Goal: Information Seeking & Learning: Check status

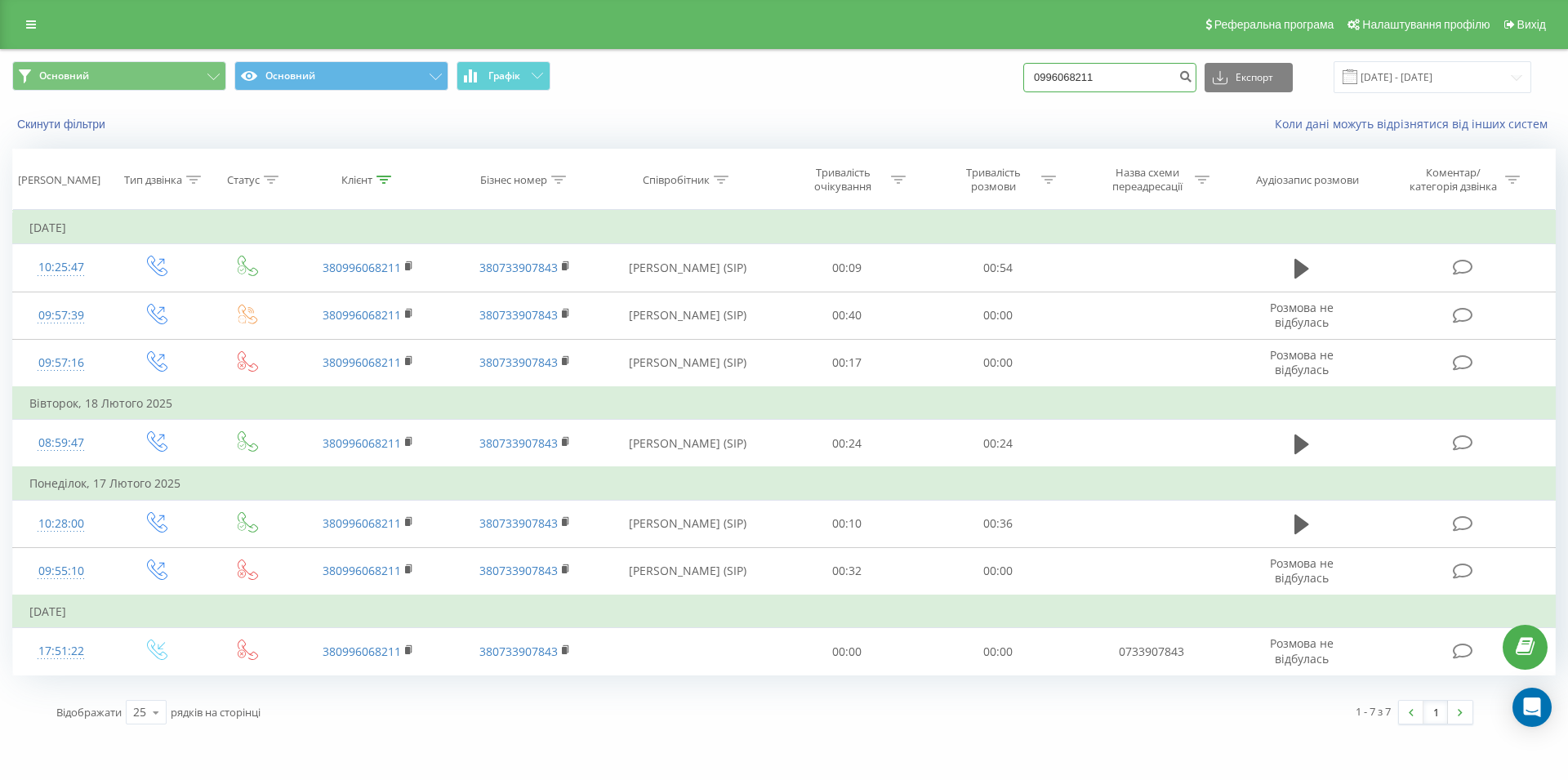
drag, startPoint x: 1051, startPoint y: 77, endPoint x: 1005, endPoint y: 80, distance: 46.1
click at [1023, 80] on input "0996068211" at bounding box center [1110, 77] width 173 height 30
paste input "0675544888"
type input "0675544888"
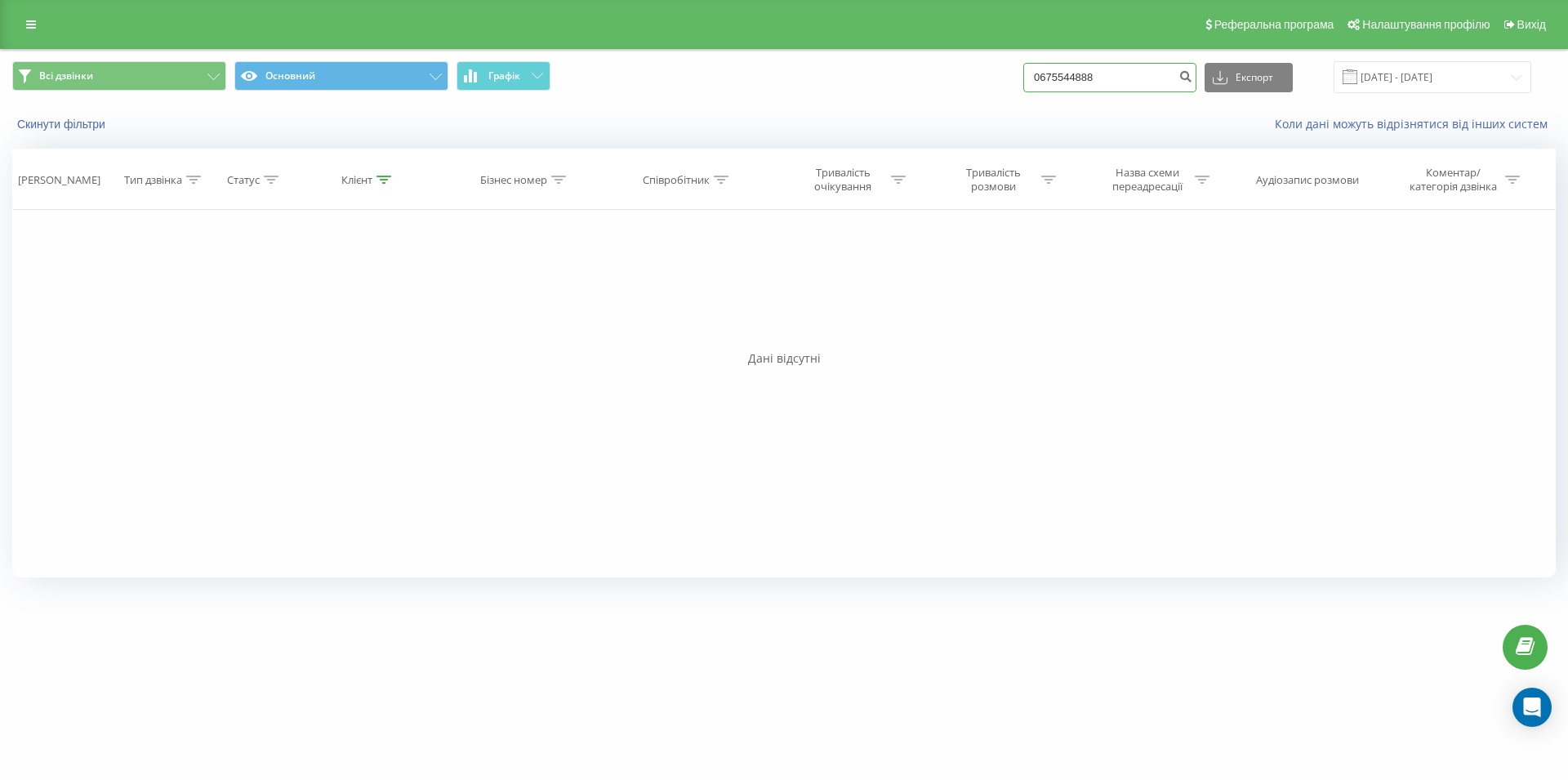
click at [1176, 79] on input "0675544888" at bounding box center [1110, 77] width 173 height 30
drag, startPoint x: 1130, startPoint y: 81, endPoint x: 1029, endPoint y: 89, distance: 101.3
click at [1029, 89] on input "0675544888" at bounding box center [1110, 77] width 173 height 30
paste input "067 433 08 08"
type input "067 433 08 08"
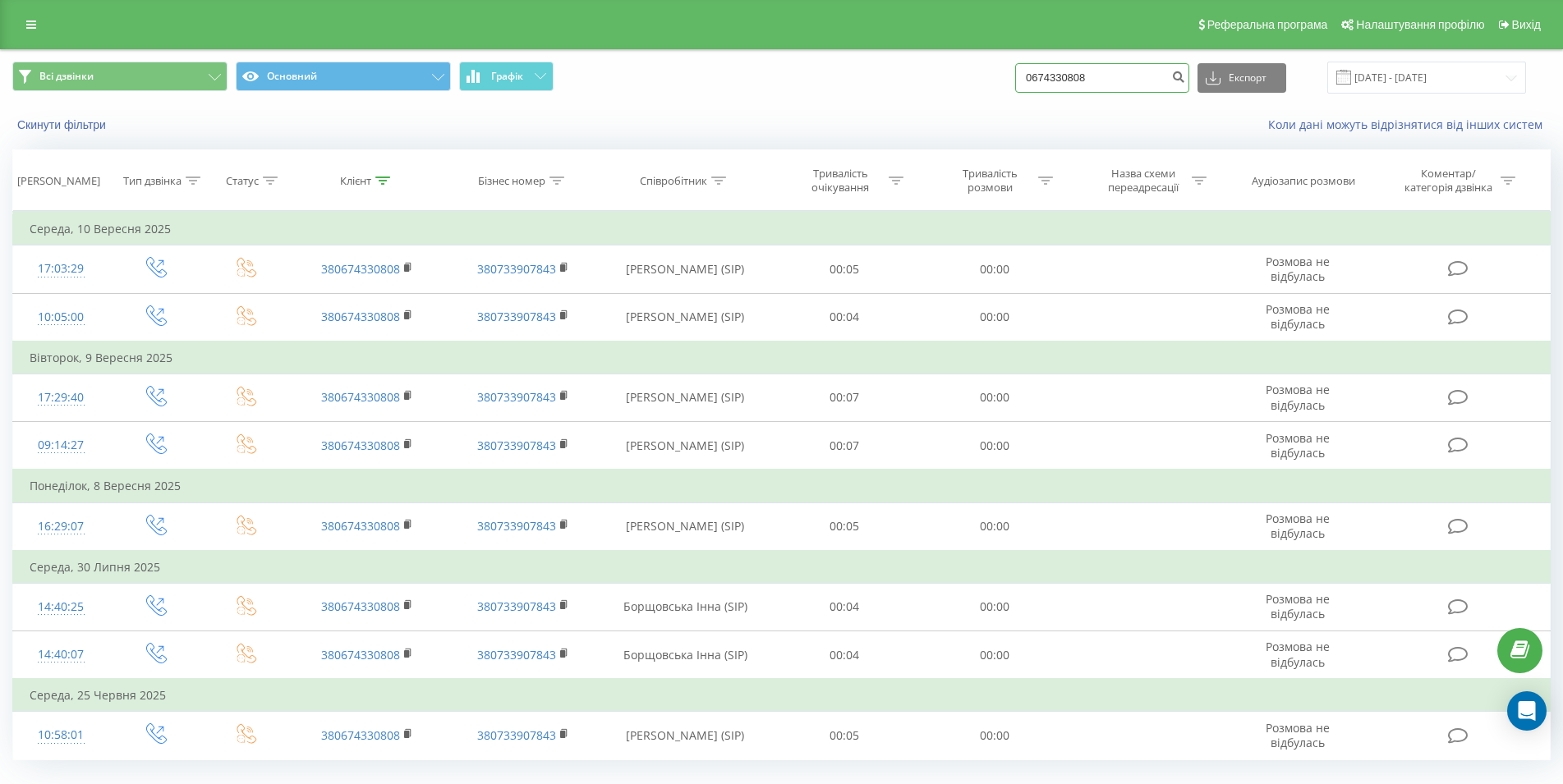
drag, startPoint x: 1113, startPoint y: 77, endPoint x: 1008, endPoint y: 81, distance: 105.1
click at [1015, 81] on input "0674330808" at bounding box center [1102, 77] width 174 height 30
paste input "068 670 43 13"
type input "068 670 43 13"
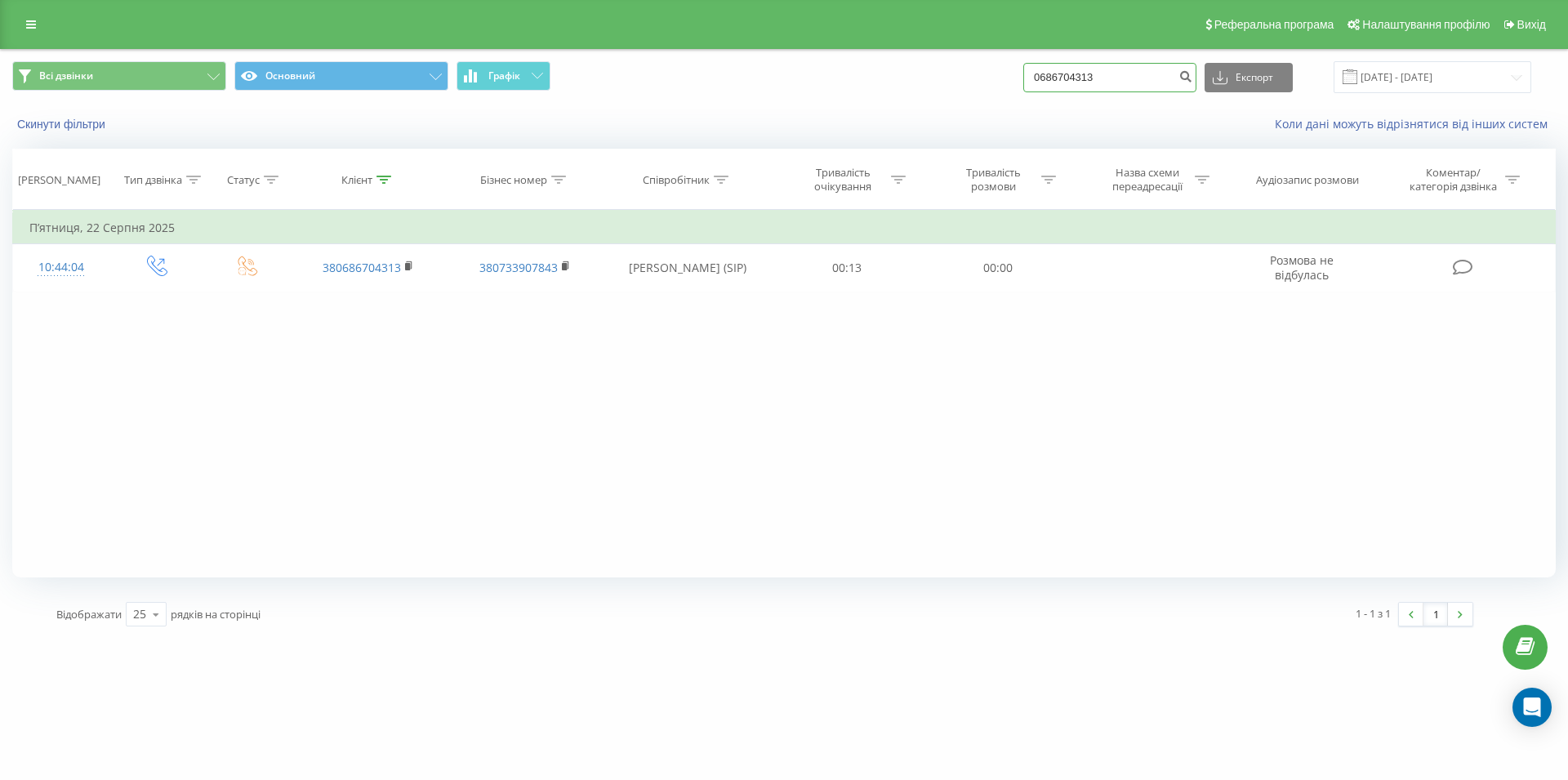
drag, startPoint x: 1130, startPoint y: 80, endPoint x: 996, endPoint y: 87, distance: 134.2
click at [1023, 87] on input "0686704313" at bounding box center [1110, 77] width 173 height 30
paste input "067 798 29 57"
type input "067 798 29 57"
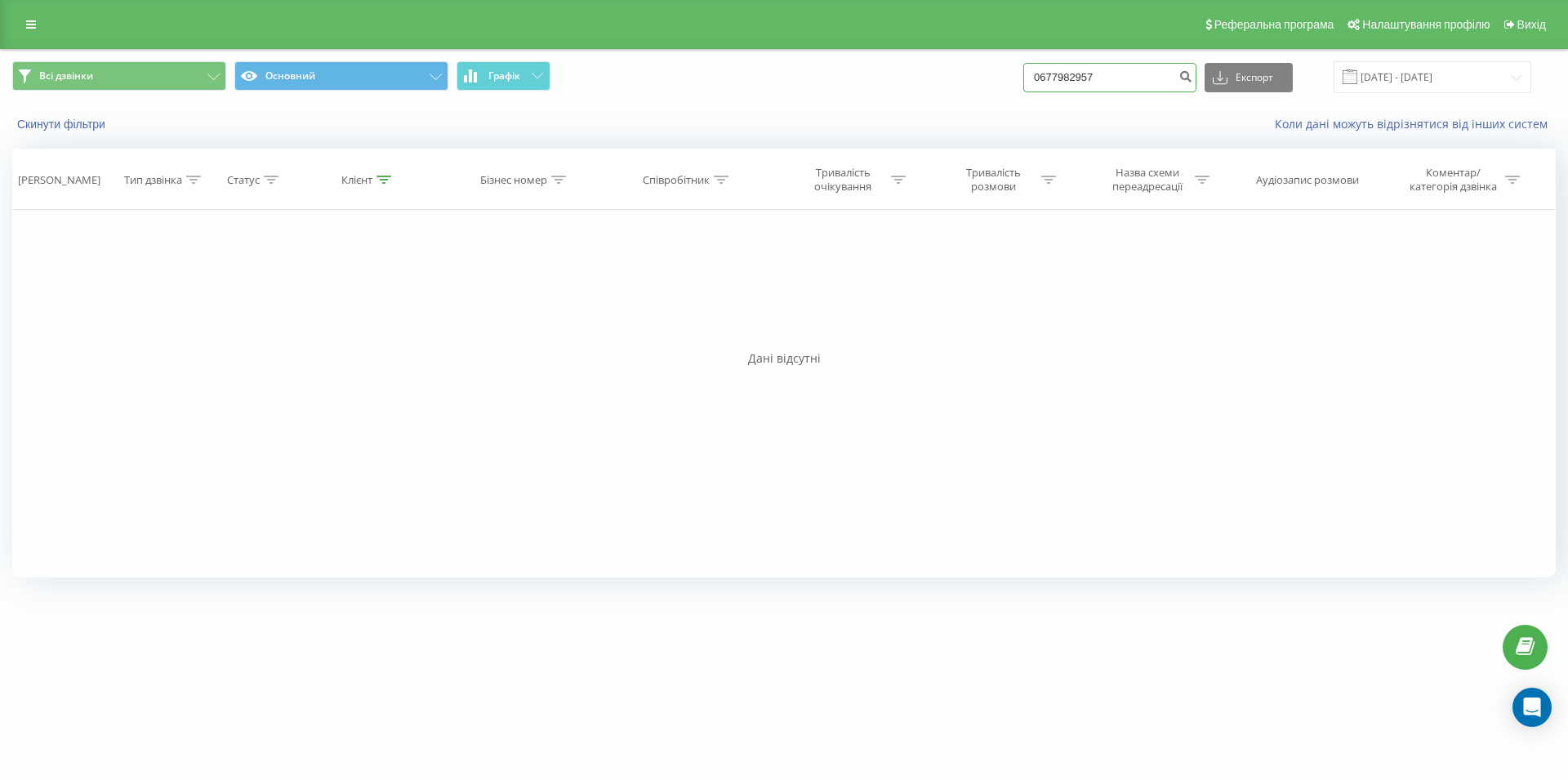
drag, startPoint x: 1108, startPoint y: 85, endPoint x: 1002, endPoint y: 85, distance: 106.0
click at [1023, 85] on input "0677982957" at bounding box center [1110, 77] width 173 height 30
paste input "098 153 49 94"
type input "098 153 49 94"
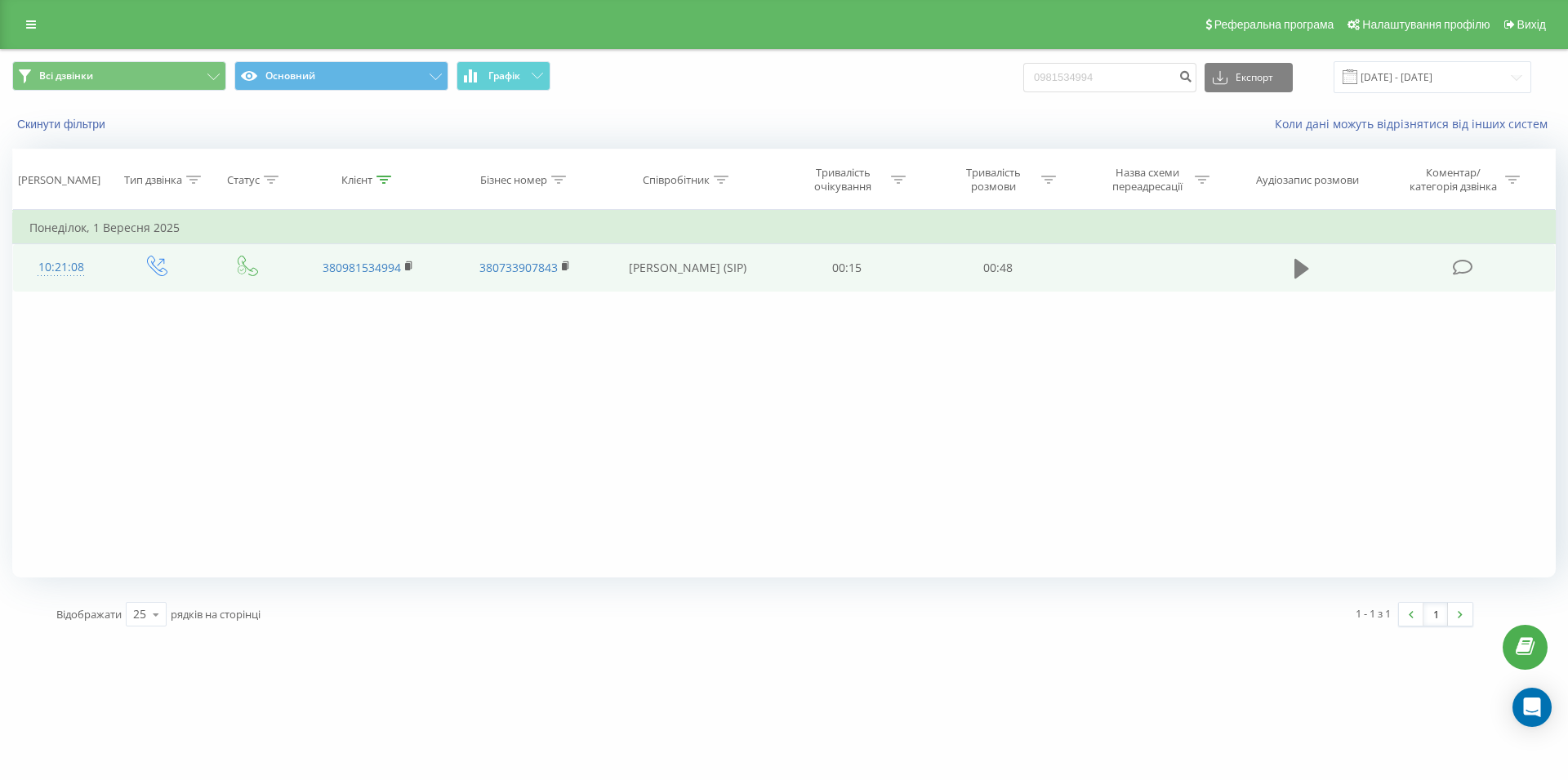
click at [1291, 267] on button at bounding box center [1302, 269] width 25 height 25
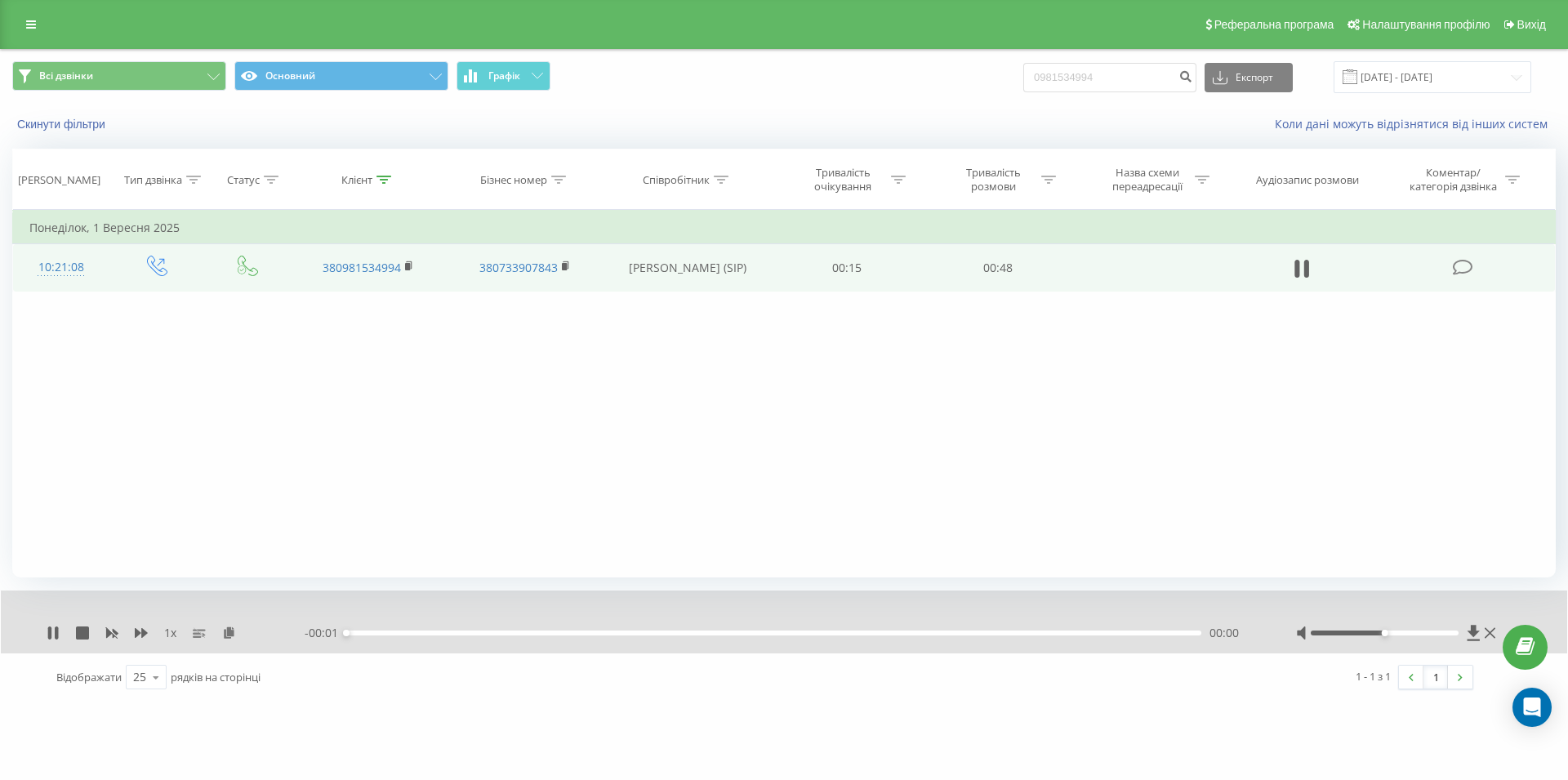
click at [998, 632] on div "00:00" at bounding box center [773, 632] width 855 height 5
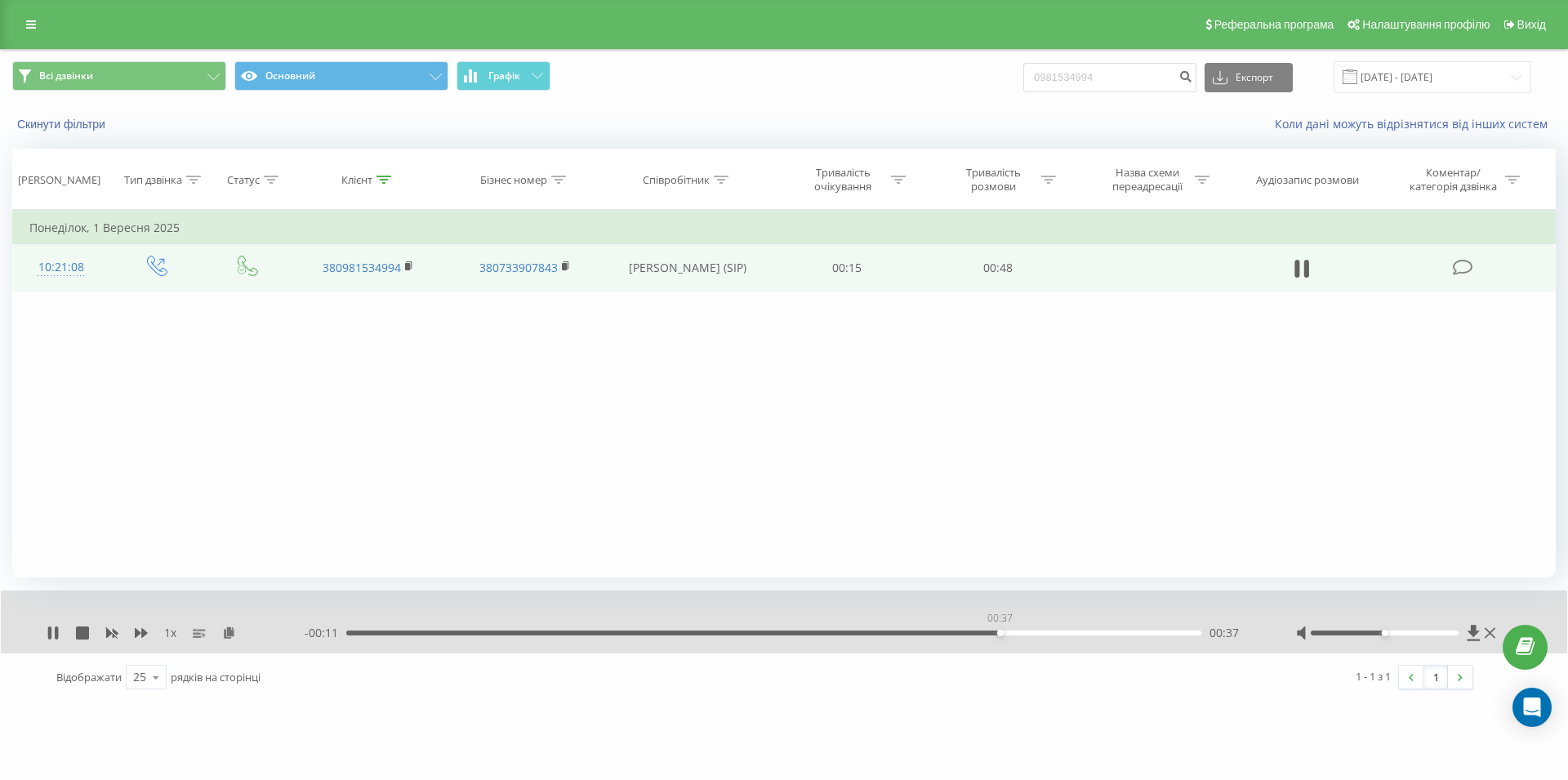
click at [999, 634] on div "00:37" at bounding box center [773, 632] width 855 height 5
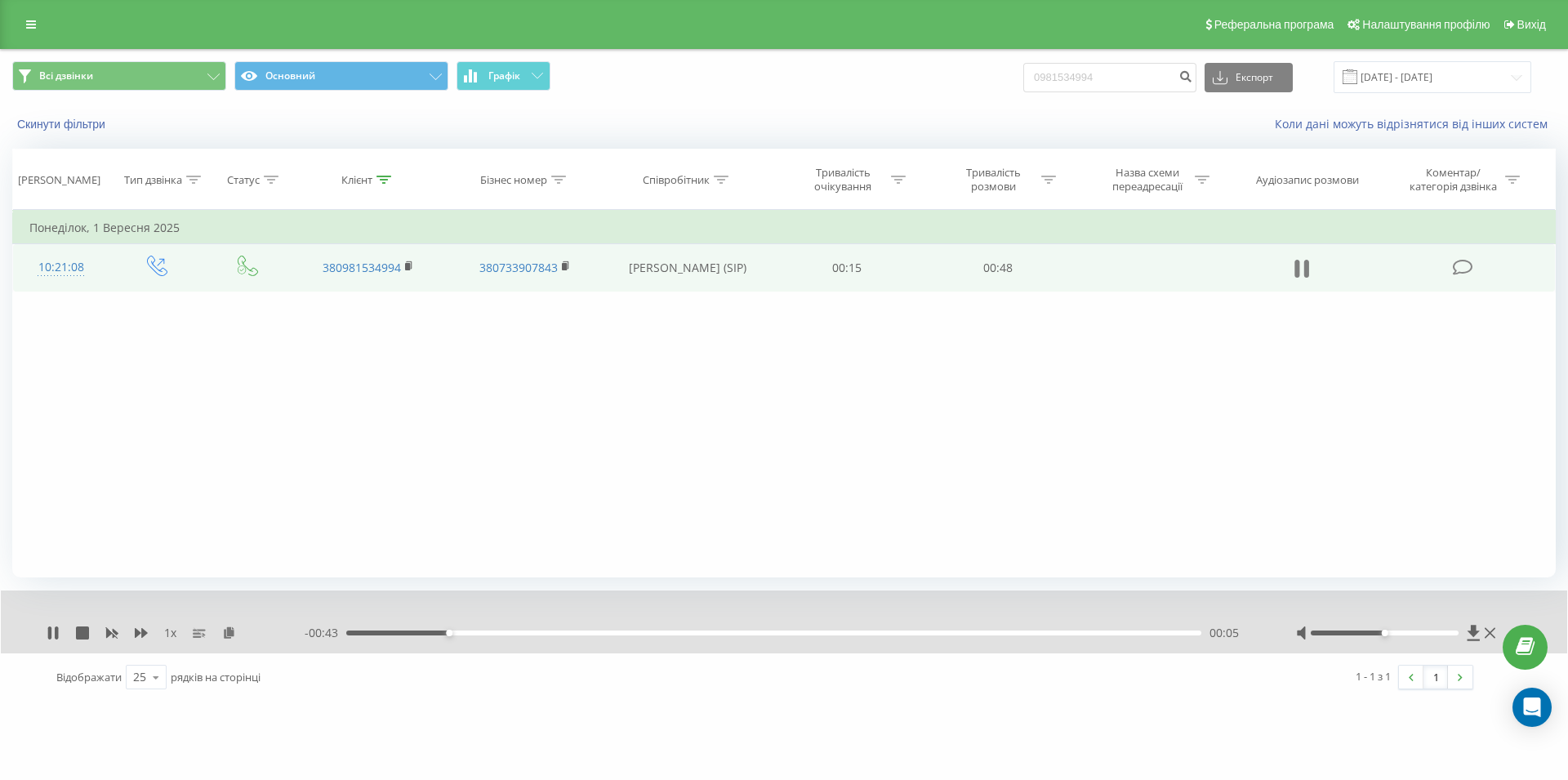
click at [1296, 271] on icon at bounding box center [1296, 268] width 5 height 18
drag, startPoint x: 1152, startPoint y: 79, endPoint x: 1004, endPoint y: 86, distance: 148.2
click at [1023, 86] on input "0981534994" at bounding box center [1110, 77] width 173 height 30
paste input "063 229 98 53"
type input "063 229 98 53"
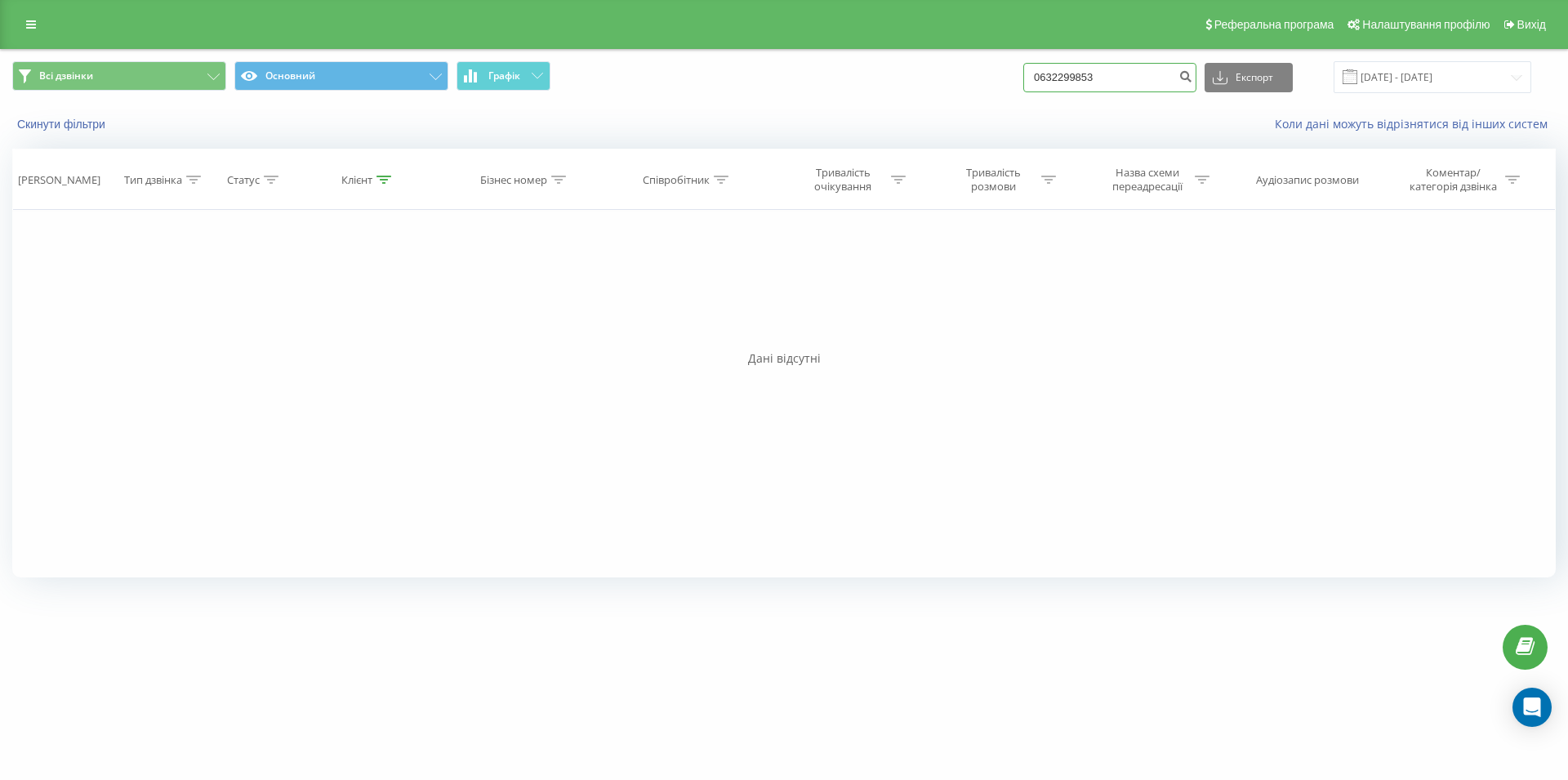
drag, startPoint x: 1122, startPoint y: 69, endPoint x: 1016, endPoint y: 67, distance: 106.0
click at [1023, 67] on input "0632299853" at bounding box center [1110, 77] width 173 height 30
paste input "0983380658"
type input "0983380658"
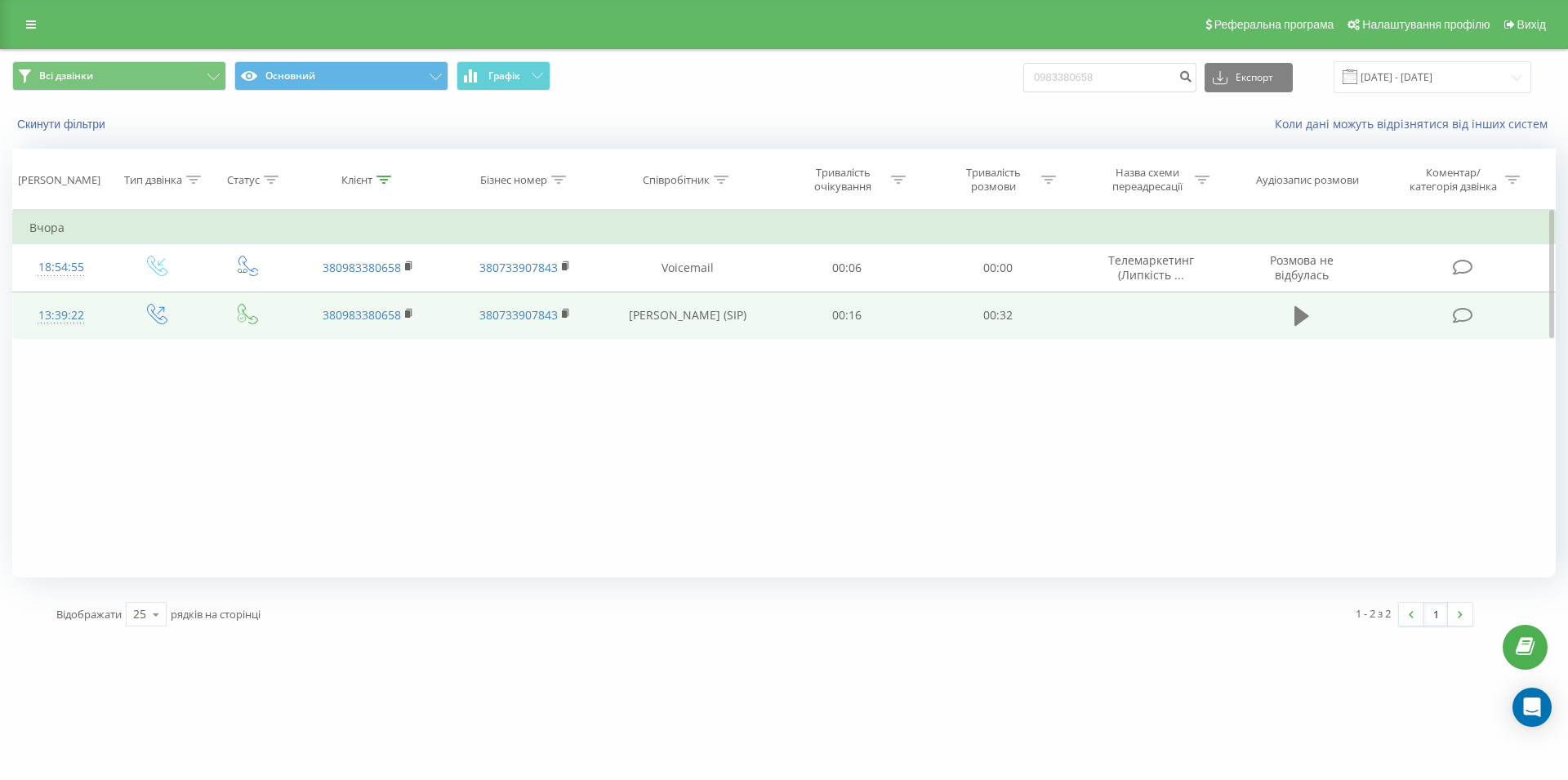
click at [1300, 322] on icon at bounding box center [1301, 316] width 14 height 19
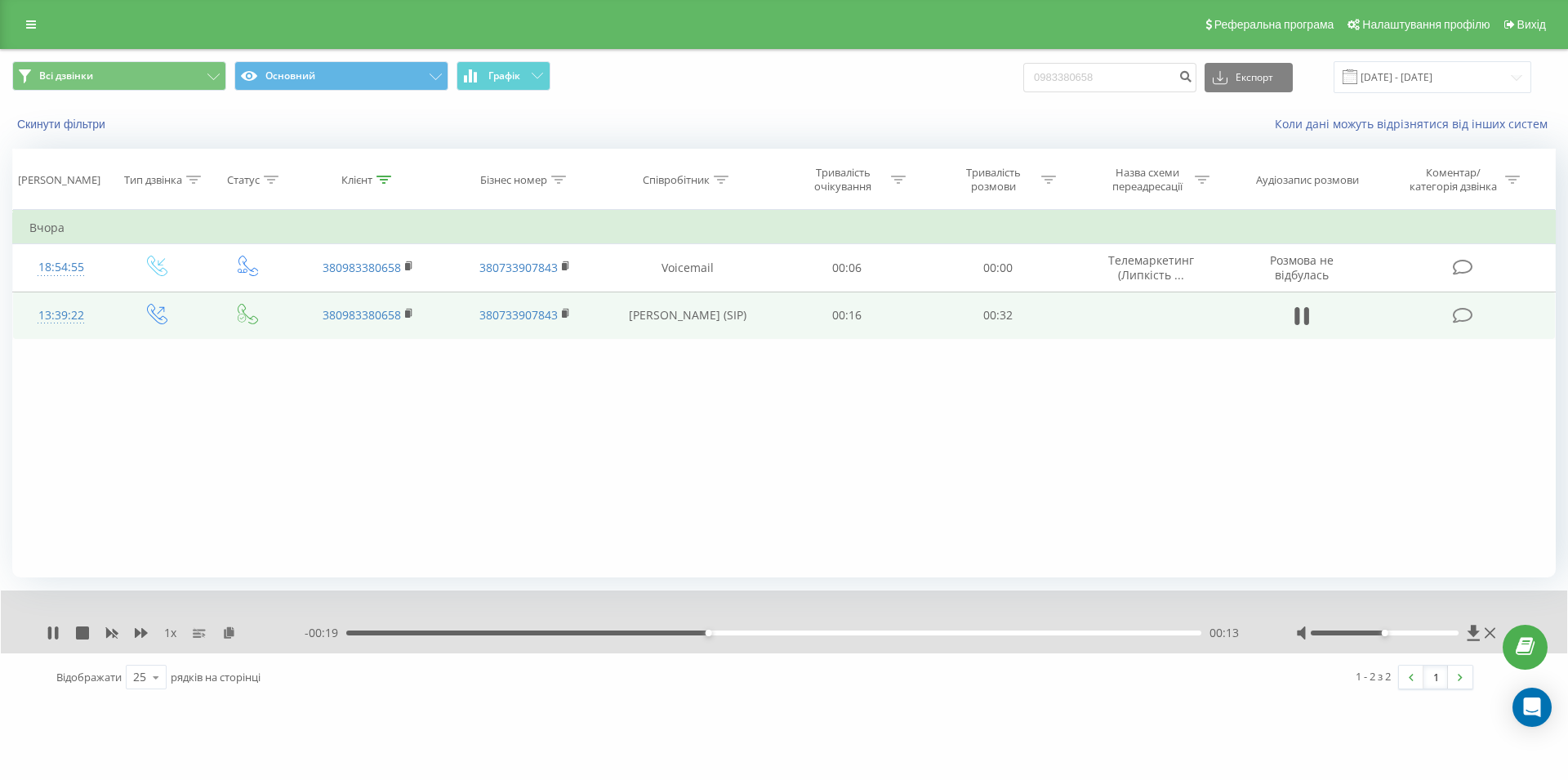
click at [986, 635] on div "00:13" at bounding box center [773, 632] width 855 height 5
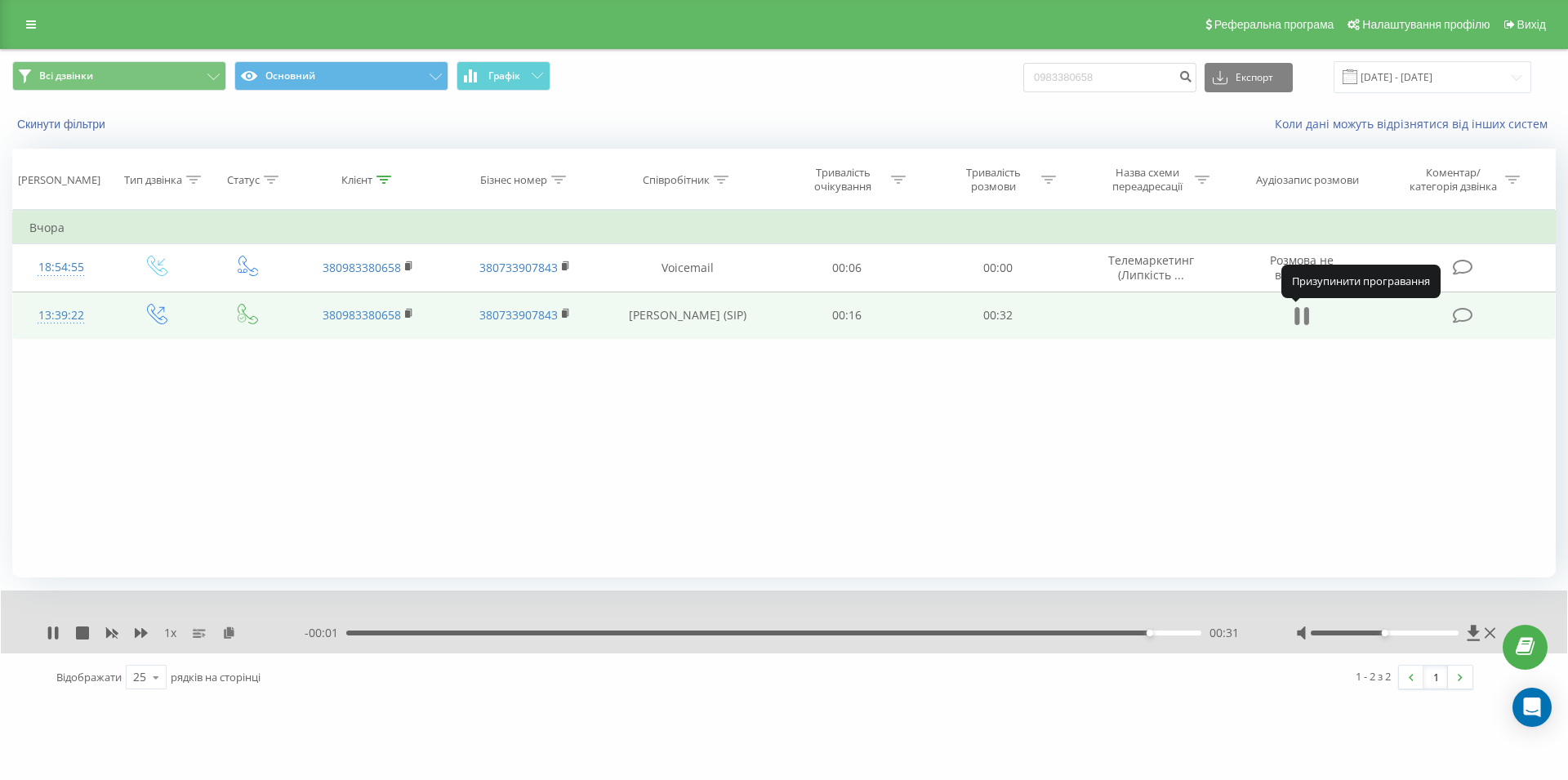
click at [1306, 321] on icon at bounding box center [1307, 316] width 5 height 18
drag, startPoint x: 1153, startPoint y: 69, endPoint x: 977, endPoint y: 71, distance: 176.0
click at [1023, 71] on input "0983380658" at bounding box center [1110, 77] width 173 height 30
paste input "0972552020"
type input "0972552020"
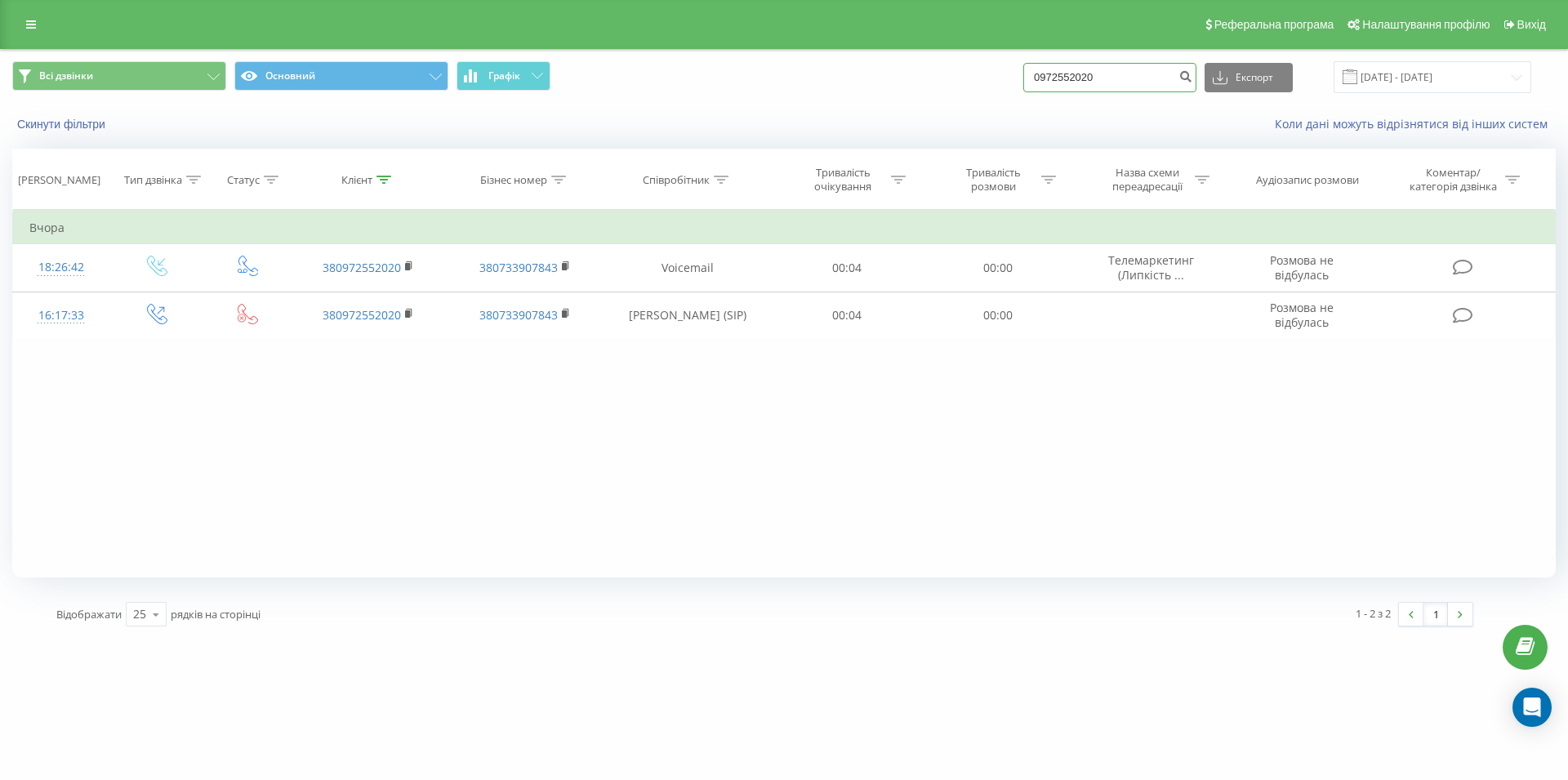
drag, startPoint x: 1133, startPoint y: 73, endPoint x: 1020, endPoint y: 76, distance: 113.0
click at [1023, 76] on input "0972552020" at bounding box center [1110, 77] width 173 height 30
drag, startPoint x: 1128, startPoint y: 80, endPoint x: 1042, endPoint y: 70, distance: 86.6
click at [1042, 70] on input "0972552020" at bounding box center [1110, 77] width 173 height 30
paste input "0973185024 -"
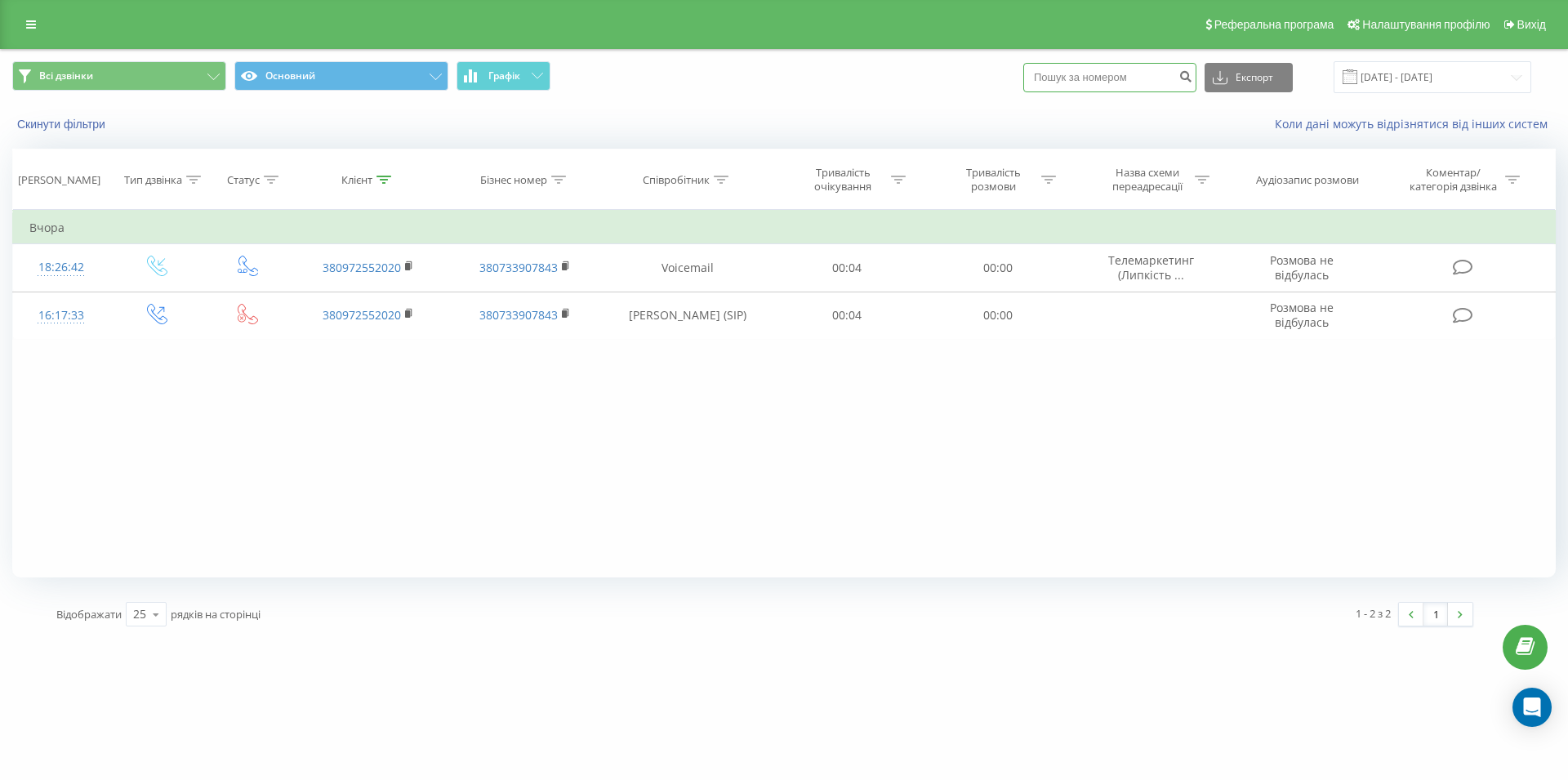
type input "0973185024 -"
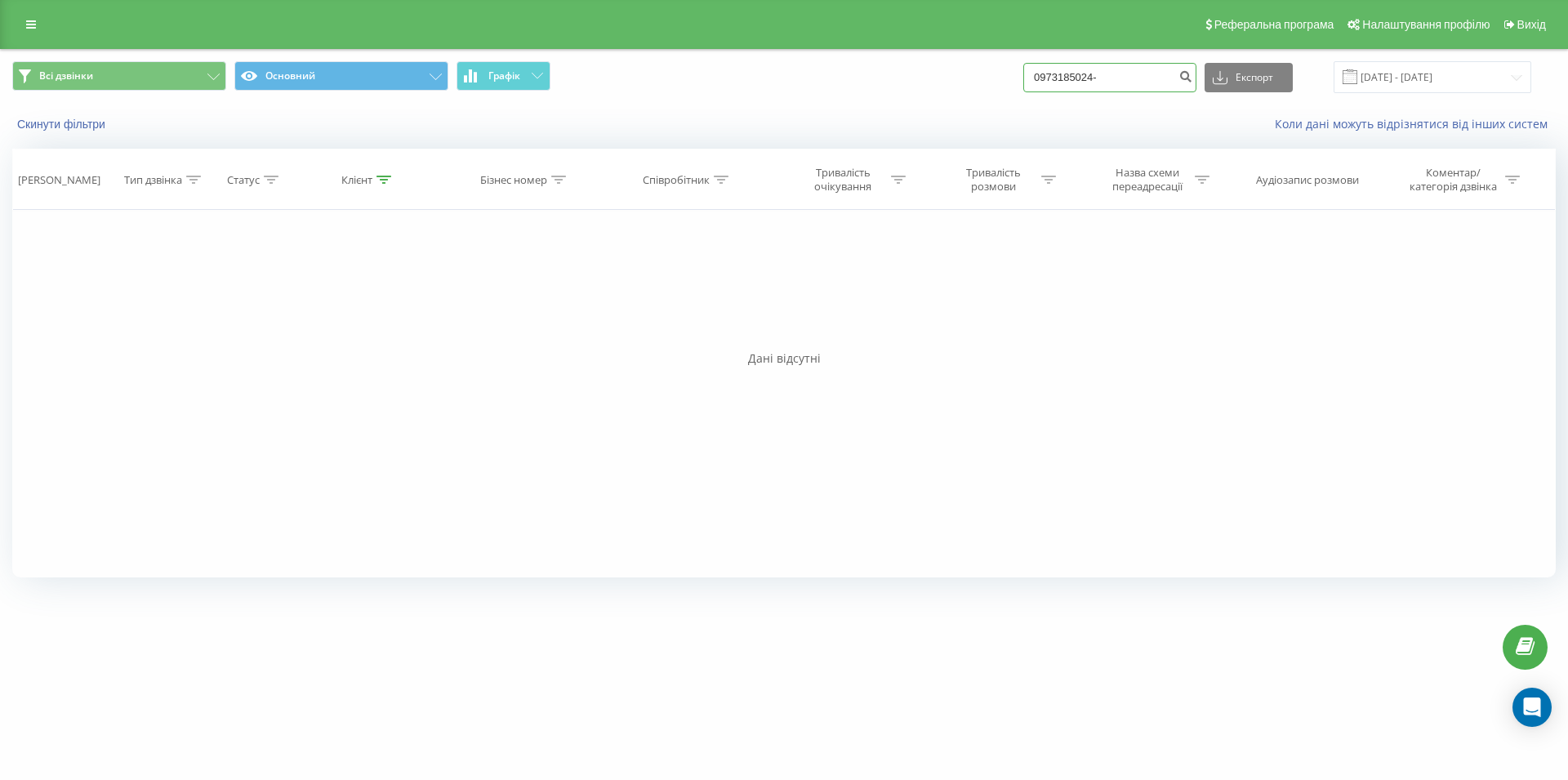
click at [1144, 70] on input "0973185024-" at bounding box center [1110, 77] width 173 height 30
type input "0973185024"
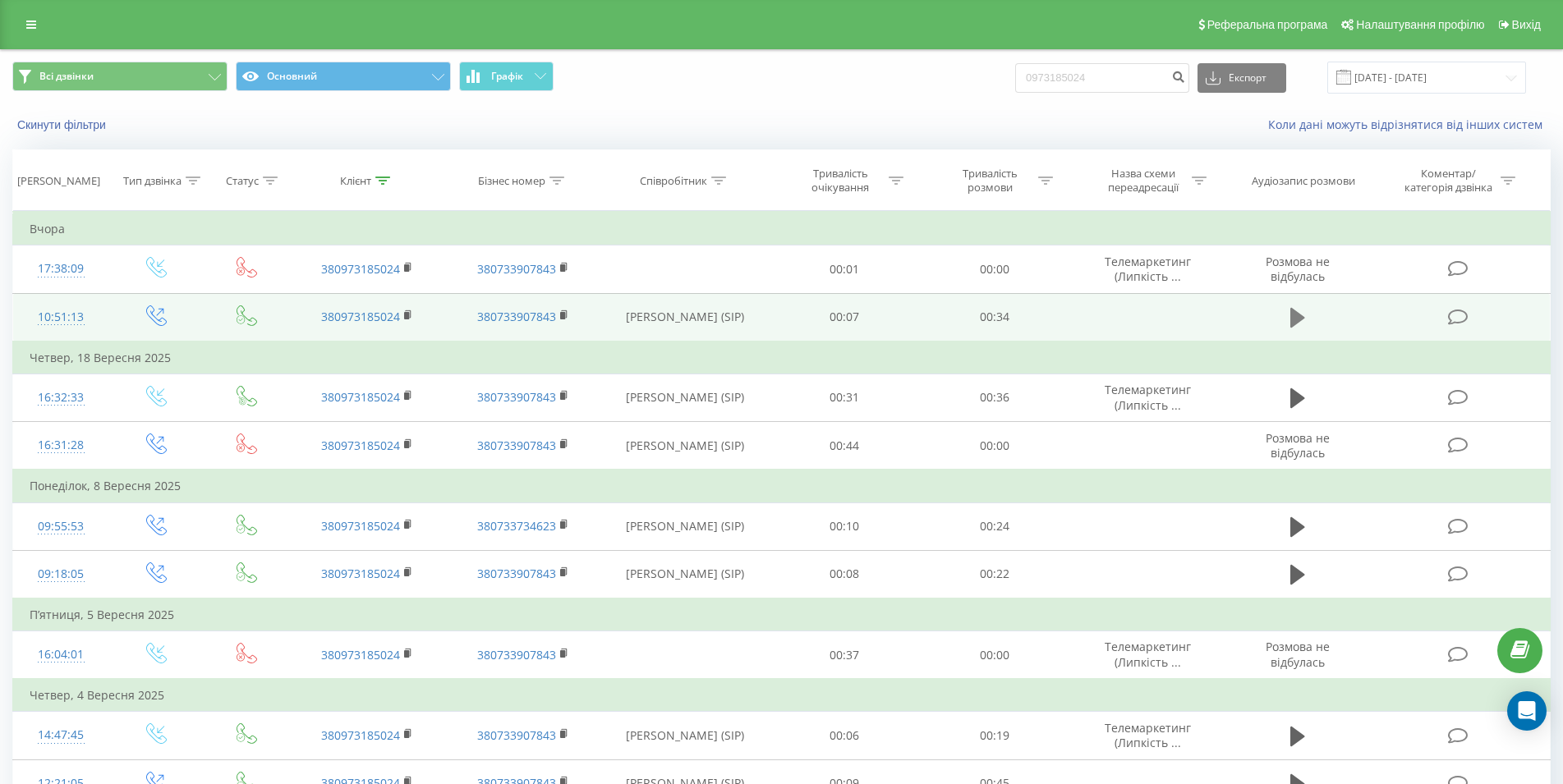
click at [1293, 316] on icon at bounding box center [1296, 318] width 14 height 19
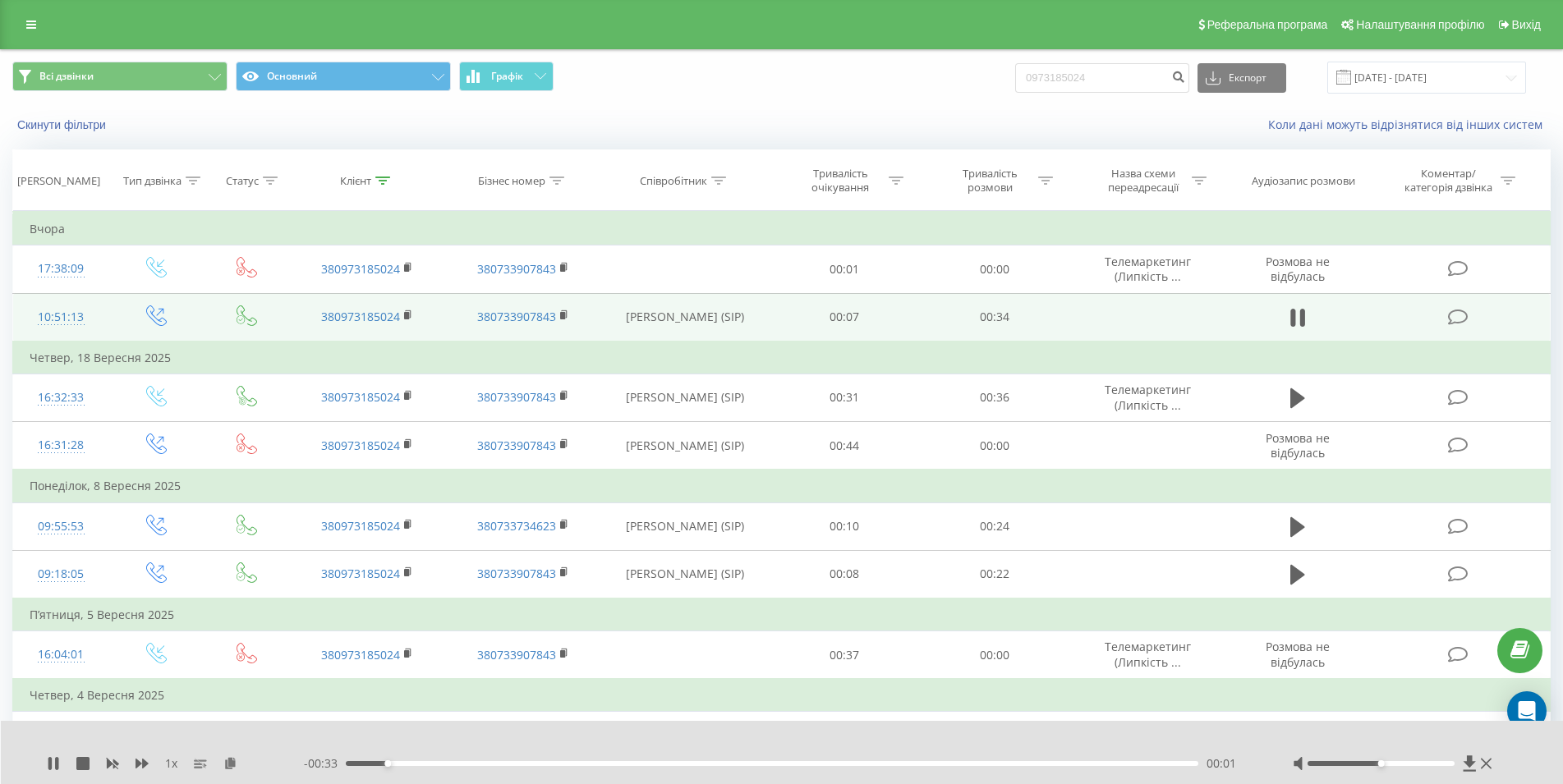
click at [842, 763] on div "00:01" at bounding box center [772, 763] width 852 height 5
click at [1301, 325] on icon at bounding box center [1302, 318] width 5 height 18
drag, startPoint x: 1140, startPoint y: 81, endPoint x: 1018, endPoint y: 83, distance: 122.0
click at [1018, 83] on input "0973185024" at bounding box center [1102, 77] width 174 height 30
paste input "067 433 10 99"
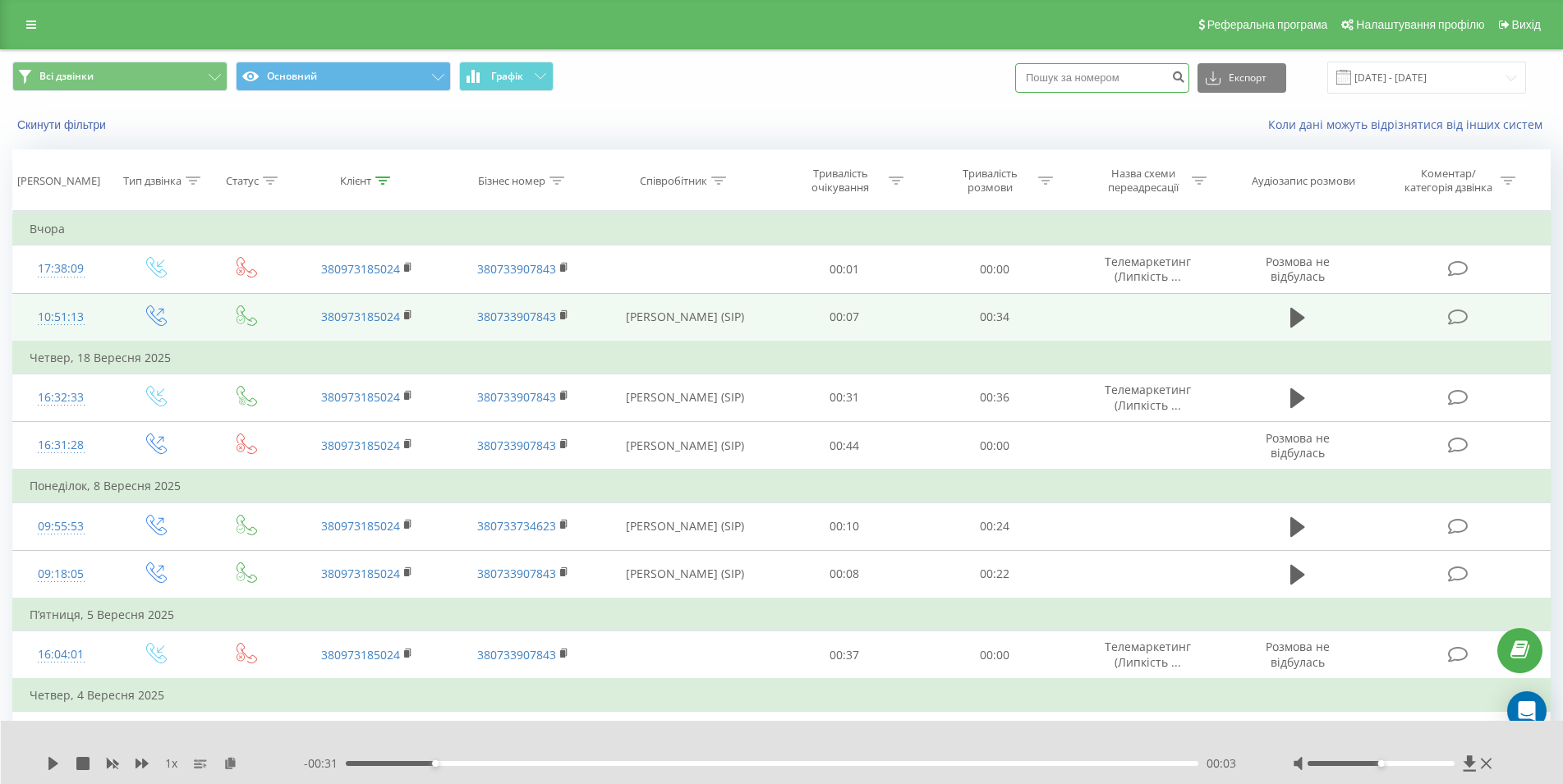
type input "067 433 10 99"
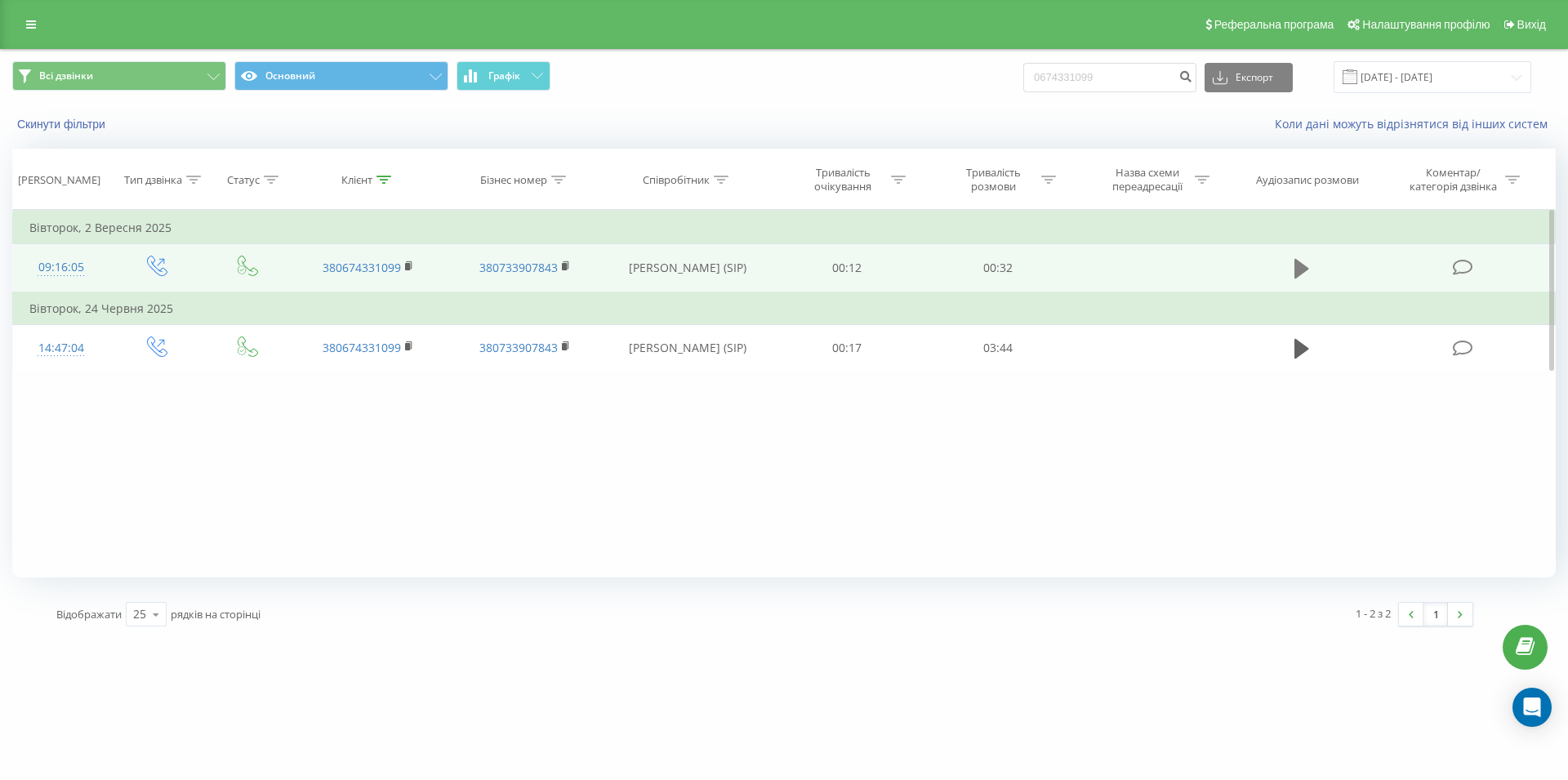
click at [1299, 273] on icon at bounding box center [1301, 268] width 14 height 19
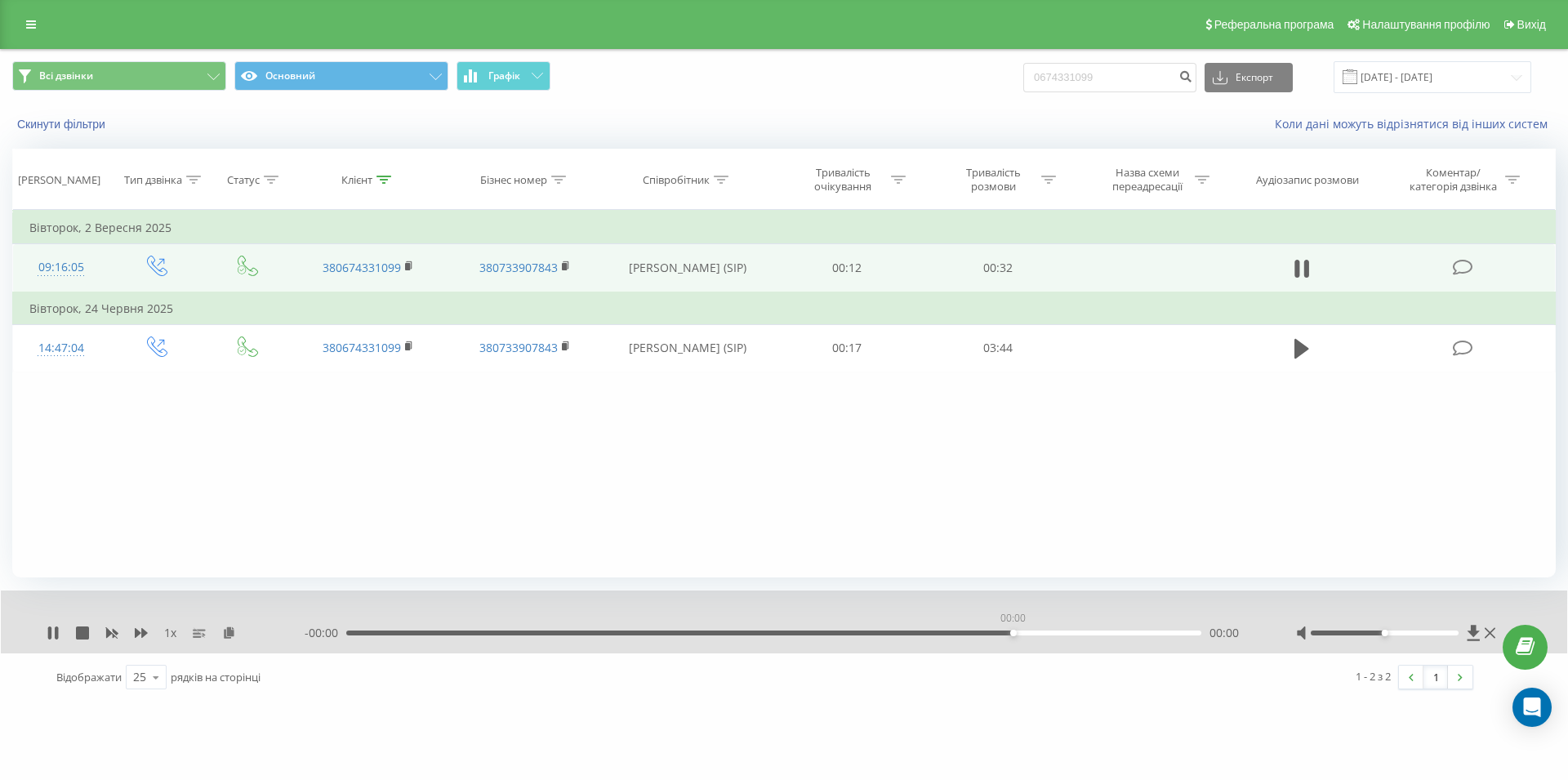
click at [1010, 634] on div "00:00" at bounding box center [773, 632] width 855 height 5
click at [943, 633] on div "00:08" at bounding box center [773, 632] width 855 height 5
drag, startPoint x: 1141, startPoint y: 85, endPoint x: 1025, endPoint y: 88, distance: 116.0
click at [1025, 88] on input "0674331099" at bounding box center [1110, 77] width 173 height 30
paste input "068 077 85 46"
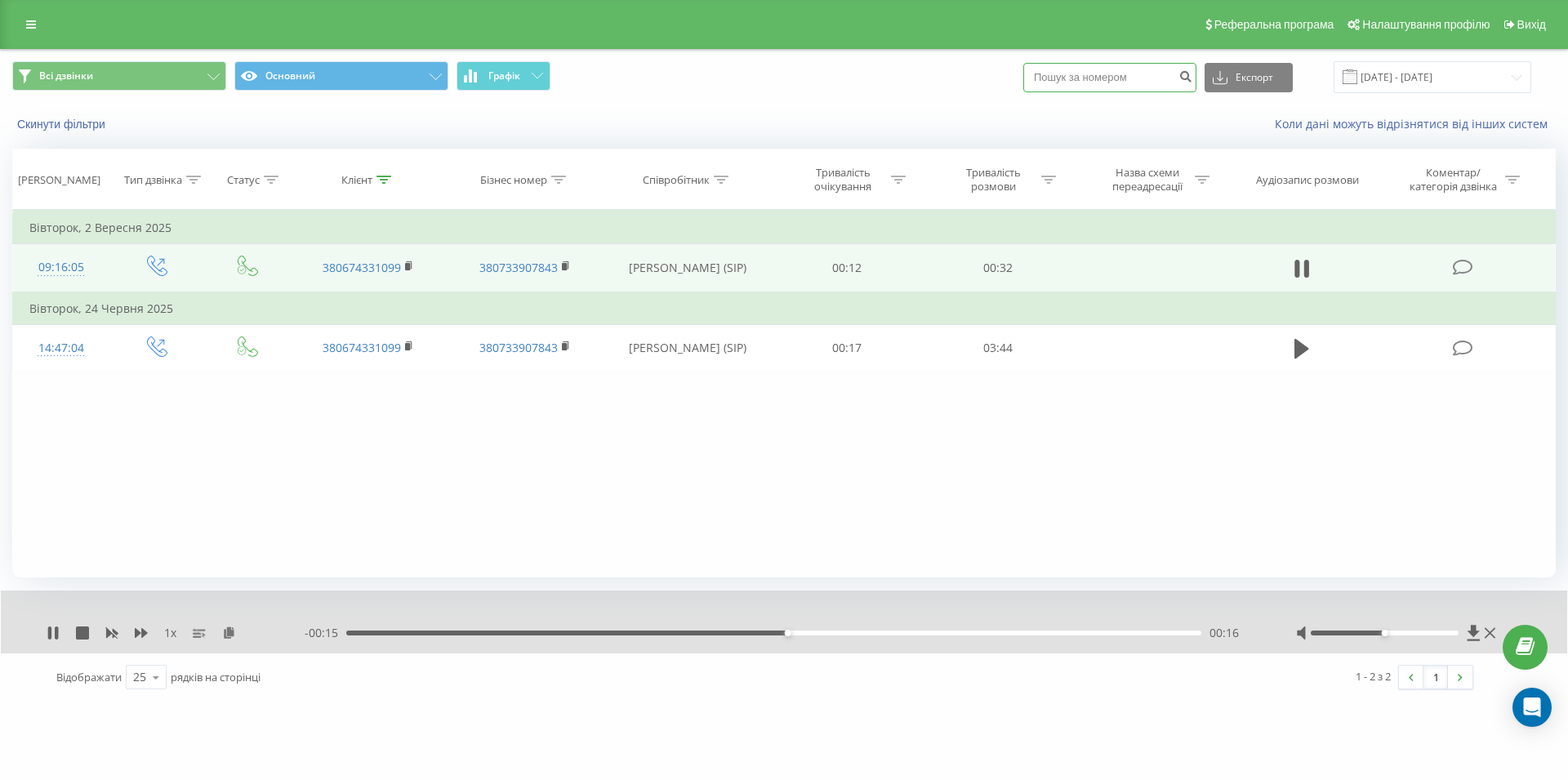
type input "068 077 85 46"
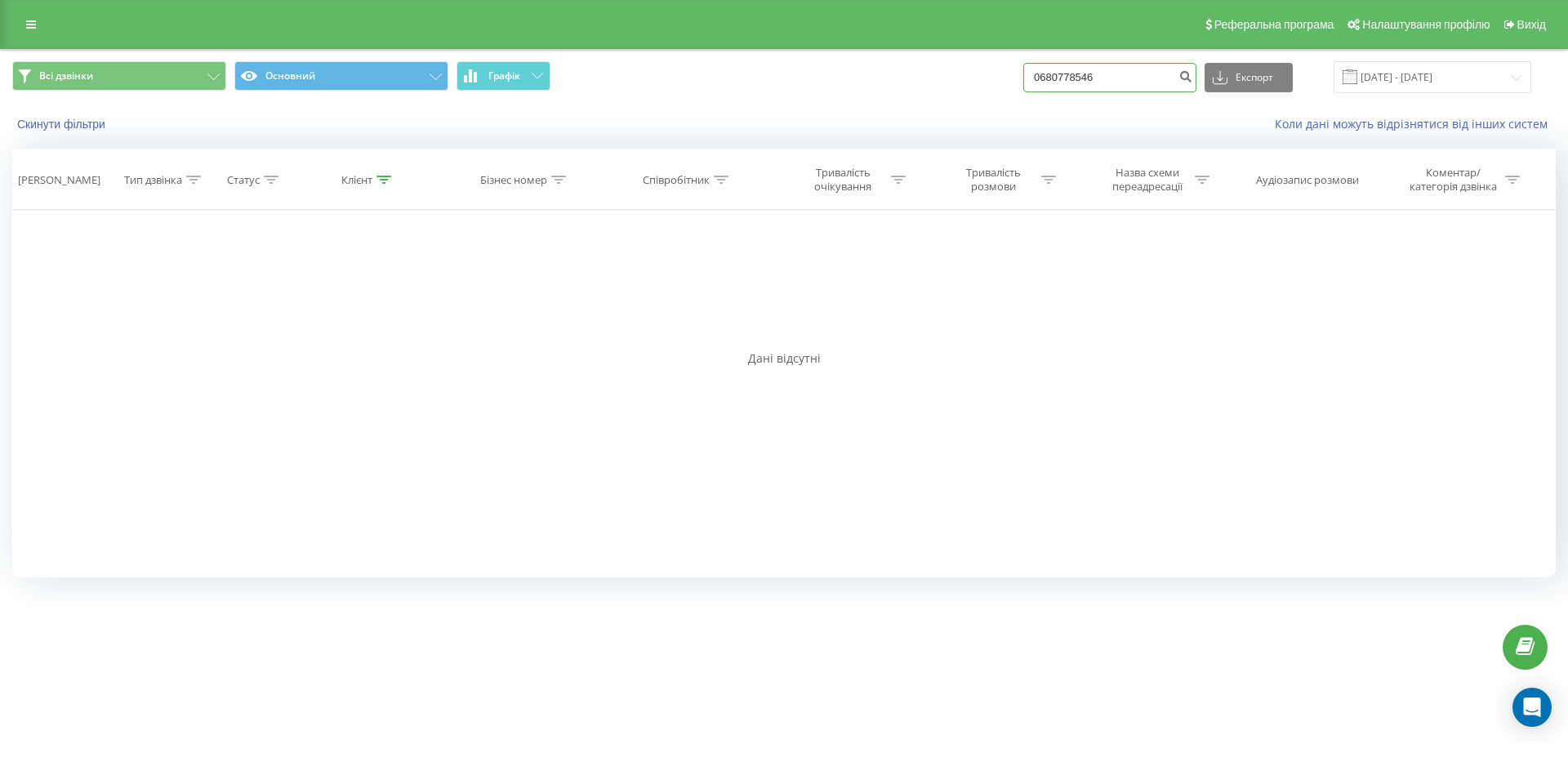
drag, startPoint x: 1135, startPoint y: 74, endPoint x: 978, endPoint y: 81, distance: 157.2
click at [1023, 81] on input "0680778546" at bounding box center [1110, 77] width 173 height 30
paste input "067 402 28 78"
type input "067 402 28 78"
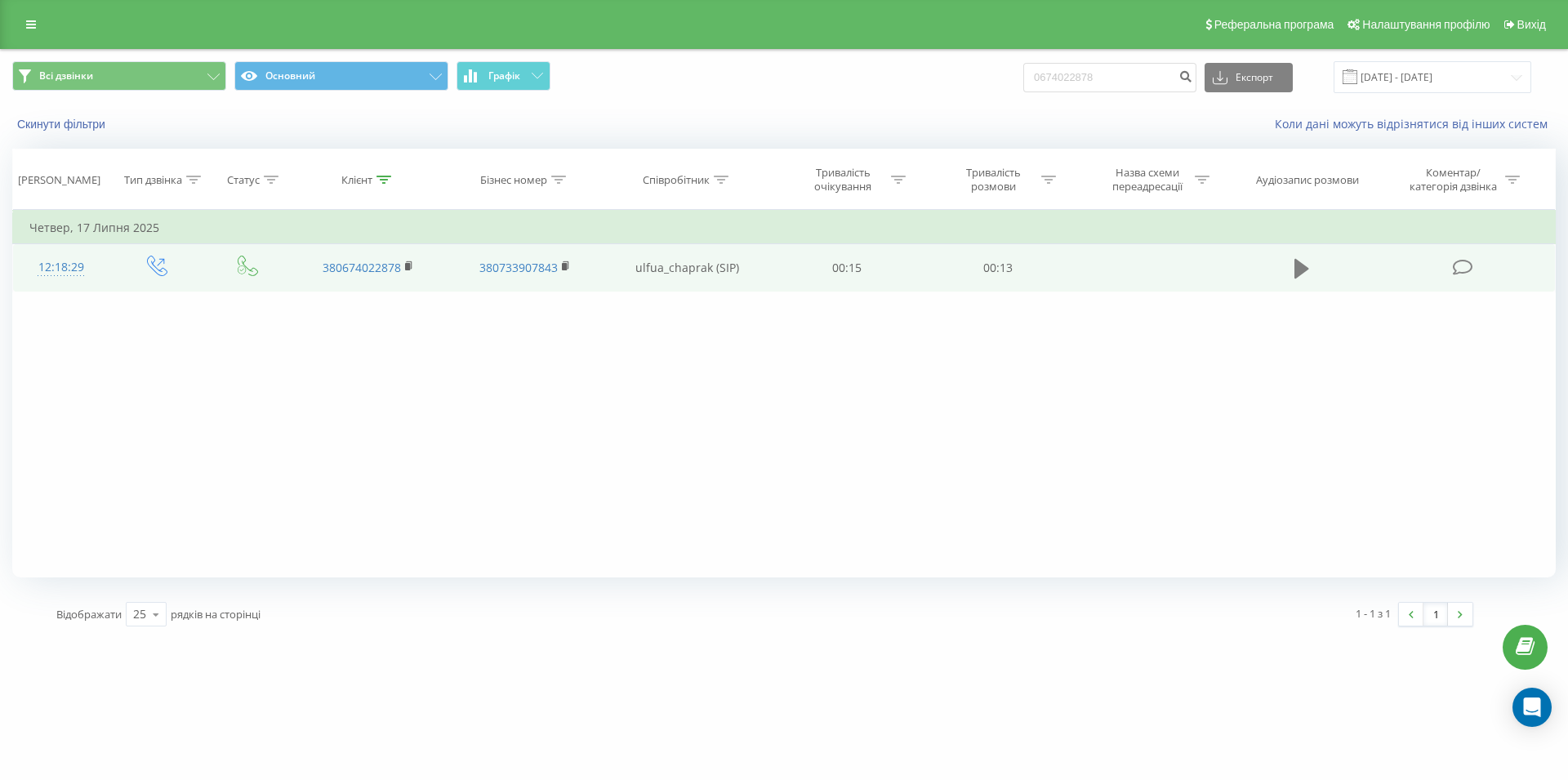
click at [1306, 265] on icon at bounding box center [1301, 269] width 14 height 23
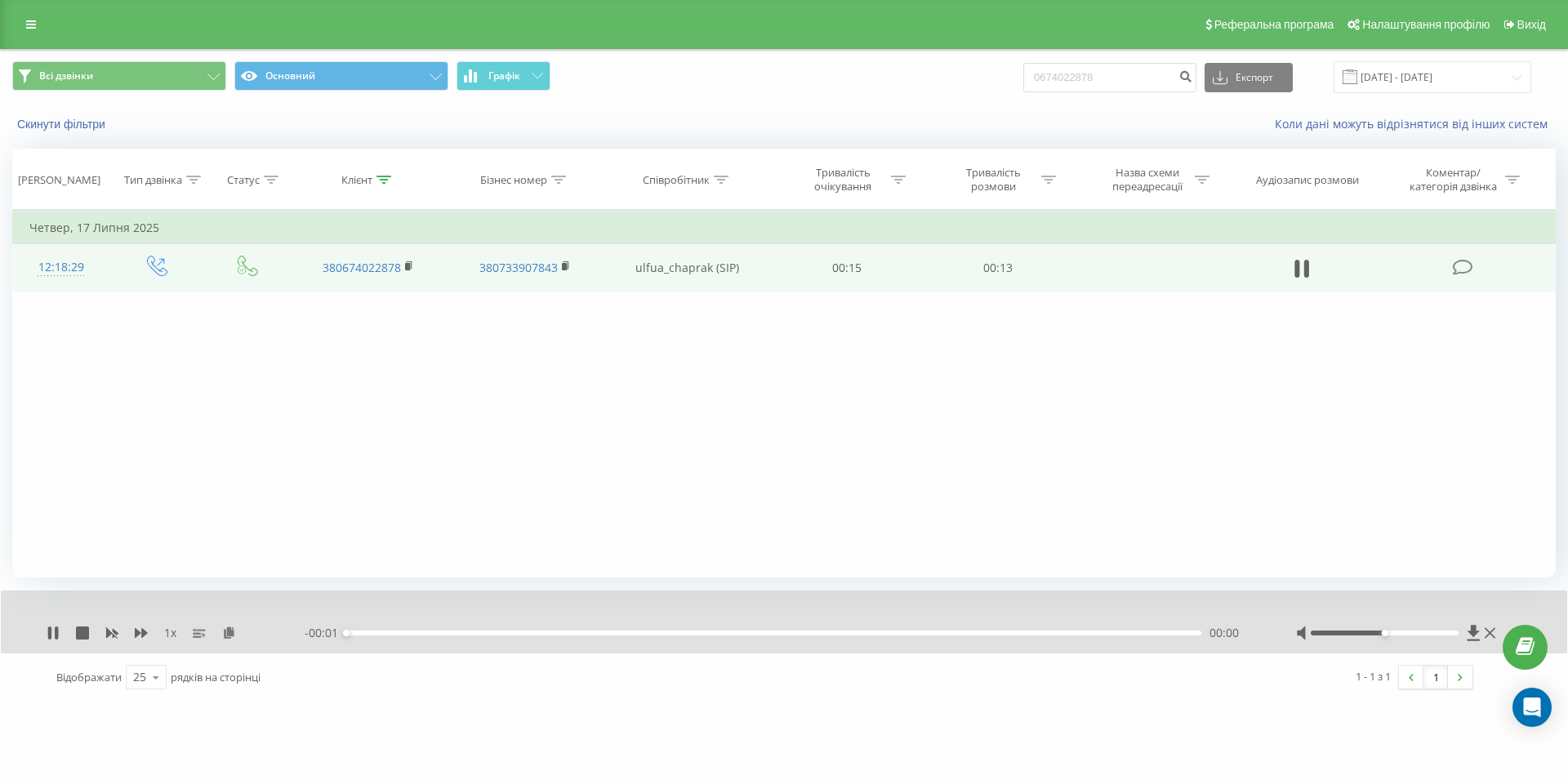
click at [1027, 629] on div "- 00:01 00:00 00:00" at bounding box center [779, 632] width 950 height 16
click at [1013, 635] on div "00:00" at bounding box center [773, 632] width 855 height 5
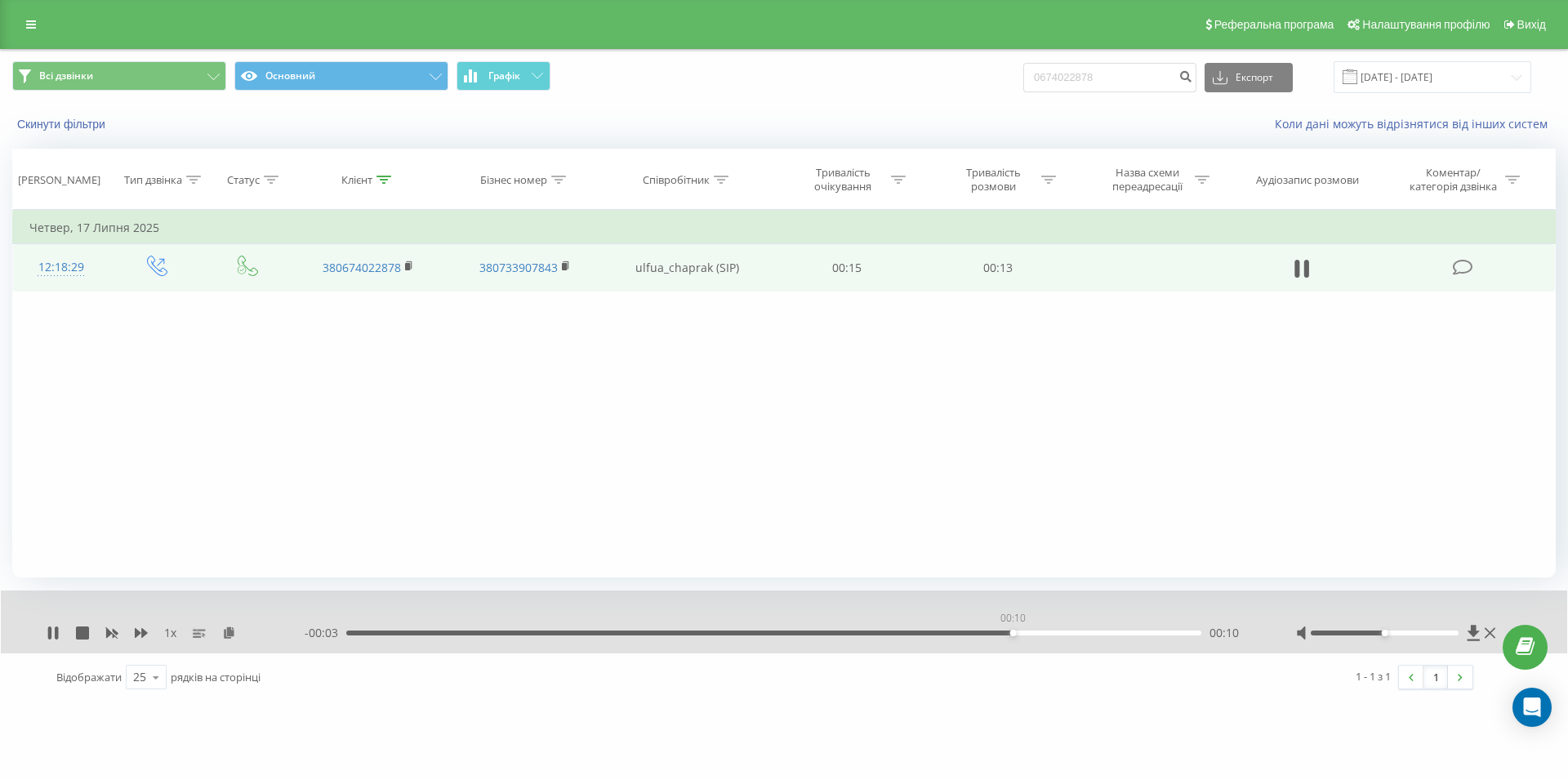
click at [1013, 635] on div "00:10" at bounding box center [773, 632] width 855 height 5
click at [1307, 275] on icon at bounding box center [1307, 268] width 5 height 18
drag, startPoint x: 1118, startPoint y: 75, endPoint x: 1009, endPoint y: 75, distance: 109.0
click at [1023, 75] on input "0674022878" at bounding box center [1110, 77] width 173 height 30
paste input "097 360 20 00"
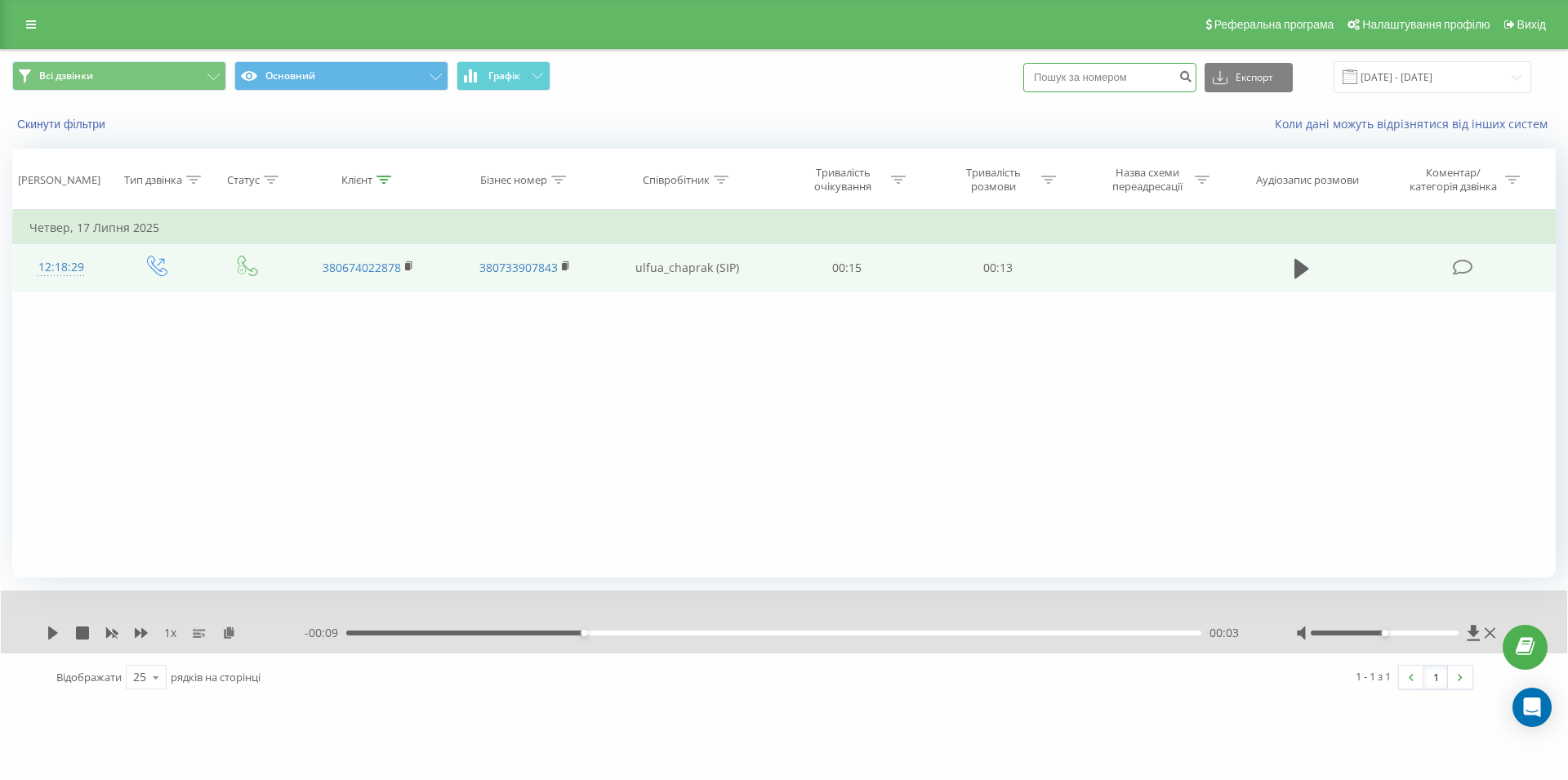
type input "097 360 20 00"
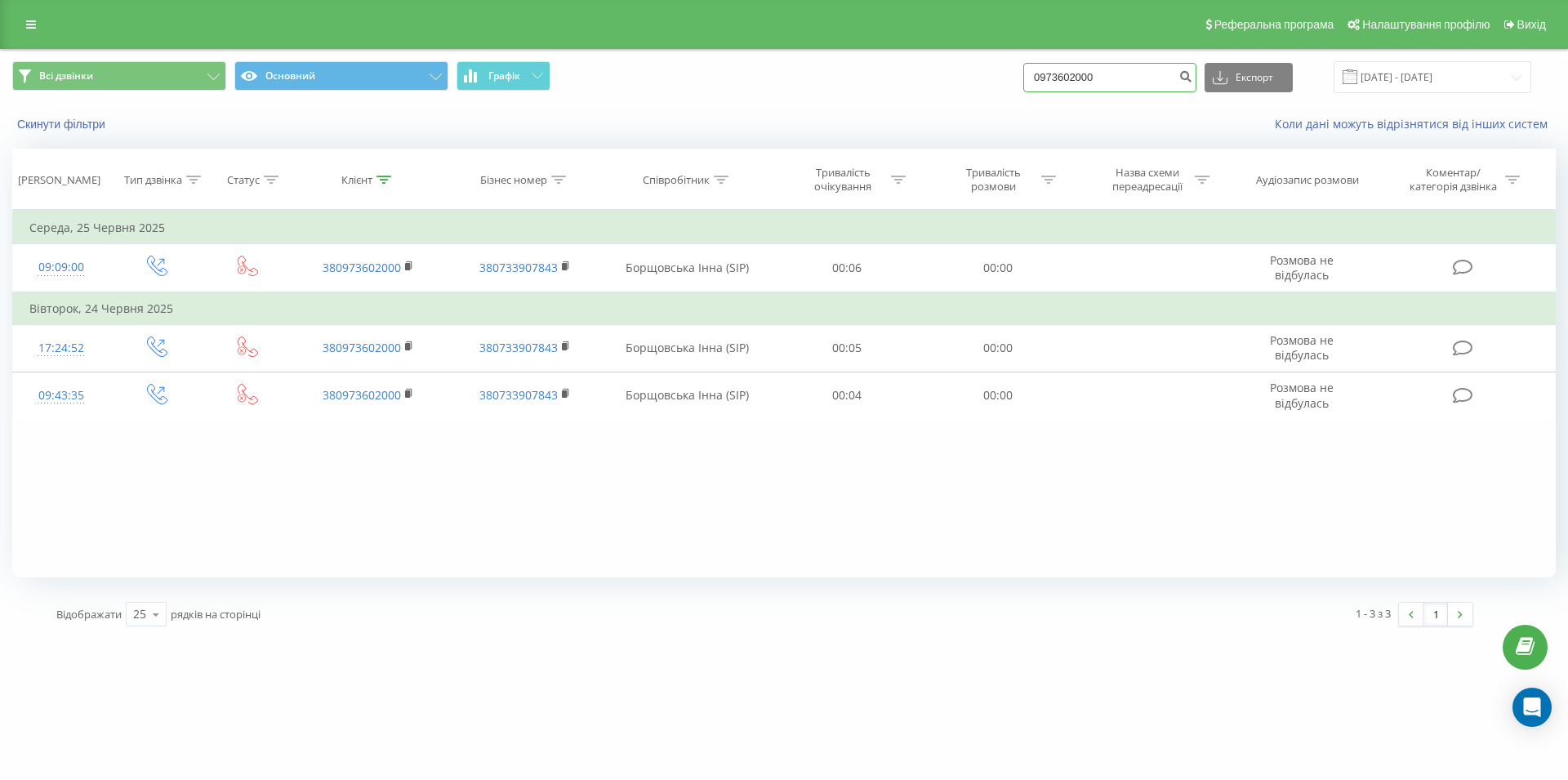
drag, startPoint x: 1128, startPoint y: 76, endPoint x: 1041, endPoint y: 81, distance: 87.1
click at [1041, 81] on input "0973602000" at bounding box center [1110, 77] width 173 height 30
paste input "096 014 99 99"
type input "096 014 99 99"
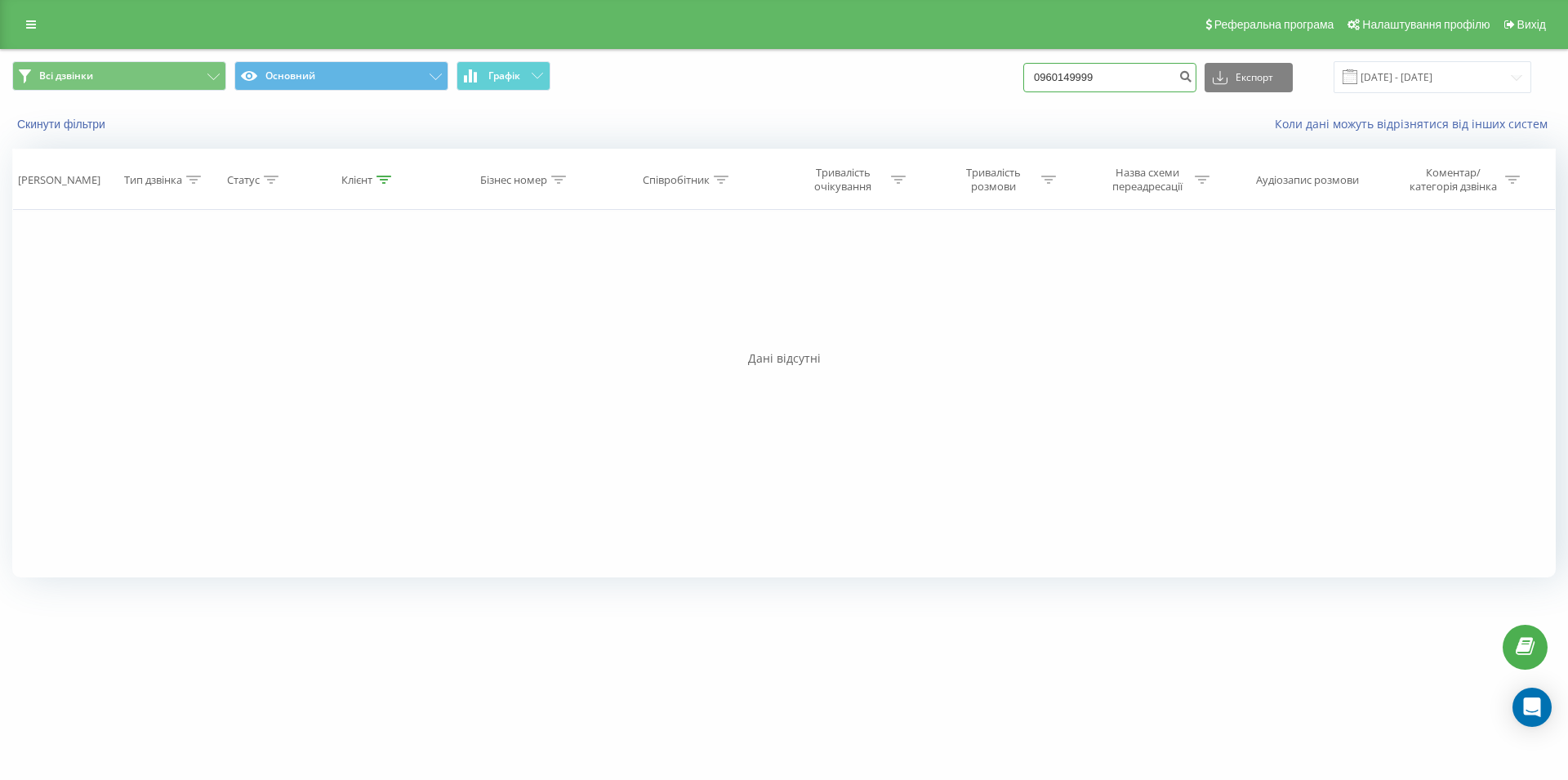
drag, startPoint x: 1132, startPoint y: 71, endPoint x: 1040, endPoint y: 70, distance: 92.0
click at [1040, 70] on input "0960149999" at bounding box center [1110, 77] width 173 height 30
paste input "098 673 17 21"
type input "098 673 17 21"
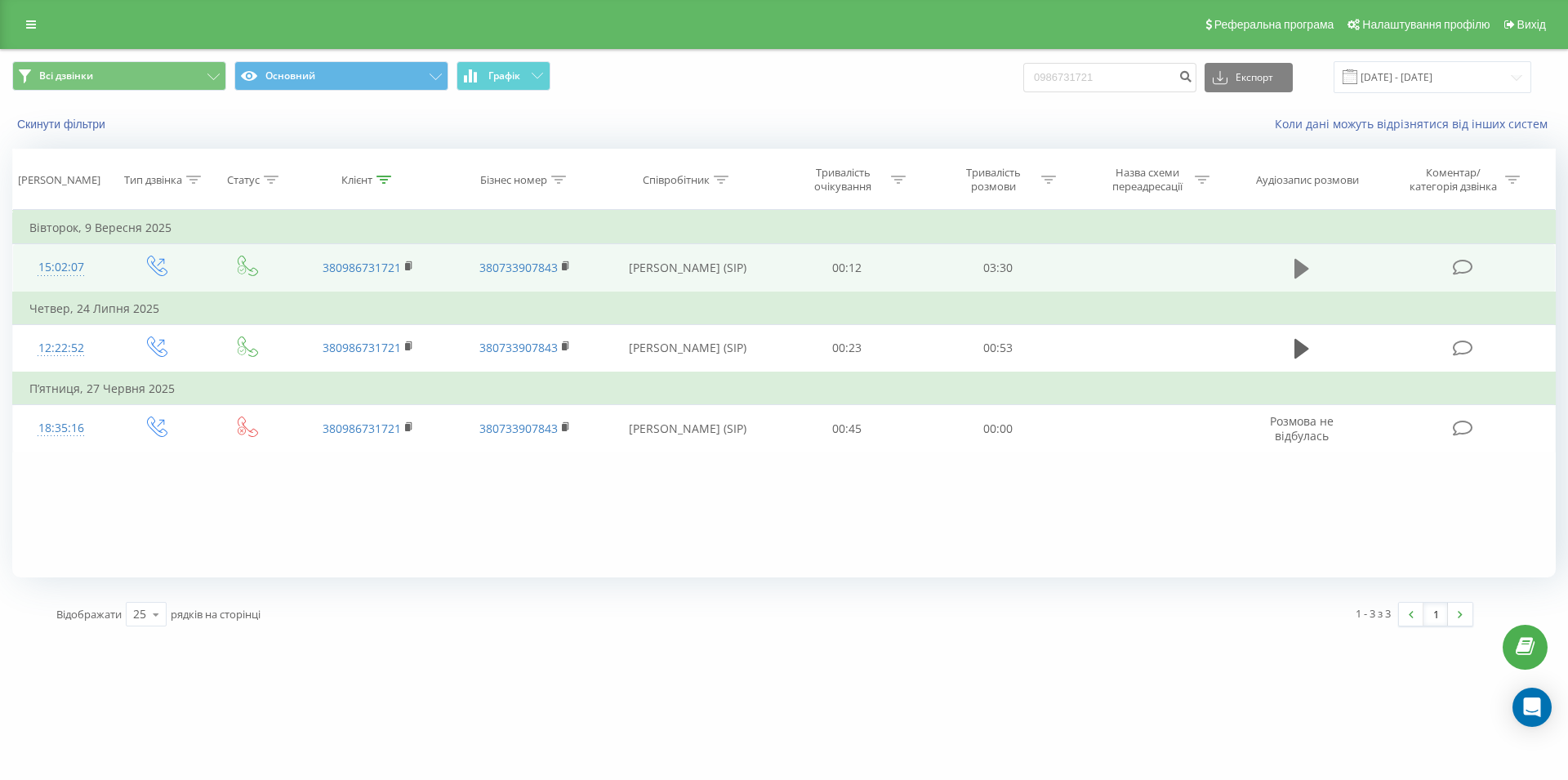
click at [1297, 275] on icon at bounding box center [1301, 268] width 14 height 19
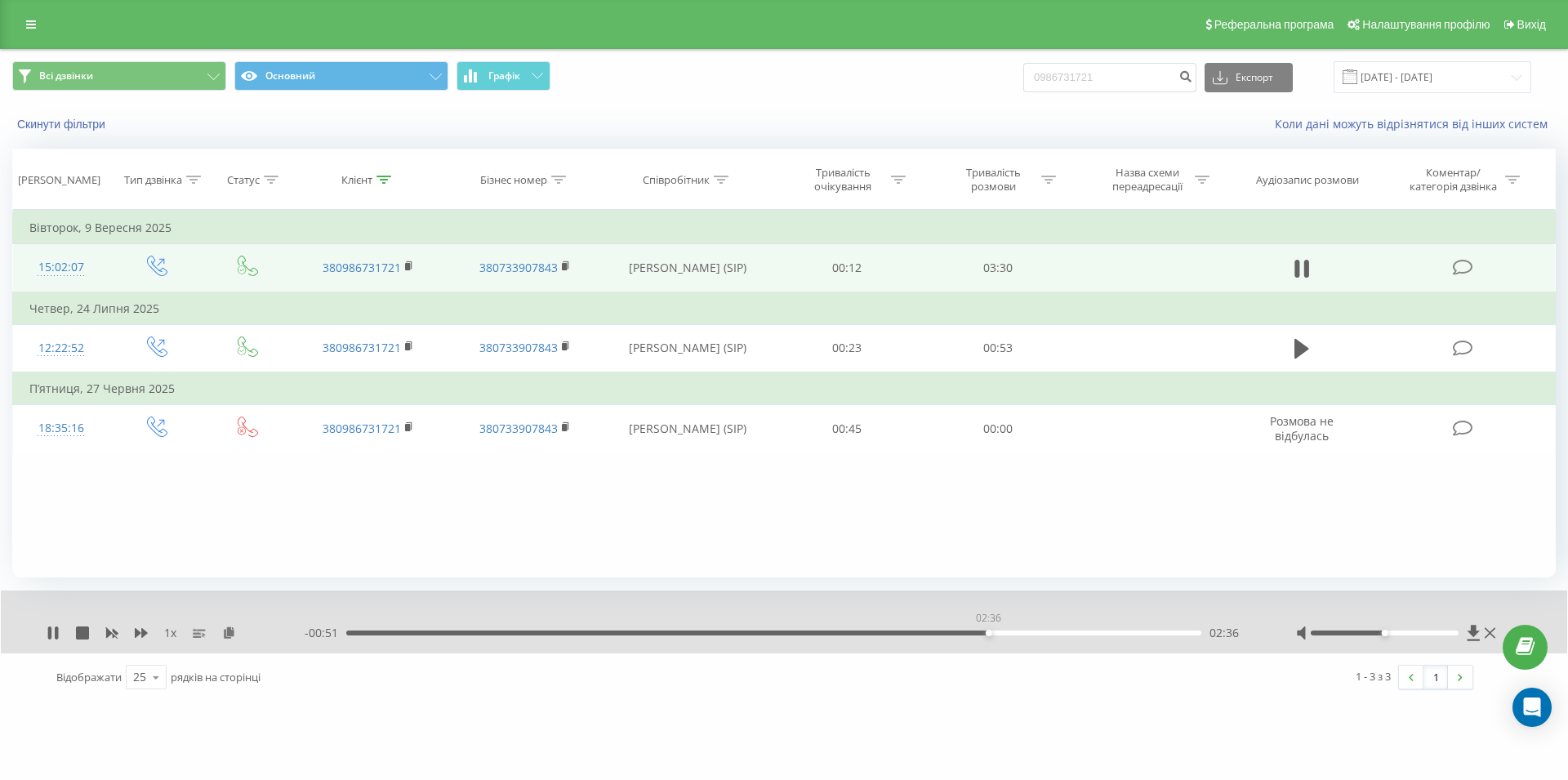
click at [989, 633] on div "02:36" at bounding box center [773, 632] width 855 height 5
click at [1299, 264] on icon at bounding box center [1301, 269] width 14 height 23
drag, startPoint x: 1124, startPoint y: 71, endPoint x: 1009, endPoint y: 70, distance: 115.0
click at [1023, 70] on input "0986731721" at bounding box center [1110, 77] width 173 height 30
paste input "063 202 73 71"
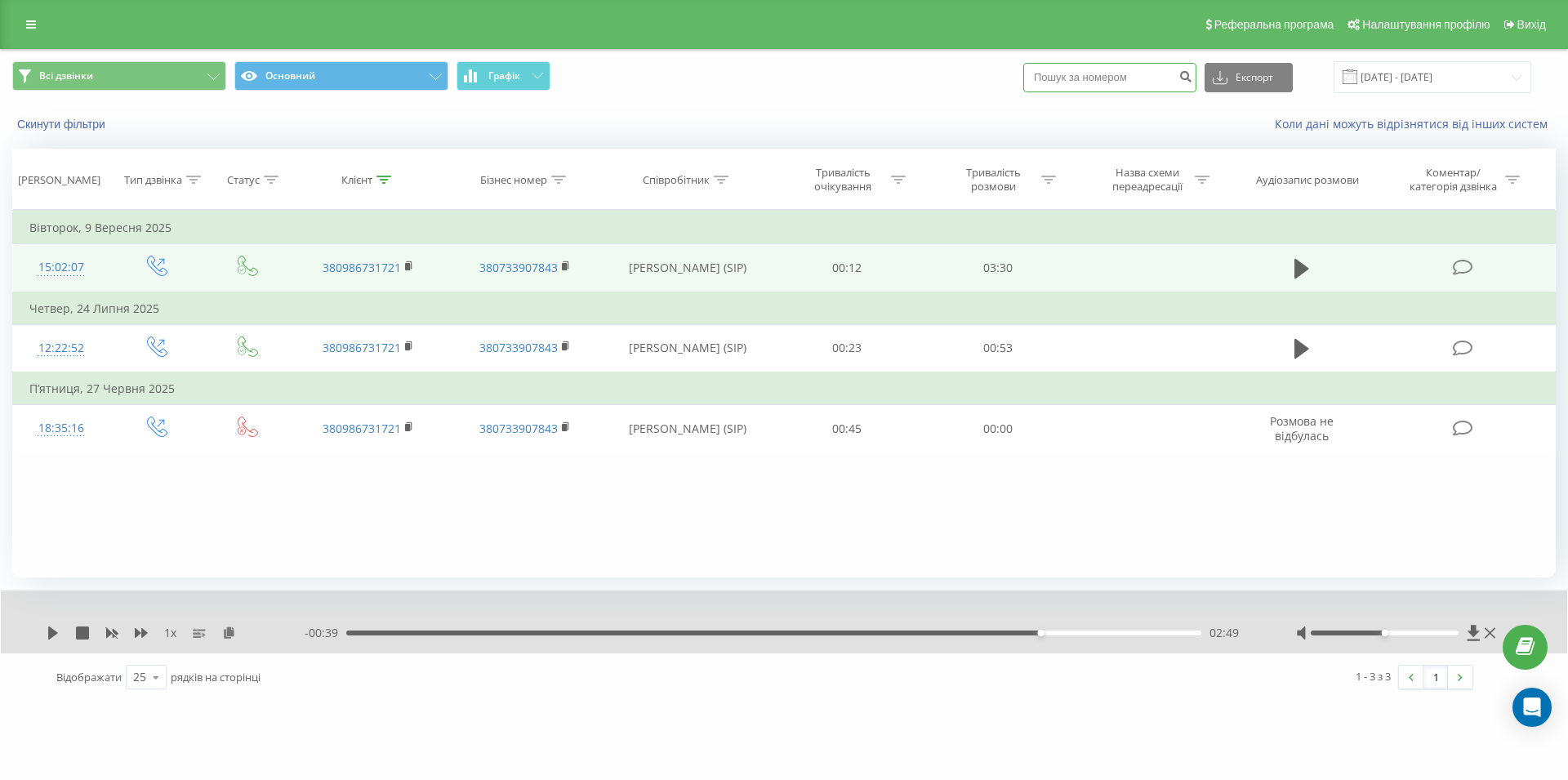
type input "063 202 73 71"
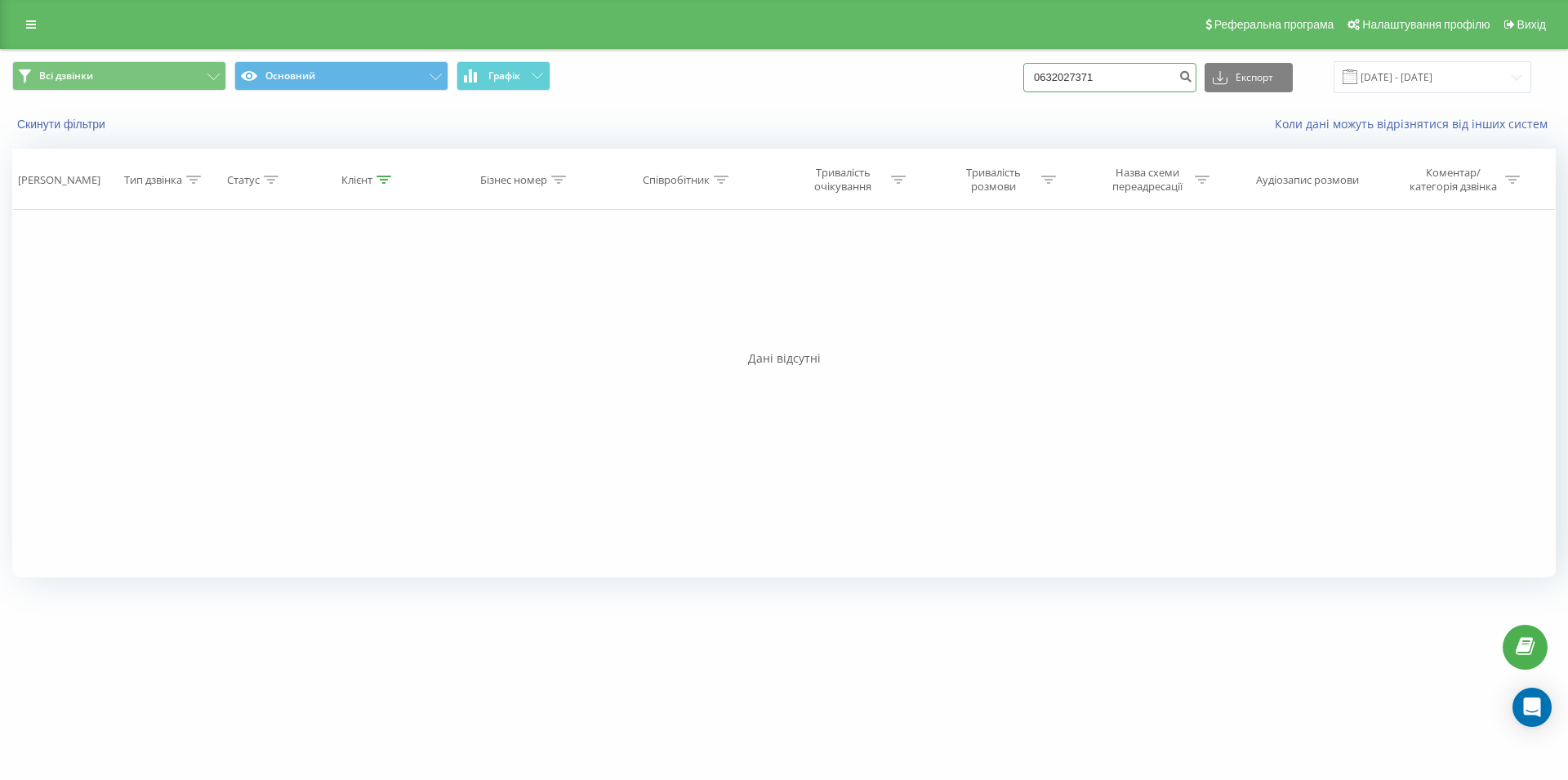
drag, startPoint x: 1120, startPoint y: 76, endPoint x: 1036, endPoint y: 77, distance: 84.0
click at [1036, 77] on input "0632027371" at bounding box center [1110, 77] width 173 height 30
drag, startPoint x: 1152, startPoint y: 81, endPoint x: 1016, endPoint y: 87, distance: 136.1
click at [1023, 87] on input "0632027371" at bounding box center [1110, 77] width 173 height 30
paste input "066 111 74 41"
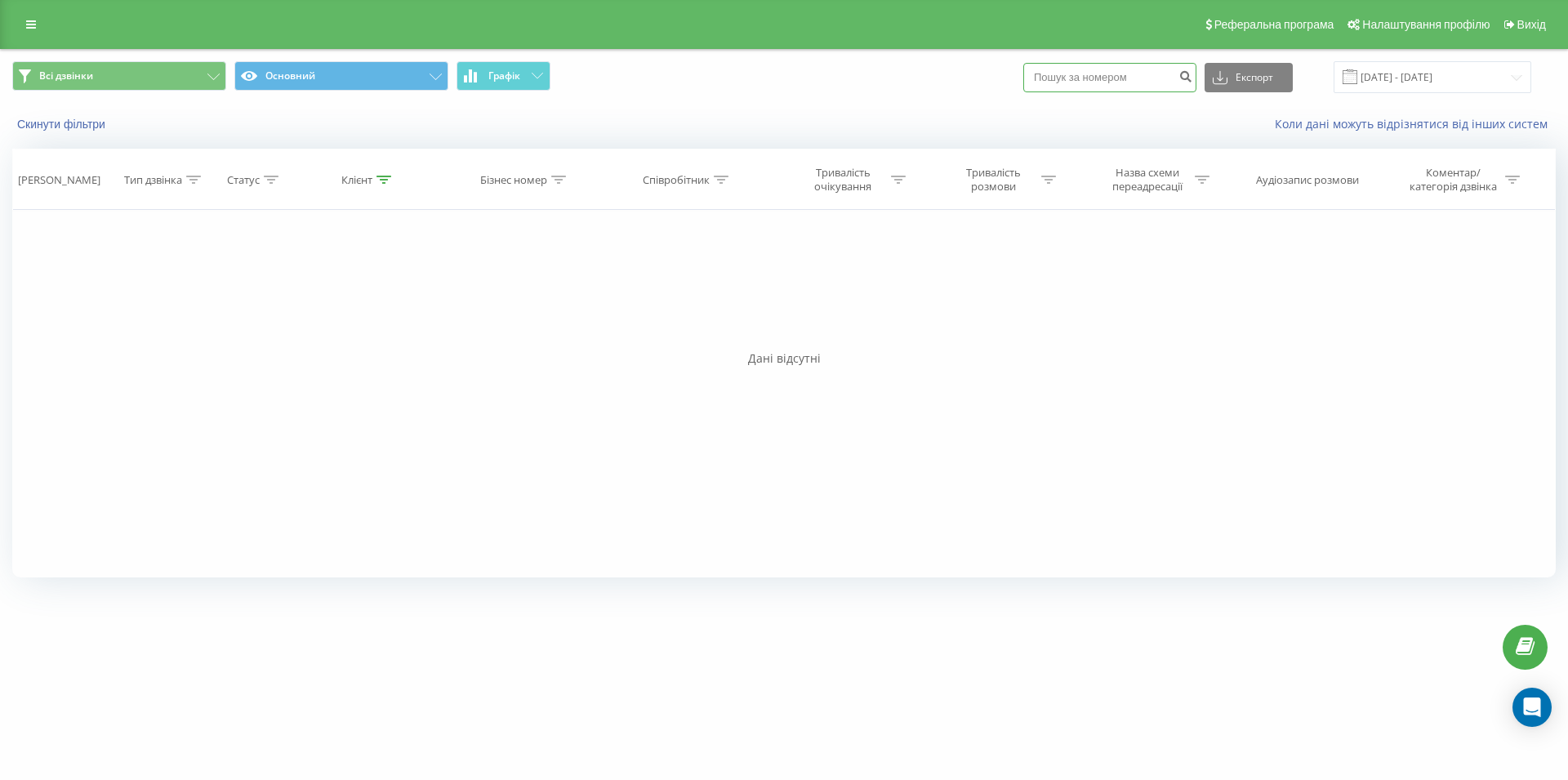
type input "066 111 74 41"
drag, startPoint x: 1124, startPoint y: 76, endPoint x: 1000, endPoint y: 85, distance: 124.3
click at [1023, 85] on input "0661117441" at bounding box center [1110, 77] width 173 height 30
paste input "097 837 51 70"
type input "097 837 51 70"
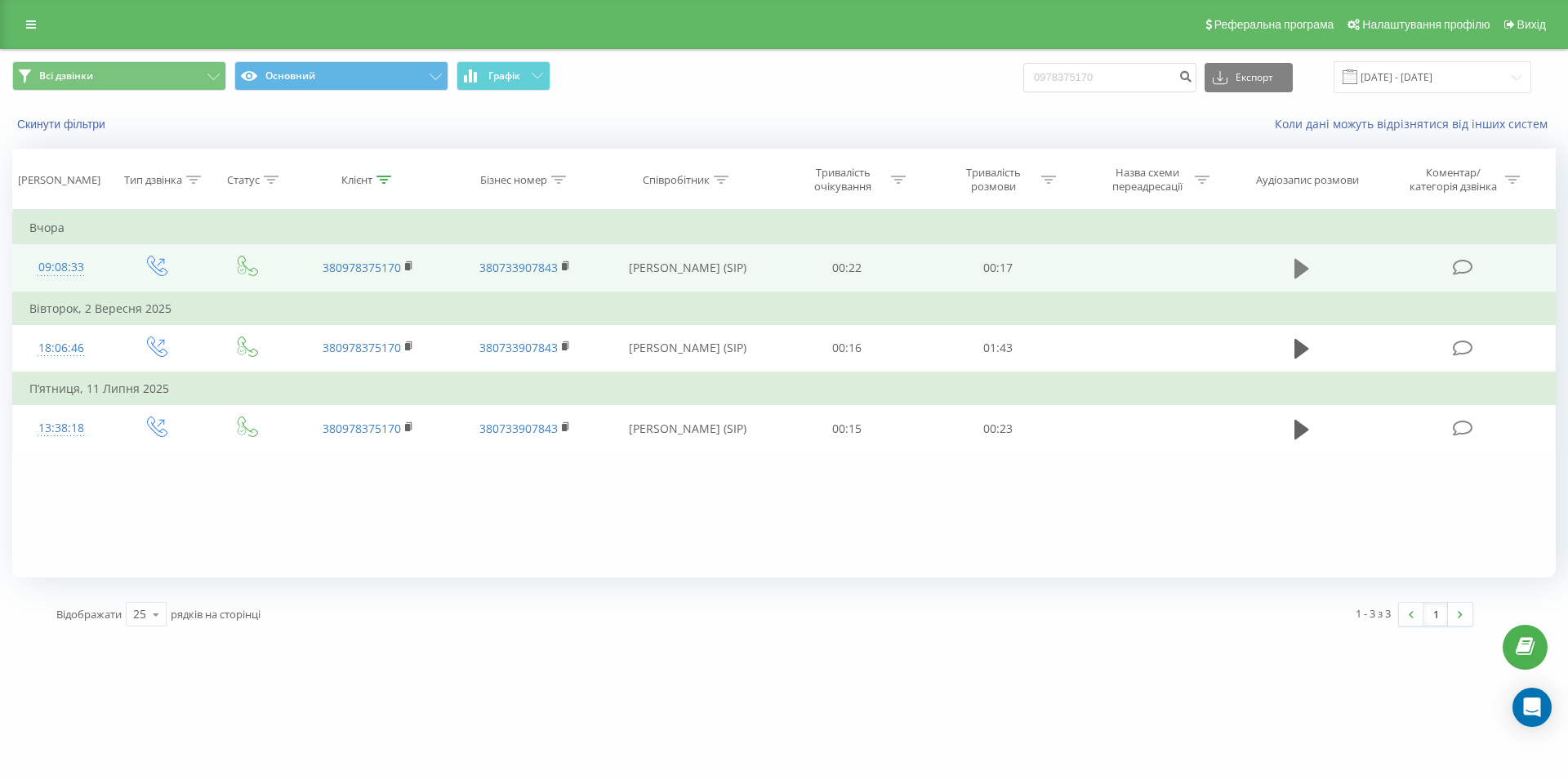
click at [1291, 272] on button at bounding box center [1302, 269] width 25 height 25
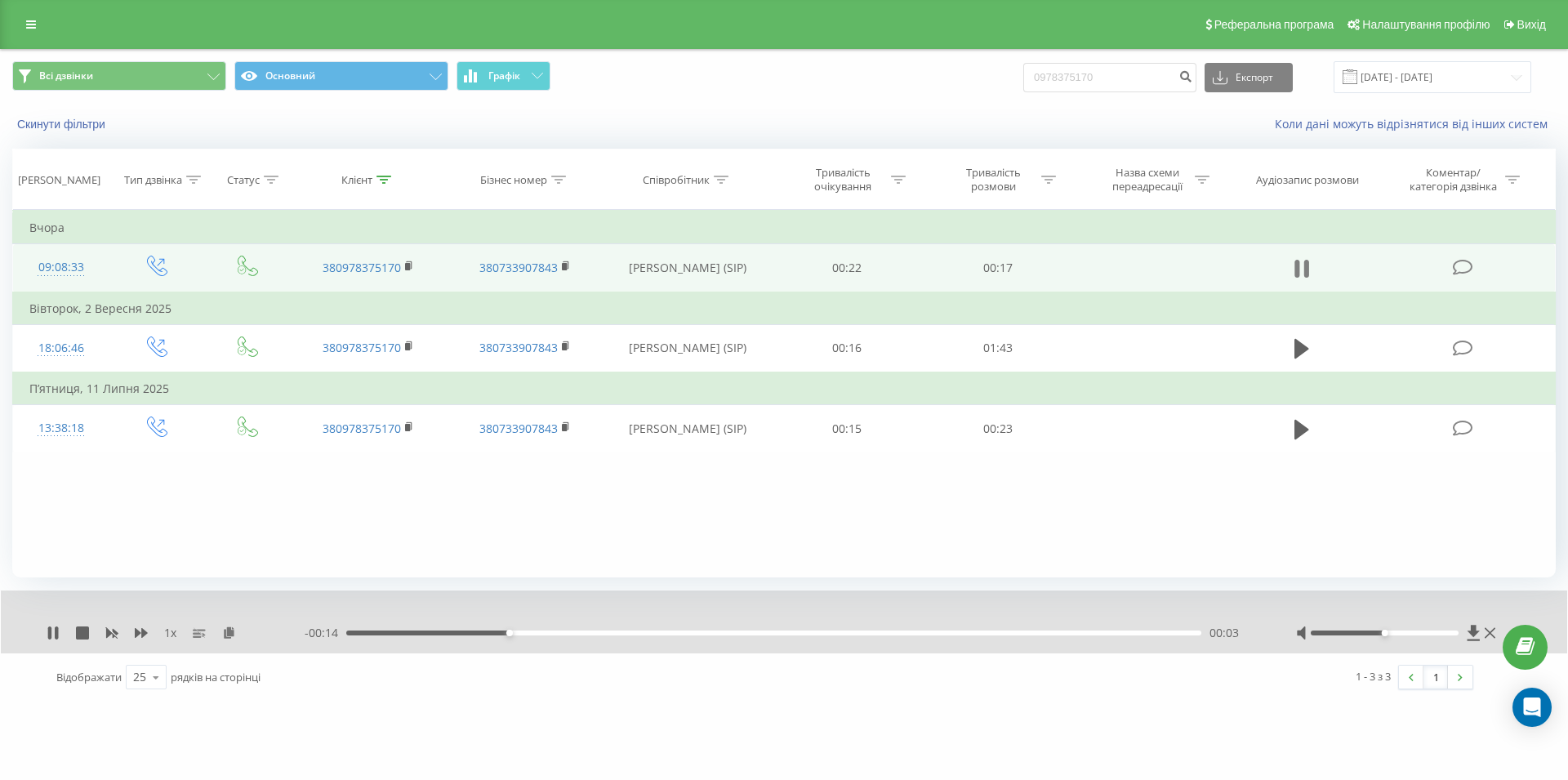
click at [1296, 266] on icon at bounding box center [1296, 268] width 5 height 18
drag, startPoint x: 1135, startPoint y: 76, endPoint x: 993, endPoint y: 77, distance: 142.0
click at [1023, 77] on input "0978375170" at bounding box center [1110, 77] width 173 height 30
paste input "066 809 23 66"
type input "066 809 23 66"
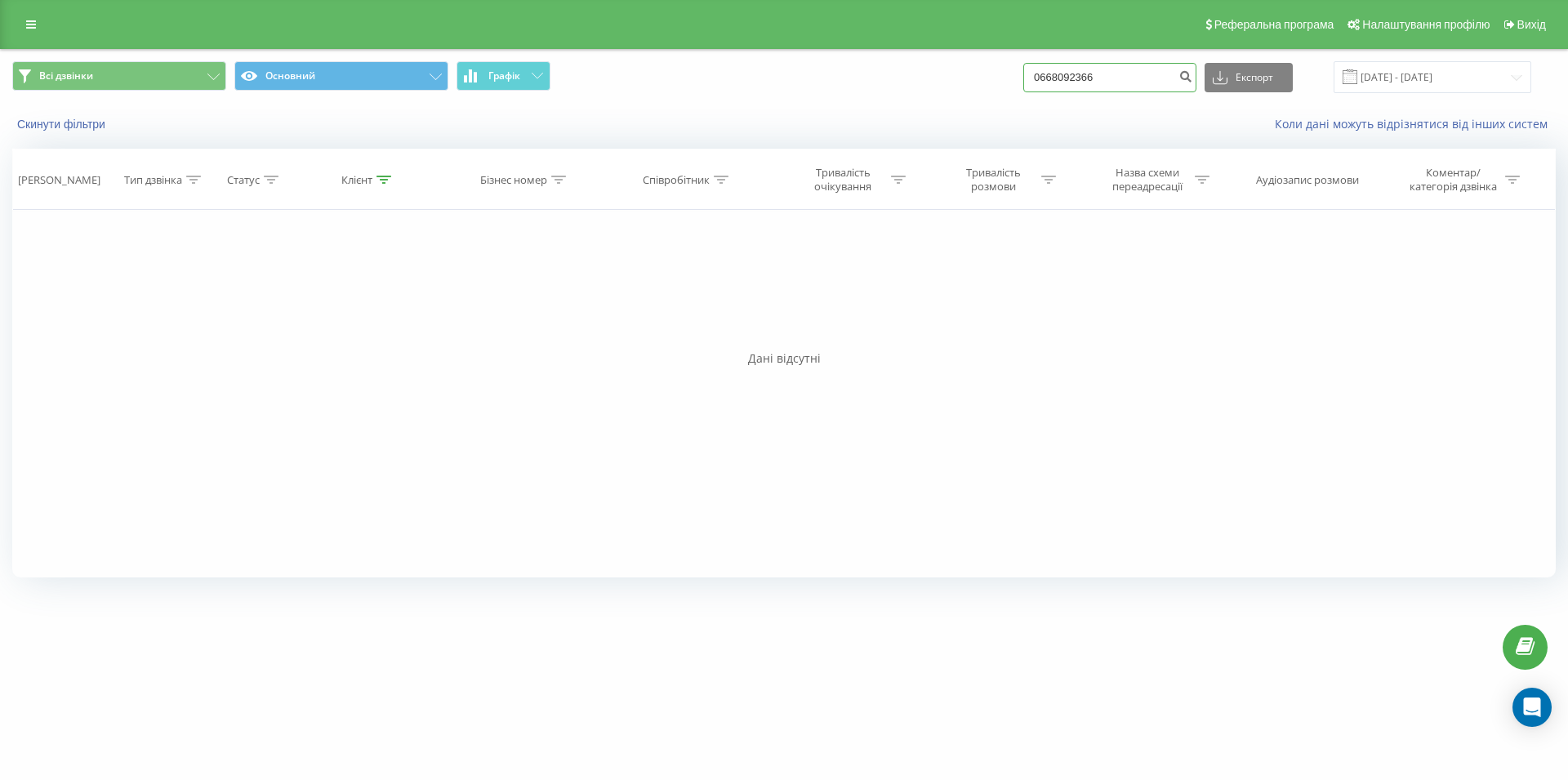
drag, startPoint x: 1141, startPoint y: 73, endPoint x: 907, endPoint y: 79, distance: 234.1
click at [1023, 79] on input "0668092366" at bounding box center [1110, 77] width 173 height 30
type input "0686704313"
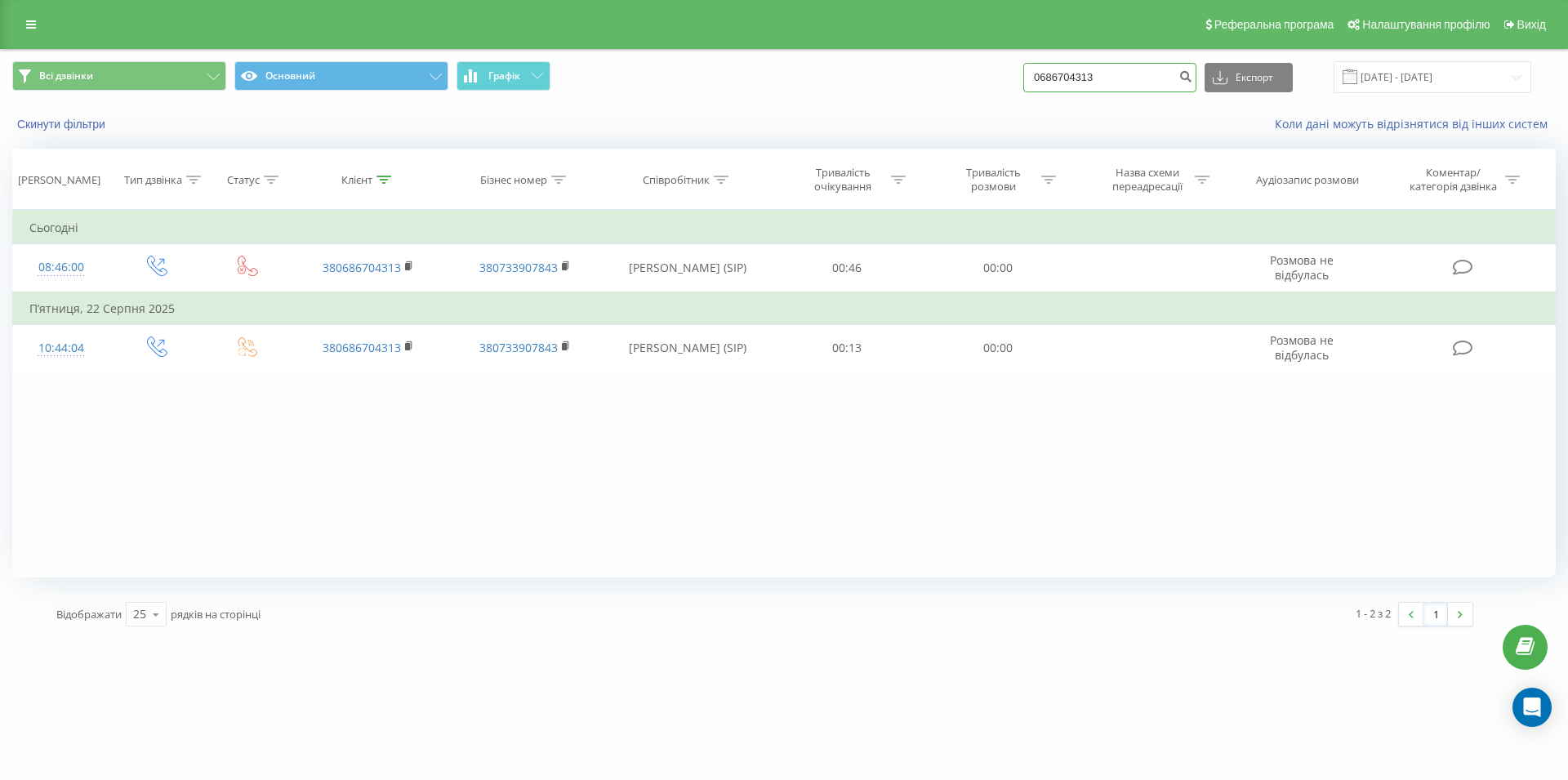
drag, startPoint x: 1120, startPoint y: 77, endPoint x: 1021, endPoint y: 77, distance: 99.0
click at [1023, 77] on input "0686704313" at bounding box center [1110, 77] width 173 height 30
paste input "067 430 51 90"
type input "067 430 51 90"
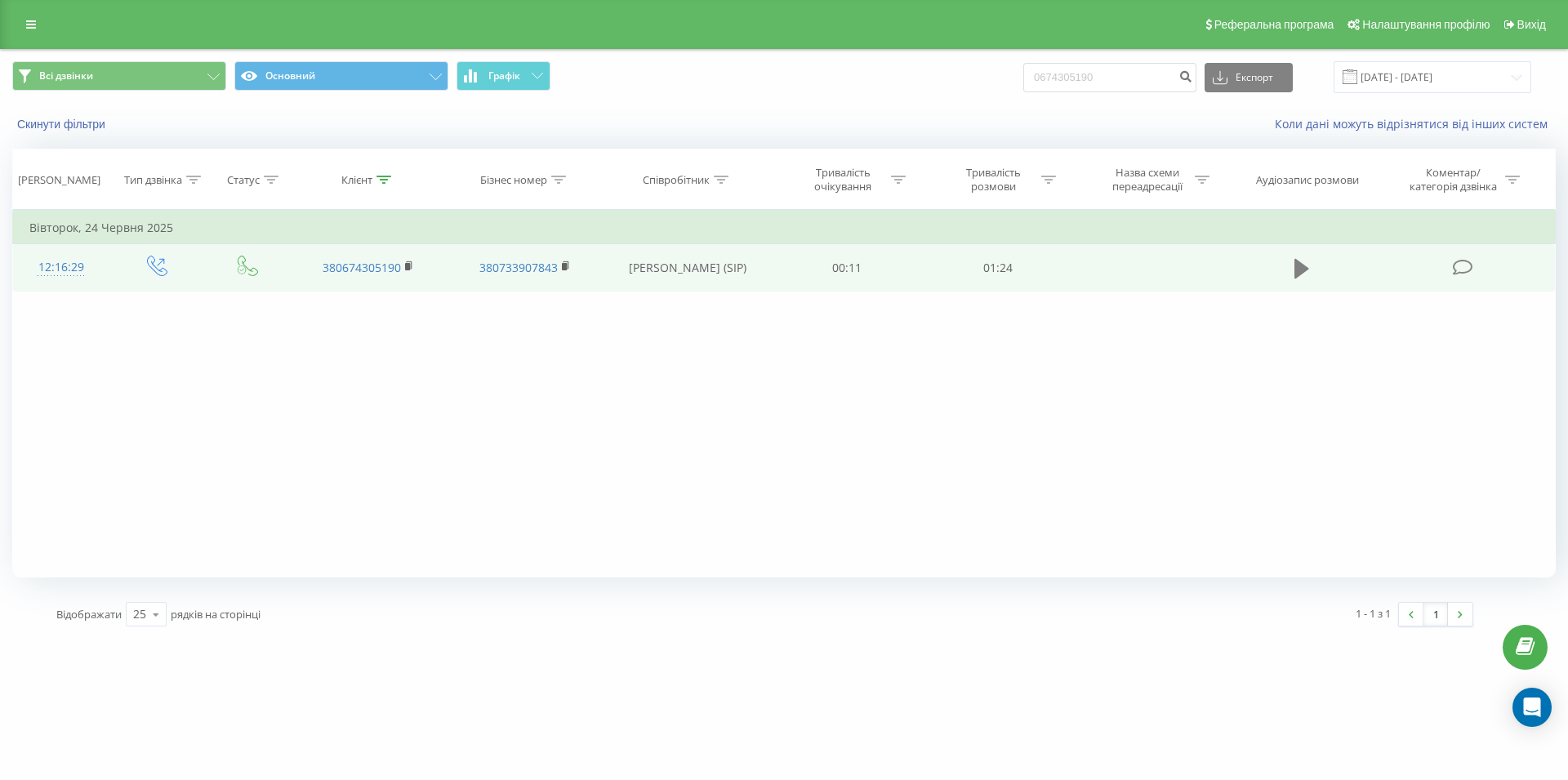
click at [1302, 260] on icon at bounding box center [1301, 269] width 14 height 23
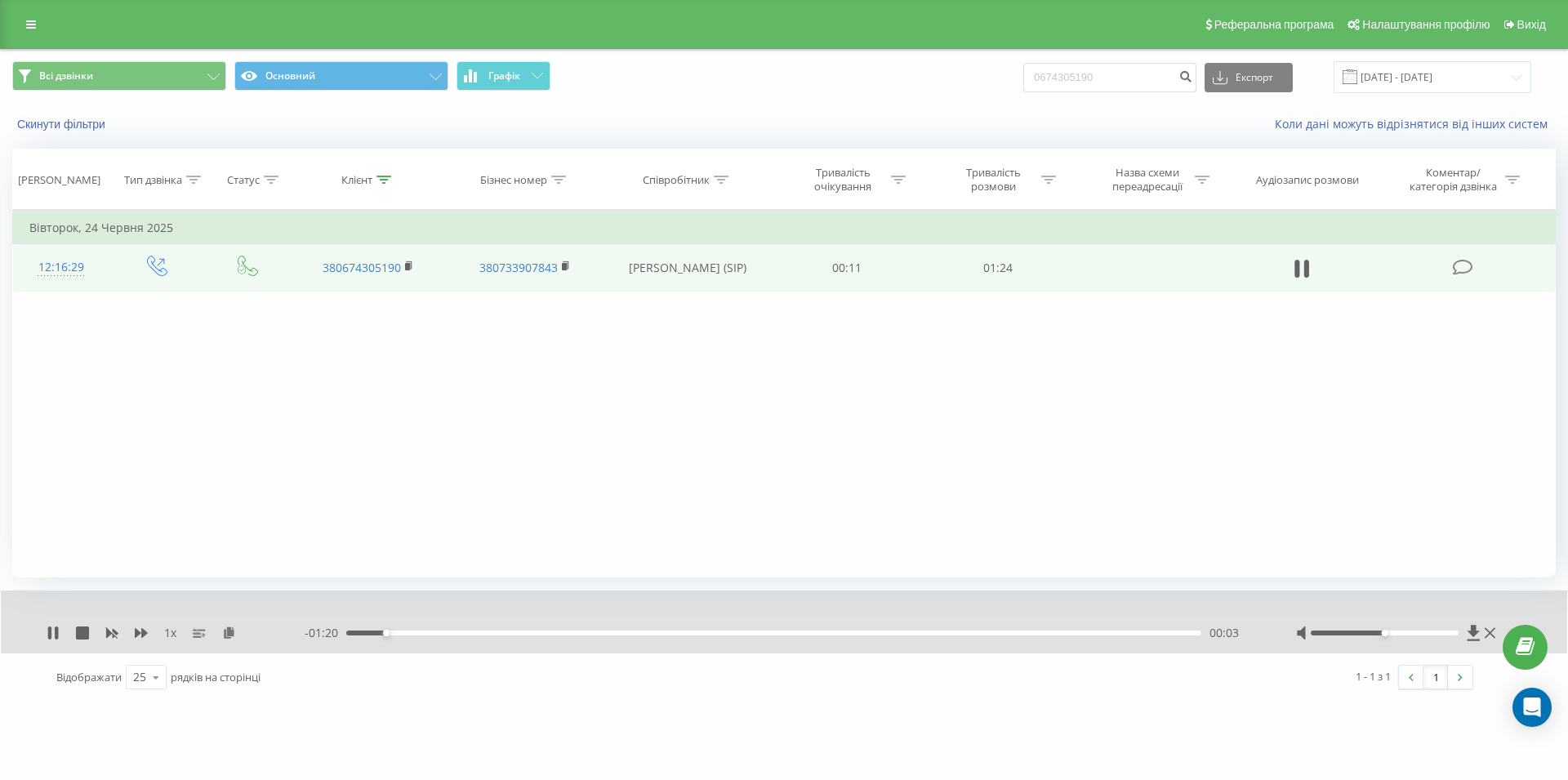
click at [886, 634] on div "00:03" at bounding box center [773, 632] width 855 height 5
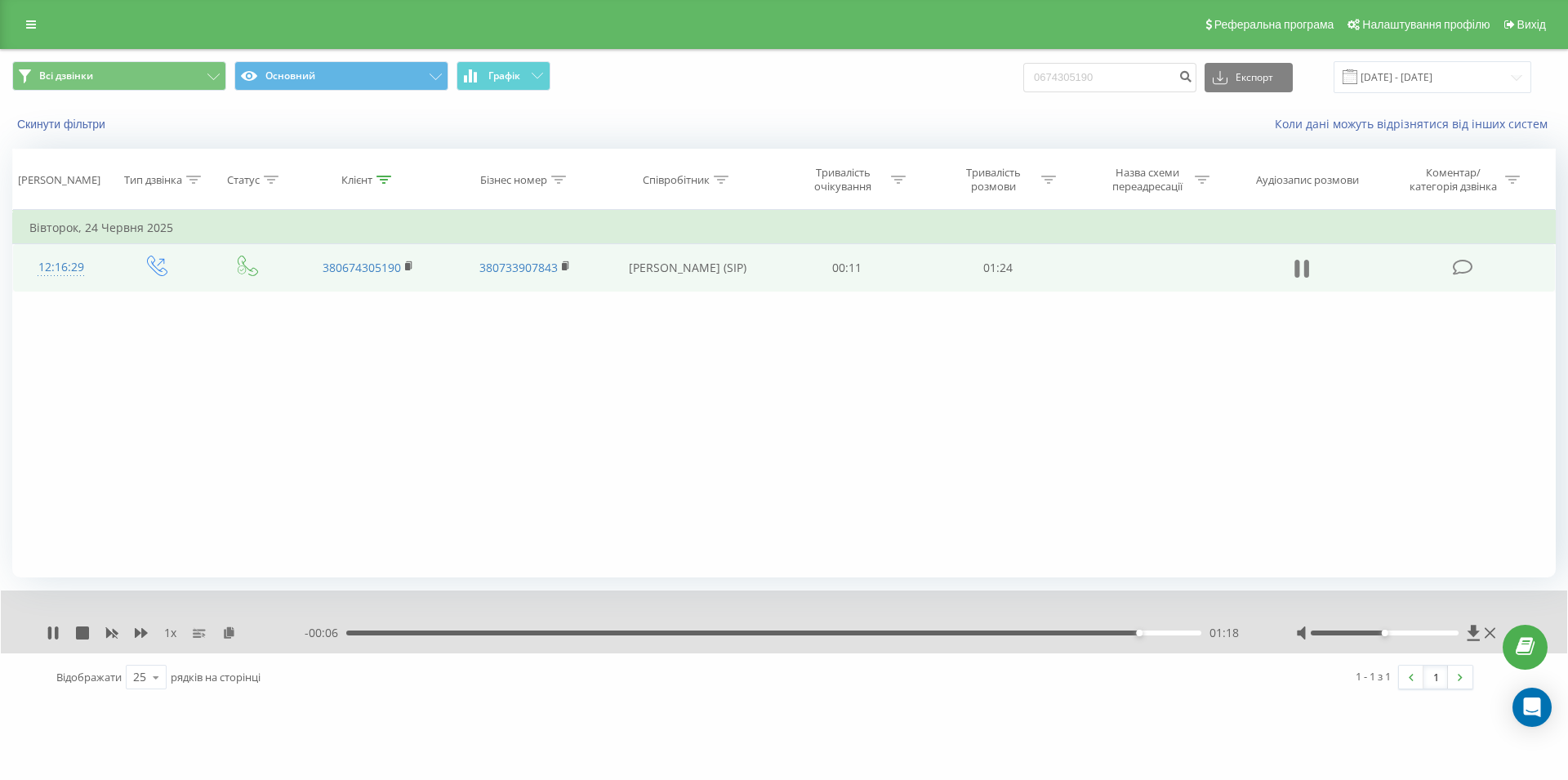
click at [1310, 270] on icon at bounding box center [1301, 269] width 14 height 23
click at [1293, 278] on button at bounding box center [1302, 269] width 25 height 25
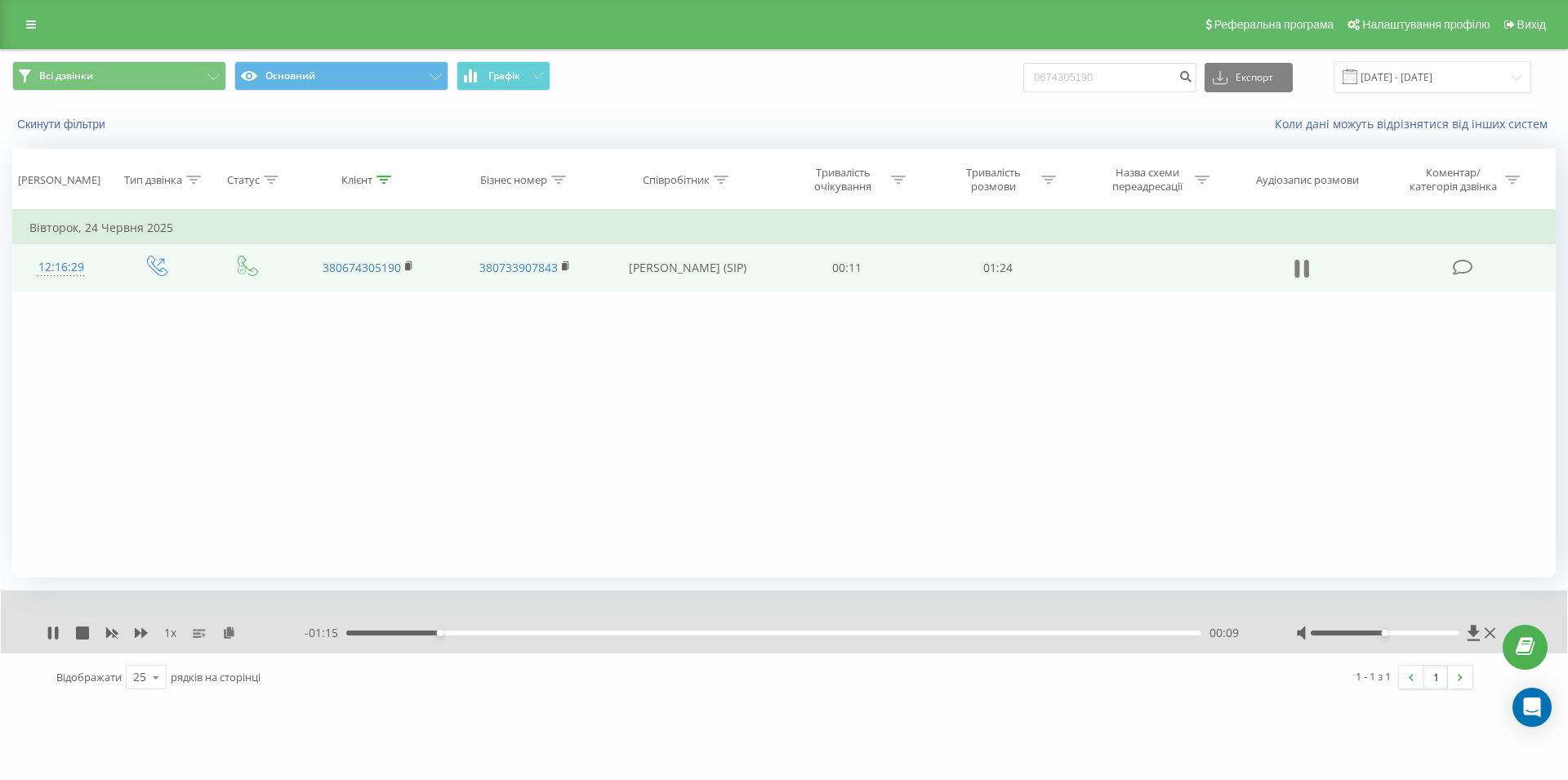
click at [1301, 271] on icon at bounding box center [1301, 269] width 14 height 23
drag, startPoint x: 1136, startPoint y: 69, endPoint x: 969, endPoint y: 77, distance: 167.2
click at [1023, 77] on input "0674305190" at bounding box center [1110, 77] width 173 height 30
paste input "096 983 61 35"
type input "096 983 61 35"
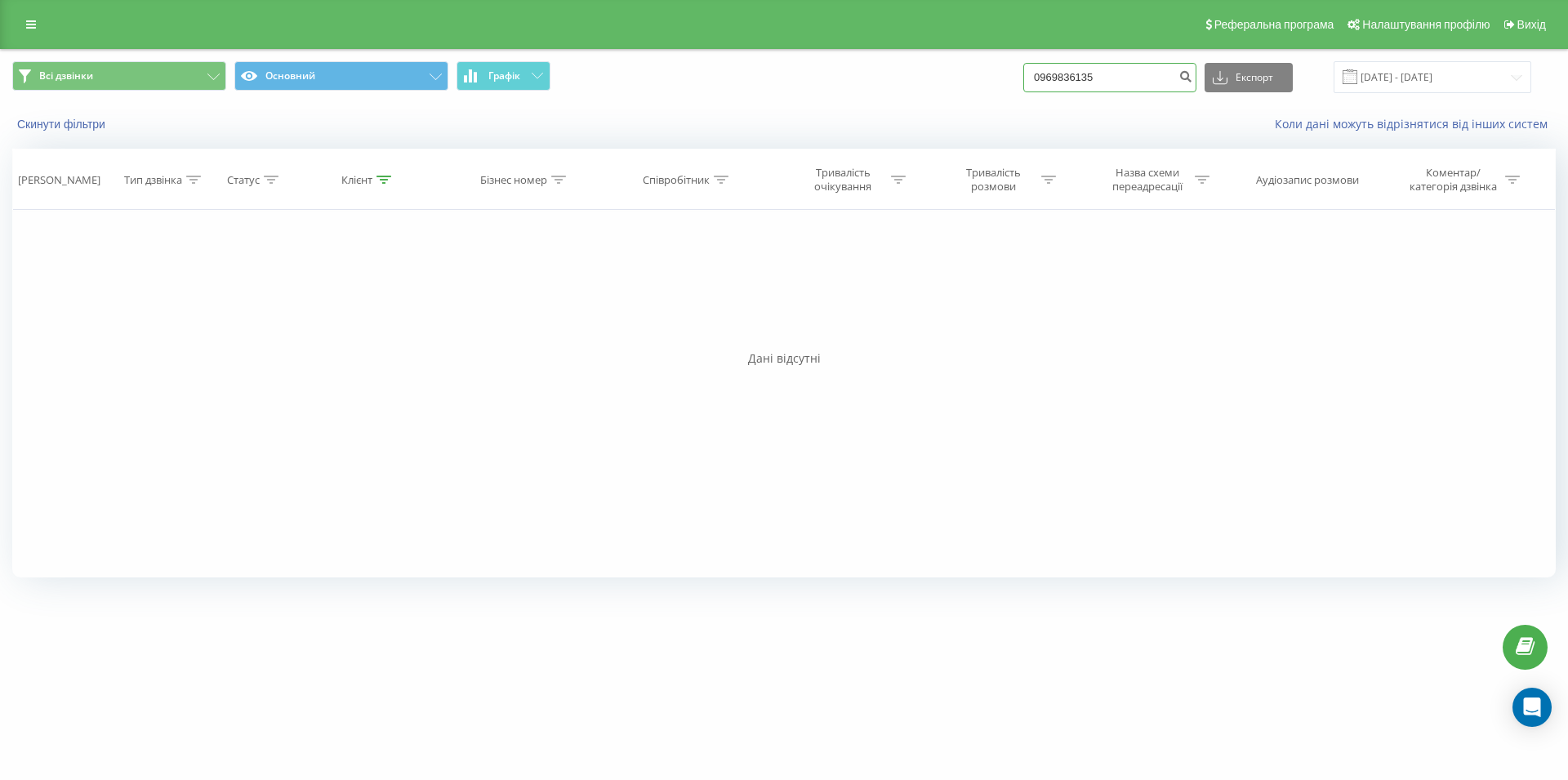
drag, startPoint x: 1127, startPoint y: 74, endPoint x: 880, endPoint y: 86, distance: 247.3
click at [1023, 86] on input "0969836135" at bounding box center [1110, 77] width 173 height 30
paste input "067) 262 34 46"
type input "067) 262 34 46"
click at [1075, 76] on input "067)2623446" at bounding box center [1110, 77] width 173 height 30
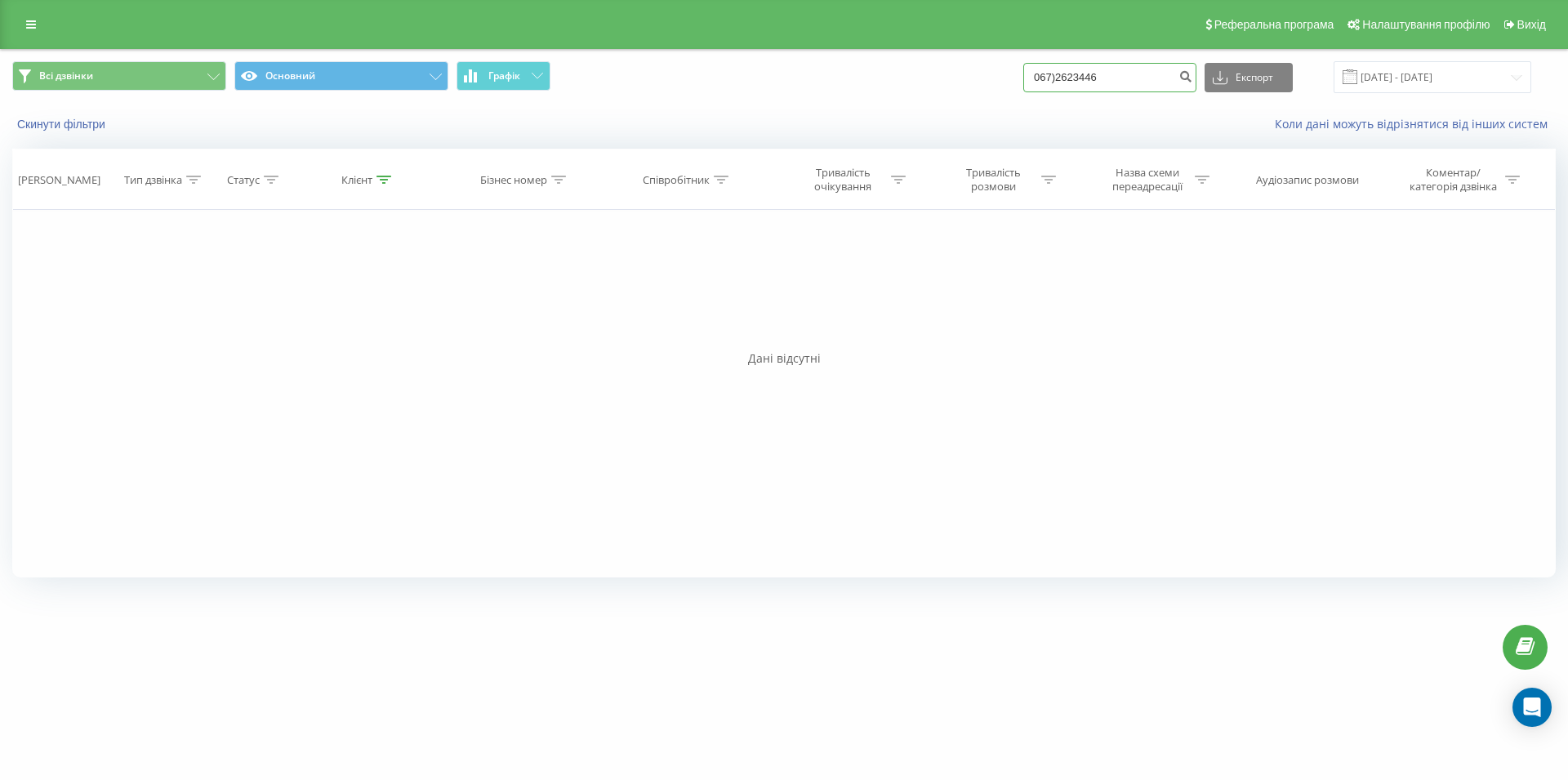
type input "0672623446"
click at [1127, 78] on input "0672623446" at bounding box center [1110, 77] width 173 height 30
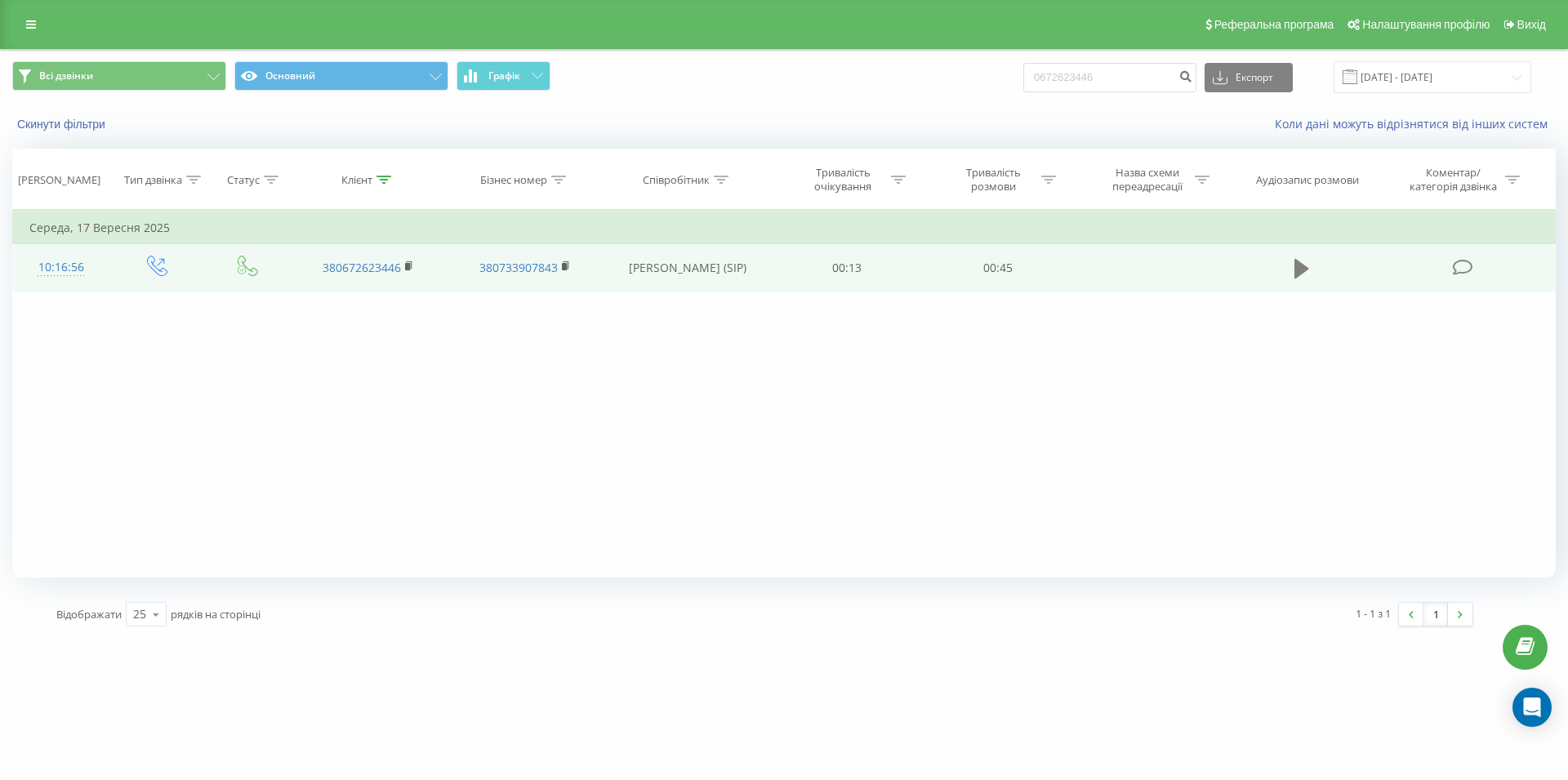
click at [1300, 270] on icon at bounding box center [1301, 268] width 14 height 19
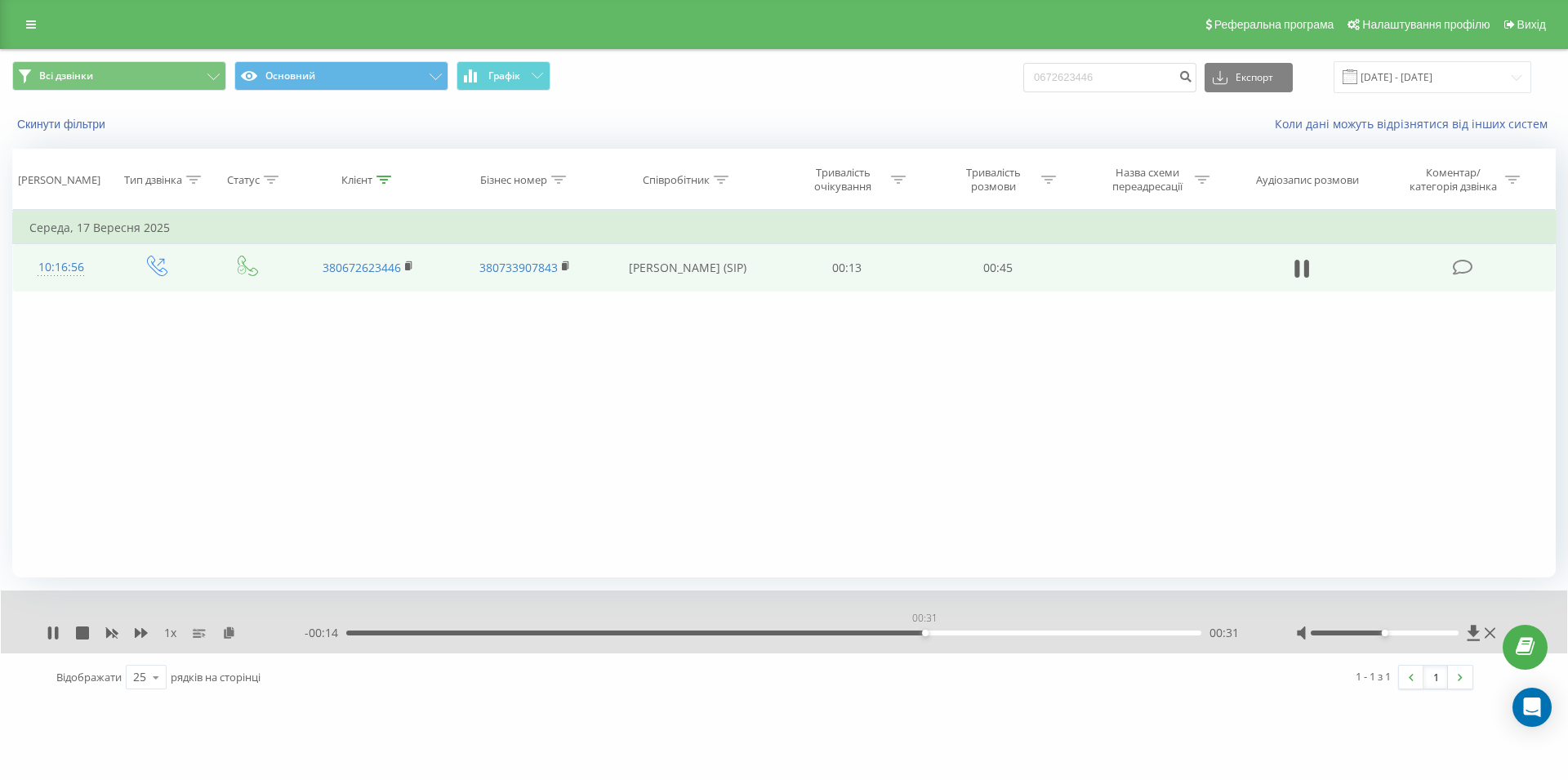
click at [924, 635] on div "00:31" at bounding box center [773, 632] width 855 height 5
click at [700, 629] on div "- 00:12 00:33 00:33" at bounding box center [779, 632] width 950 height 16
click at [698, 635] on div "00:18" at bounding box center [773, 632] width 855 height 5
click at [438, 635] on div "00:29" at bounding box center [773, 632] width 855 height 5
click at [1303, 271] on icon at bounding box center [1301, 269] width 14 height 23
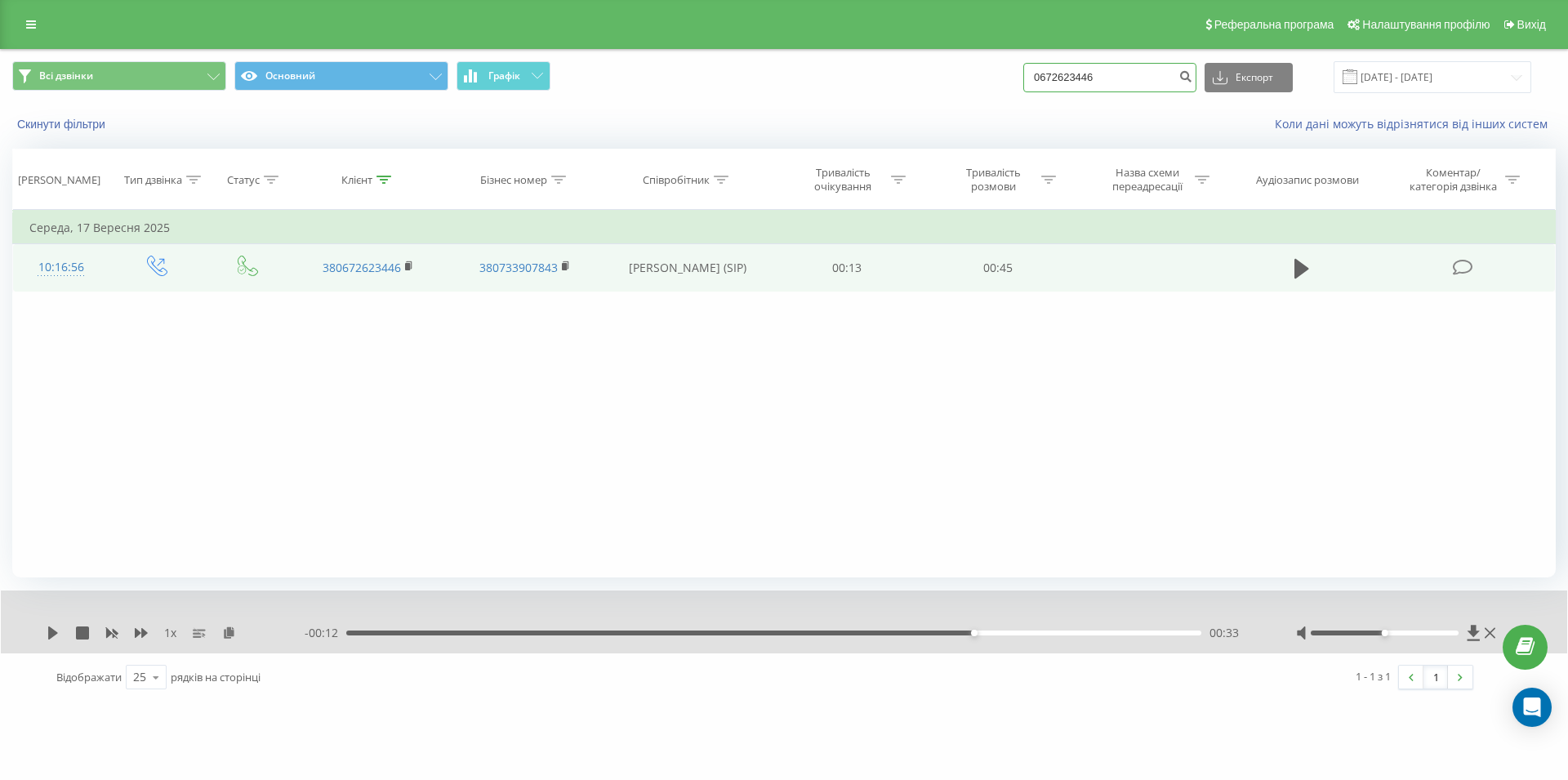
drag, startPoint x: 1033, startPoint y: 85, endPoint x: 1016, endPoint y: 86, distance: 17.0
click at [1023, 86] on input "0672623446" at bounding box center [1110, 77] width 173 height 30
paste input "098 725 07 34"
type input "098 725 07 34"
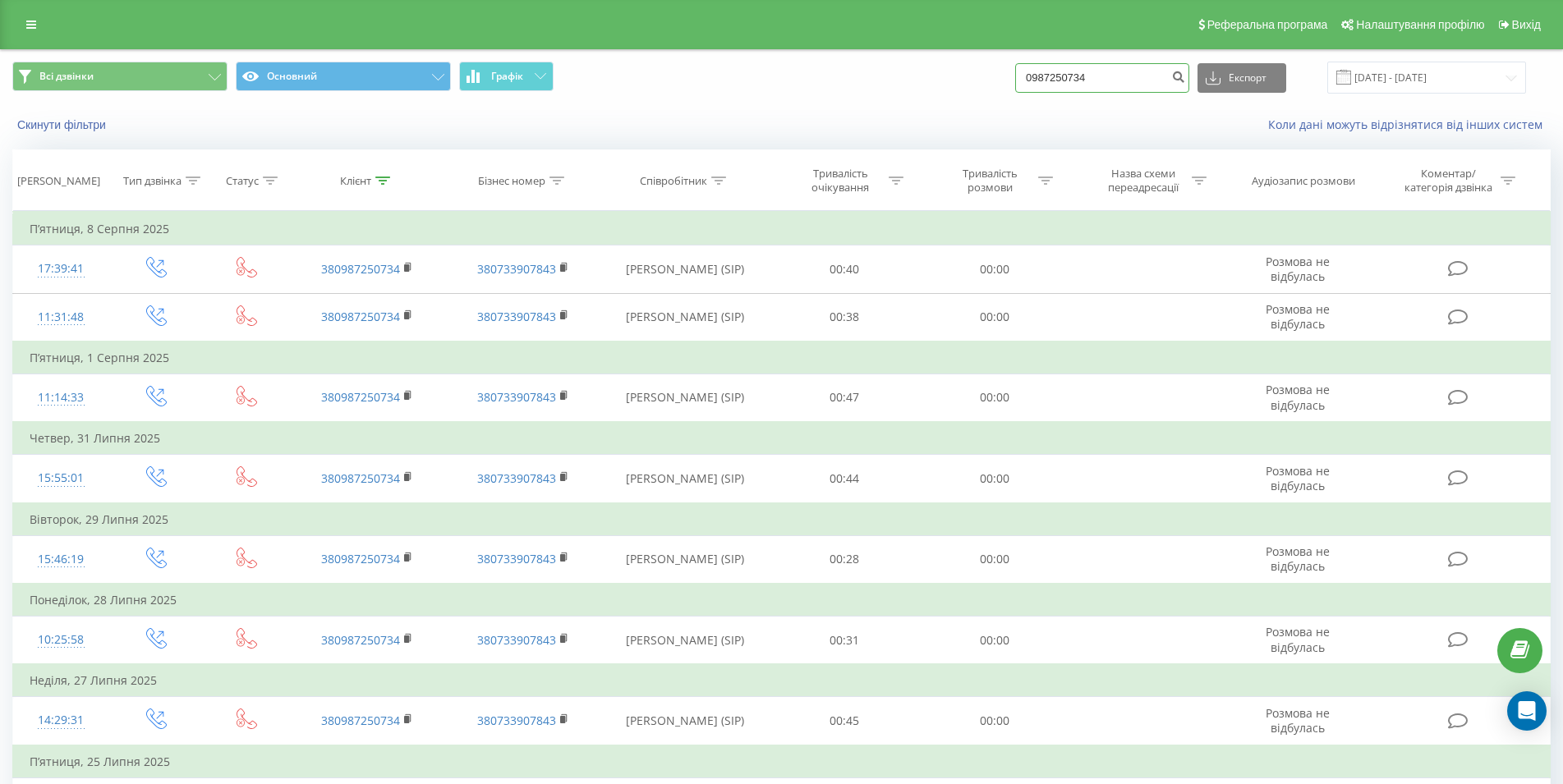
drag, startPoint x: 1119, startPoint y: 72, endPoint x: 1013, endPoint y: 83, distance: 106.6
click at [1015, 83] on input "0987250734" at bounding box center [1102, 77] width 174 height 30
click at [1120, 89] on input "0987250734" at bounding box center [1102, 77] width 174 height 30
drag, startPoint x: 1125, startPoint y: 80, endPoint x: 1020, endPoint y: 84, distance: 105.1
click at [1020, 84] on input "0987250734" at bounding box center [1102, 77] width 174 height 30
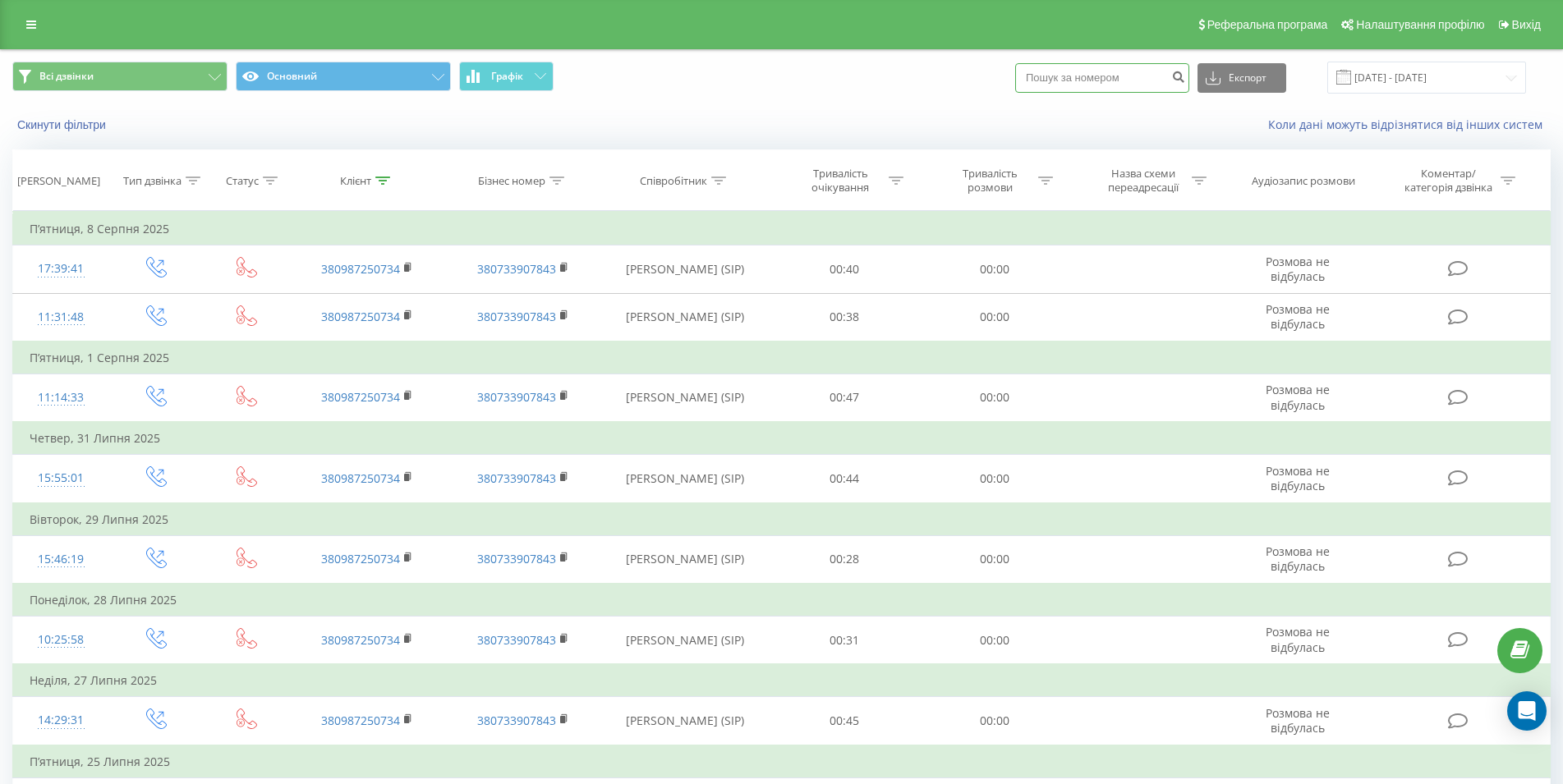
paste input "096 721 45 52"
type input "096 721 45 52"
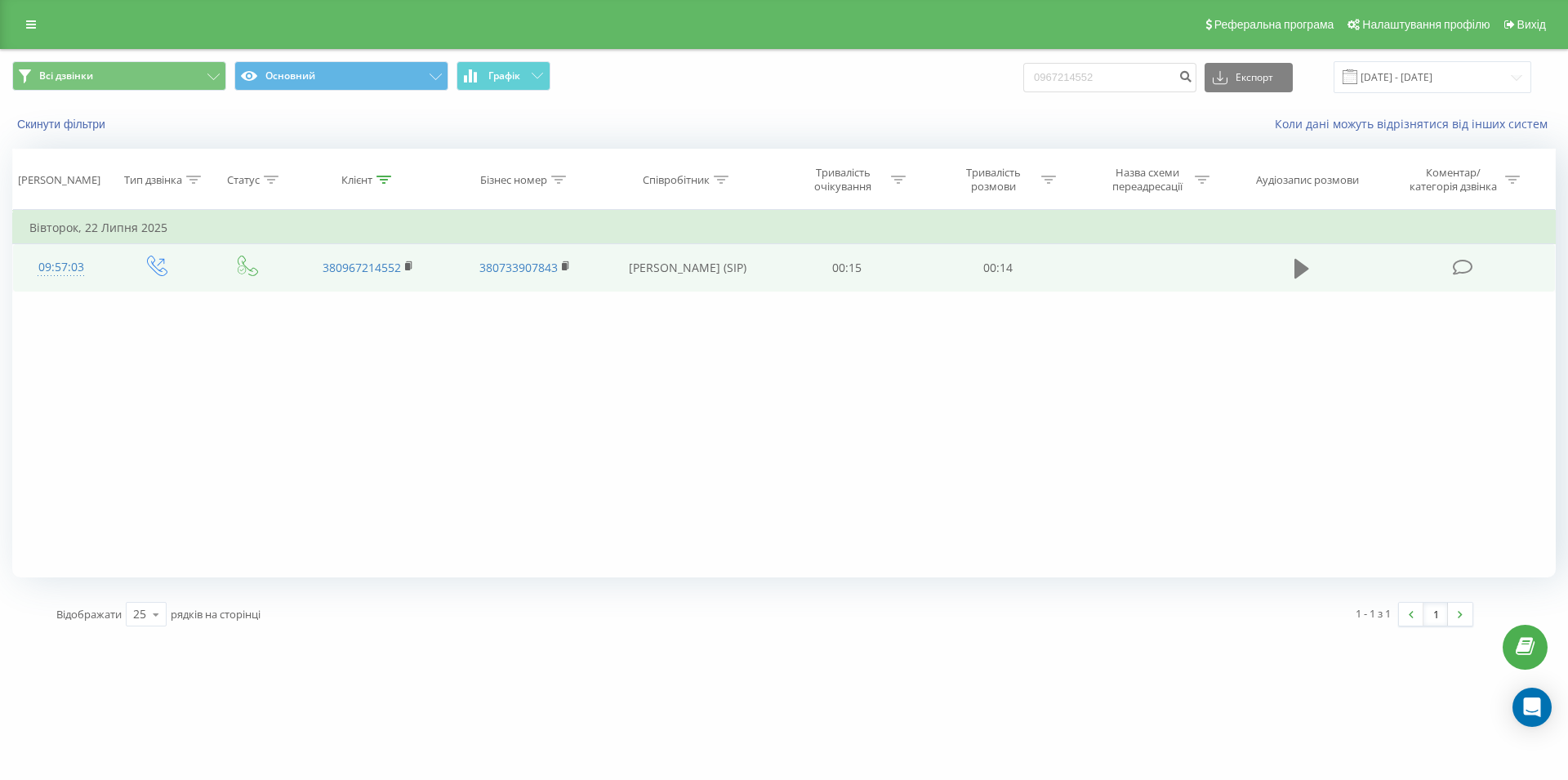
click at [1302, 270] on icon at bounding box center [1301, 268] width 14 height 19
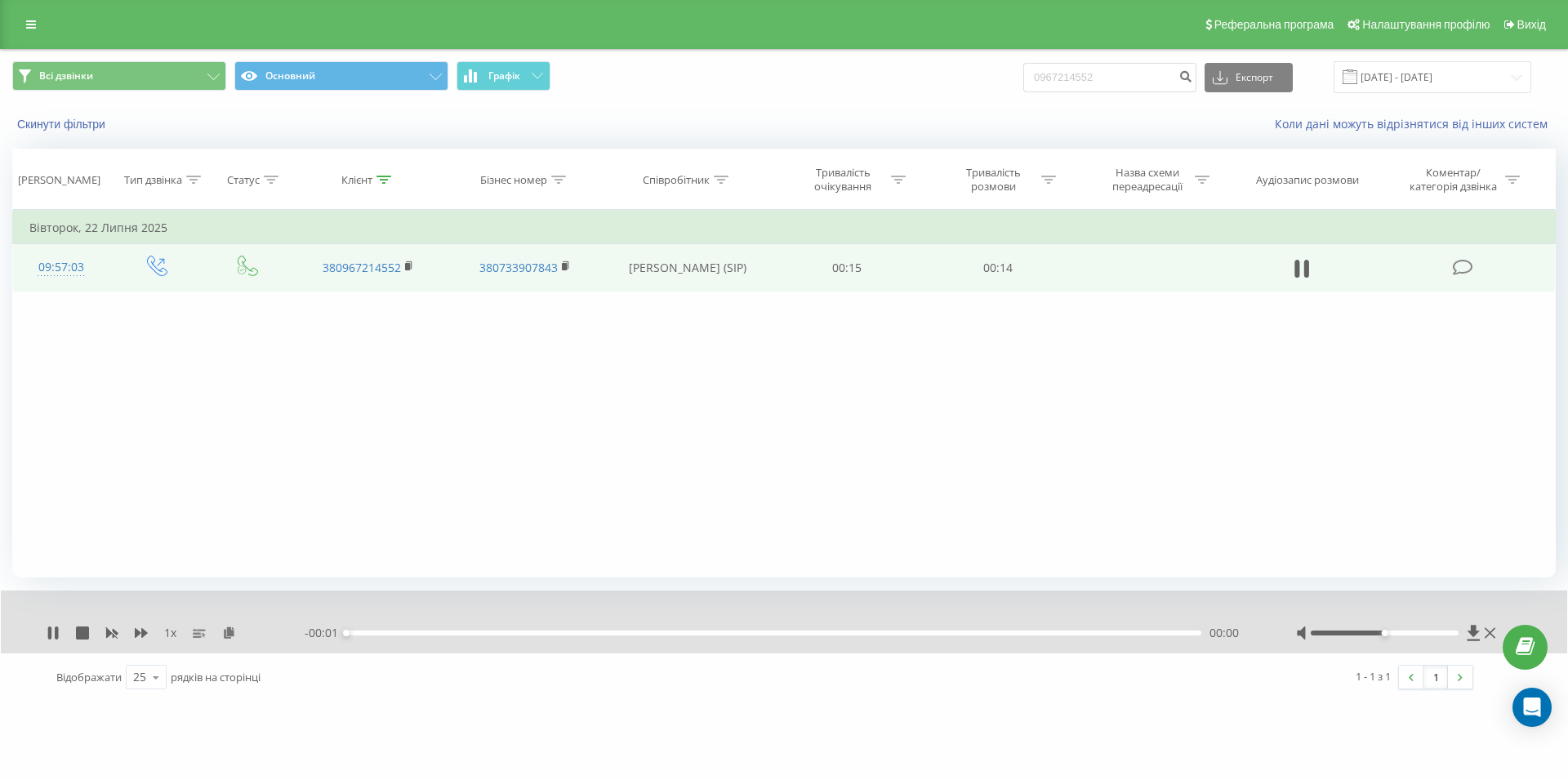
click at [940, 641] on div "- 00:01 00:00 00:00" at bounding box center [779, 632] width 950 height 16
click at [934, 638] on div "- 00:14 00:00 00:00" at bounding box center [779, 632] width 950 height 16
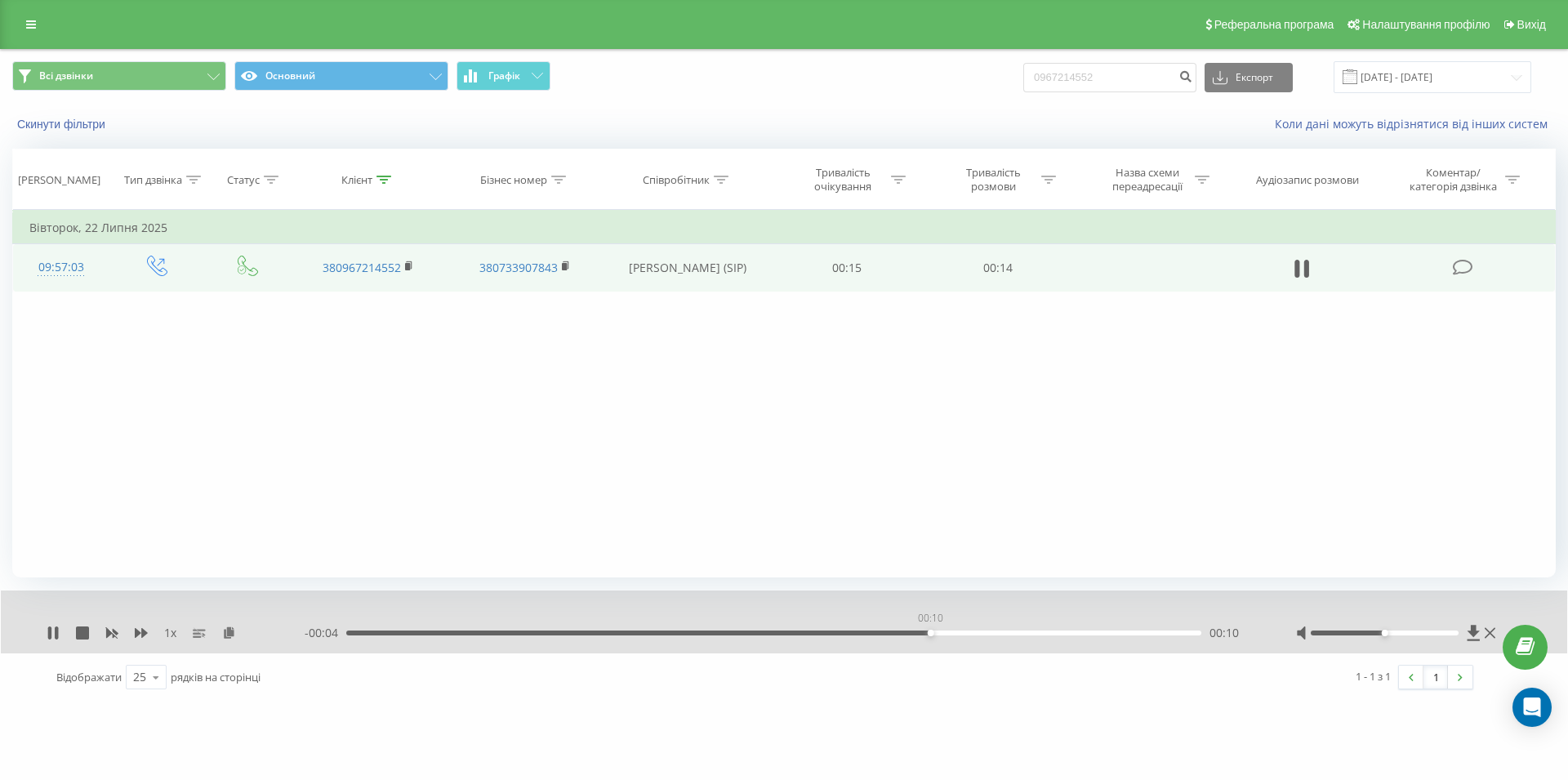
click at [930, 634] on div "00:10" at bounding box center [773, 632] width 855 height 5
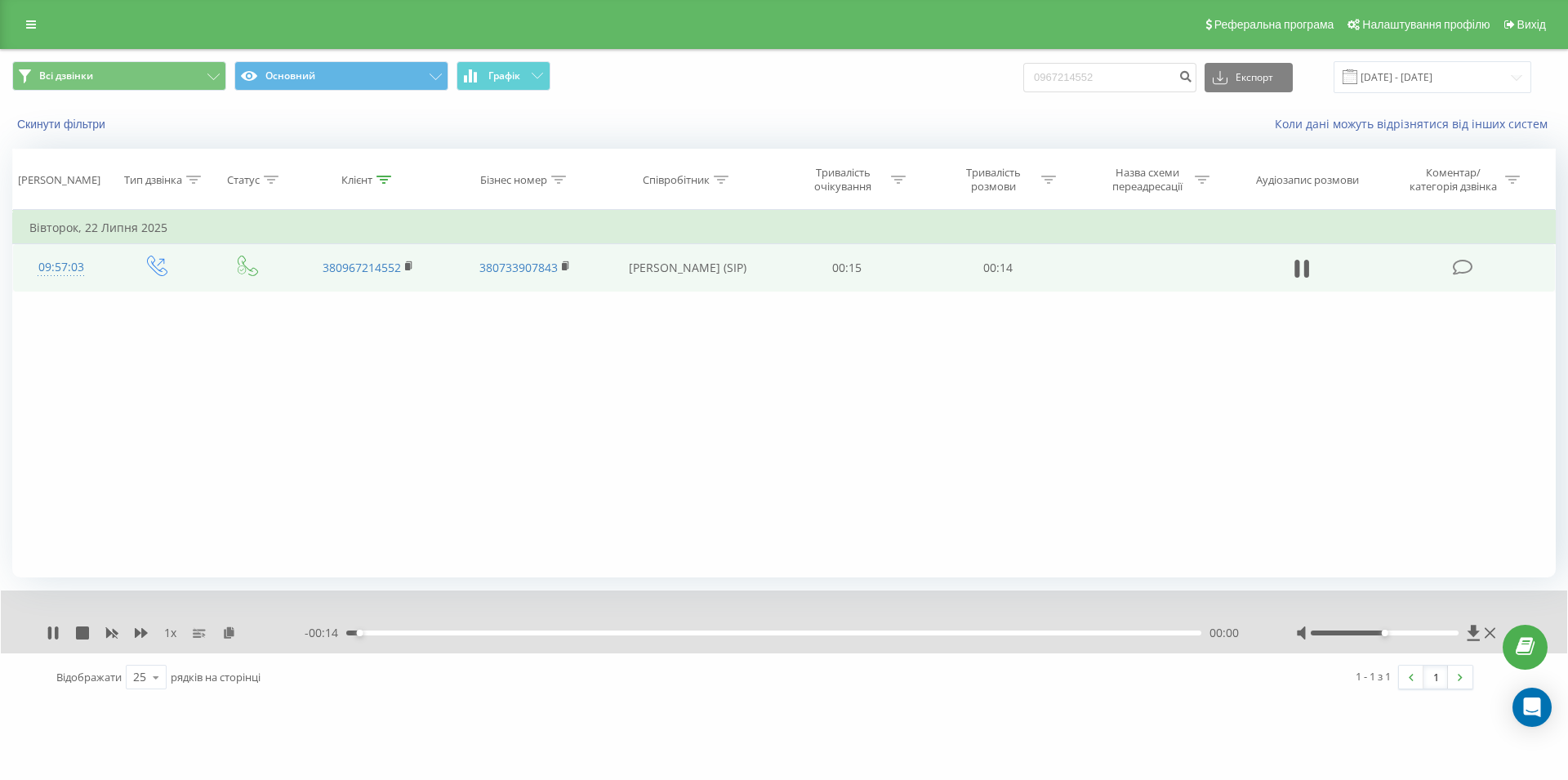
click at [798, 630] on div "- 00:14 00:00 00:00" at bounding box center [779, 632] width 950 height 16
click at [804, 634] on div "00:00" at bounding box center [773, 632] width 855 height 5
click at [1297, 269] on icon at bounding box center [1296, 268] width 5 height 18
drag, startPoint x: 1073, startPoint y: 78, endPoint x: 981, endPoint y: 85, distance: 92.3
click at [1023, 85] on input "0967214552" at bounding box center [1110, 77] width 173 height 30
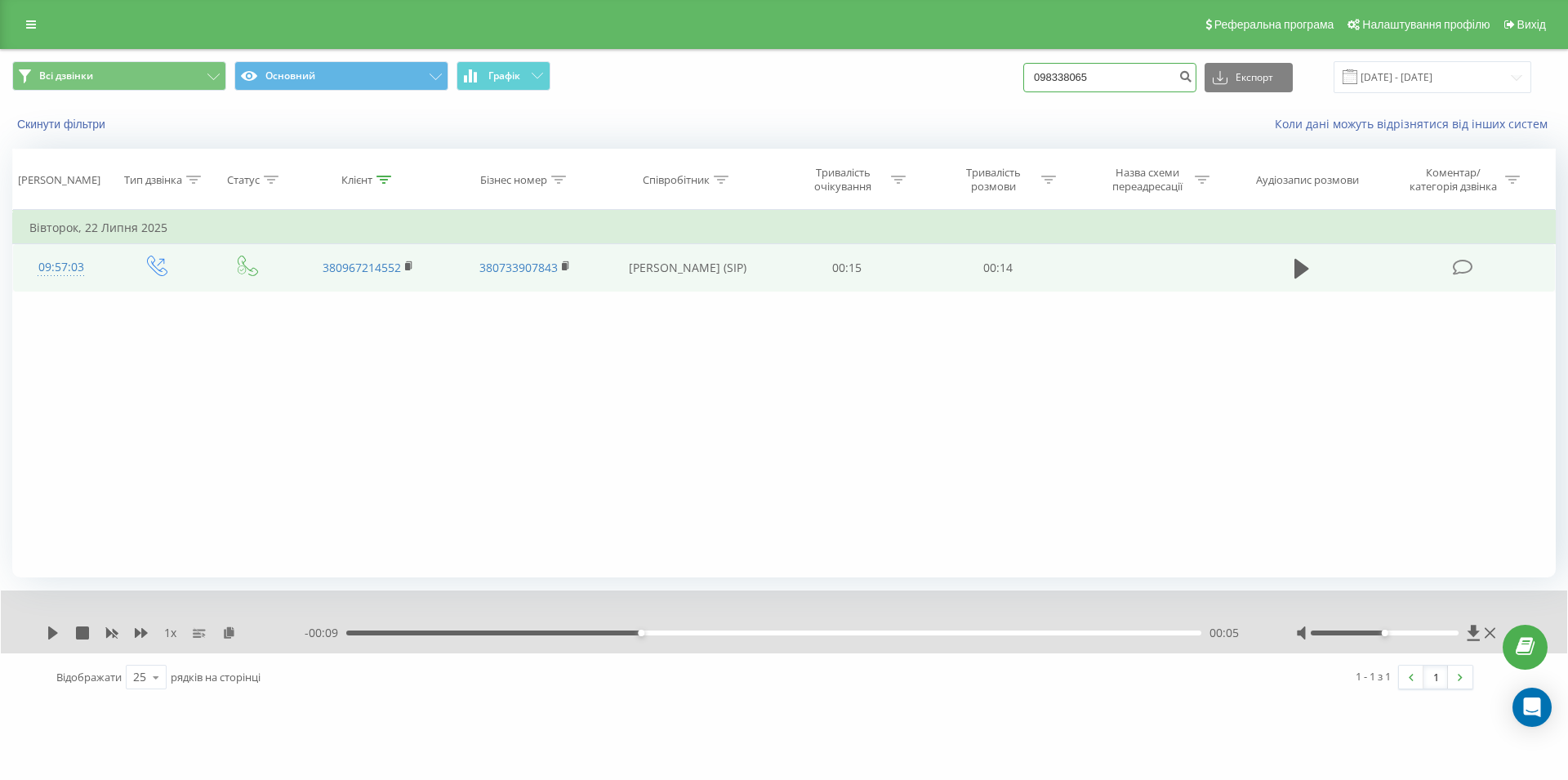
type input "0983380658"
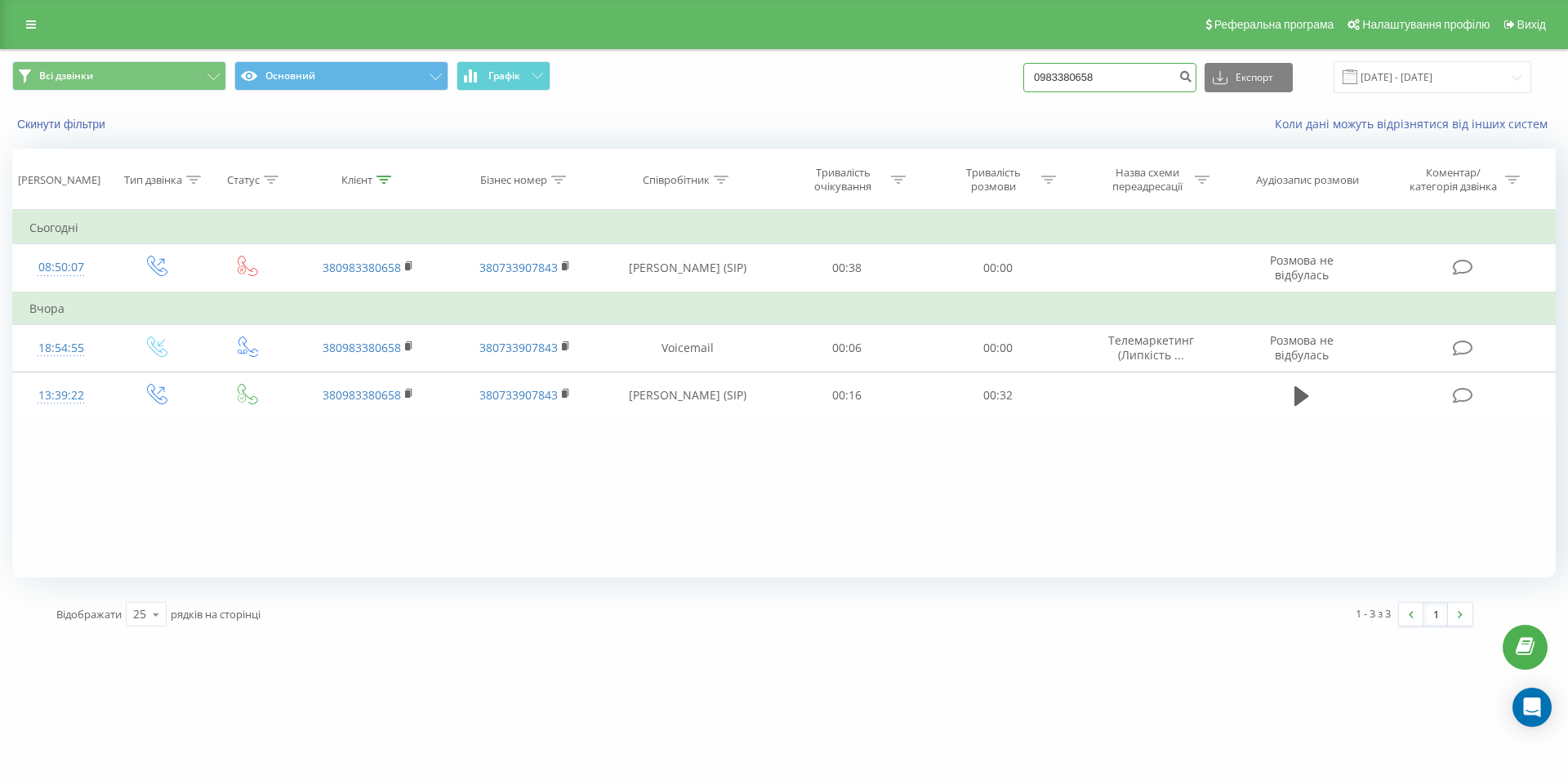
drag, startPoint x: 1083, startPoint y: 79, endPoint x: 1039, endPoint y: 80, distance: 44.0
click at [1039, 80] on input "0983380658" at bounding box center [1110, 77] width 173 height 30
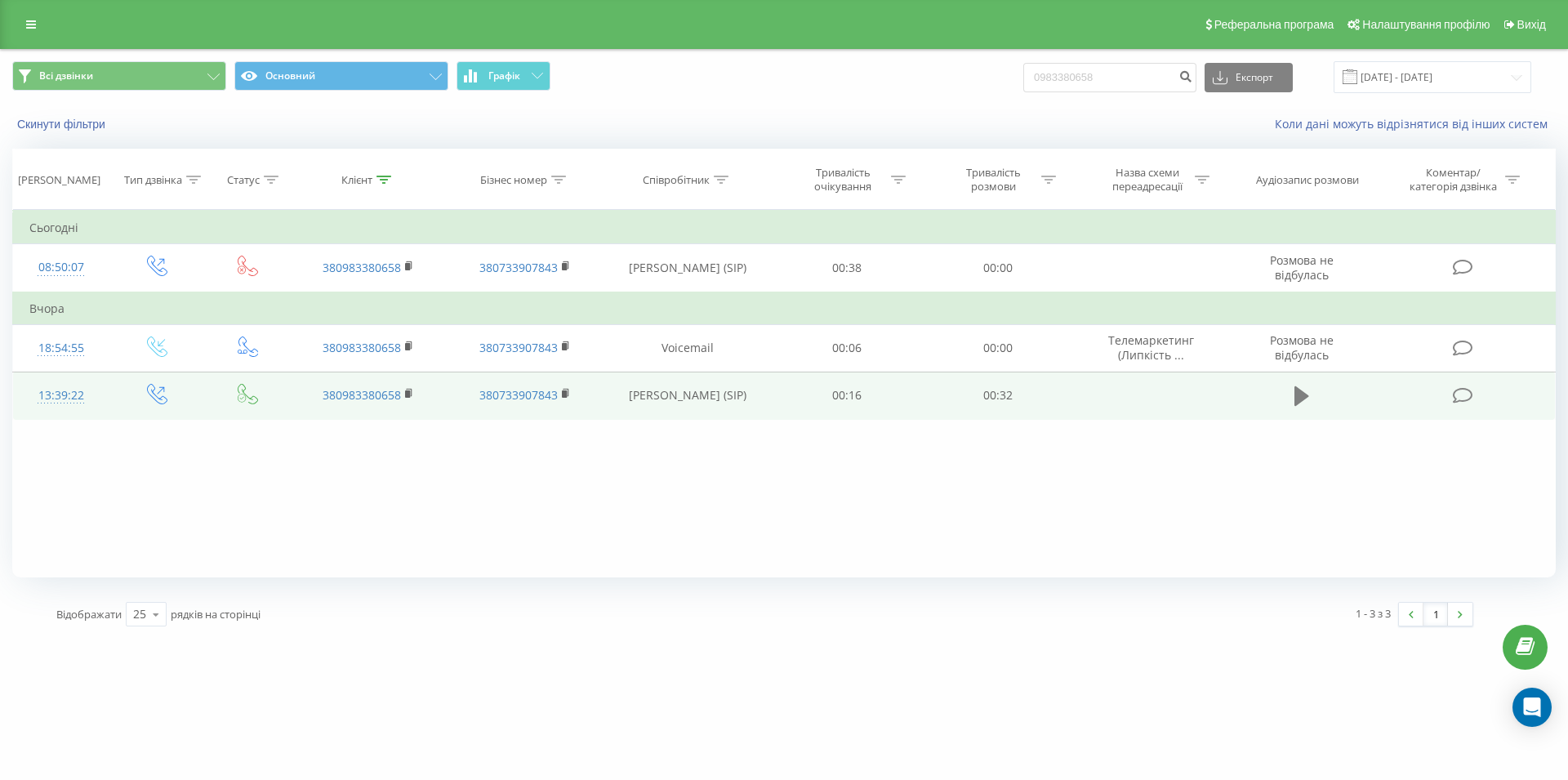
click at [1291, 403] on button at bounding box center [1302, 397] width 25 height 25
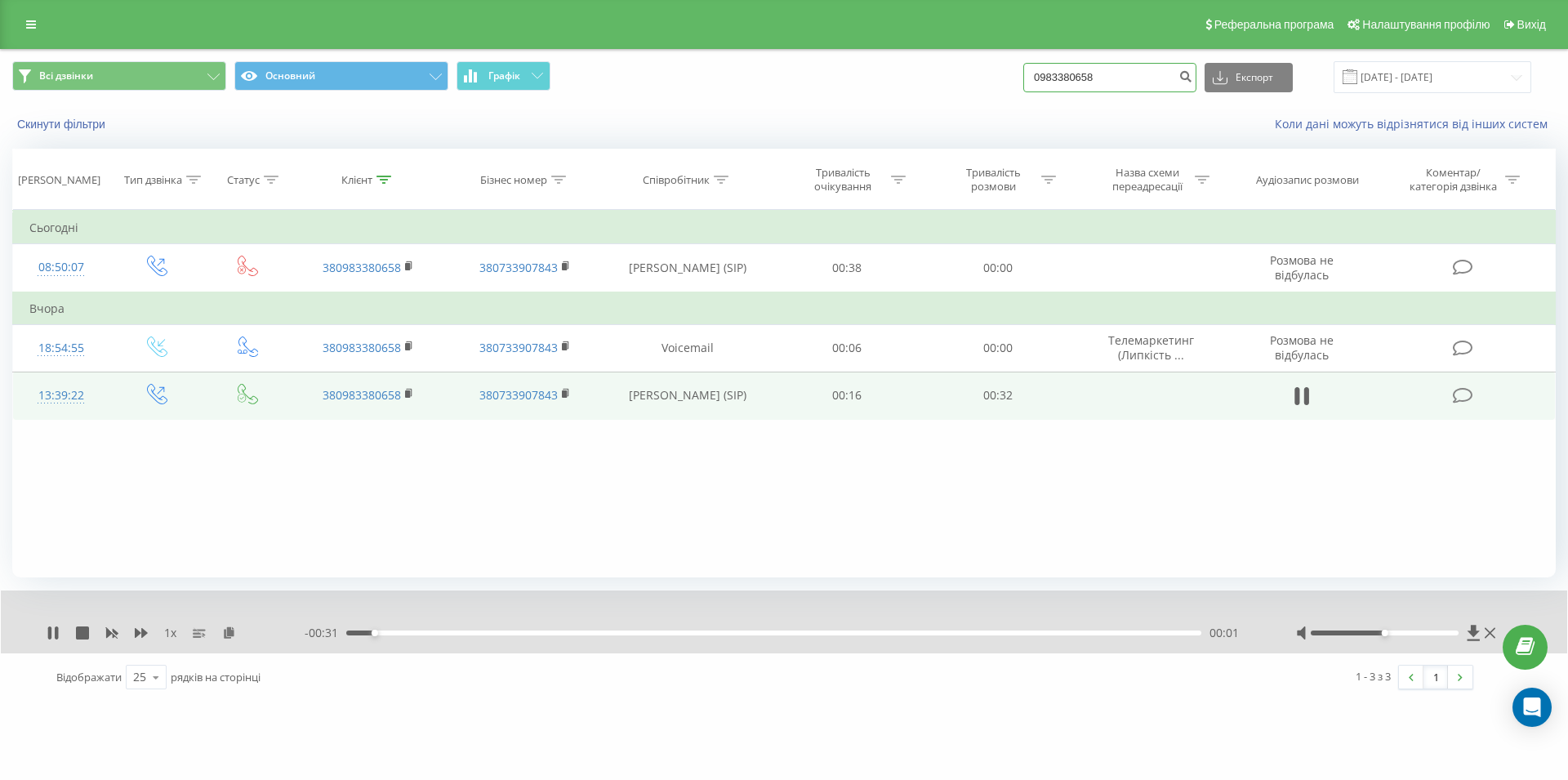
drag, startPoint x: 1124, startPoint y: 75, endPoint x: 1042, endPoint y: 81, distance: 82.2
click at [1042, 81] on input "0983380658" at bounding box center [1110, 77] width 173 height 30
click at [1308, 398] on icon at bounding box center [1307, 396] width 5 height 18
drag, startPoint x: 1053, startPoint y: 76, endPoint x: 983, endPoint y: 83, distance: 70.3
click at [1023, 83] on input "0983380658" at bounding box center [1110, 77] width 173 height 30
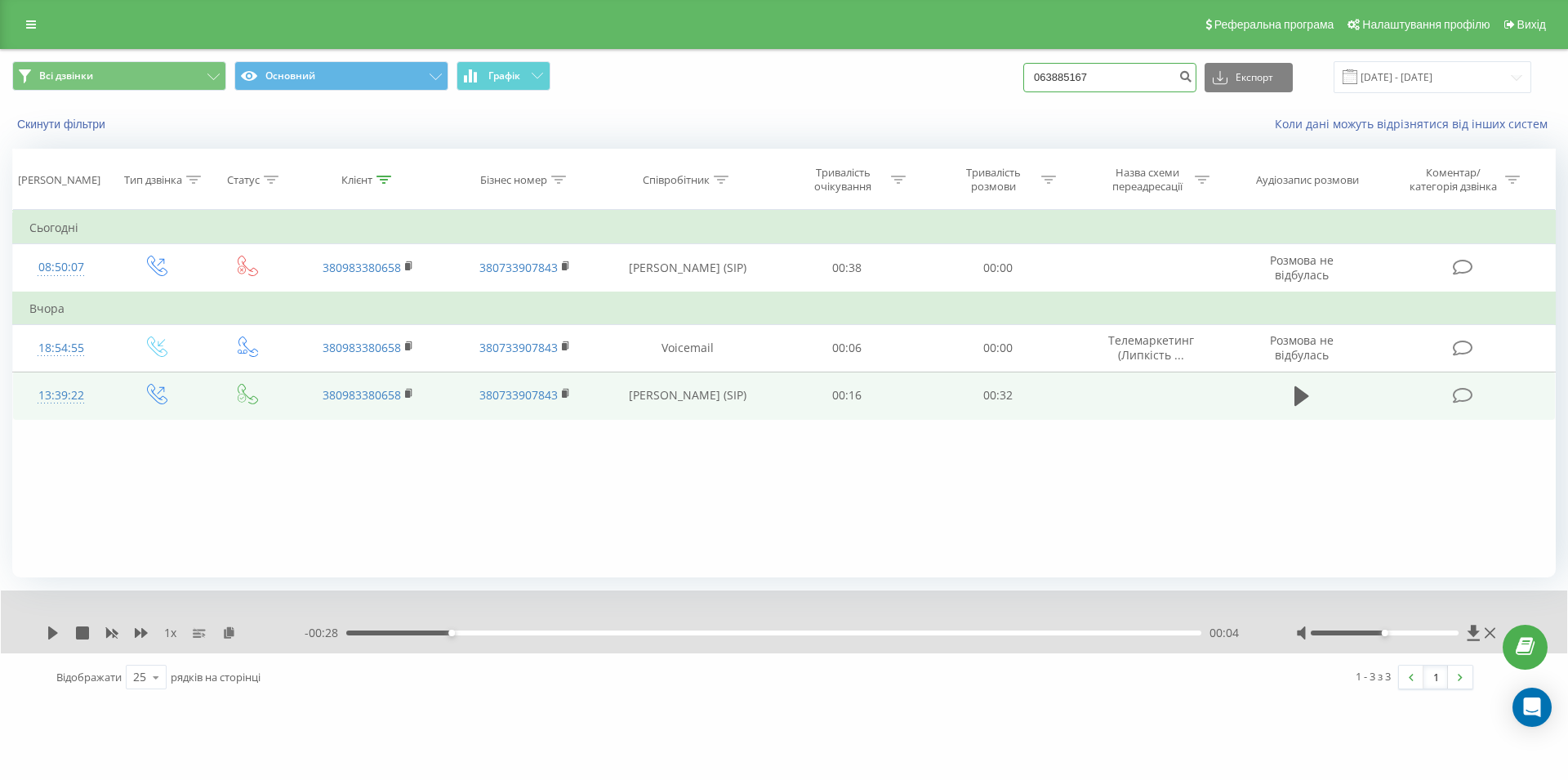
type input "0638851677"
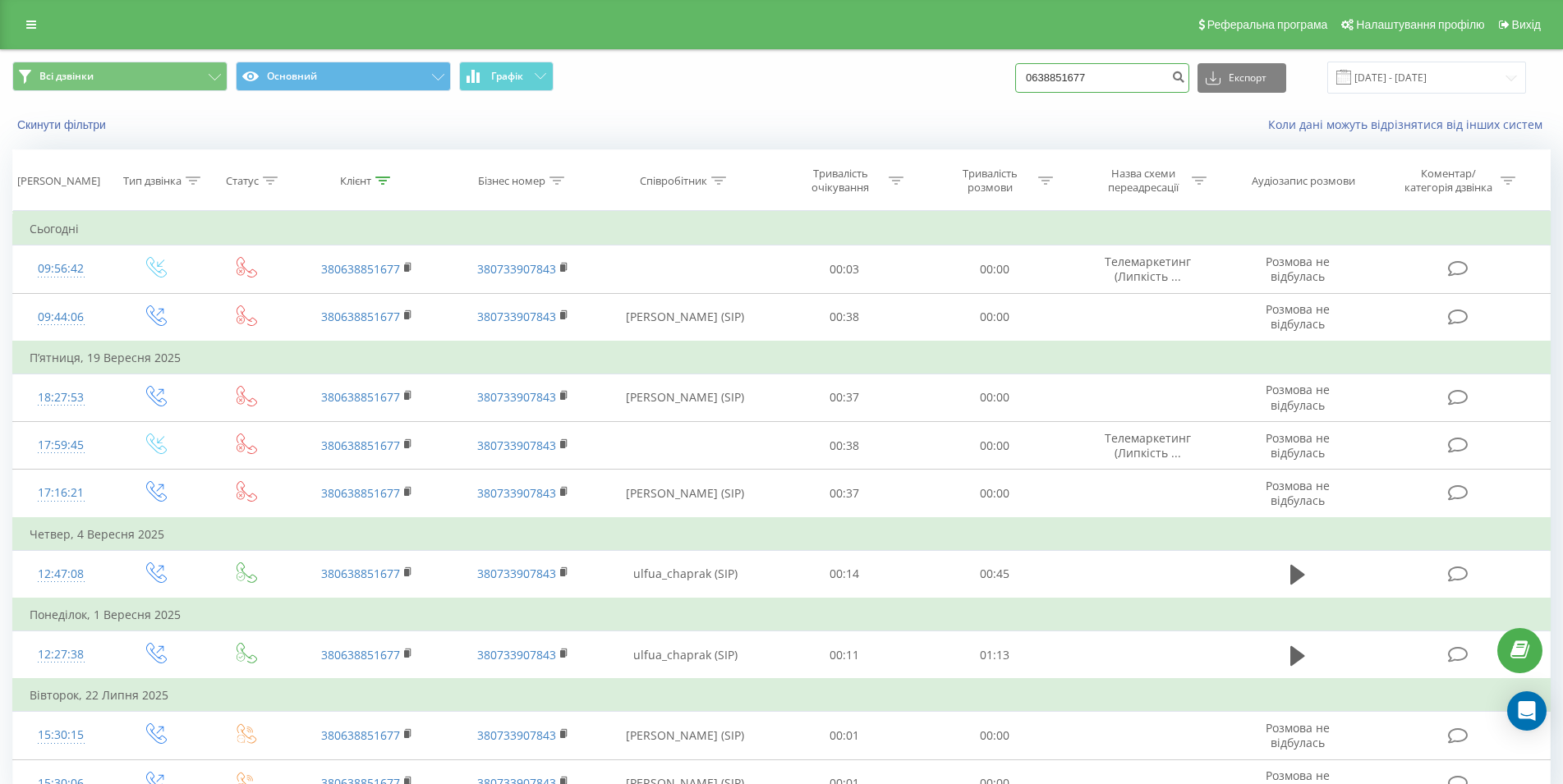
drag, startPoint x: 1107, startPoint y: 69, endPoint x: 1004, endPoint y: 70, distance: 103.0
click at [1015, 70] on input "0638851677" at bounding box center [1102, 77] width 174 height 30
paste input "096 721 45 52"
type input "096 721 45 52"
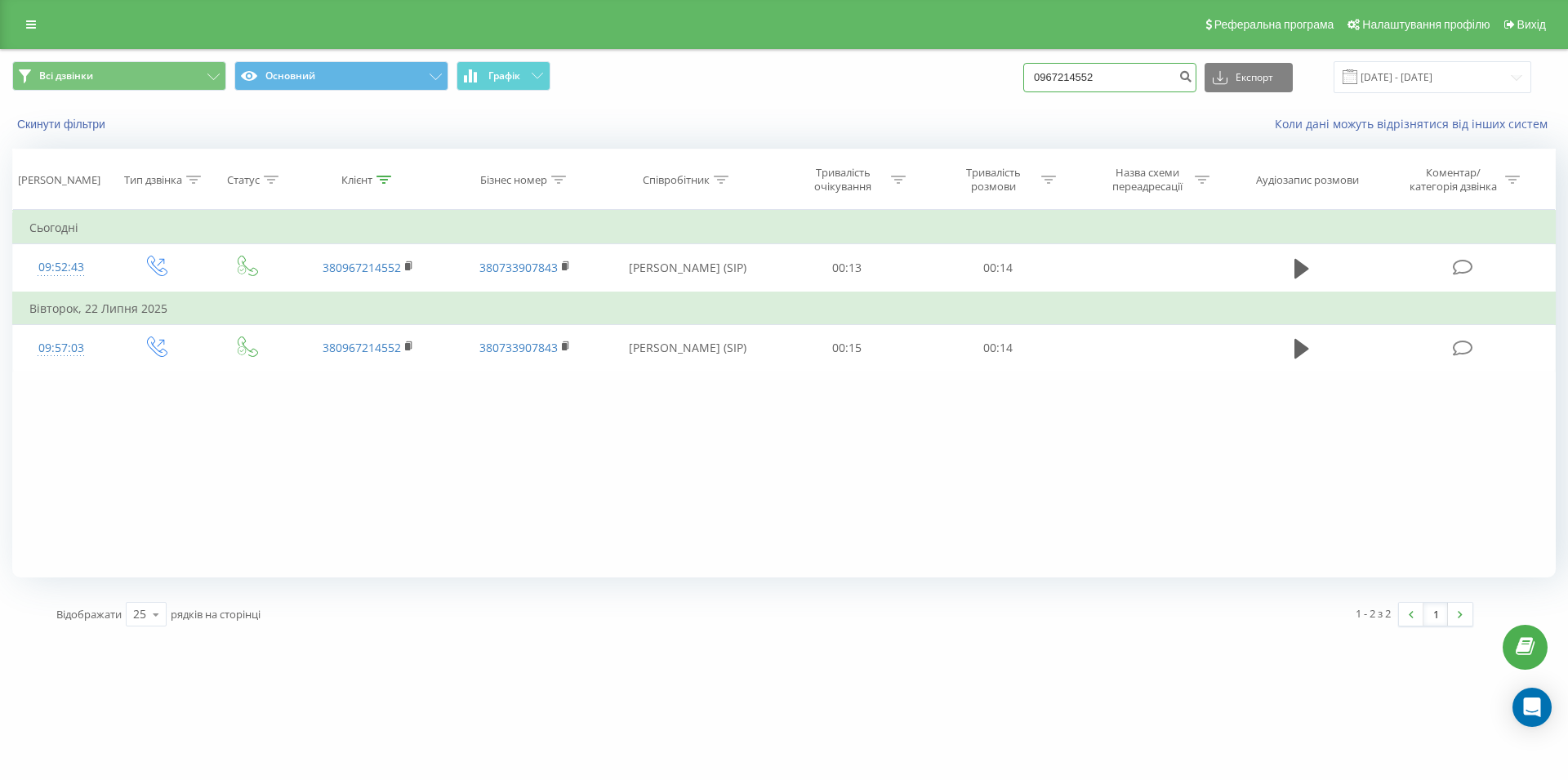
drag, startPoint x: 1128, startPoint y: 68, endPoint x: 1030, endPoint y: 77, distance: 98.4
click at [1030, 77] on input "0967214552" at bounding box center [1110, 77] width 173 height 30
paste input "067 633 20 95"
type input "067 633 20 95"
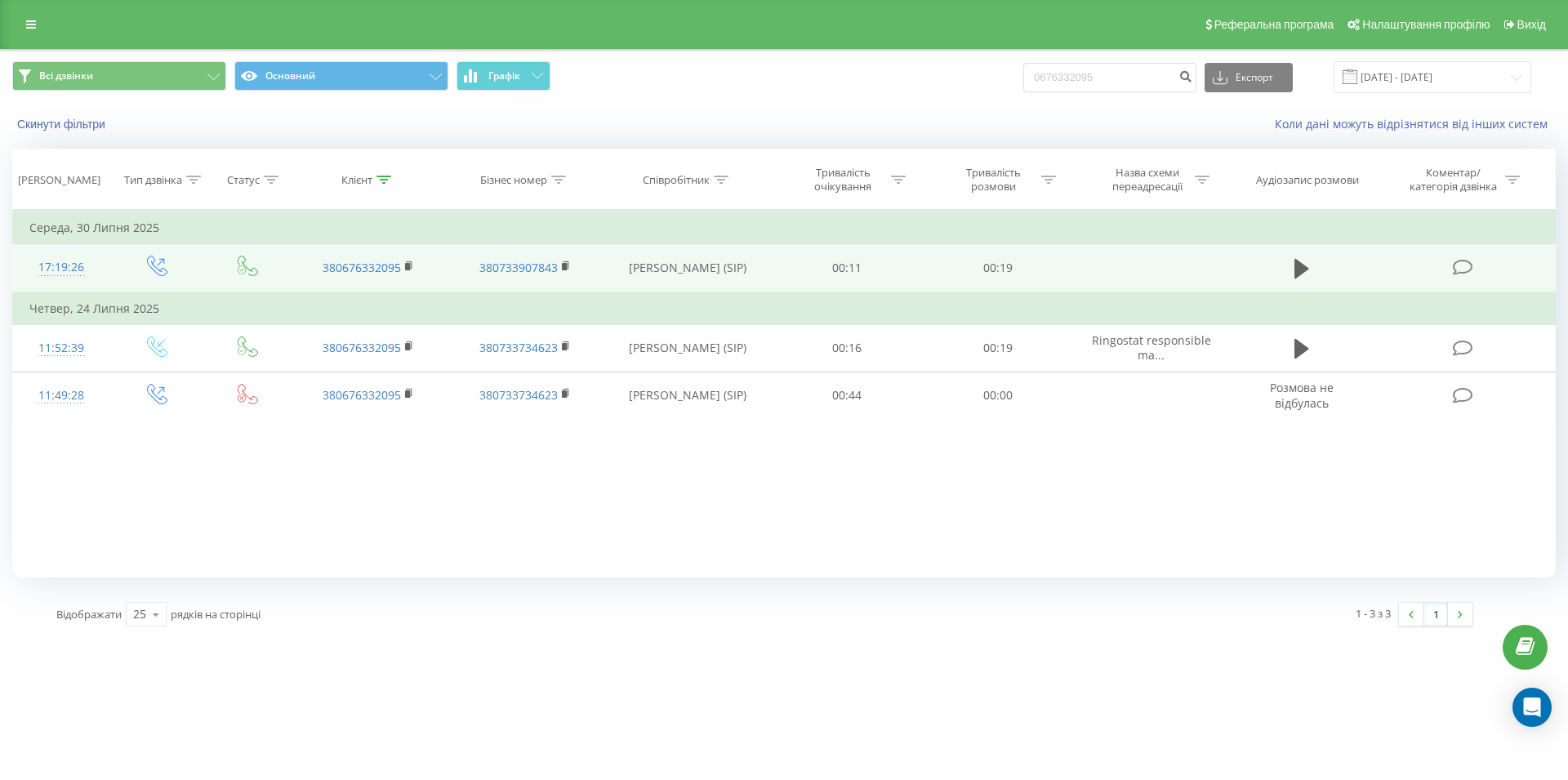
click at [1285, 257] on td at bounding box center [1302, 268] width 144 height 48
click at [1300, 263] on icon at bounding box center [1301, 268] width 14 height 19
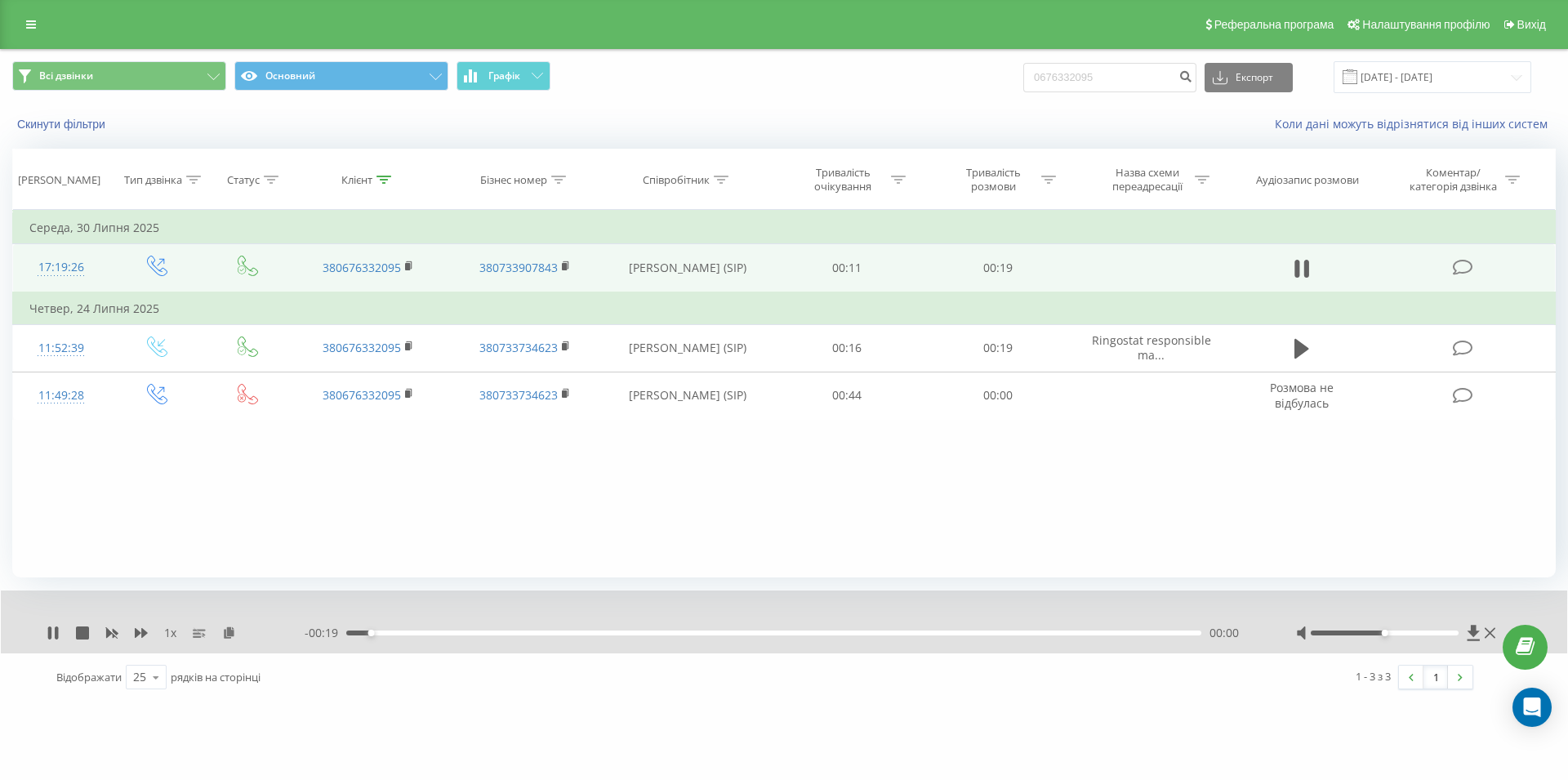
click at [911, 639] on div "- 00:19 00:00 00:00" at bounding box center [779, 632] width 950 height 16
click at [910, 635] on div "00:13" at bounding box center [773, 632] width 855 height 5
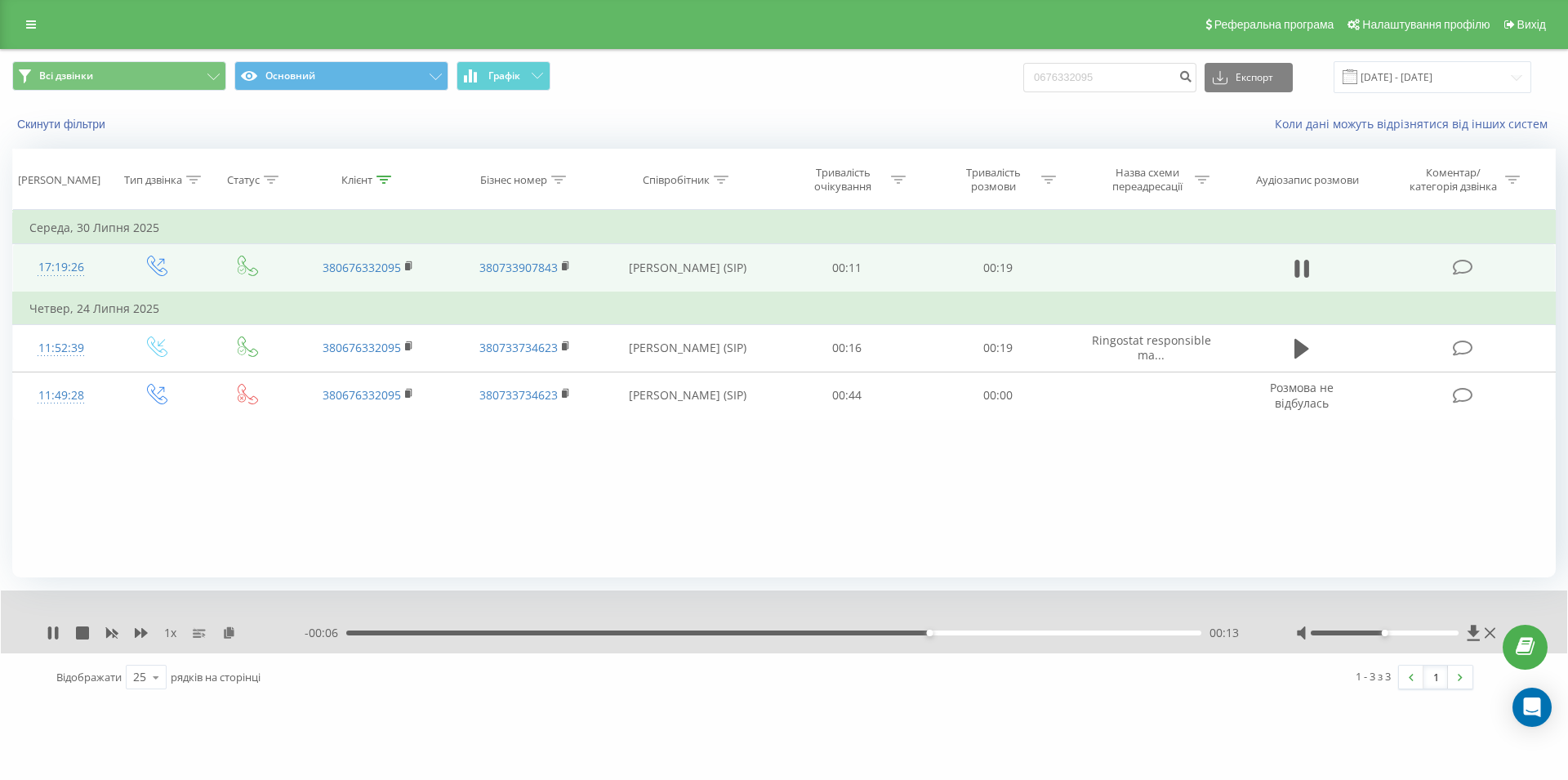
click at [956, 637] on div "- 00:06 00:13 00:13" at bounding box center [779, 632] width 950 height 16
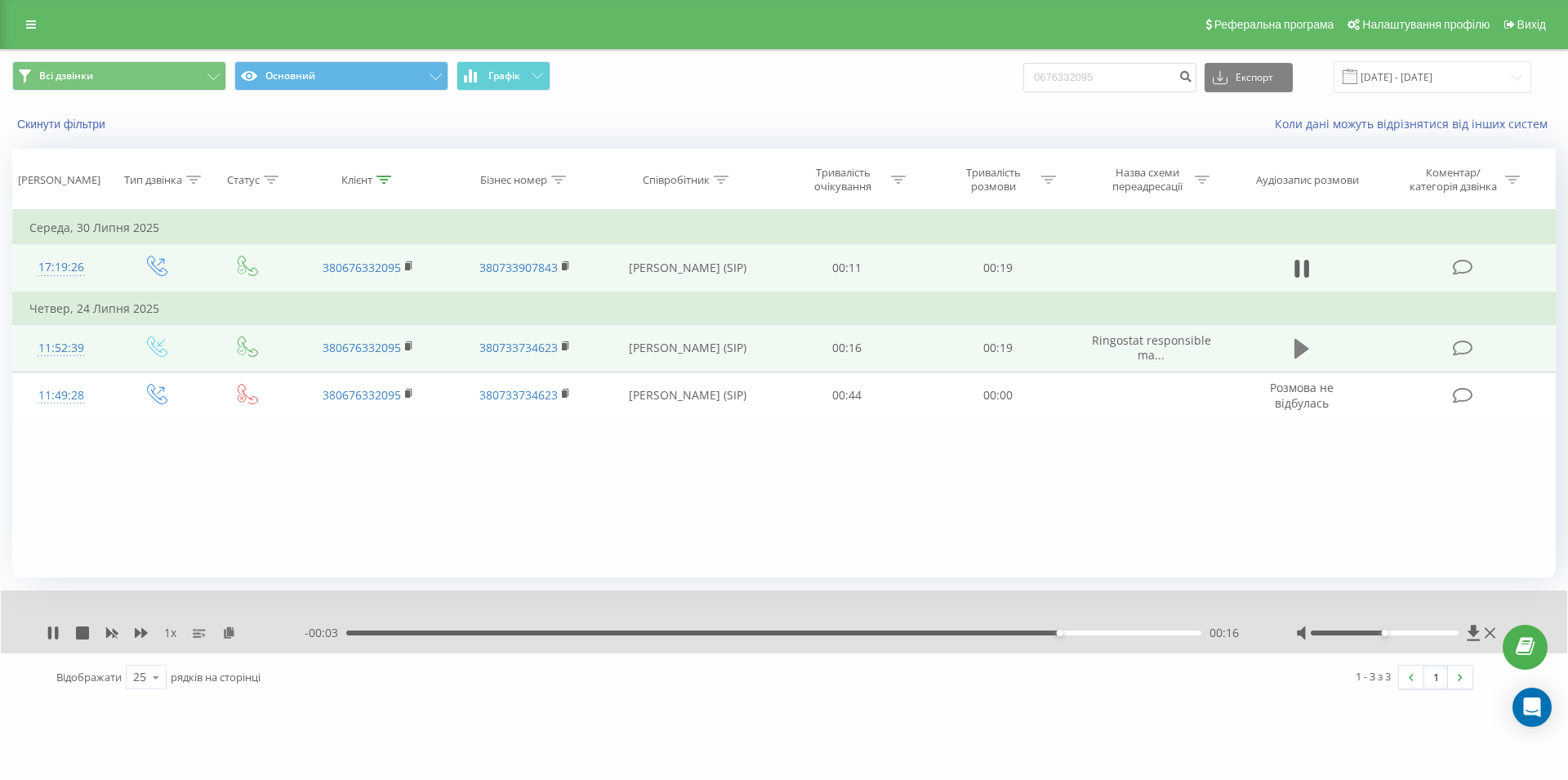
click at [1304, 346] on icon at bounding box center [1301, 349] width 14 height 19
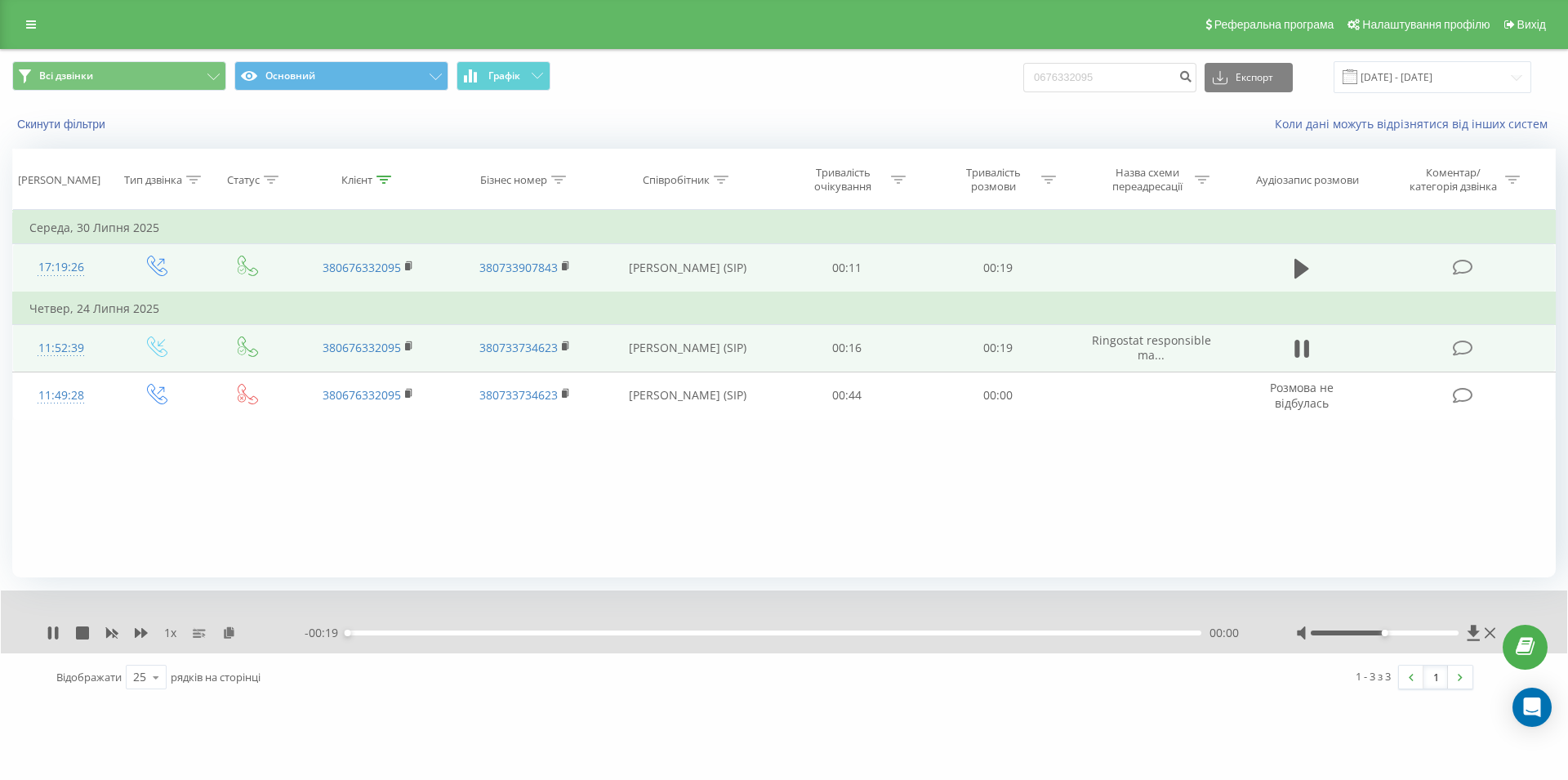
click at [943, 634] on div "00:00" at bounding box center [773, 632] width 855 height 5
click at [1300, 348] on icon at bounding box center [1301, 349] width 14 height 23
drag, startPoint x: 1130, startPoint y: 69, endPoint x: 1011, endPoint y: 81, distance: 119.6
click at [1023, 81] on input "0676332095" at bounding box center [1110, 77] width 173 height 30
paste input "093 507 18 11"
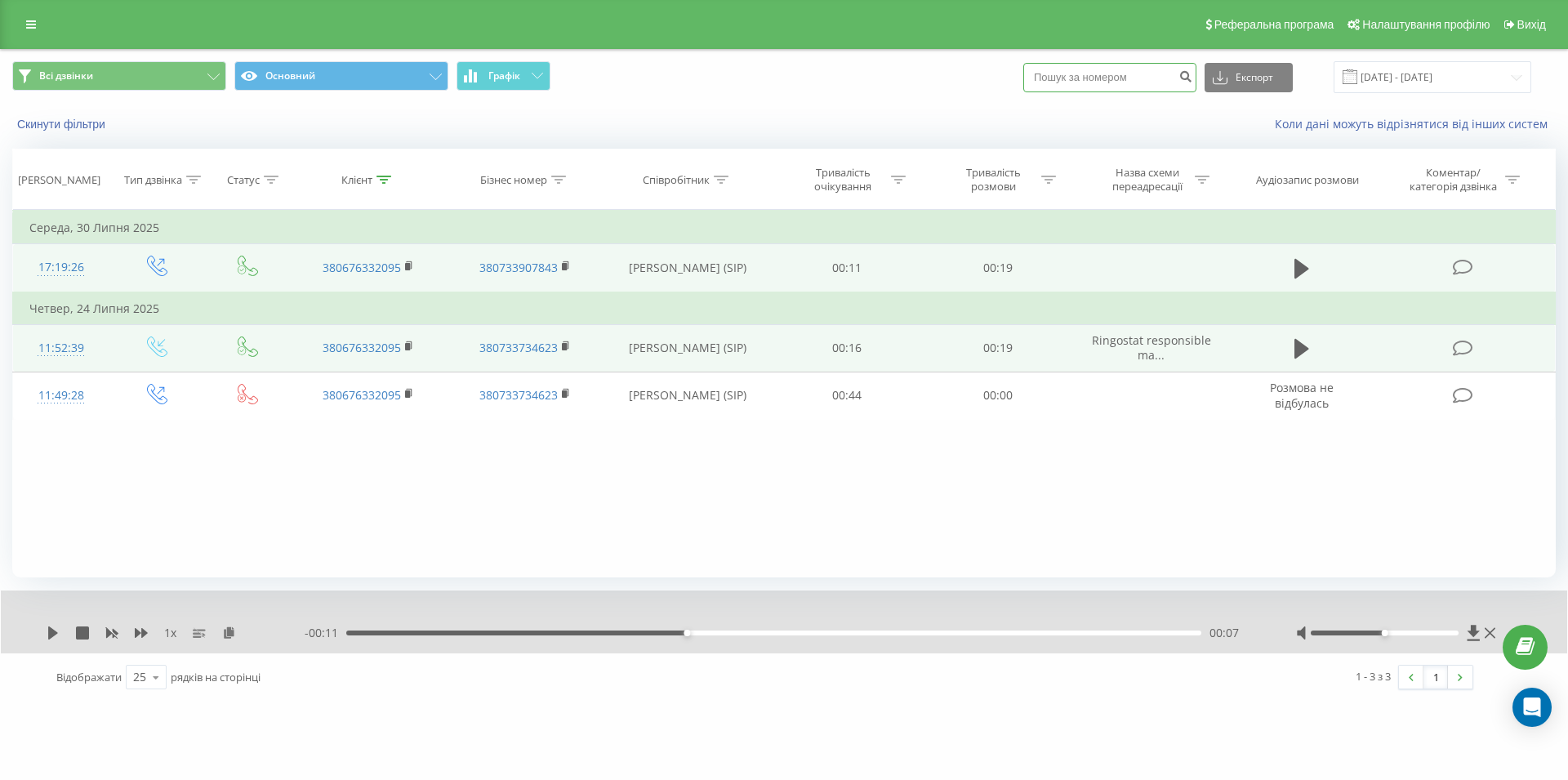
type input "093 507 18 11"
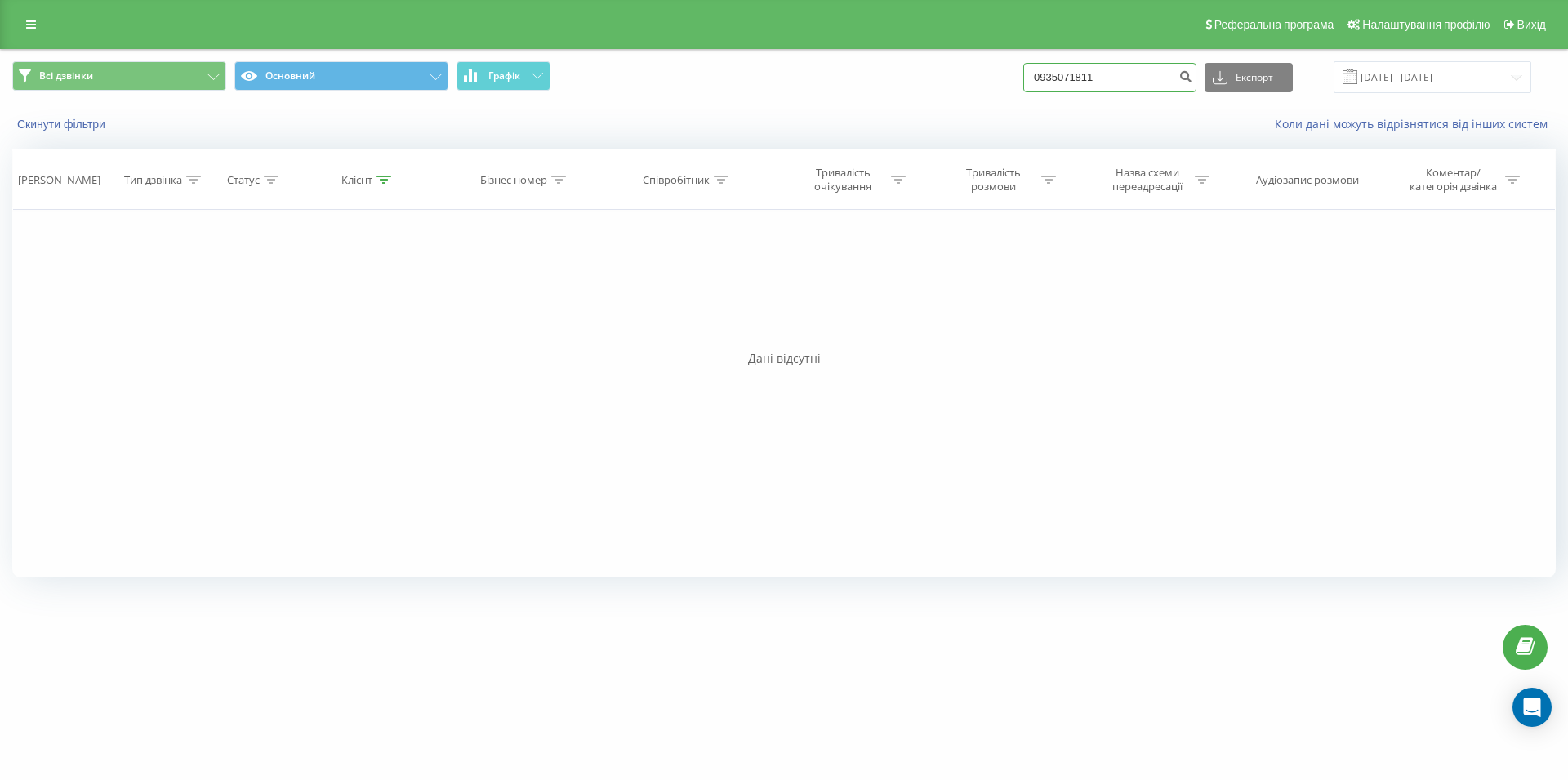
drag, startPoint x: 1140, startPoint y: 67, endPoint x: 1025, endPoint y: 76, distance: 115.4
click at [1025, 76] on input "0935071811" at bounding box center [1110, 77] width 173 height 30
drag, startPoint x: 1124, startPoint y: 72, endPoint x: 999, endPoint y: 78, distance: 125.1
click at [1023, 78] on input "0935071811" at bounding box center [1110, 77] width 173 height 30
paste input "096 841 31 97"
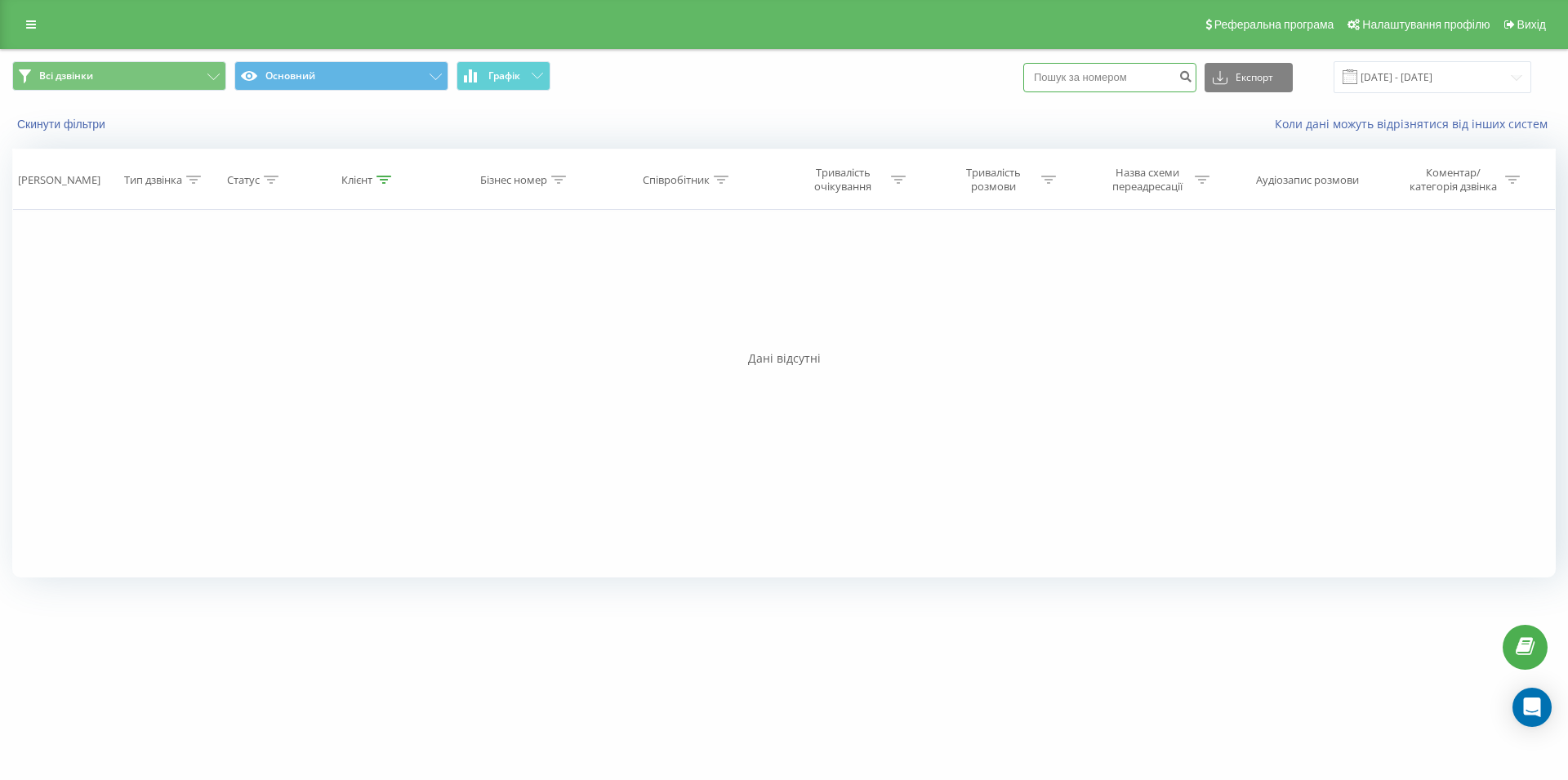
type input "096 841 31 97"
drag, startPoint x: 1121, startPoint y: 73, endPoint x: 1033, endPoint y: 76, distance: 88.1
click at [1033, 76] on input "0968413197" at bounding box center [1110, 77] width 173 height 30
paste input "093 817 26 61"
type input "093 817 26 61"
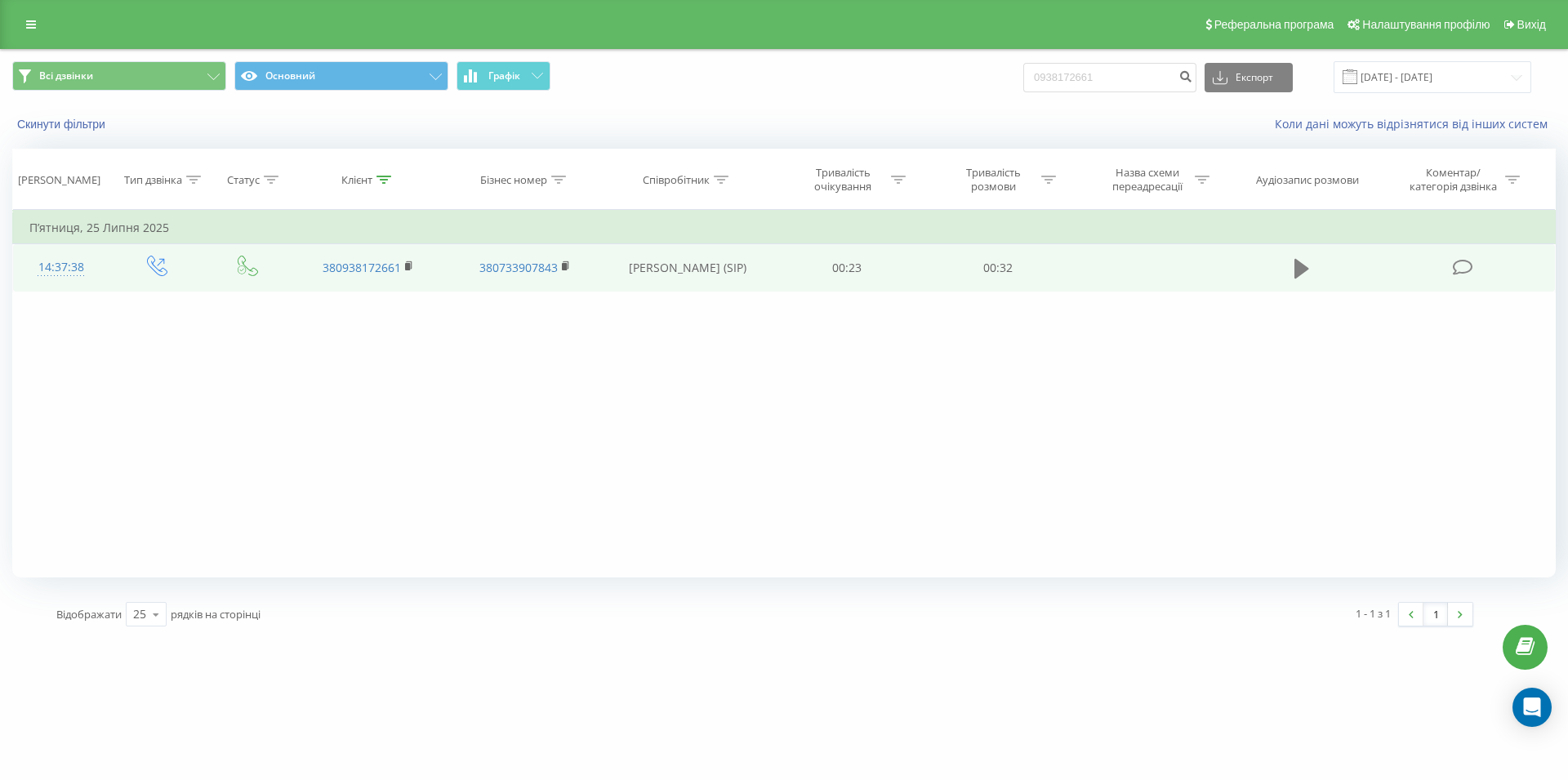
click at [1304, 275] on icon at bounding box center [1301, 268] width 14 height 19
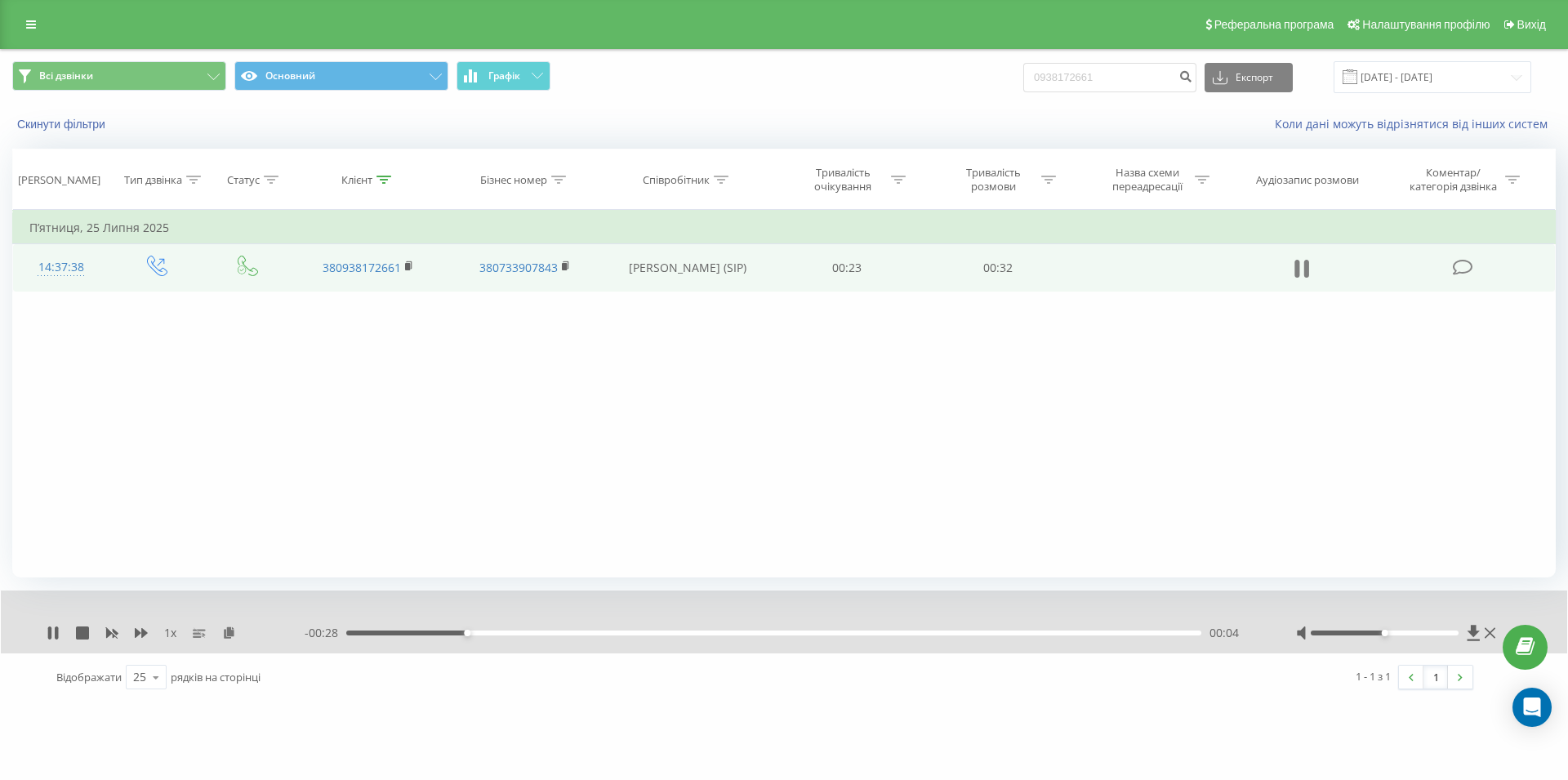
click at [1290, 275] on button at bounding box center [1302, 269] width 25 height 25
drag, startPoint x: 1064, startPoint y: 79, endPoint x: 1002, endPoint y: 84, distance: 62.2
click at [1023, 84] on input "0938172661" at bounding box center [1110, 77] width 173 height 30
paste input "068 422 27 19"
type input "068 422 27 19"
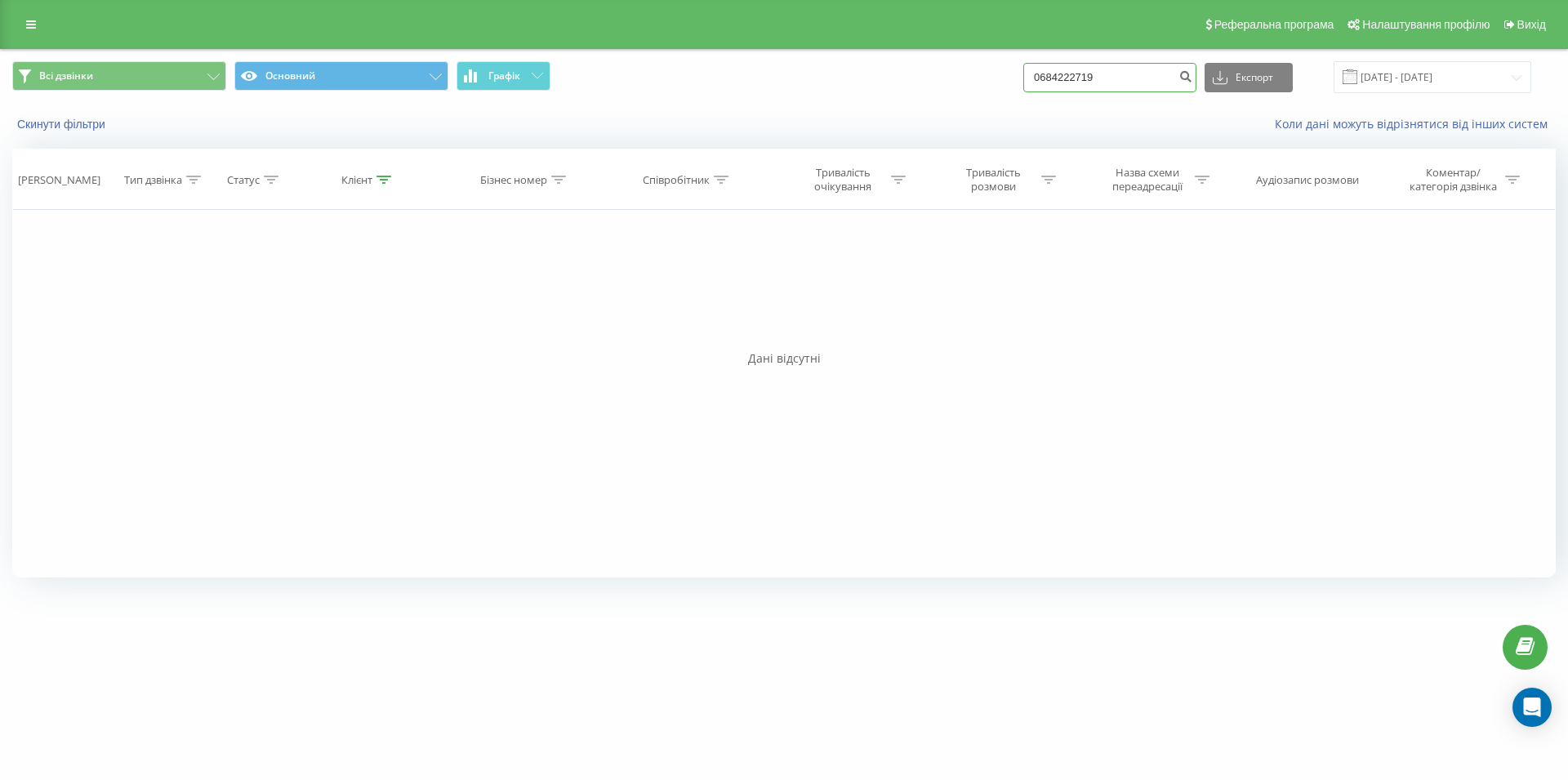
drag, startPoint x: 1169, startPoint y: 73, endPoint x: 991, endPoint y: 85, distance: 178.4
click at [1023, 85] on input "0684222719" at bounding box center [1110, 77] width 173 height 30
paste input "067 990 03 25"
type input "067 990 03 25"
drag, startPoint x: 1003, startPoint y: 83, endPoint x: 993, endPoint y: 84, distance: 10.0
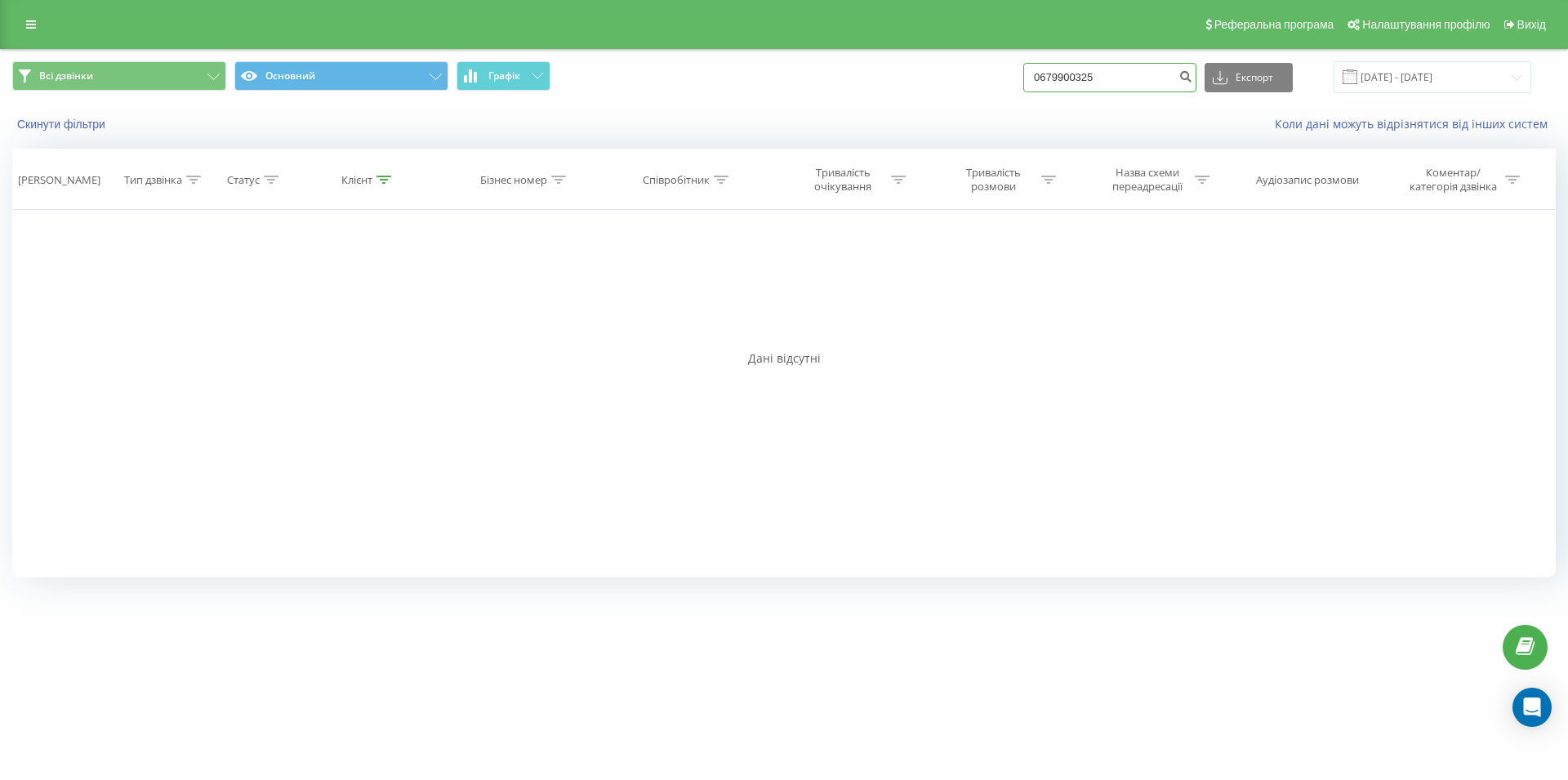
click at [1023, 84] on input "0679900325" at bounding box center [1110, 77] width 173 height 30
paste input "096 018 47 04"
type input "096 018 47 04"
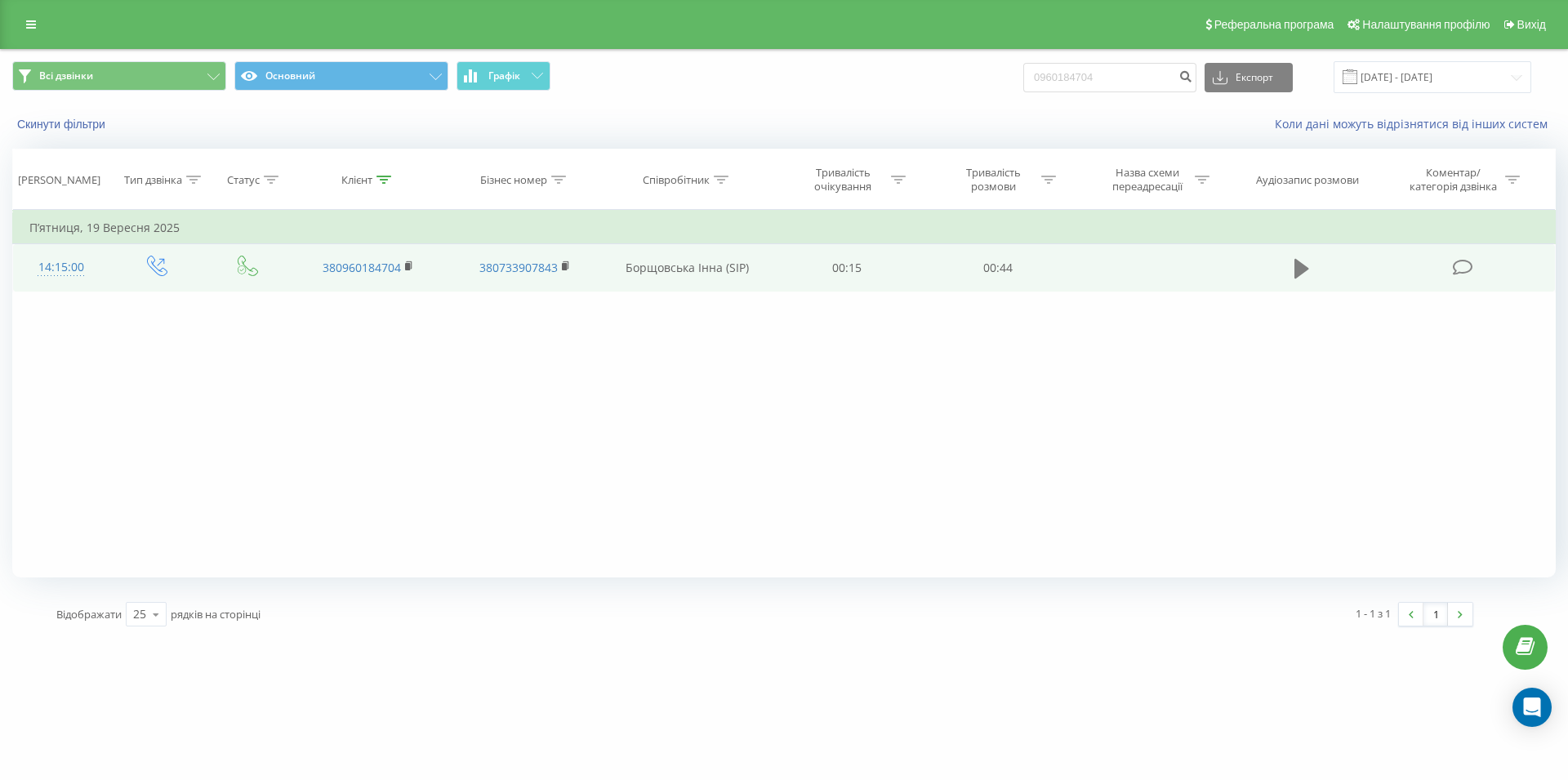
click at [1302, 275] on icon at bounding box center [1301, 268] width 14 height 19
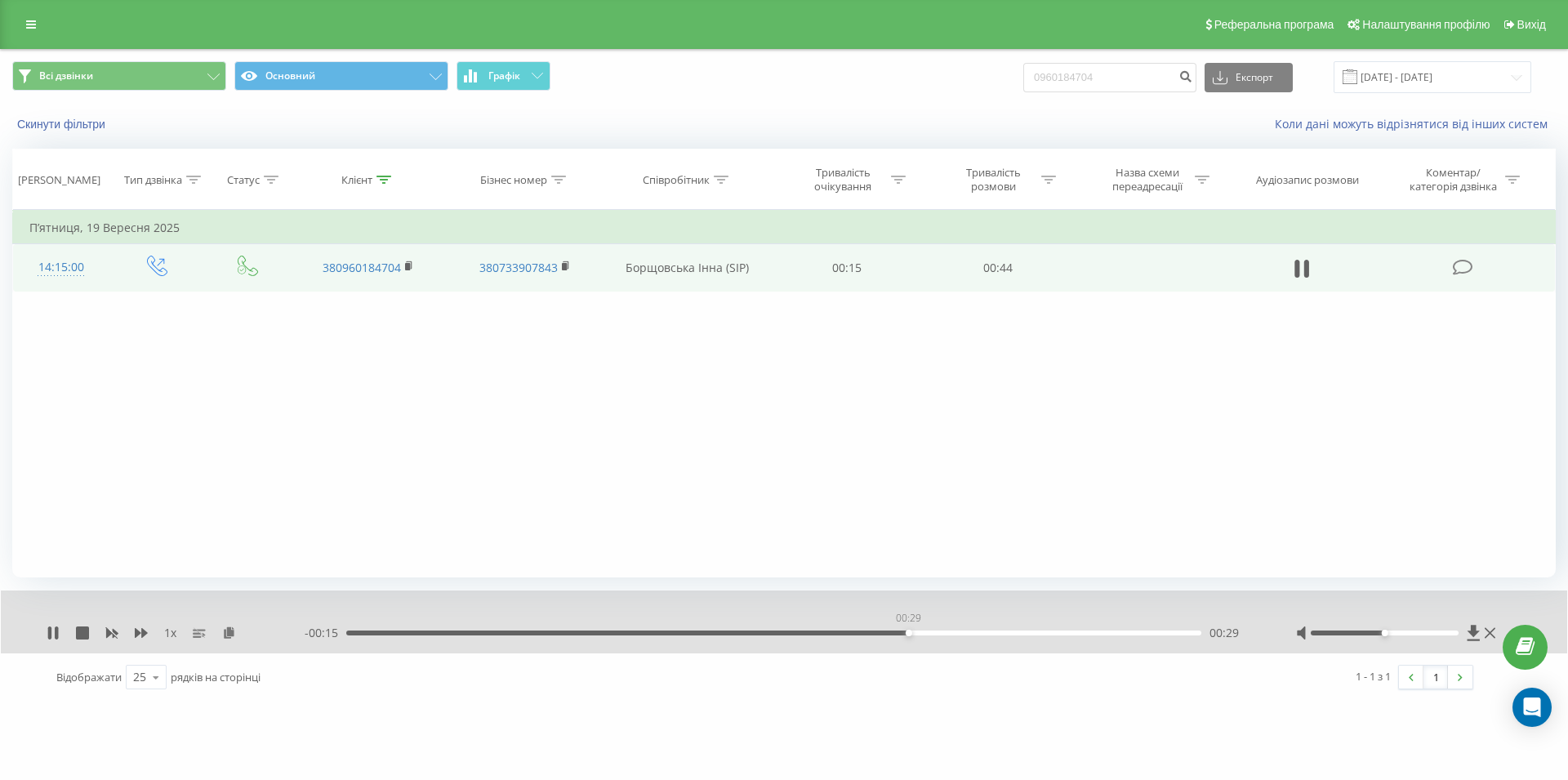
click at [908, 634] on div "00:29" at bounding box center [773, 632] width 855 height 5
click at [961, 634] on div "00:29" at bounding box center [773, 632] width 855 height 5
click at [1296, 272] on icon at bounding box center [1296, 268] width 5 height 18
drag, startPoint x: 1136, startPoint y: 69, endPoint x: 1043, endPoint y: 76, distance: 93.3
click at [1043, 76] on input "0960184704" at bounding box center [1110, 77] width 173 height 30
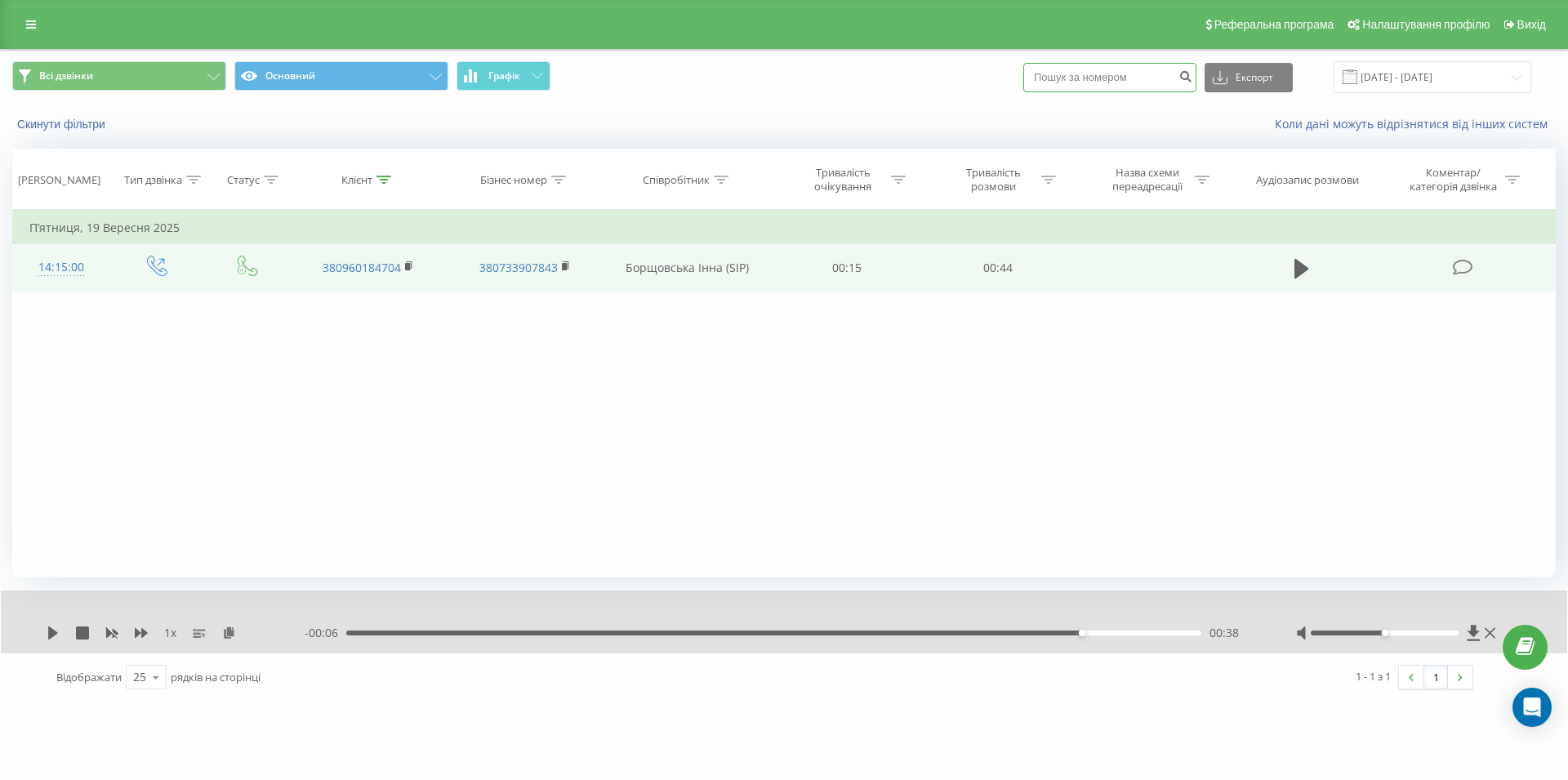
paste input "096 940 78 46"
type input "096 940 78 46"
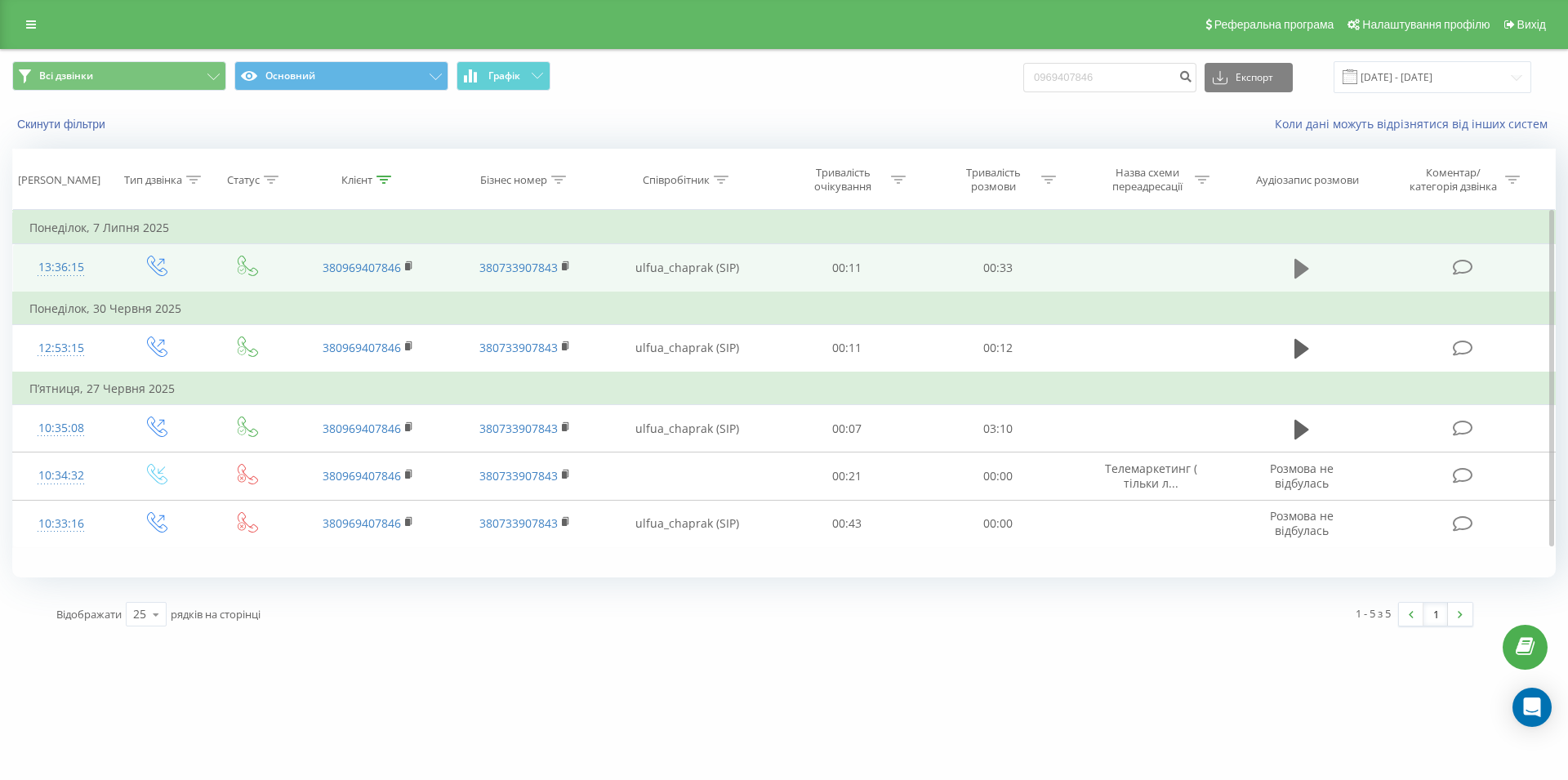
click at [1296, 262] on icon at bounding box center [1301, 268] width 14 height 19
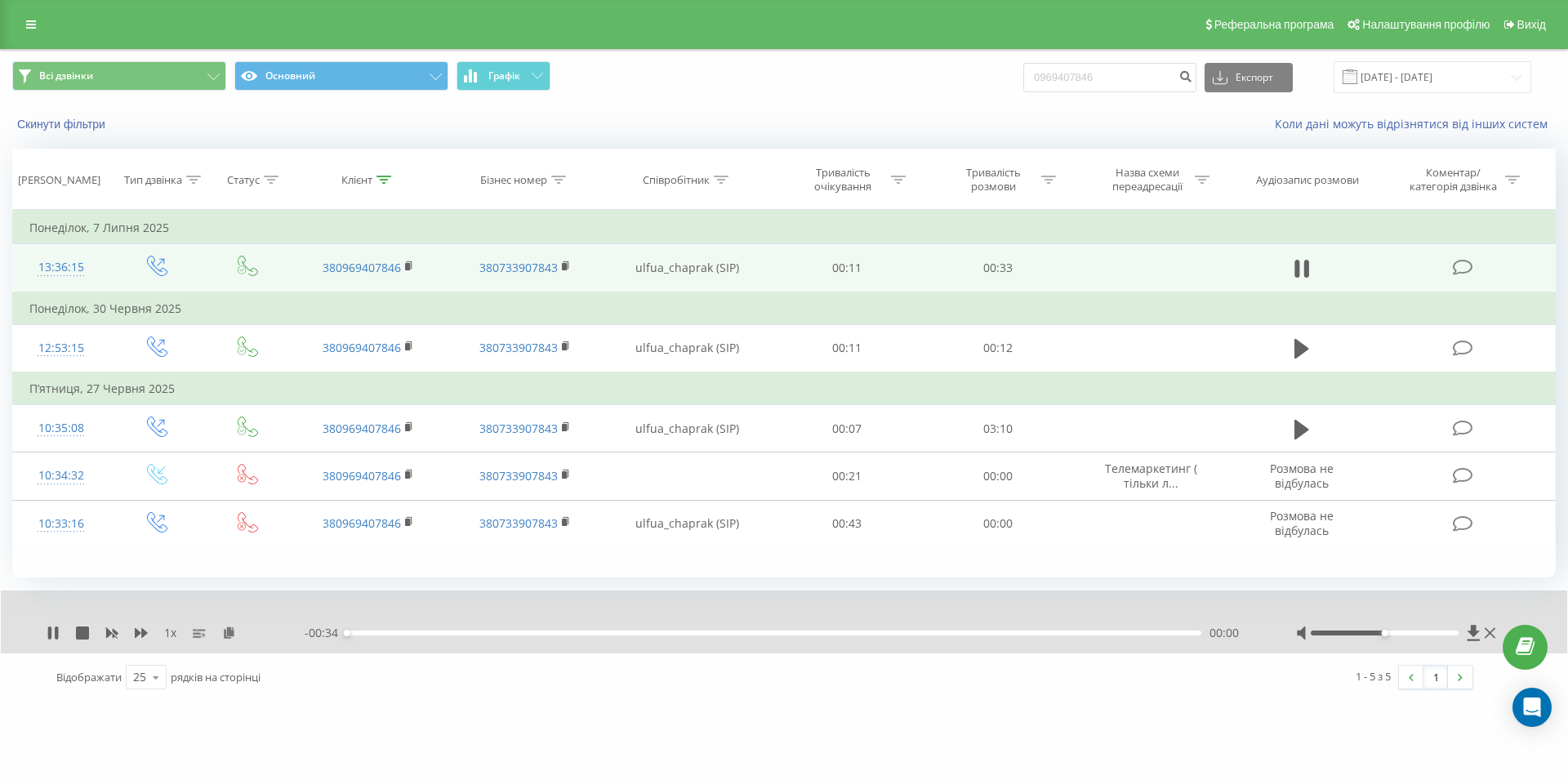
click at [1021, 630] on div "- 00:34 00:00 00:00" at bounding box center [779, 632] width 950 height 16
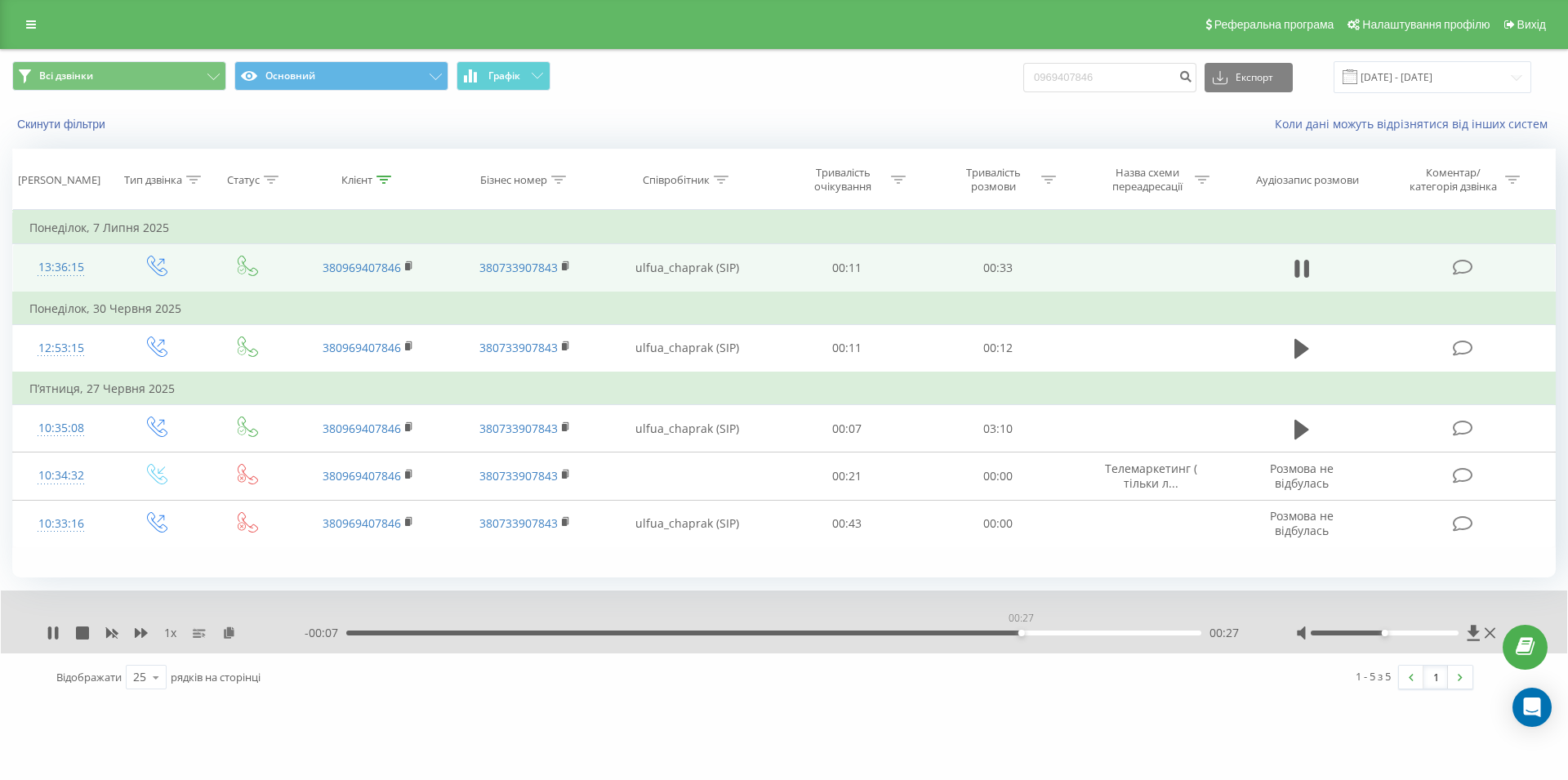
click at [1021, 635] on div "00:27" at bounding box center [773, 632] width 855 height 5
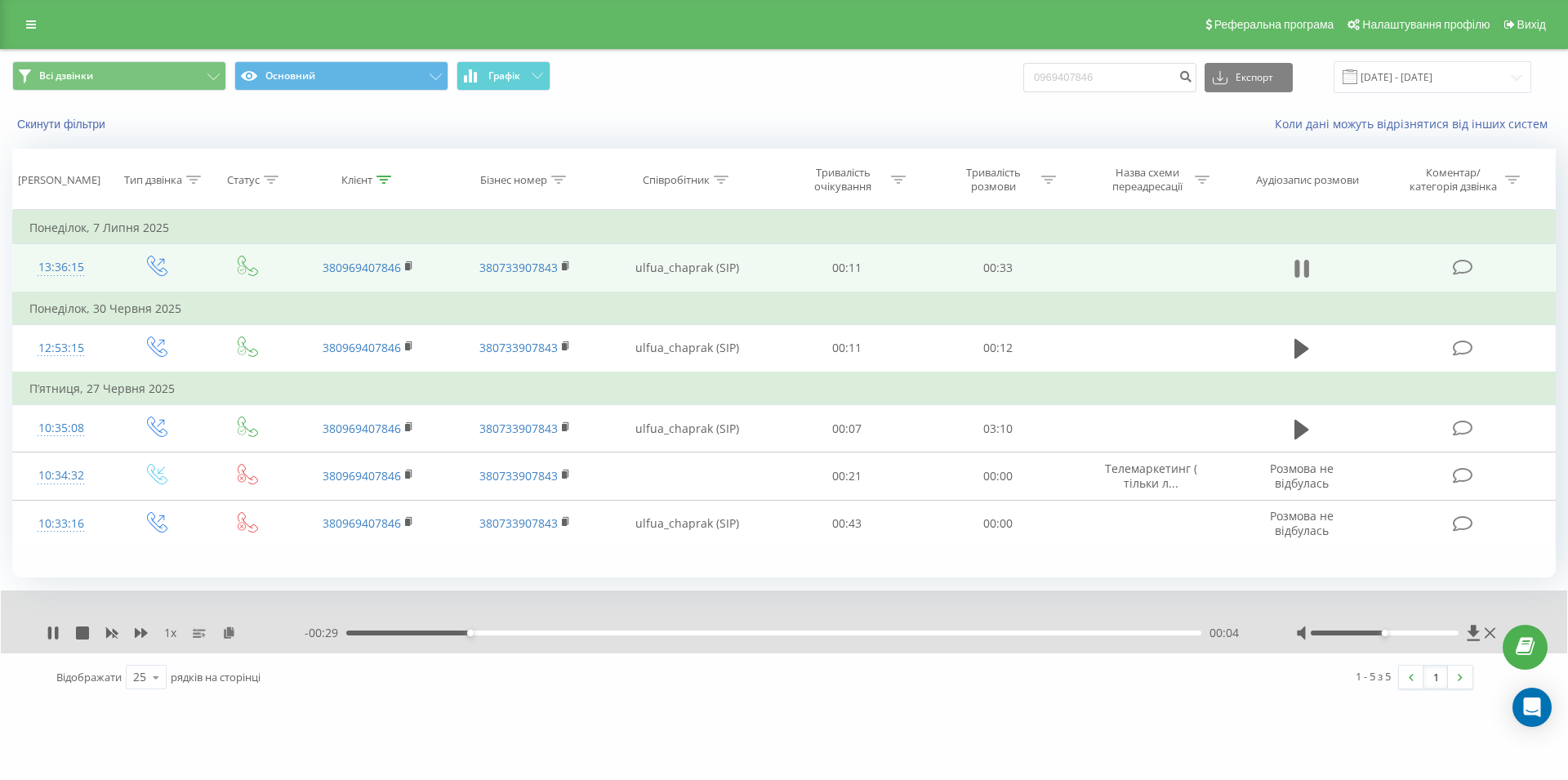
click at [1295, 258] on icon at bounding box center [1301, 269] width 14 height 23
drag, startPoint x: 1140, startPoint y: 73, endPoint x: 1005, endPoint y: 86, distance: 135.6
click at [1023, 86] on input "0969407846" at bounding box center [1110, 77] width 173 height 30
paste input "050 535 97 45"
type input "050 535 97 45"
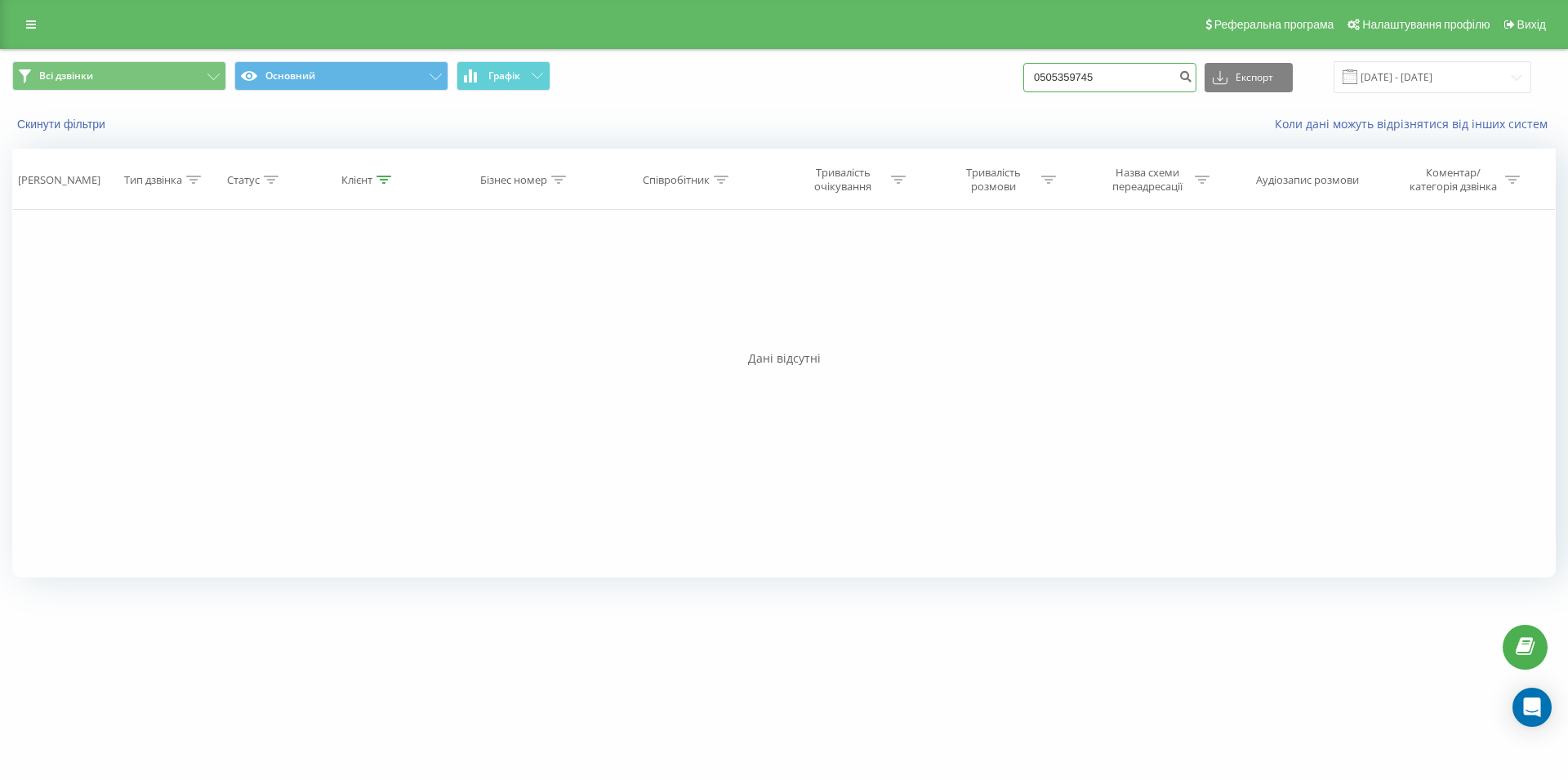
drag, startPoint x: 1114, startPoint y: 85, endPoint x: 972, endPoint y: 94, distance: 142.3
click at [1023, 92] on input "0505359745" at bounding box center [1110, 77] width 173 height 30
type input "0970020072"
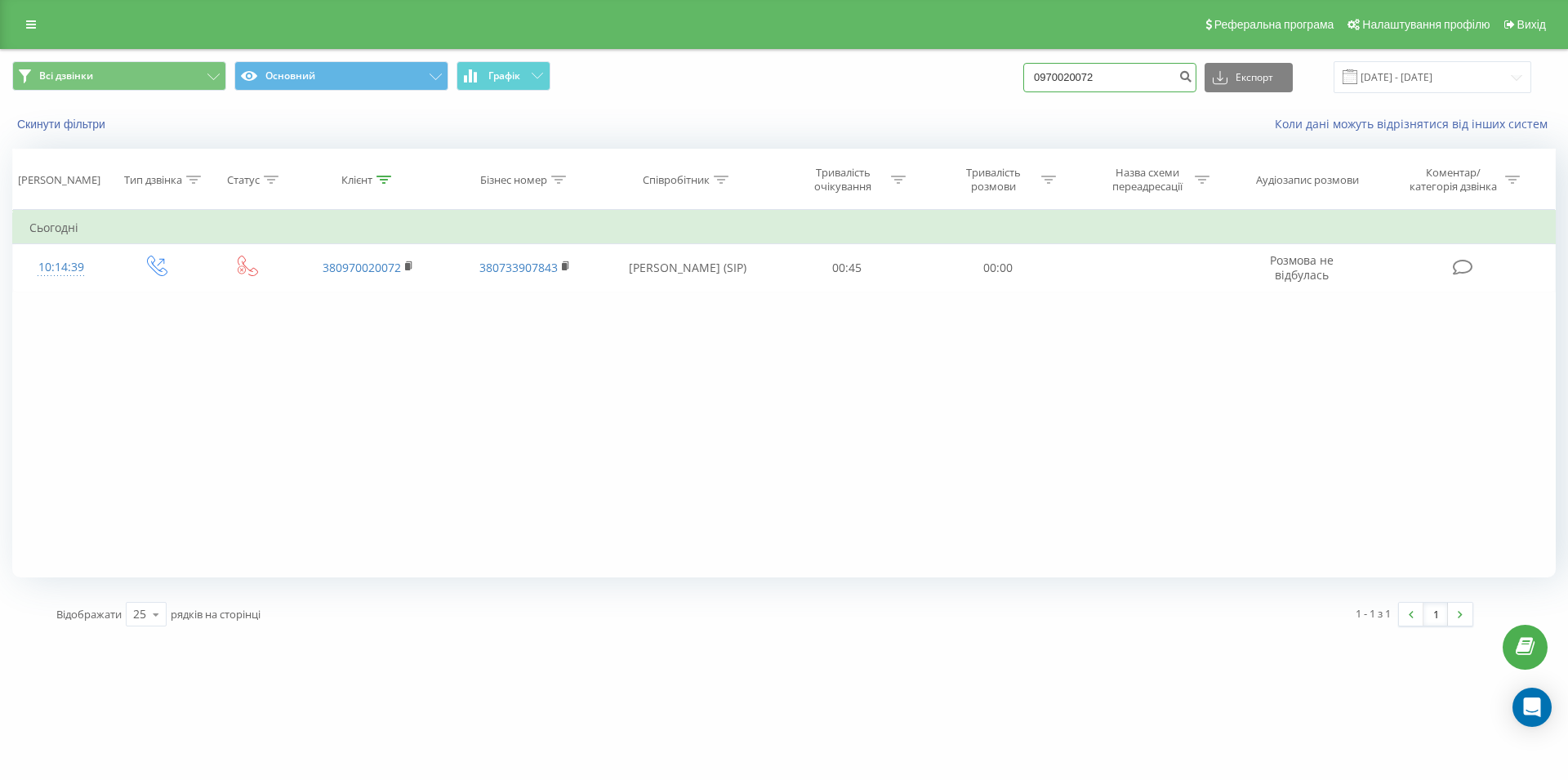
drag, startPoint x: 1146, startPoint y: 84, endPoint x: 1022, endPoint y: 97, distance: 124.7
click at [1023, 92] on input "0970020072" at bounding box center [1110, 77] width 173 height 30
paste input "068 843 74 52"
type input "068 843 74 52"
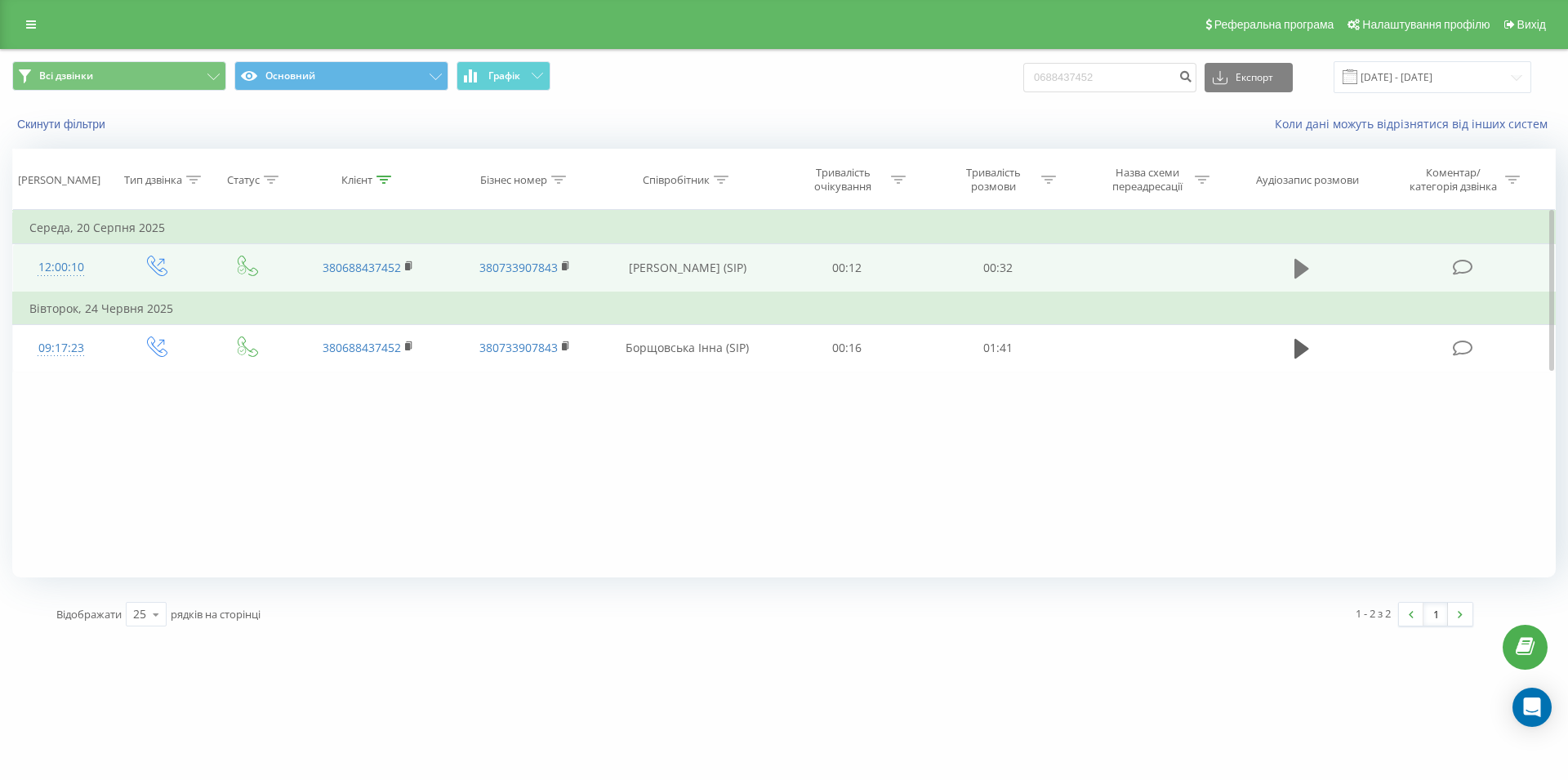
click at [1297, 277] on icon at bounding box center [1301, 268] width 14 height 19
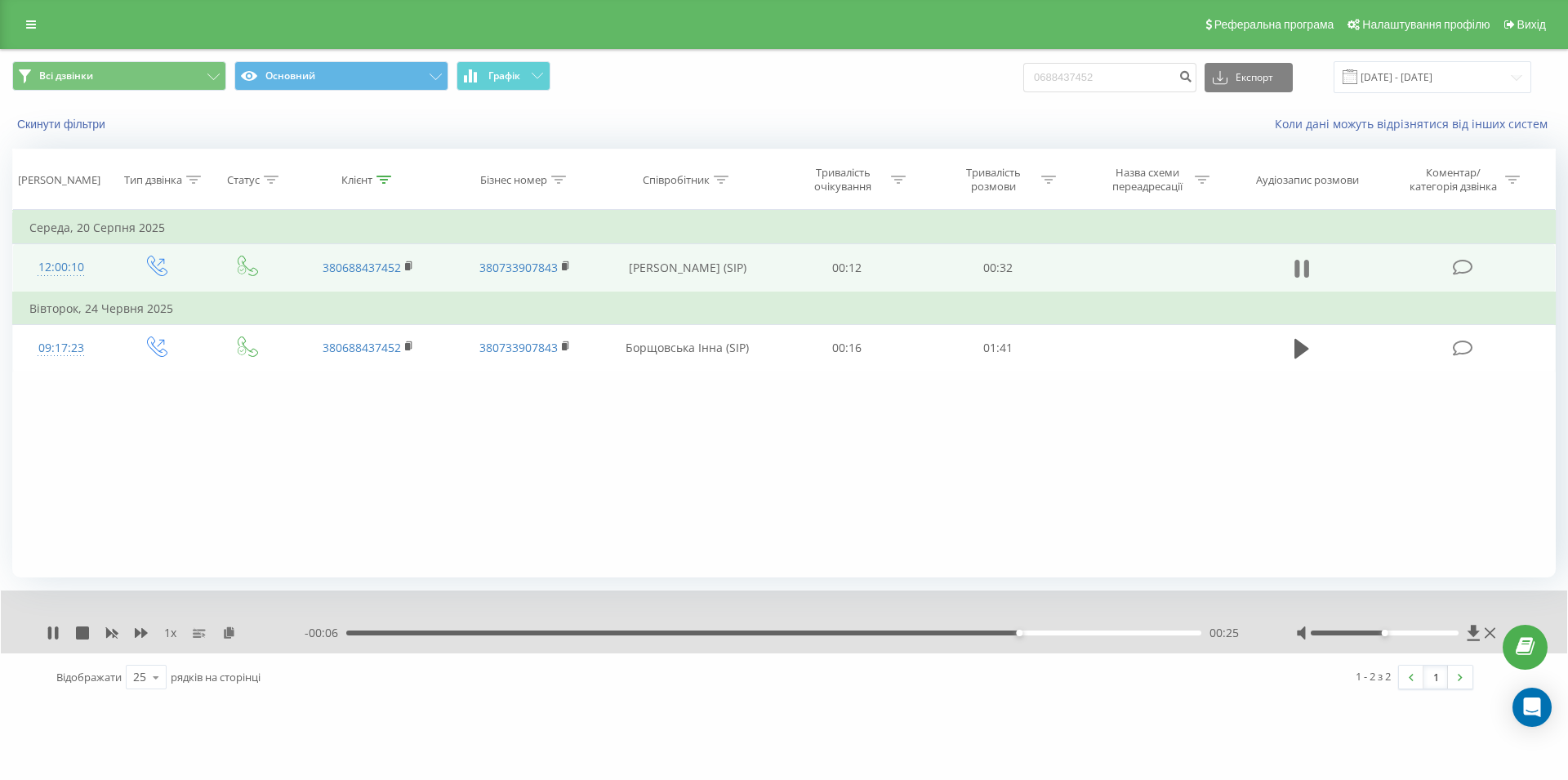
click at [1301, 268] on icon at bounding box center [1301, 269] width 14 height 23
drag, startPoint x: 1147, startPoint y: 74, endPoint x: 954, endPoint y: 77, distance: 193.0
click at [1023, 77] on input "0688437452" at bounding box center [1110, 77] width 173 height 30
type input "0505359745"
click at [811, 779] on html "ulf.ua 0688437452 Проекти ulf.ua Дашборд Центр звернень Журнал дзвінків Журнал …" at bounding box center [784, 390] width 1568 height 780
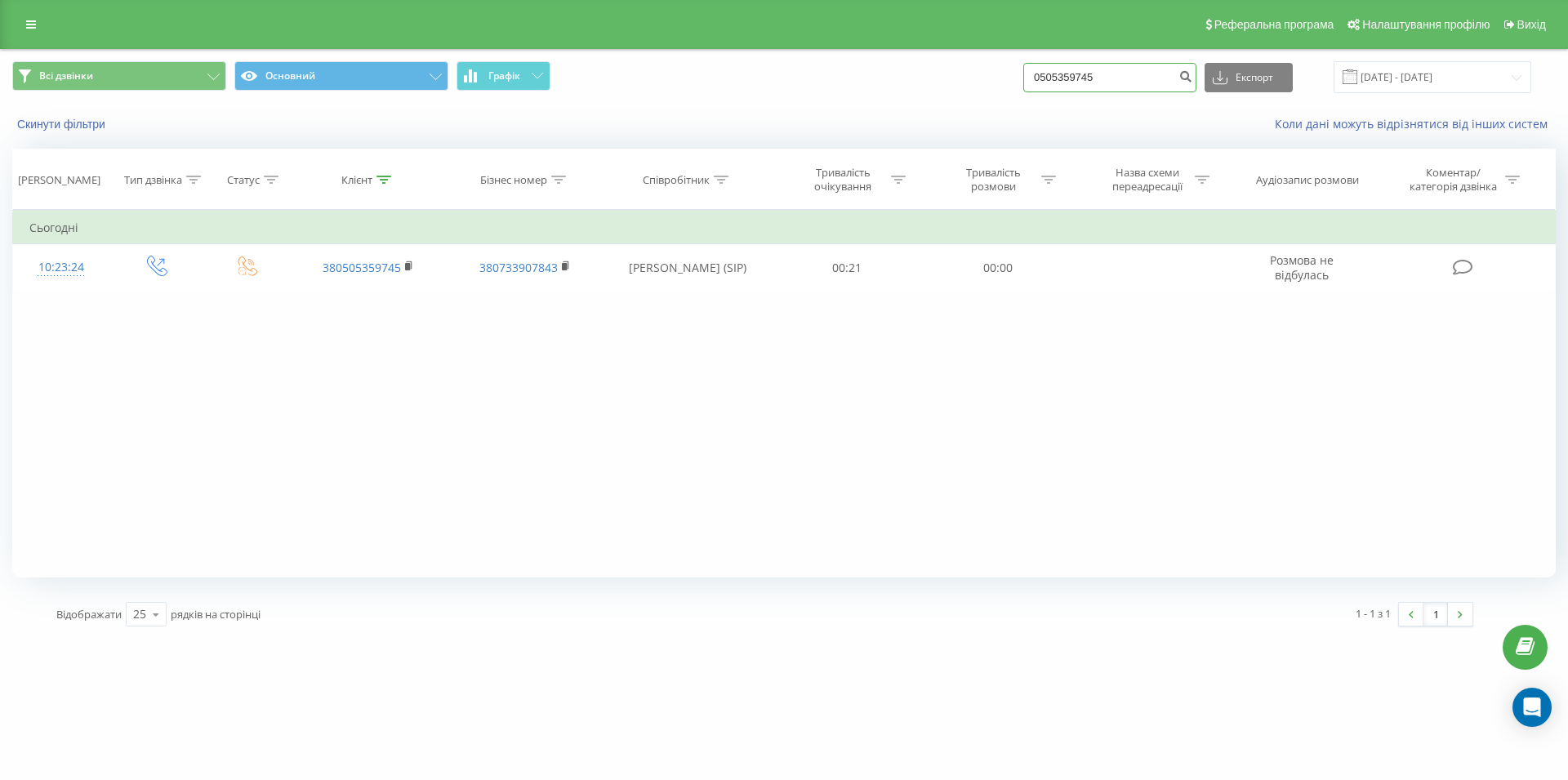
click at [1023, 70] on input "0505359745" at bounding box center [1110, 77] width 173 height 30
paste input "068 843 74 52"
type input "068 843 74 52"
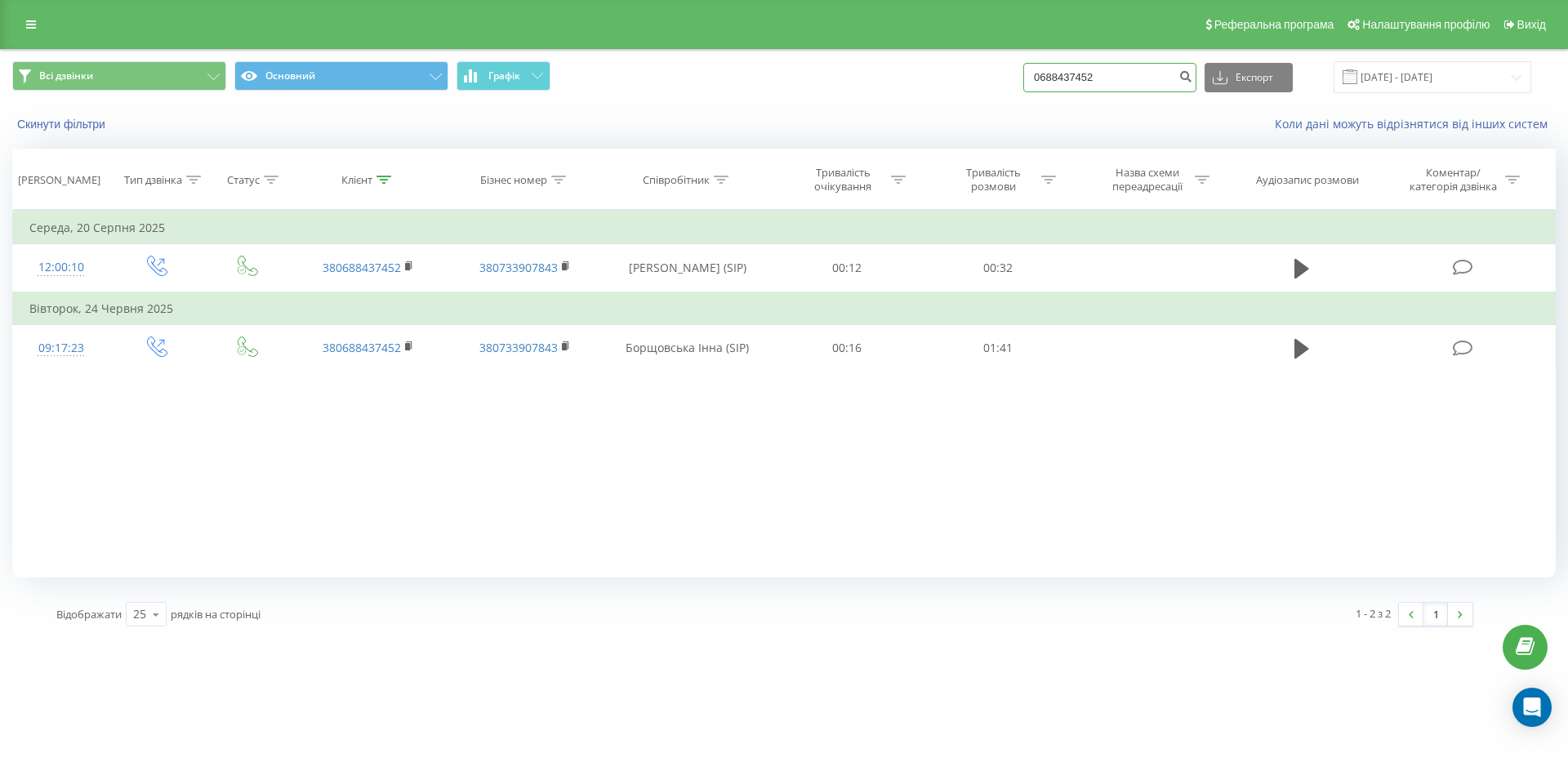
drag, startPoint x: 1120, startPoint y: 74, endPoint x: 1022, endPoint y: 85, distance: 98.6
click at [1023, 85] on input "0688437452" at bounding box center [1110, 77] width 173 height 30
paste input "097 481 02 21"
type input "097 481 02 21"
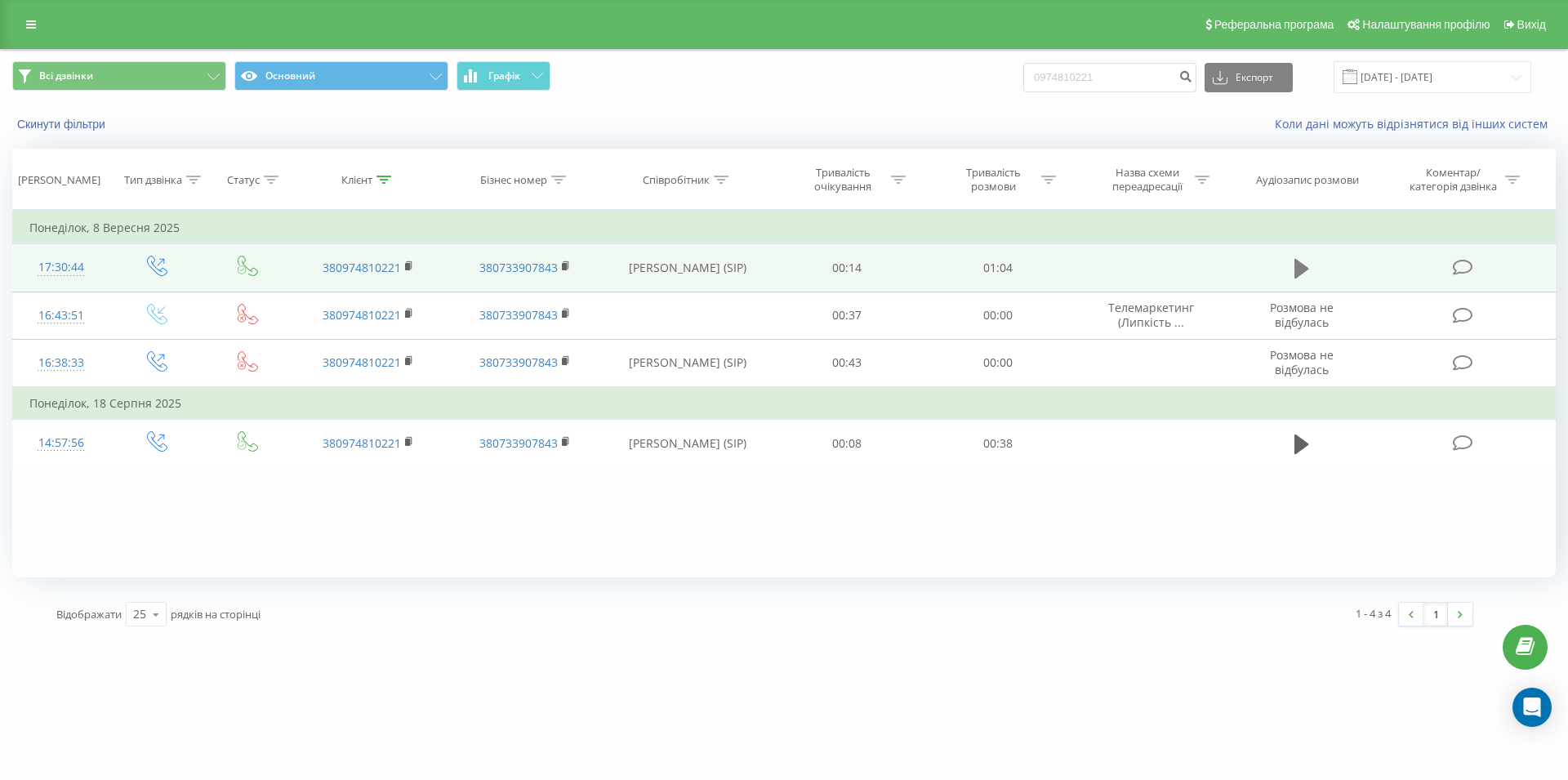
click at [1297, 262] on icon at bounding box center [1301, 268] width 14 height 19
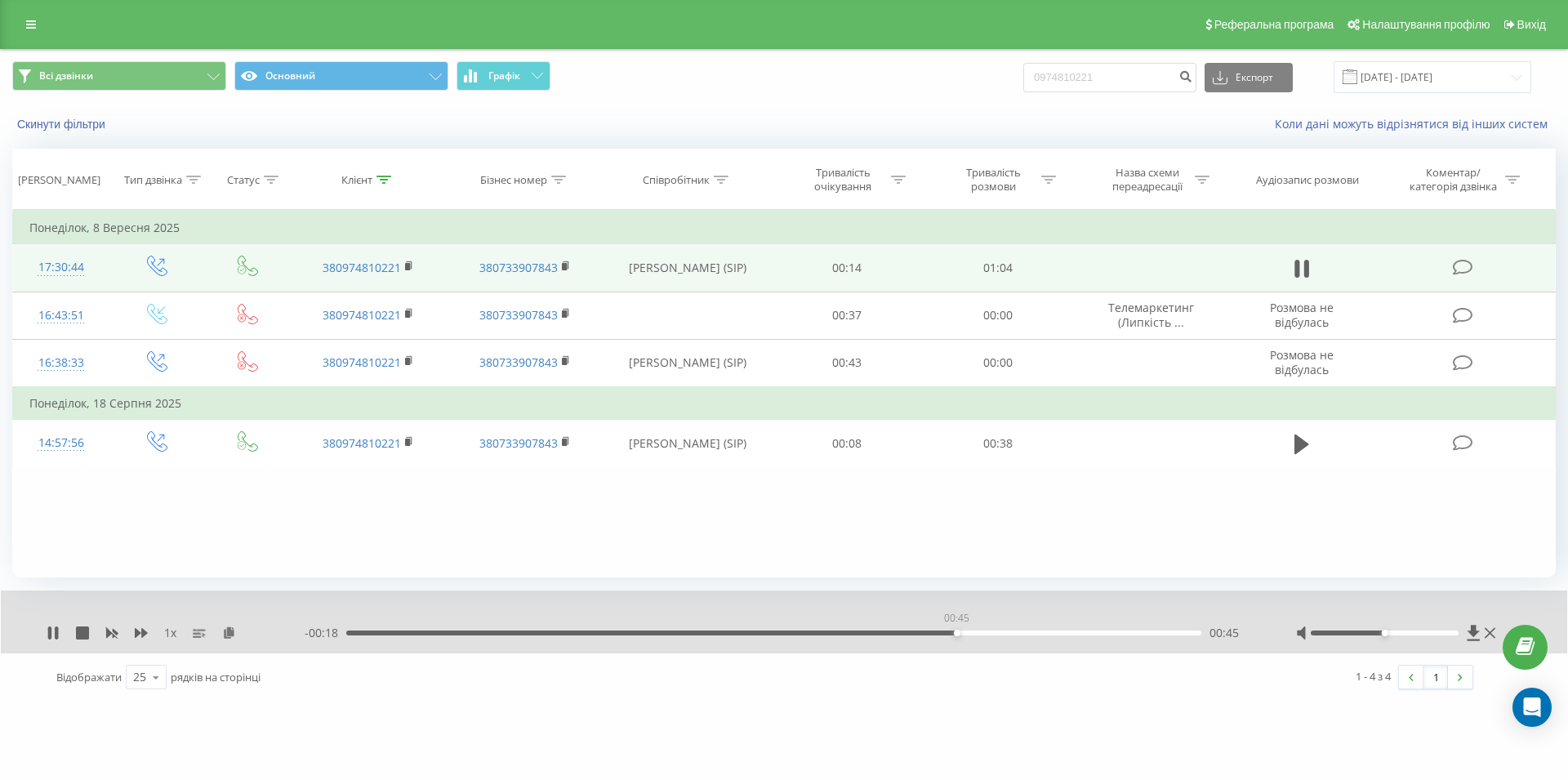
click at [956, 634] on div "00:45" at bounding box center [773, 632] width 855 height 5
click at [1305, 268] on icon at bounding box center [1301, 269] width 14 height 23
drag, startPoint x: 1112, startPoint y: 68, endPoint x: 1041, endPoint y: 75, distance: 71.3
click at [1041, 75] on input "0974810221" at bounding box center [1110, 77] width 173 height 30
paste input "098 410 87 89"
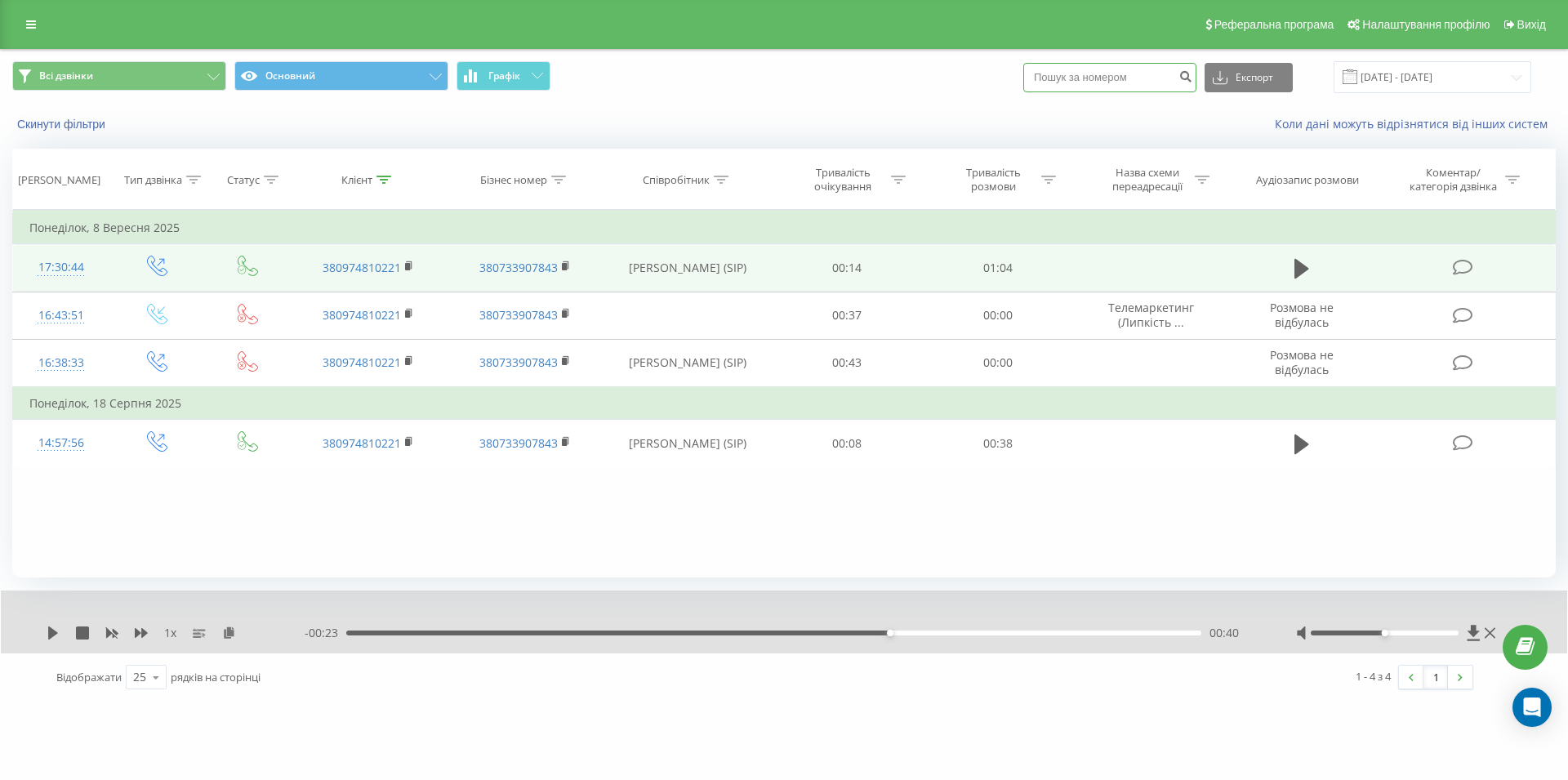
type input "098 410 87 89"
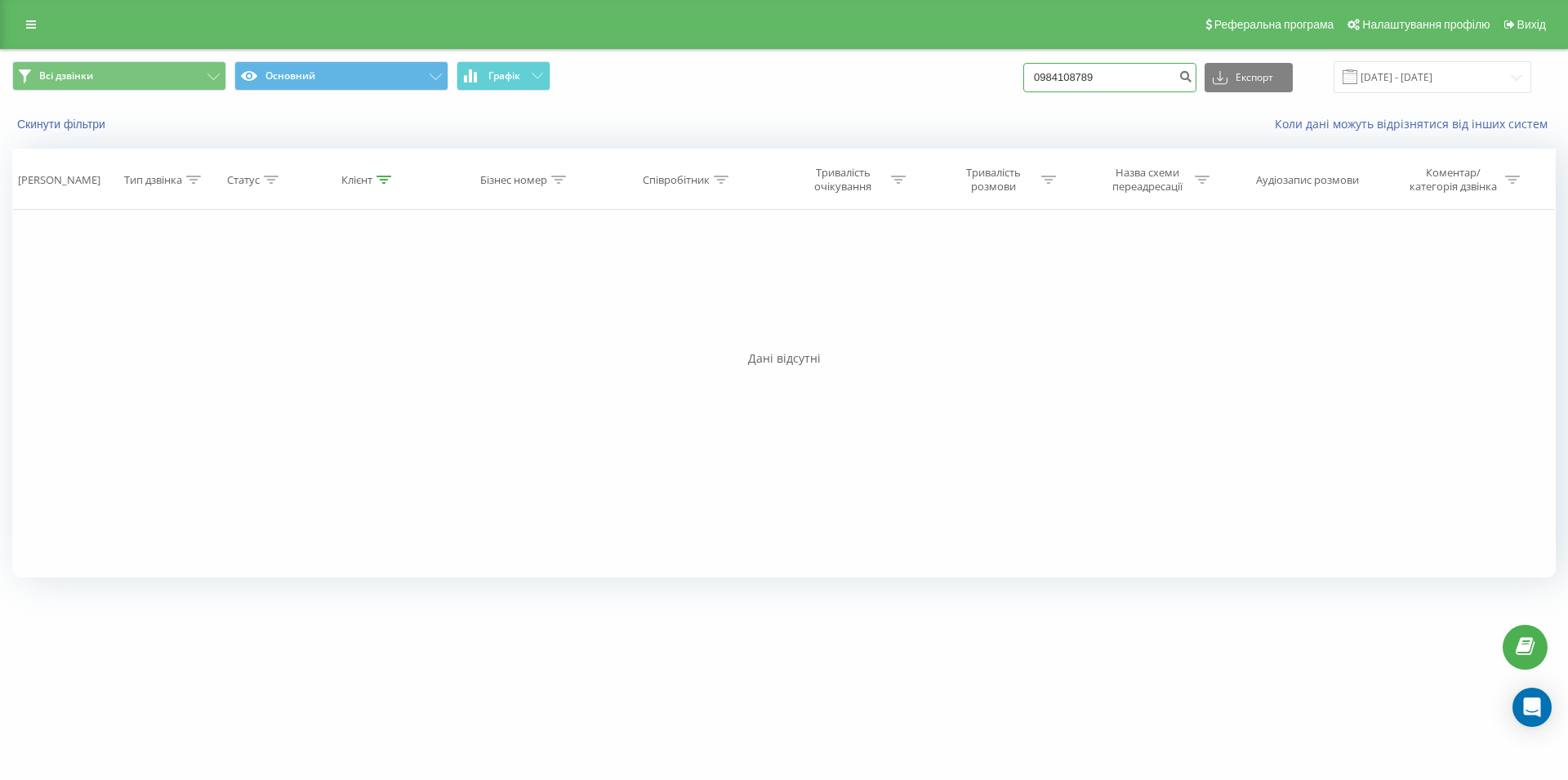
drag, startPoint x: 1025, startPoint y: 85, endPoint x: 1012, endPoint y: 86, distance: 13.0
click at [1023, 86] on input "0984108789" at bounding box center [1110, 77] width 173 height 30
drag, startPoint x: 1161, startPoint y: 68, endPoint x: 1037, endPoint y: 78, distance: 124.4
click at [1037, 78] on input "0984108789" at bounding box center [1110, 77] width 173 height 30
paste input "097 235 50 11"
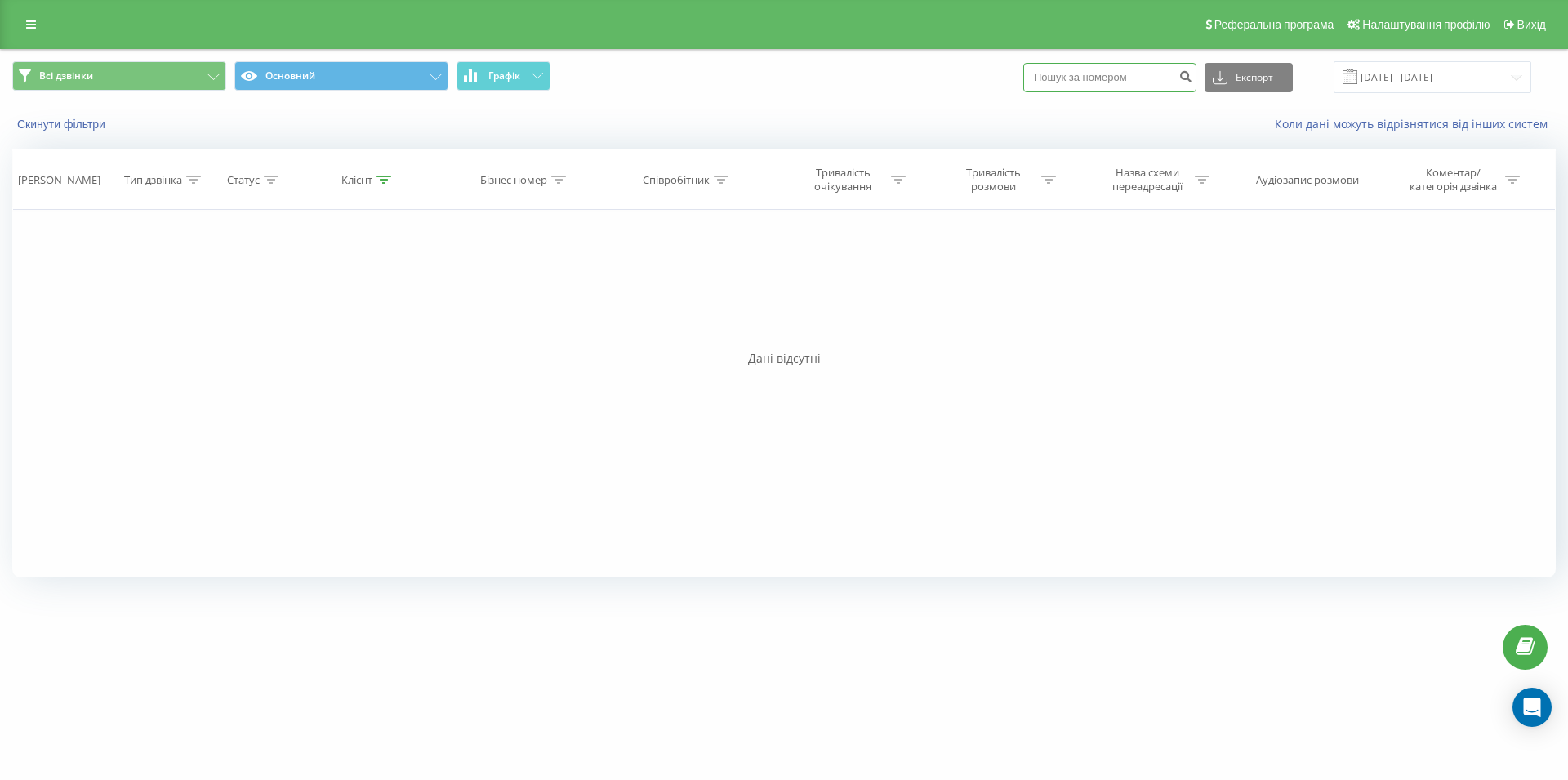
type input "097 235 50 11"
click at [1023, 68] on input "0972355011" at bounding box center [1110, 77] width 173 height 30
type input "099369"
drag, startPoint x: 1124, startPoint y: 74, endPoint x: 970, endPoint y: 68, distance: 154.1
click at [1023, 68] on input at bounding box center [1110, 77] width 173 height 30
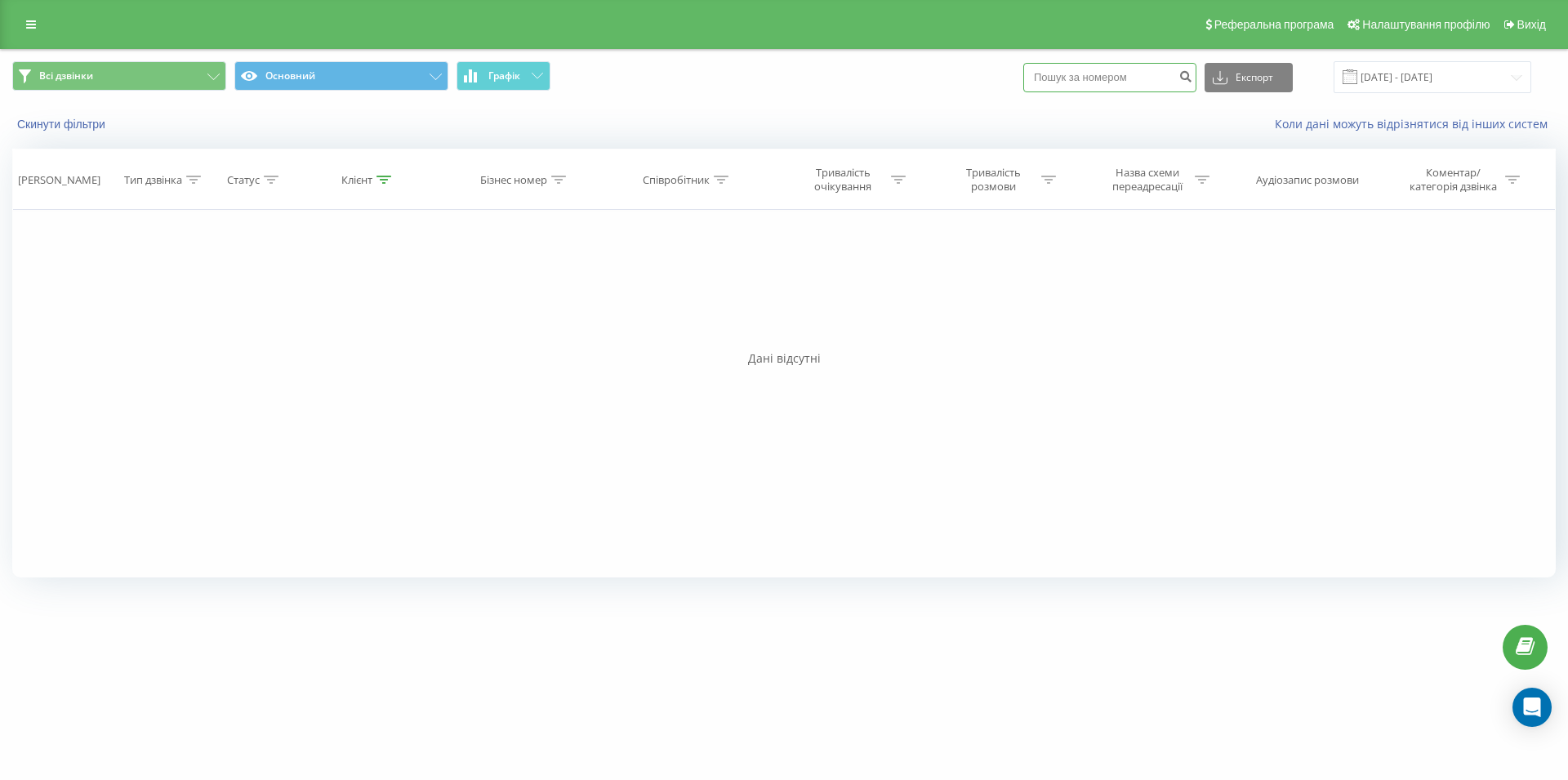
paste input "098 406 58 52"
type input "098 406 58 52"
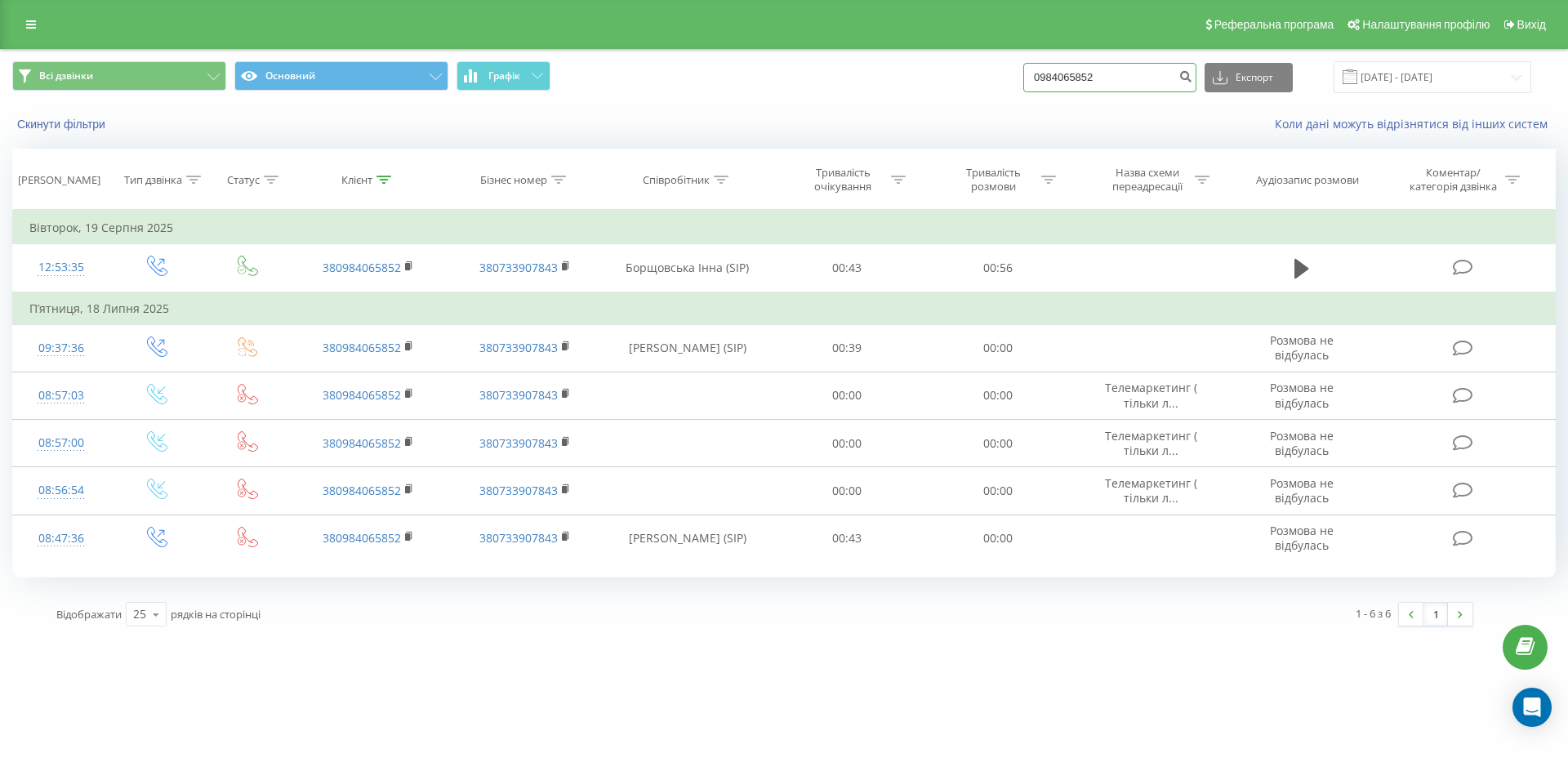
drag, startPoint x: 1127, startPoint y: 79, endPoint x: 983, endPoint y: 83, distance: 144.1
click at [1023, 83] on input "0984065852" at bounding box center [1110, 77] width 173 height 30
paste input "073 463 47 57"
type input "073 463 47 57"
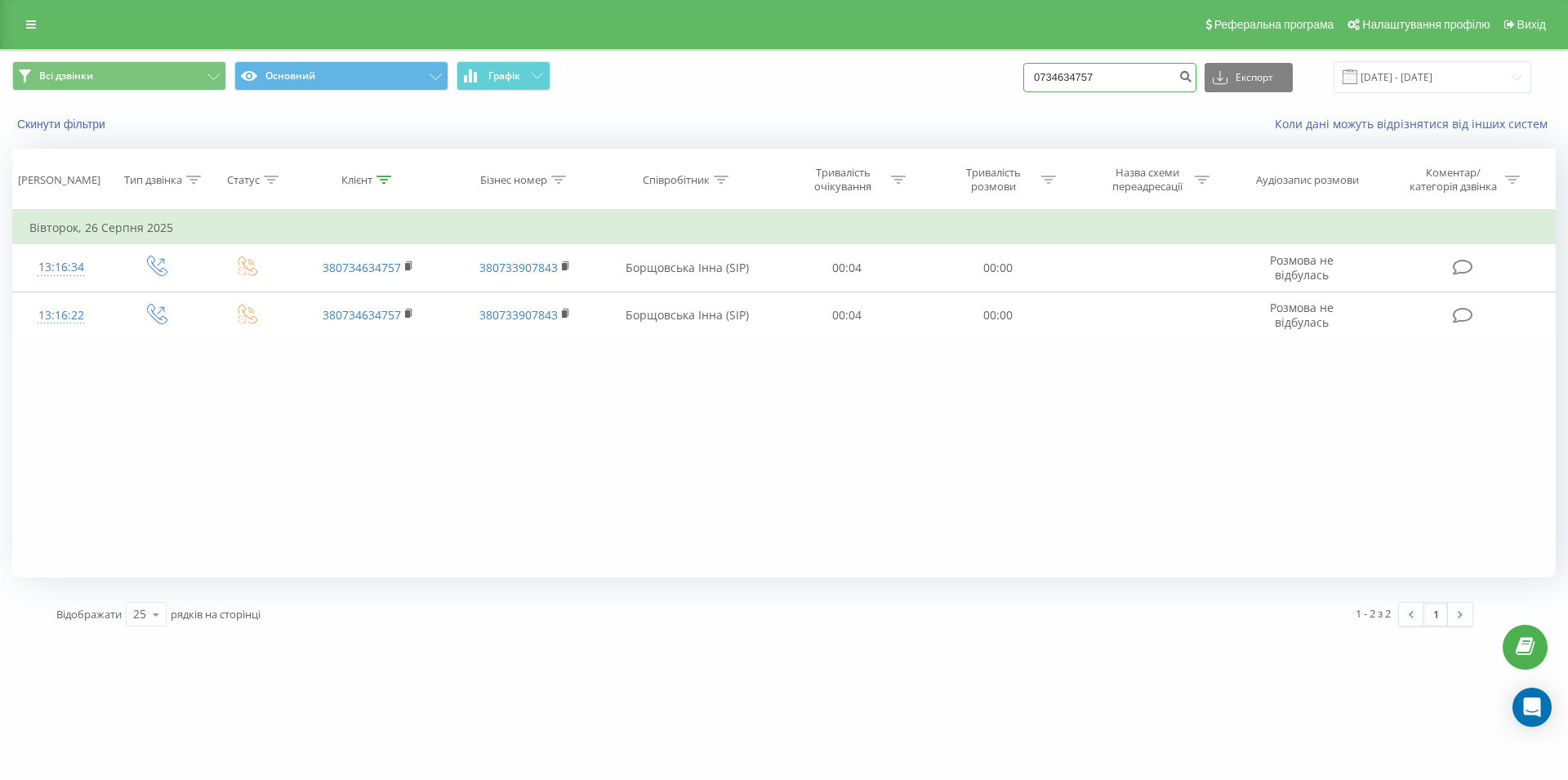
drag, startPoint x: 1139, startPoint y: 74, endPoint x: 1017, endPoint y: 79, distance: 122.1
click at [1023, 79] on input "0734634757" at bounding box center [1110, 77] width 173 height 30
paste input "067 384 79 37"
type input "067 384 79 37"
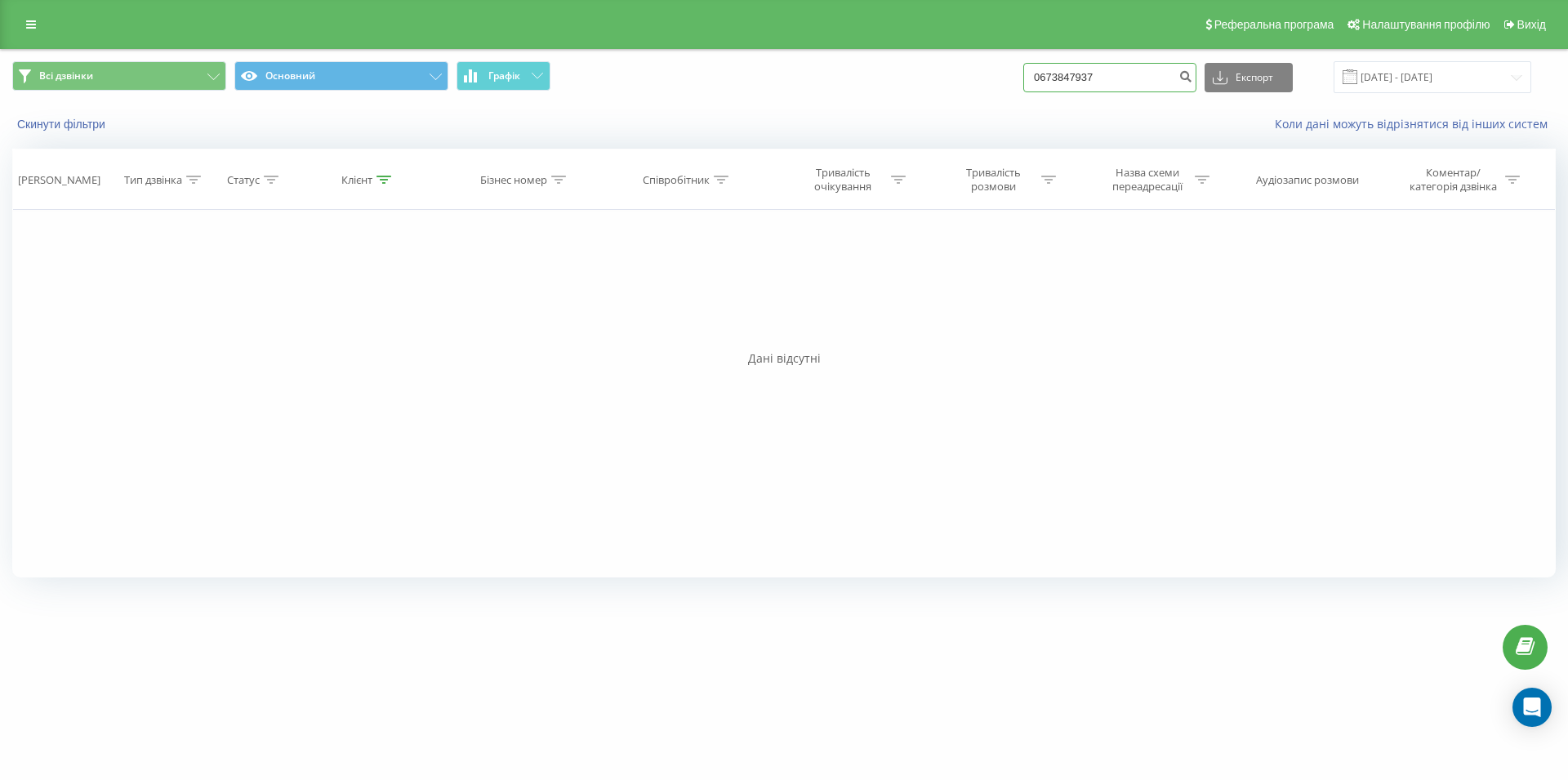
drag, startPoint x: 1139, startPoint y: 68, endPoint x: 991, endPoint y: 70, distance: 148.0
click at [1023, 70] on input "0673847937" at bounding box center [1110, 77] width 173 height 30
type input "0970970772"
click at [1152, 77] on input "0970970772" at bounding box center [1110, 77] width 173 height 30
drag, startPoint x: 1128, startPoint y: 84, endPoint x: 1005, endPoint y: 90, distance: 123.1
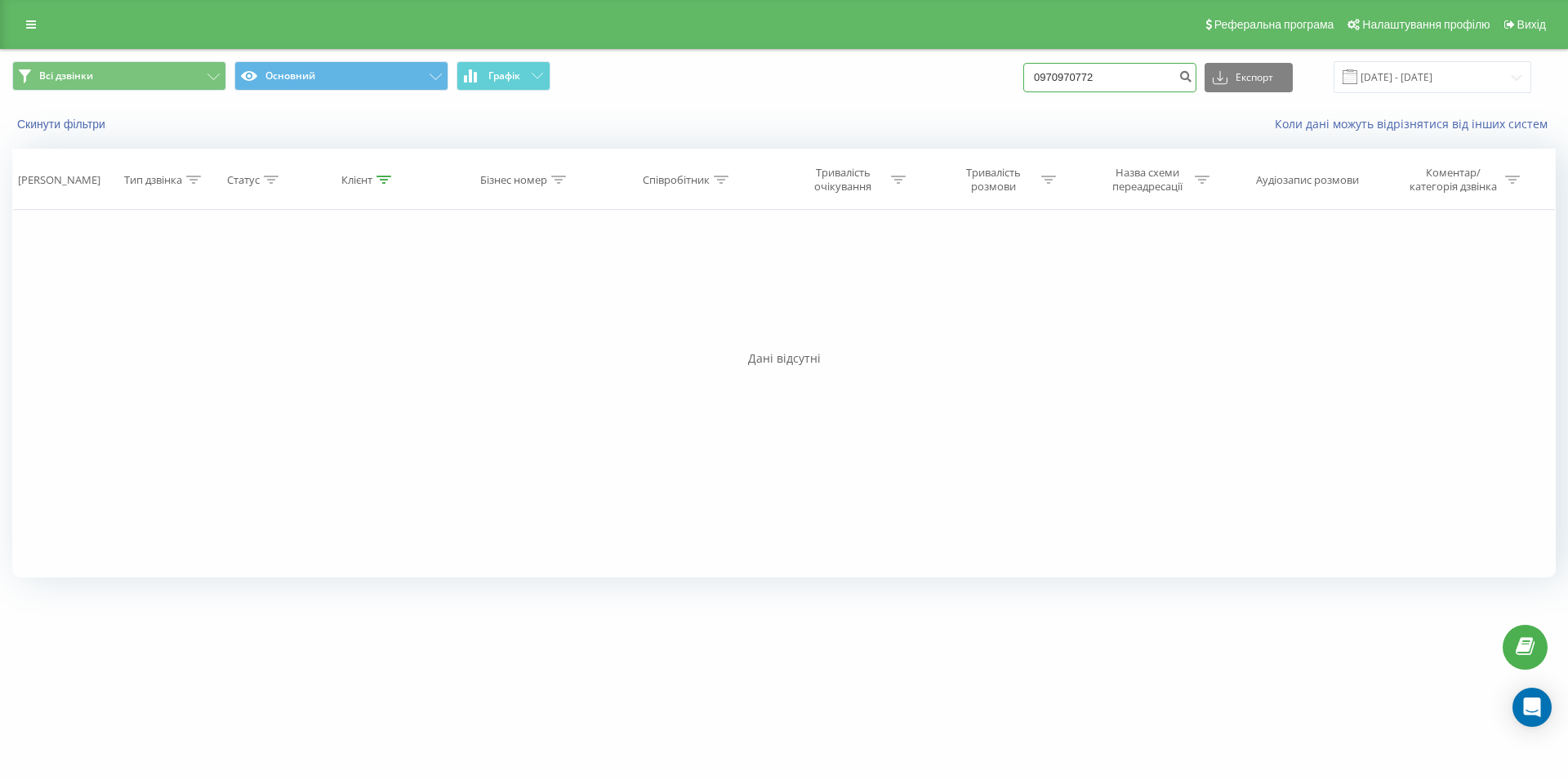
click at [1023, 90] on input "0970970772" at bounding box center [1110, 77] width 173 height 30
paste input "0675544888"
type input "0675544888"
drag, startPoint x: 1134, startPoint y: 83, endPoint x: 984, endPoint y: 90, distance: 150.2
click at [1023, 90] on input "0675544888" at bounding box center [1110, 77] width 173 height 30
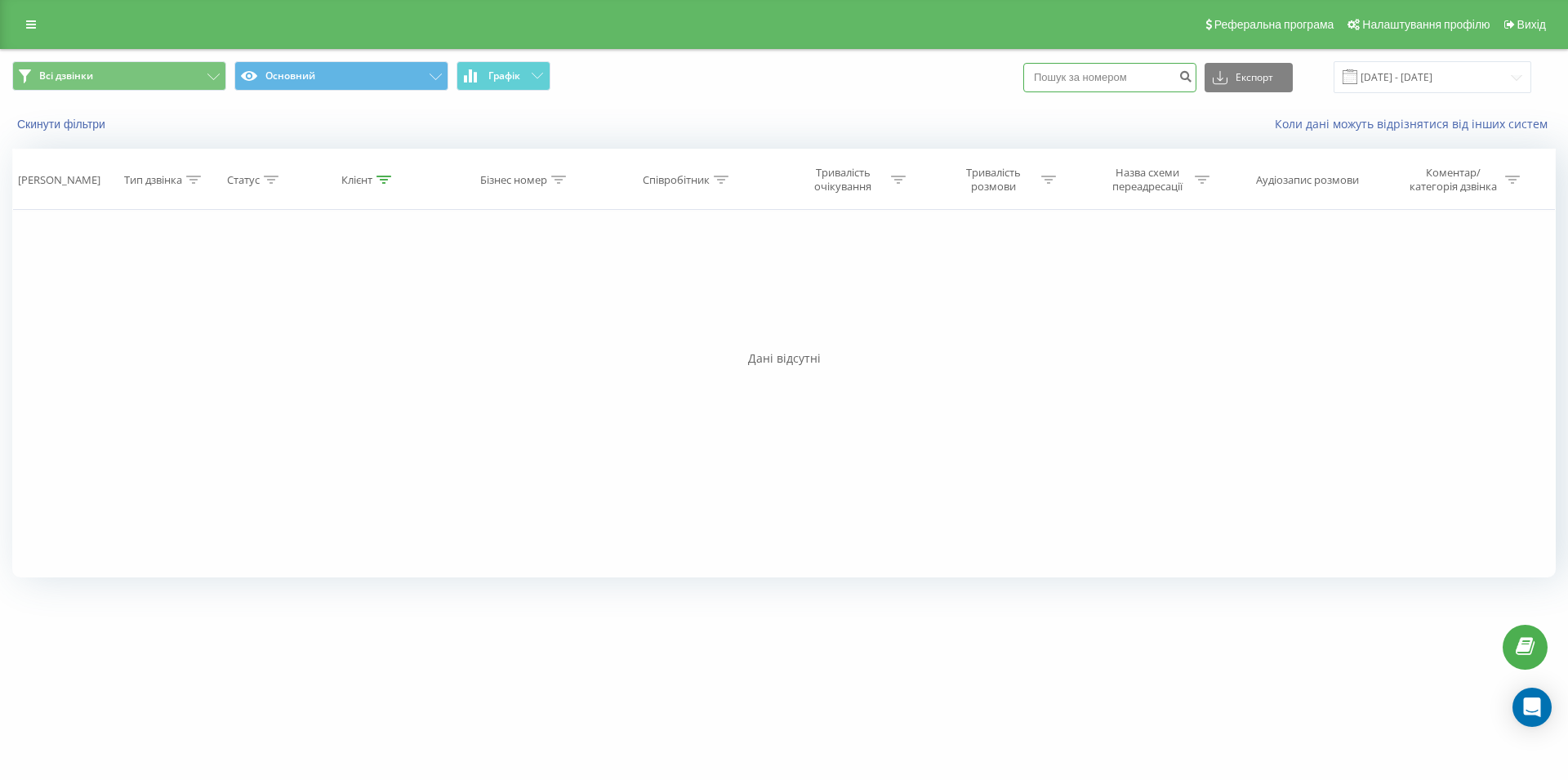
paste input "063 635 52 82"
type input "063 635 52 82"
drag, startPoint x: 1158, startPoint y: 81, endPoint x: 1002, endPoint y: 91, distance: 156.3
click at [1023, 91] on input "0636355282" at bounding box center [1110, 77] width 173 height 30
paste input "093 591 04 15"
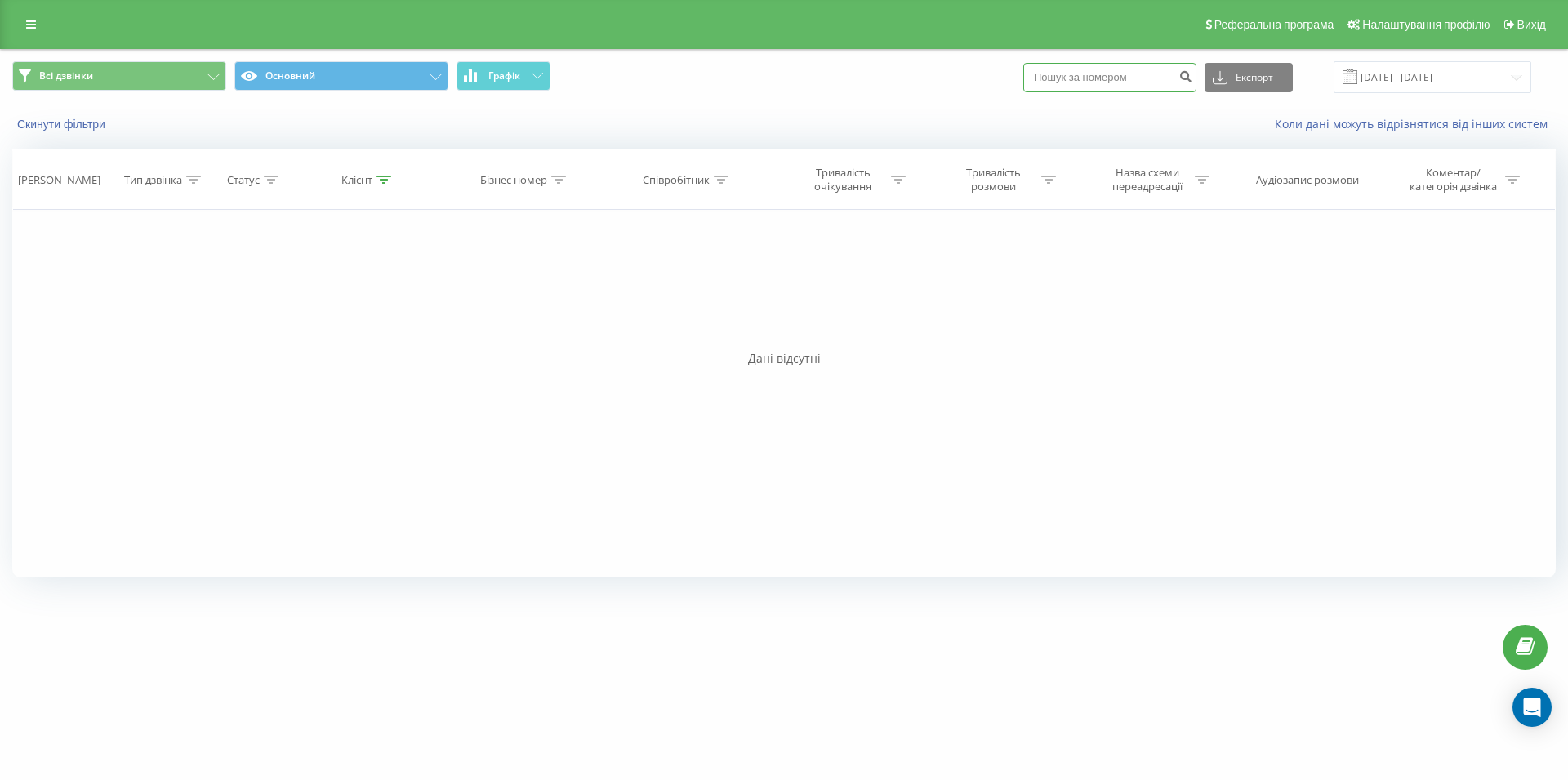
type input "093 591 04 15"
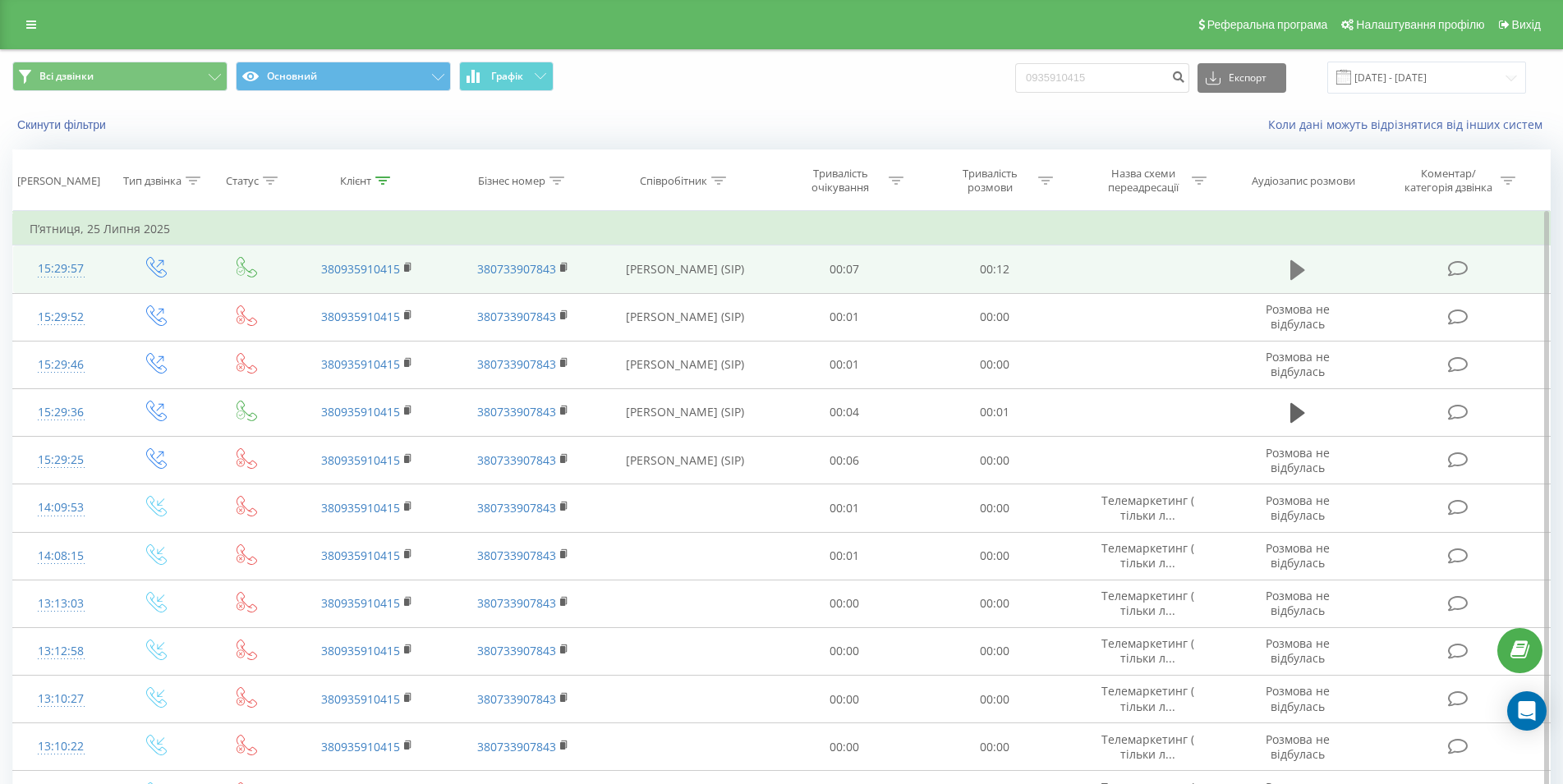
click at [1293, 270] on icon at bounding box center [1296, 269] width 14 height 19
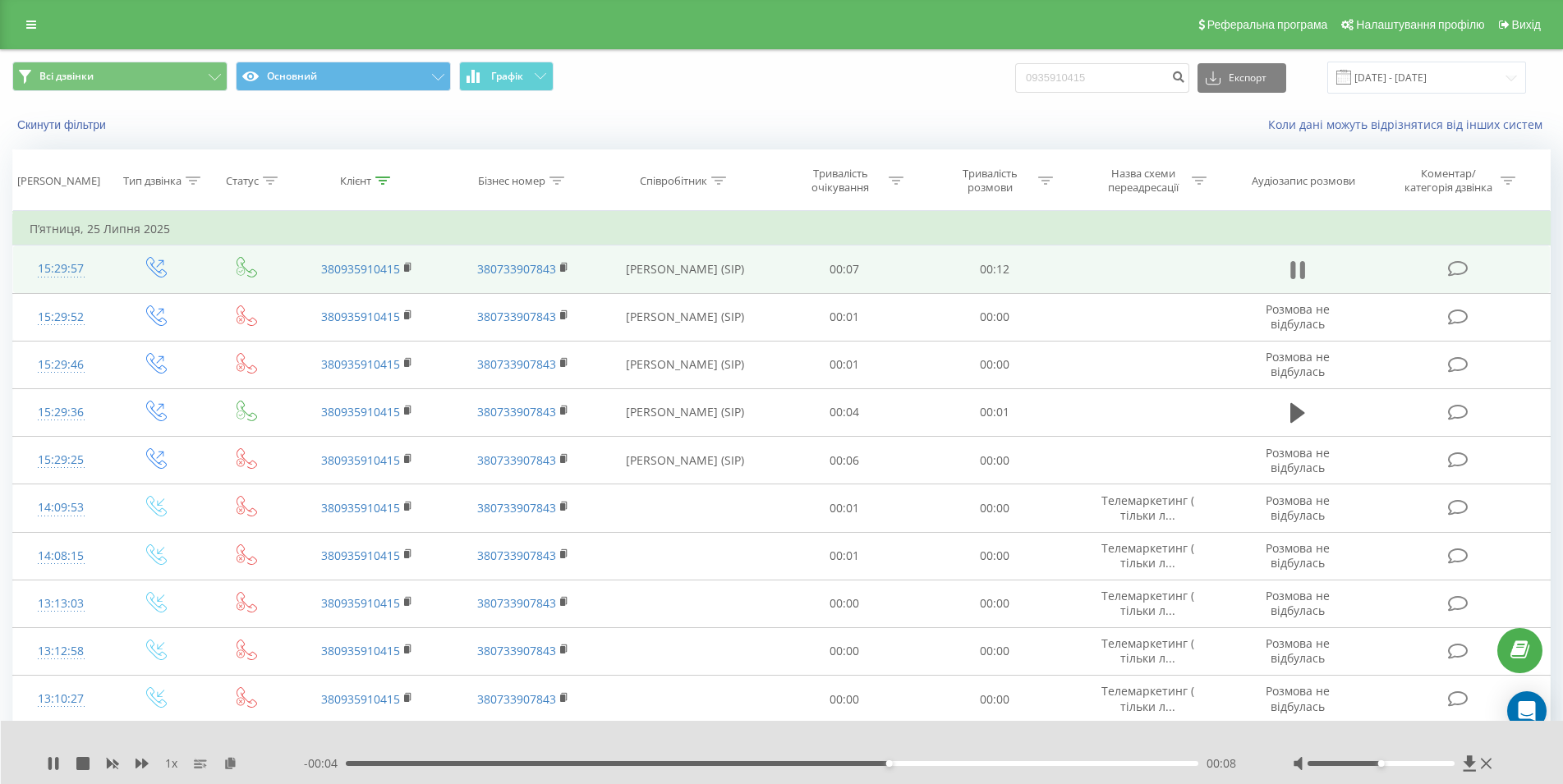
click at [1298, 269] on icon at bounding box center [1296, 270] width 14 height 23
drag, startPoint x: 1133, startPoint y: 78, endPoint x: 976, endPoint y: 76, distance: 157.0
click at [1015, 76] on input "0935910415" at bounding box center [1102, 77] width 174 height 30
type input "0992128580"
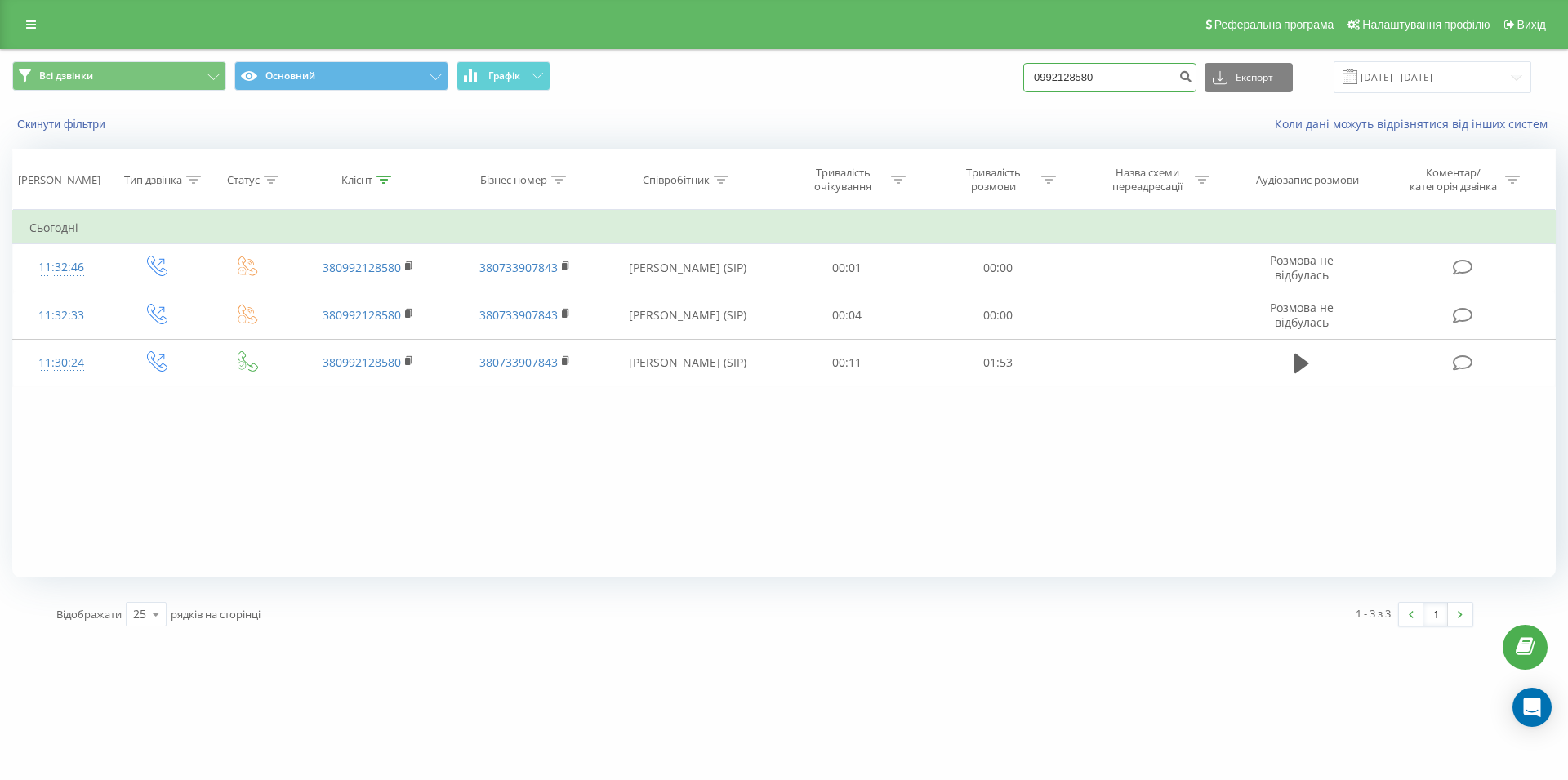
drag, startPoint x: 1126, startPoint y: 71, endPoint x: 983, endPoint y: 82, distance: 143.4
click at [1023, 82] on input "0992128580" at bounding box center [1110, 77] width 173 height 30
paste input "093 465 82 55"
type input "093 465 82 55"
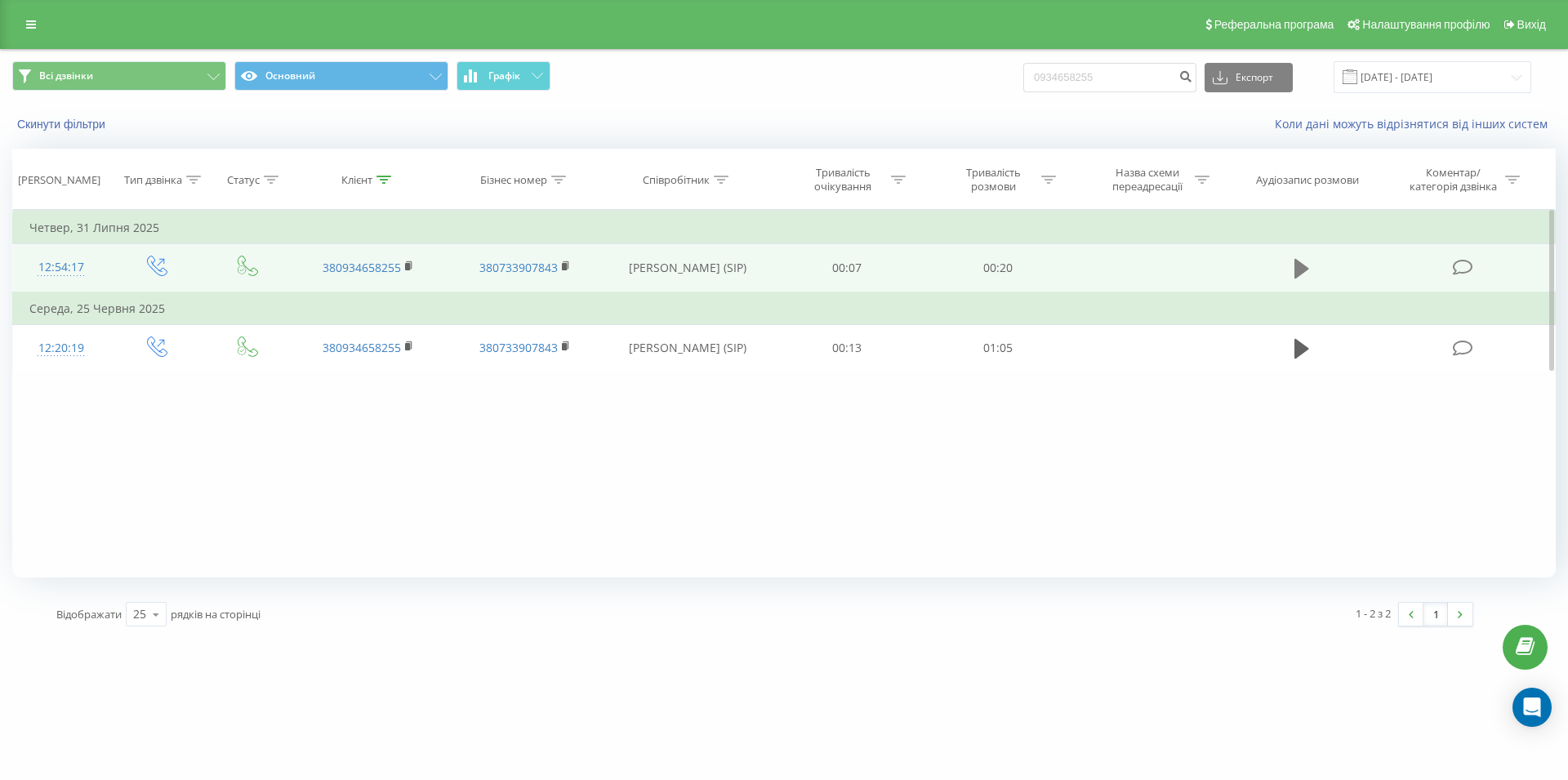
click at [1297, 274] on icon at bounding box center [1301, 268] width 14 height 19
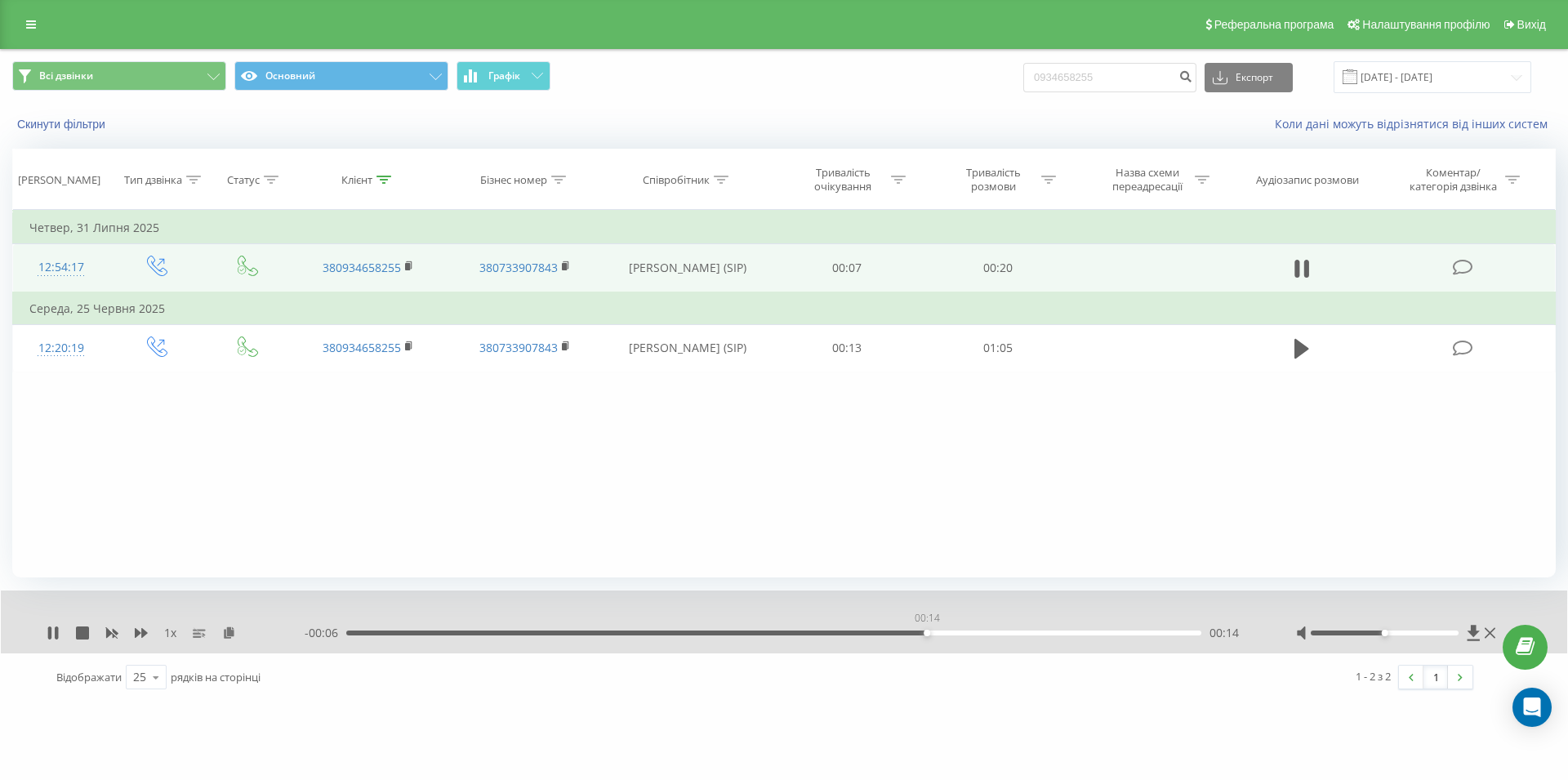
click at [926, 634] on div "00:14" at bounding box center [773, 632] width 855 height 5
click at [957, 639] on div "- 00:06 00:14 00:14" at bounding box center [779, 632] width 950 height 16
drag, startPoint x: 1000, startPoint y: 637, endPoint x: 1010, endPoint y: 637, distance: 10.0
click at [1001, 637] on div "- 00:06 00:14 00:14" at bounding box center [779, 632] width 950 height 16
drag, startPoint x: 1109, startPoint y: 71, endPoint x: 1009, endPoint y: 77, distance: 100.2
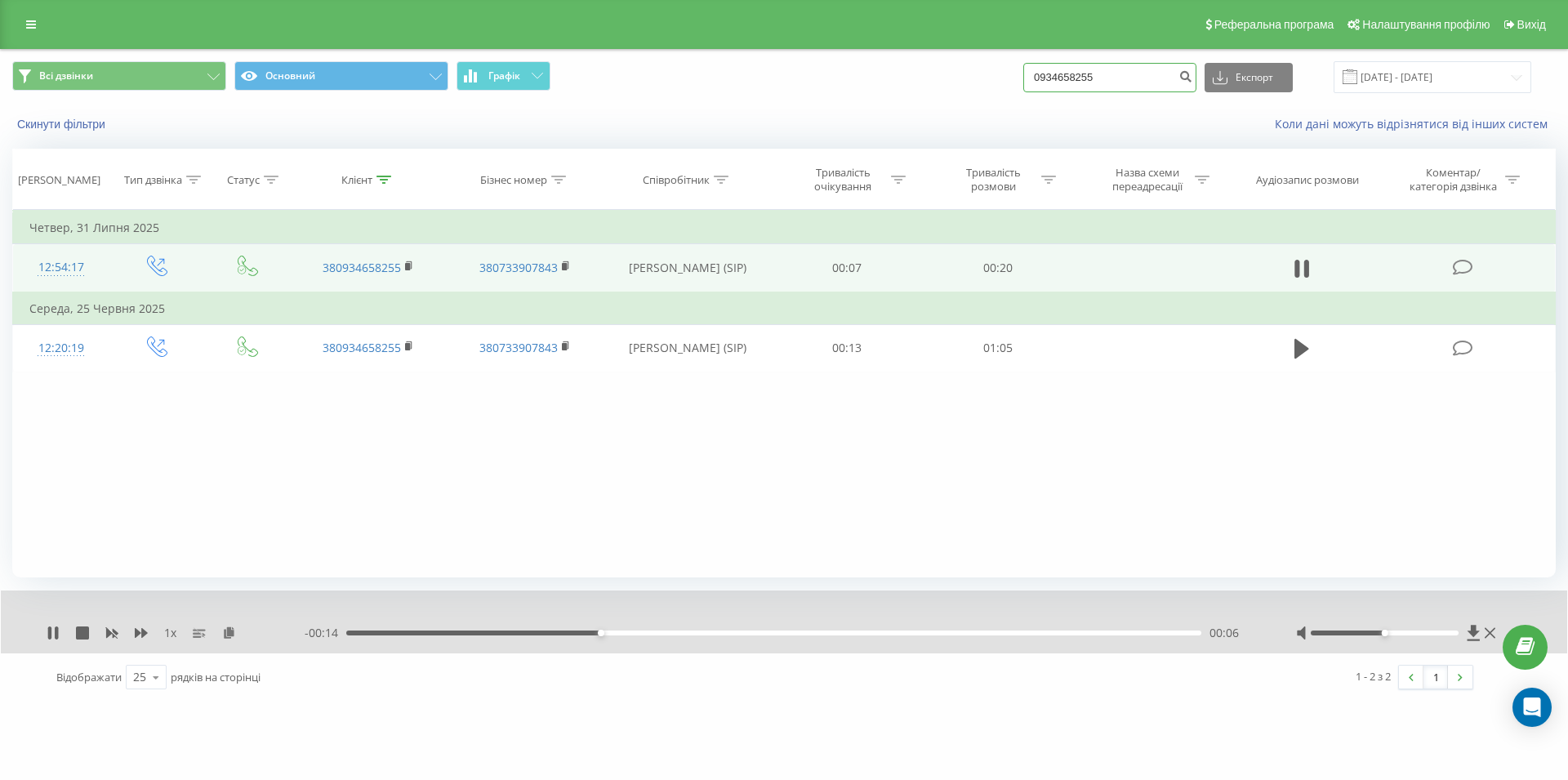
click at [1023, 77] on input "0934658255" at bounding box center [1110, 77] width 173 height 30
paste input "067 736 26 25"
type input "067 736 26 25"
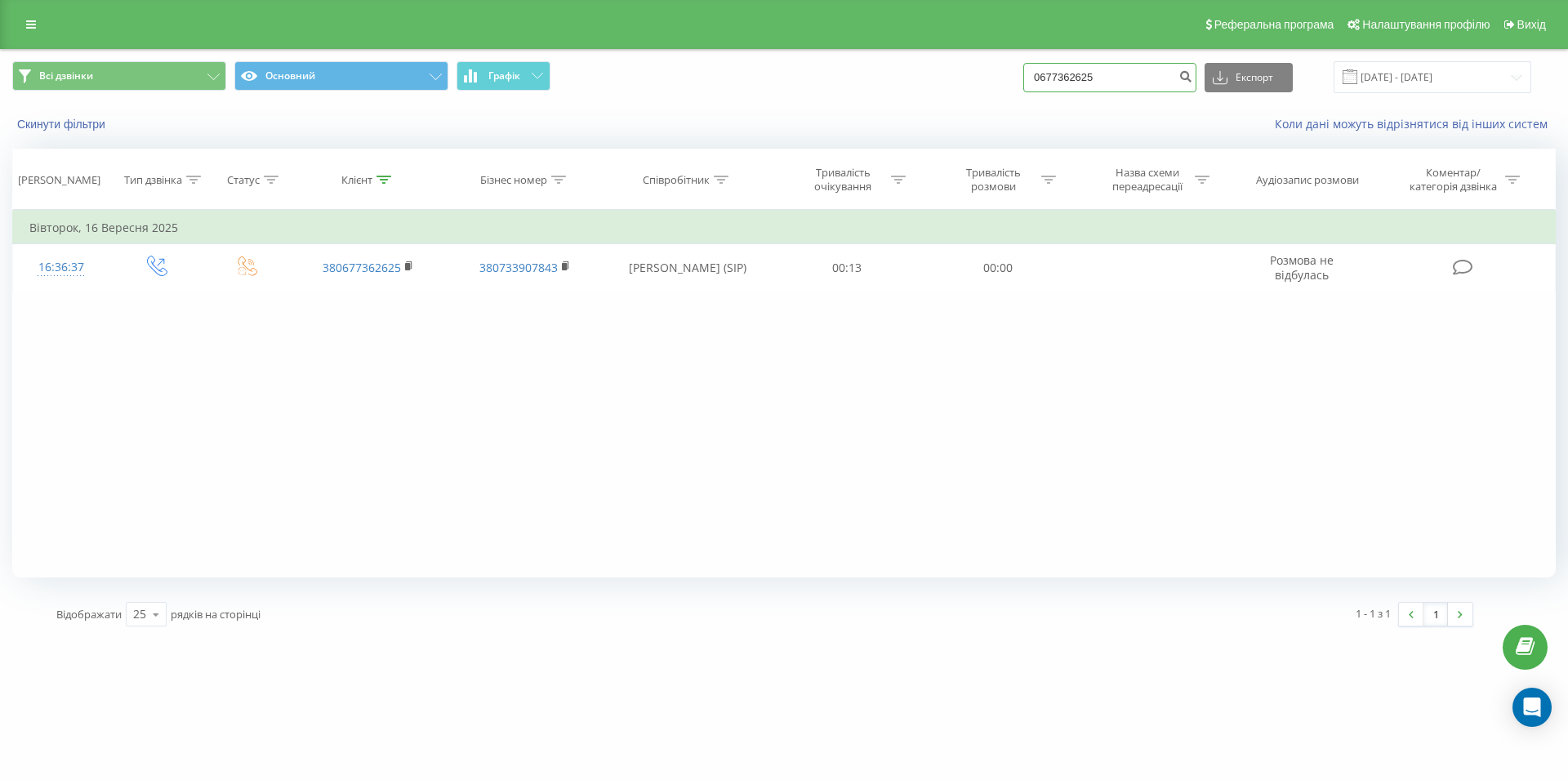
drag, startPoint x: 1066, startPoint y: 76, endPoint x: 1022, endPoint y: 80, distance: 44.2
click at [1024, 80] on input "0677362625" at bounding box center [1110, 77] width 173 height 30
paste input "063 491 01 90"
type input "063 491 01 90"
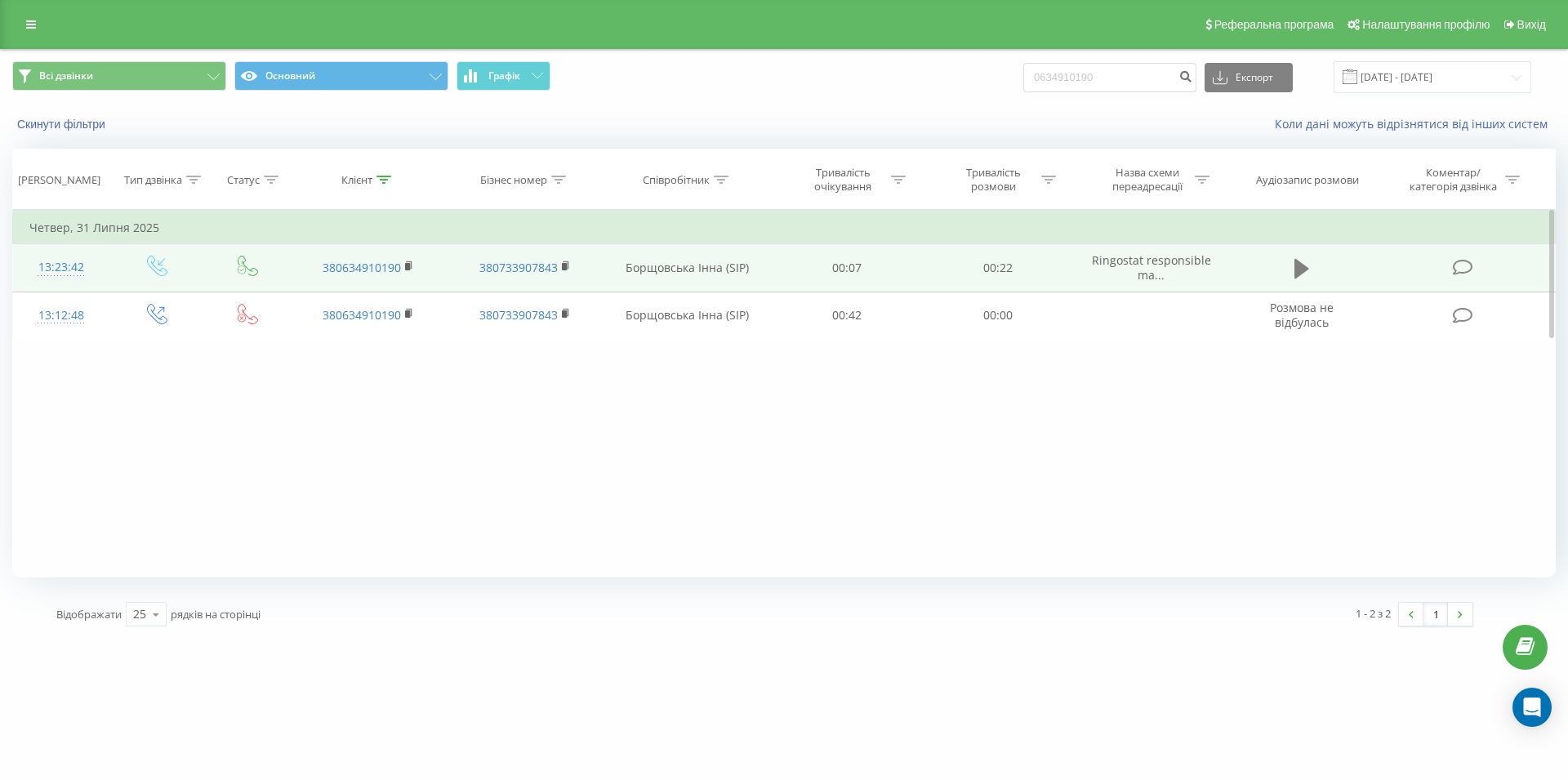
click at [1299, 276] on icon at bounding box center [1301, 268] width 14 height 19
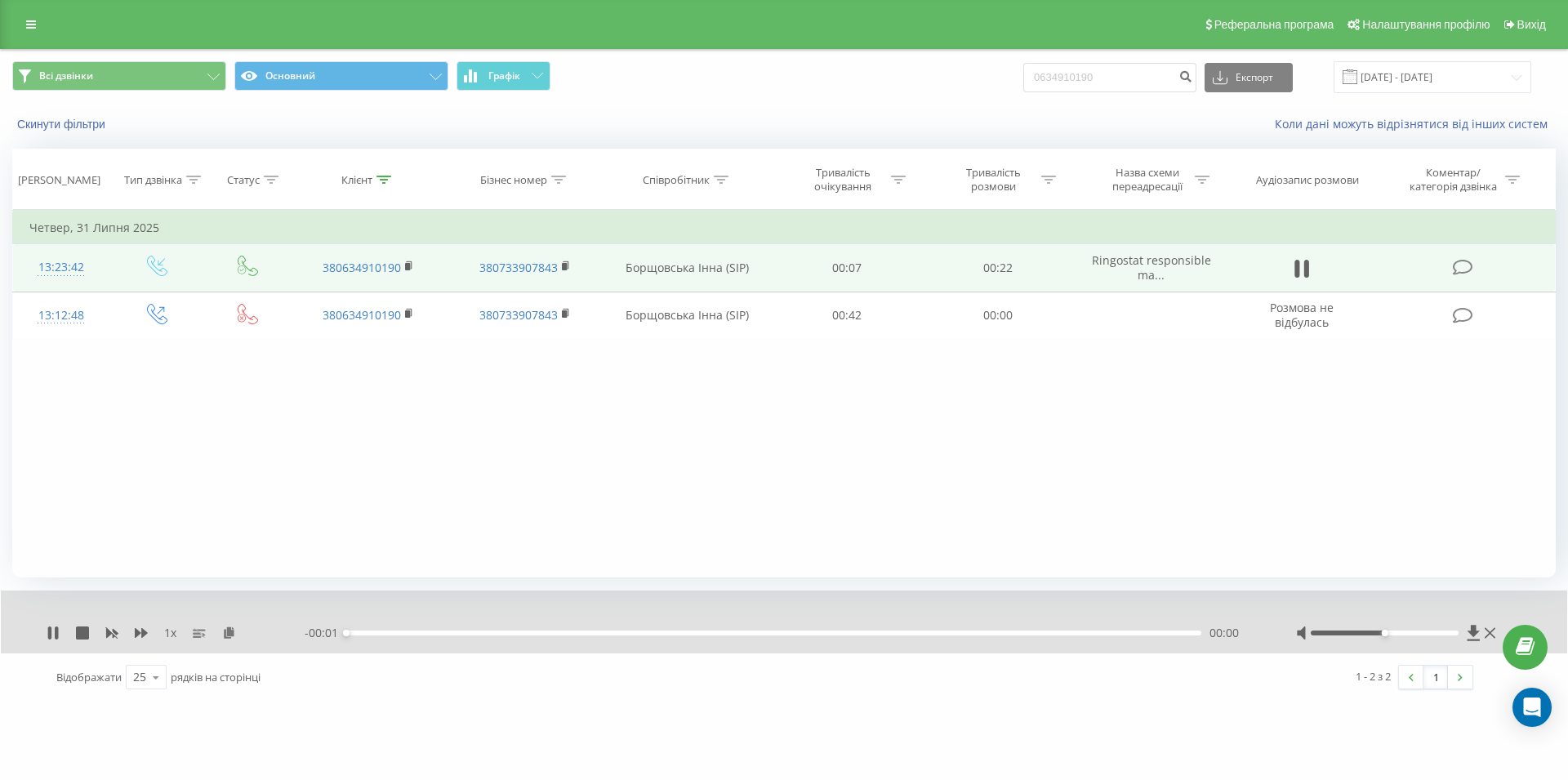
click at [983, 640] on div "- 00:01 00:00 00:00" at bounding box center [779, 632] width 950 height 16
click at [978, 635] on div "00:00" at bounding box center [773, 632] width 855 height 5
click at [1301, 265] on icon at bounding box center [1301, 269] width 14 height 23
drag, startPoint x: 1129, startPoint y: 85, endPoint x: 1007, endPoint y: 89, distance: 122.1
click at [1023, 89] on input "0634910190" at bounding box center [1110, 77] width 173 height 30
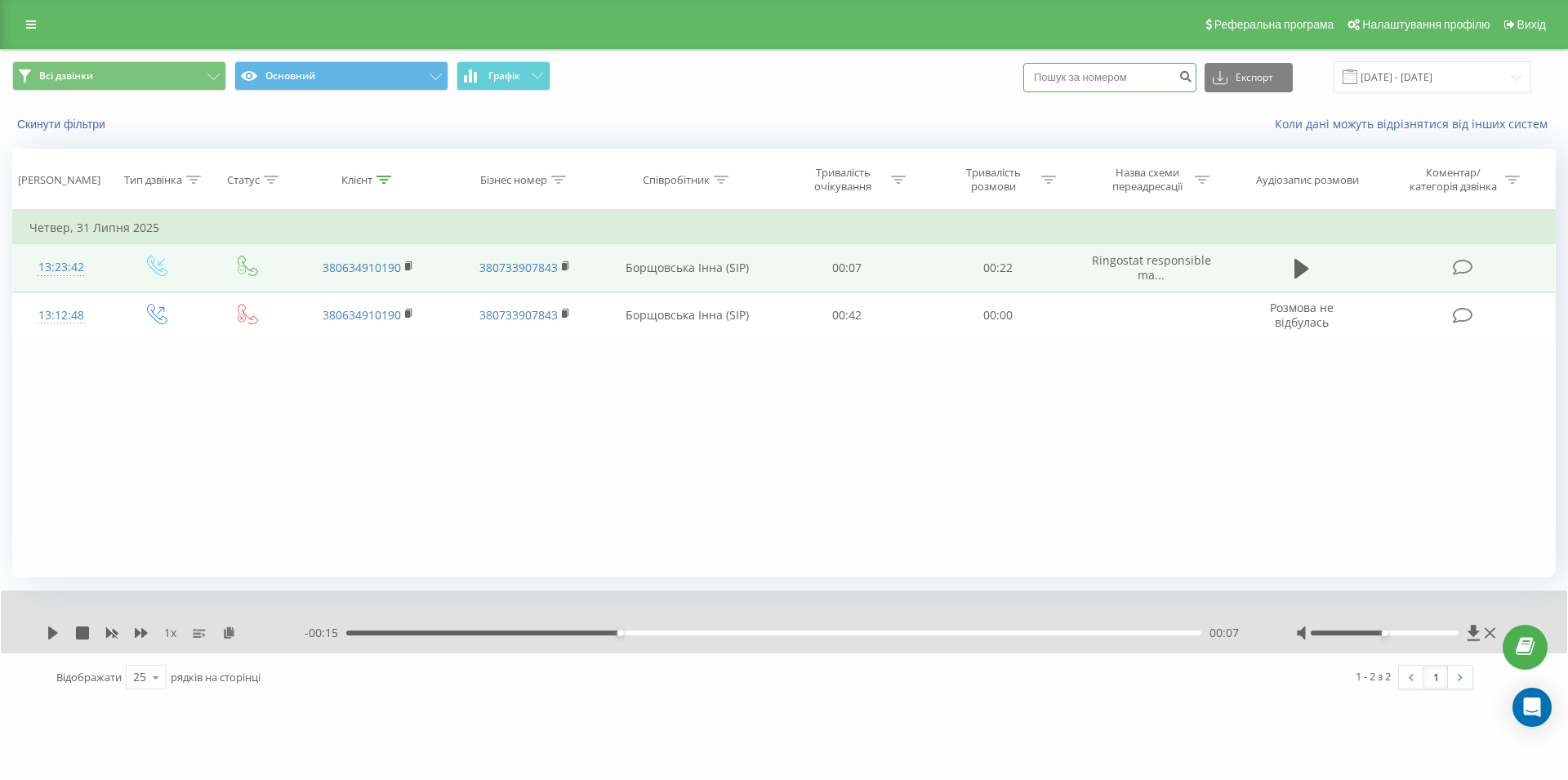
paste input "067 407 99 77"
type input "067 407 99 77"
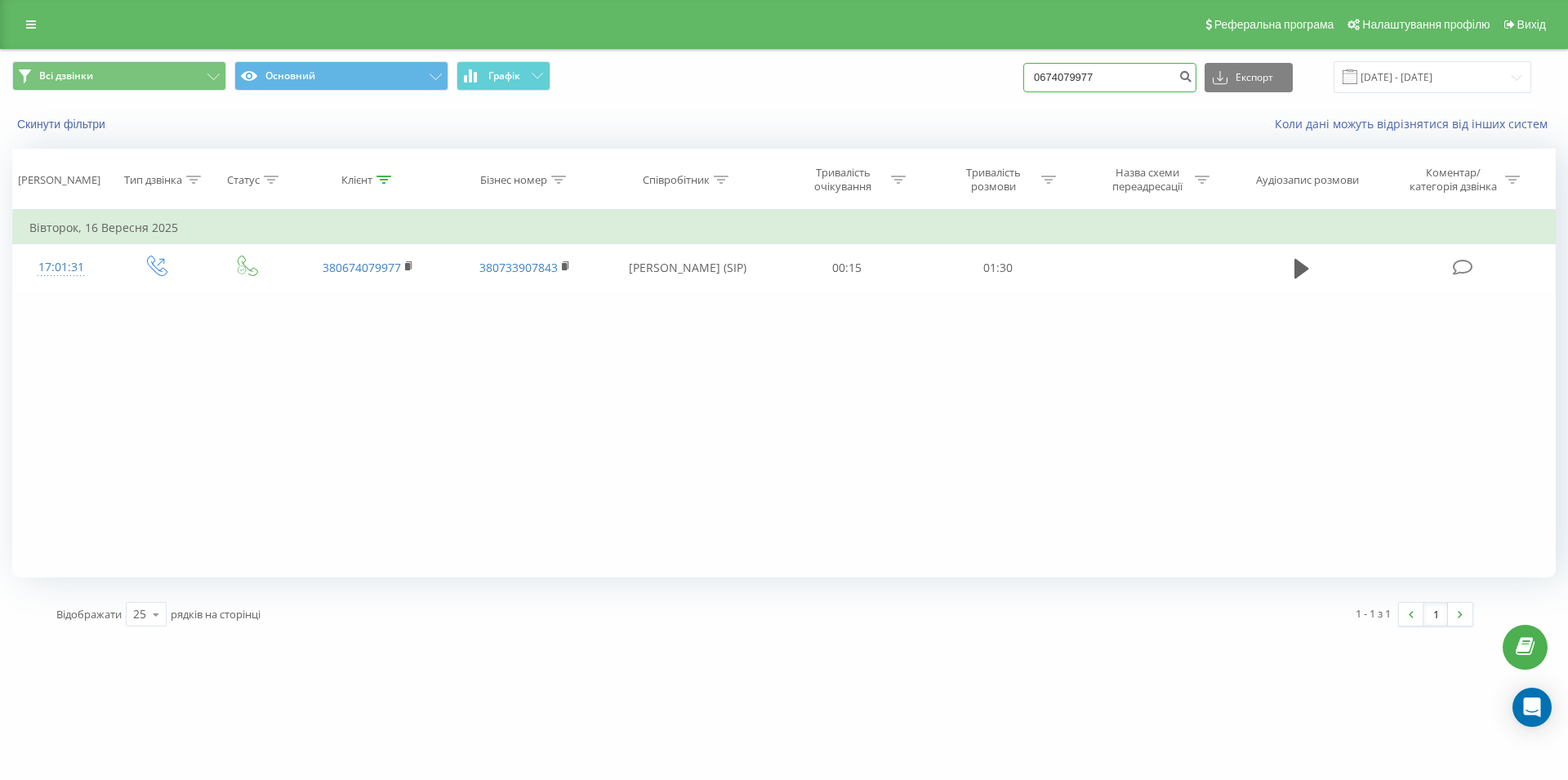
drag, startPoint x: 1064, startPoint y: 82, endPoint x: 1005, endPoint y: 87, distance: 59.2
click at [1023, 87] on input "0674079977" at bounding box center [1110, 77] width 173 height 30
paste input "0673847937"
type input "0673847937"
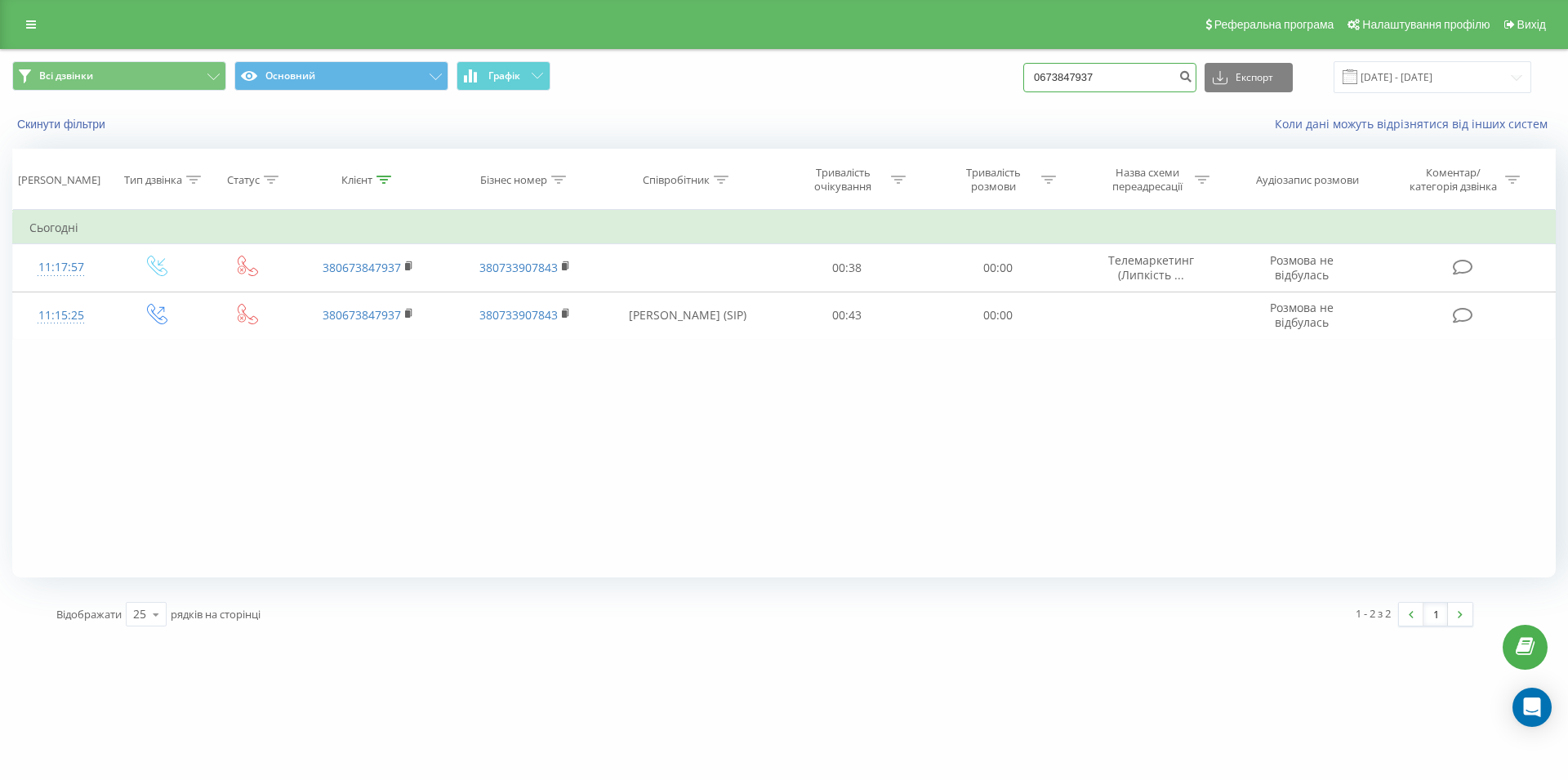
drag, startPoint x: 1064, startPoint y: 78, endPoint x: 1010, endPoint y: 84, distance: 54.3
click at [1023, 84] on input "0673847937" at bounding box center [1110, 77] width 173 height 30
click at [1157, 80] on input "0673847937" at bounding box center [1110, 77] width 173 height 30
drag, startPoint x: 1152, startPoint y: 75, endPoint x: 999, endPoint y: 79, distance: 153.1
click at [1023, 79] on input "0673847937" at bounding box center [1110, 77] width 173 height 30
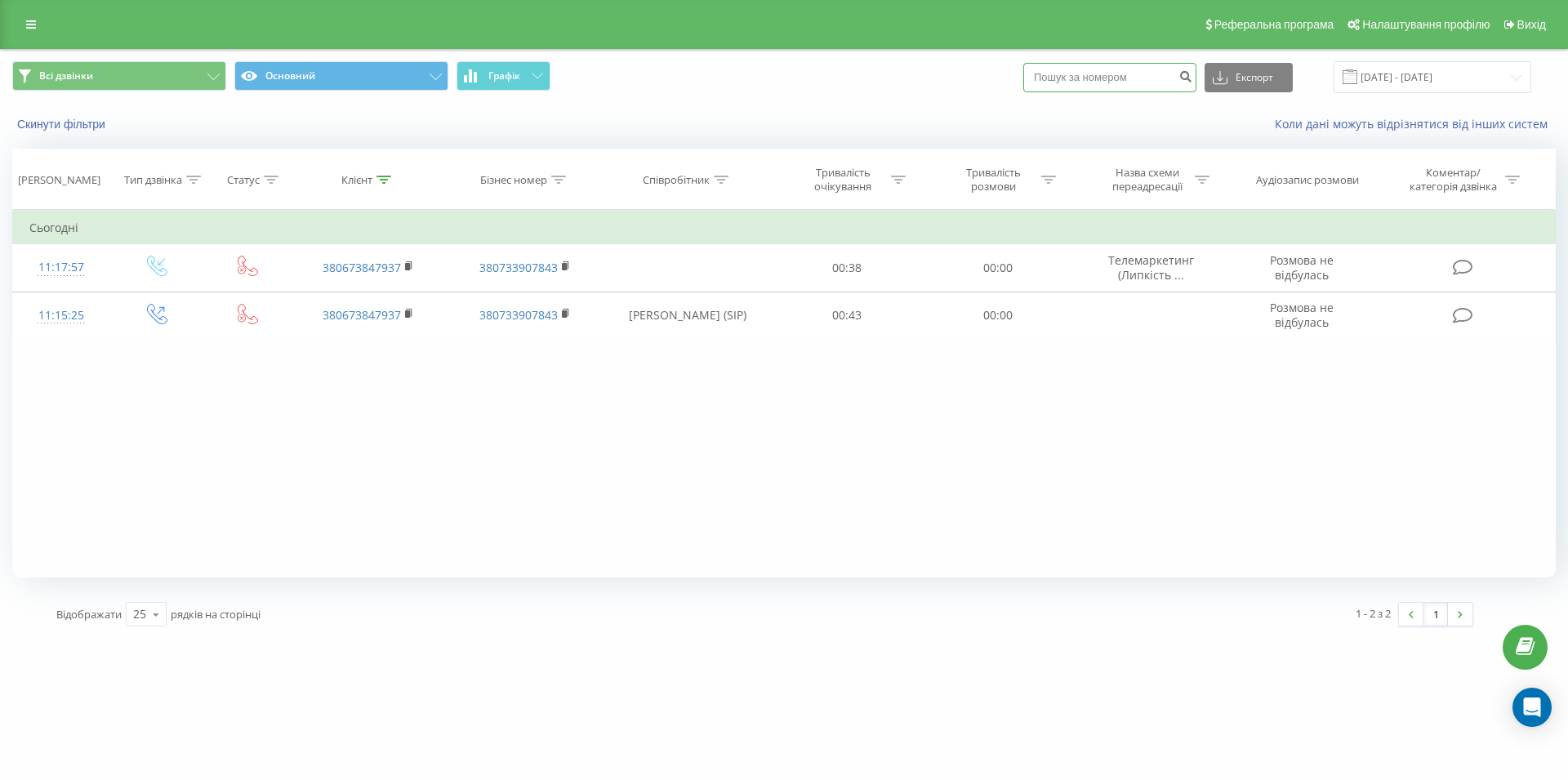
paste input "0977864944"
type input "0977864944"
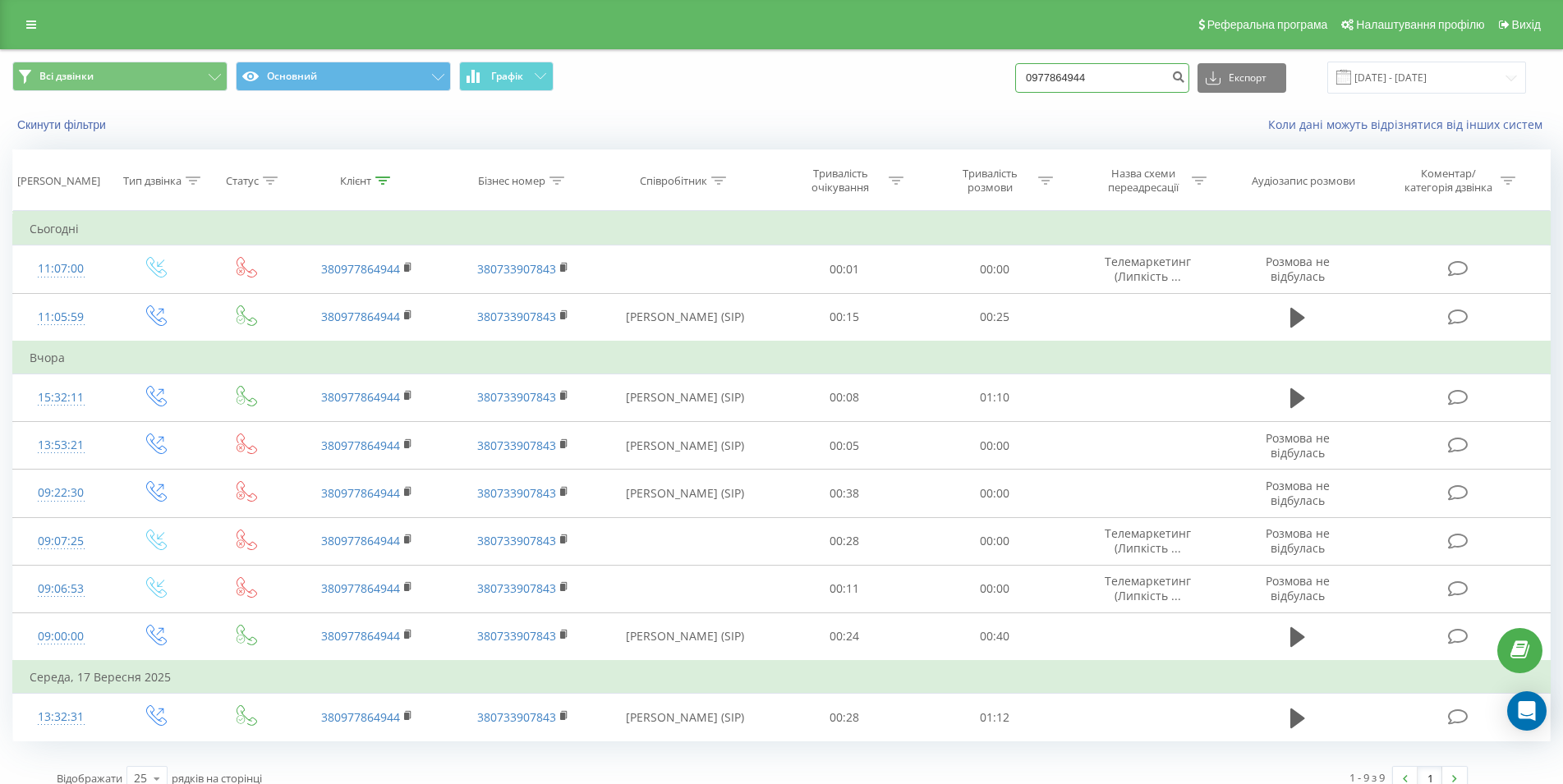
drag, startPoint x: 1120, startPoint y: 69, endPoint x: 975, endPoint y: 80, distance: 145.4
click at [1015, 80] on input "0977864944" at bounding box center [1102, 77] width 174 height 30
paste input "0993695660"
type input "0993695660"
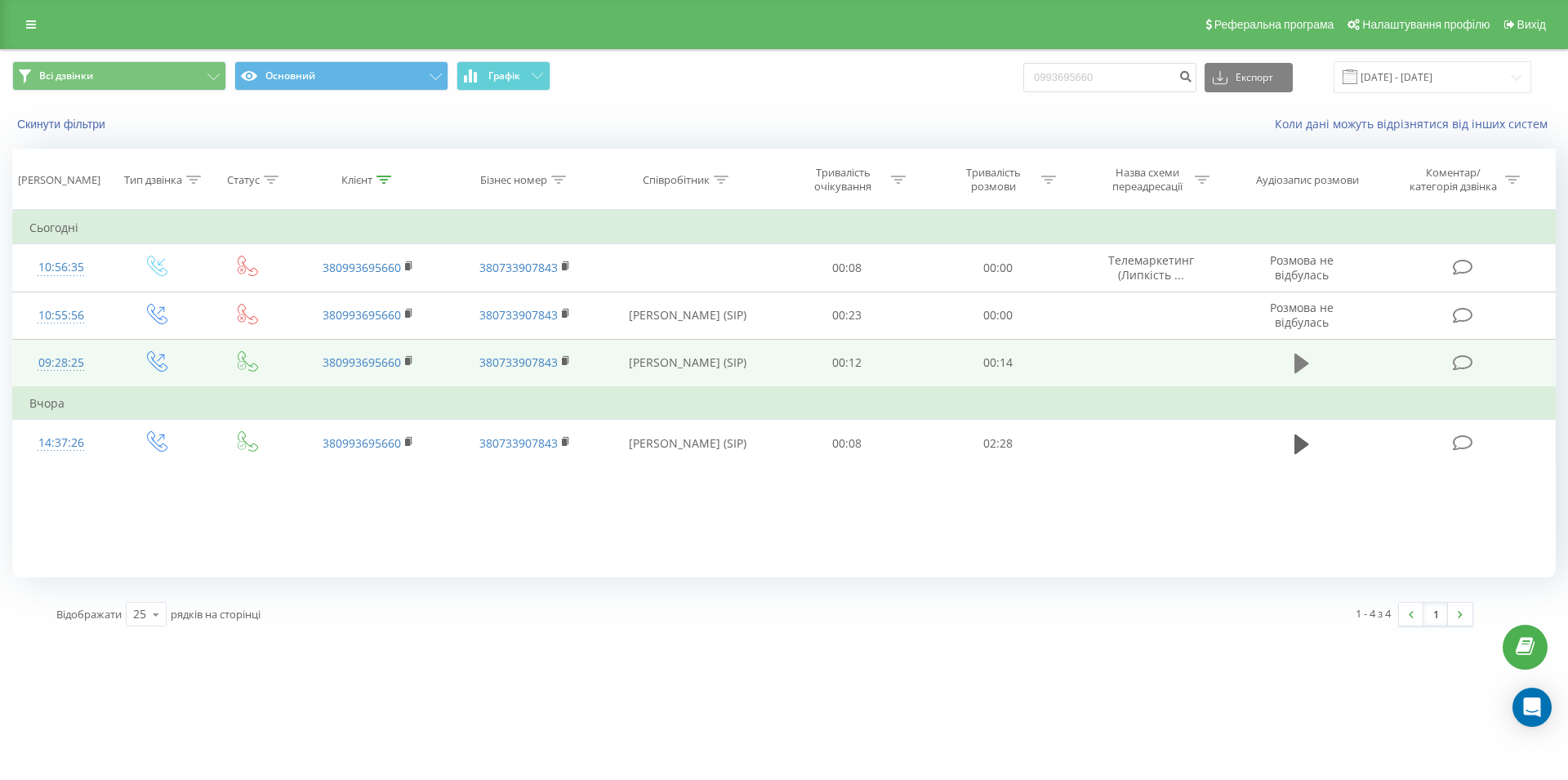
click at [1304, 361] on icon at bounding box center [1301, 363] width 14 height 19
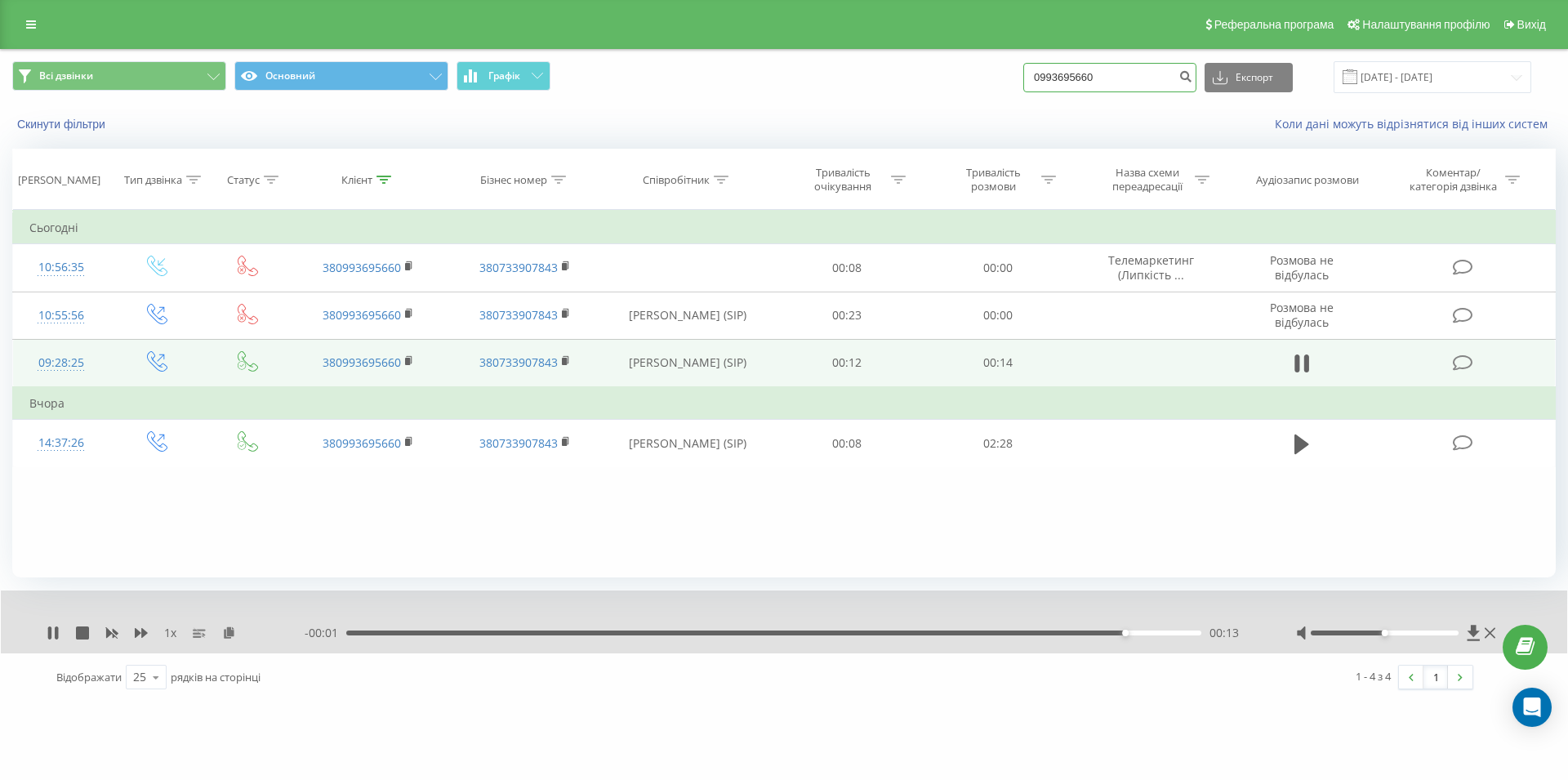
drag, startPoint x: 1081, startPoint y: 81, endPoint x: 1023, endPoint y: 83, distance: 58.0
click at [1023, 83] on input "0993695660" at bounding box center [1110, 77] width 173 height 30
click at [1296, 361] on icon at bounding box center [1296, 363] width 5 height 18
click at [902, 778] on div "[DOMAIN_NAME] 0993695660 Проекти [DOMAIN_NAME] Дашборд Центр звернень Журнал дз…" at bounding box center [784, 390] width 1568 height 780
drag, startPoint x: 1158, startPoint y: 85, endPoint x: 1027, endPoint y: 73, distance: 131.5
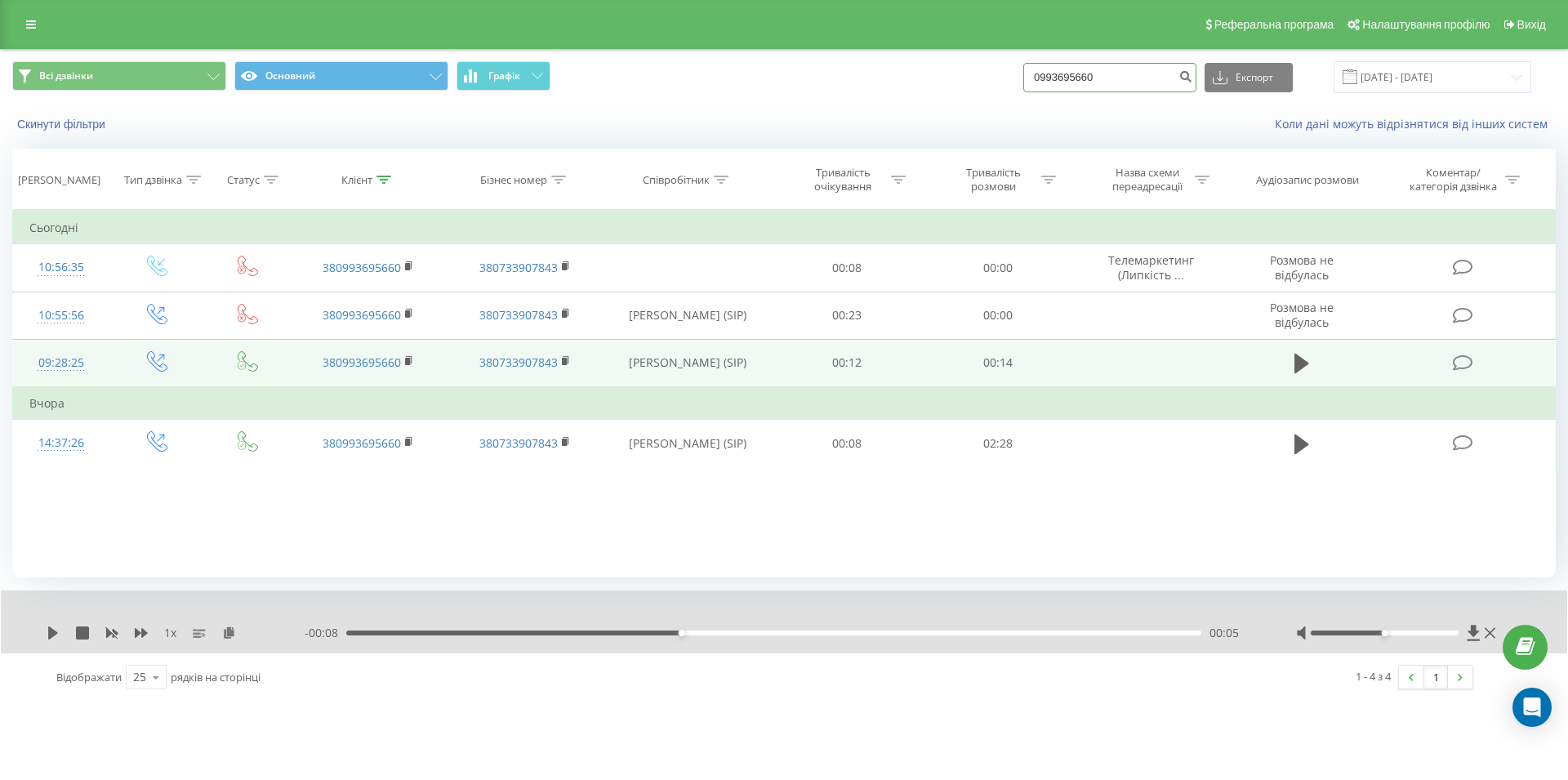
click at [1027, 73] on input "0993695660" at bounding box center [1110, 77] width 173 height 30
paste input "0969848784"
type input "0969848784"
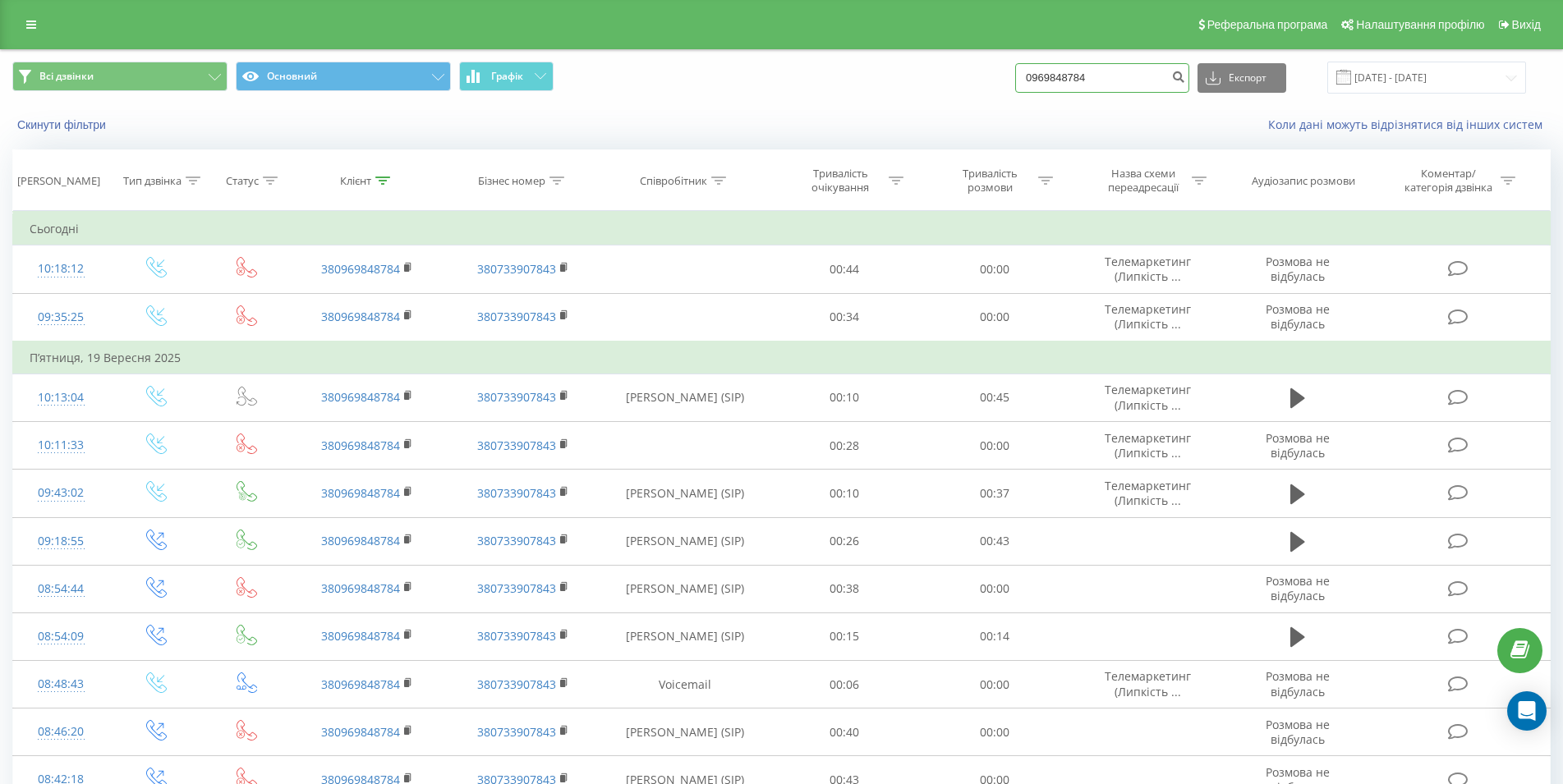
drag, startPoint x: 1142, startPoint y: 86, endPoint x: 1015, endPoint y: 85, distance: 127.0
click at [1015, 85] on input "0969848784" at bounding box center [1102, 77] width 174 height 30
paste input "0969836135 -"
type input "0969836135 -"
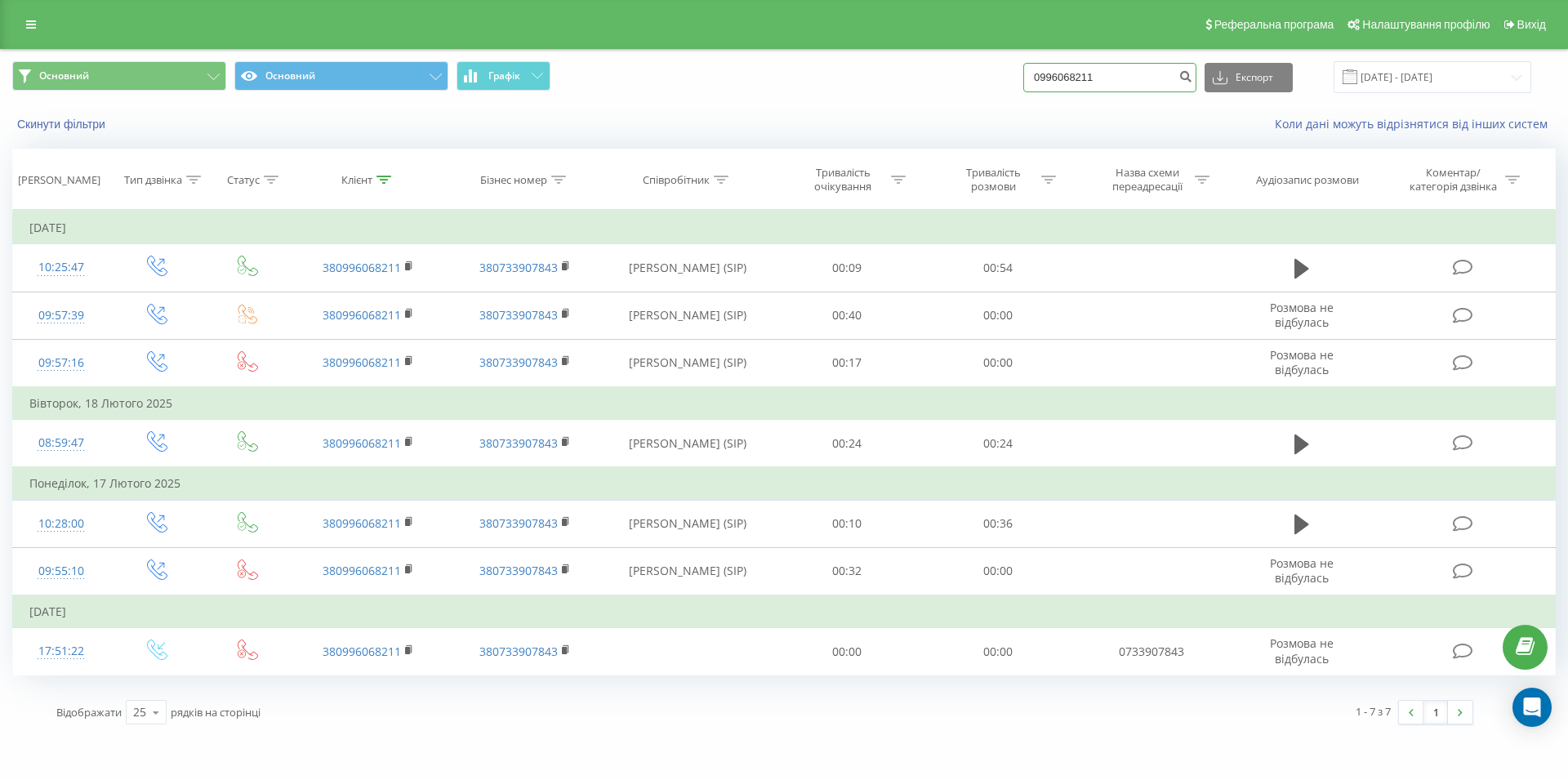
drag, startPoint x: 1179, startPoint y: 80, endPoint x: 1033, endPoint y: 81, distance: 146.0
click at [1033, 81] on input "0996068211" at bounding box center [1110, 77] width 173 height 30
paste input "0969836135"
type input "0969836135"
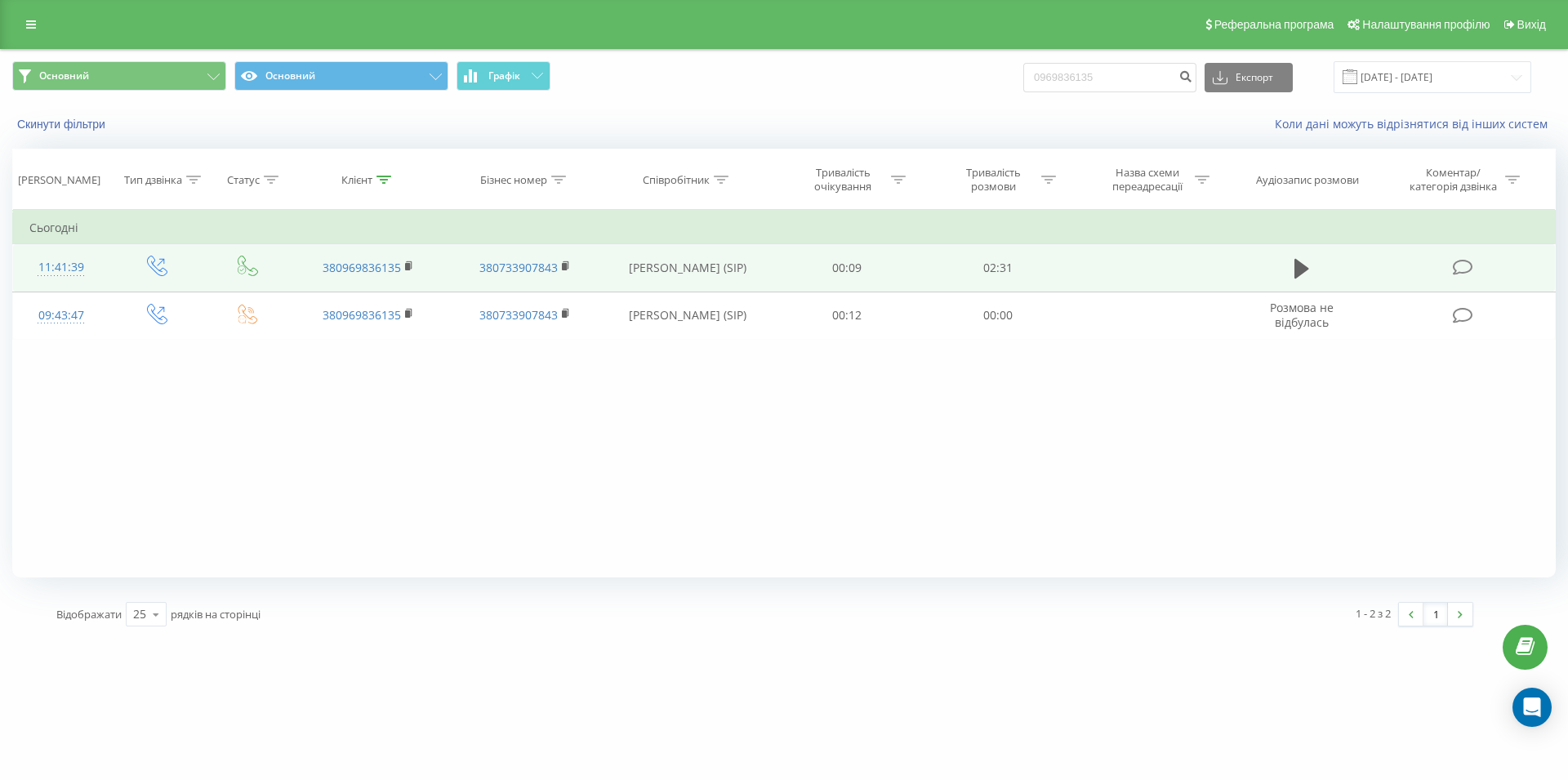
click at [1300, 273] on icon at bounding box center [1301, 268] width 14 height 19
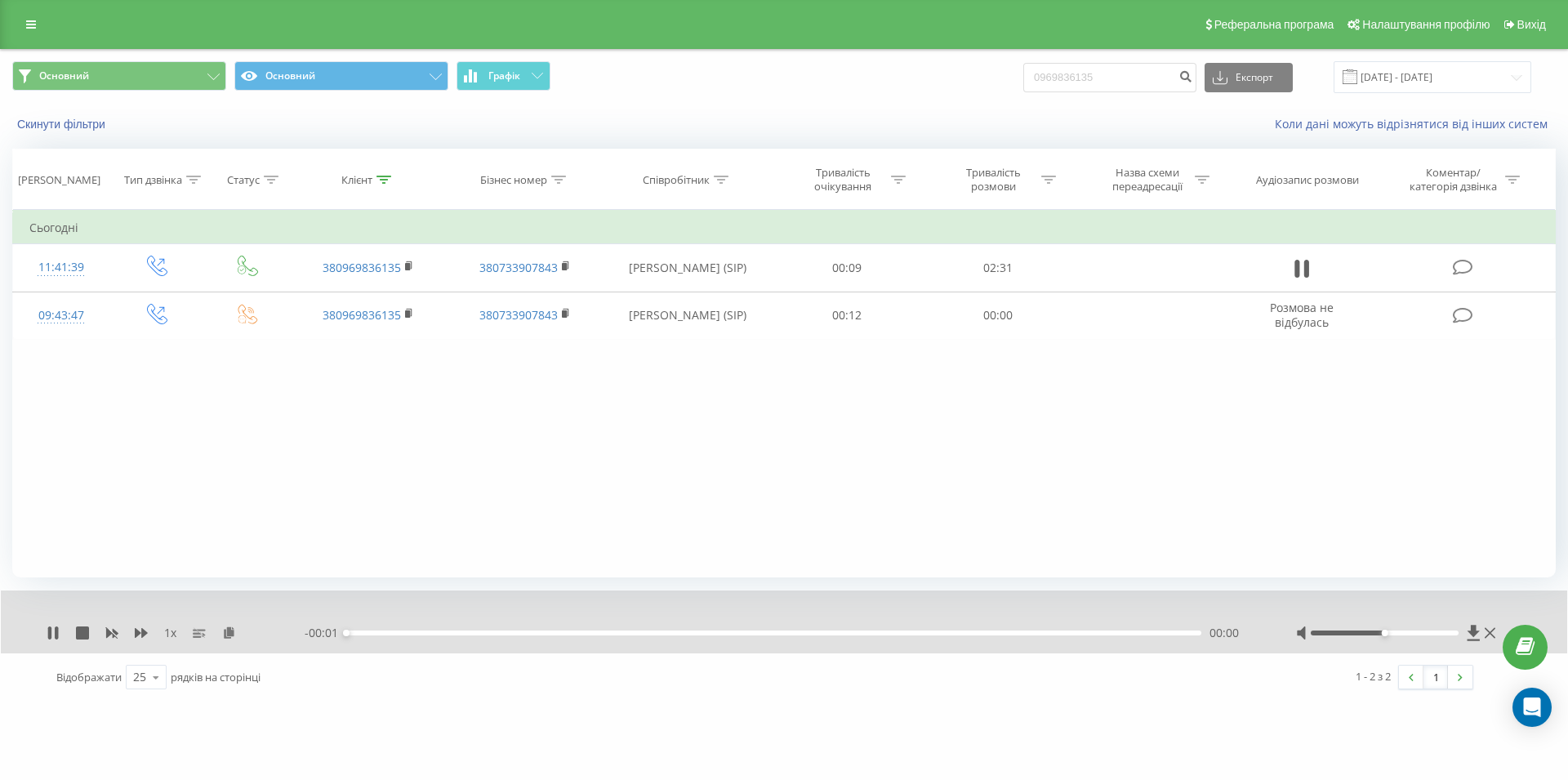
click at [563, 634] on div "00:00" at bounding box center [773, 632] width 855 height 5
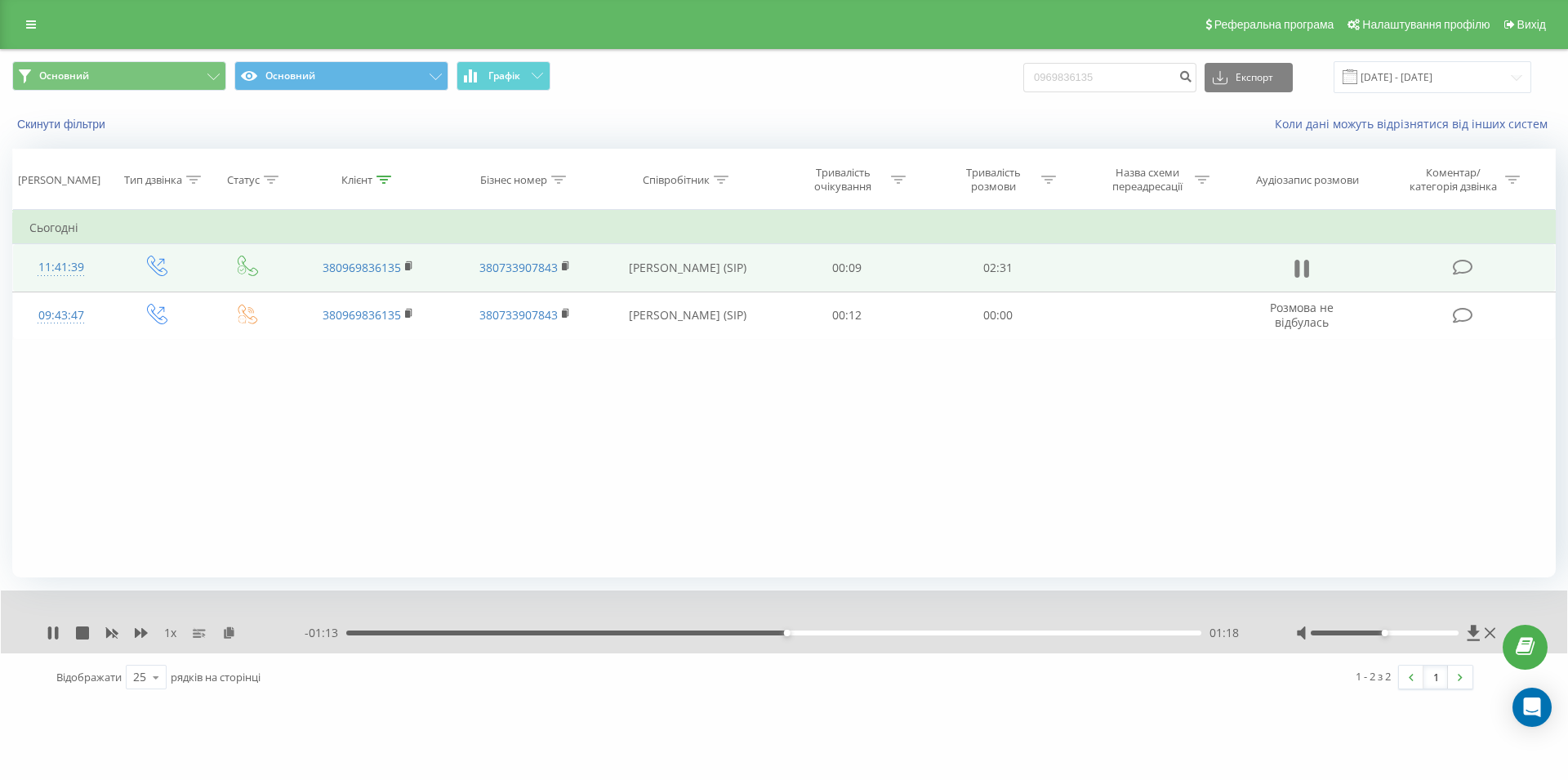
click at [1305, 262] on icon at bounding box center [1307, 268] width 5 height 18
drag, startPoint x: 1150, startPoint y: 77, endPoint x: 1040, endPoint y: 74, distance: 110.0
click at [1040, 74] on input "0969836135" at bounding box center [1110, 77] width 173 height 30
paste input "0632299853"
type input "0632299853"
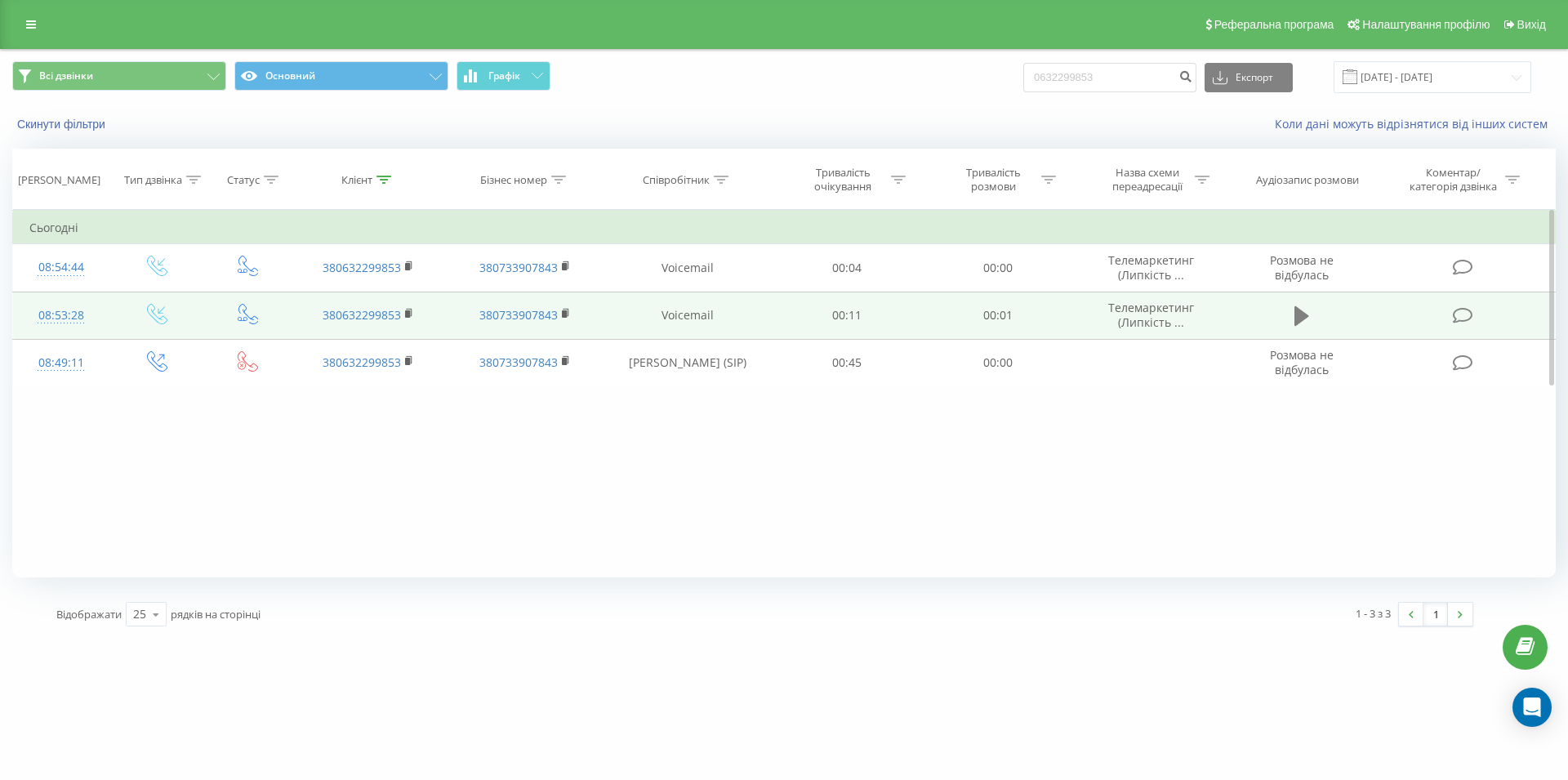
click at [1307, 317] on icon at bounding box center [1301, 316] width 14 height 19
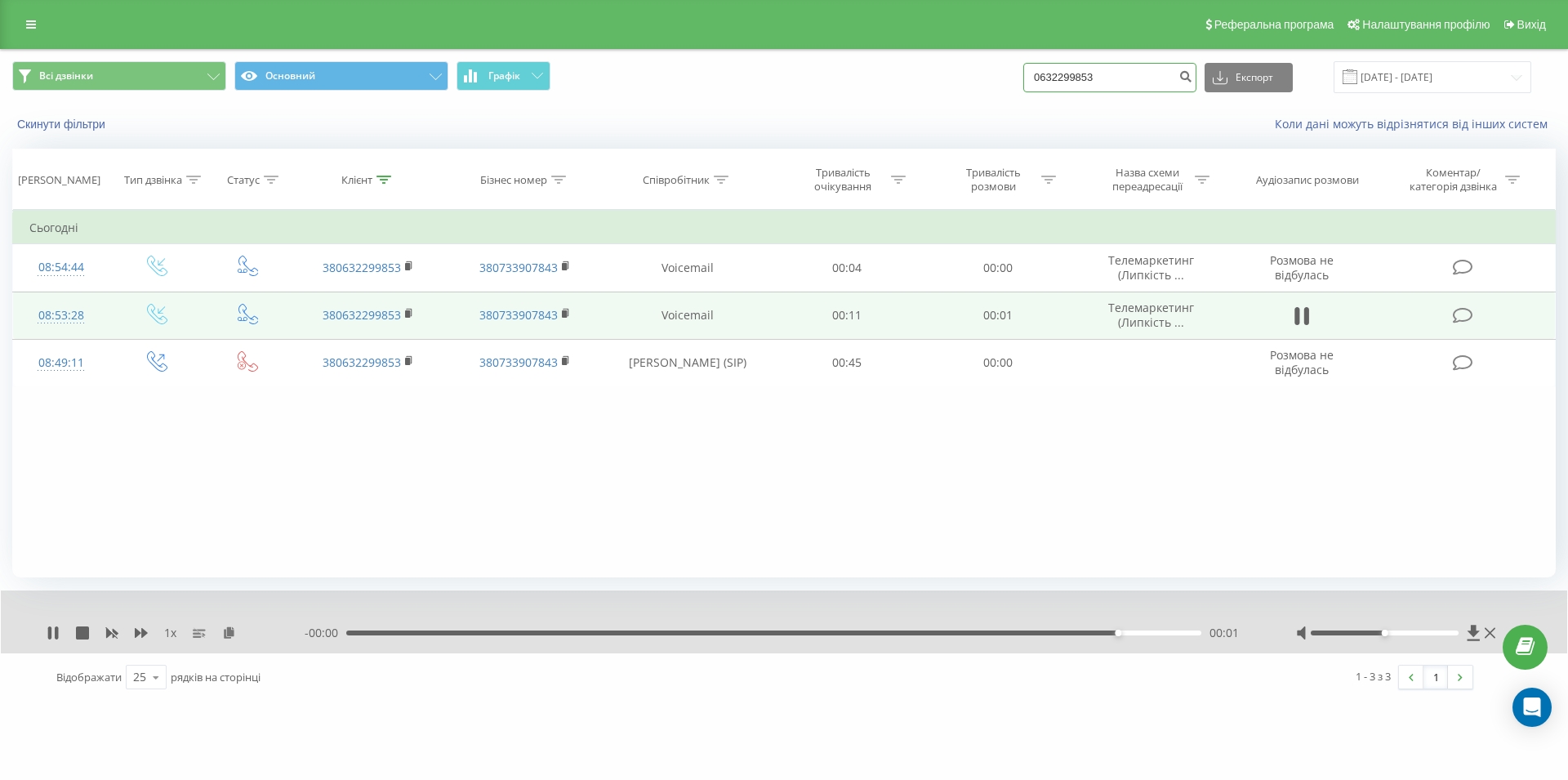
drag, startPoint x: 1101, startPoint y: 81, endPoint x: 1021, endPoint y: 88, distance: 80.3
click at [1023, 88] on input "0632299853" at bounding box center [1110, 77] width 173 height 30
click at [1292, 323] on button at bounding box center [1302, 316] width 25 height 25
drag, startPoint x: 1119, startPoint y: 79, endPoint x: 1013, endPoint y: 83, distance: 106.1
click at [1023, 83] on input "0632299853" at bounding box center [1110, 77] width 173 height 30
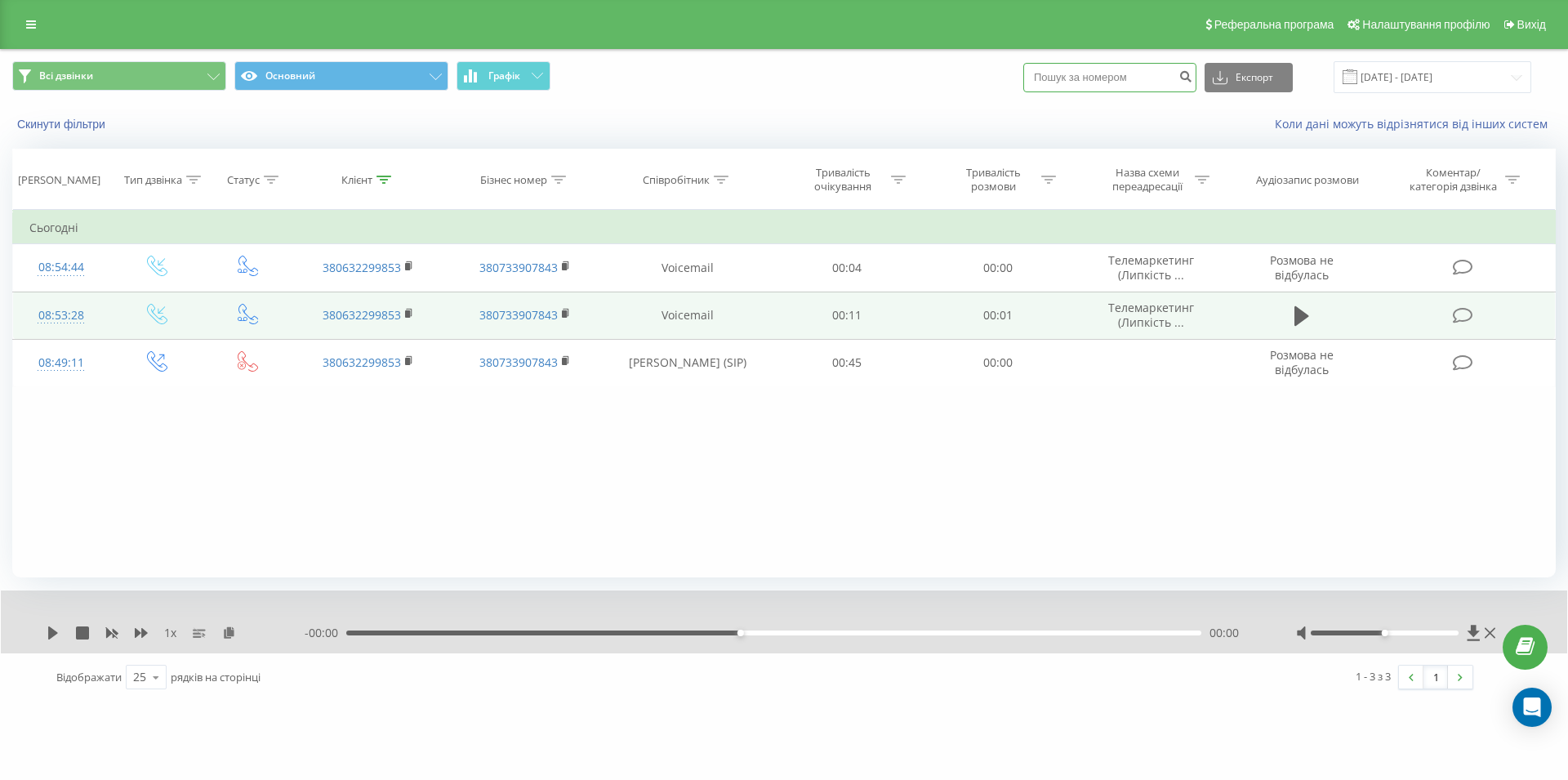
paste input "096 293 45 10"
type input "096 293 45 10"
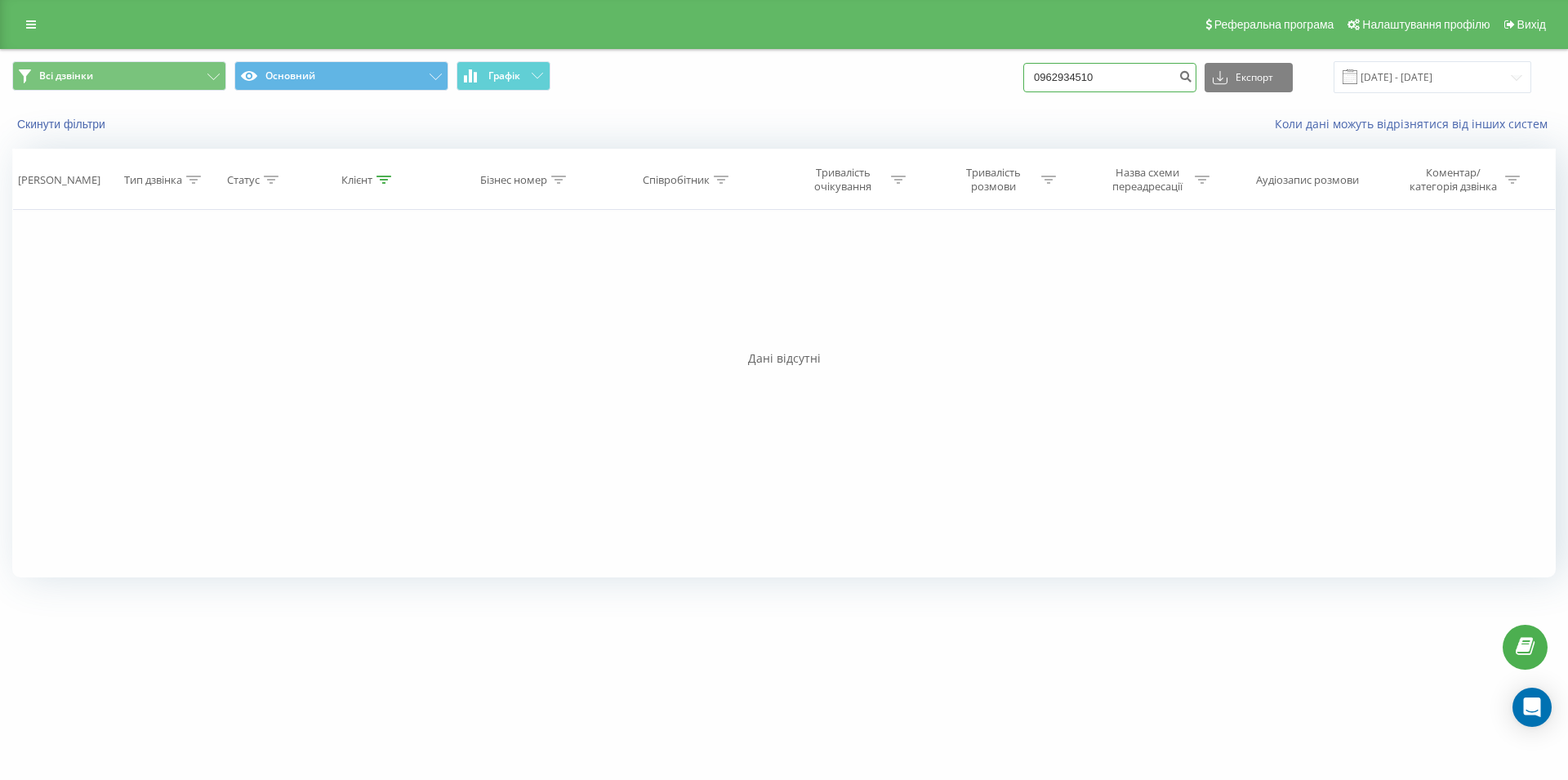
drag, startPoint x: 1122, startPoint y: 78, endPoint x: 966, endPoint y: 78, distance: 156.0
click at [1023, 78] on input "0962934510" at bounding box center [1110, 77] width 173 height 30
type input "0977864944"
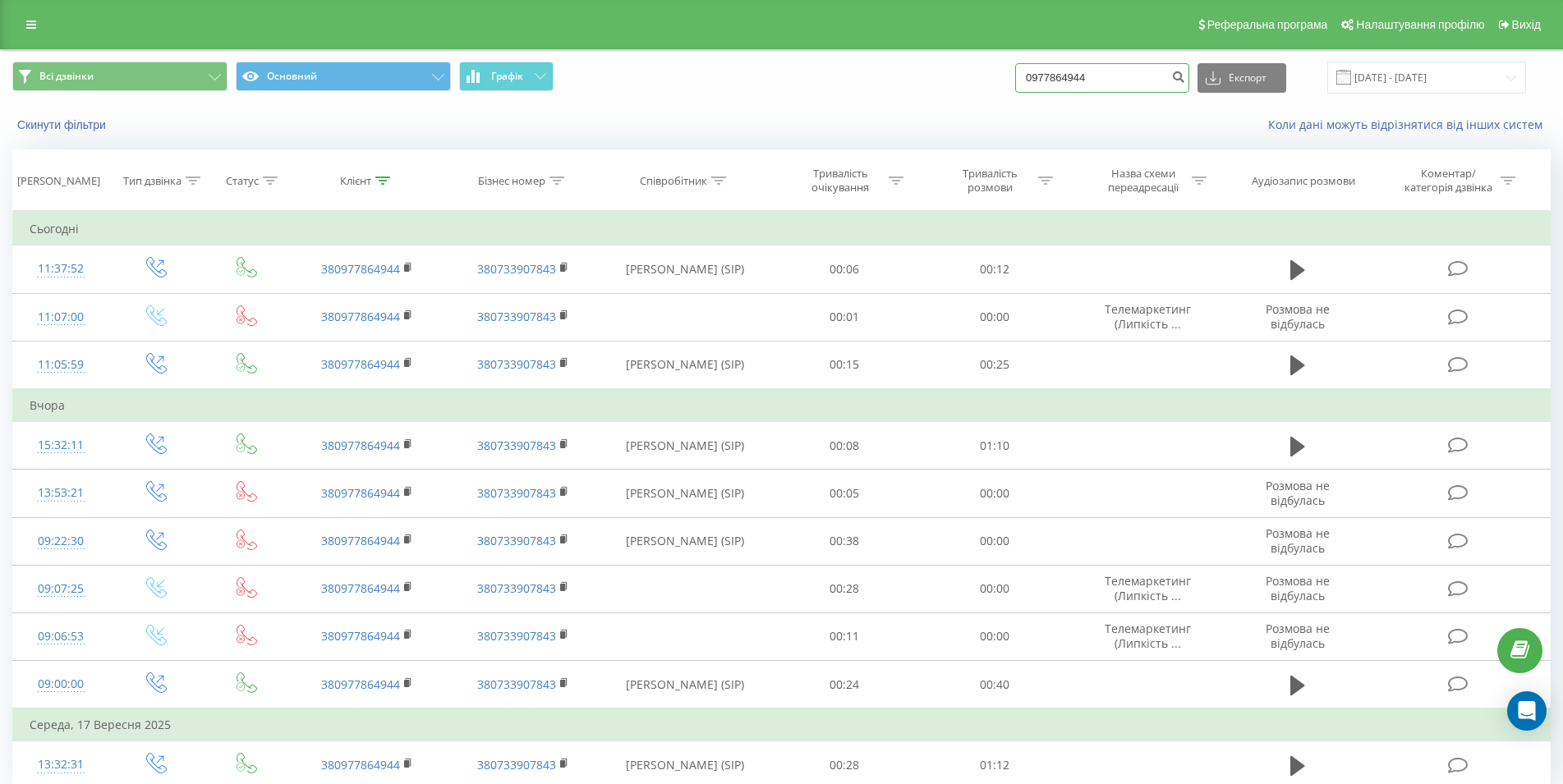
drag, startPoint x: 1087, startPoint y: 76, endPoint x: 963, endPoint y: 81, distance: 124.1
click at [1015, 81] on input "0977864944" at bounding box center [1102, 77] width 174 height 30
drag, startPoint x: 1134, startPoint y: 79, endPoint x: 998, endPoint y: 76, distance: 136.0
click at [1015, 76] on input "0977864944" at bounding box center [1102, 77] width 174 height 30
type input "0677944287"
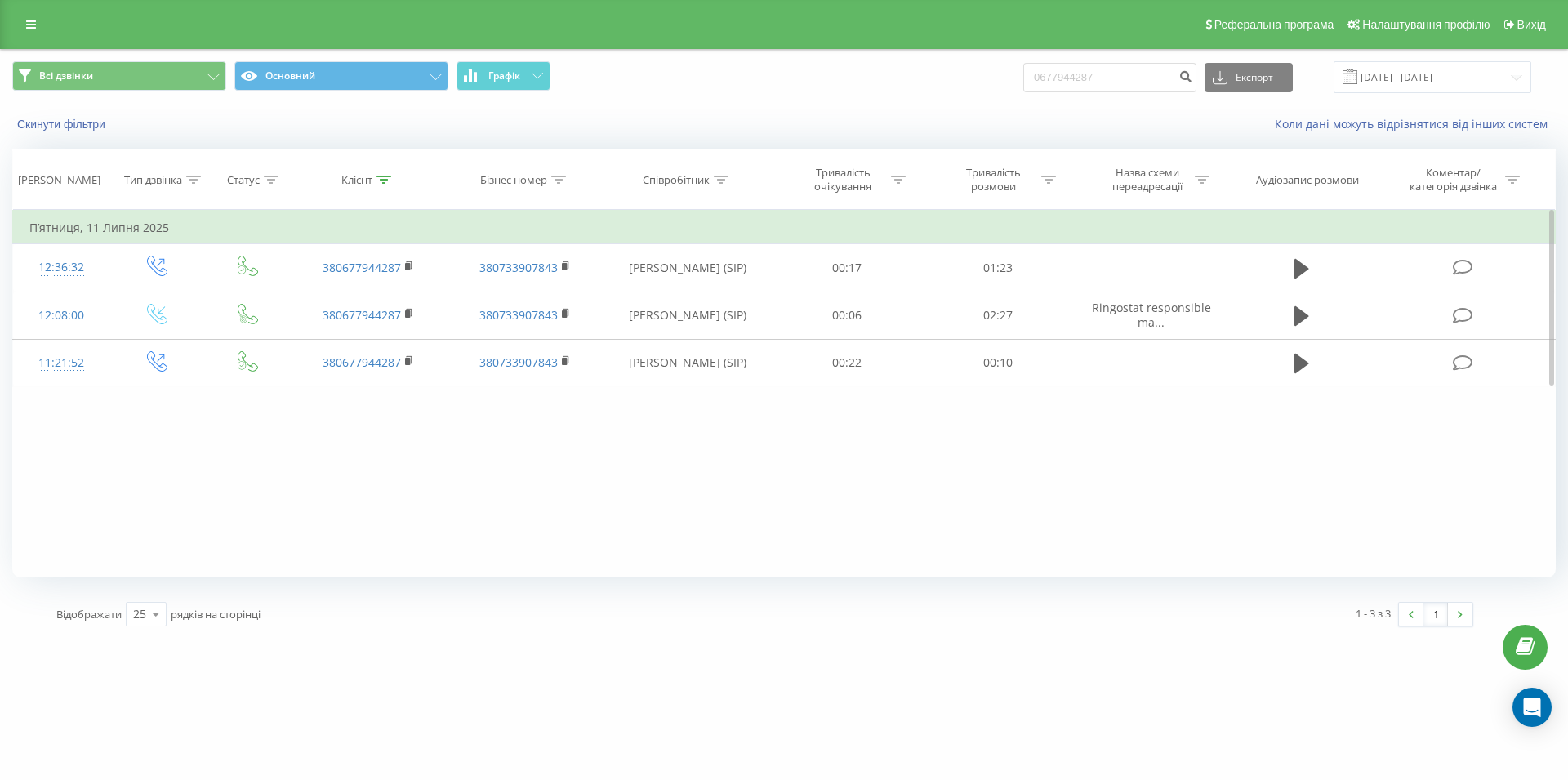
click at [1099, 512] on div "Фільтрувати за умовою Дорівнює Введіть значення Скасувати OK Фільтрувати за умо…" at bounding box center [784, 393] width 1544 height 368
drag, startPoint x: 1135, startPoint y: 72, endPoint x: 1041, endPoint y: 79, distance: 94.3
click at [1041, 79] on input "0677944287" at bounding box center [1110, 77] width 173 height 30
drag, startPoint x: 1134, startPoint y: 72, endPoint x: 1000, endPoint y: 76, distance: 134.1
click at [1023, 76] on input "0677944287" at bounding box center [1110, 77] width 173 height 30
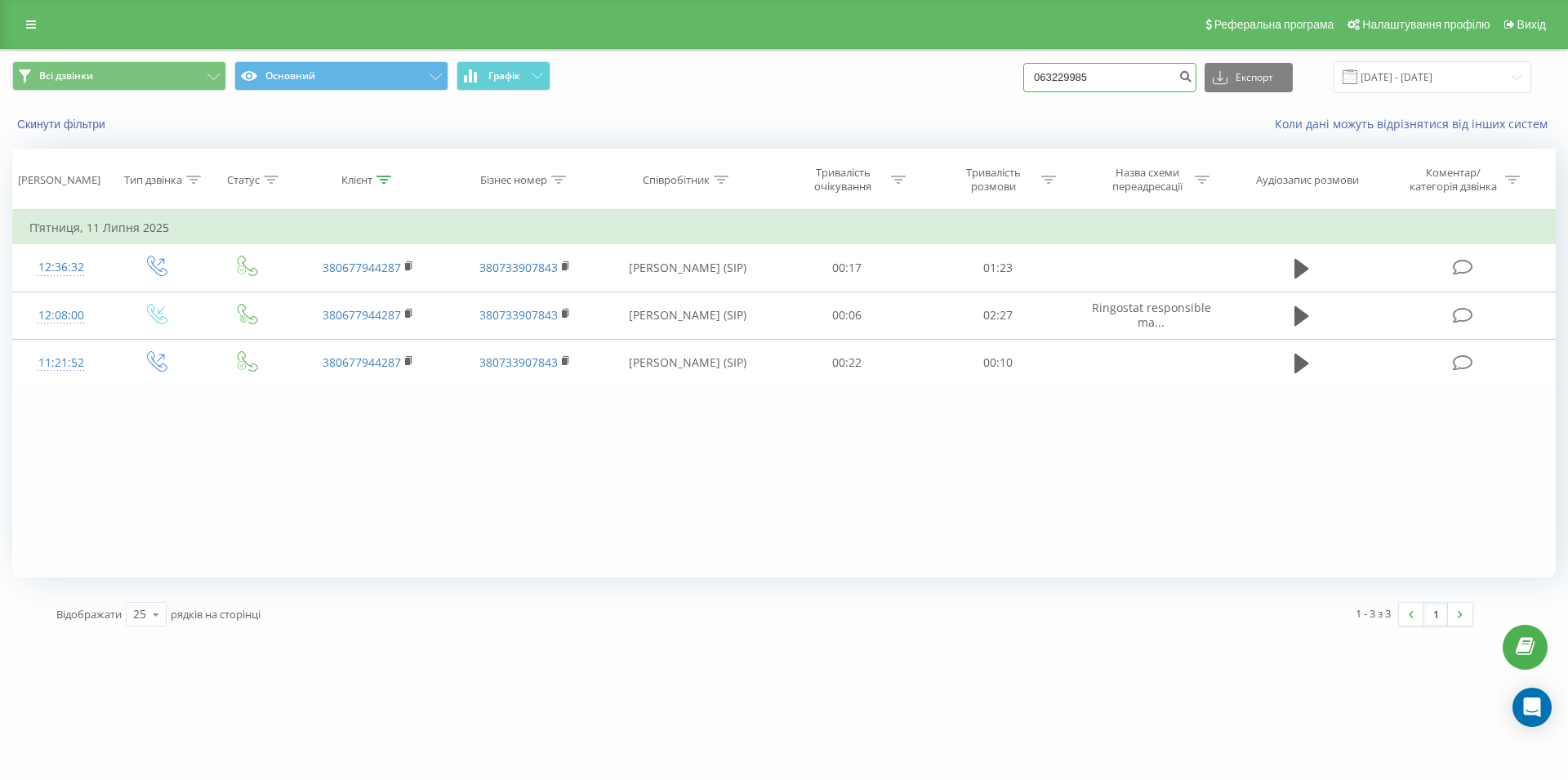
type input "0632299853"
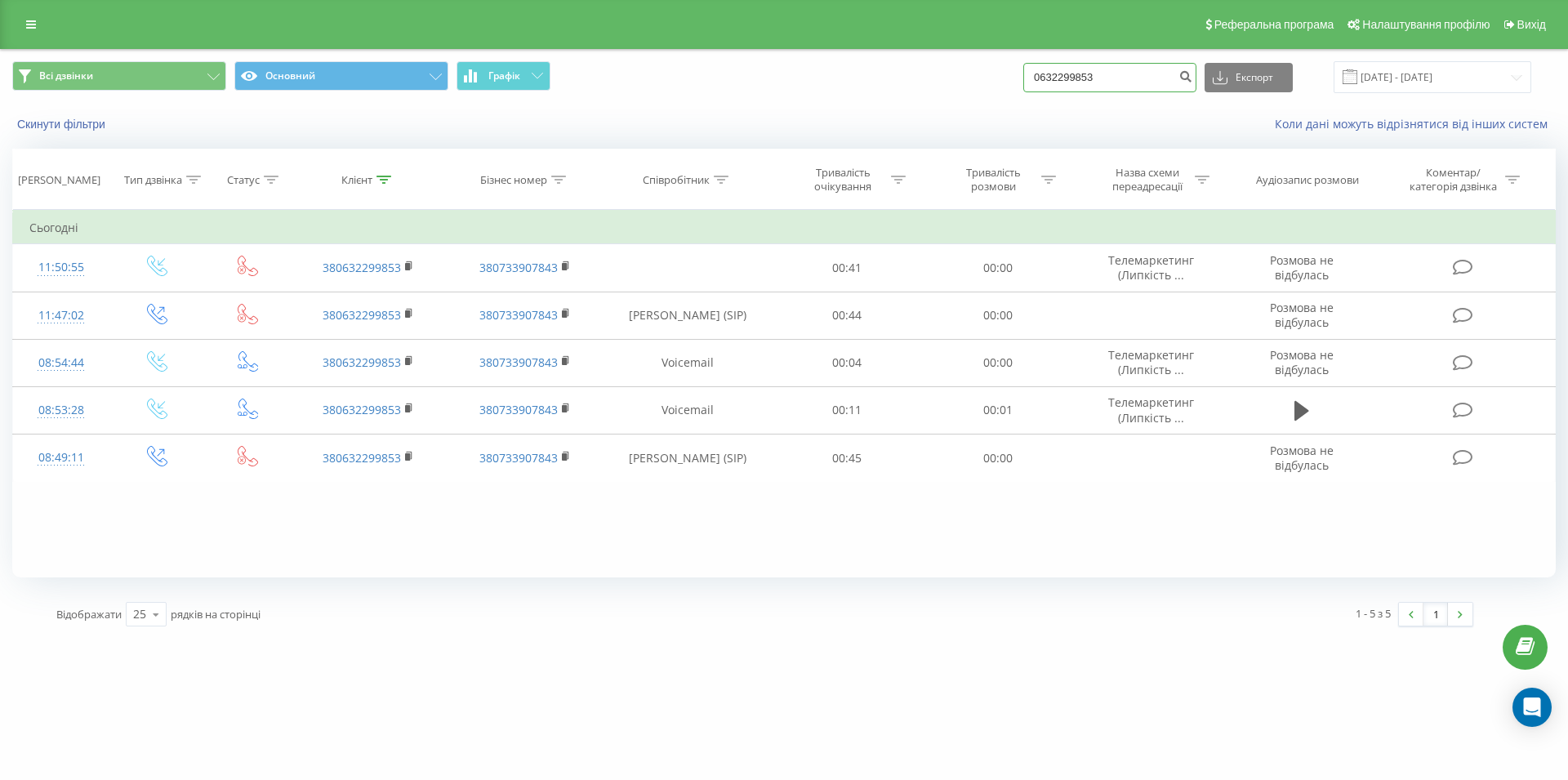
drag, startPoint x: 1119, startPoint y: 72, endPoint x: 1048, endPoint y: 80, distance: 71.4
click at [1048, 80] on input "0632299853" at bounding box center [1110, 77] width 173 height 30
drag, startPoint x: 1136, startPoint y: 79, endPoint x: 1028, endPoint y: 86, distance: 108.2
click at [1028, 86] on input "0632299853" at bounding box center [1110, 77] width 173 height 30
paste input "067 348 04 88"
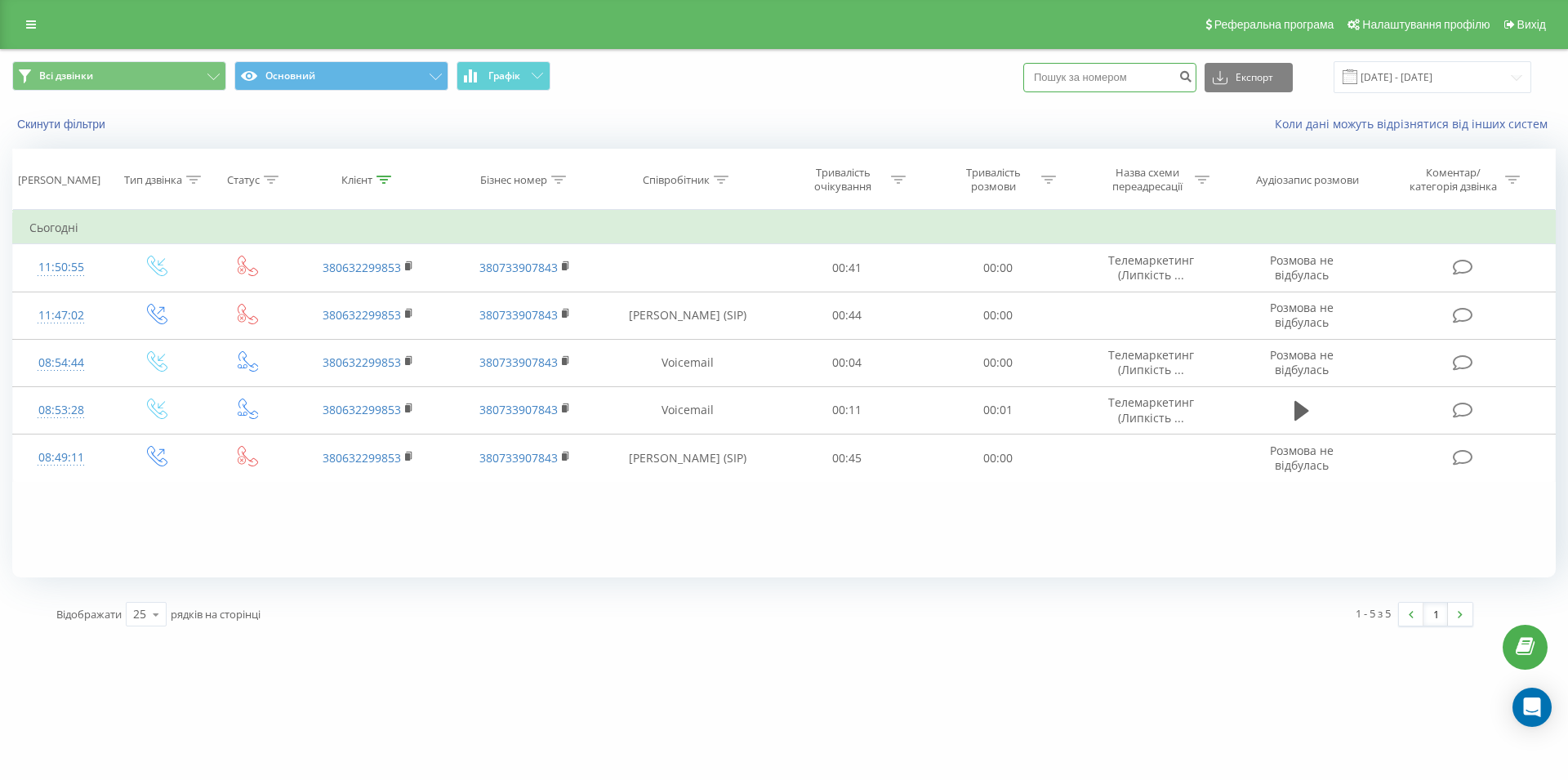
type input "067 348 04 88"
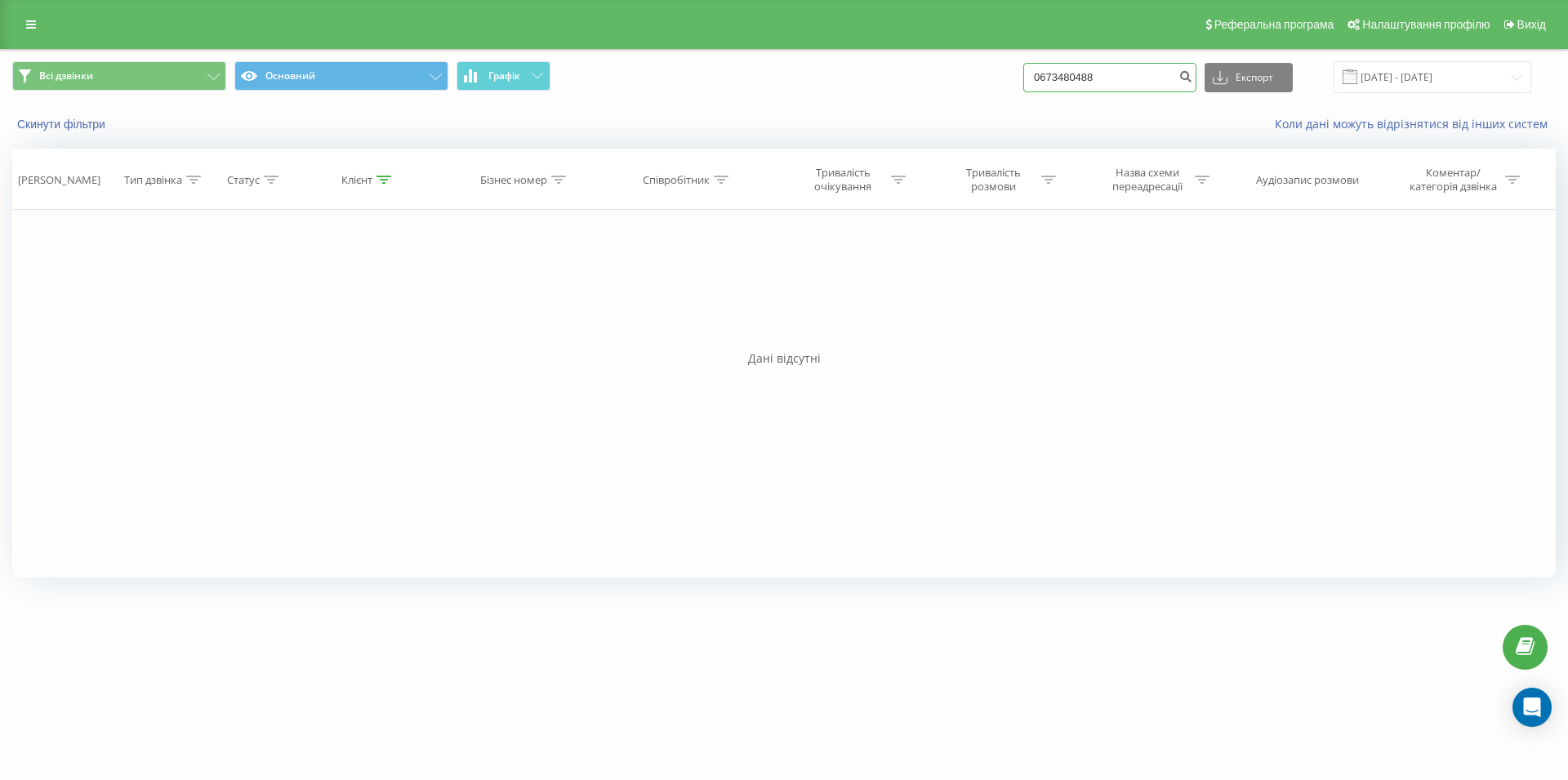
drag, startPoint x: 1127, startPoint y: 75, endPoint x: 1001, endPoint y: 75, distance: 126.0
click at [1023, 75] on input "0673480488" at bounding box center [1110, 77] width 173 height 30
paste input "098 409 63 68"
type input "098 409 63 68"
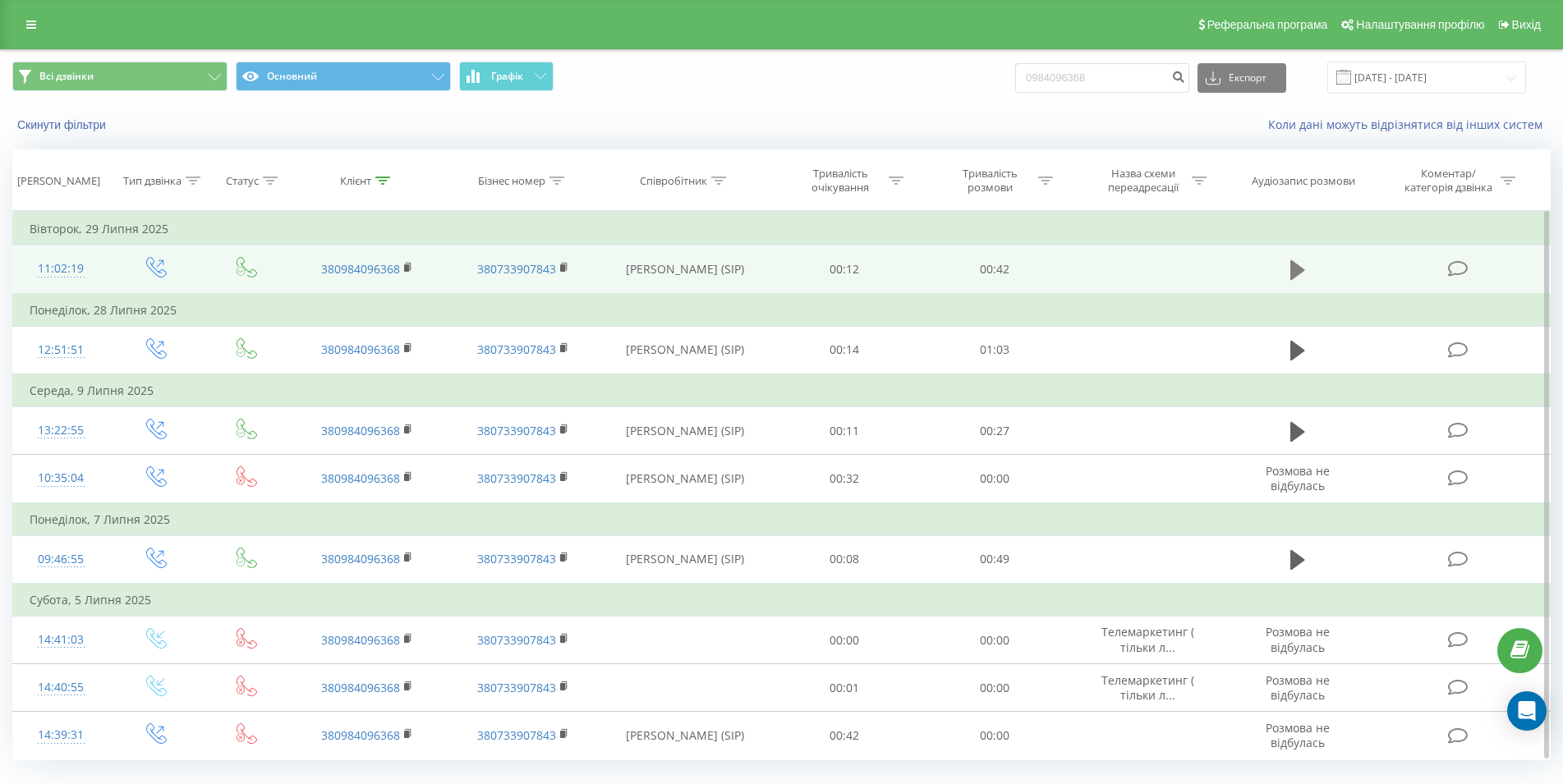
click at [1296, 268] on icon at bounding box center [1296, 269] width 14 height 19
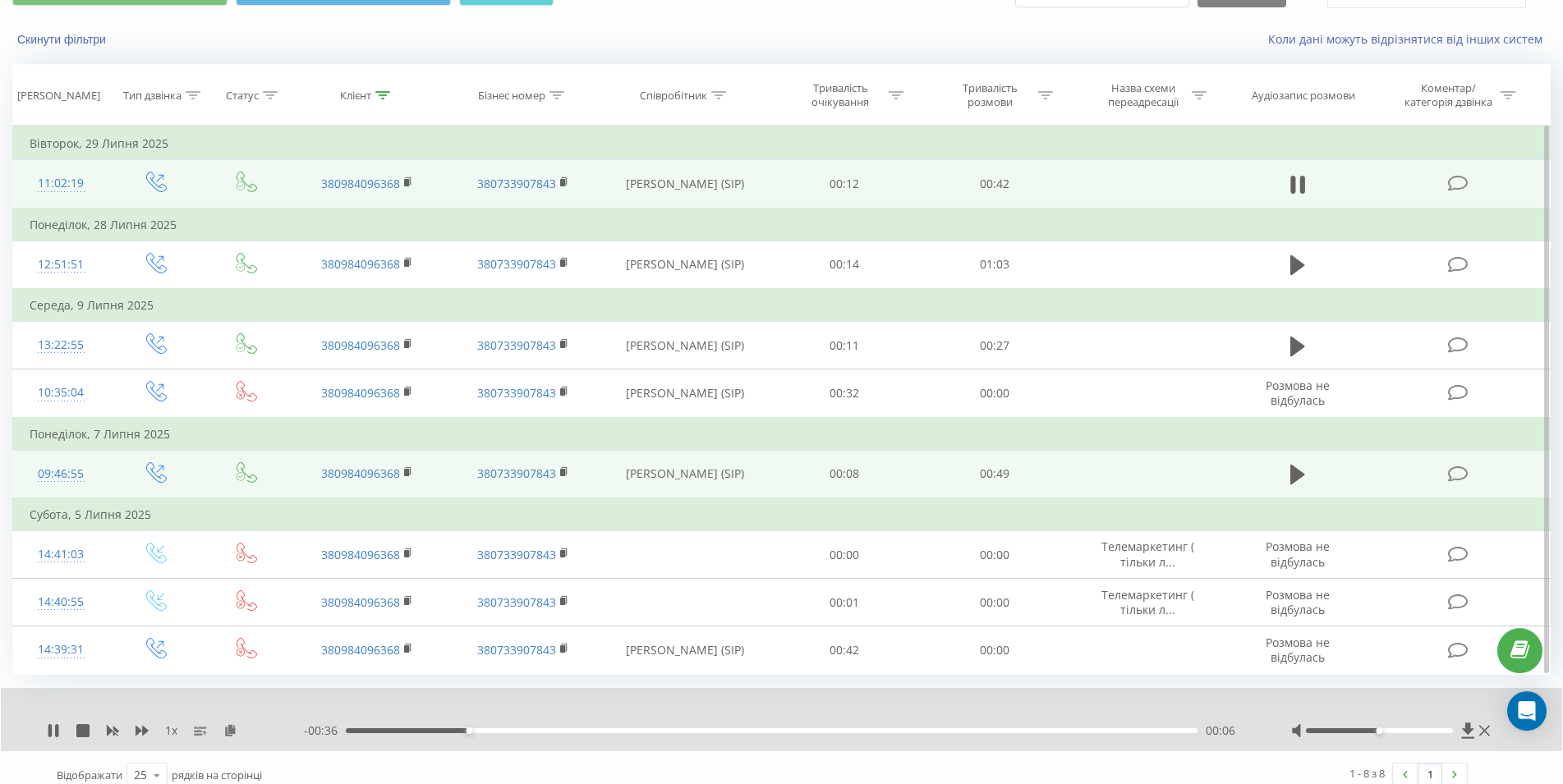
scroll to position [101, 0]
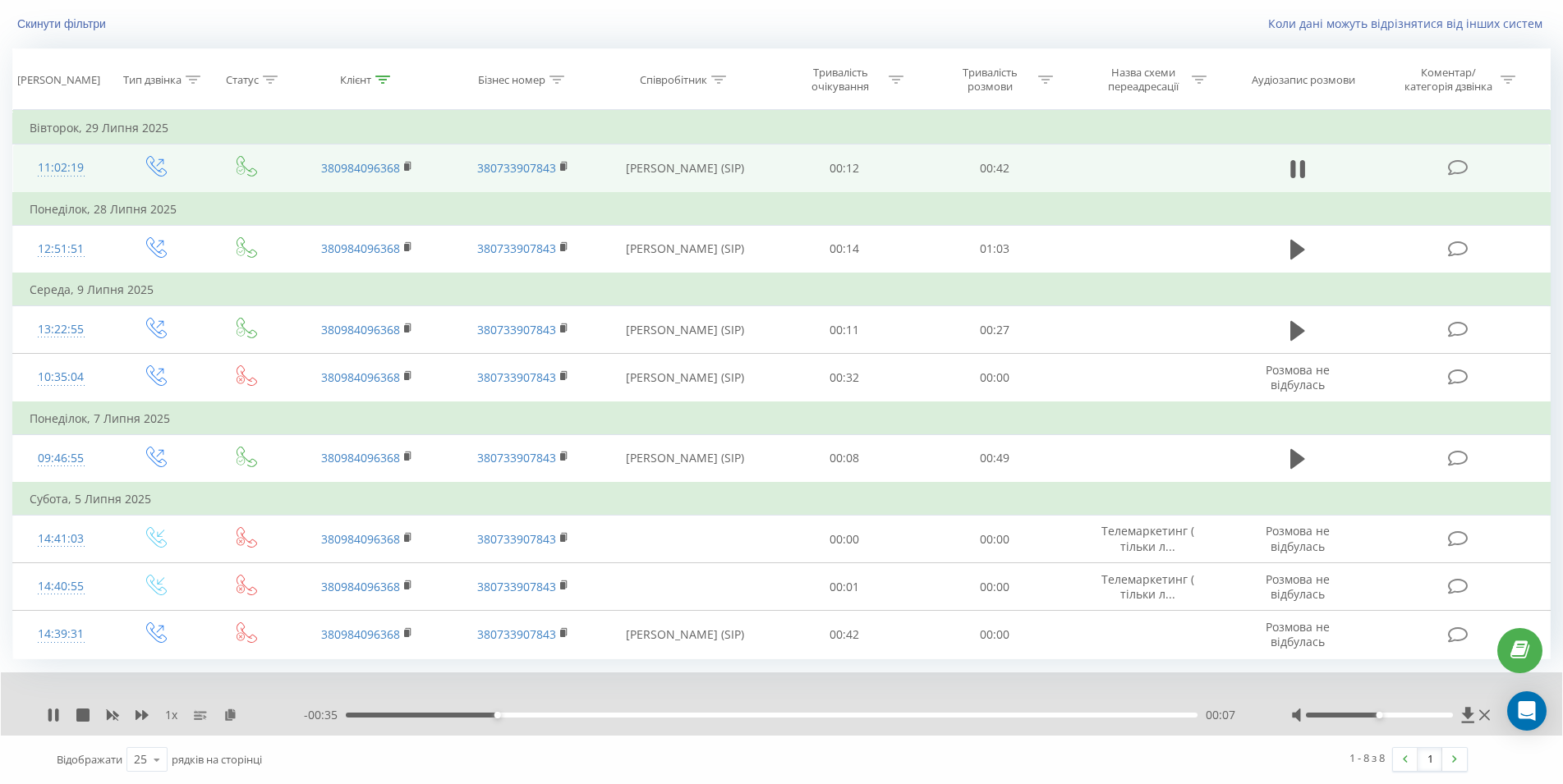
click at [846, 714] on div "00:07" at bounding box center [771, 714] width 851 height 5
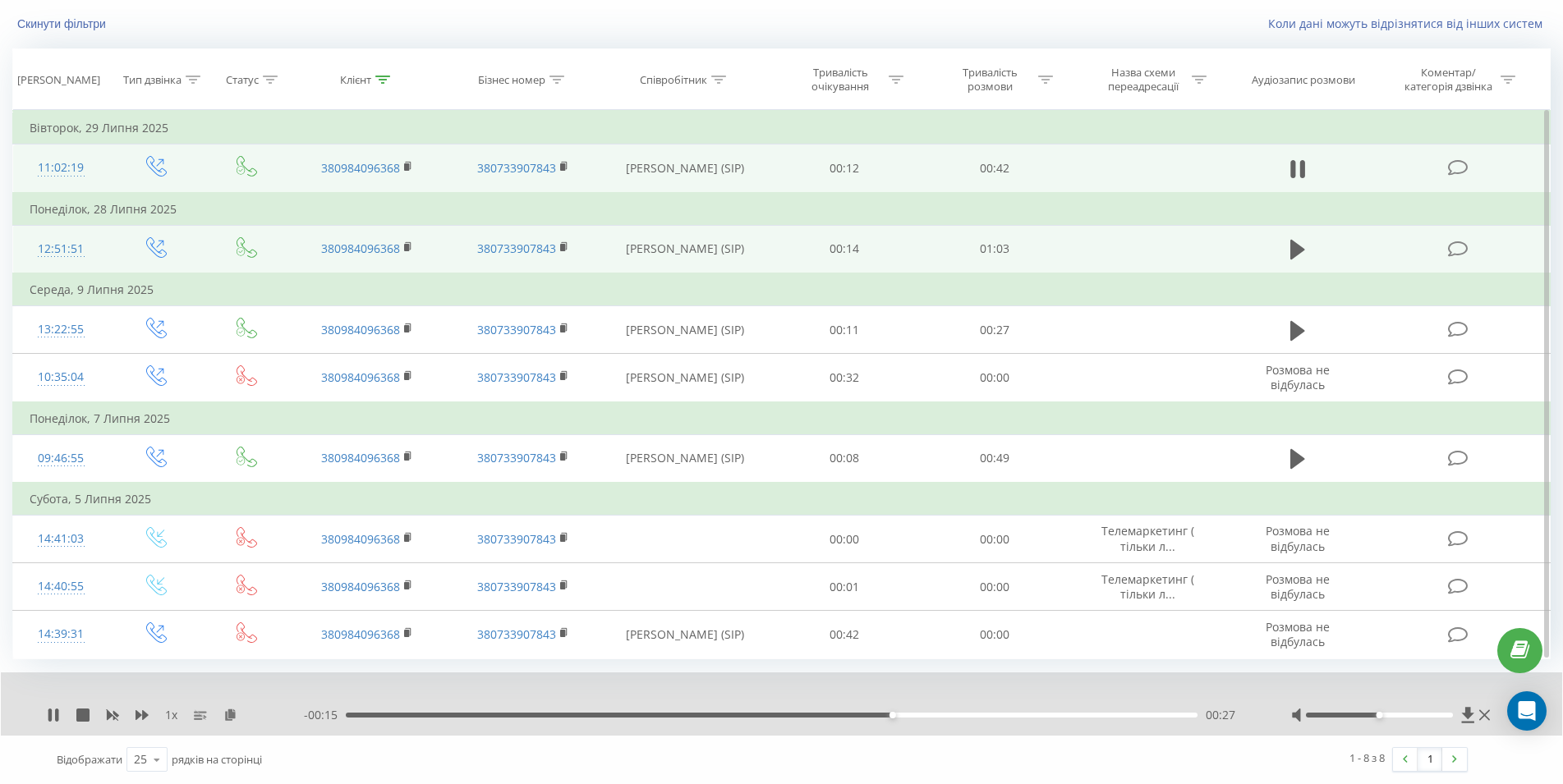
click at [1303, 267] on td at bounding box center [1296, 249] width 144 height 48
click at [1298, 254] on icon at bounding box center [1296, 249] width 14 height 19
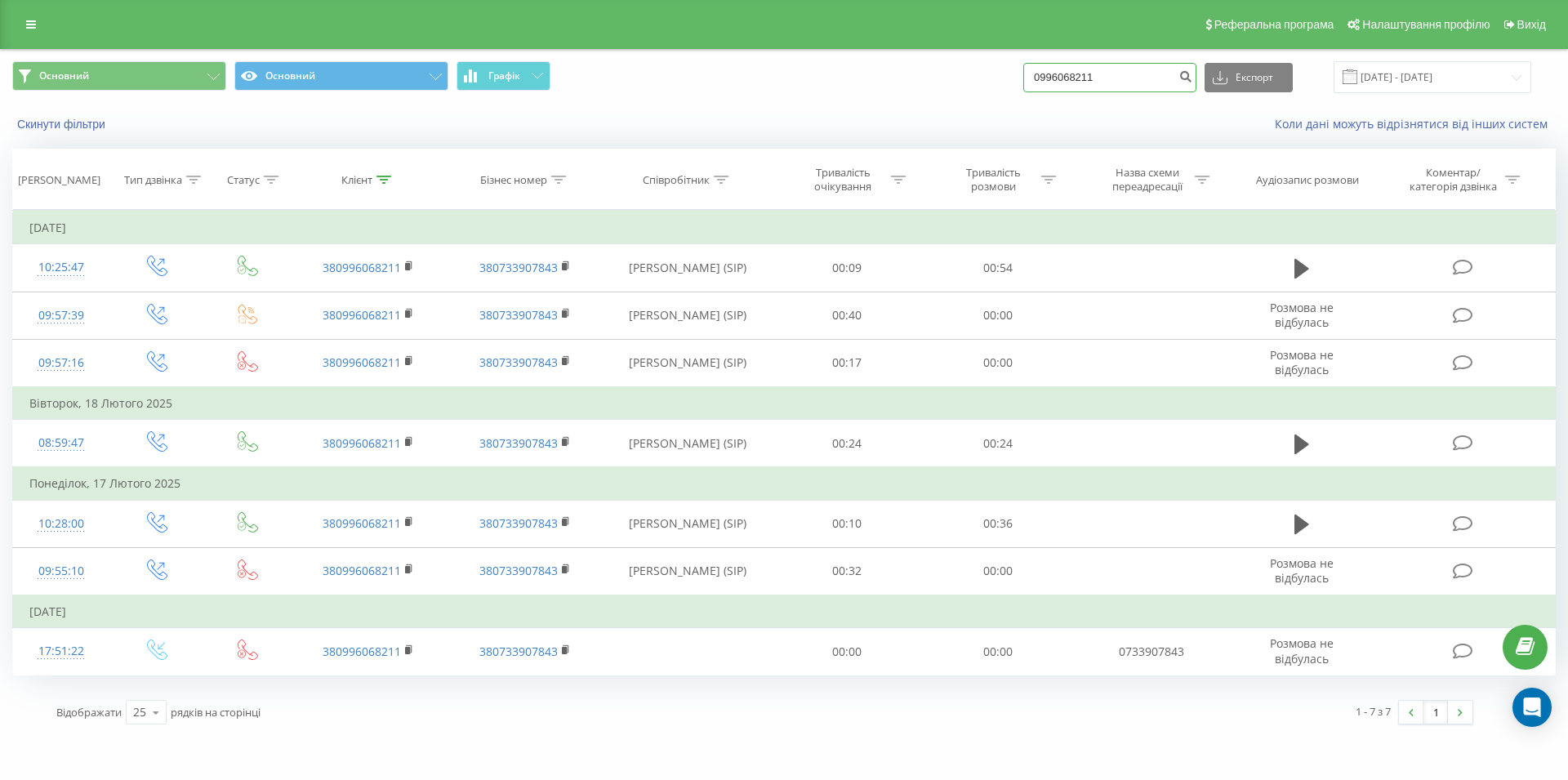
drag, startPoint x: 1118, startPoint y: 74, endPoint x: 1012, endPoint y: 79, distance: 106.1
click at [1023, 79] on input "0996068211" at bounding box center [1110, 77] width 173 height 30
paste input "098 409 63 68"
type input "098 409 63 68"
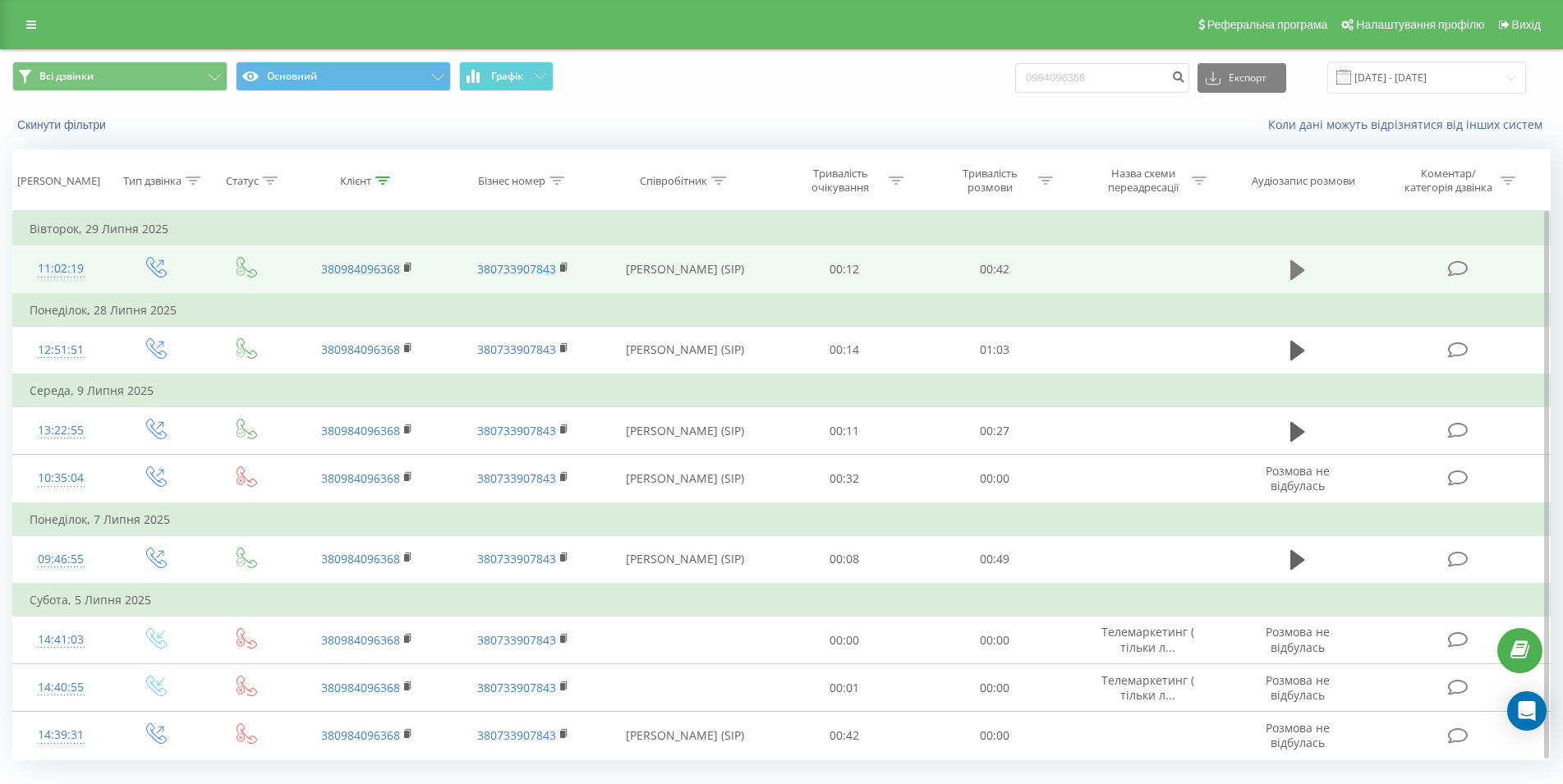
click at [1298, 271] on icon at bounding box center [1296, 269] width 14 height 19
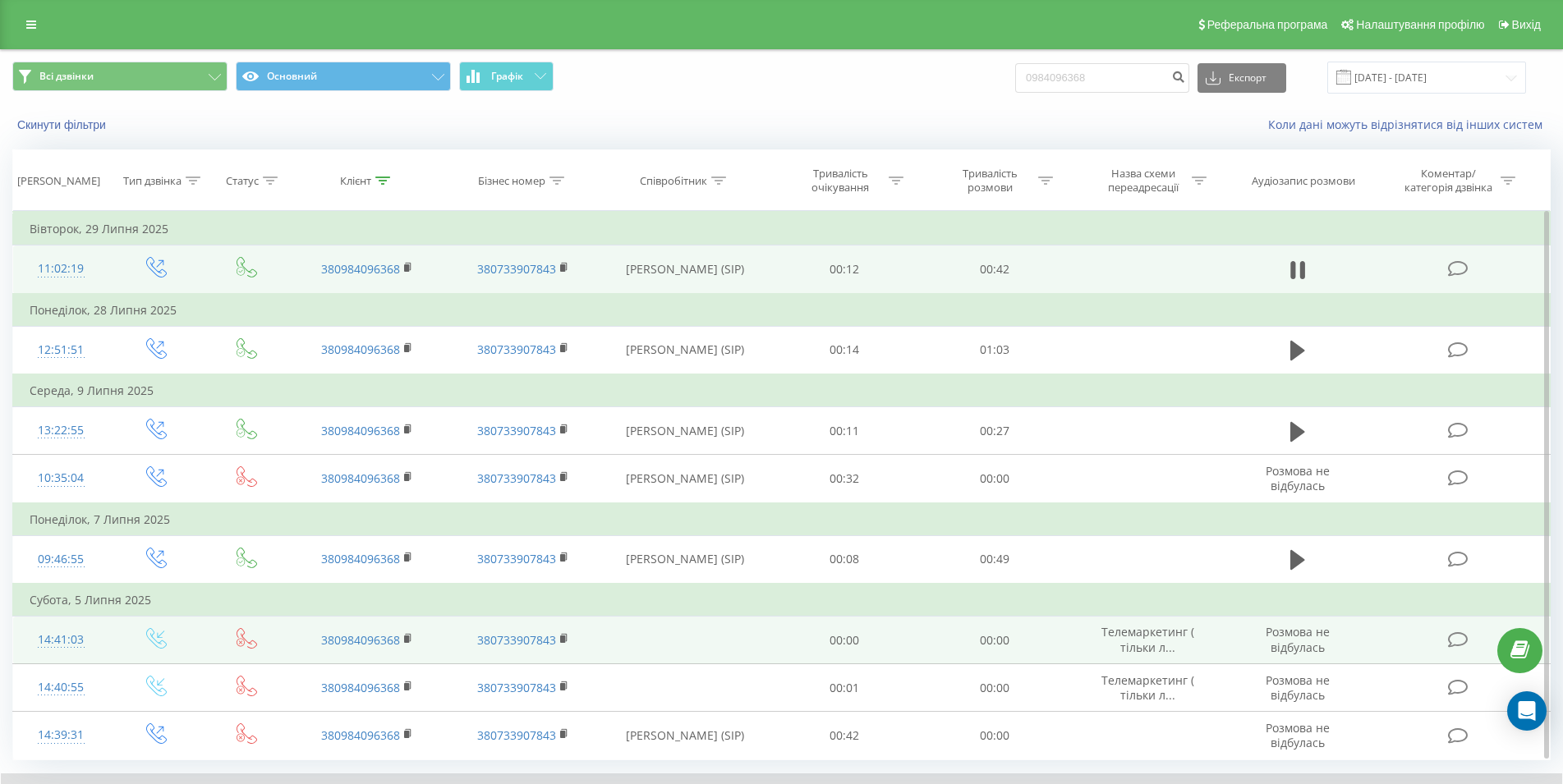
scroll to position [101, 0]
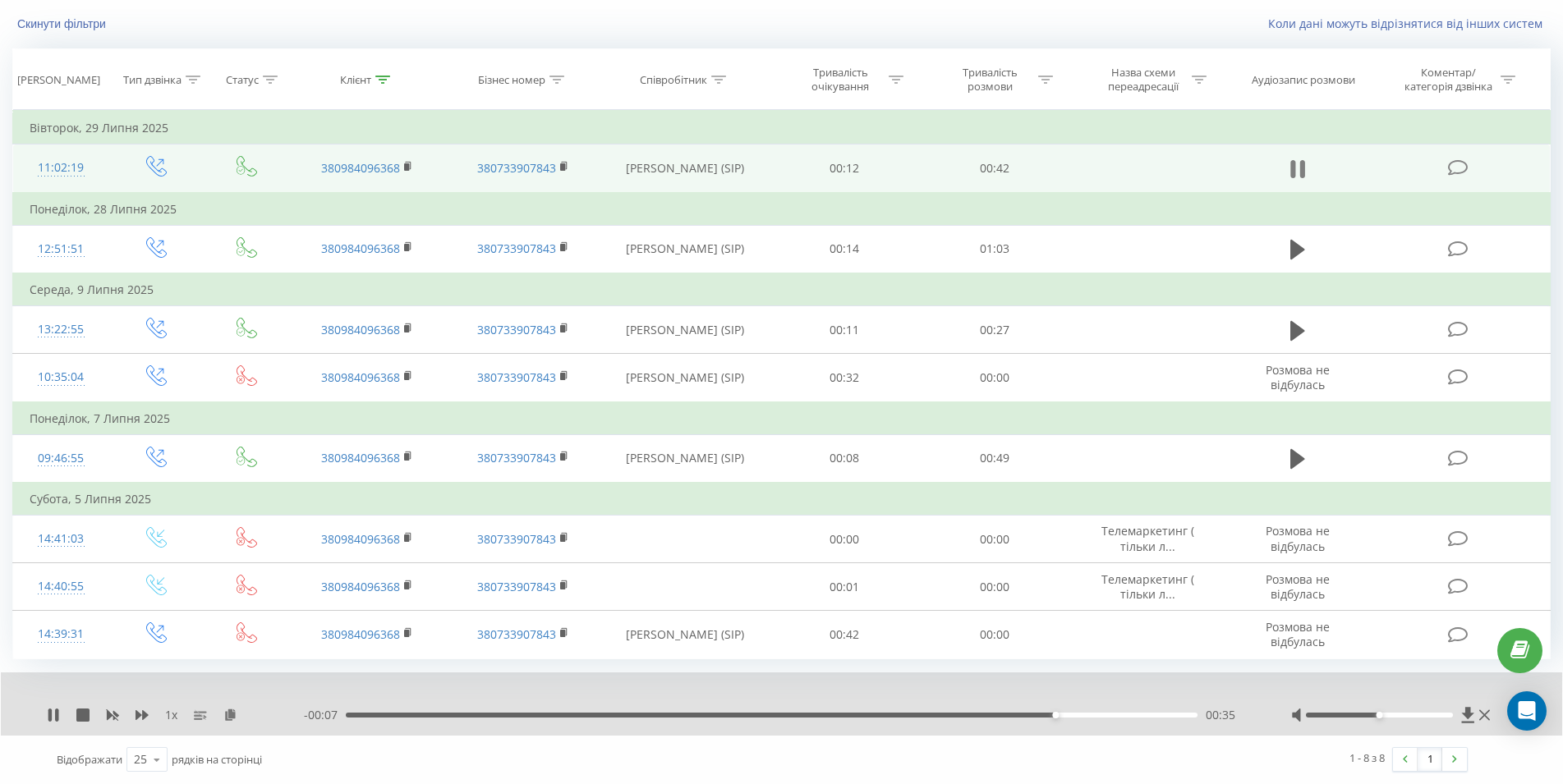
click at [1293, 172] on icon at bounding box center [1292, 169] width 5 height 18
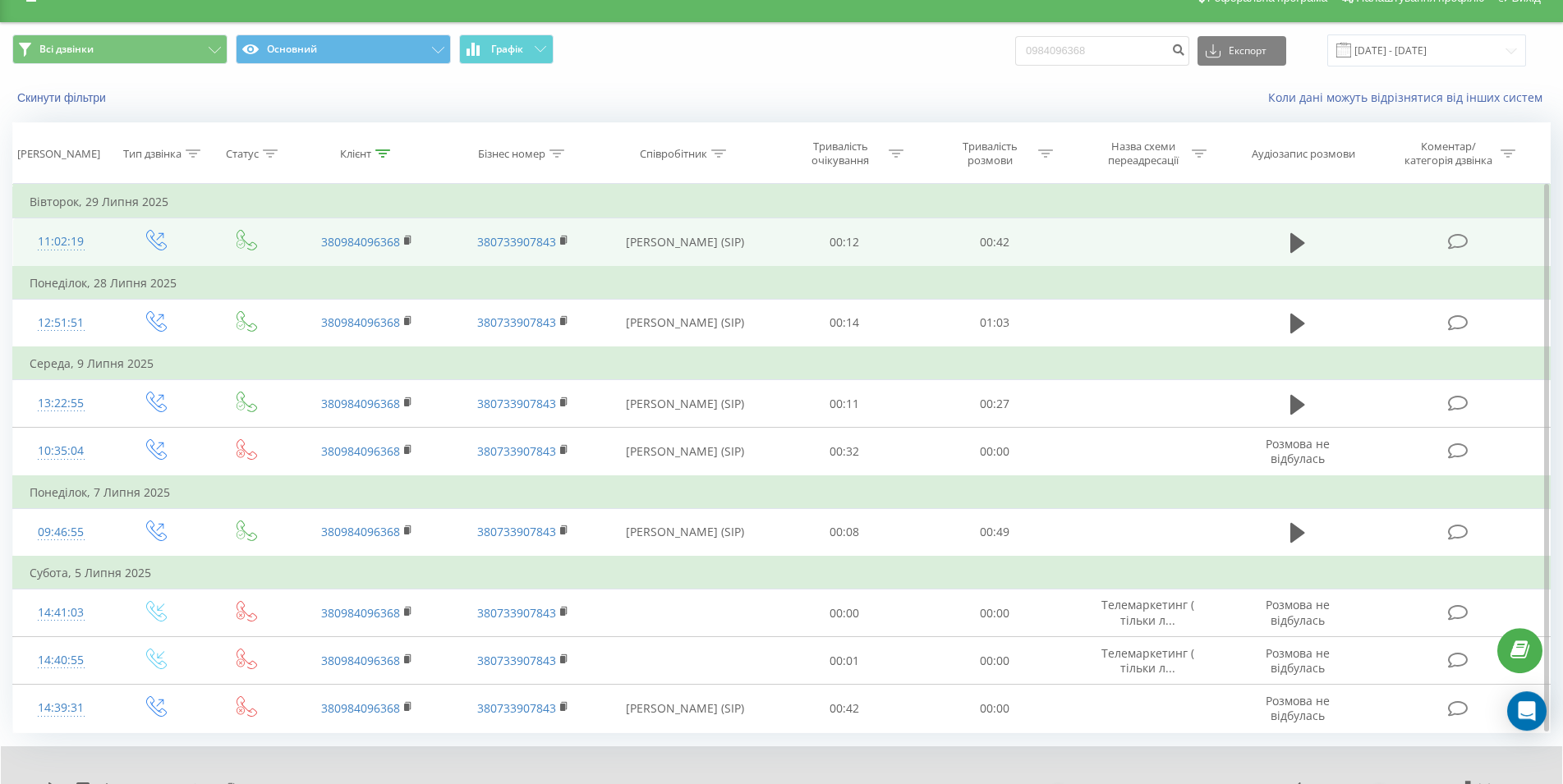
scroll to position [0, 0]
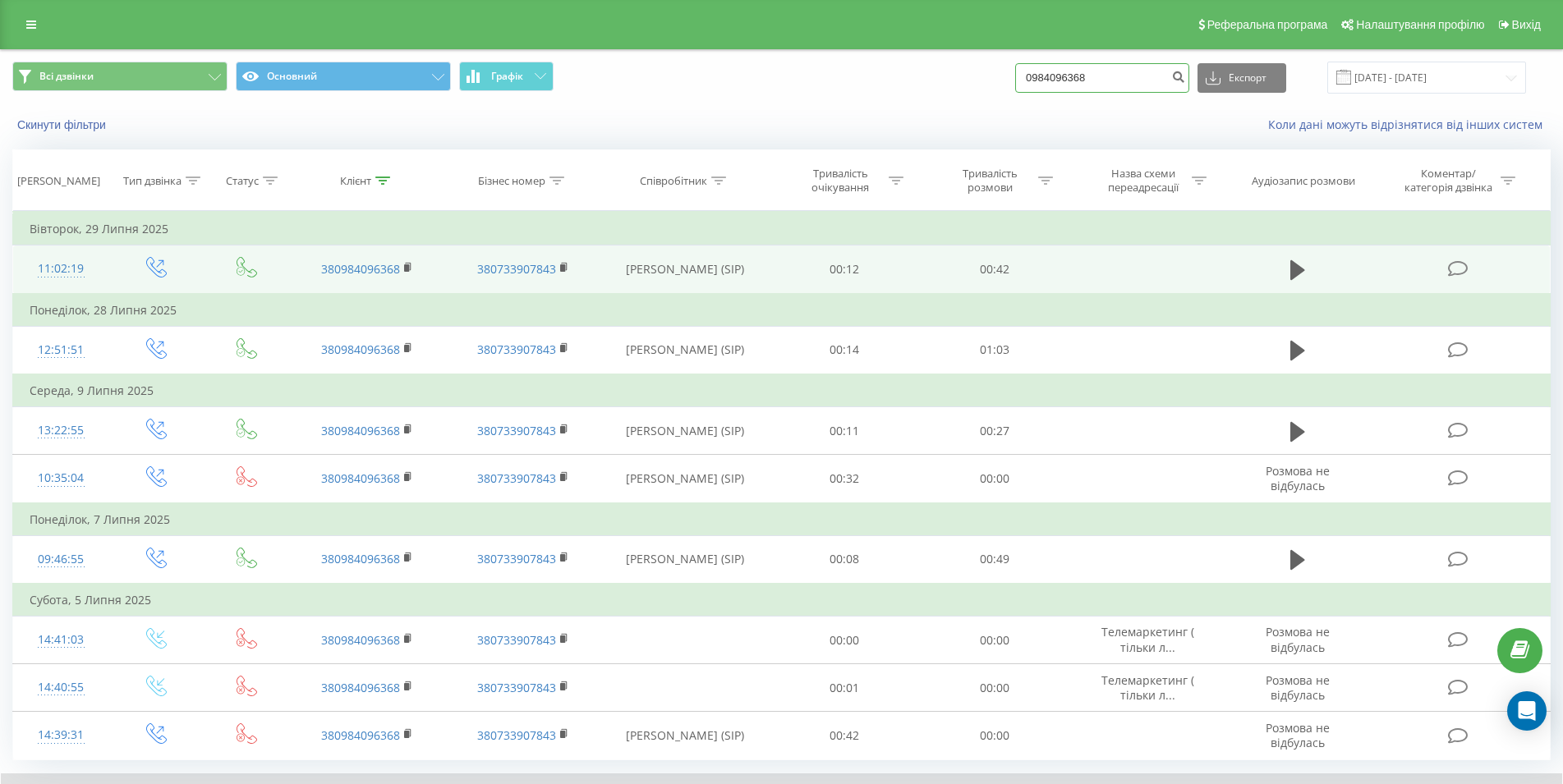
drag, startPoint x: 1119, startPoint y: 76, endPoint x: 996, endPoint y: 86, distance: 123.4
click at [1015, 86] on input "0984096368" at bounding box center [1102, 77] width 174 height 30
paste input "077 112 67 40"
type input "077 112 67 40"
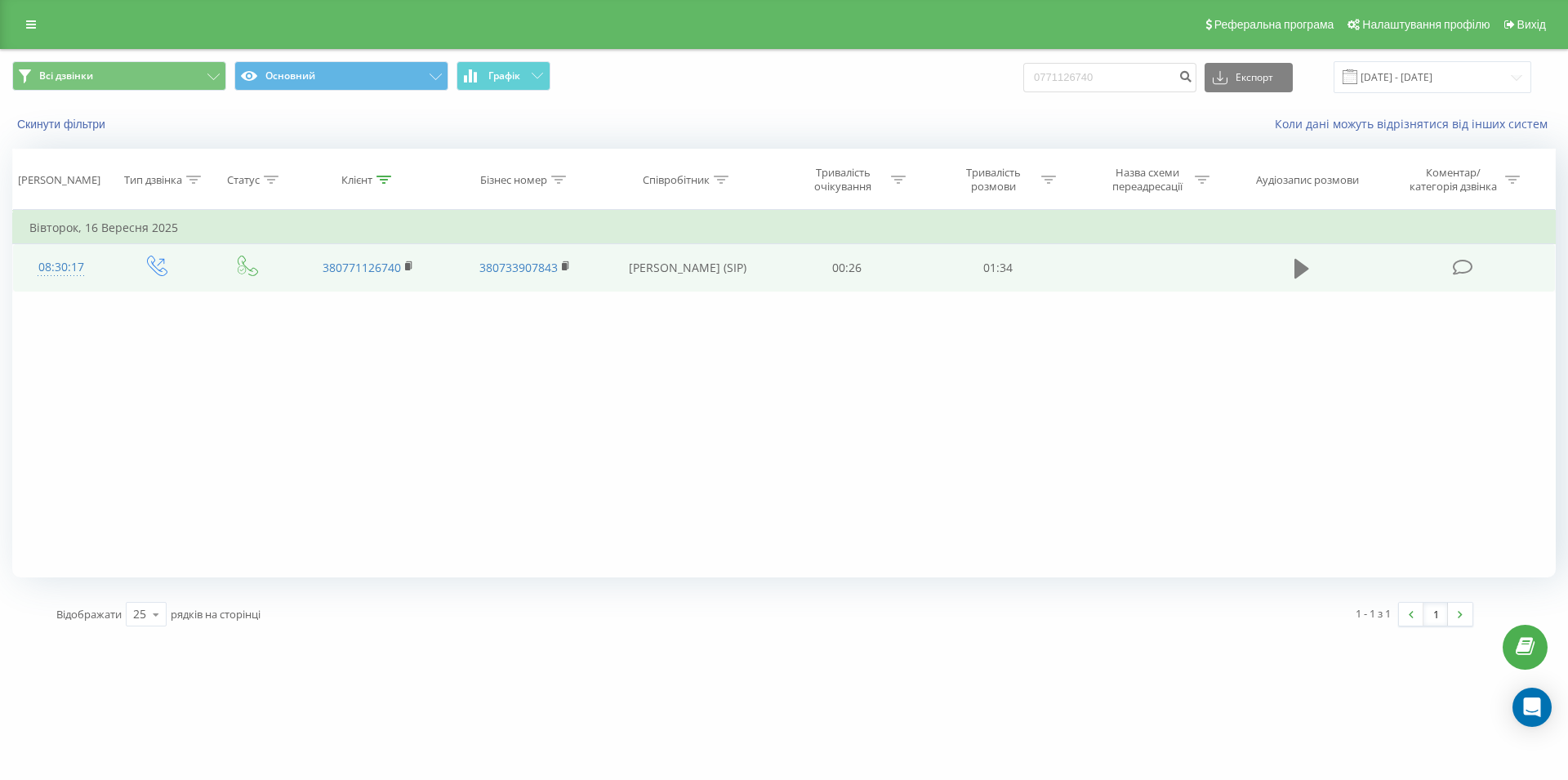
click at [1300, 266] on icon at bounding box center [1301, 268] width 14 height 19
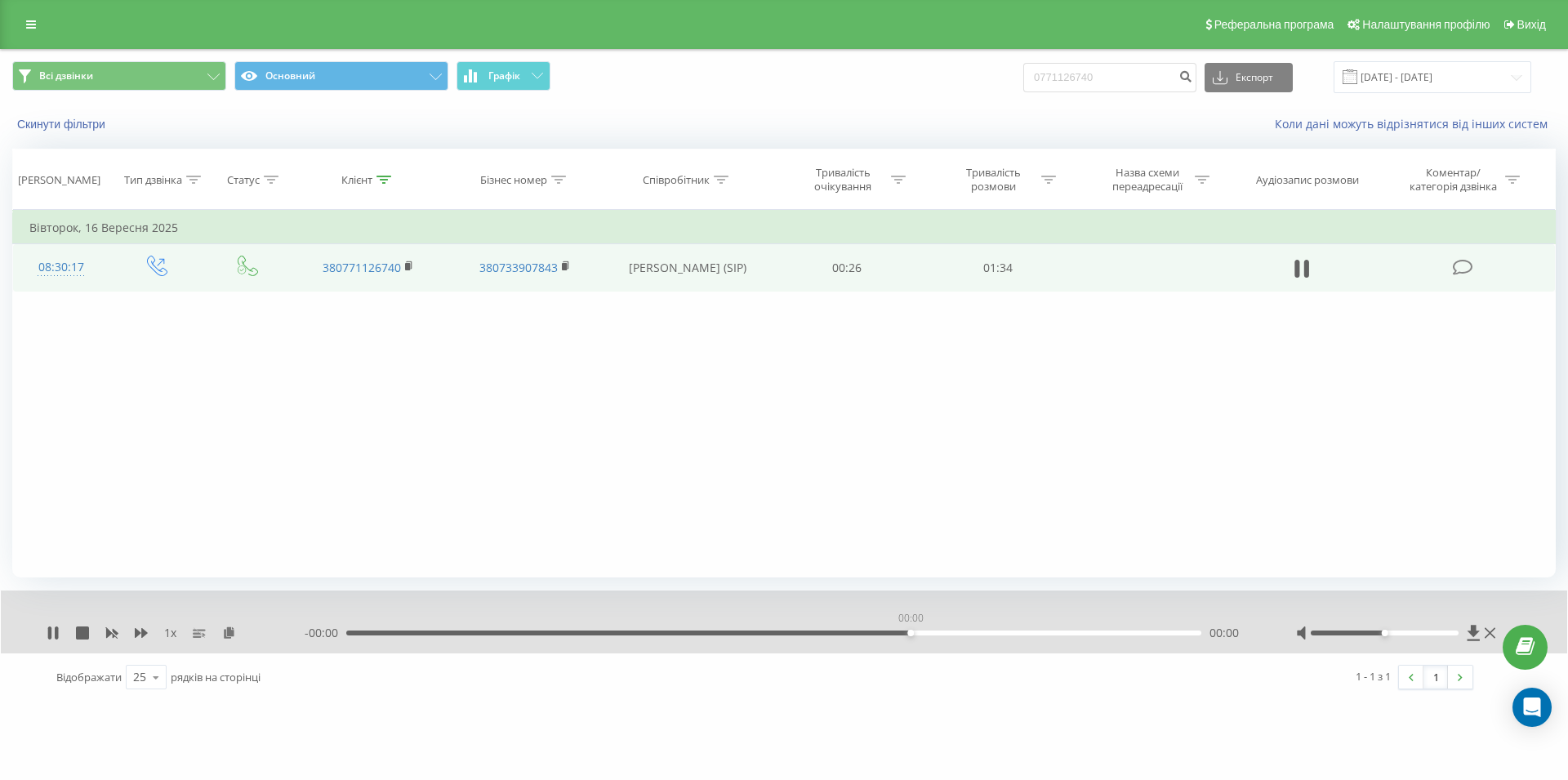
click at [913, 635] on div "00:00" at bounding box center [773, 632] width 855 height 5
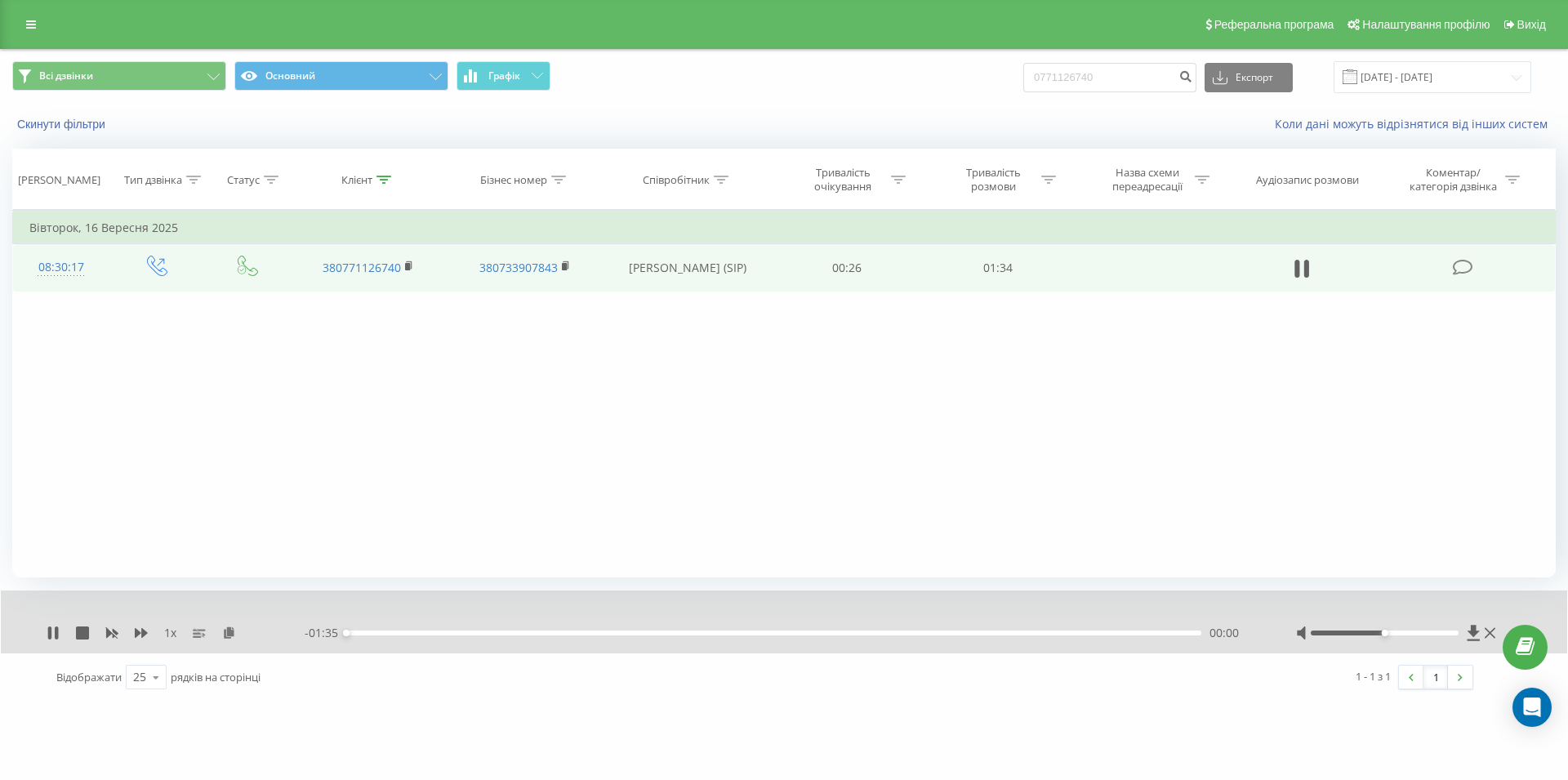
click at [992, 632] on div "00:00" at bounding box center [773, 632] width 855 height 5
click at [1302, 273] on icon at bounding box center [1301, 269] width 14 height 23
drag, startPoint x: 1122, startPoint y: 75, endPoint x: 996, endPoint y: 73, distance: 126.0
click at [1023, 73] on input "0771126740" at bounding box center [1110, 77] width 173 height 30
type input "0679267389"
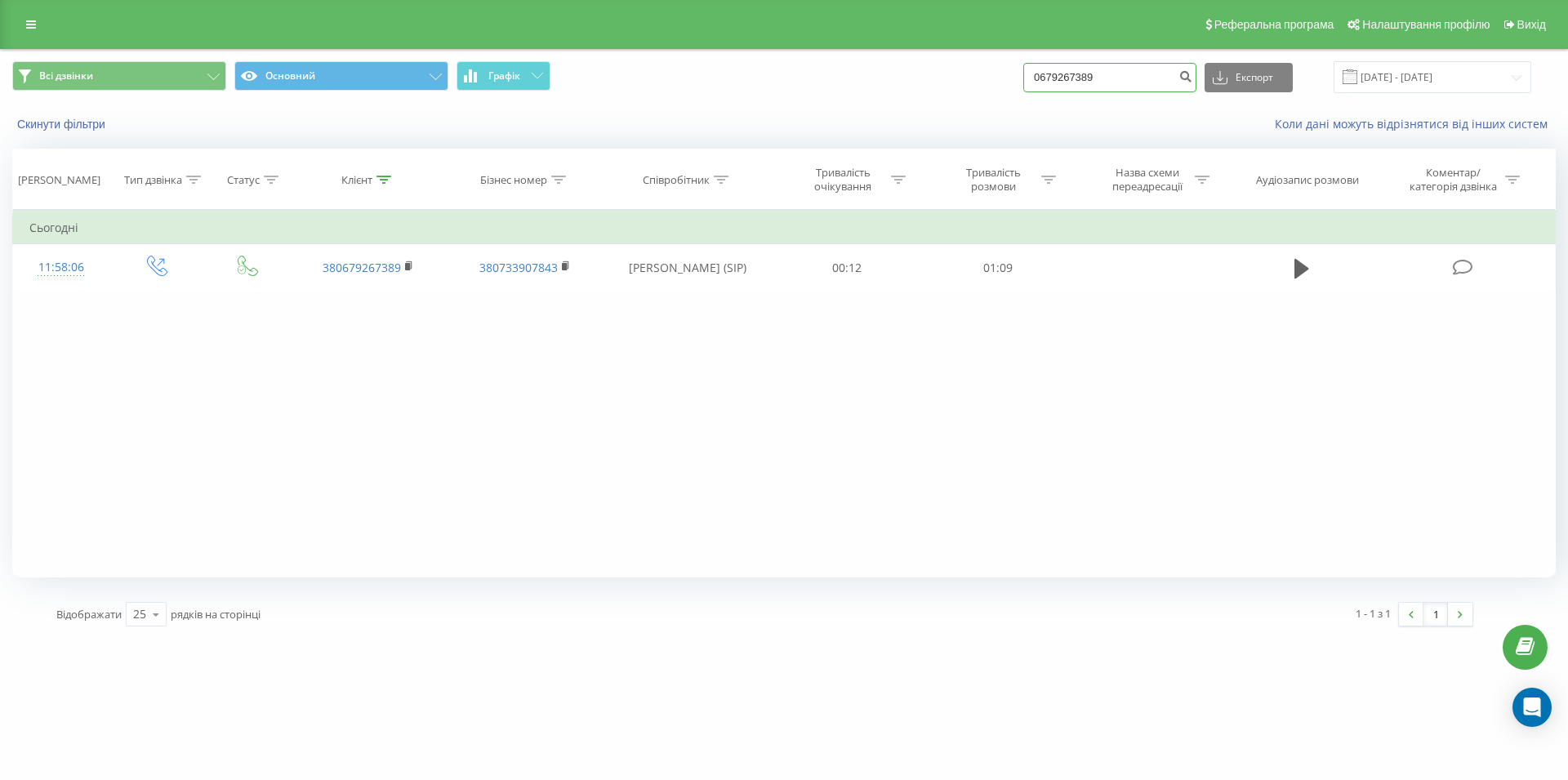
drag, startPoint x: 1134, startPoint y: 70, endPoint x: 1009, endPoint y: 84, distance: 125.8
click at [1023, 84] on input "0679267389" at bounding box center [1110, 77] width 173 height 30
paste input "093 826 55 26"
type input "093 826 55 26"
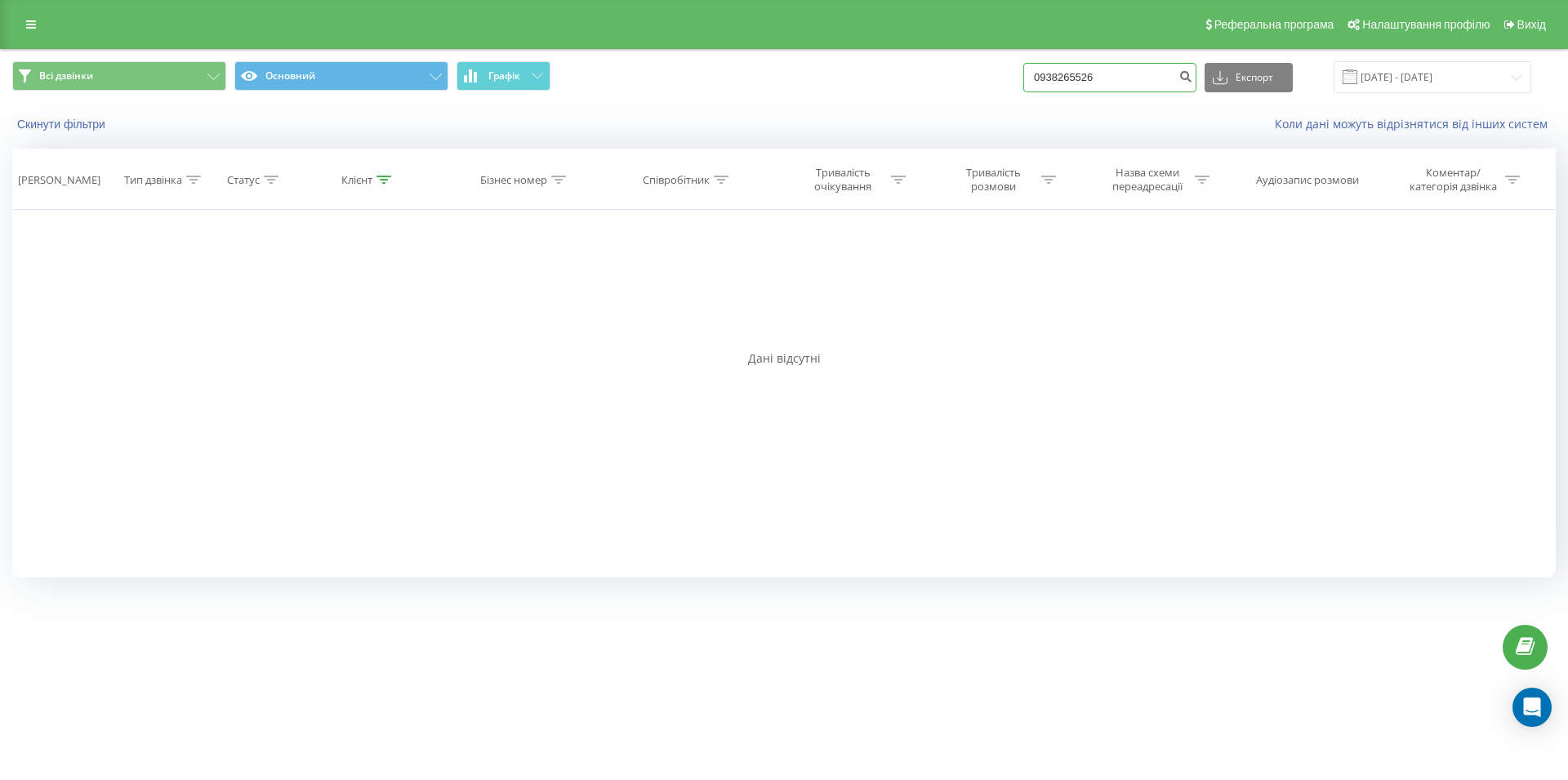
drag, startPoint x: 1132, startPoint y: 85, endPoint x: 996, endPoint y: 90, distance: 136.1
click at [1023, 90] on input "0938265526" at bounding box center [1110, 77] width 173 height 30
paste input "0633862114"
type input "0633862114"
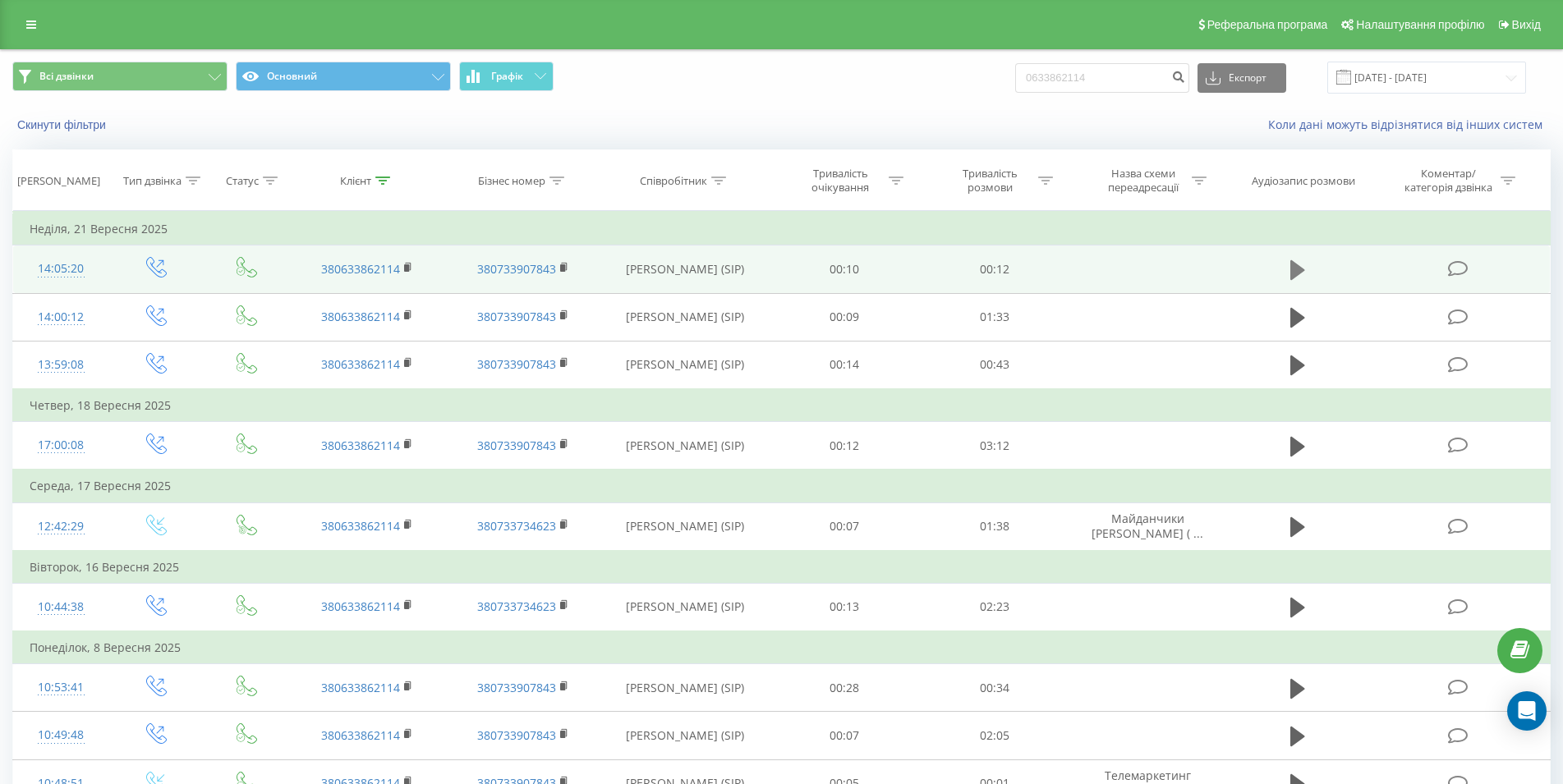
click at [1299, 273] on icon at bounding box center [1296, 269] width 14 height 19
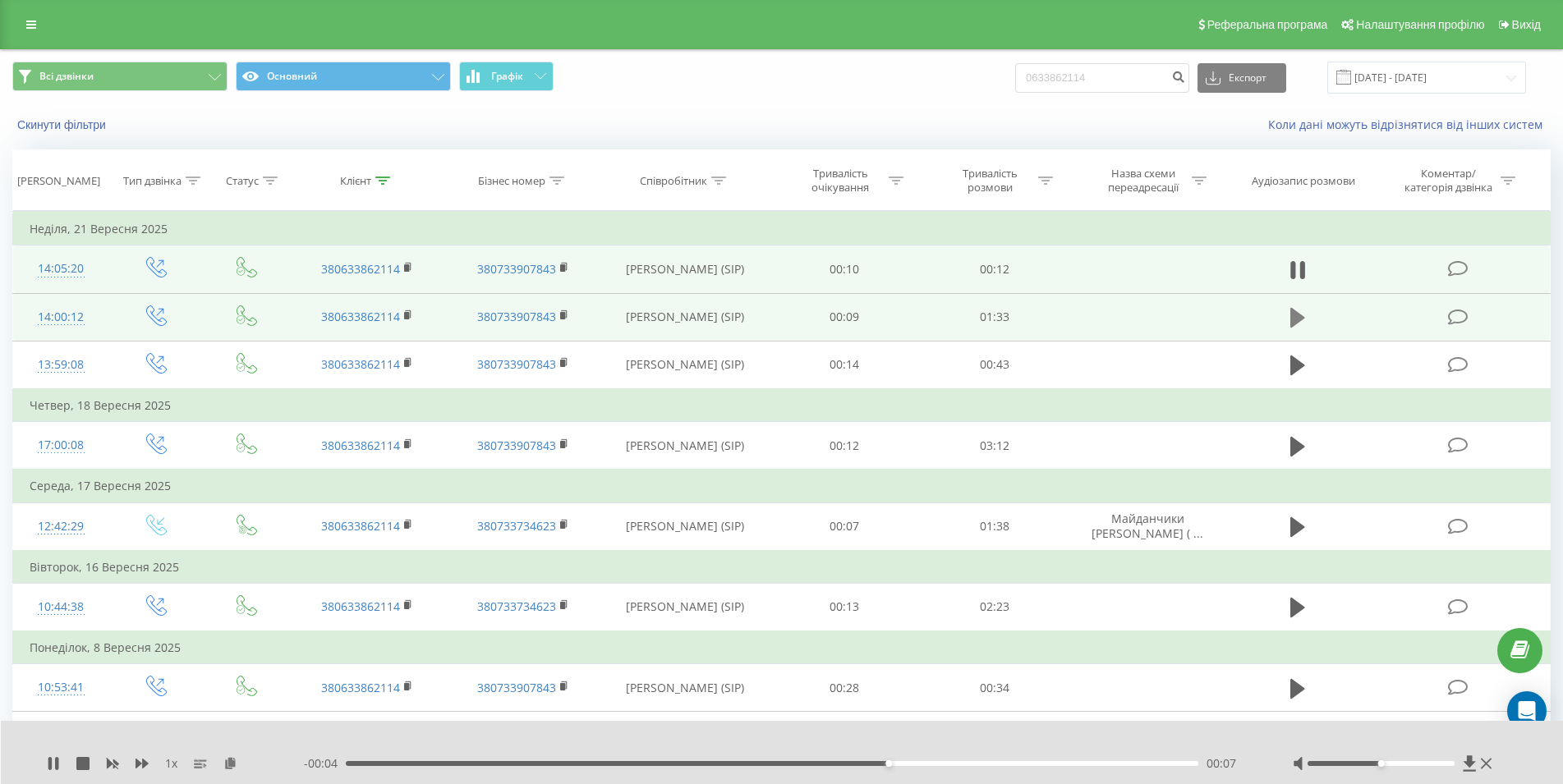
click at [1290, 320] on icon at bounding box center [1296, 318] width 14 height 19
click at [1296, 322] on icon at bounding box center [1296, 318] width 14 height 23
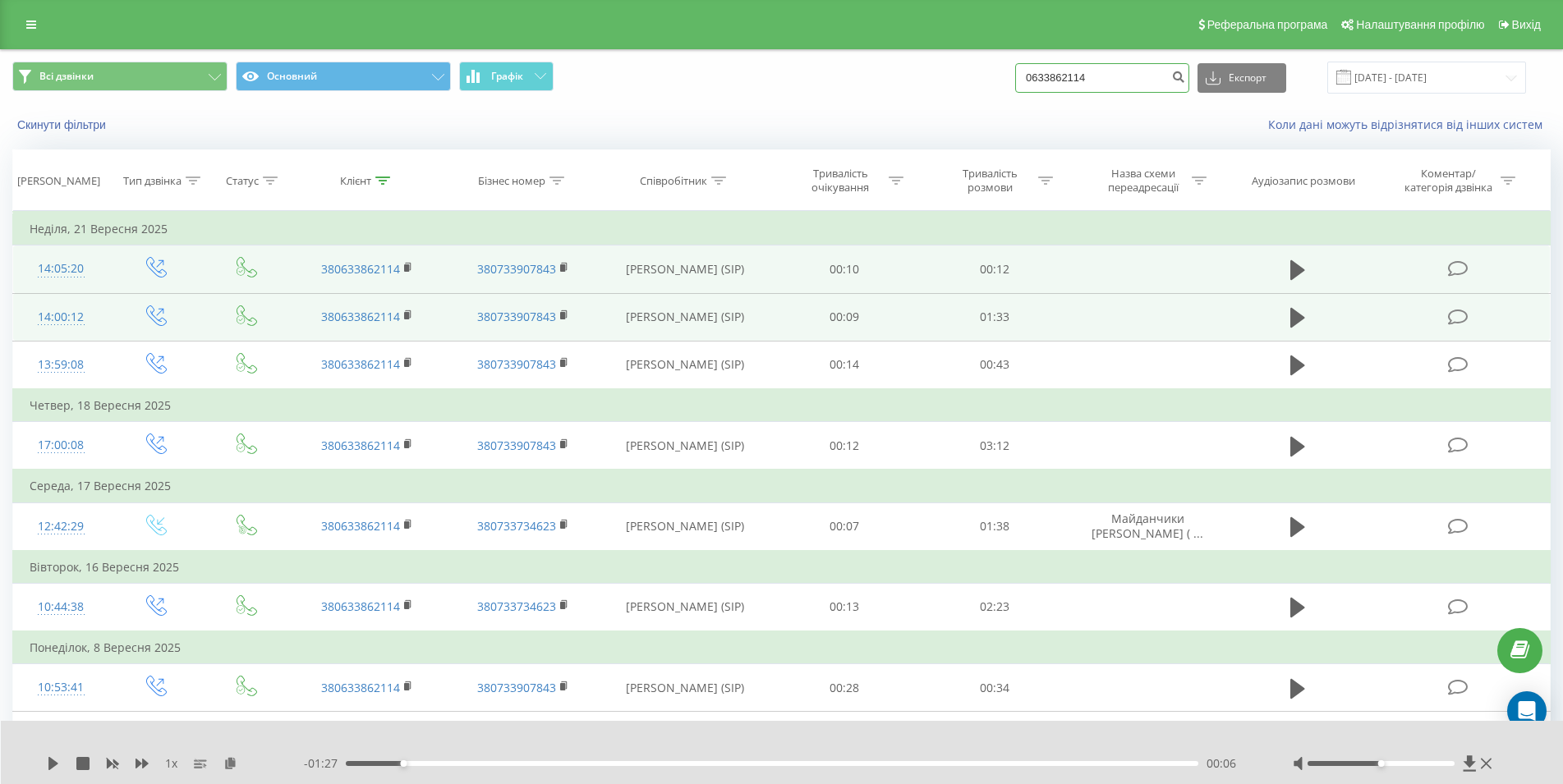
drag, startPoint x: 1118, startPoint y: 86, endPoint x: 1004, endPoint y: 92, distance: 114.2
click at [1015, 92] on input "0633862114" at bounding box center [1102, 77] width 174 height 30
paste input "0639859513"
type input "0639859513"
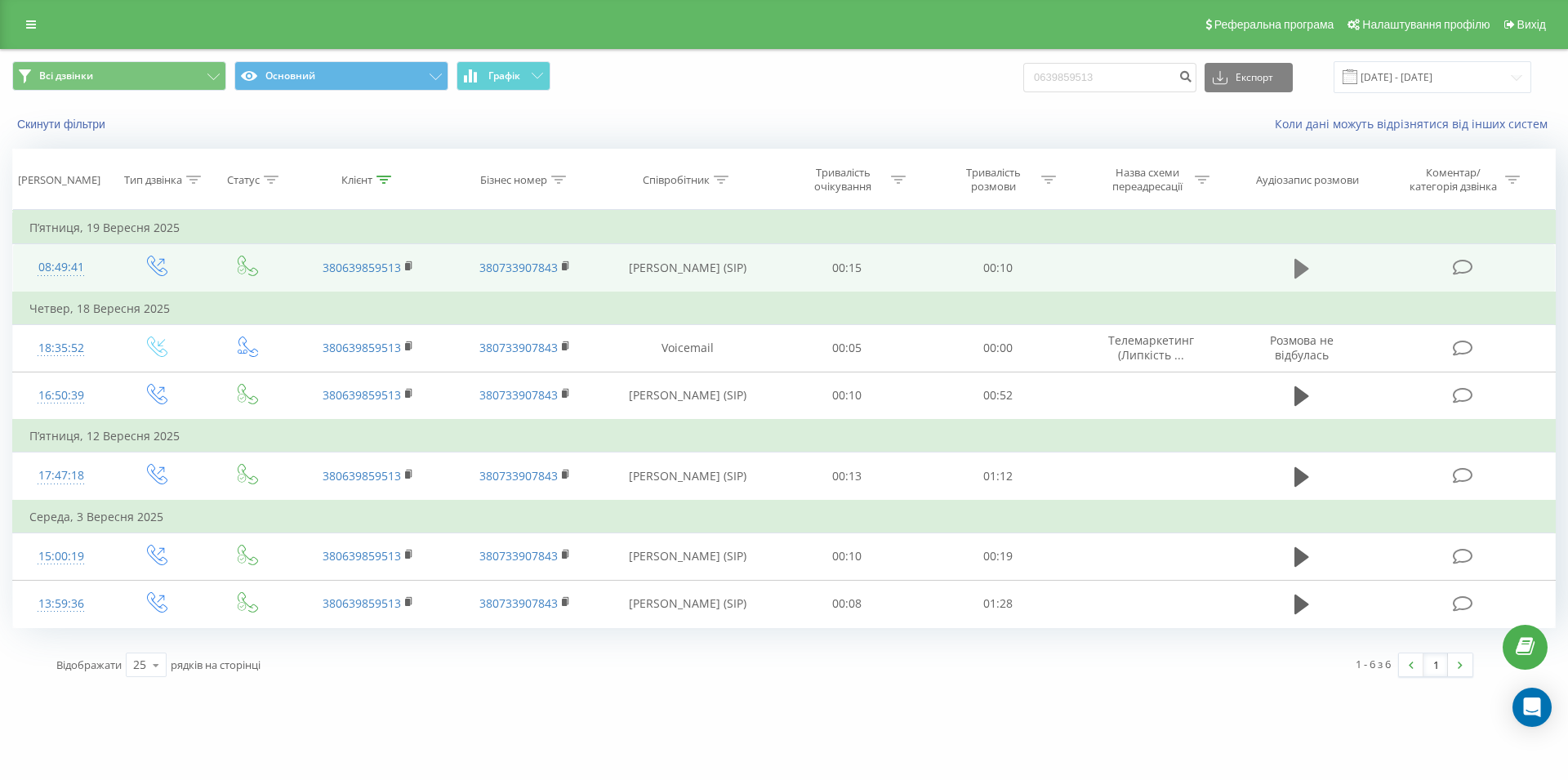
click at [1295, 271] on icon at bounding box center [1301, 268] width 14 height 19
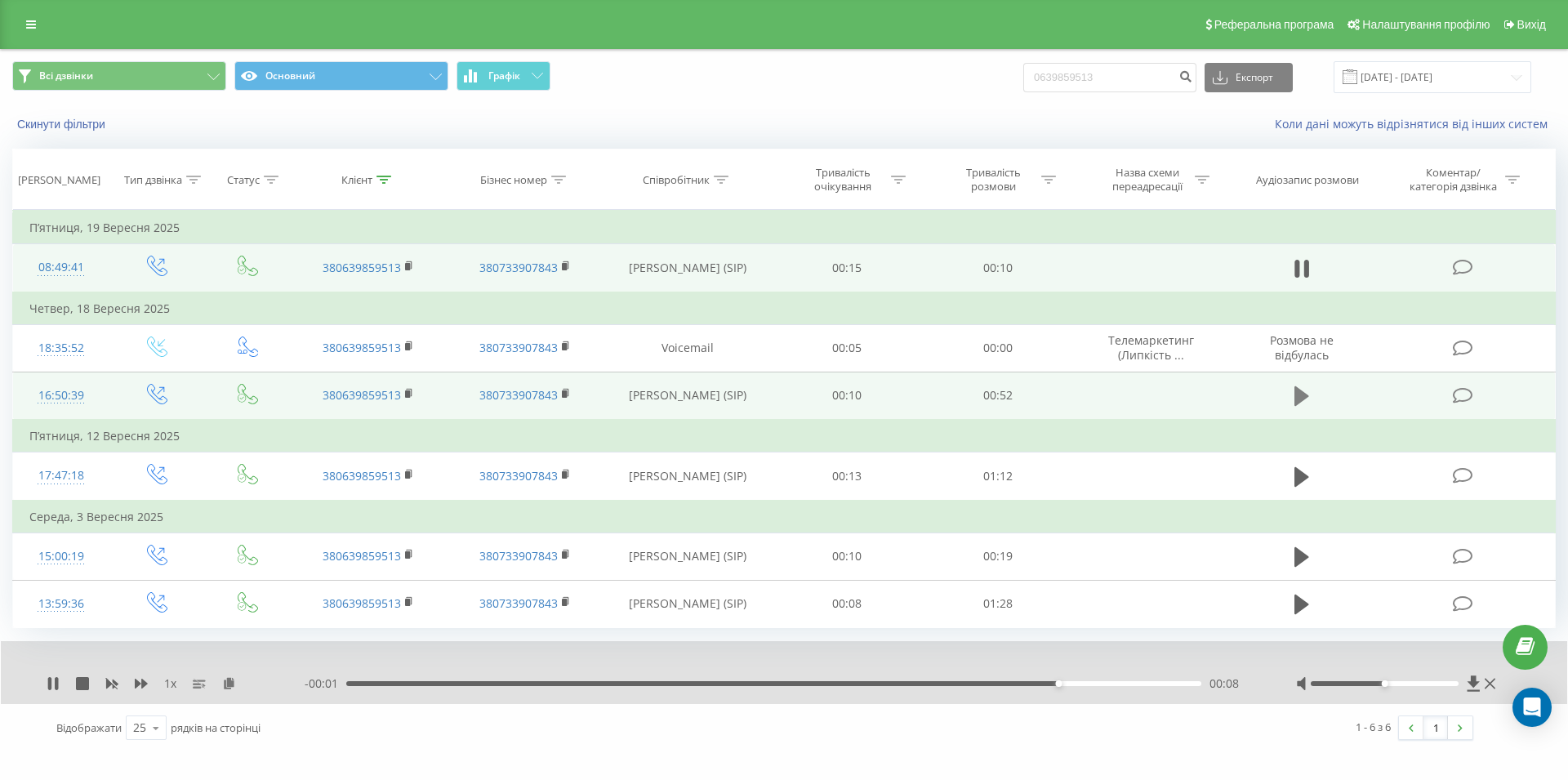
click at [1306, 402] on icon at bounding box center [1301, 396] width 14 height 23
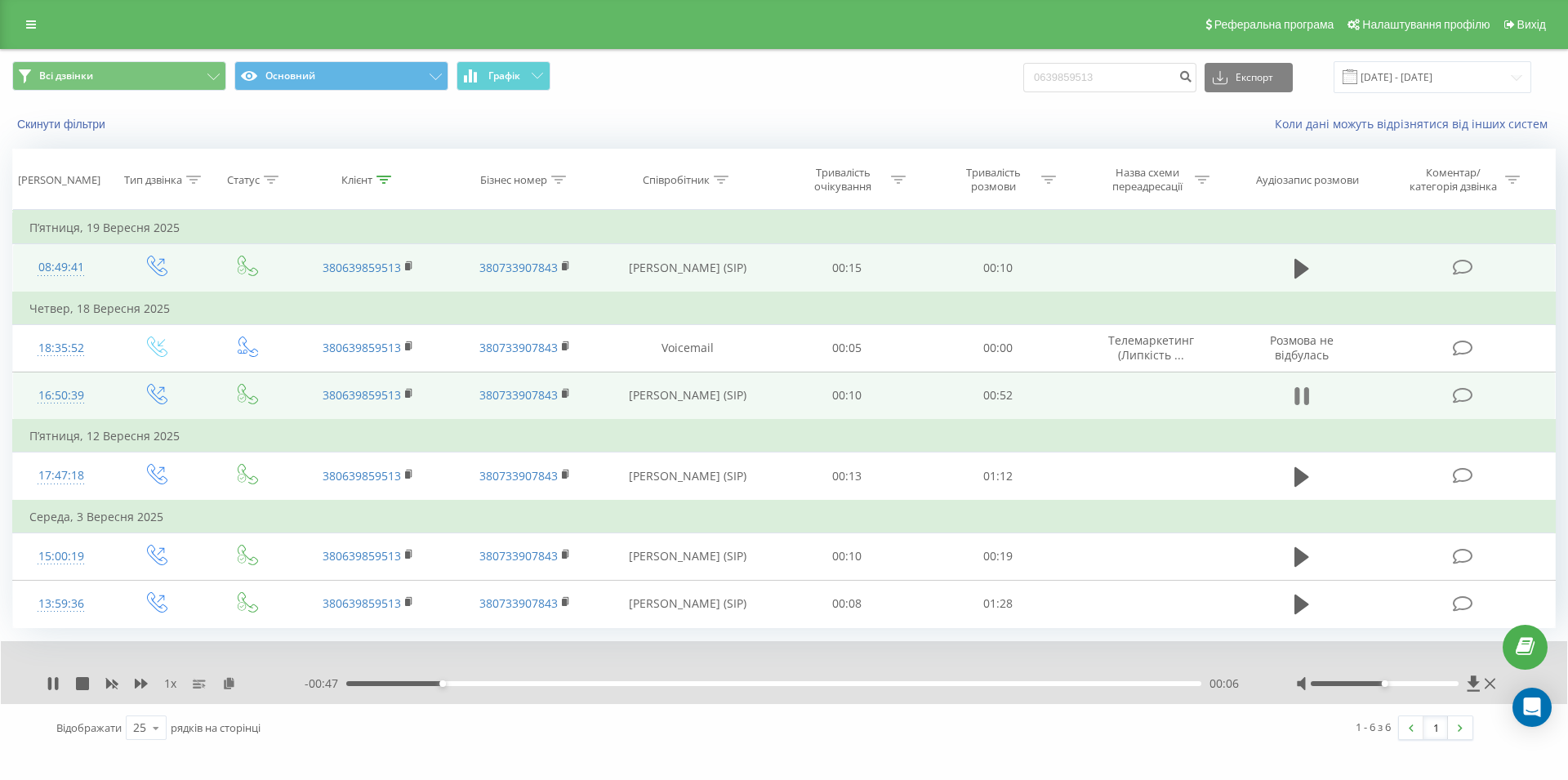
click at [1305, 401] on icon at bounding box center [1301, 396] width 14 height 23
drag, startPoint x: 1168, startPoint y: 77, endPoint x: 1046, endPoint y: 85, distance: 122.3
click at [1046, 85] on input "0639859513" at bounding box center [1110, 77] width 173 height 30
paste input "099 164 57 12"
type input "099 164 57 12"
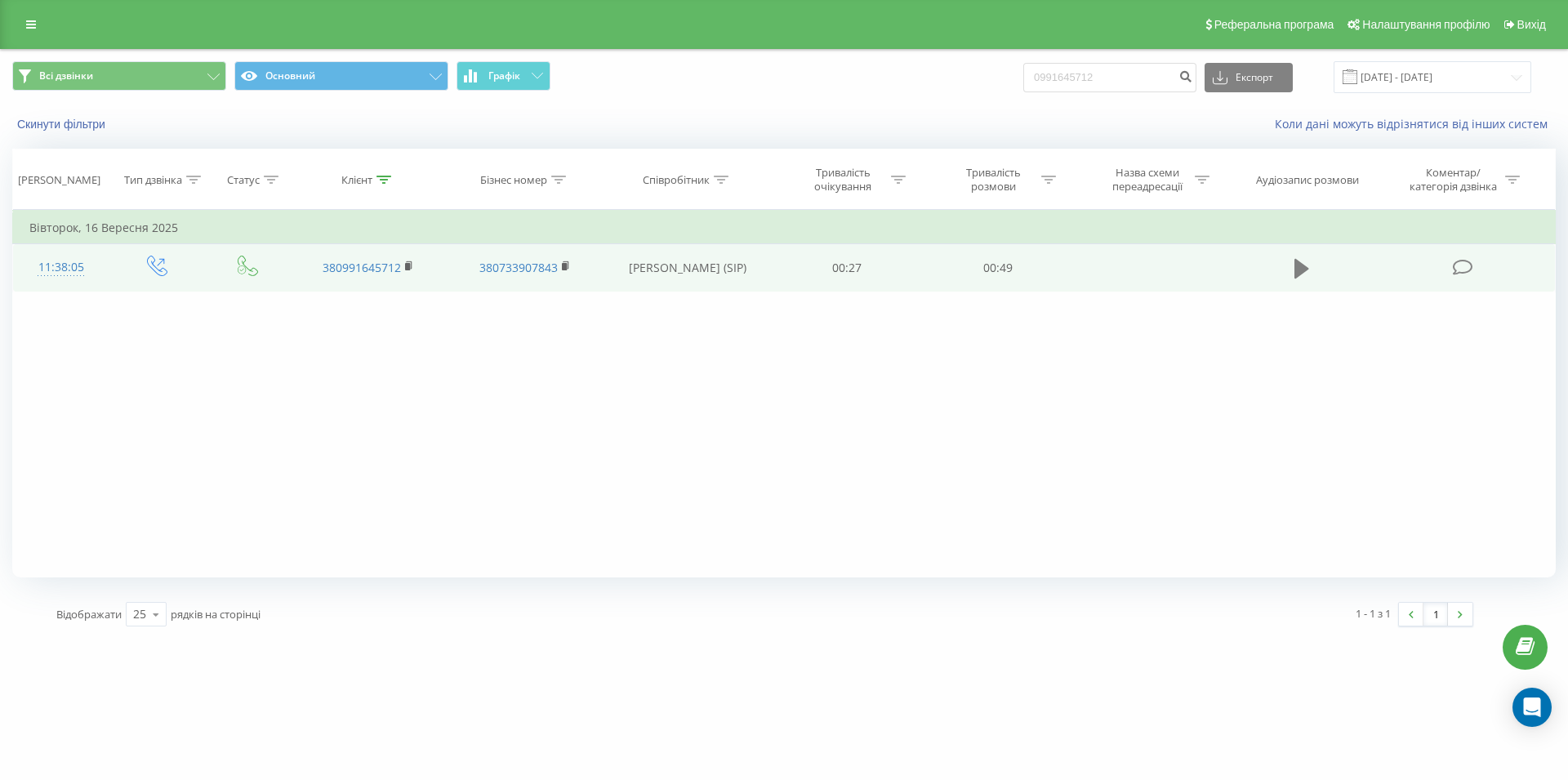
click at [1300, 264] on icon at bounding box center [1301, 268] width 14 height 19
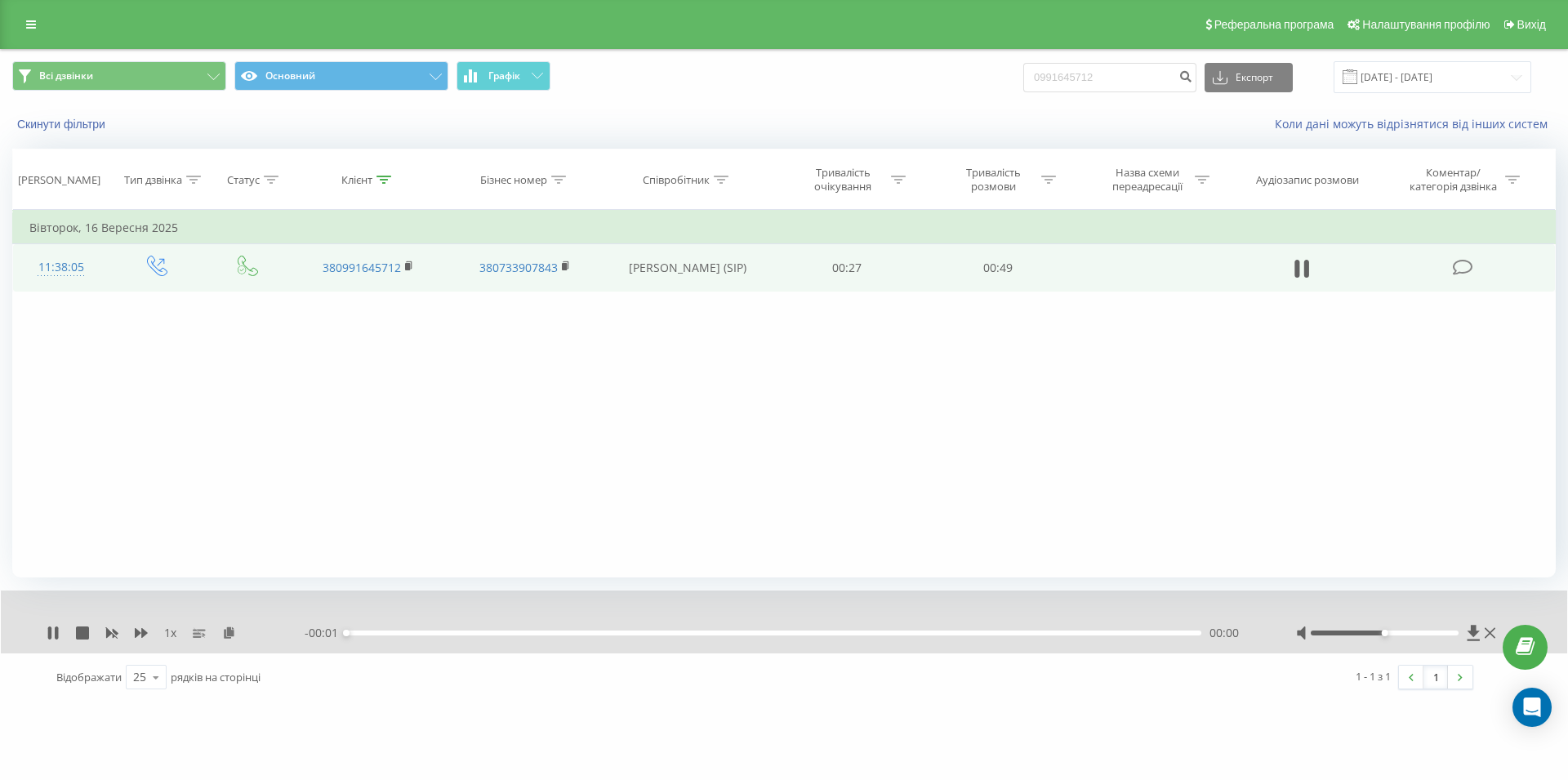
click at [1007, 633] on div "00:00" at bounding box center [773, 632] width 855 height 5
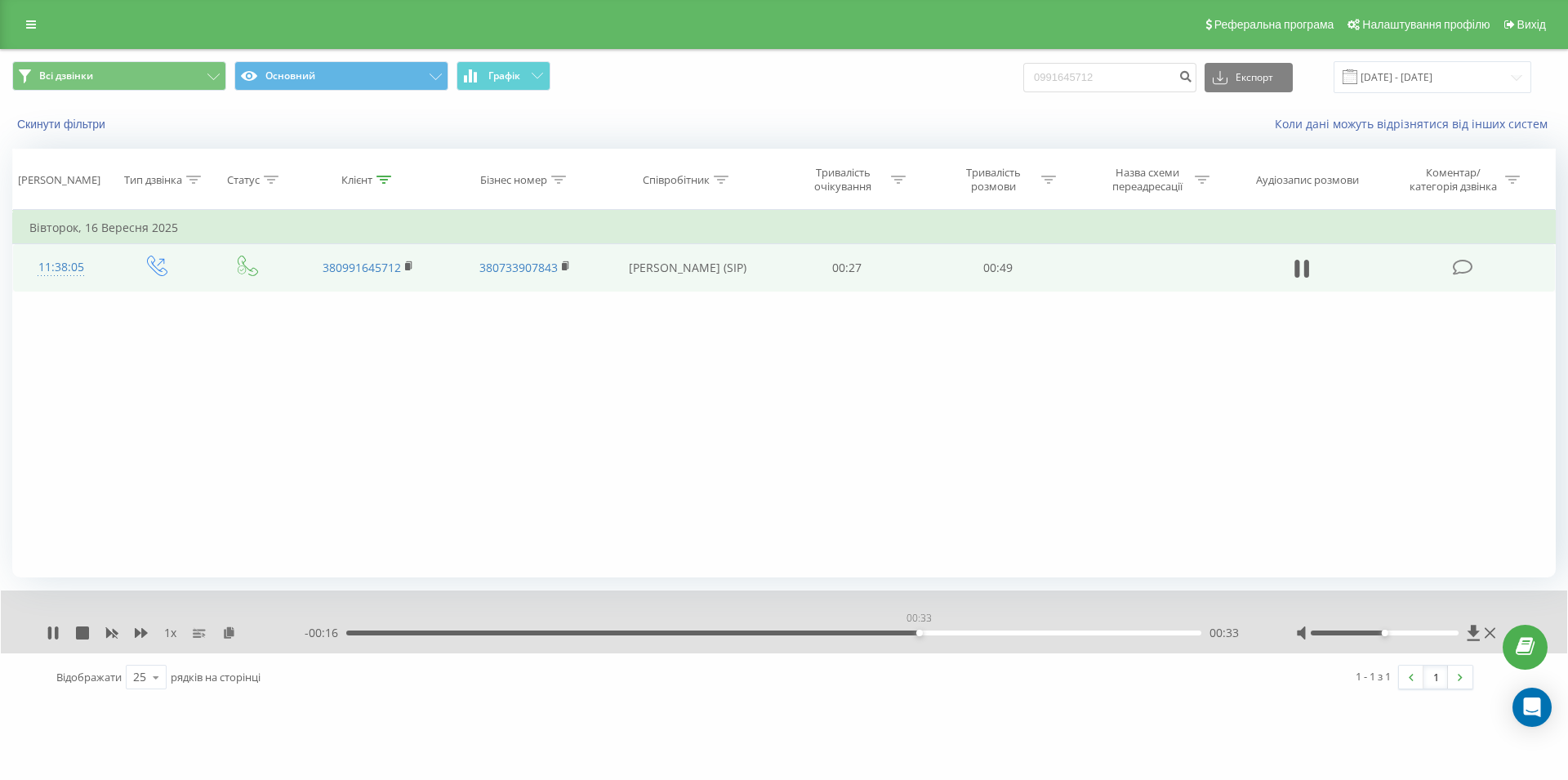
click at [919, 635] on div "00:33" at bounding box center [773, 632] width 855 height 5
click at [1307, 270] on icon at bounding box center [1307, 268] width 5 height 18
drag, startPoint x: 1130, startPoint y: 76, endPoint x: 982, endPoint y: 89, distance: 148.6
click at [1023, 92] on input "0991645712" at bounding box center [1110, 77] width 173 height 30
paste input "096 451 37 62"
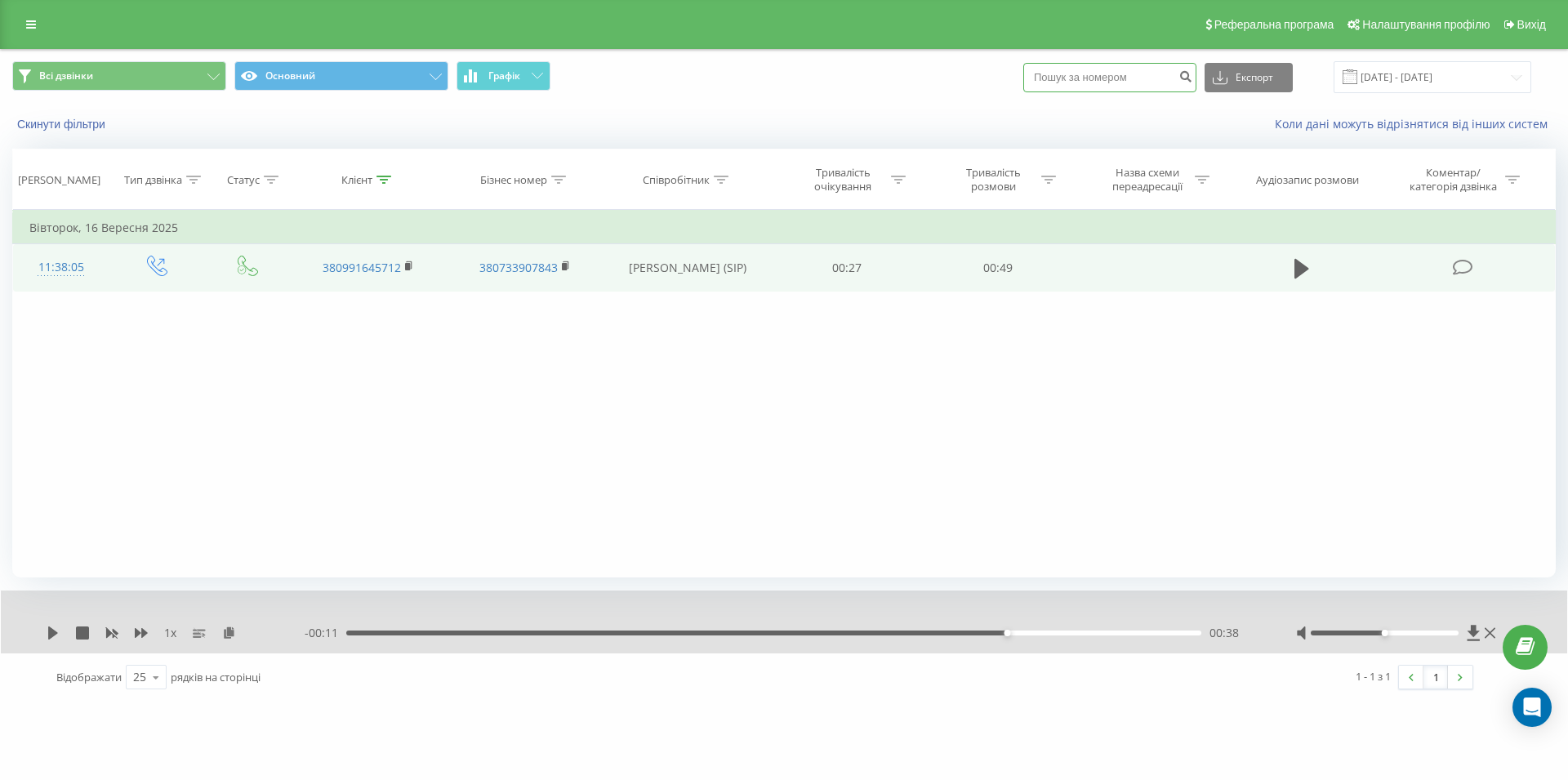
type input "096 451 37 62"
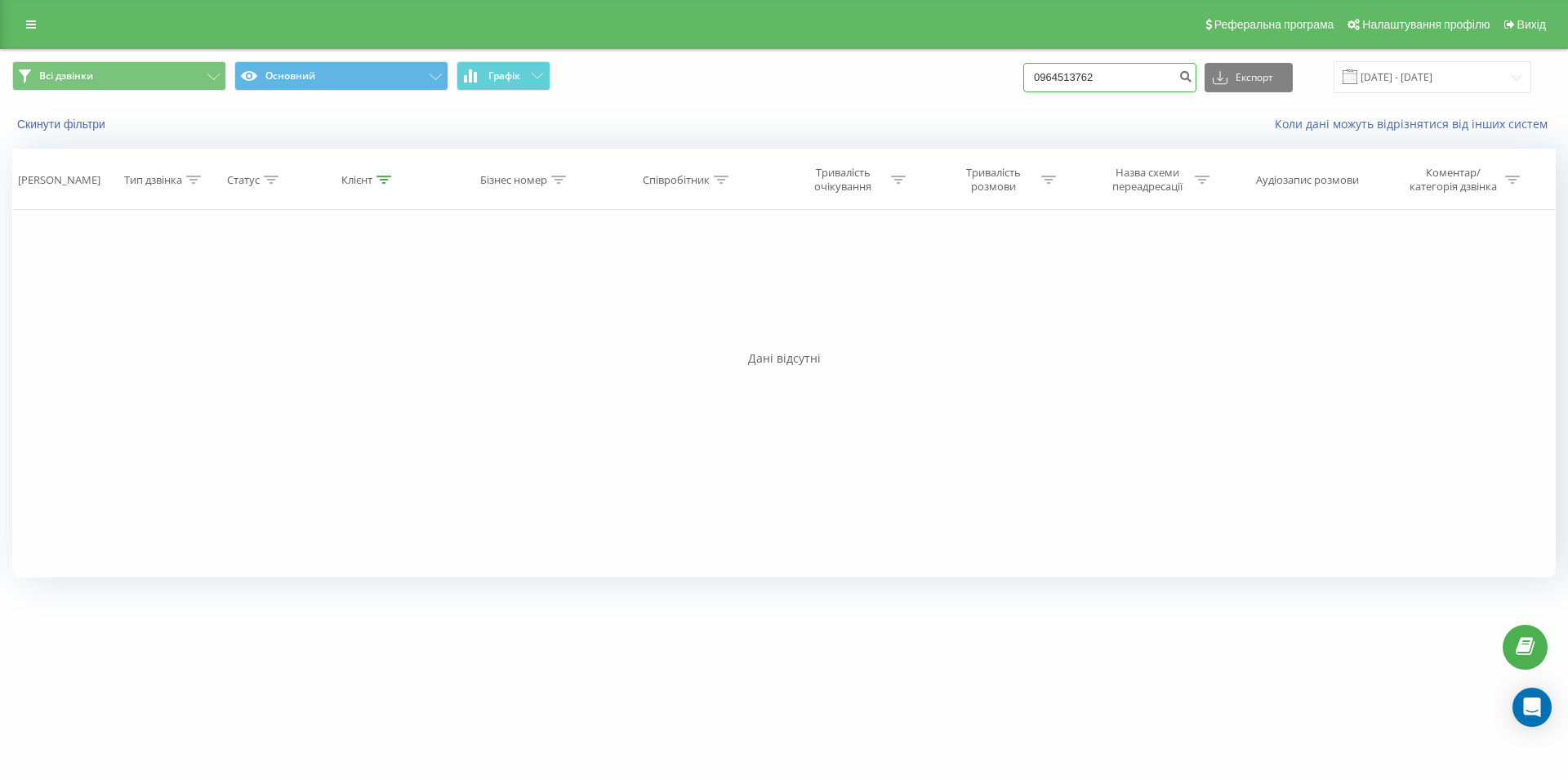
drag, startPoint x: 1091, startPoint y: 87, endPoint x: 961, endPoint y: 86, distance: 130.0
click at [1023, 86] on input "0964513762" at bounding box center [1110, 77] width 173 height 30
type input "0962934510"
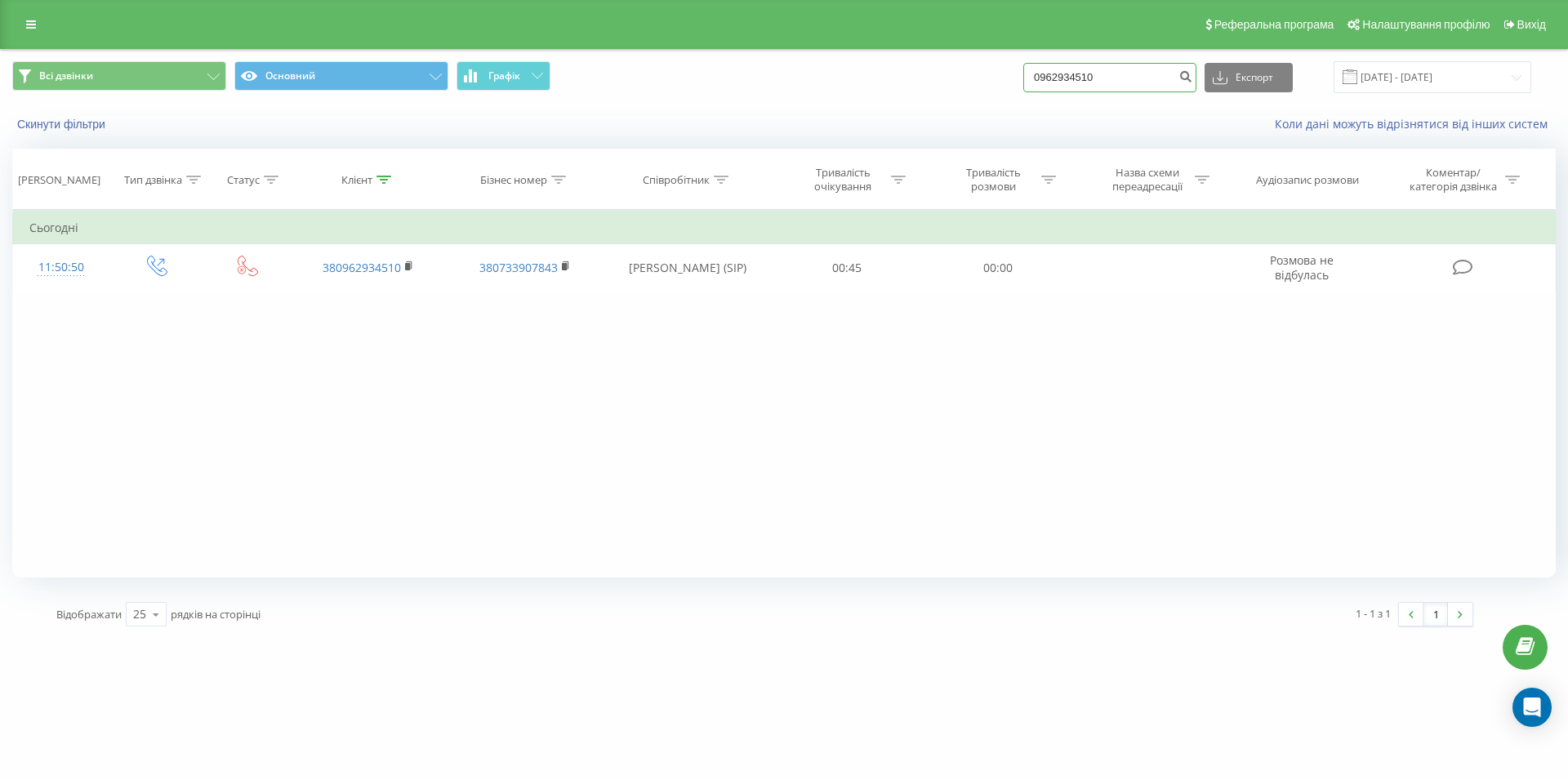
drag, startPoint x: 1119, startPoint y: 75, endPoint x: 993, endPoint y: 80, distance: 126.1
click at [1023, 80] on input "0962934510" at bounding box center [1110, 77] width 173 height 30
paste input "[PHONE_NUMBER]"
type input "[PHONE_NUMBER]"
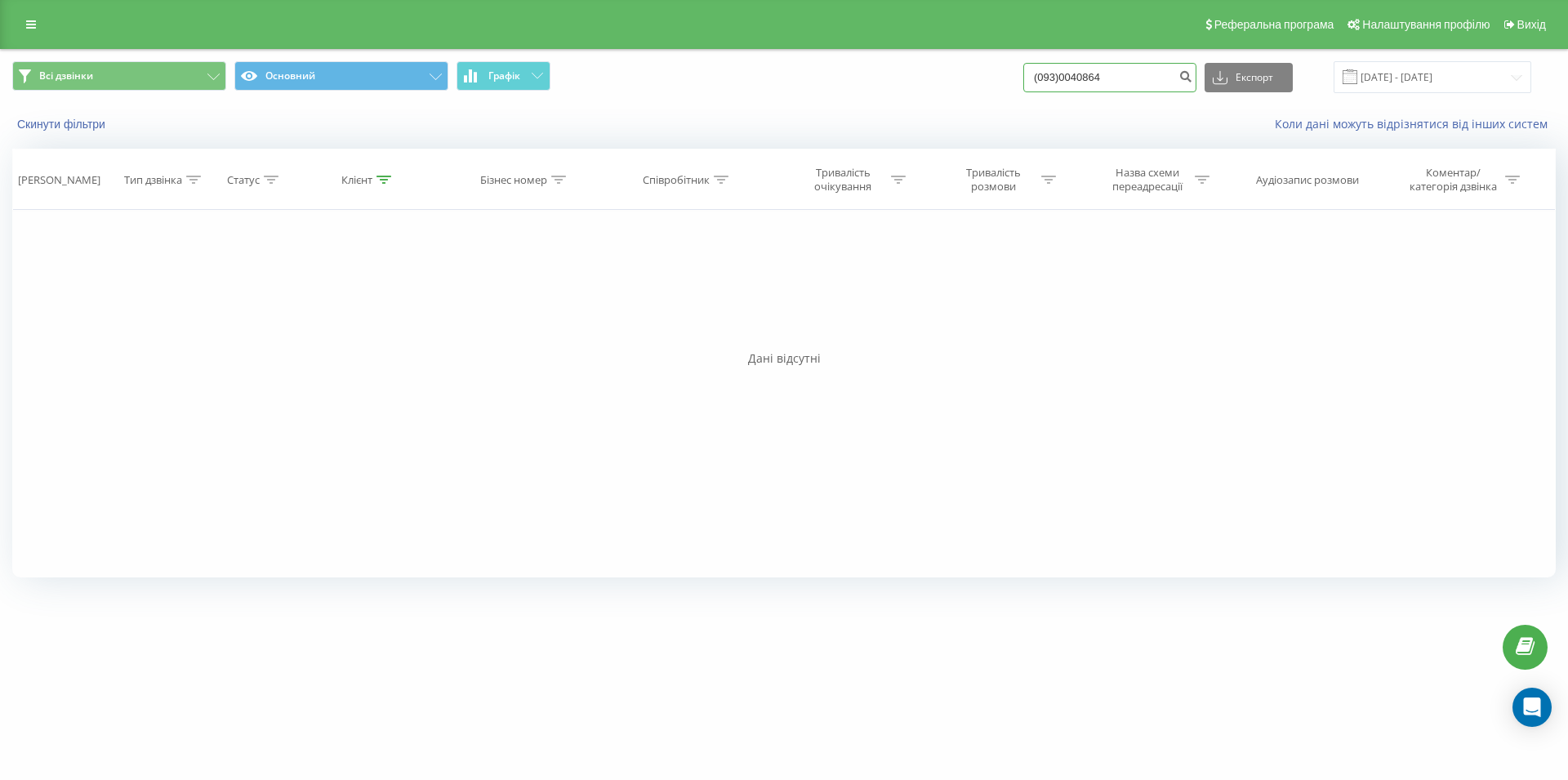
drag, startPoint x: 1134, startPoint y: 86, endPoint x: 1048, endPoint y: 86, distance: 86.0
click at [1048, 86] on input "(093)0040864" at bounding box center [1110, 77] width 173 height 30
click at [1128, 72] on input "(093)0040864" at bounding box center [1110, 77] width 173 height 30
drag, startPoint x: 1130, startPoint y: 73, endPoint x: 1045, endPoint y: 74, distance: 85.0
click at [1045, 74] on input "(093)0040864" at bounding box center [1110, 77] width 173 height 30
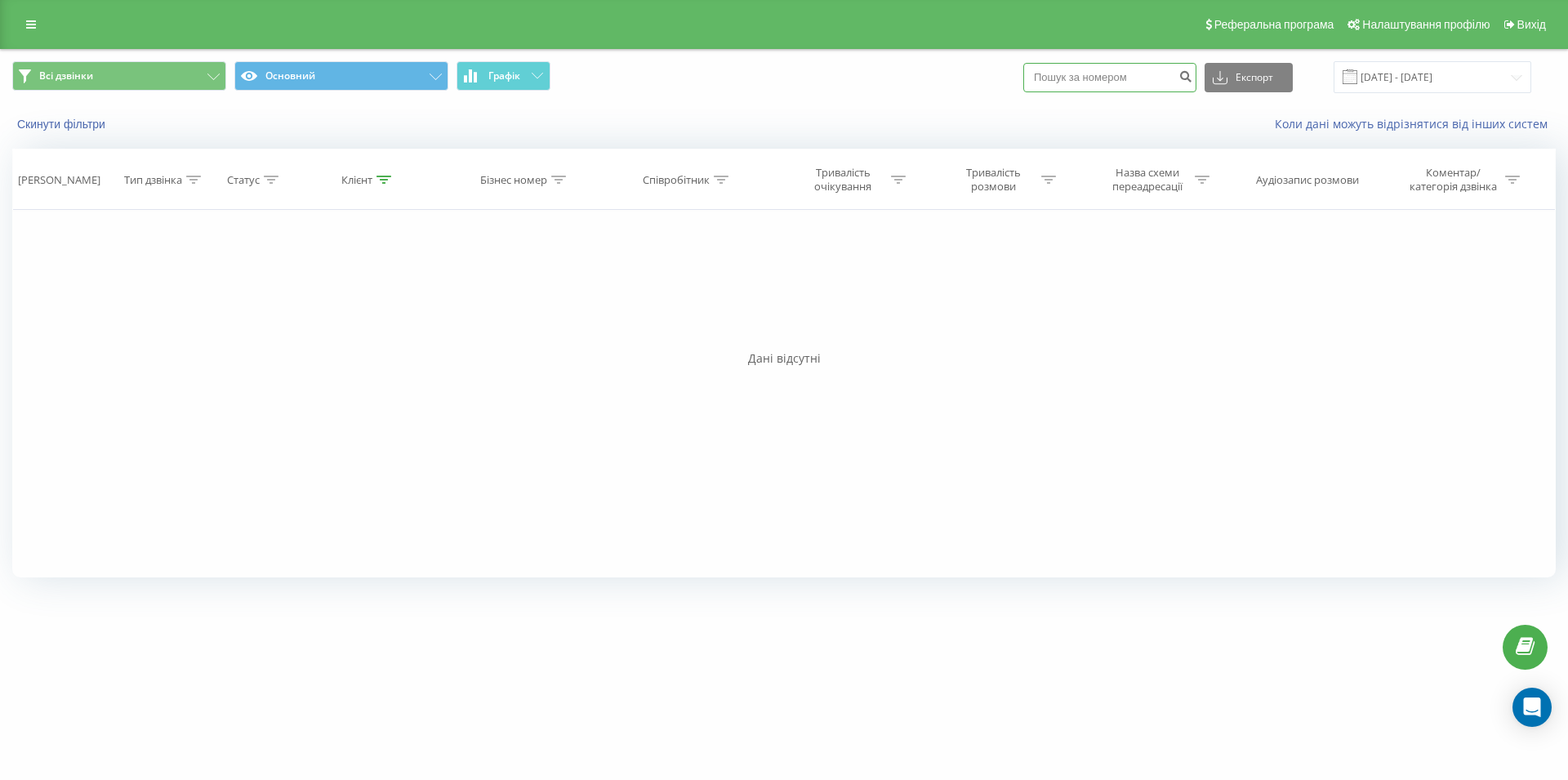
paste input "093 004 08 64"
type input "093 004 08 64"
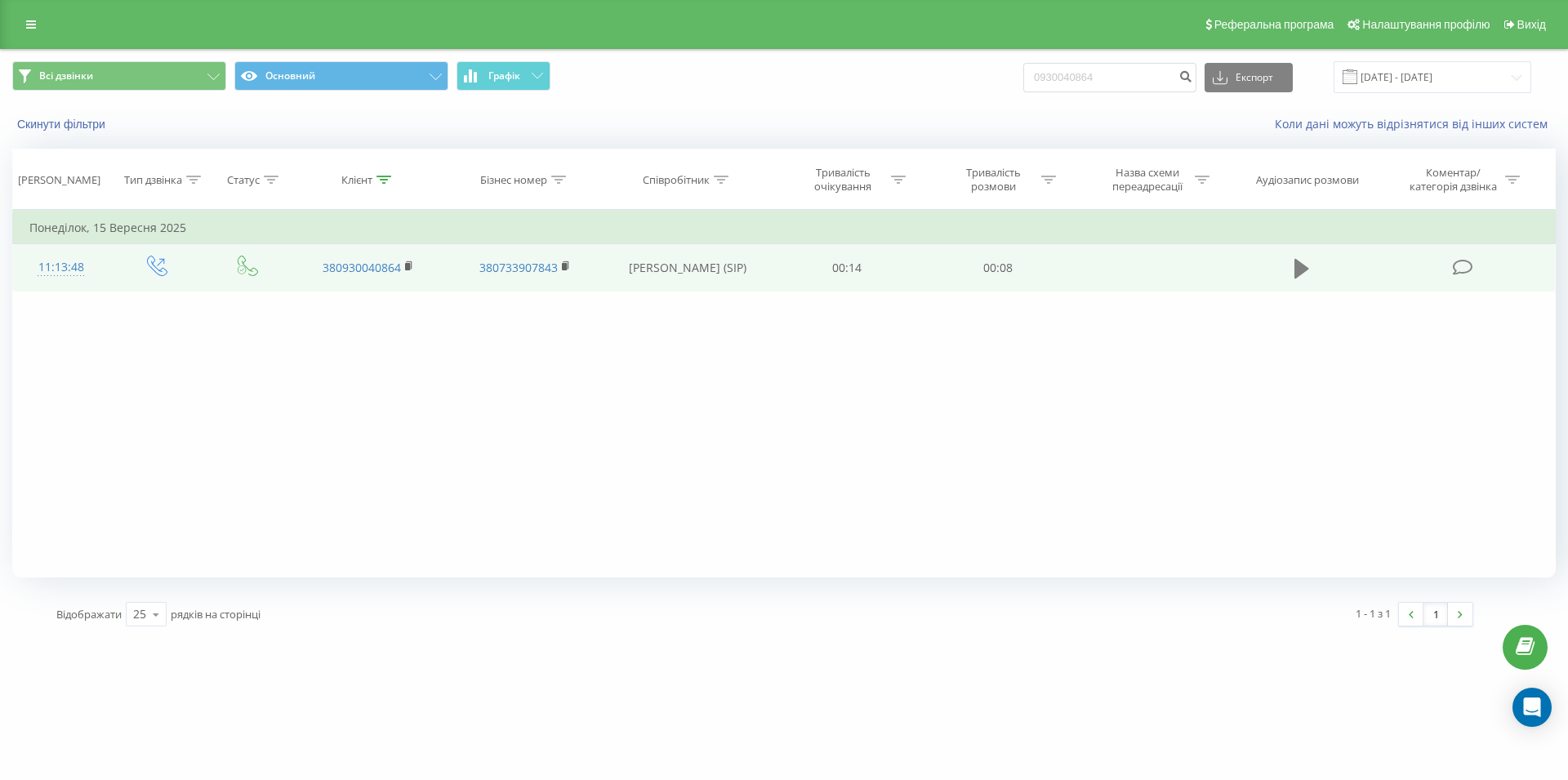
click at [1297, 267] on icon at bounding box center [1301, 268] width 14 height 19
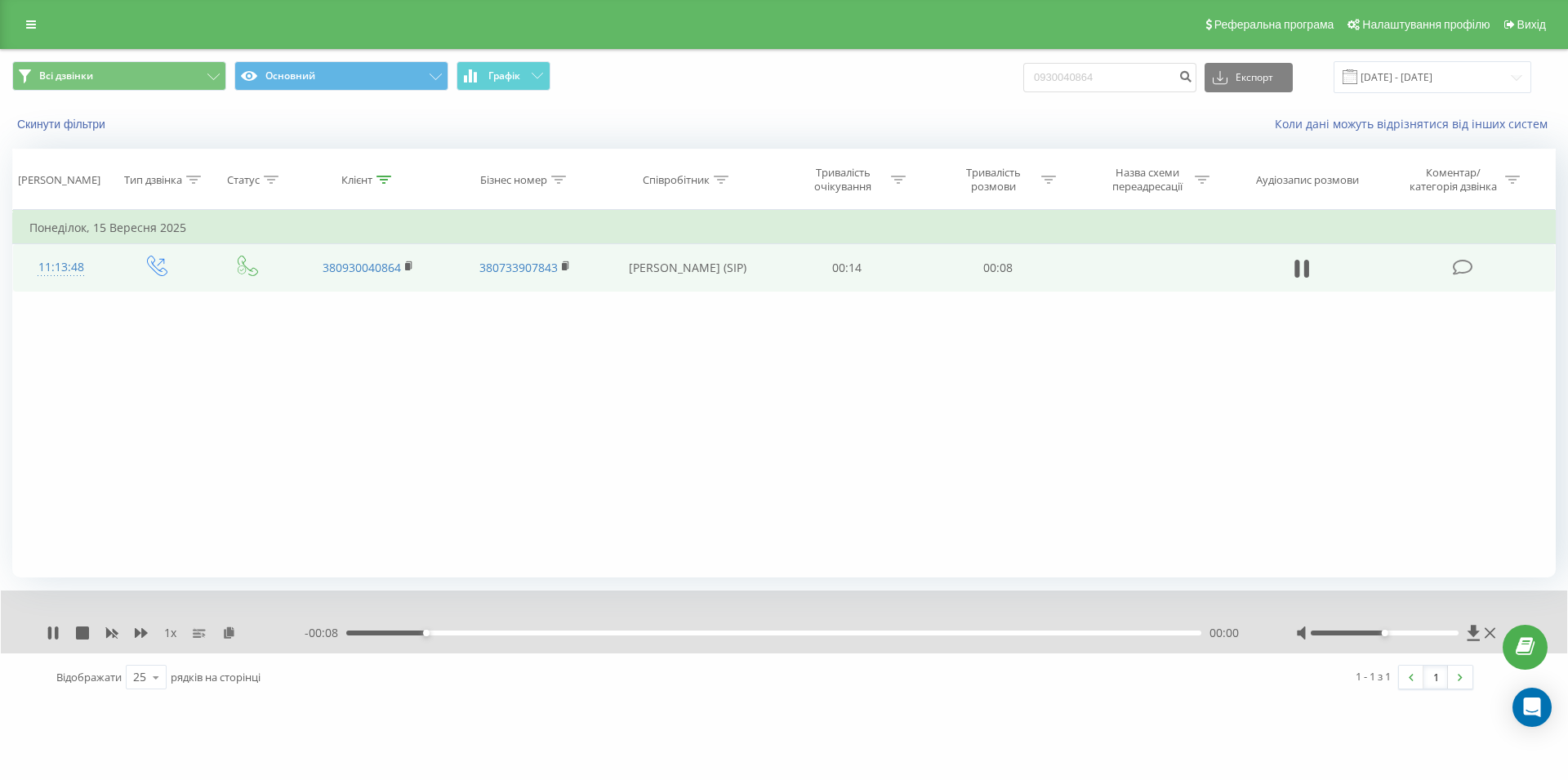
click at [964, 632] on div "- 00:08 00:00 00:00" at bounding box center [779, 632] width 950 height 16
click at [968, 625] on div "1 x - 00:08 00:01 00:01" at bounding box center [784, 622] width 1566 height 62
click at [968, 634] on div "00:01" at bounding box center [773, 632] width 855 height 5
click at [1299, 262] on icon at bounding box center [1301, 269] width 14 height 23
drag, startPoint x: 1124, startPoint y: 77, endPoint x: 1018, endPoint y: 85, distance: 106.3
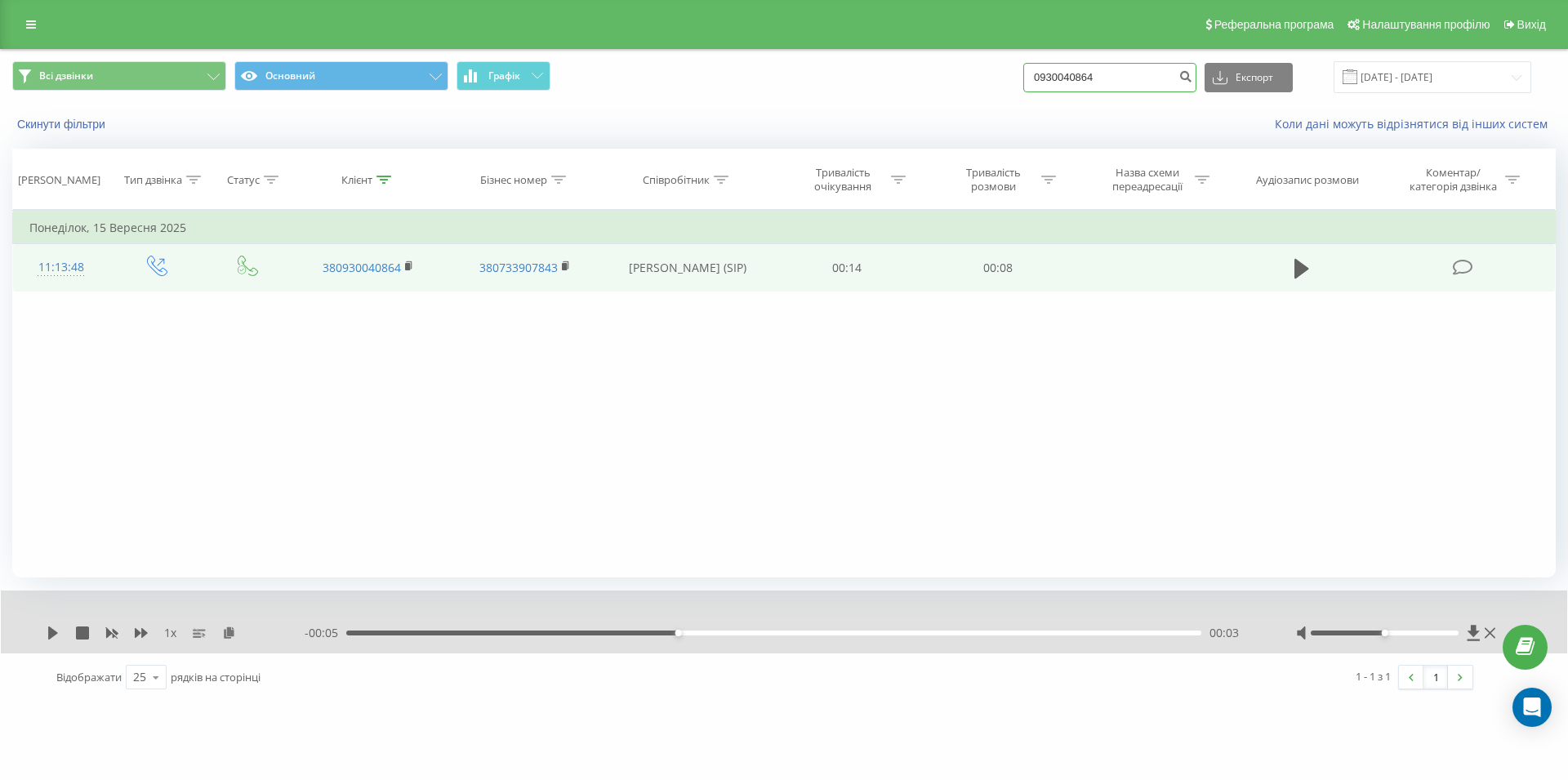
click at [1023, 85] on input "0930040864" at bounding box center [1110, 77] width 173 height 30
paste input "066 423 23 59"
type input "066 423 23 59"
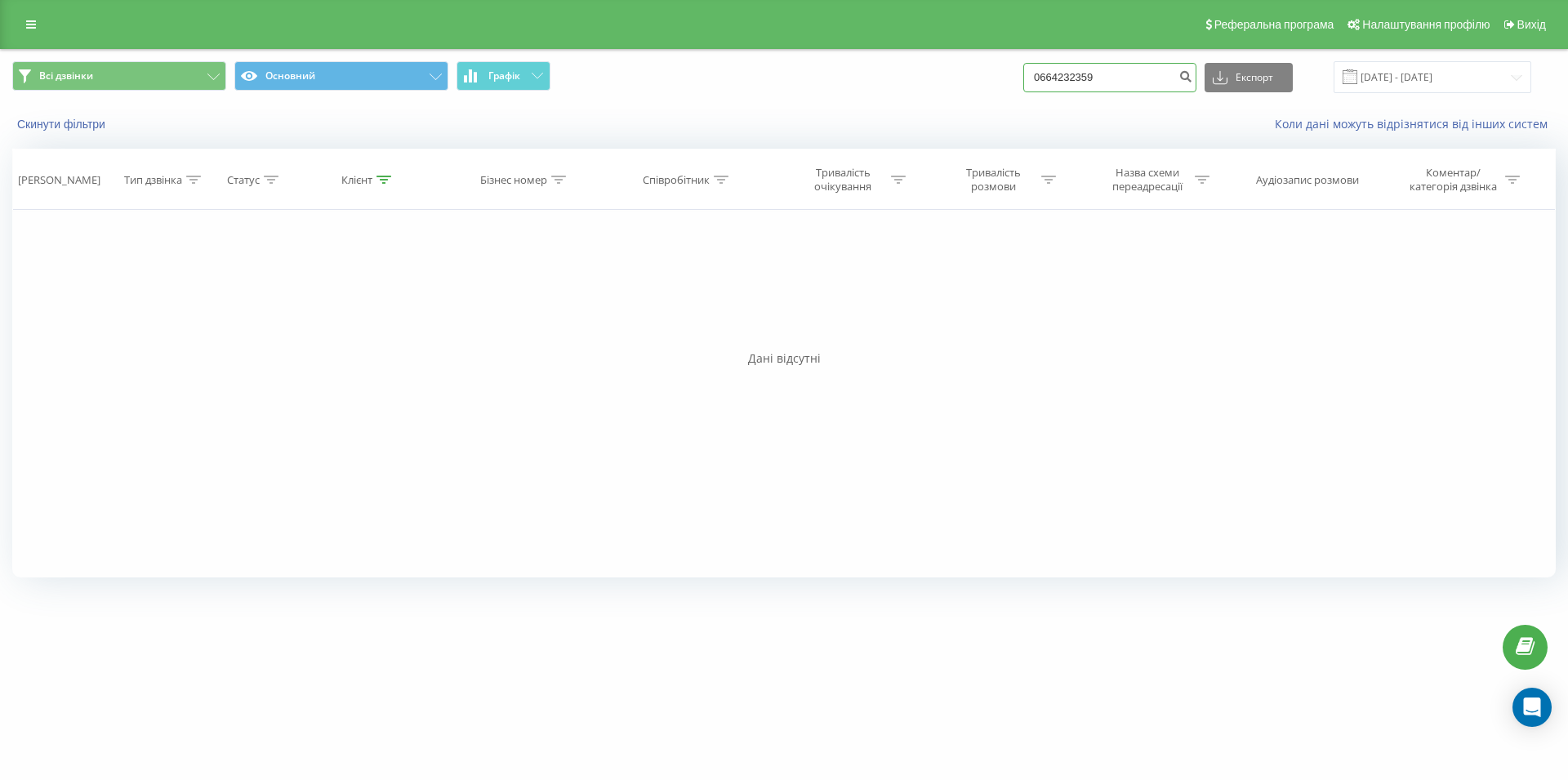
drag, startPoint x: 1130, startPoint y: 79, endPoint x: 1013, endPoint y: 75, distance: 117.1
click at [1023, 75] on input "0664232359" at bounding box center [1110, 77] width 173 height 30
paste input "066 275 18 03"
type input "066 275 18 03"
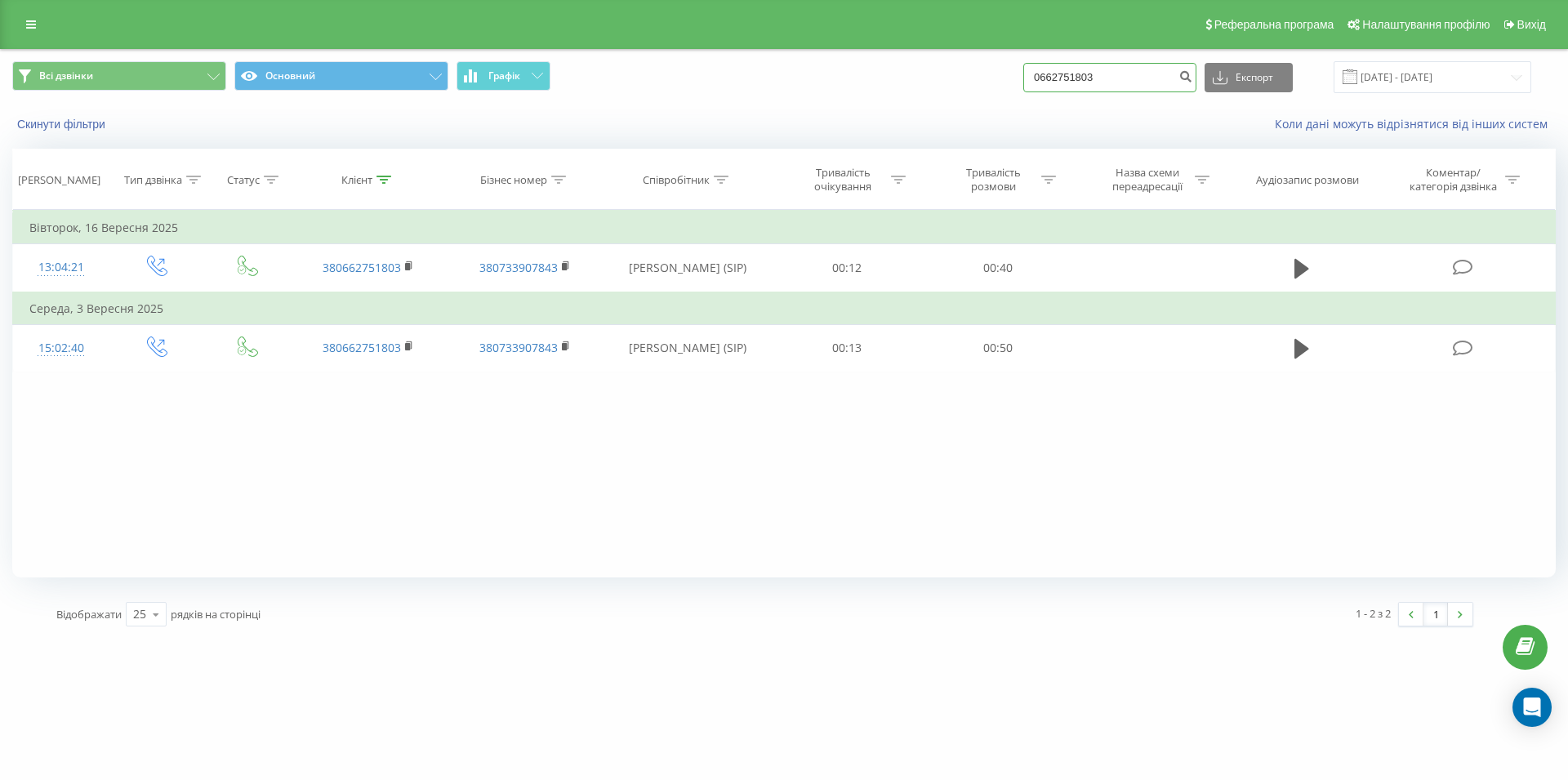
drag, startPoint x: 1080, startPoint y: 75, endPoint x: 1026, endPoint y: 79, distance: 54.1
click at [1033, 80] on input "0662751803" at bounding box center [1110, 77] width 173 height 30
paste input "067 898 53 44"
type input "067 898 53 44"
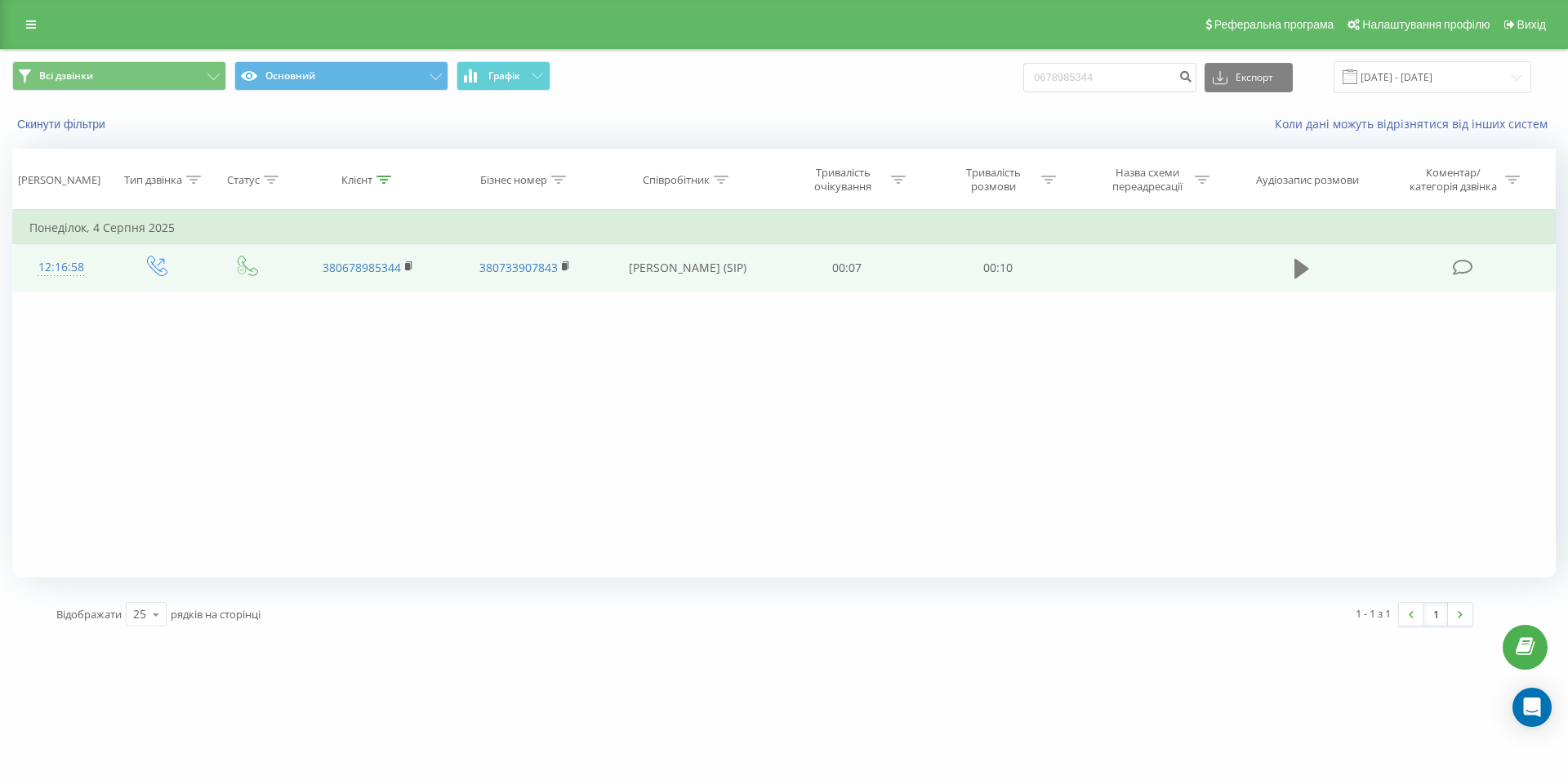
click at [1304, 270] on icon at bounding box center [1301, 268] width 14 height 19
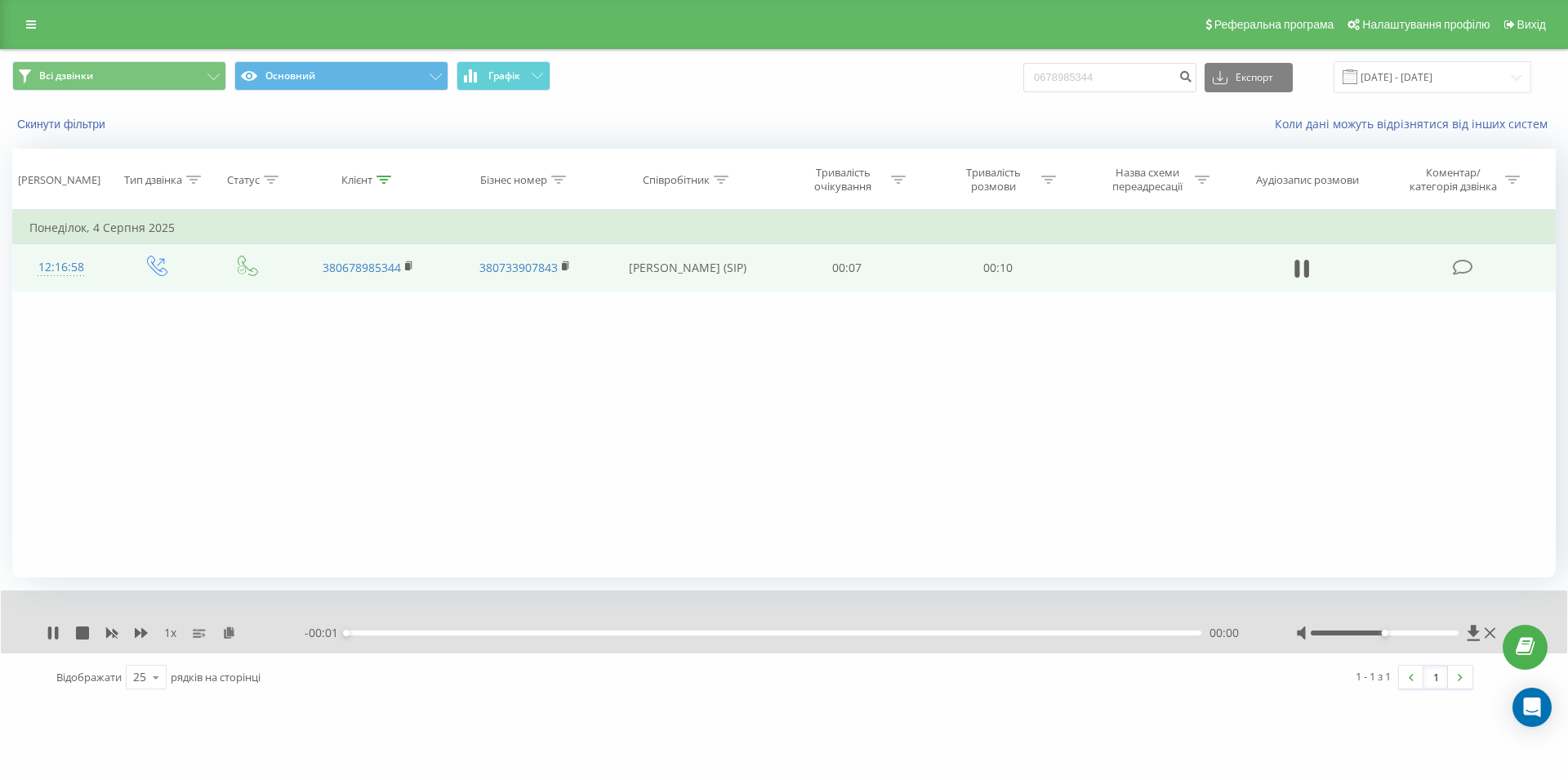
click at [981, 635] on div "00:00" at bounding box center [773, 632] width 855 height 5
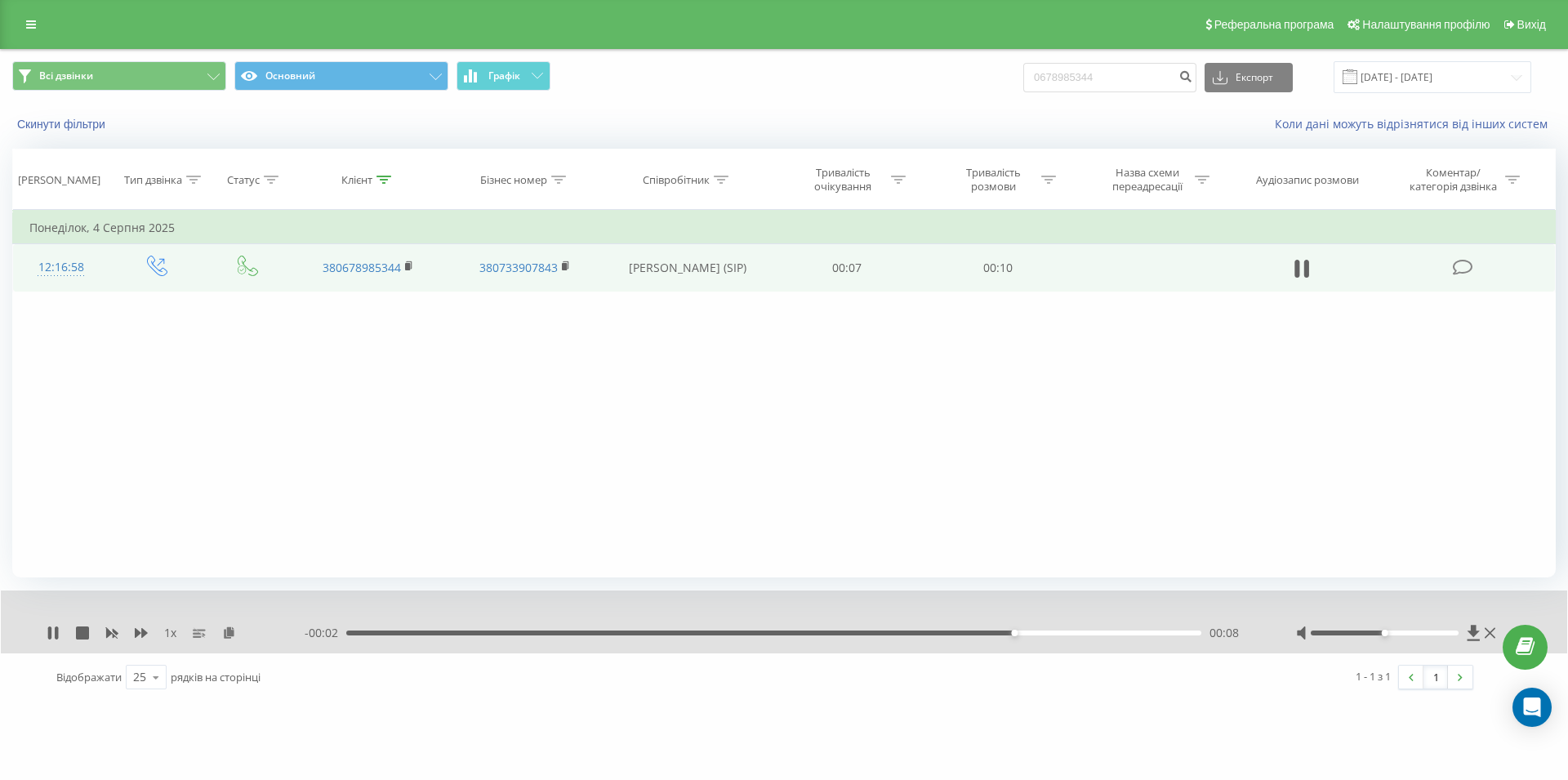
click at [1020, 633] on div "00:08" at bounding box center [773, 632] width 855 height 5
click at [1297, 256] on td at bounding box center [1302, 267] width 144 height 47
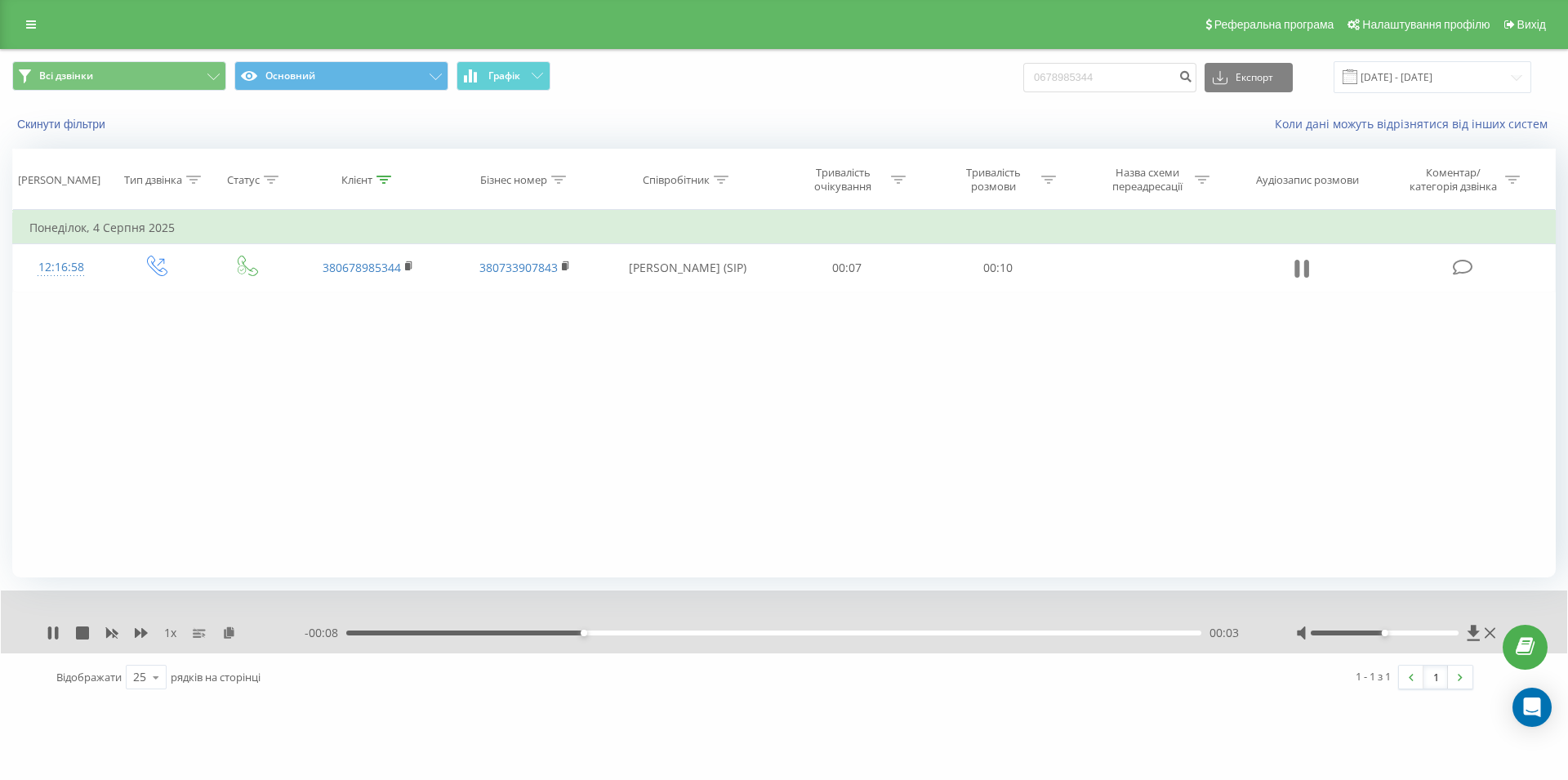
click at [1300, 266] on icon at bounding box center [1301, 269] width 14 height 23
drag, startPoint x: 1142, startPoint y: 67, endPoint x: 1012, endPoint y: 76, distance: 130.3
click at [1023, 76] on input "0678985344" at bounding box center [1110, 77] width 173 height 30
paste input "097 140 55 89"
type input "097 140 55 89"
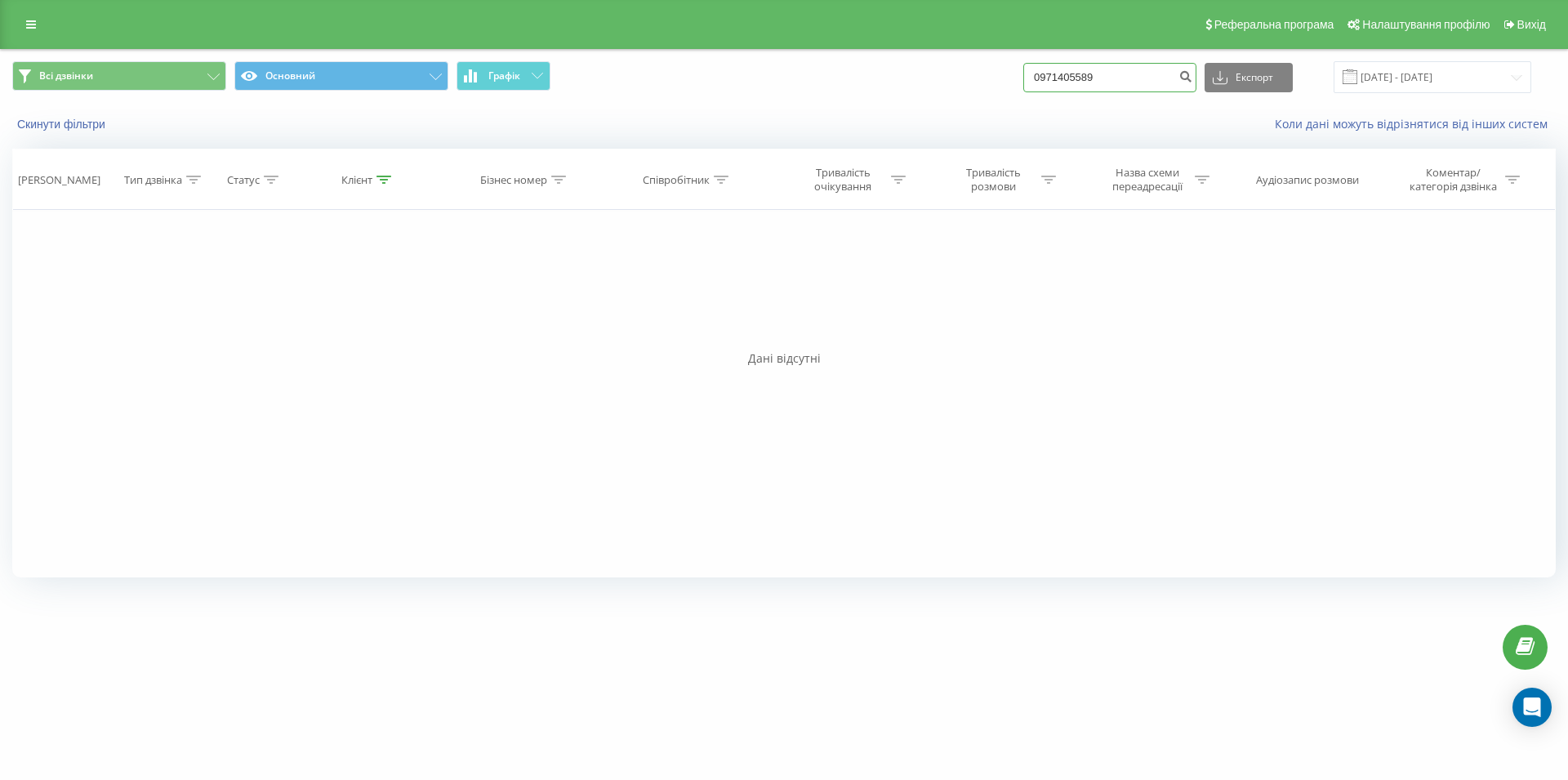
drag, startPoint x: 1137, startPoint y: 78, endPoint x: 1005, endPoint y: 88, distance: 132.4
click at [1023, 88] on input "0971405589" at bounding box center [1110, 77] width 173 height 30
paste input "097 942 25 53"
type input "097 942 25 53"
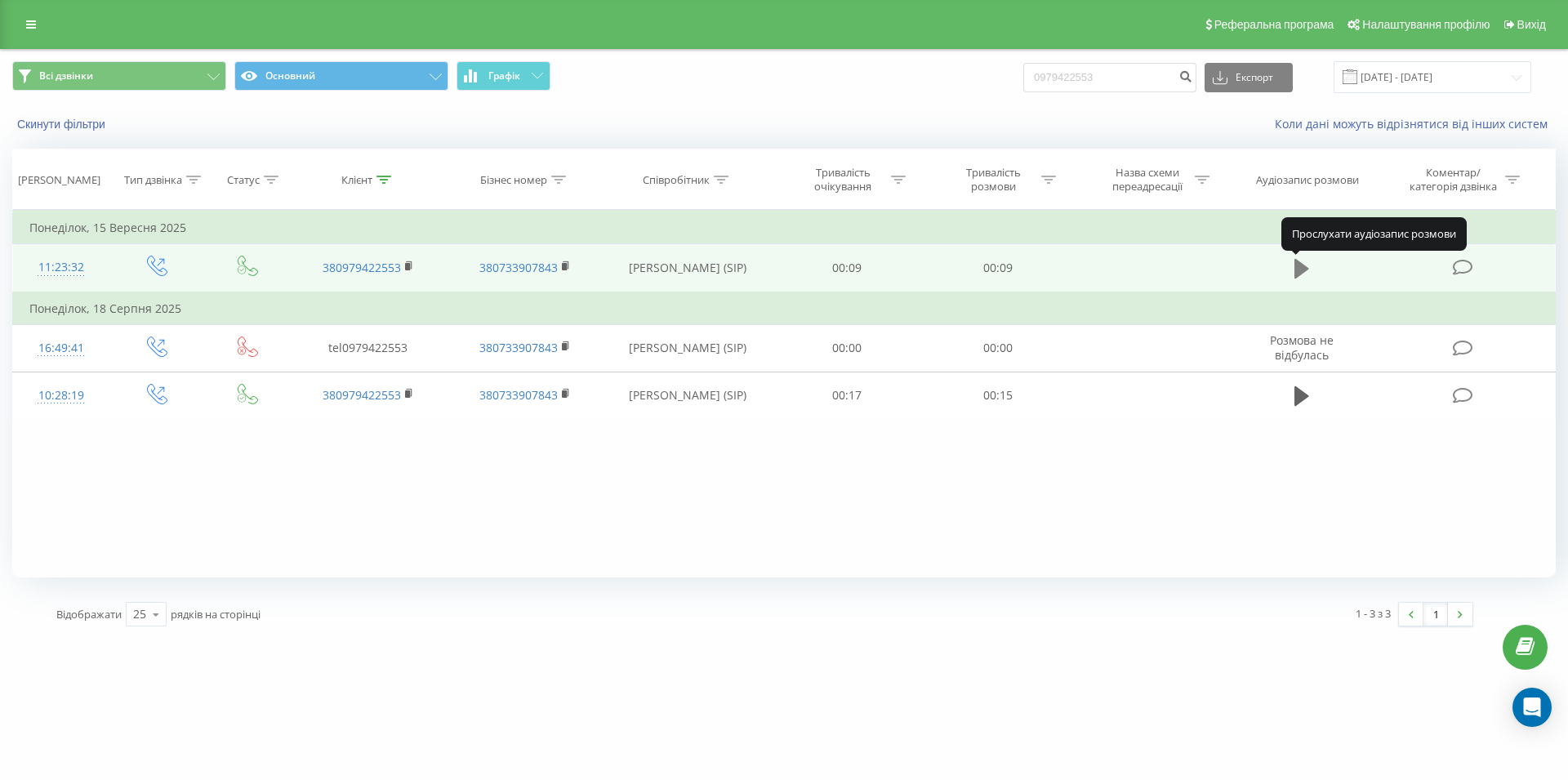
click at [1290, 269] on button at bounding box center [1302, 269] width 25 height 25
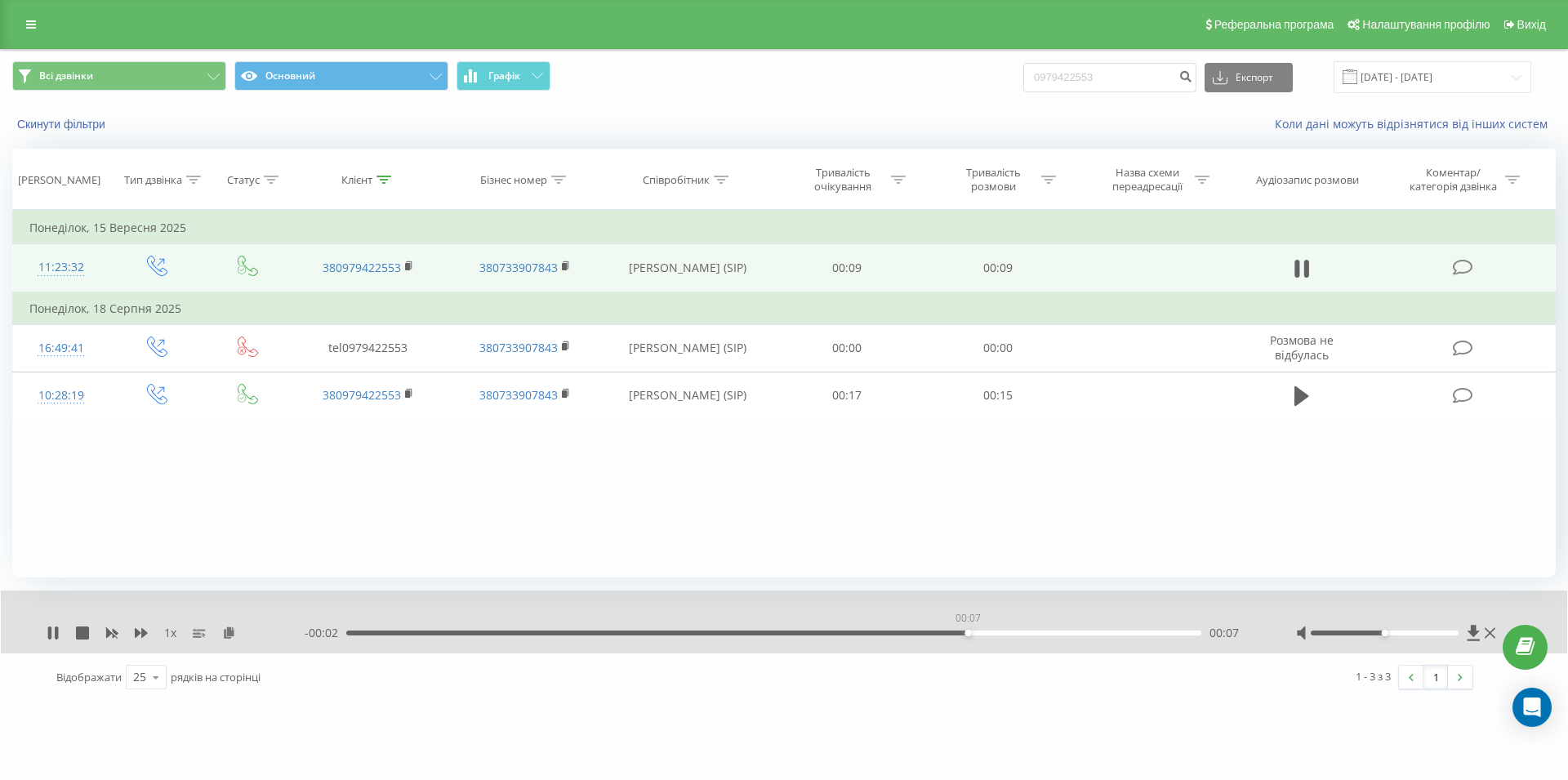
click at [967, 634] on div "00:07" at bounding box center [773, 632] width 855 height 5
click at [990, 634] on div "00:07" at bounding box center [773, 632] width 855 height 5
click at [1303, 265] on icon at bounding box center [1301, 269] width 14 height 23
drag, startPoint x: 1130, startPoint y: 64, endPoint x: 982, endPoint y: 76, distance: 148.5
click at [1023, 76] on input "0979422553" at bounding box center [1110, 77] width 173 height 30
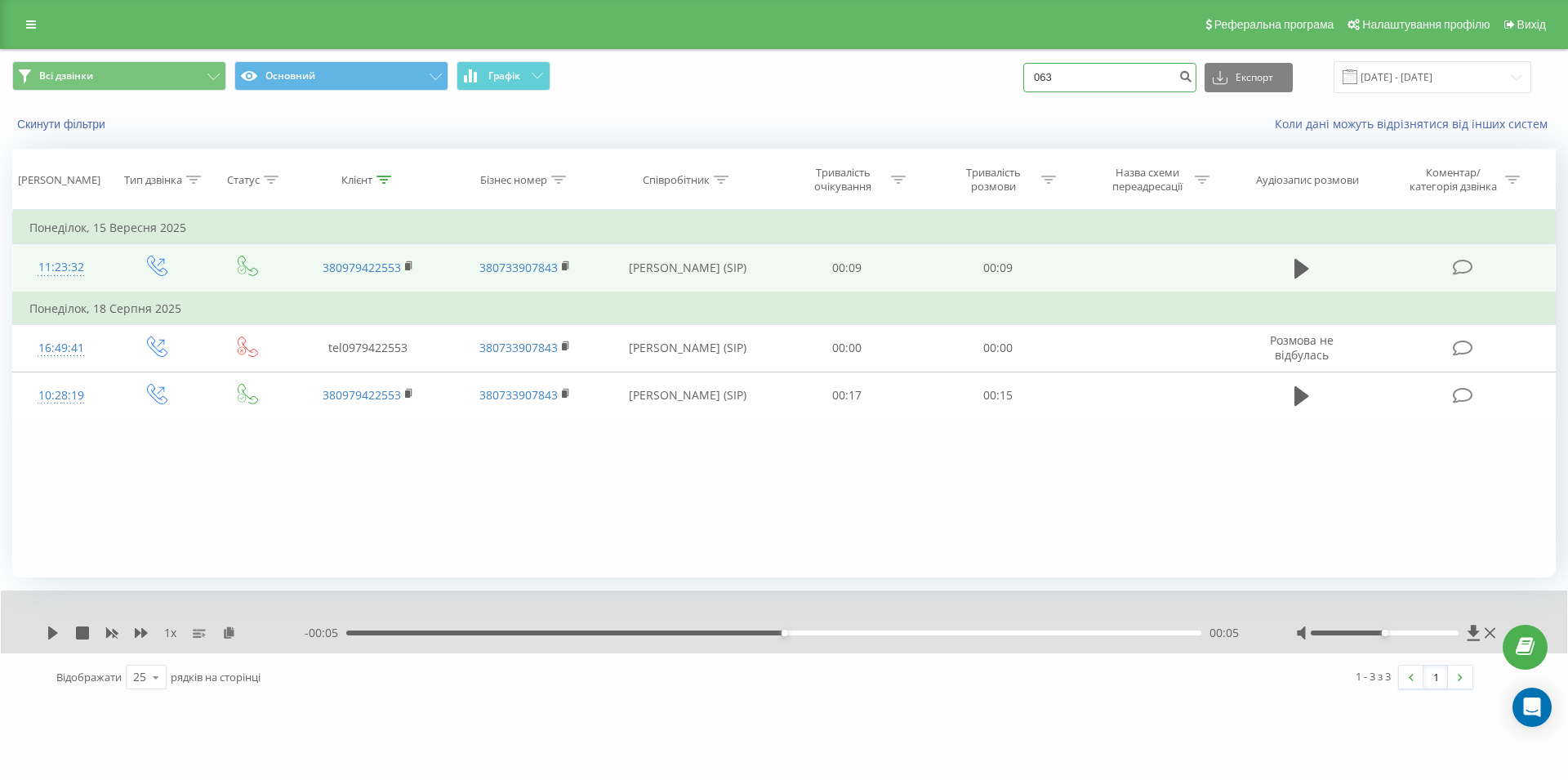
type input "063"
drag, startPoint x: 1114, startPoint y: 84, endPoint x: 1013, endPoint y: 85, distance: 101.0
click at [1023, 85] on input "063" at bounding box center [1110, 77] width 173 height 30
paste input "066 660 66 73"
type input "066 660 66 73"
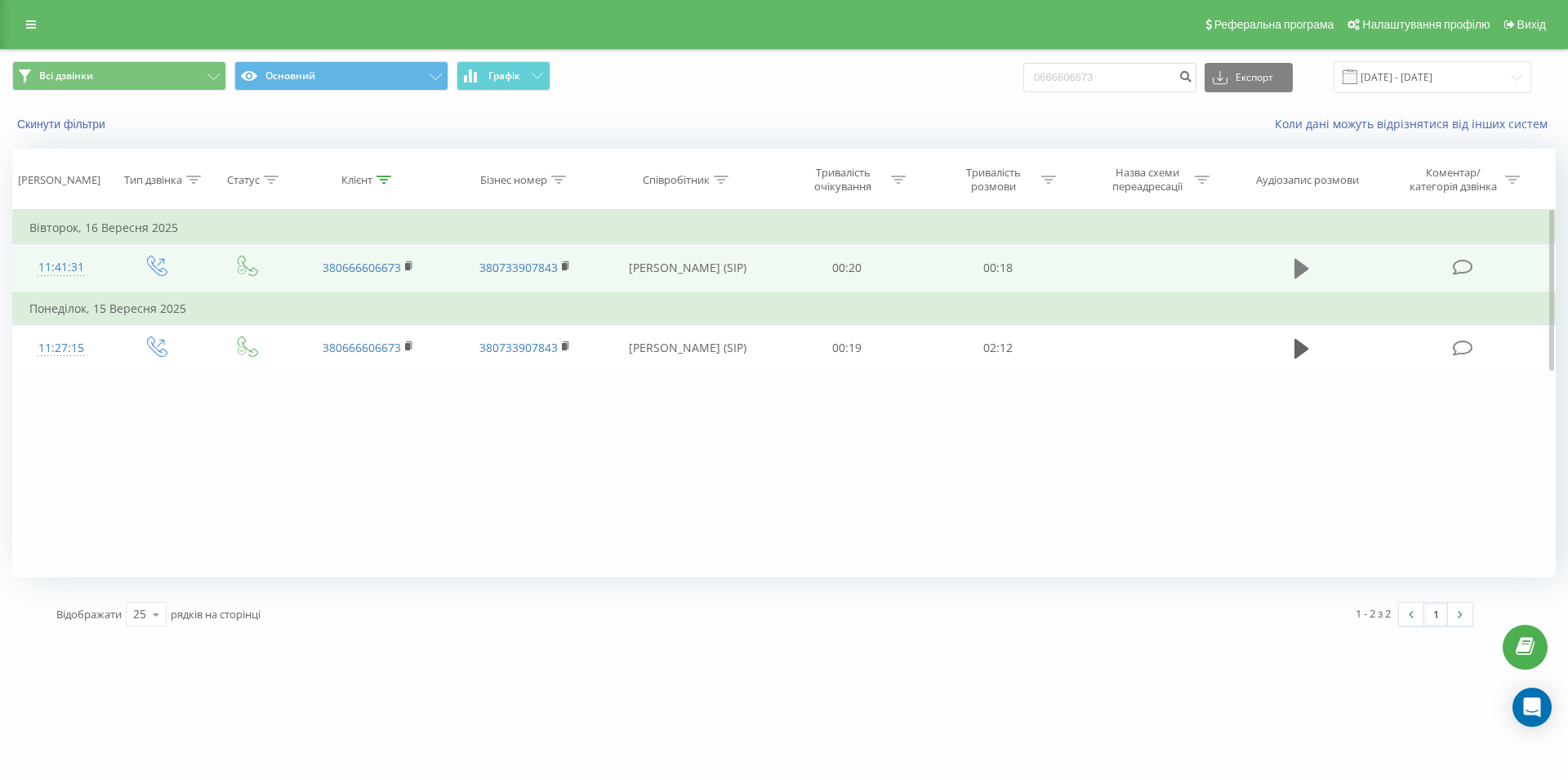
click at [1305, 266] on icon at bounding box center [1301, 268] width 14 height 19
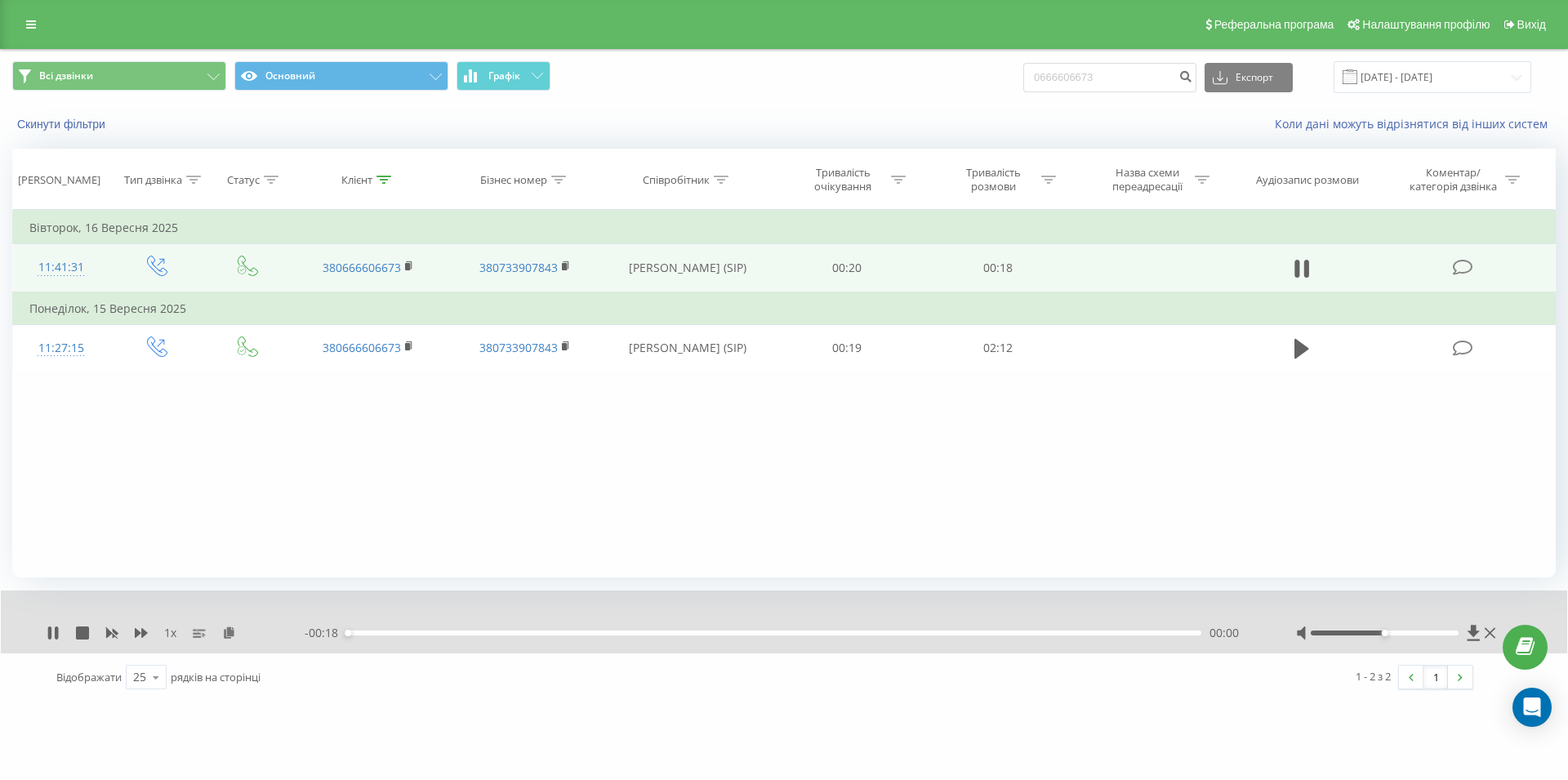
click at [934, 634] on div "00:00" at bounding box center [773, 632] width 855 height 5
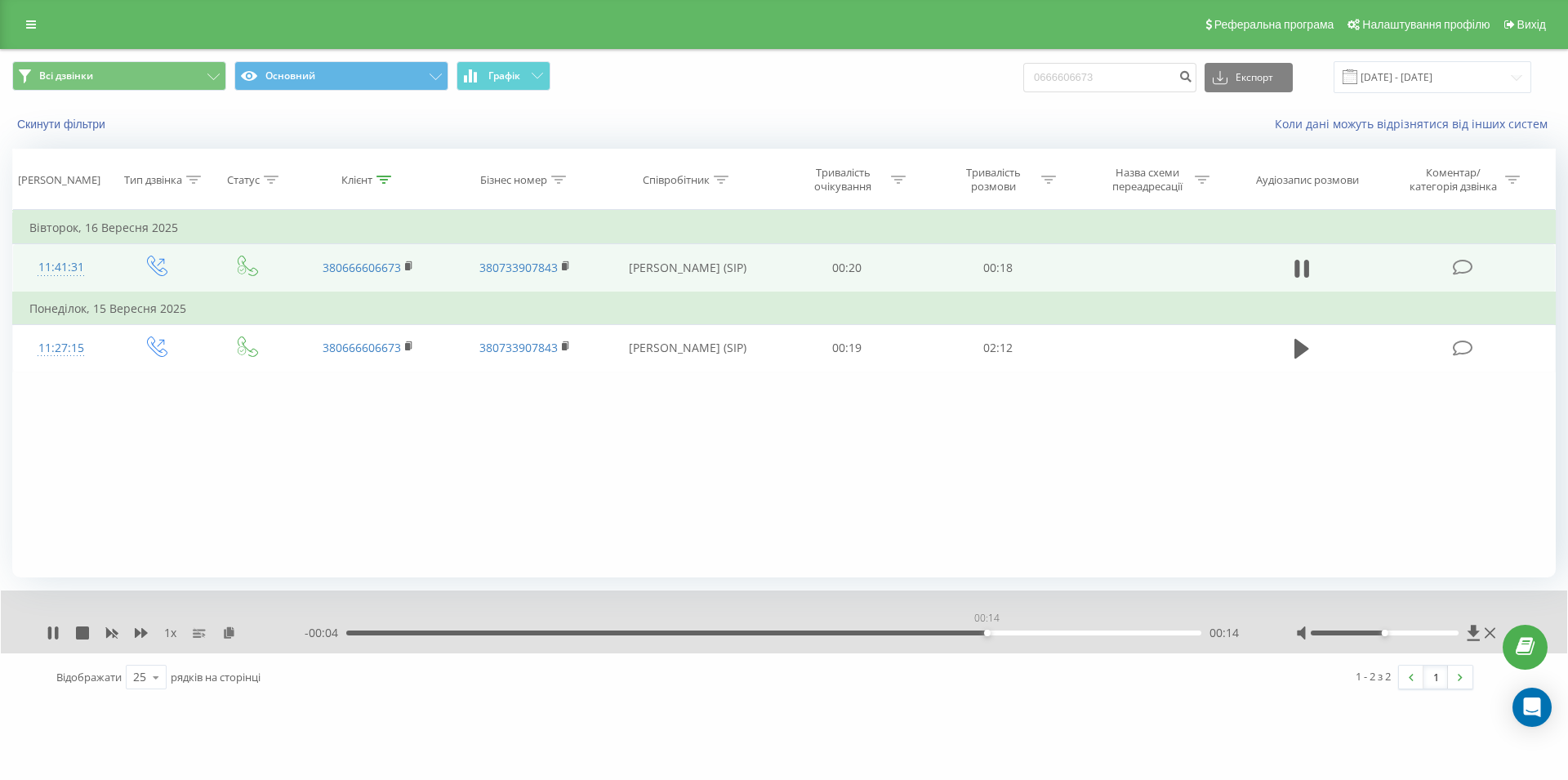
click at [987, 635] on div "00:14" at bounding box center [773, 632] width 855 height 5
click at [1309, 272] on icon at bounding box center [1307, 268] width 5 height 18
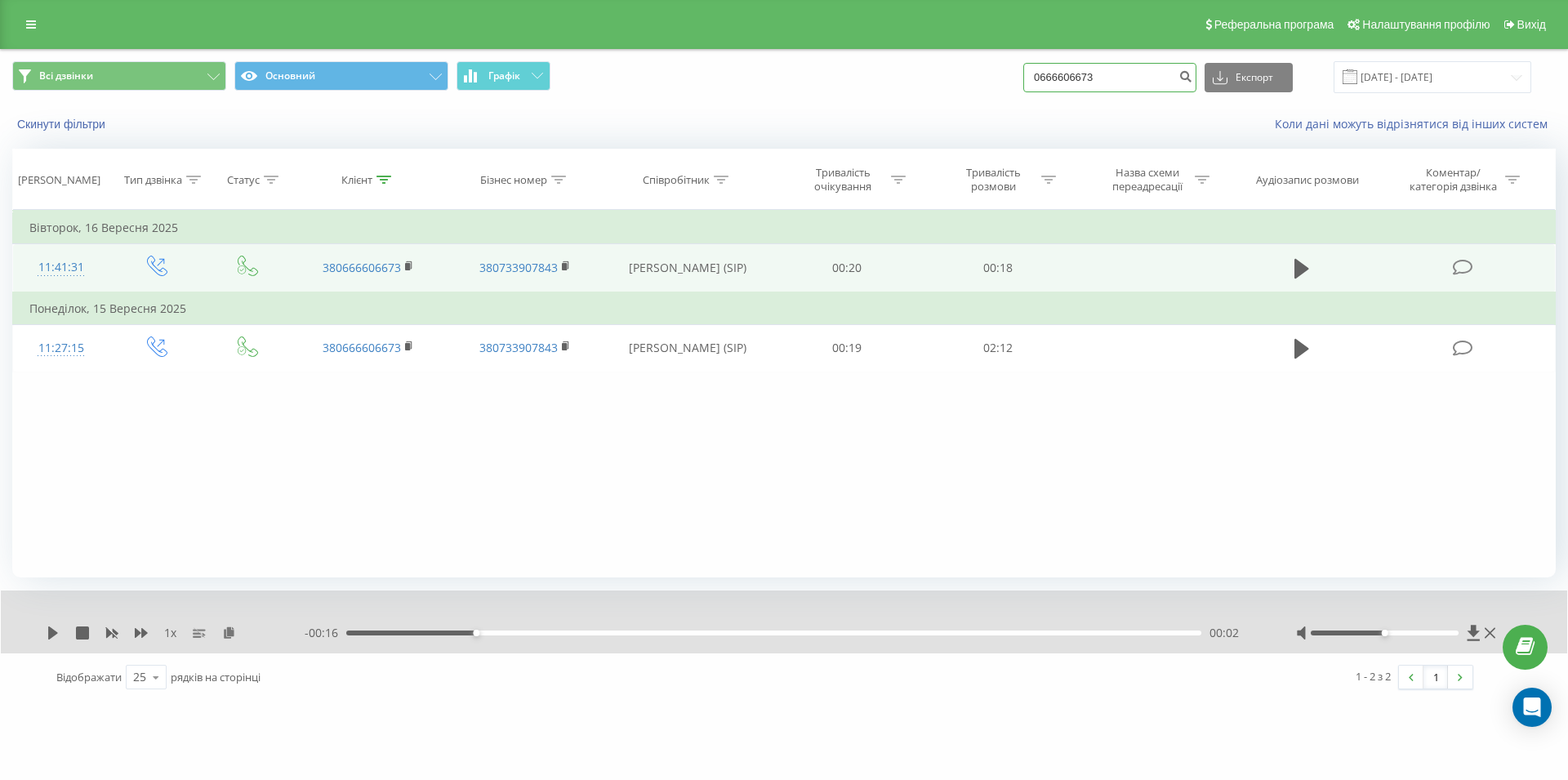
click at [1025, 78] on input "0666606673" at bounding box center [1110, 77] width 173 height 30
paste input "096 811 22 40"
type input "096 811 22 40"
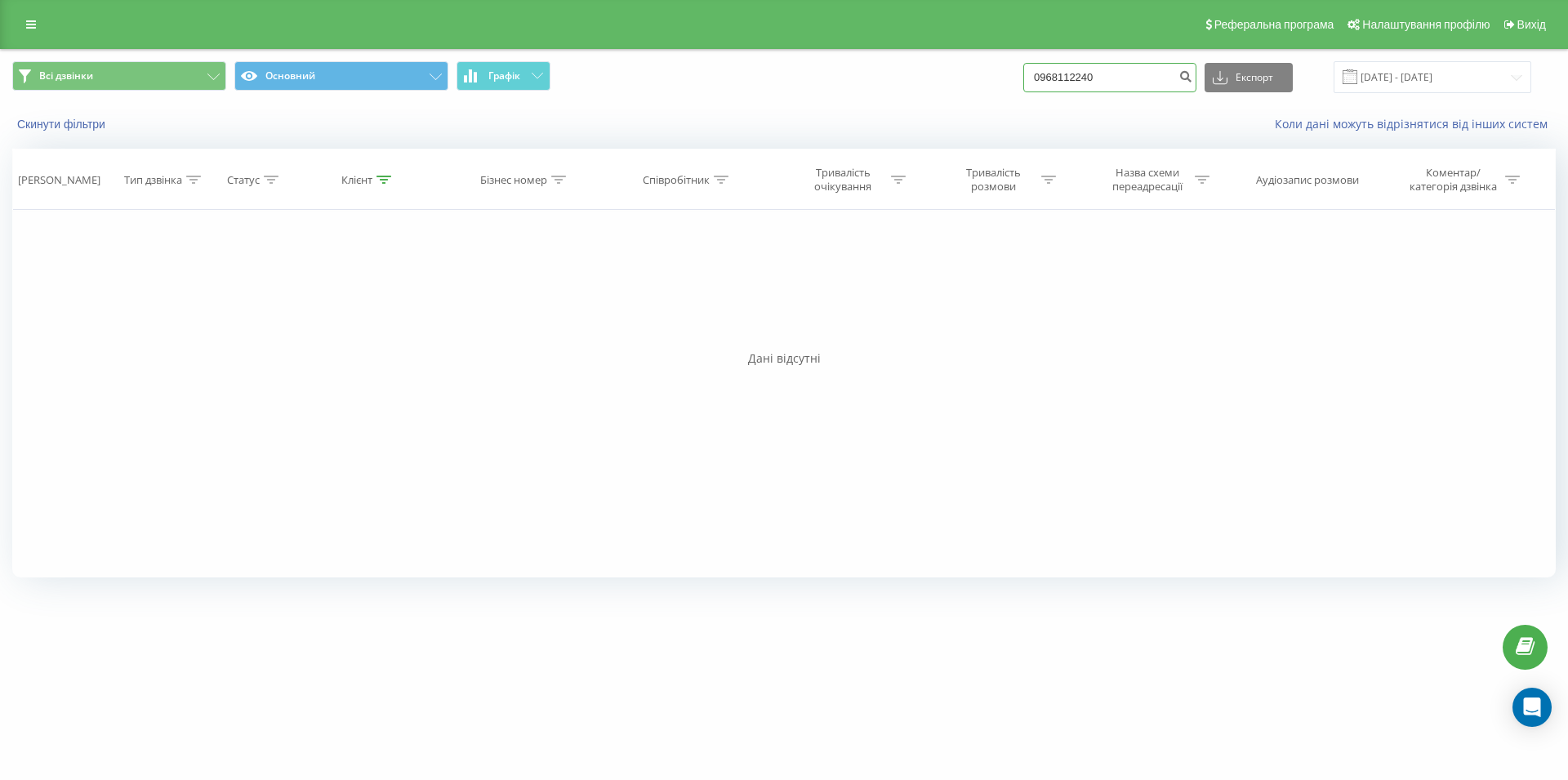
drag, startPoint x: 1091, startPoint y: 79, endPoint x: 1027, endPoint y: 85, distance: 64.3
click at [1027, 85] on input "0968112240" at bounding box center [1110, 77] width 173 height 30
paste input "096 206 63 15"
type input "096 206 63 15"
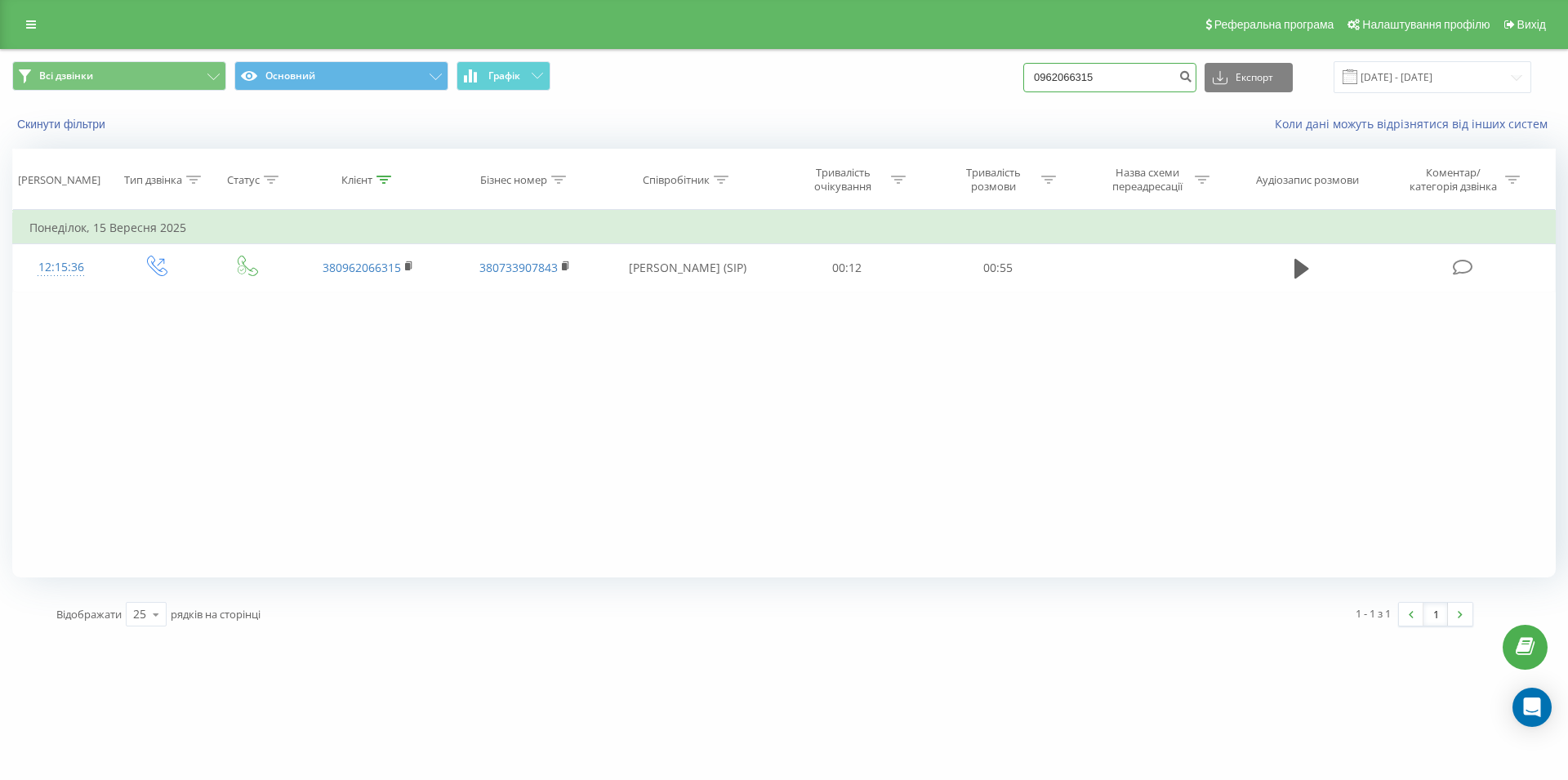
click at [1023, 82] on input "0962066315" at bounding box center [1110, 77] width 173 height 30
paste input "096 728 22 34"
type input "096 728 22 34"
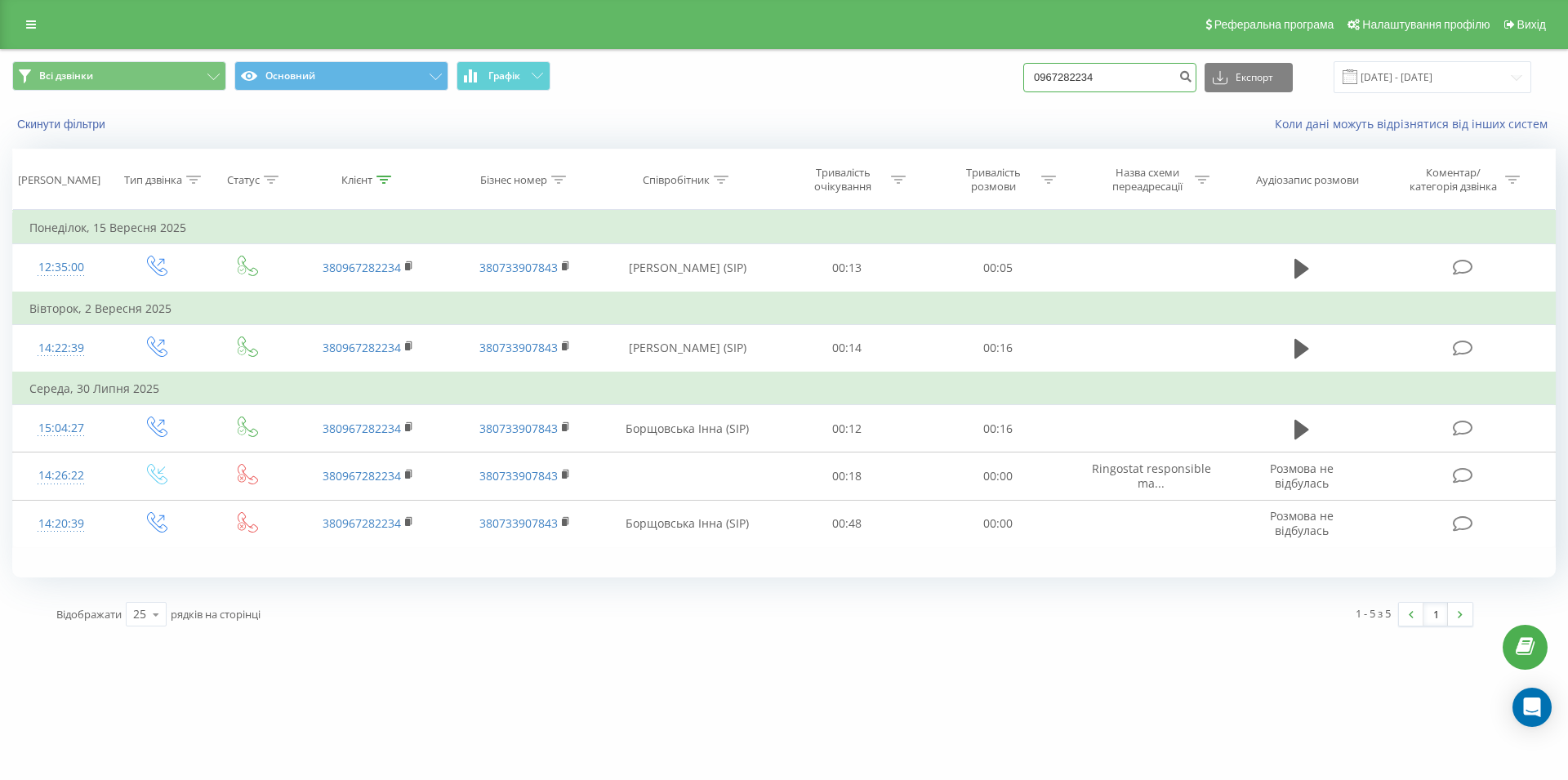
drag, startPoint x: 1144, startPoint y: 80, endPoint x: 974, endPoint y: 90, distance: 170.3
click at [1023, 90] on input "0967282234" at bounding box center [1110, 77] width 173 height 30
type input "0684454445"
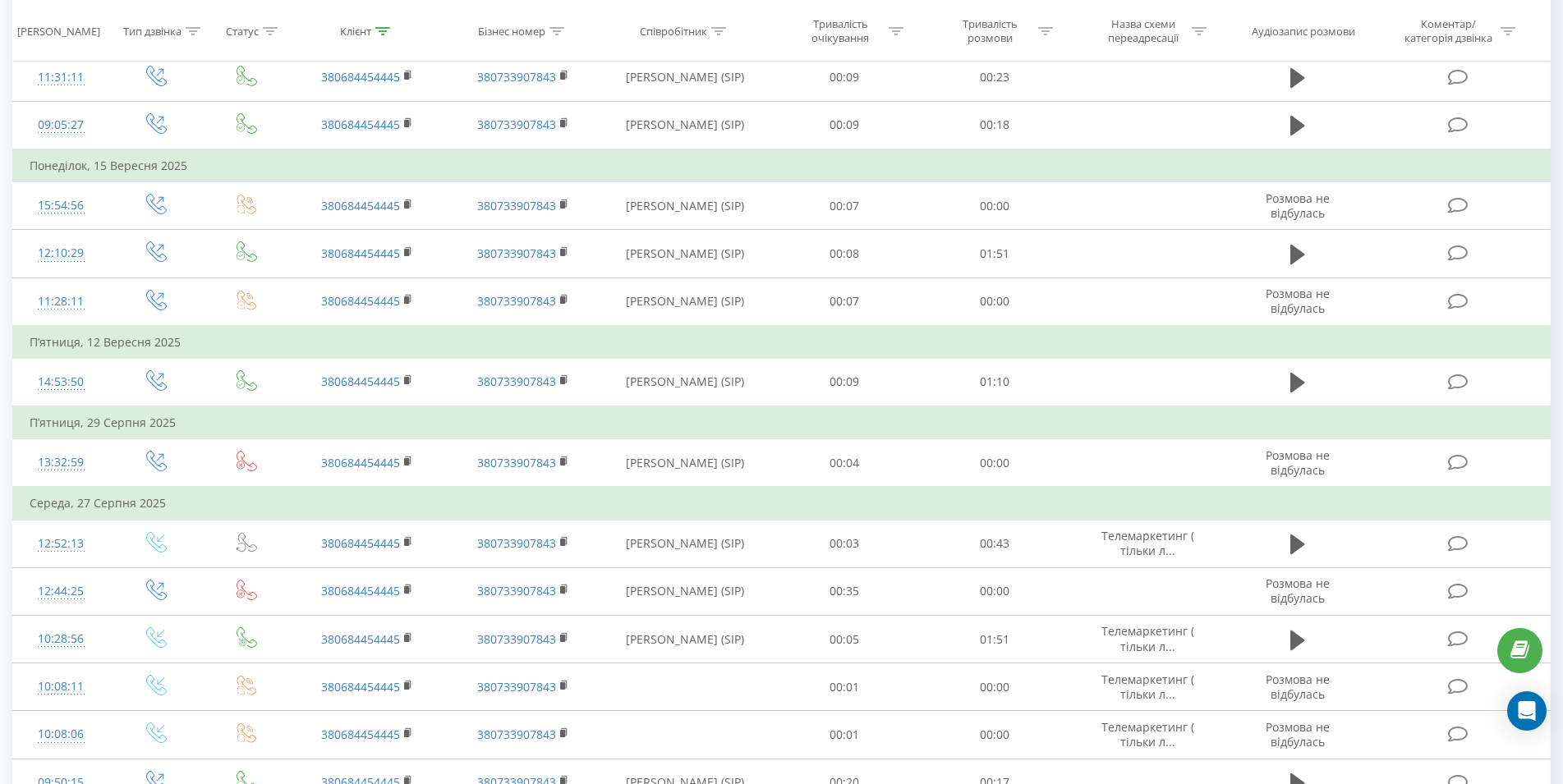
scroll to position [251, 0]
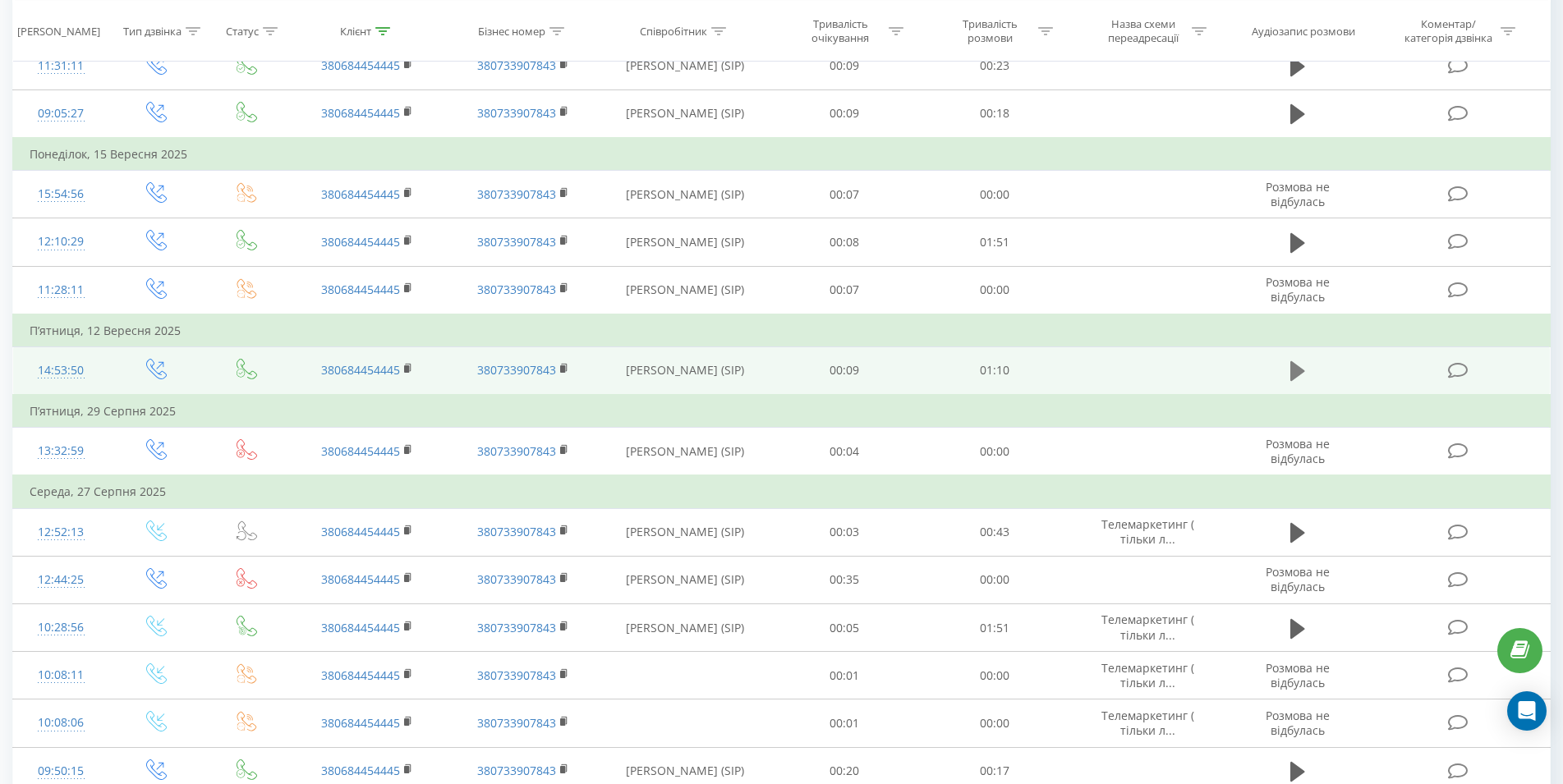
click at [1300, 374] on icon at bounding box center [1296, 371] width 14 height 19
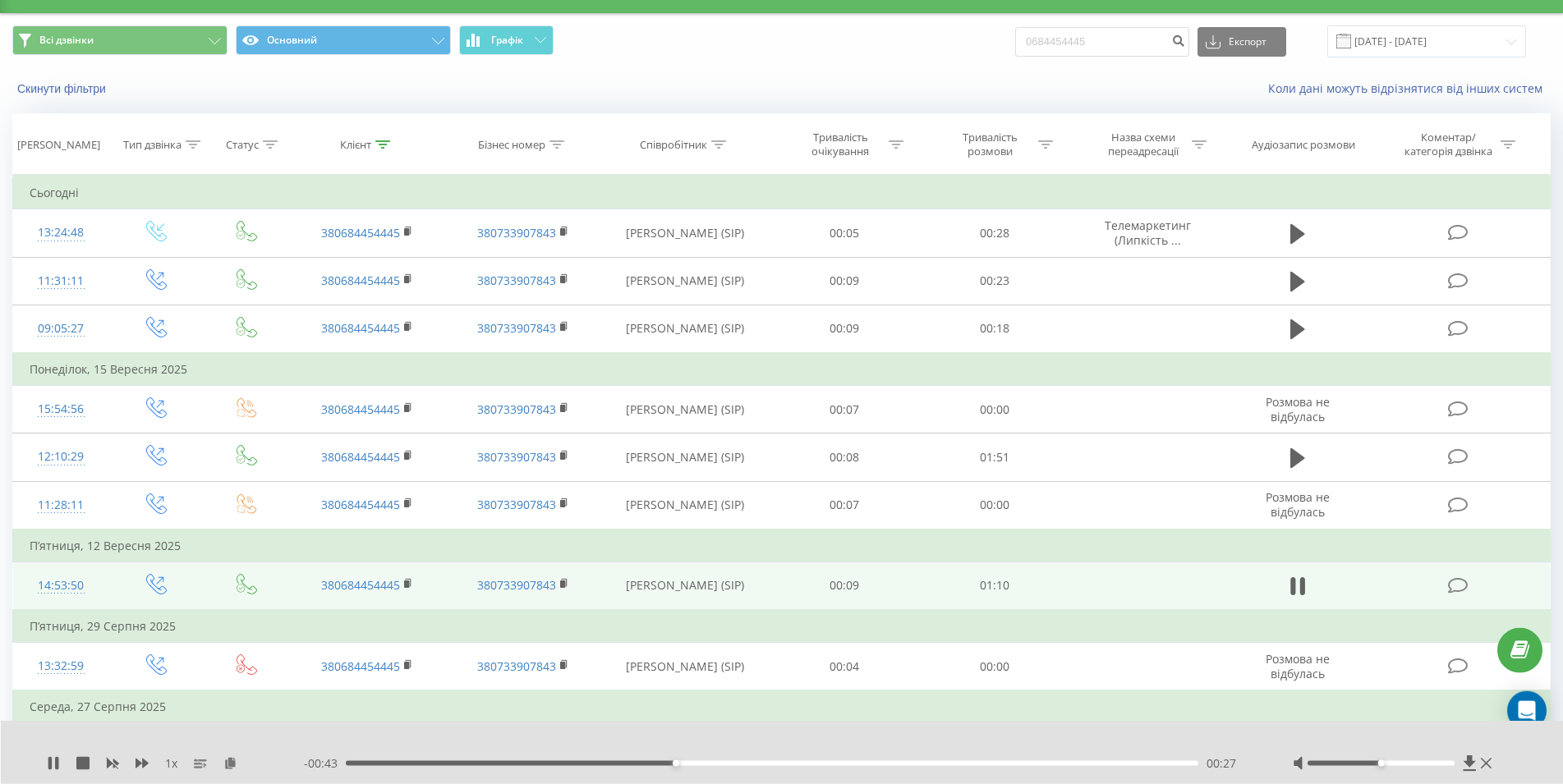
scroll to position [0, 0]
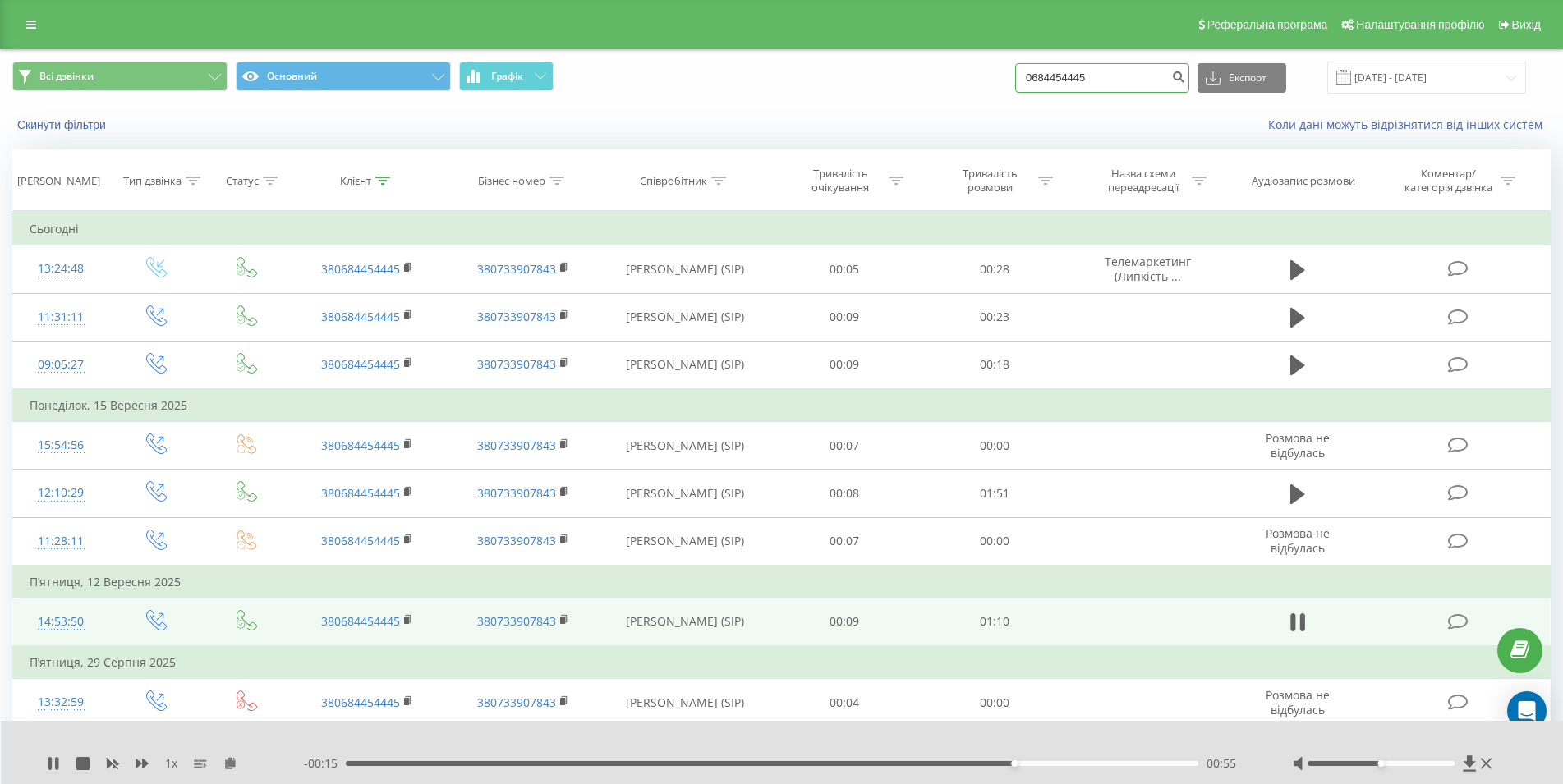
drag, startPoint x: 1116, startPoint y: 70, endPoint x: 1009, endPoint y: 77, distance: 107.2
click at [1015, 77] on input "0684454445" at bounding box center [1102, 77] width 174 height 30
type input "0675679199"
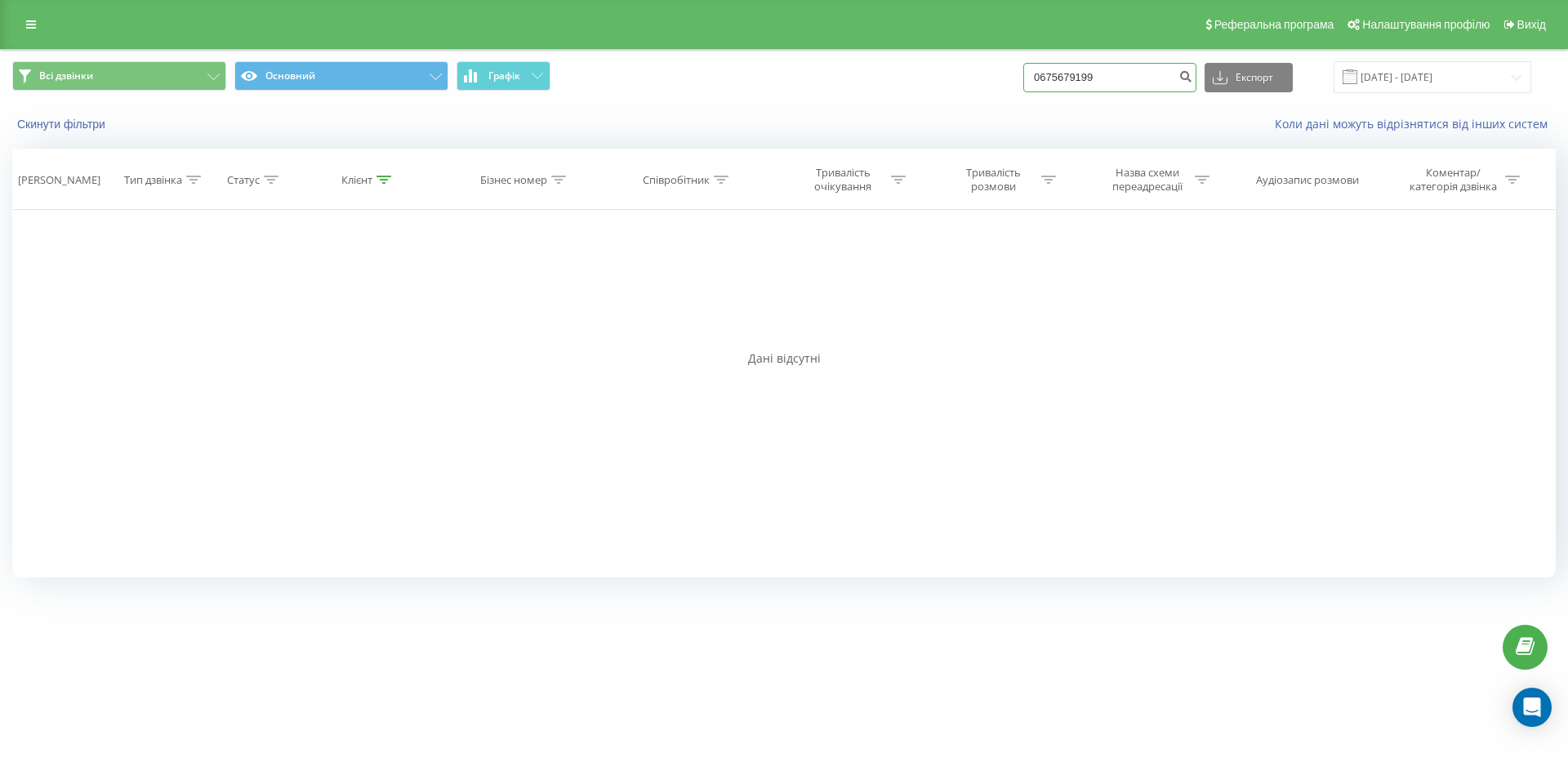
click at [1124, 74] on input "0675679199" at bounding box center [1110, 77] width 173 height 30
click at [1023, 80] on input "0675679199" at bounding box center [1110, 77] width 173 height 30
paste input "063 888 77 56"
type input "063 888 77 56"
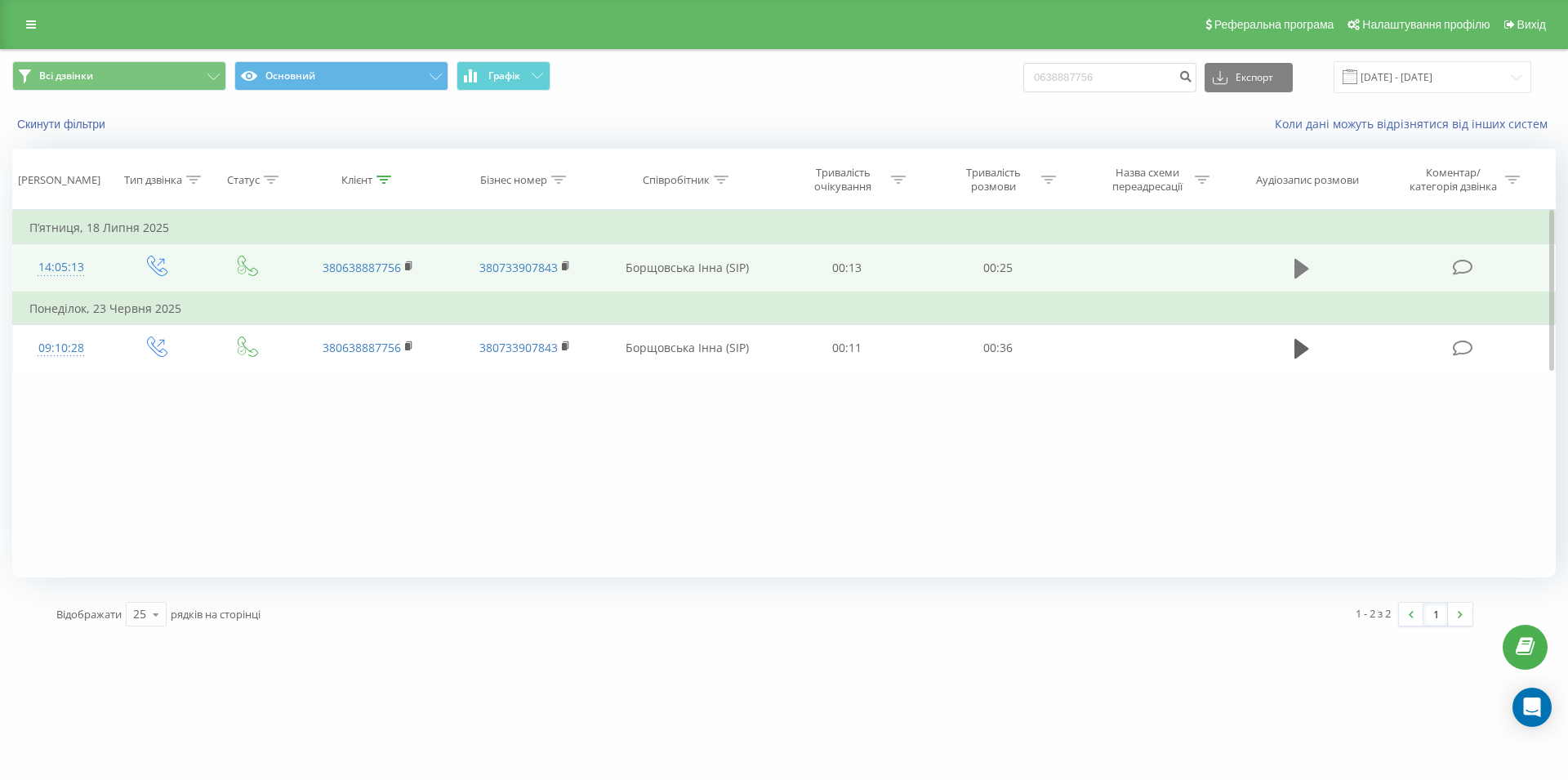
click at [1309, 266] on icon at bounding box center [1301, 269] width 14 height 23
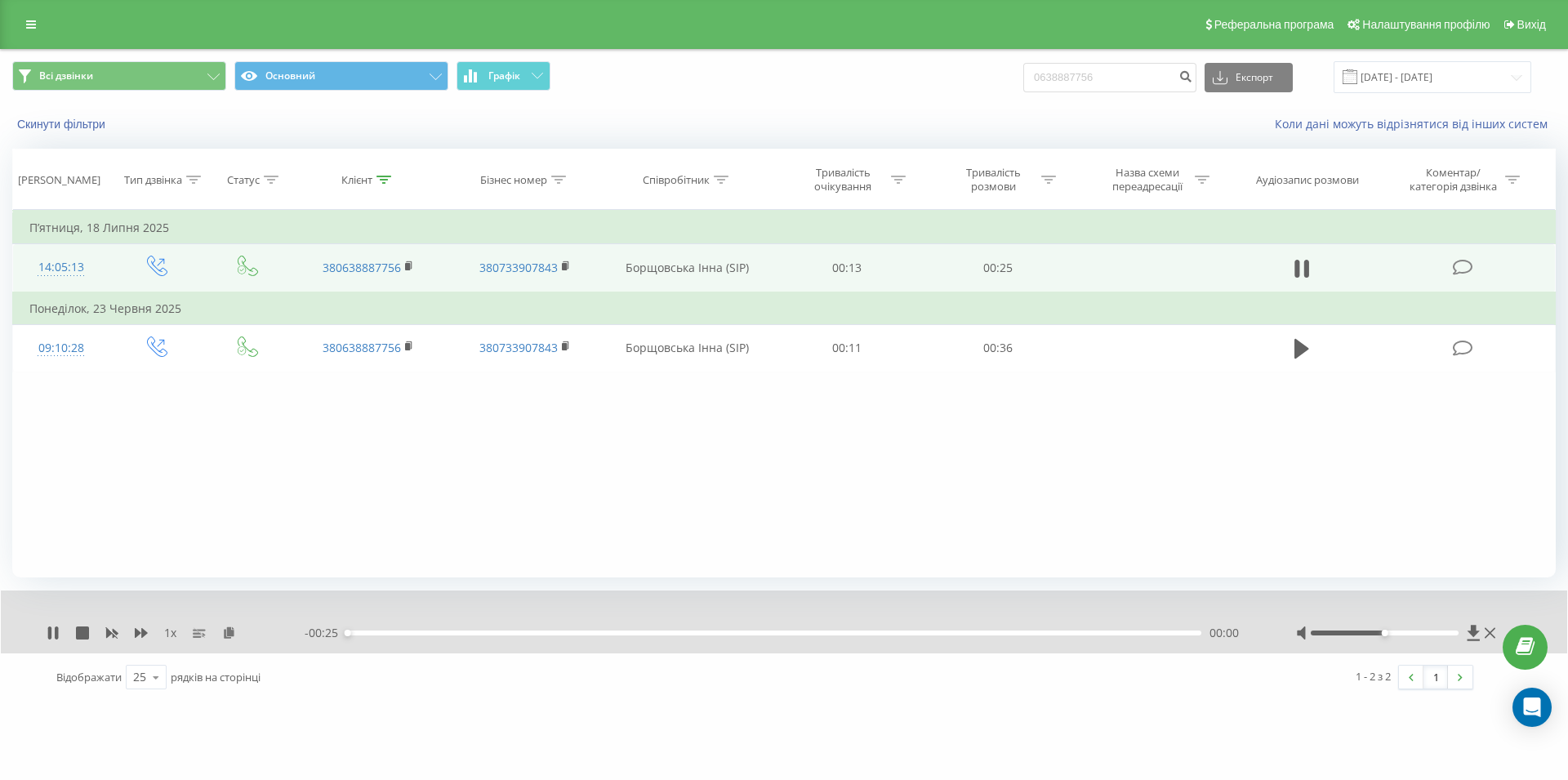
click at [988, 633] on div "00:00" at bounding box center [773, 632] width 855 height 5
drag, startPoint x: 1299, startPoint y: 264, endPoint x: 1217, endPoint y: 274, distance: 82.6
click at [1300, 266] on icon at bounding box center [1301, 269] width 14 height 23
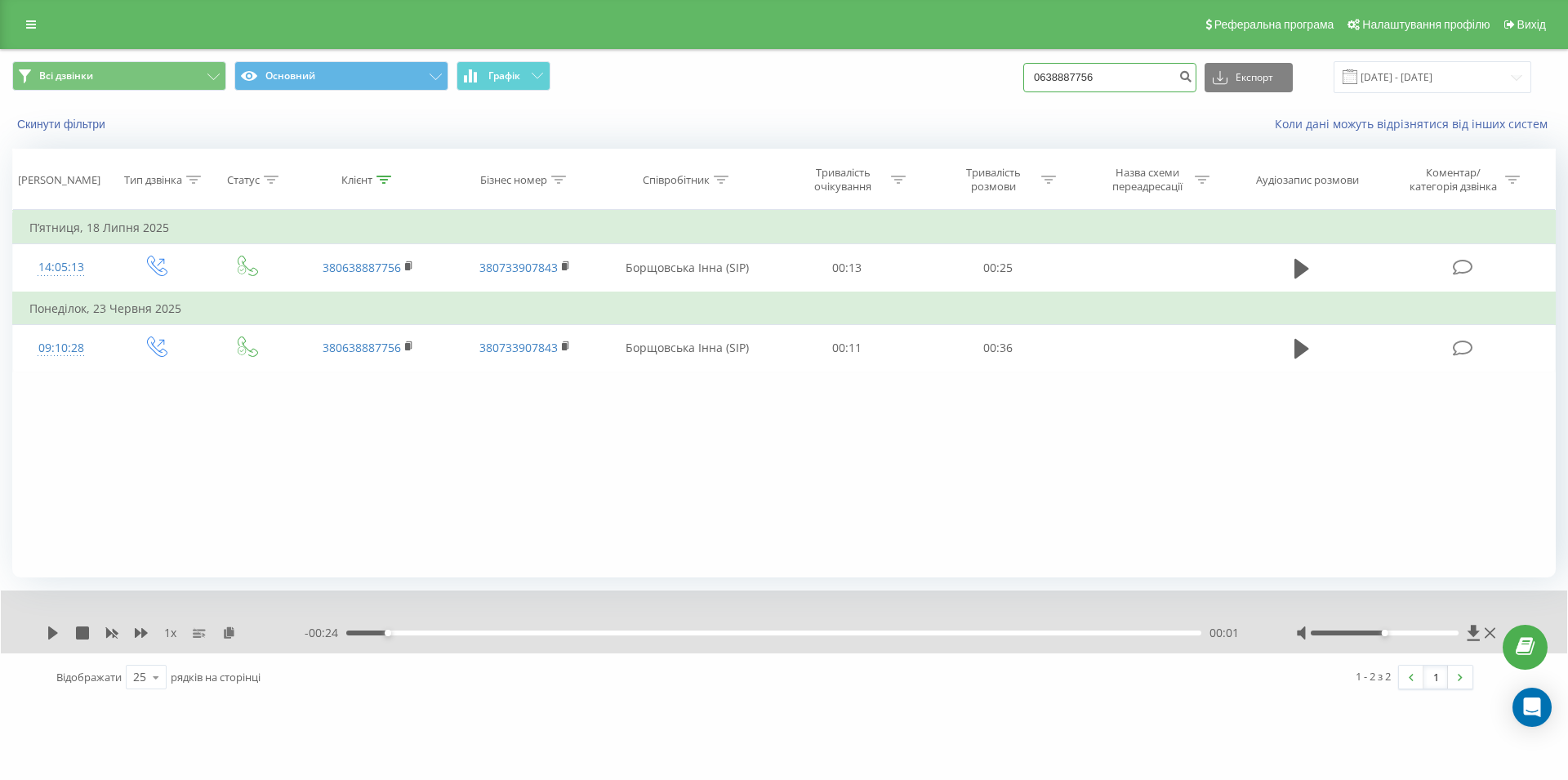
drag, startPoint x: 1125, startPoint y: 82, endPoint x: 1003, endPoint y: 80, distance: 122.0
click at [1023, 80] on input "0638887756" at bounding box center [1110, 77] width 173 height 30
paste input "0962938335"
type input "0962938335"
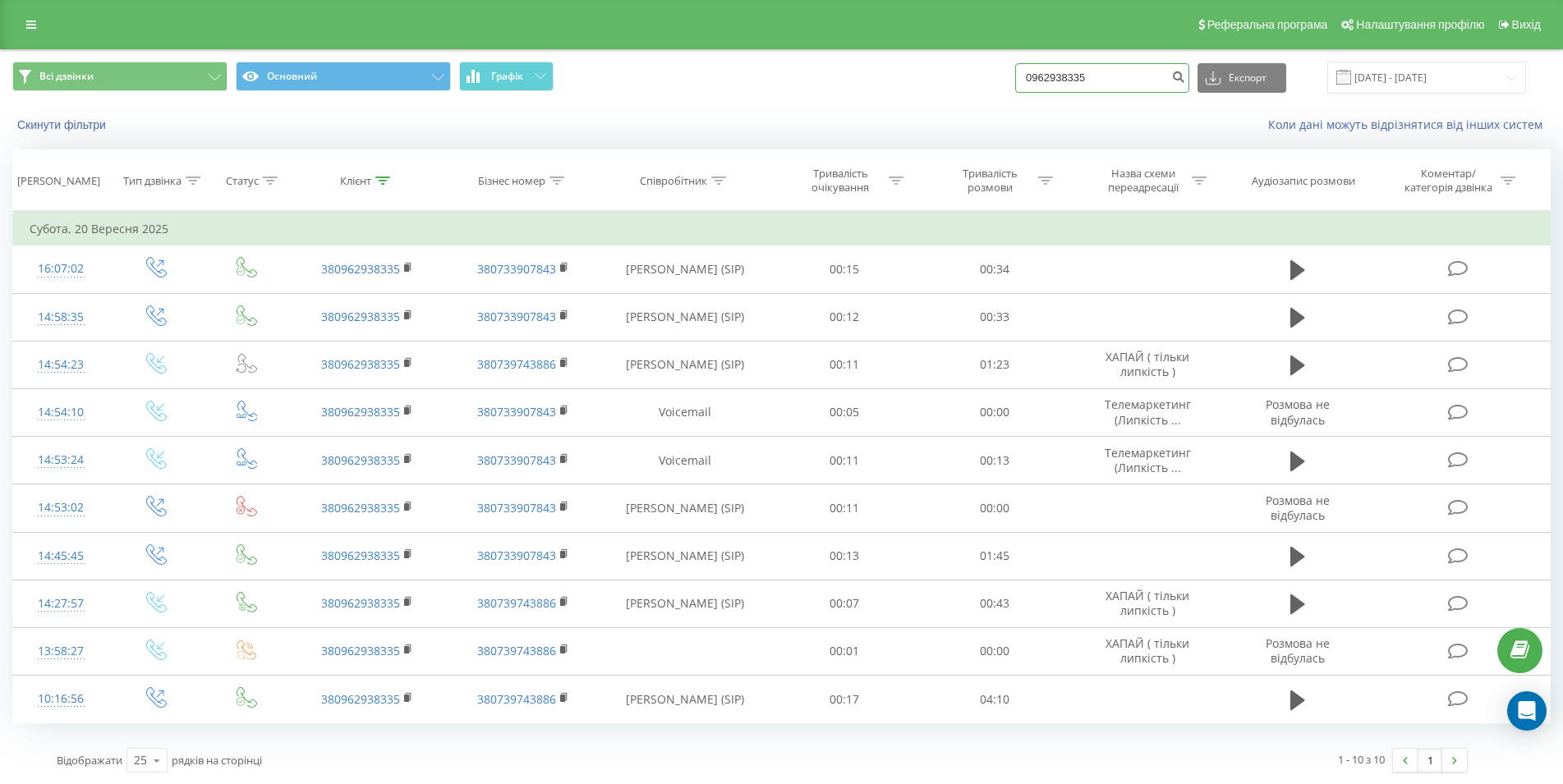
click at [1038, 81] on input "0962938335" at bounding box center [1102, 77] width 174 height 30
paste input "0684454445"
type input "0684454445"
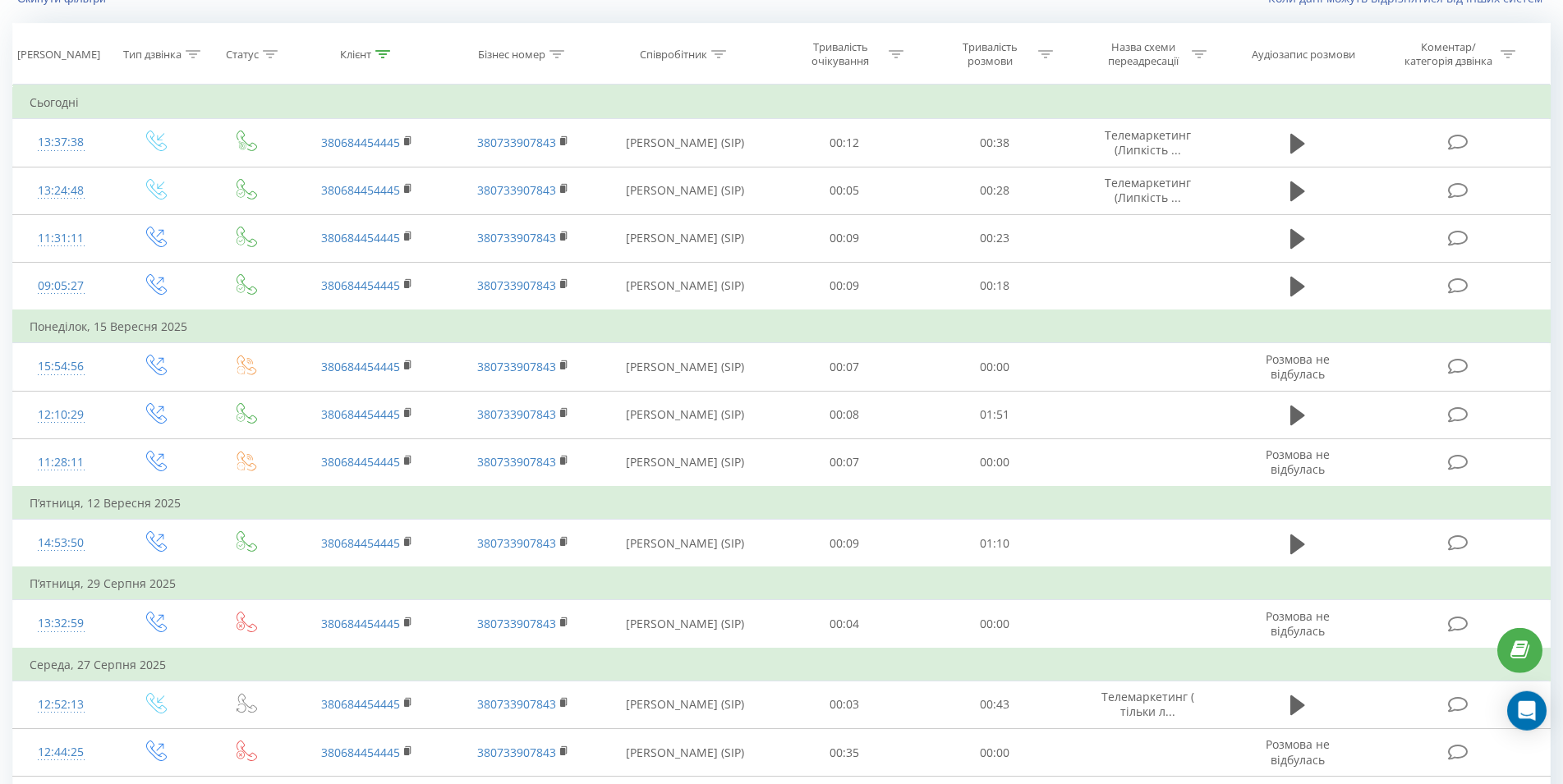
scroll to position [167, 0]
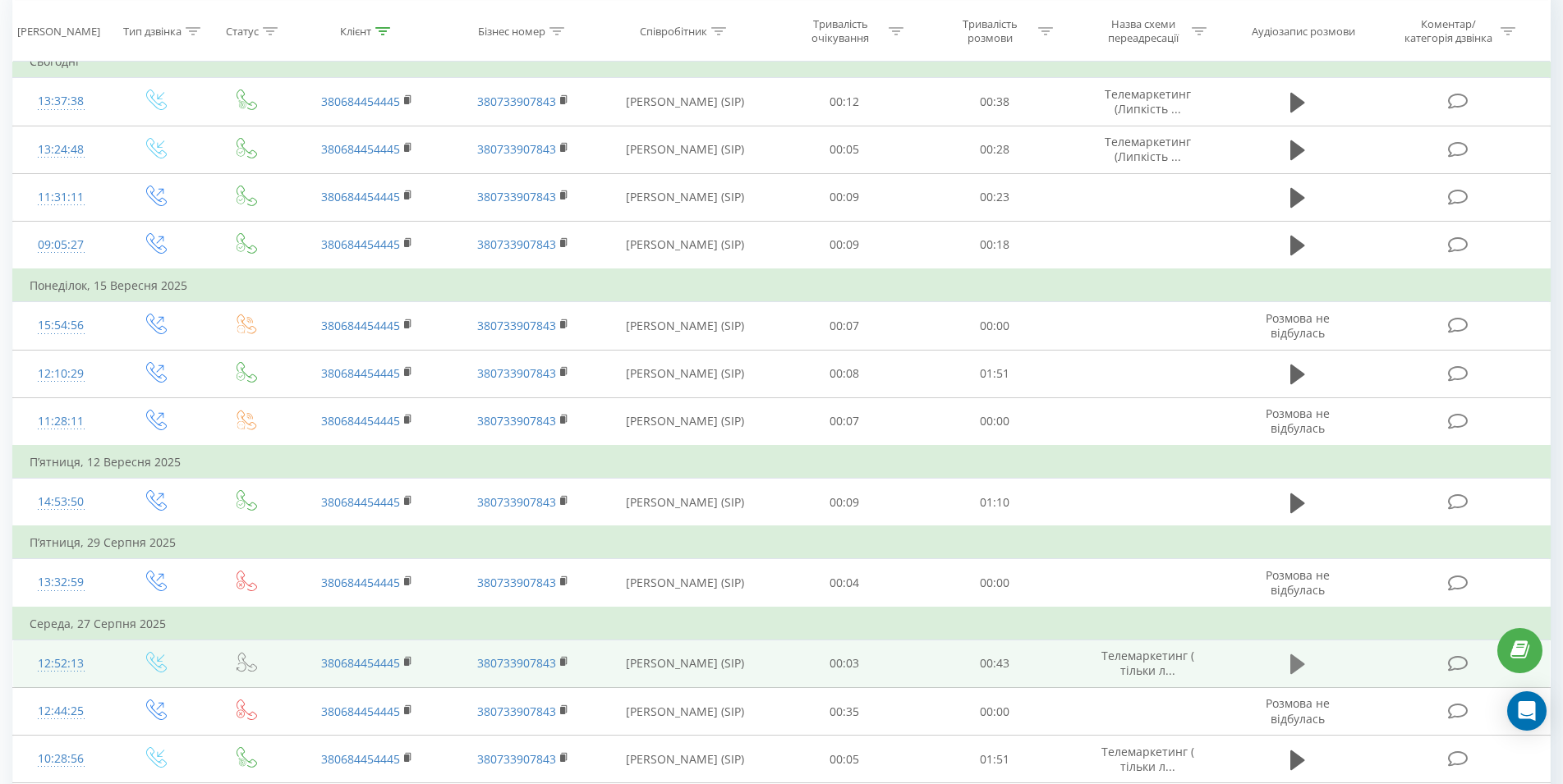
click at [1293, 674] on icon at bounding box center [1296, 663] width 14 height 19
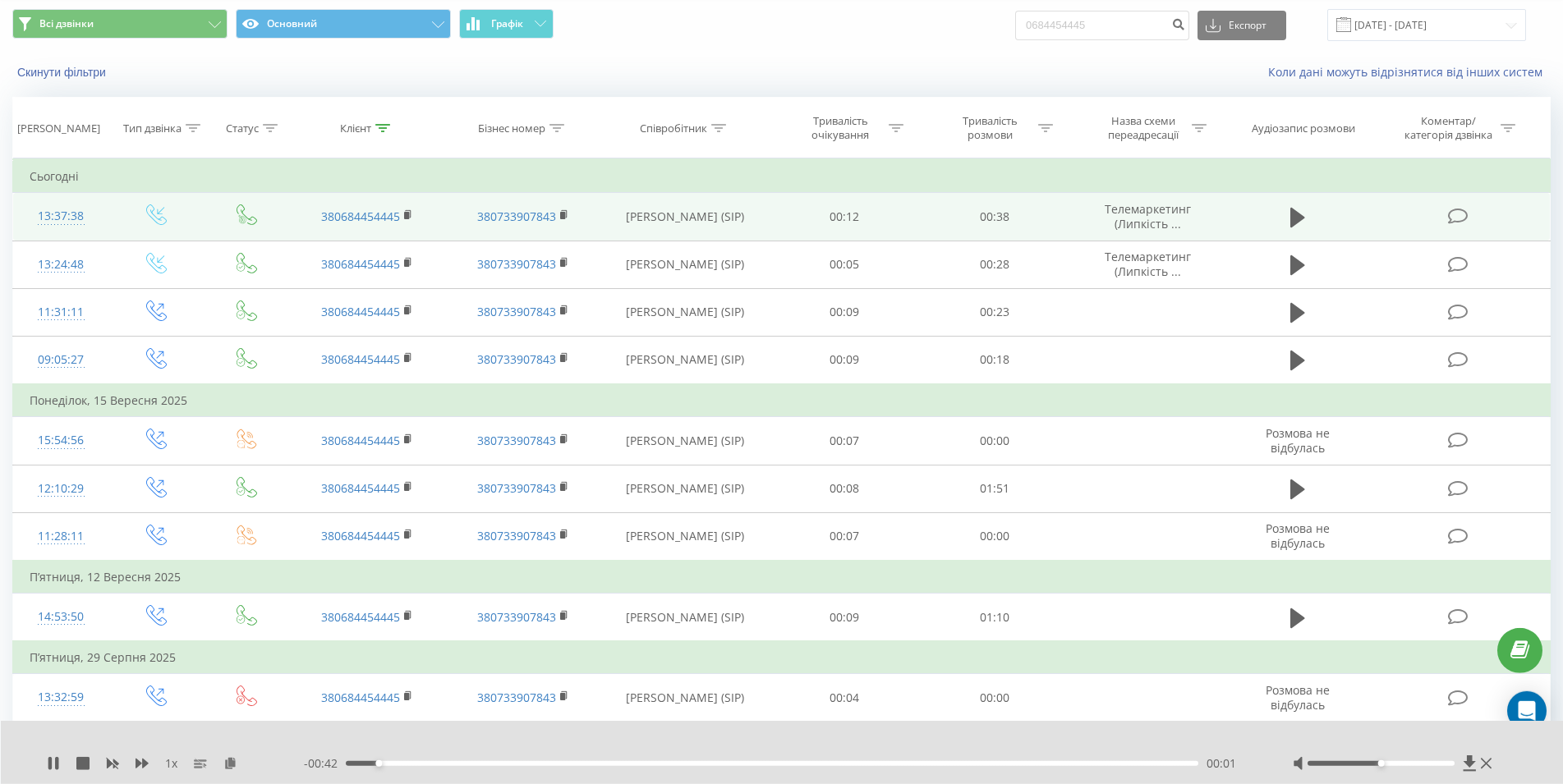
scroll to position [0, 0]
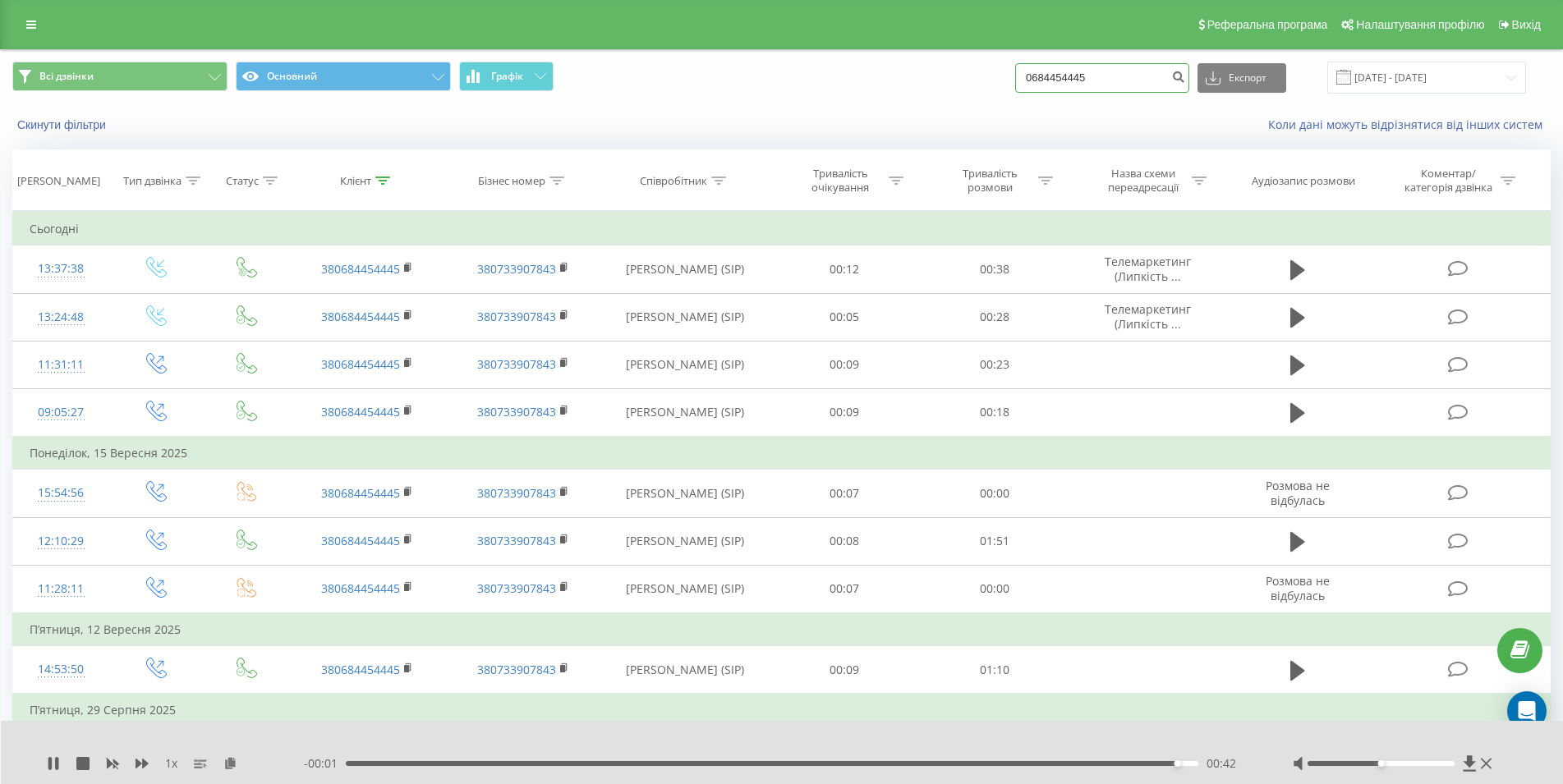
drag, startPoint x: 1120, startPoint y: 79, endPoint x: 988, endPoint y: 78, distance: 132.0
click at [1015, 78] on input "0684454445" at bounding box center [1102, 77] width 174 height 30
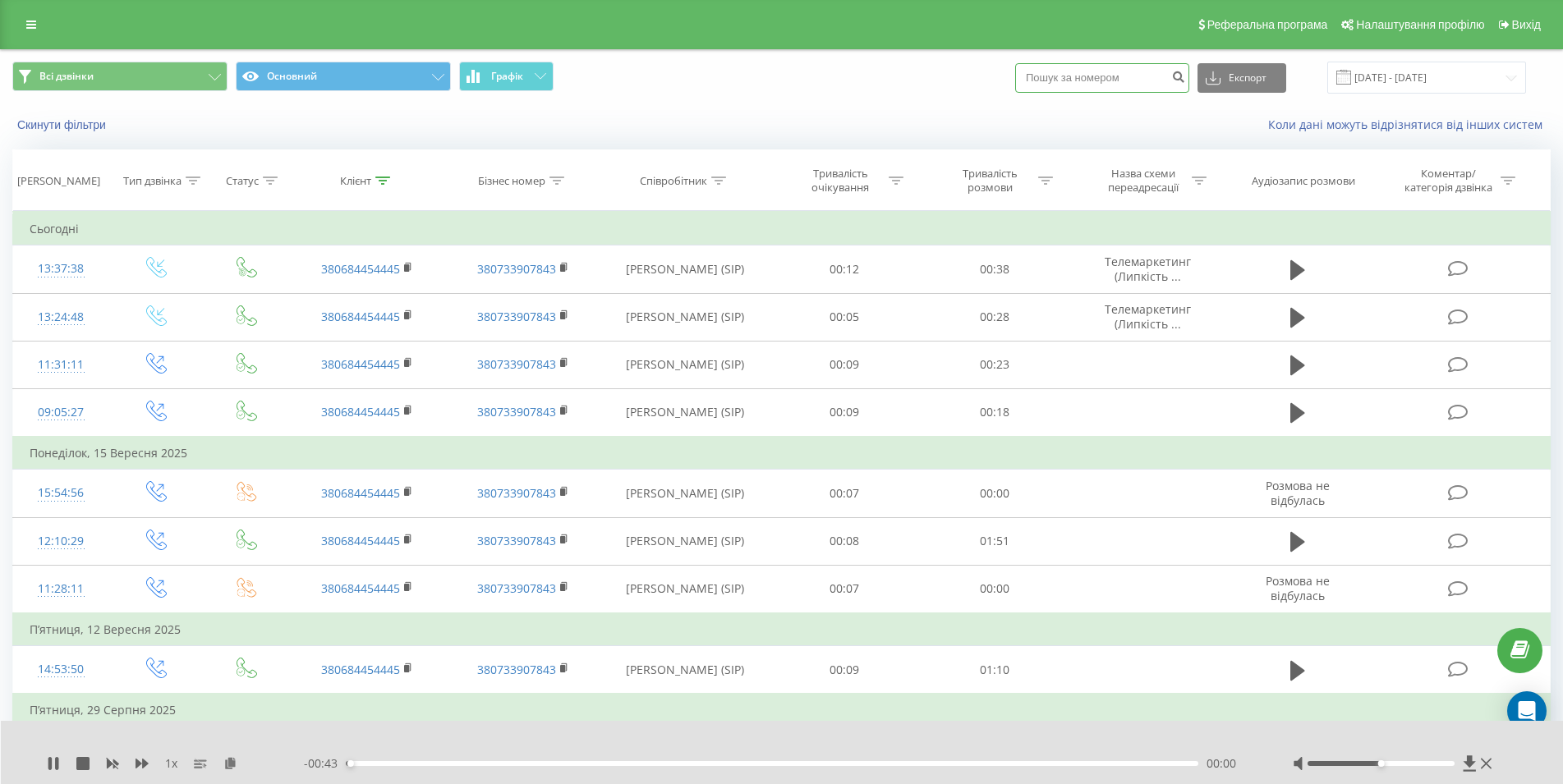
paste input "0950881875"
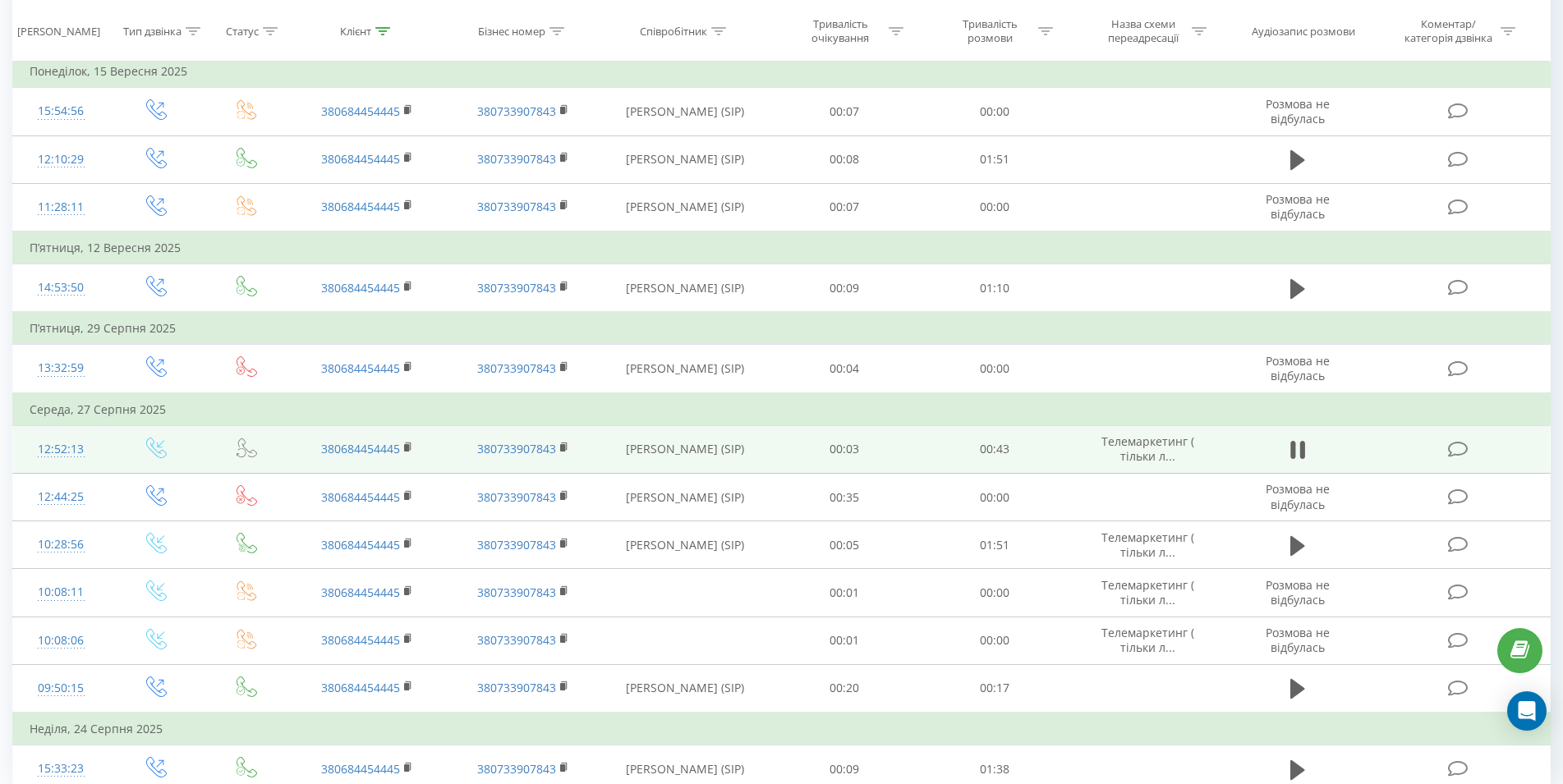
scroll to position [454, 0]
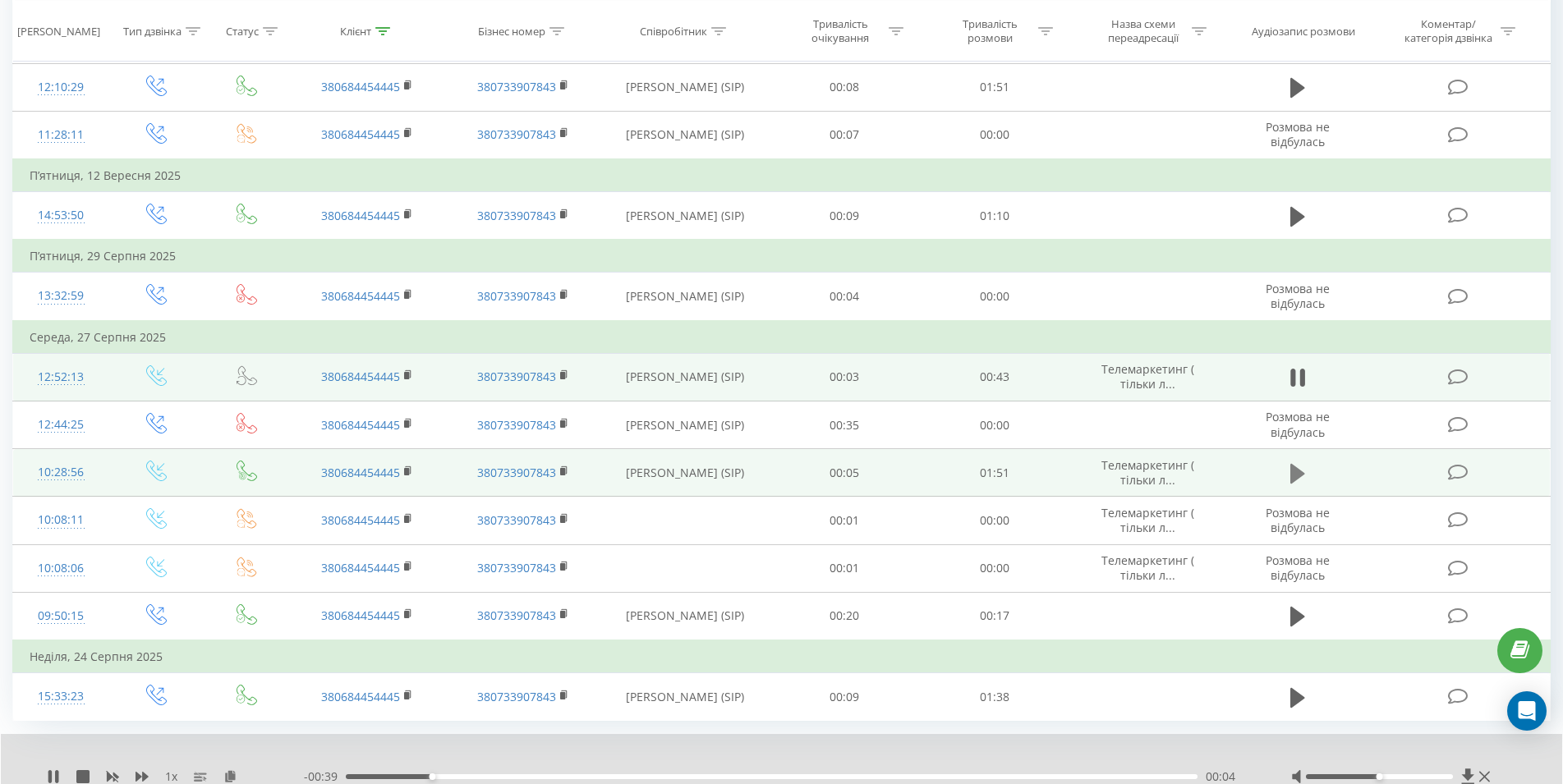
type input "0950881875"
click at [1300, 469] on icon at bounding box center [1296, 474] width 14 height 23
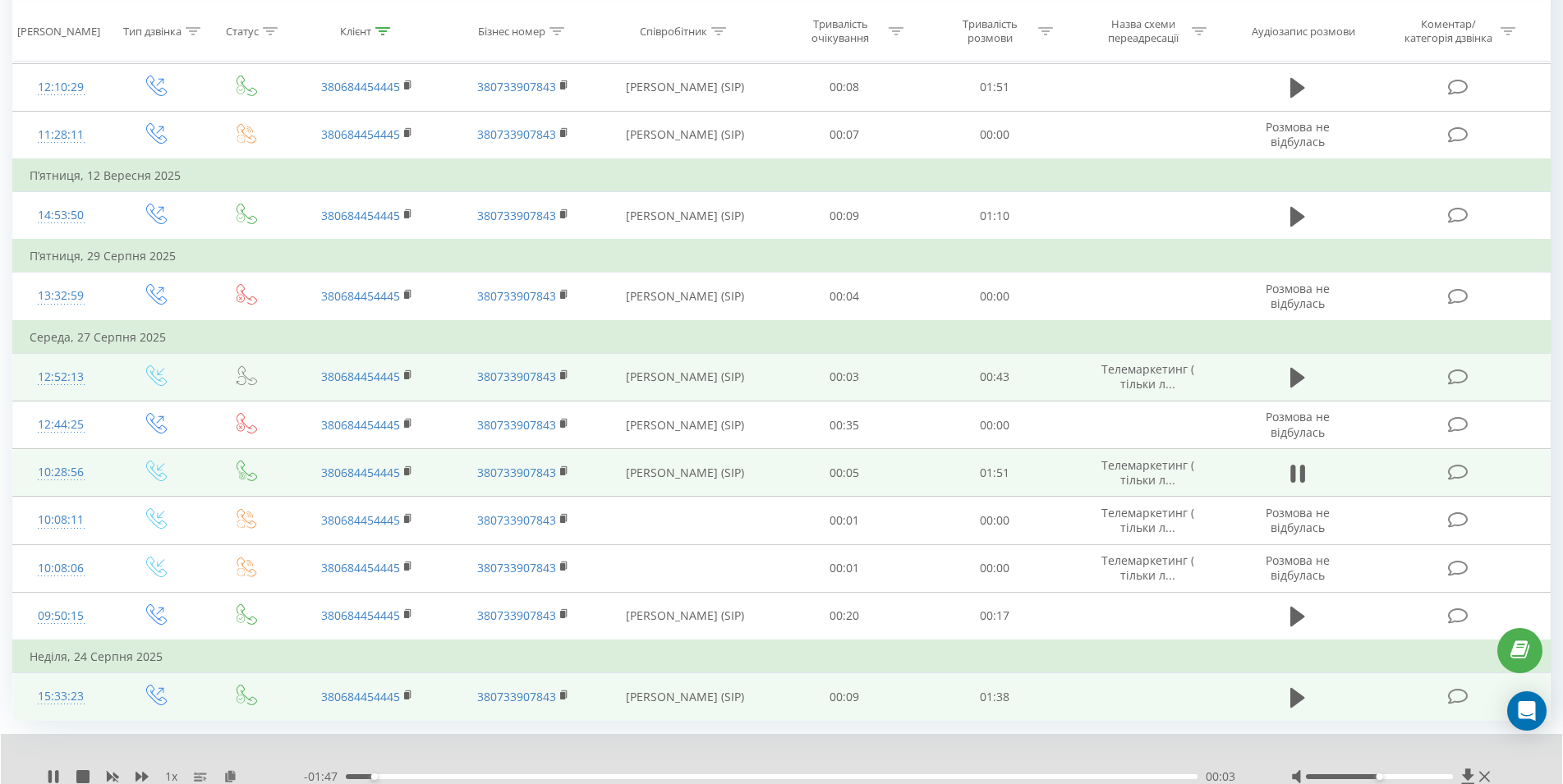
scroll to position [518, 0]
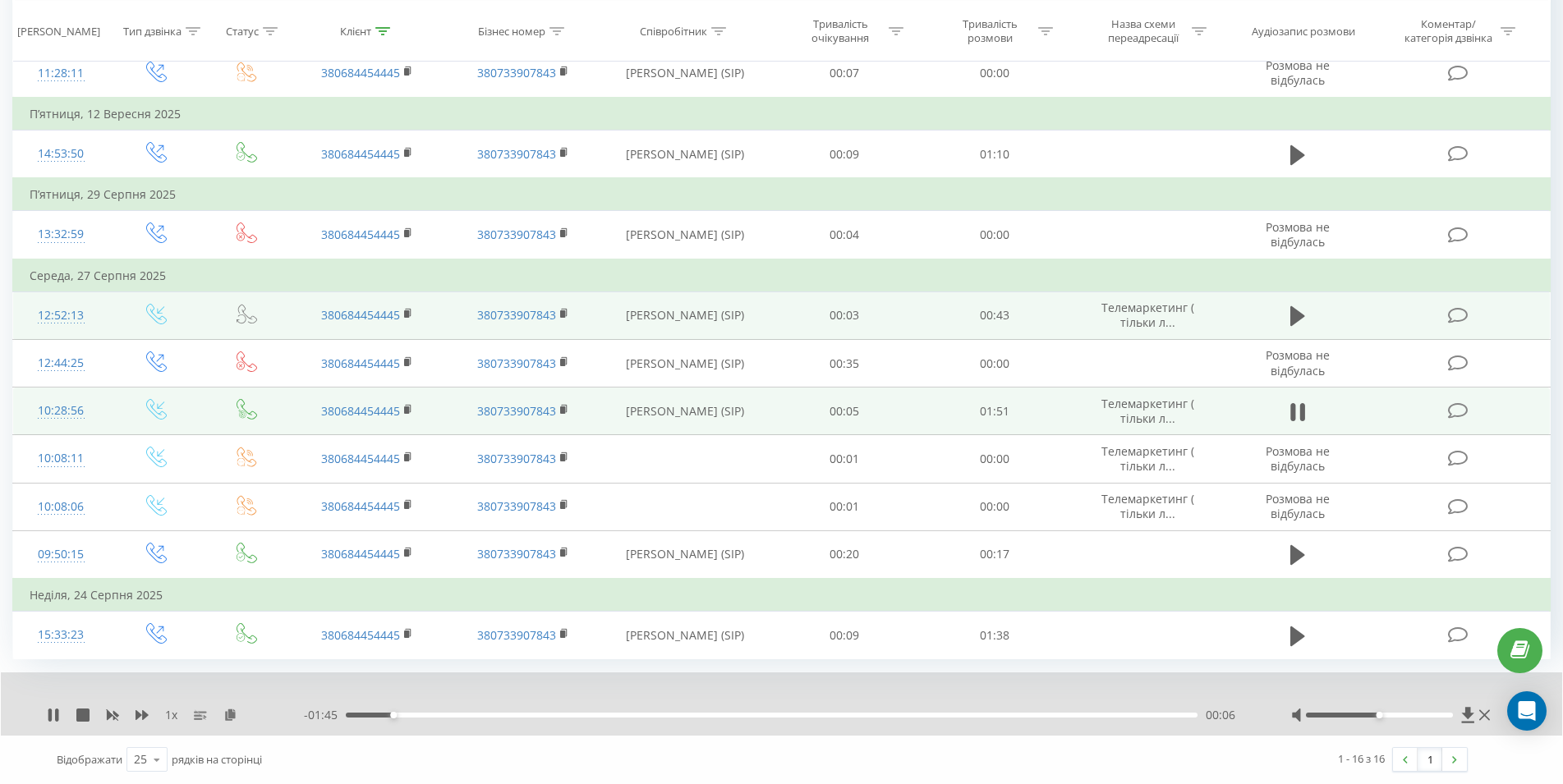
click at [672, 712] on div "- 01:45 00:06 00:06" at bounding box center [777, 714] width 946 height 16
click at [683, 716] on div "00:06" at bounding box center [771, 714] width 851 height 5
click at [855, 714] on div "01:06" at bounding box center [771, 714] width 851 height 5
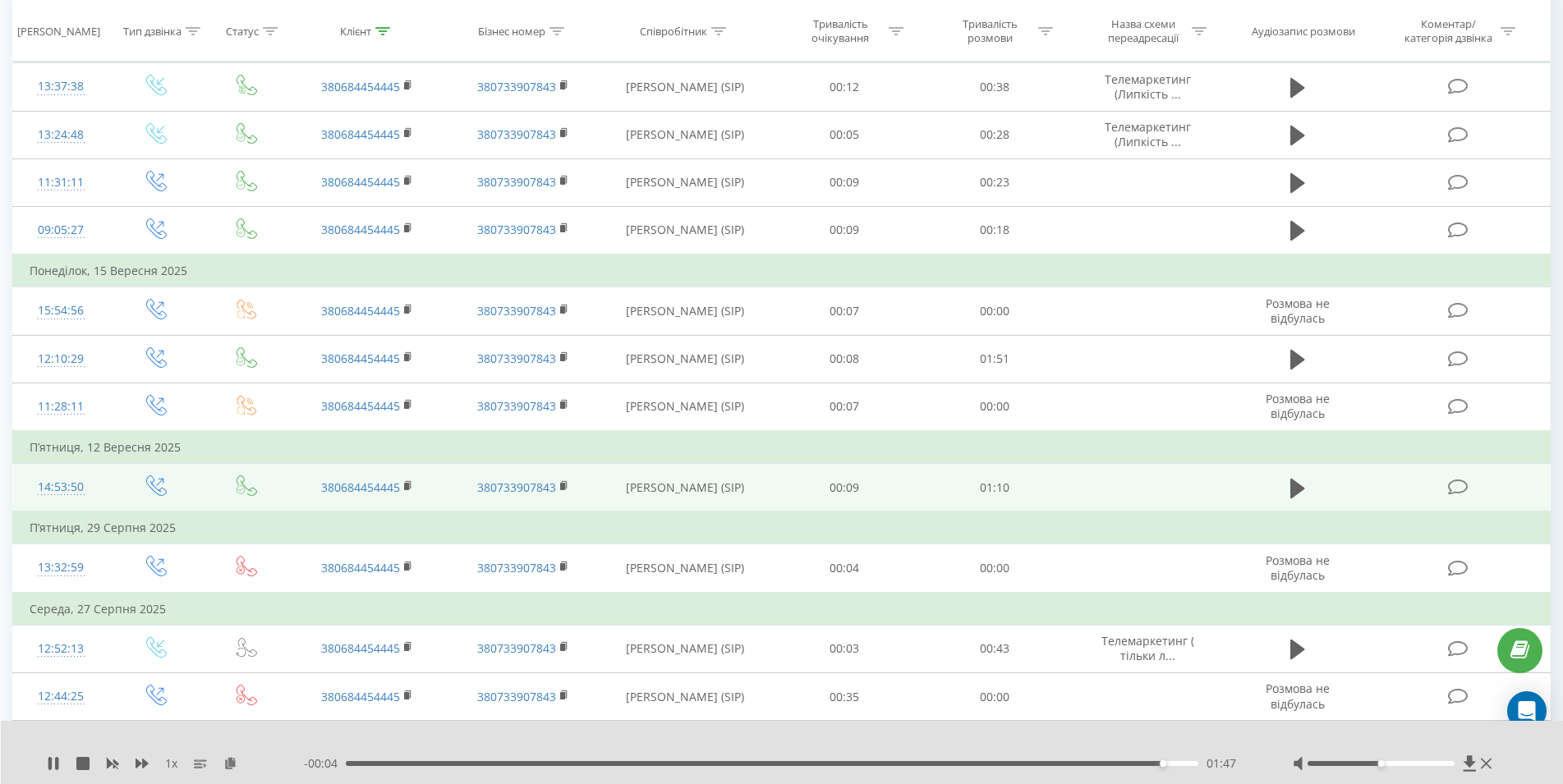
scroll to position [266, 0]
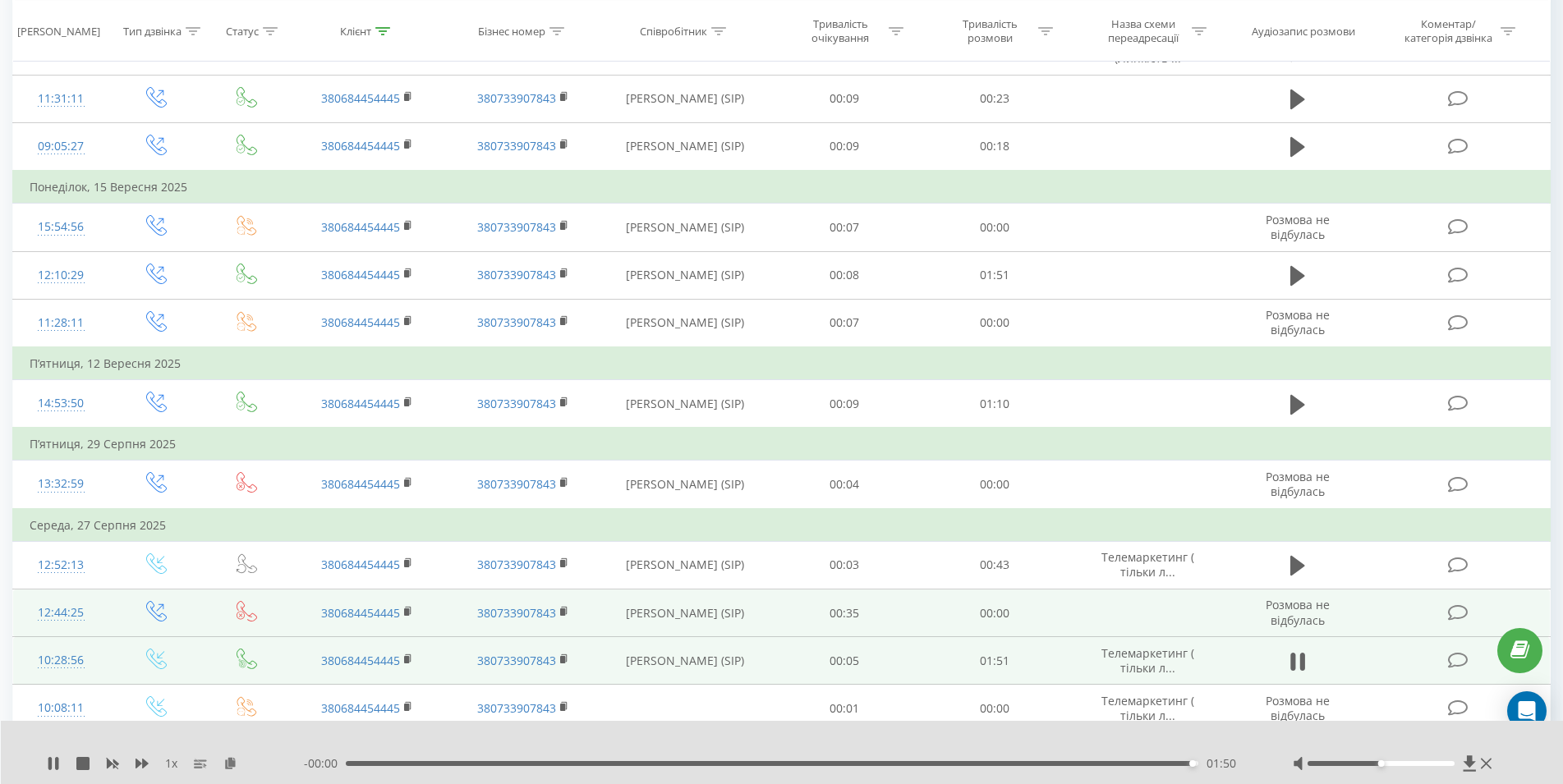
click at [1043, 634] on td "00:00" at bounding box center [994, 612] width 151 height 47
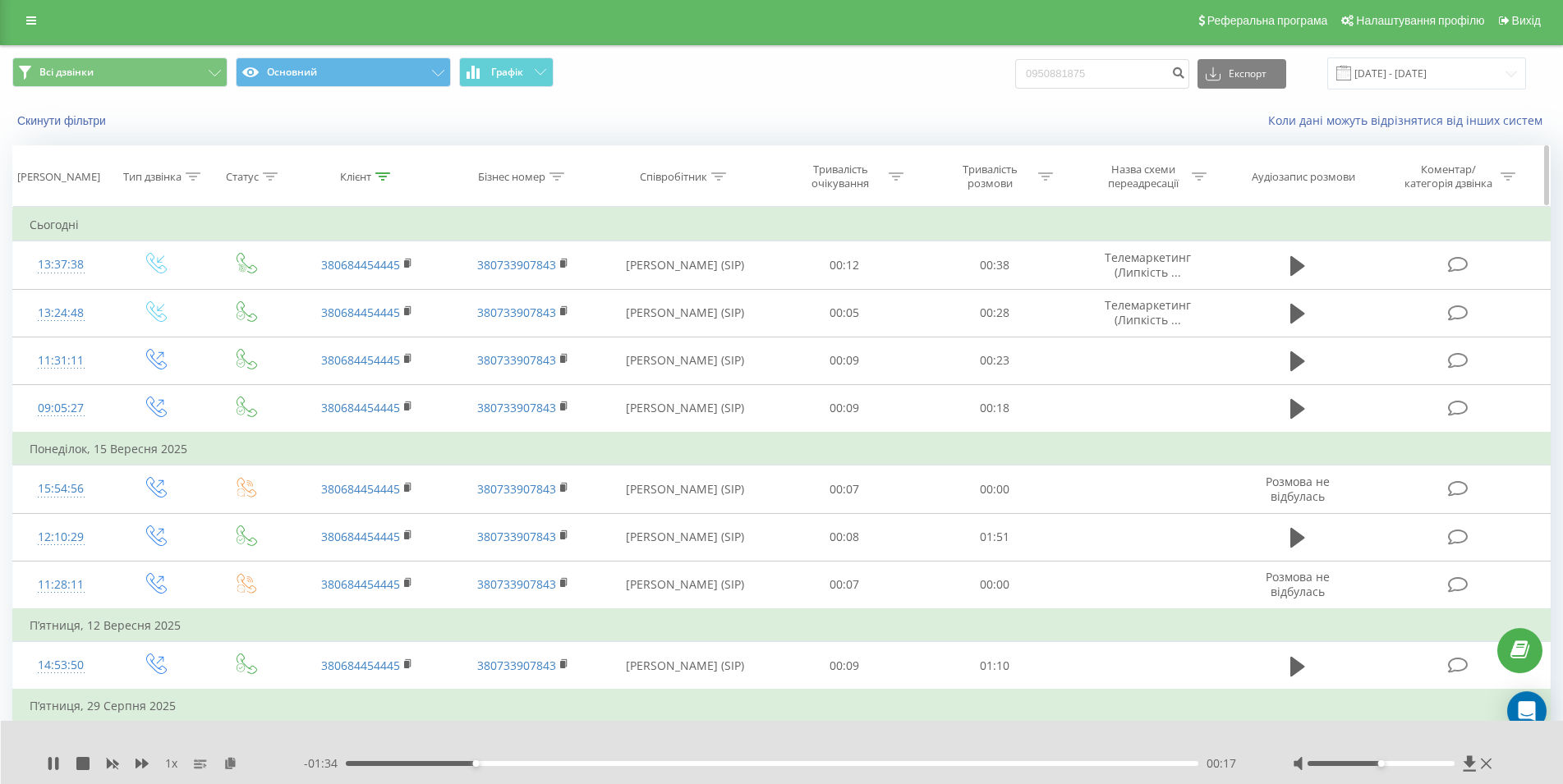
scroll to position [0, 0]
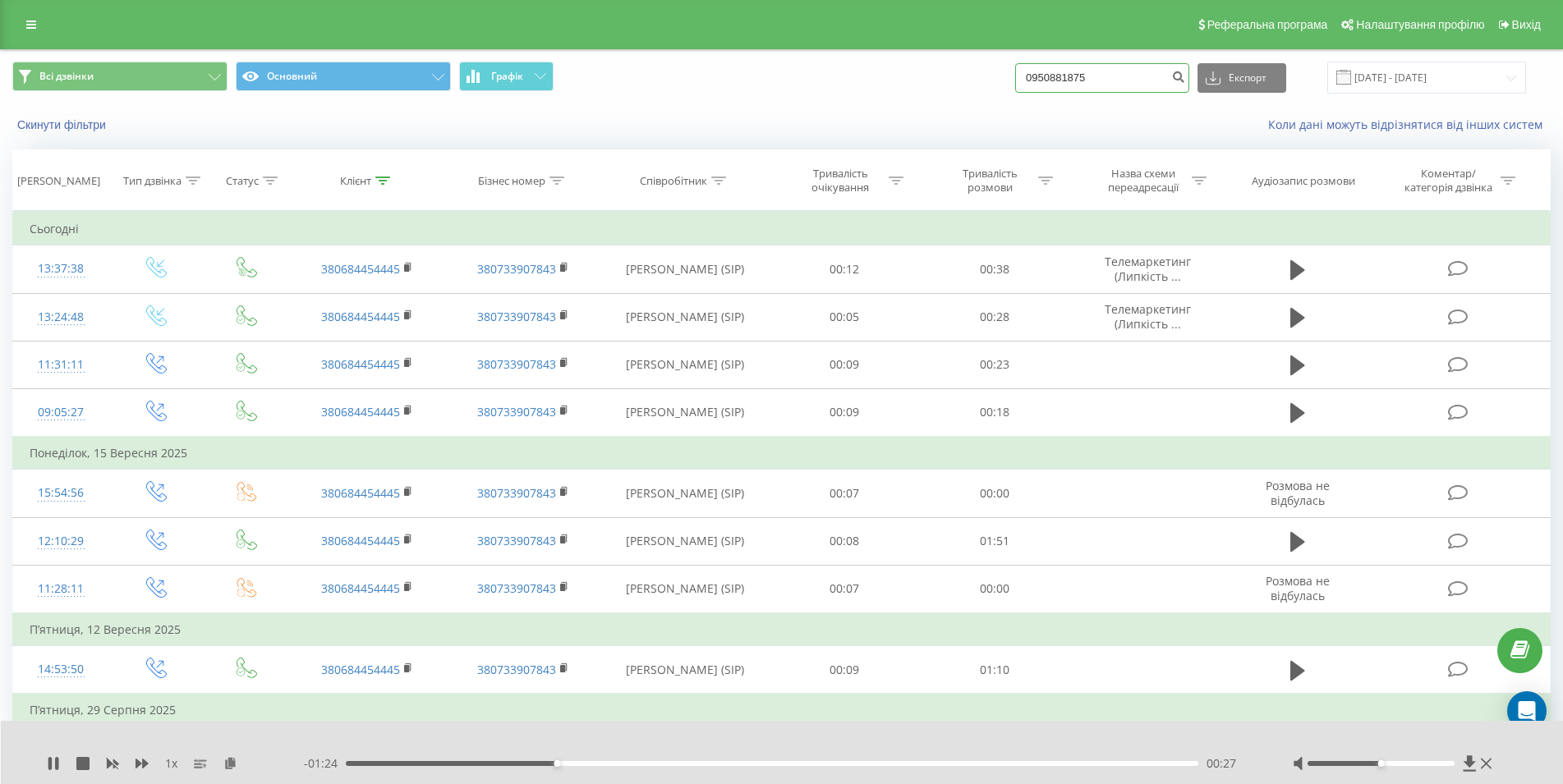
drag, startPoint x: 1103, startPoint y: 77, endPoint x: 957, endPoint y: 78, distance: 146.0
click at [1015, 84] on input "0950881875" at bounding box center [1102, 77] width 174 height 30
paste input "0950881875"
type input "0950881875"
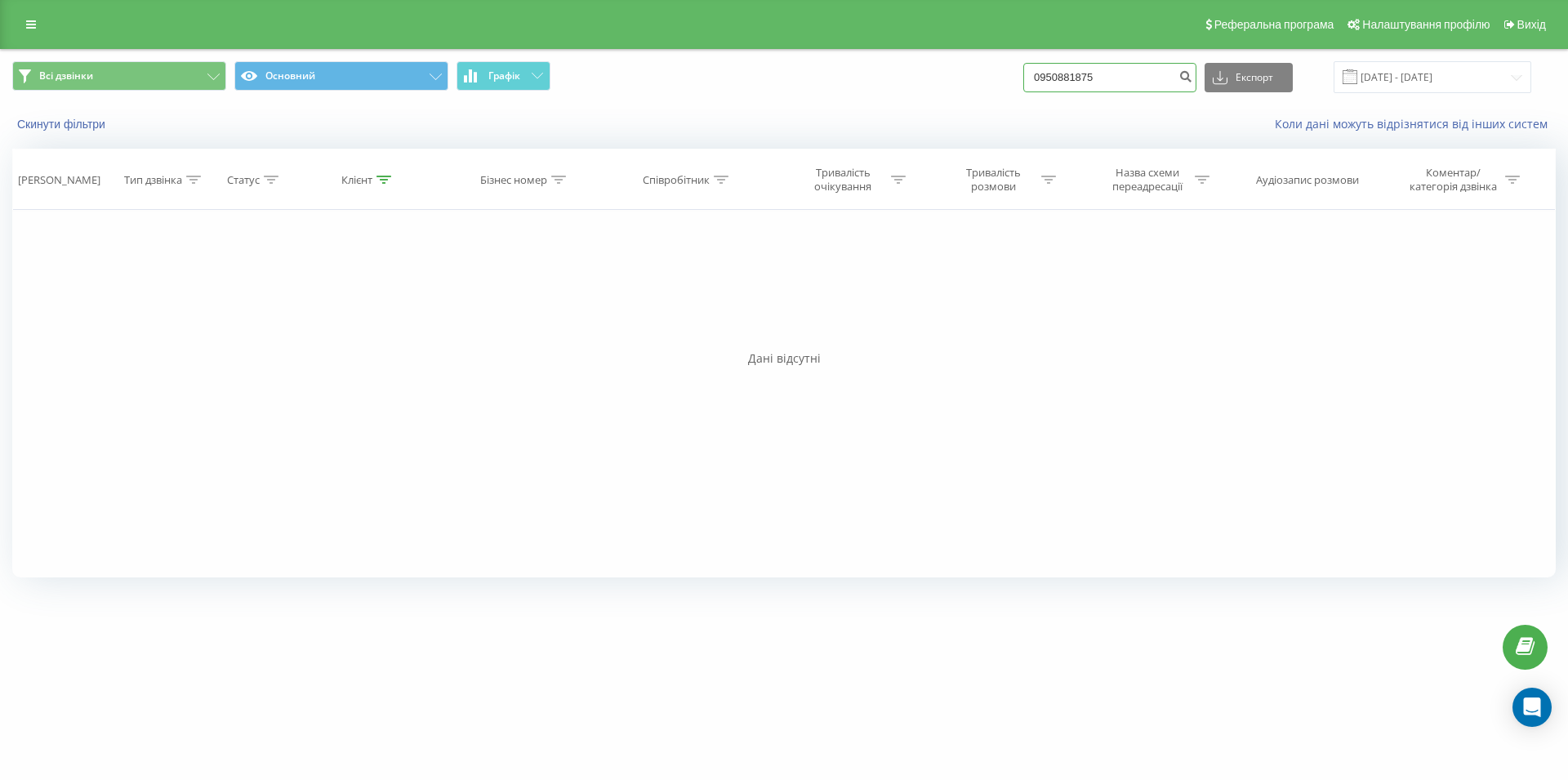
click at [1125, 79] on input "0950881875" at bounding box center [1110, 77] width 173 height 30
drag, startPoint x: 1021, startPoint y: 72, endPoint x: 1003, endPoint y: 74, distance: 18.1
click at [1023, 74] on input "0950881875" at bounding box center [1110, 77] width 173 height 30
paste input "067 700 01 48"
type input "067 700 01 48"
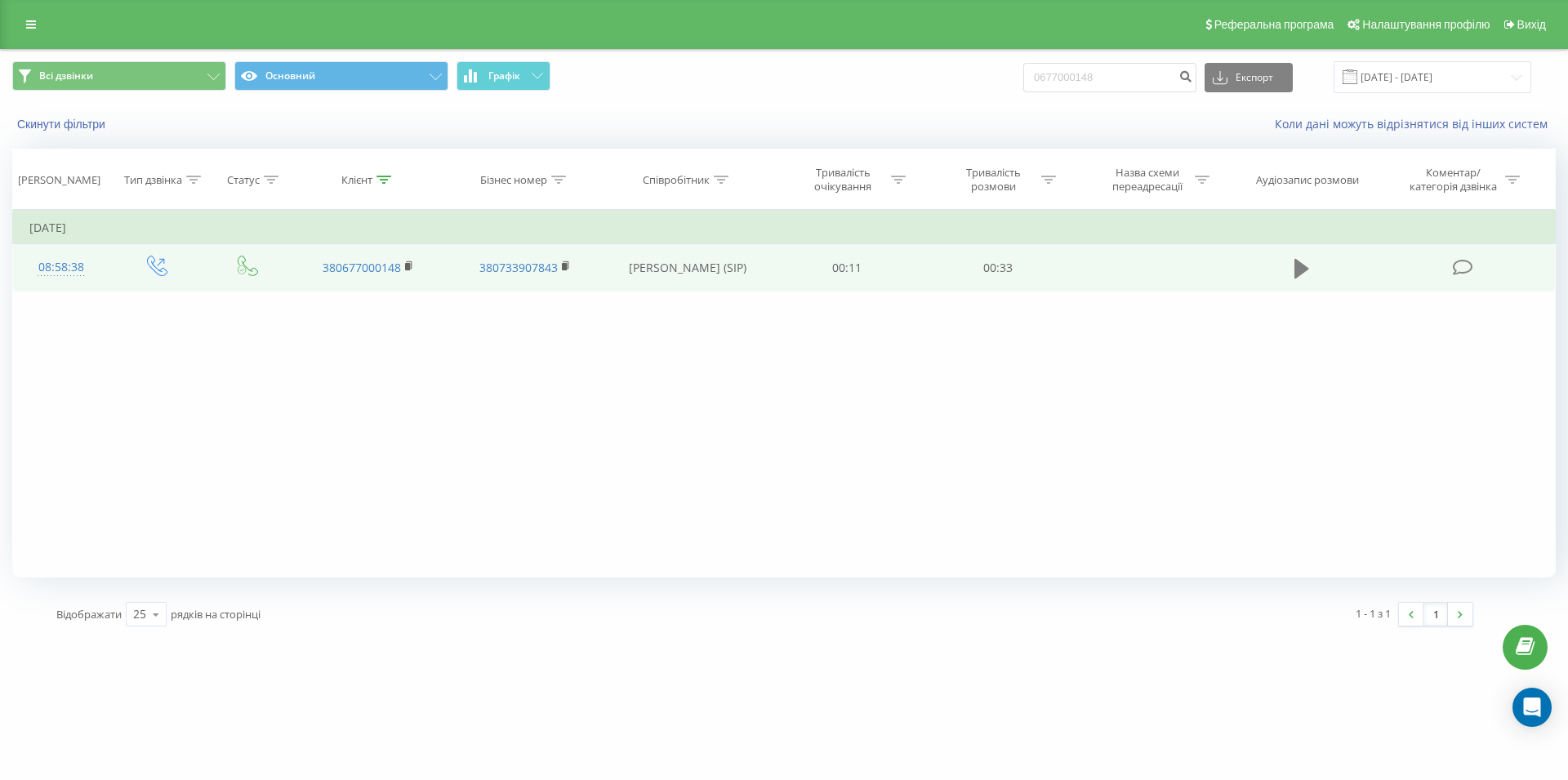
click at [1297, 276] on icon at bounding box center [1301, 268] width 14 height 19
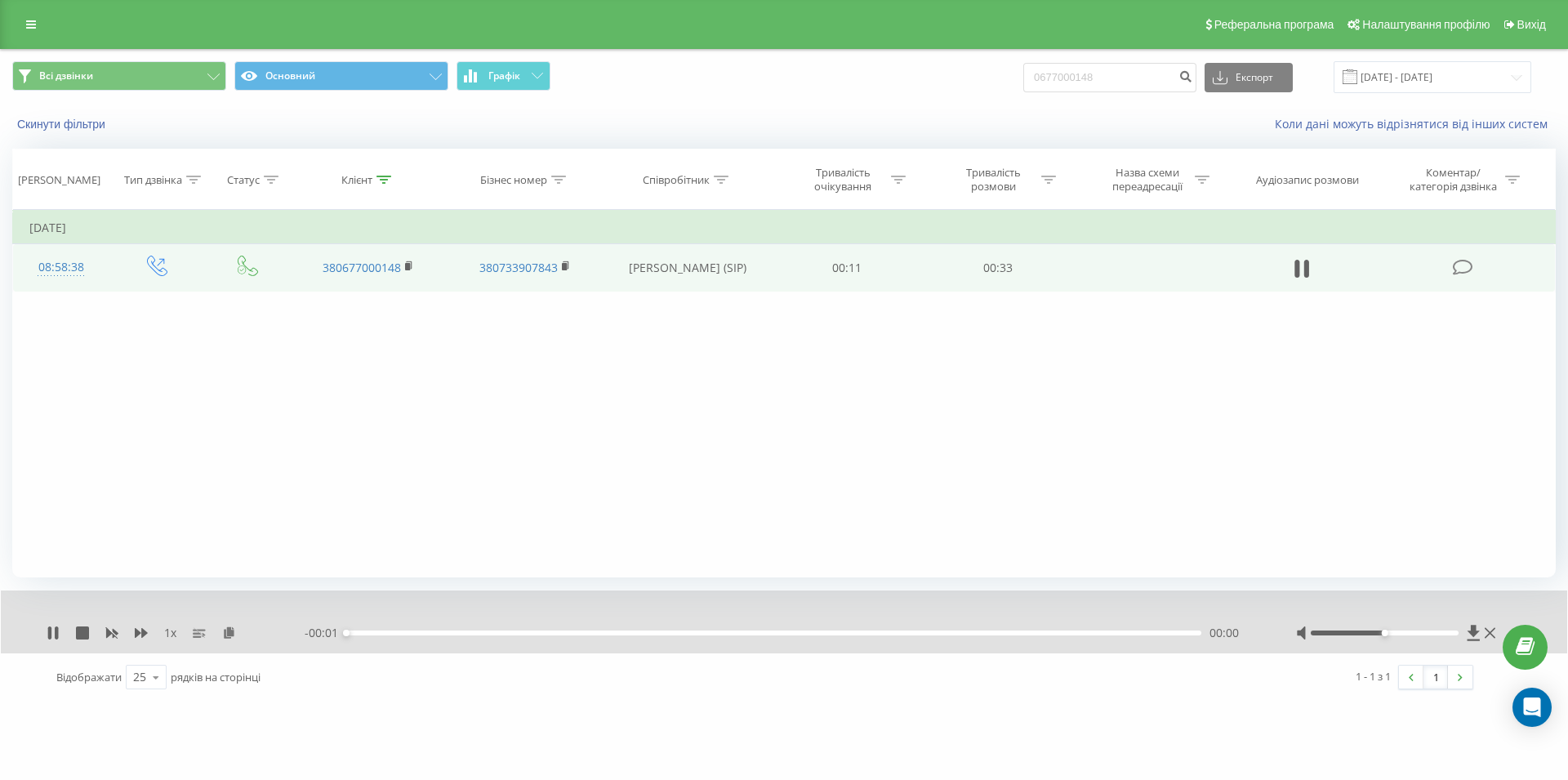
click at [967, 639] on div "- 00:01 00:00 00:00" at bounding box center [779, 632] width 950 height 16
click at [968, 632] on div "00:00" at bounding box center [773, 632] width 855 height 5
drag, startPoint x: 1134, startPoint y: 80, endPoint x: 993, endPoint y: 90, distance: 141.4
click at [1023, 90] on input "0677000148" at bounding box center [1110, 77] width 173 height 30
paste input "096 307 23 43"
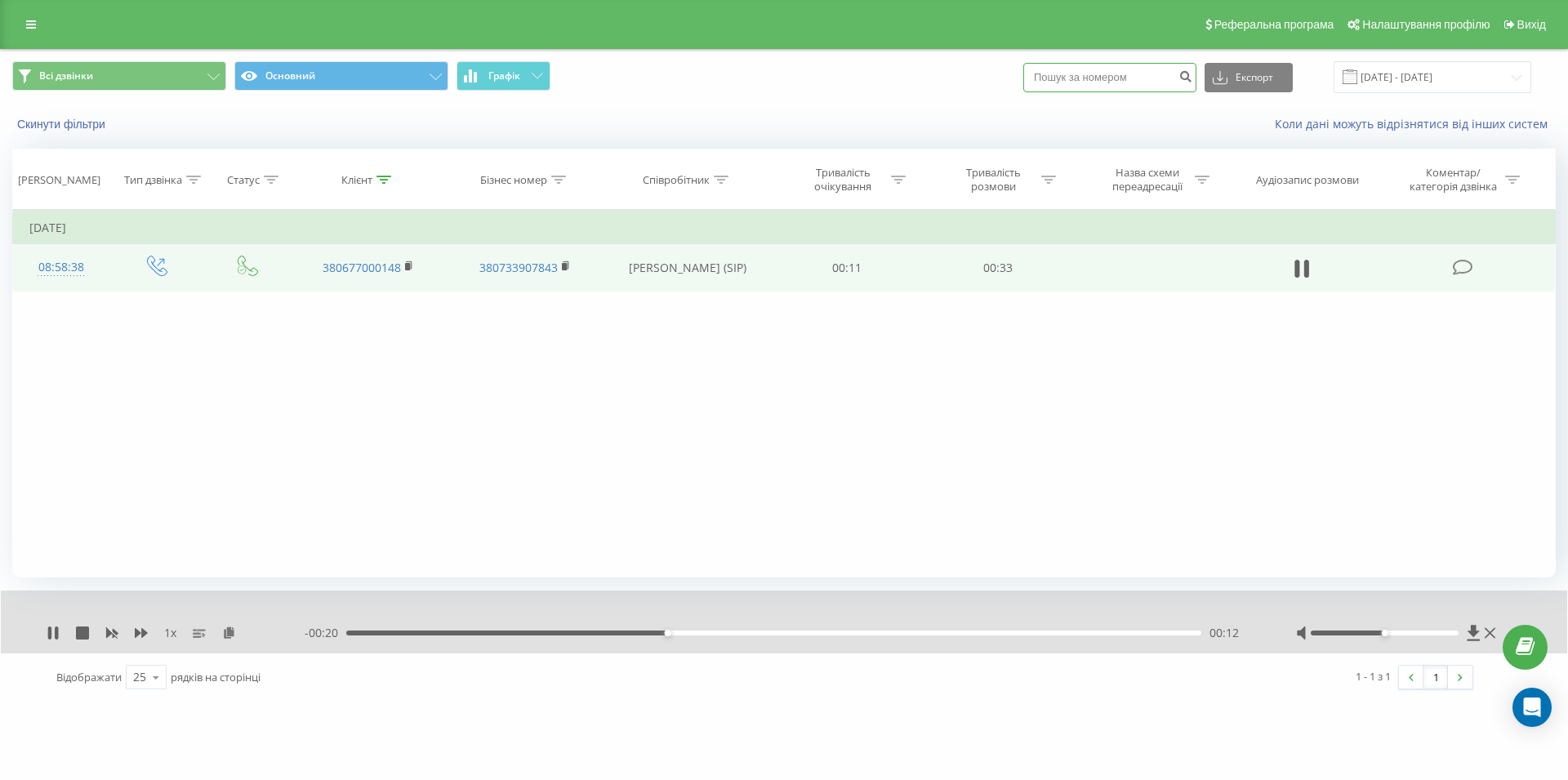
type input "096 307 23 43"
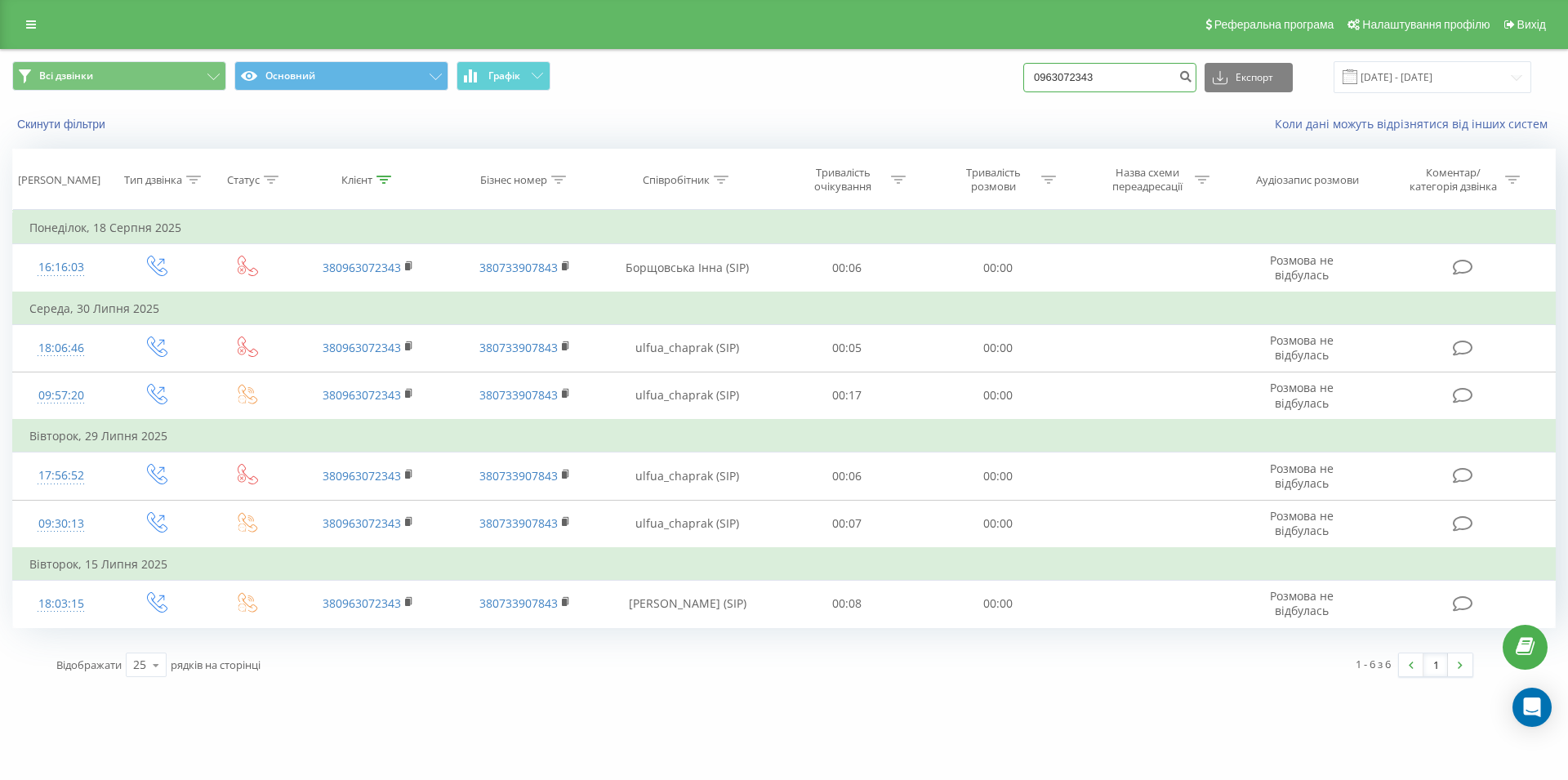
drag, startPoint x: 1156, startPoint y: 81, endPoint x: 1015, endPoint y: 79, distance: 141.0
click at [1023, 79] on input "0963072343" at bounding box center [1110, 77] width 173 height 30
paste input "073 536 20 62"
type input "073 536 20 62"
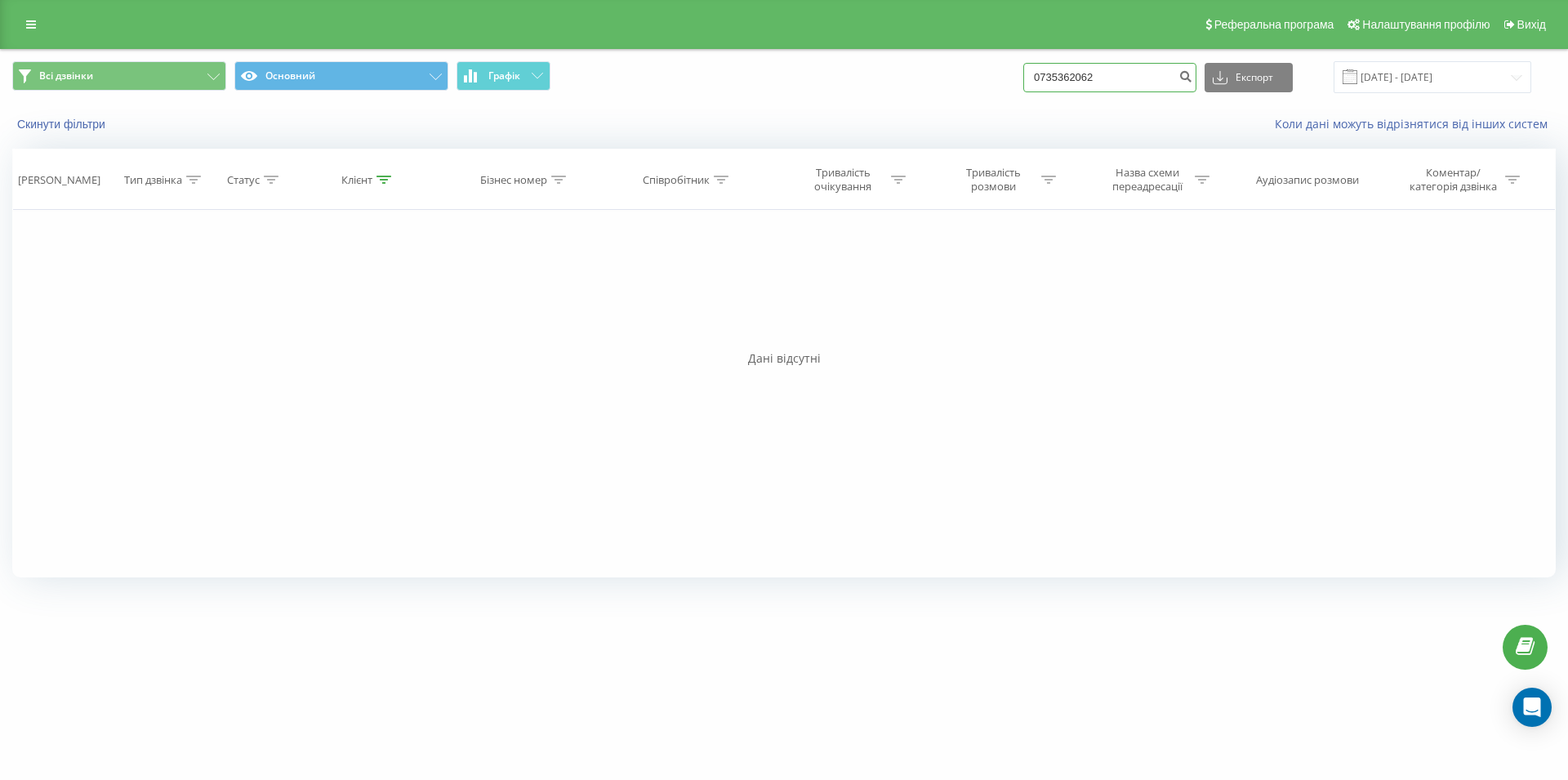
drag, startPoint x: 1077, startPoint y: 79, endPoint x: 1020, endPoint y: 85, distance: 57.3
click at [1023, 85] on input "0735362062" at bounding box center [1110, 77] width 173 height 30
paste input "068 839 41 12"
type input "068 839 41 12"
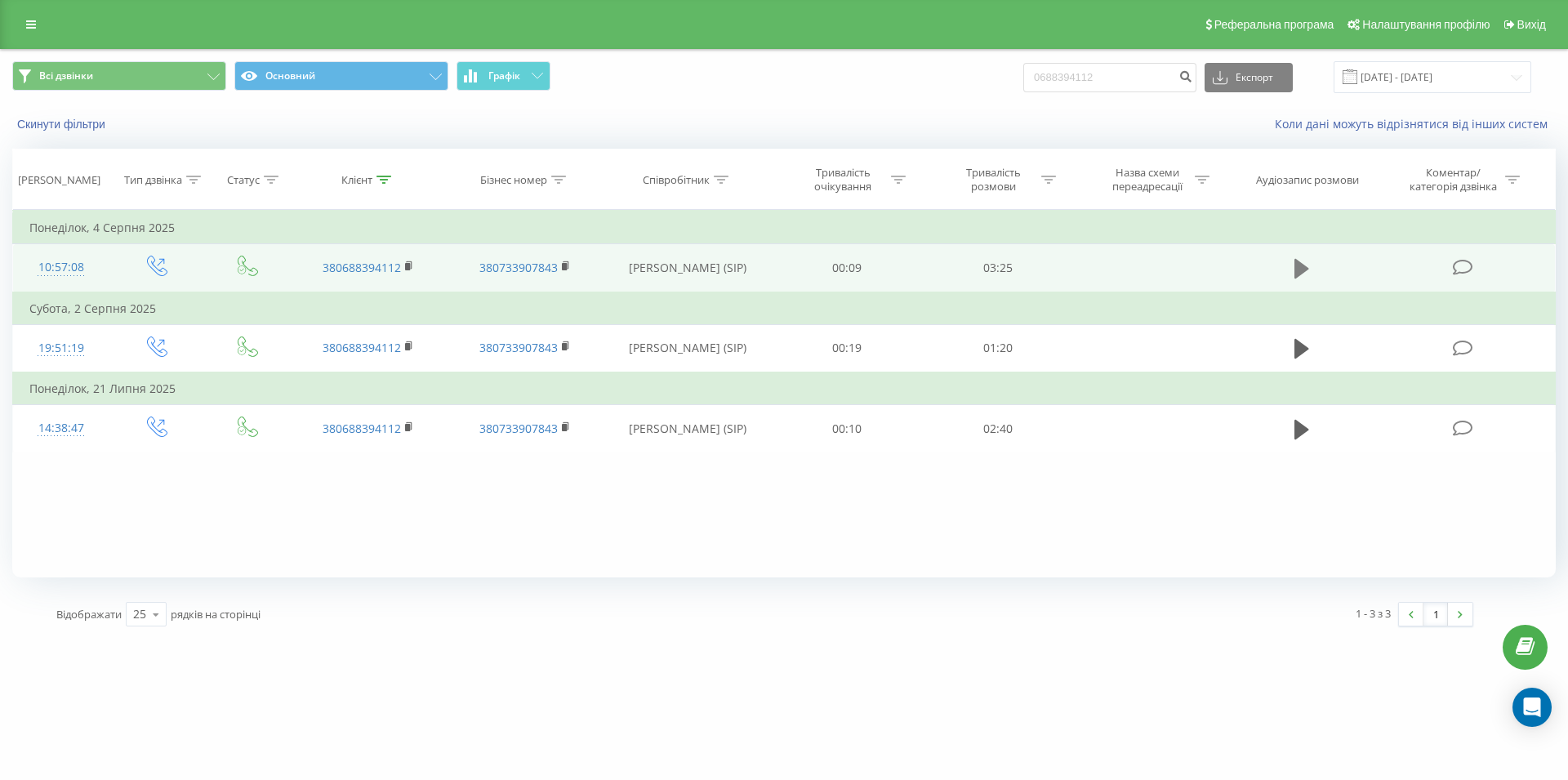
click at [1305, 271] on icon at bounding box center [1301, 268] width 14 height 19
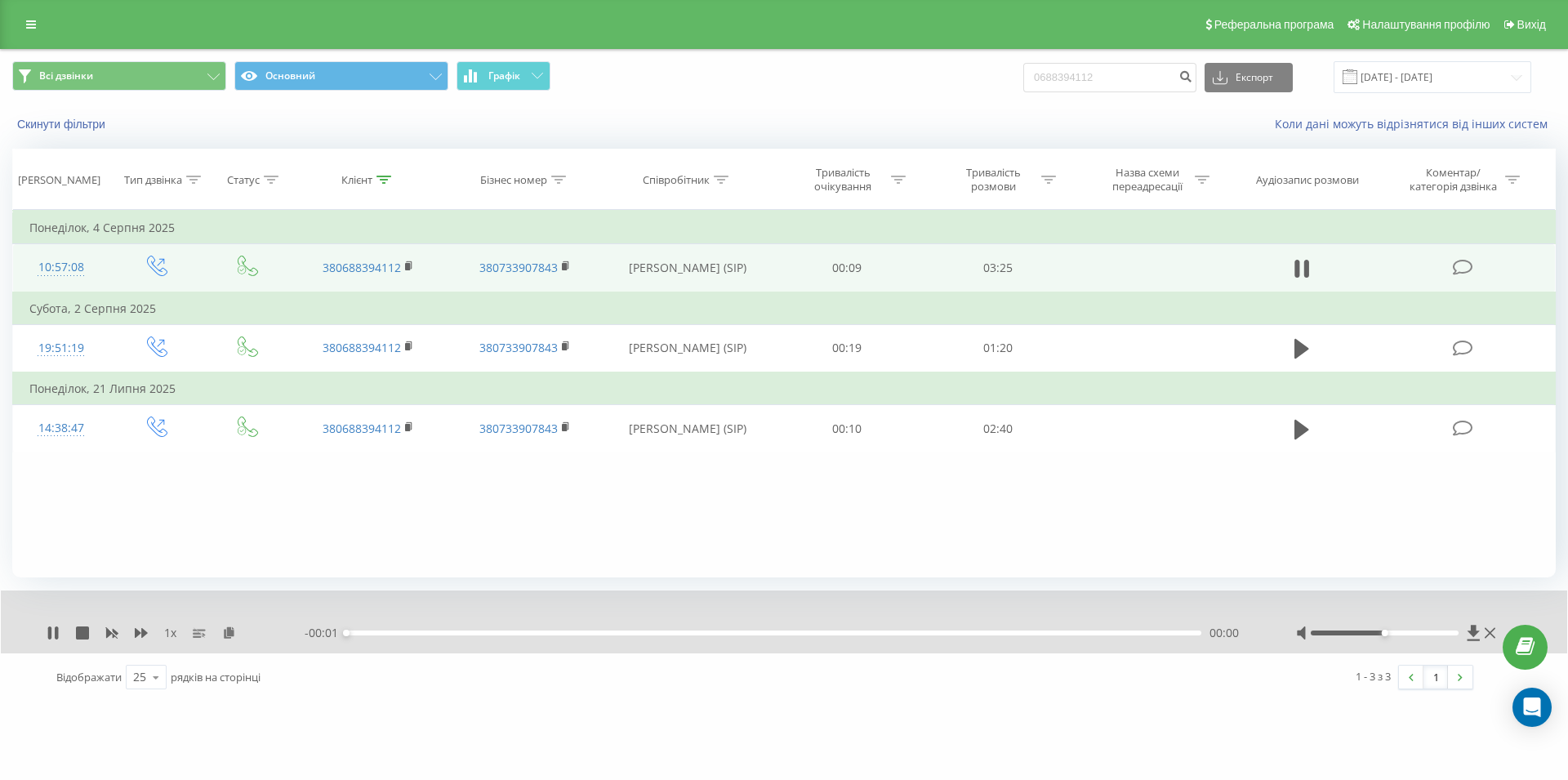
click at [966, 632] on div "00:00" at bounding box center [773, 632] width 855 height 5
click at [1300, 269] on icon at bounding box center [1301, 269] width 14 height 23
drag, startPoint x: 1113, startPoint y: 72, endPoint x: 1010, endPoint y: 73, distance: 103.0
click at [1023, 73] on input "0688394112" at bounding box center [1110, 77] width 173 height 30
paste input "068 215 21 89"
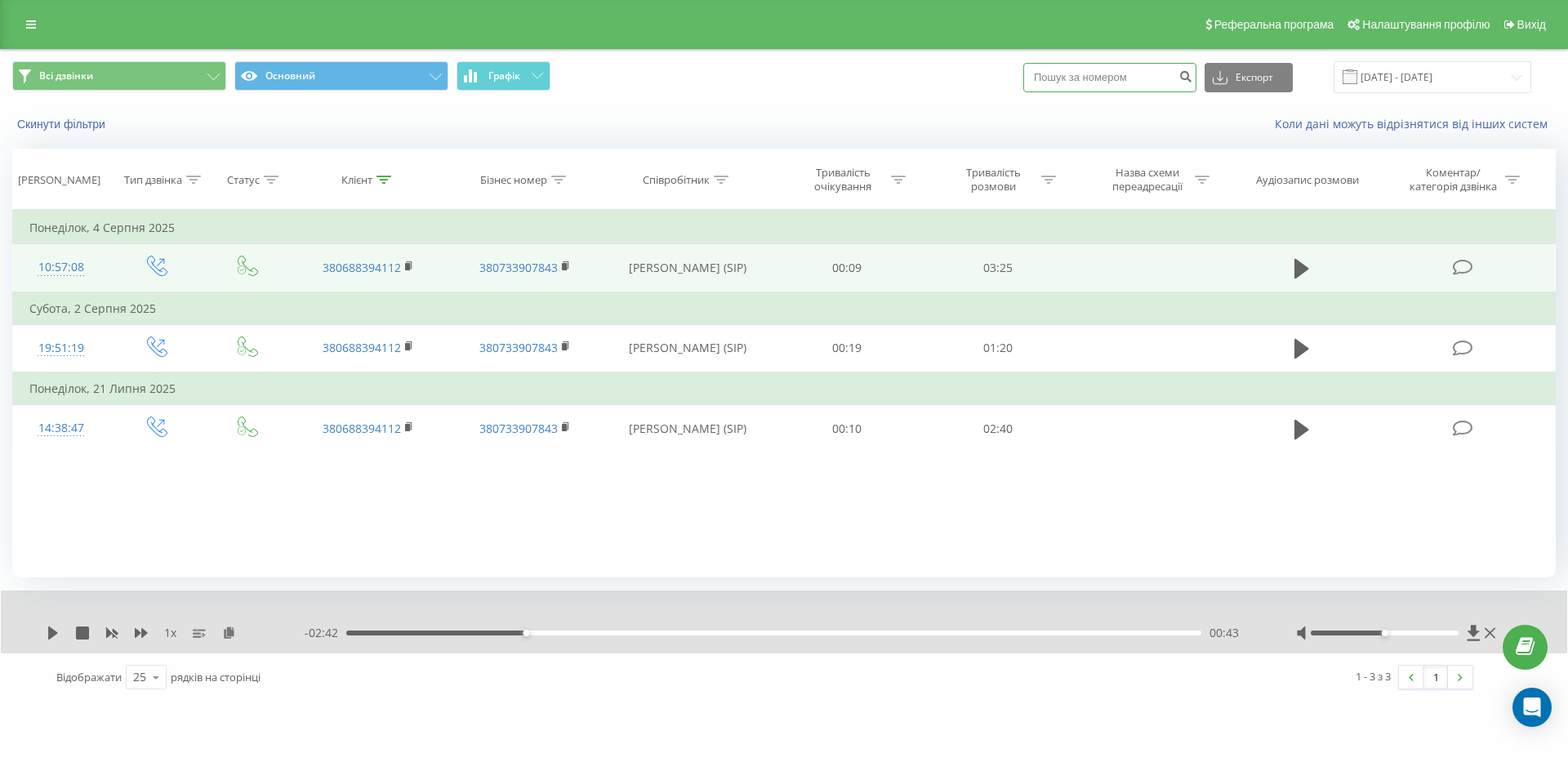
type input "068 215 21 89"
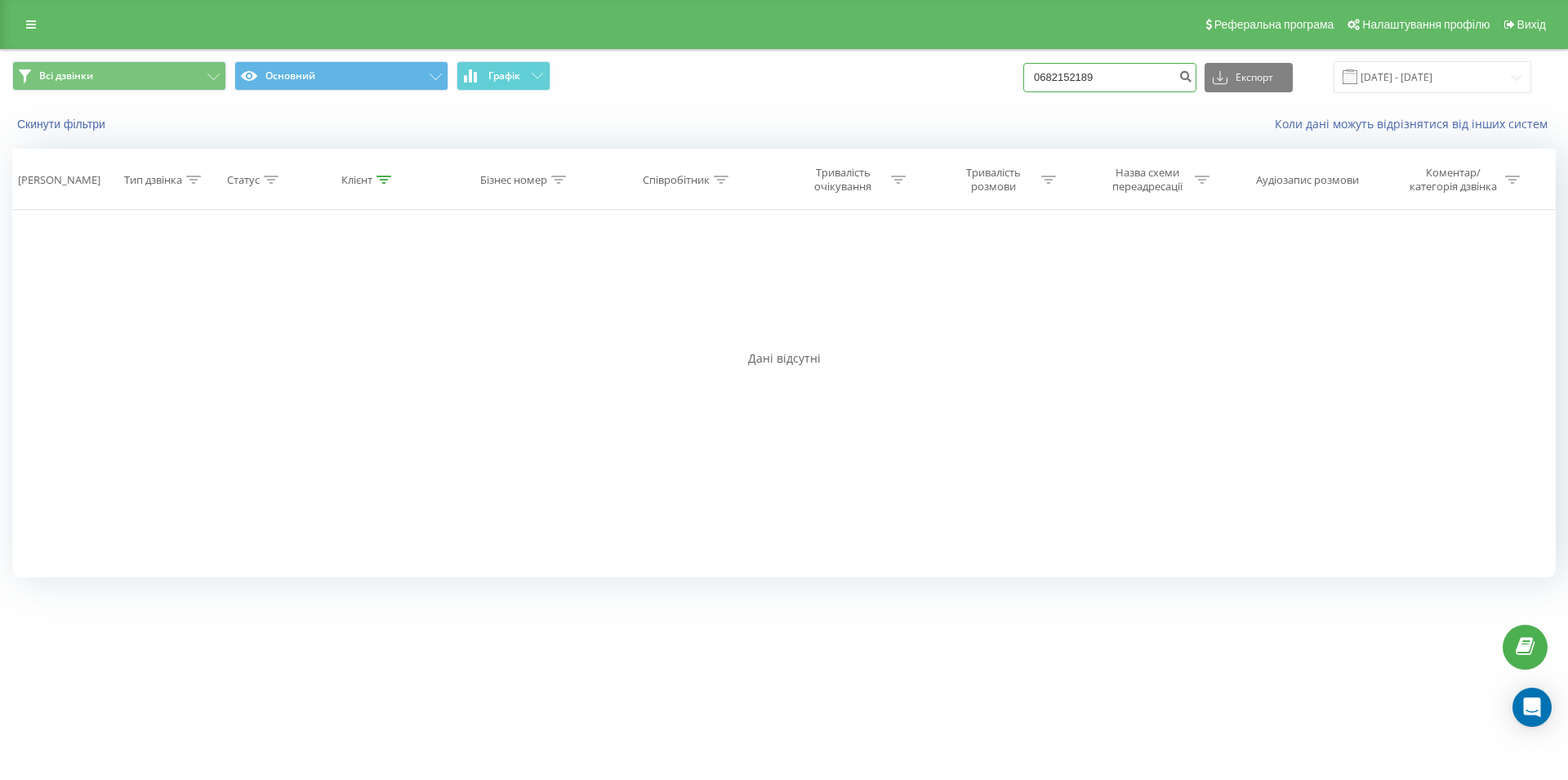
drag, startPoint x: 1130, startPoint y: 76, endPoint x: 1002, endPoint y: 85, distance: 128.3
click at [1023, 85] on input "0682152189" at bounding box center [1110, 77] width 173 height 30
paste input "380682152189"
click at [1061, 75] on input "380682152189" at bounding box center [1110, 77] width 173 height 30
drag, startPoint x: 1064, startPoint y: 75, endPoint x: 1047, endPoint y: 71, distance: 17.5
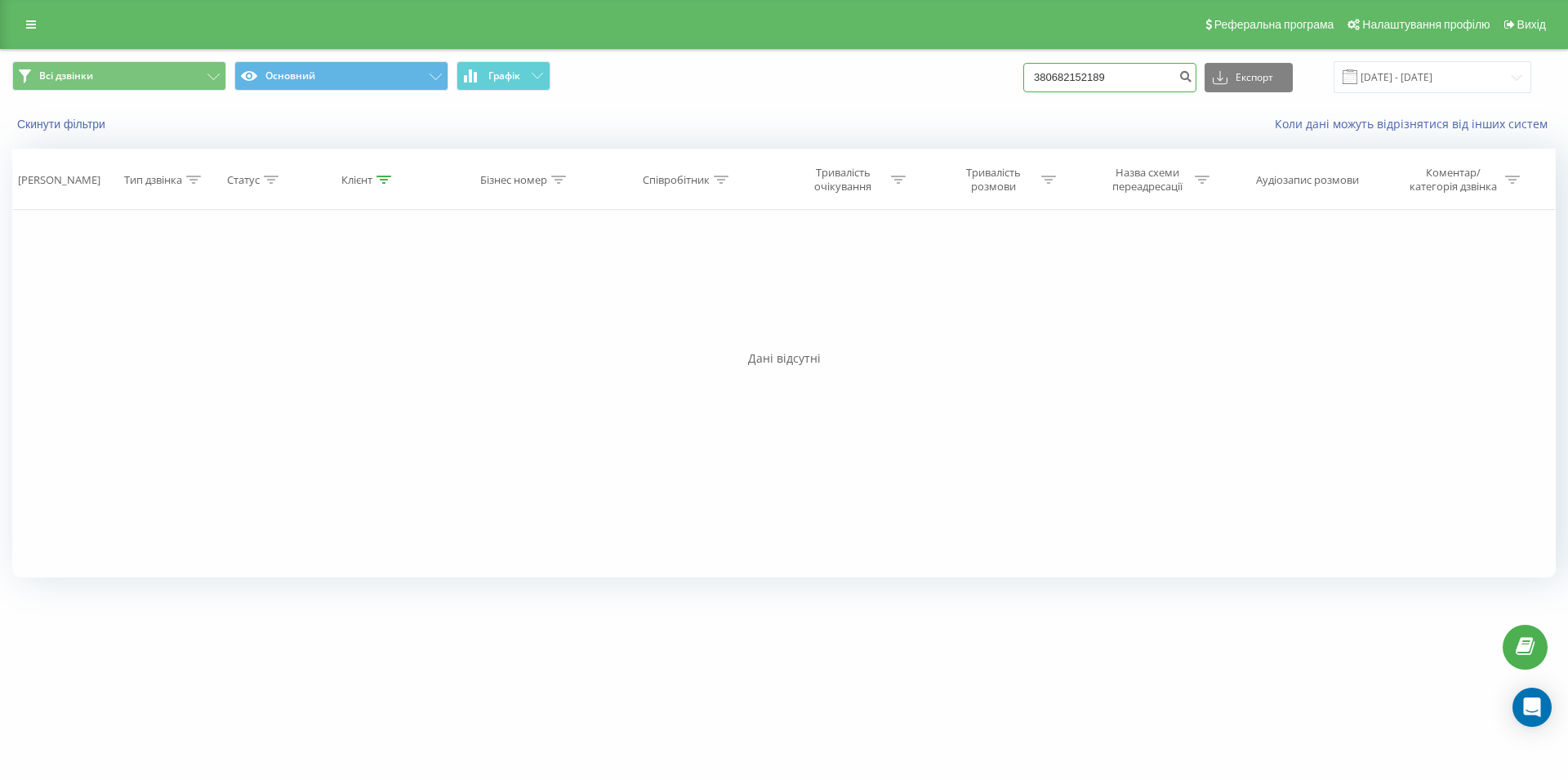
click at [1047, 71] on input "380682152189" at bounding box center [1110, 77] width 173 height 30
type input "0682152189"
click at [1138, 77] on input "0682152189" at bounding box center [1110, 77] width 173 height 30
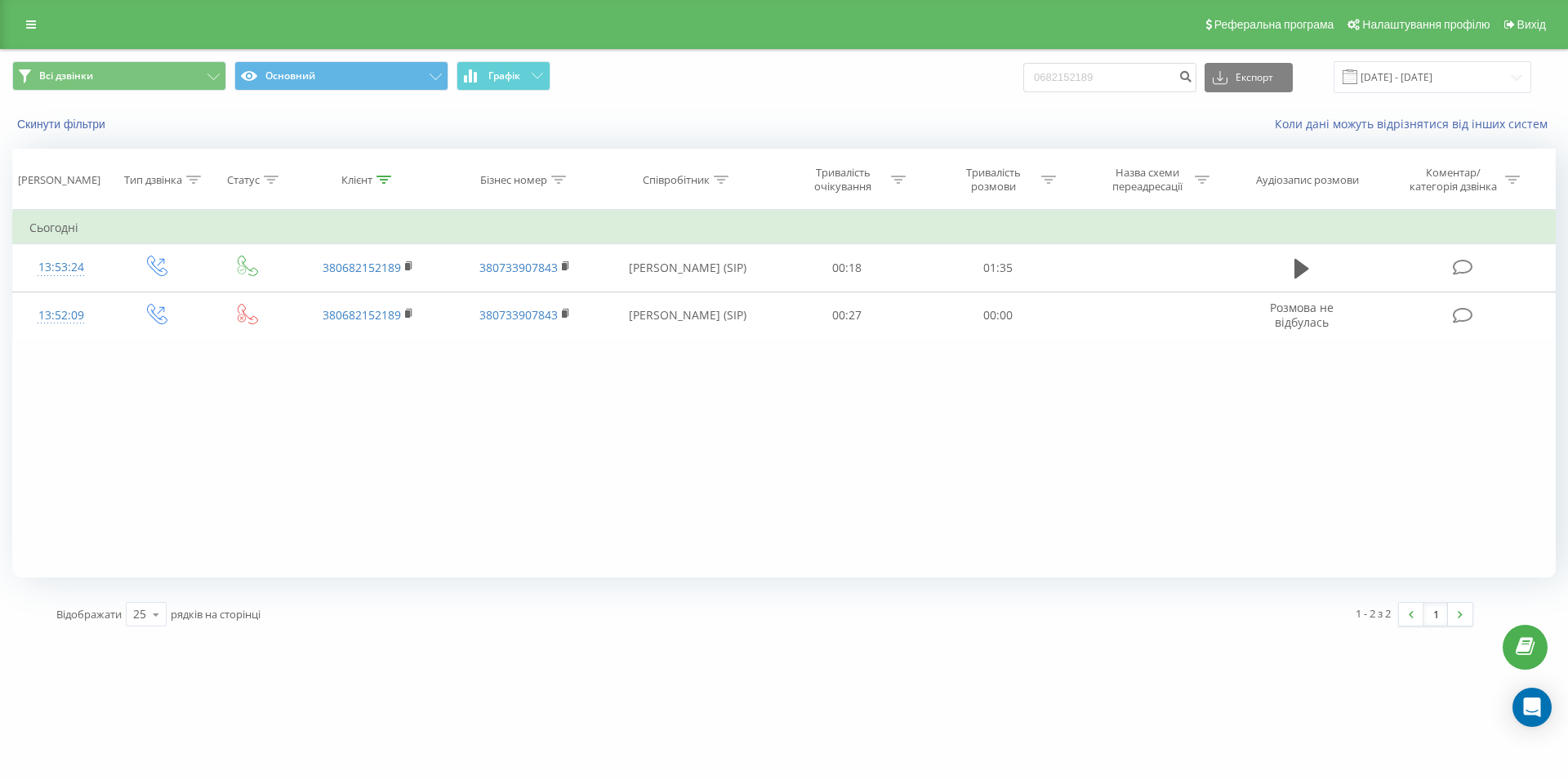
click at [776, 666] on div "ulf.ua 0682152189 Проекти ulf.ua Дашборд Центр звернень Журнал дзвінків Журнал …" at bounding box center [784, 390] width 1568 height 780
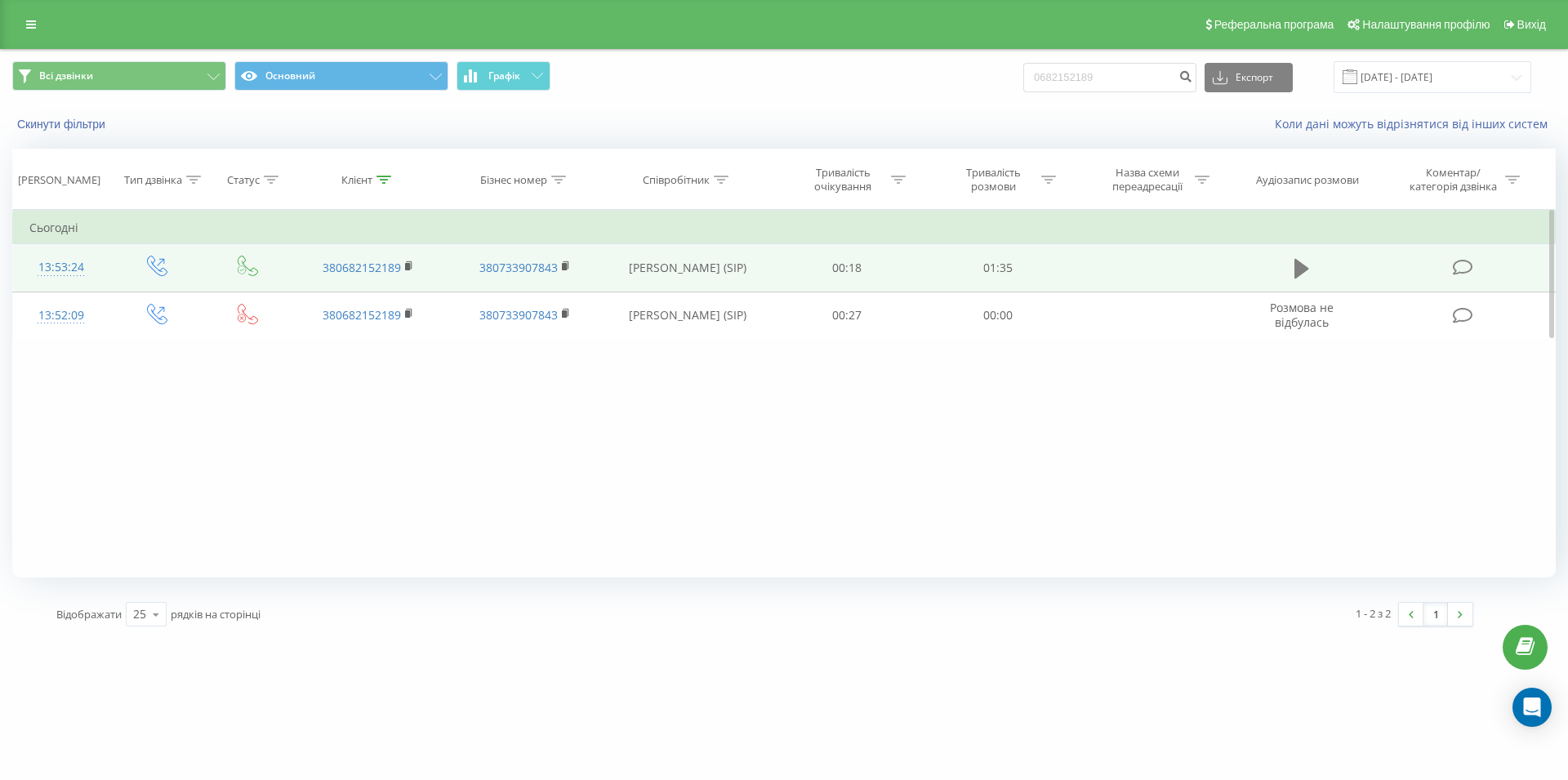
click at [1299, 268] on icon at bounding box center [1301, 268] width 14 height 19
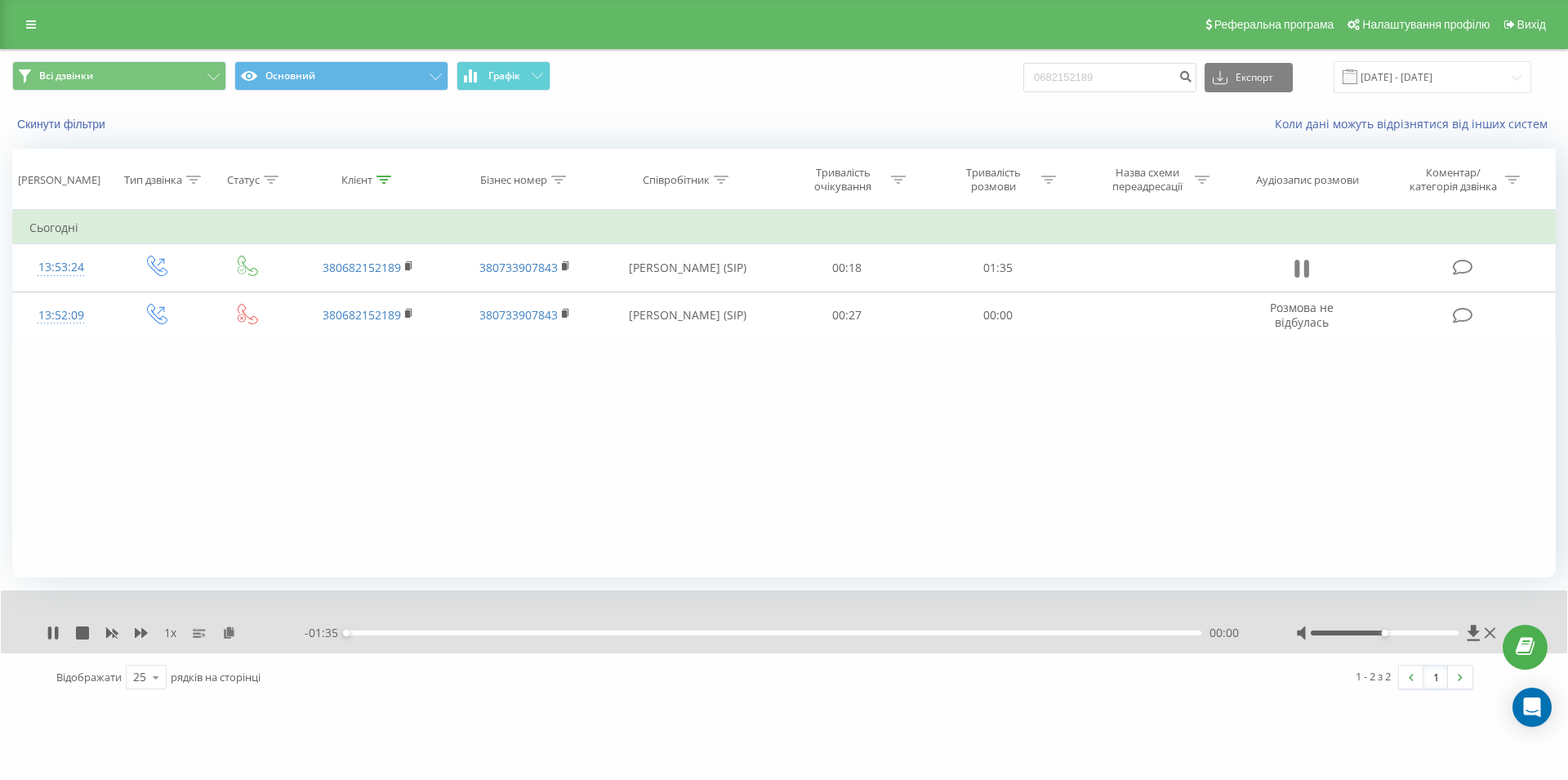
click at [1310, 264] on icon at bounding box center [1307, 268] width 5 height 18
click at [1023, 92] on input "0682152189" at bounding box center [1110, 77] width 173 height 30
paste input "093 491 19 48"
type input "093 491 19 48"
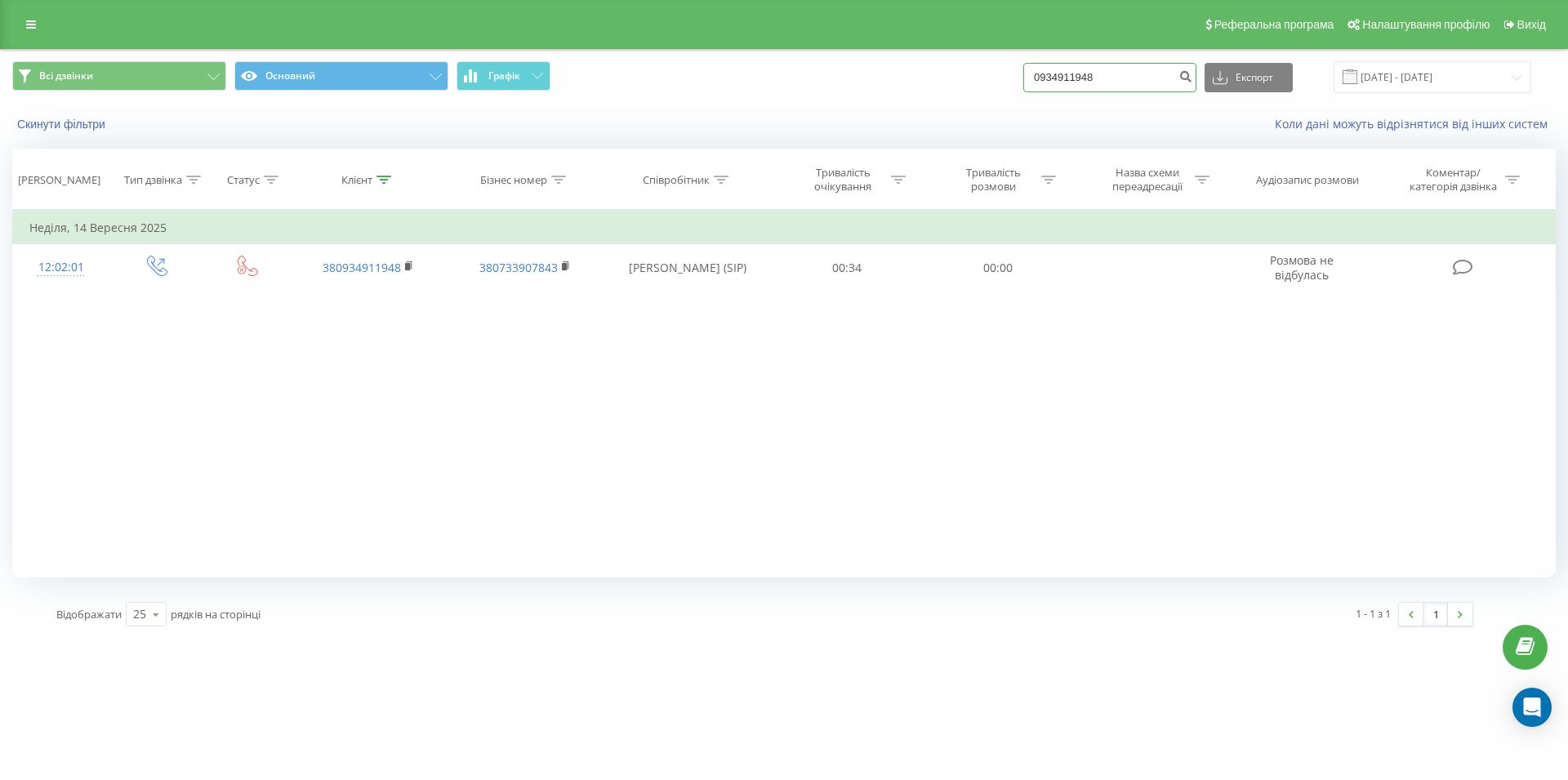
drag, startPoint x: 1126, startPoint y: 80, endPoint x: 999, endPoint y: 85, distance: 127.1
click at [1023, 85] on input "0934911948" at bounding box center [1110, 77] width 173 height 30
paste input "097 802 09 94"
type input "097 802 09 94"
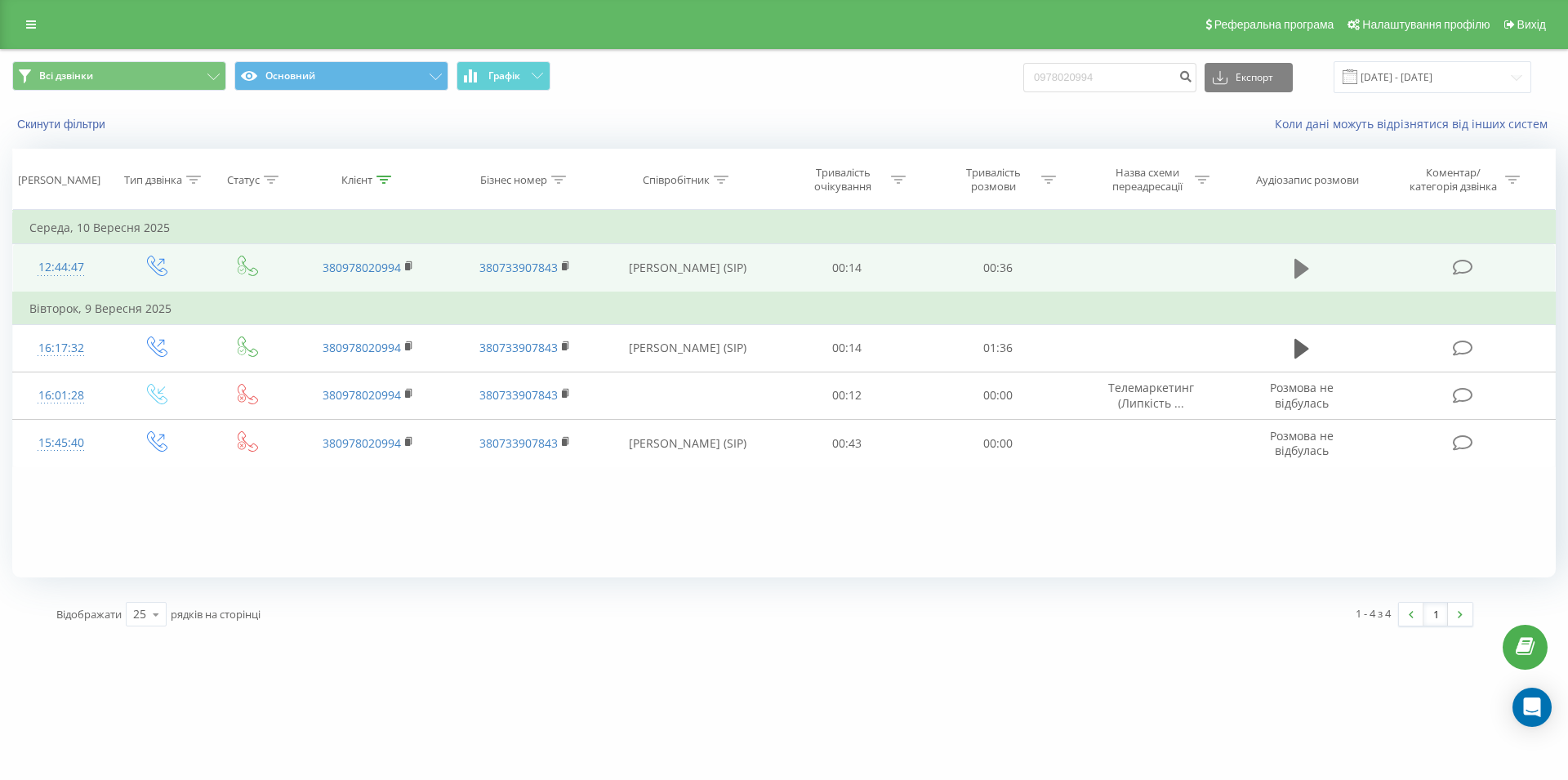
click at [1290, 271] on button at bounding box center [1302, 269] width 25 height 25
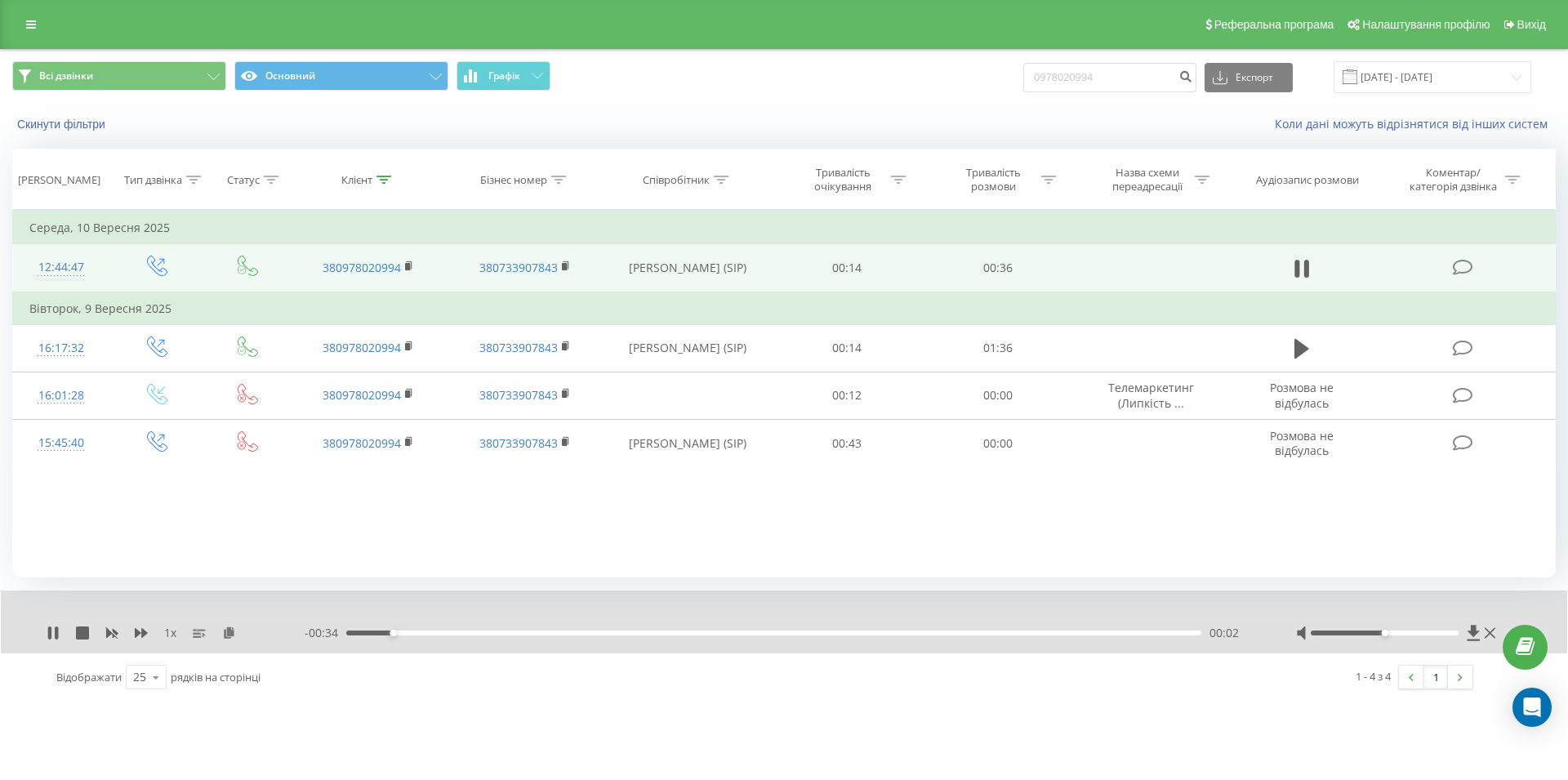
click at [786, 637] on div "- 00:34 00:02 00:02" at bounding box center [779, 632] width 950 height 16
click at [795, 635] on div "00:02" at bounding box center [773, 632] width 855 height 5
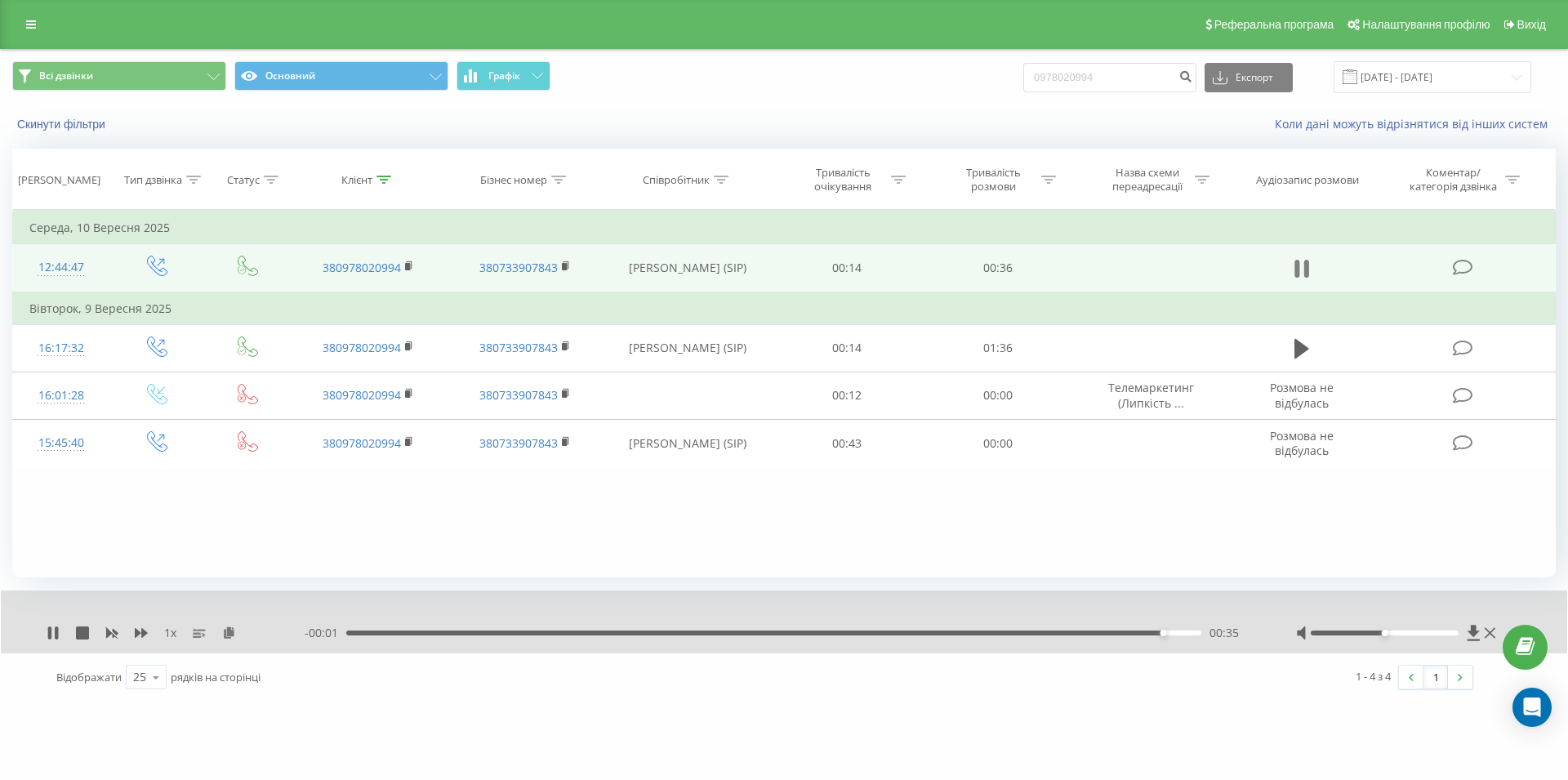
click at [1296, 270] on icon at bounding box center [1296, 268] width 5 height 18
drag, startPoint x: 1131, startPoint y: 77, endPoint x: 973, endPoint y: 80, distance: 158.0
click at [1023, 85] on input "0978020994" at bounding box center [1110, 77] width 173 height 30
paste input "063 996 83 55"
type input "063 996 83 55"
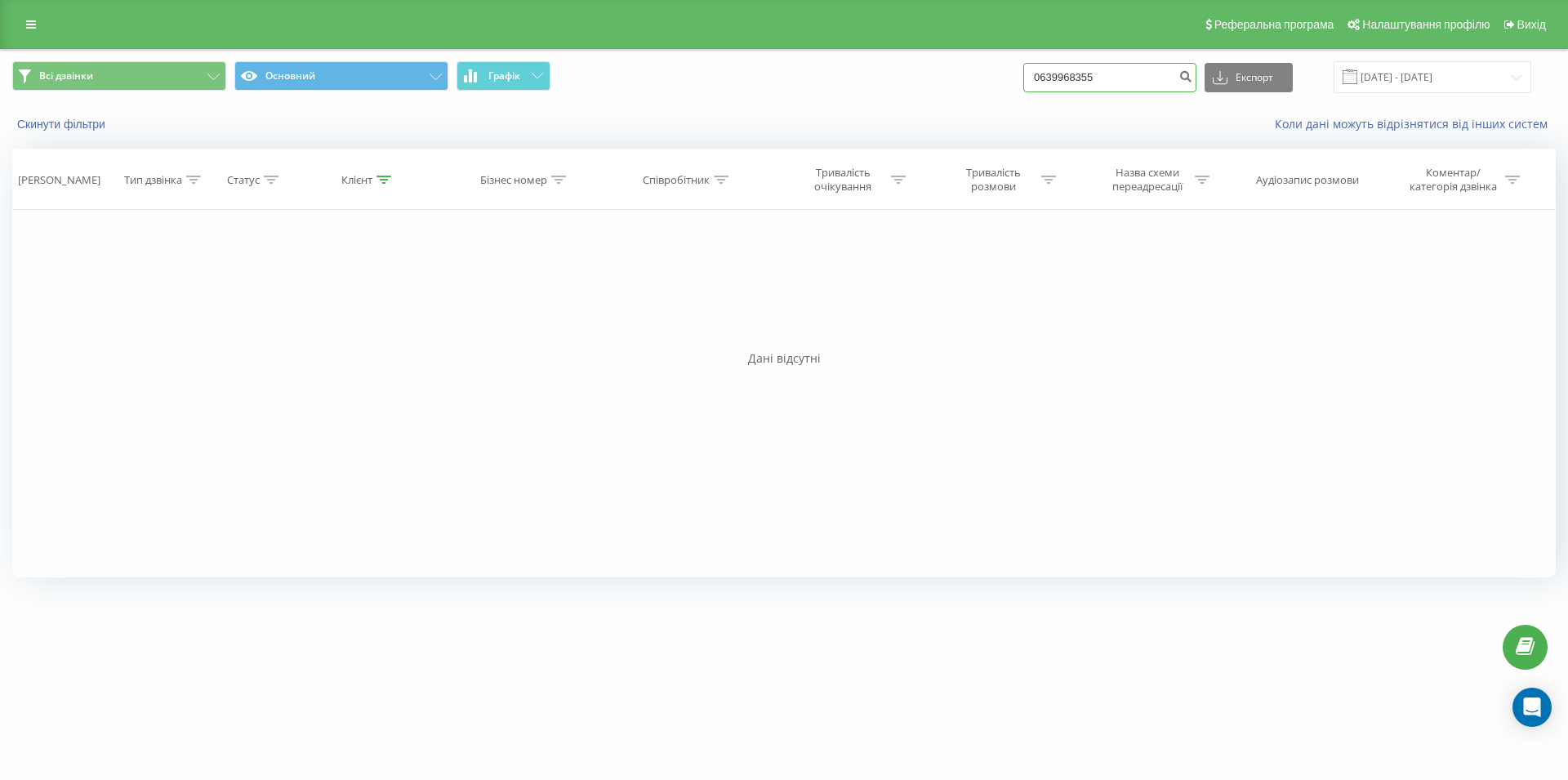
drag, startPoint x: 1128, startPoint y: 68, endPoint x: 1039, endPoint y: 74, distance: 89.2
click at [1039, 74] on input "0639968355" at bounding box center [1110, 77] width 173 height 30
paste input "063 697 60 88"
type input "063 697 60 88"
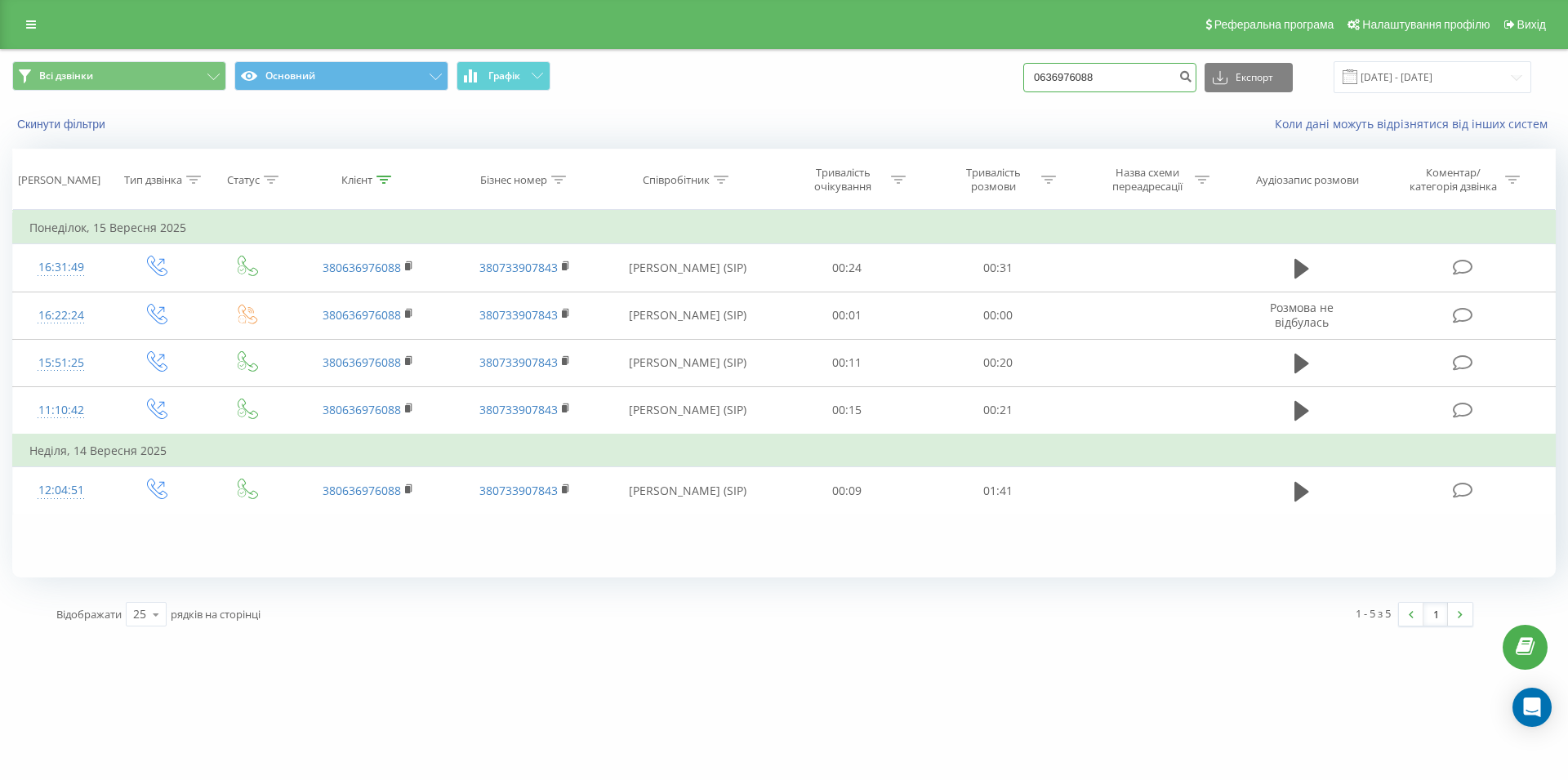
drag, startPoint x: 1125, startPoint y: 76, endPoint x: 1044, endPoint y: 78, distance: 81.0
click at [1044, 78] on input "0636976088" at bounding box center [1110, 77] width 173 height 30
paste input "067 900 31 17"
type input "067 900 31 17"
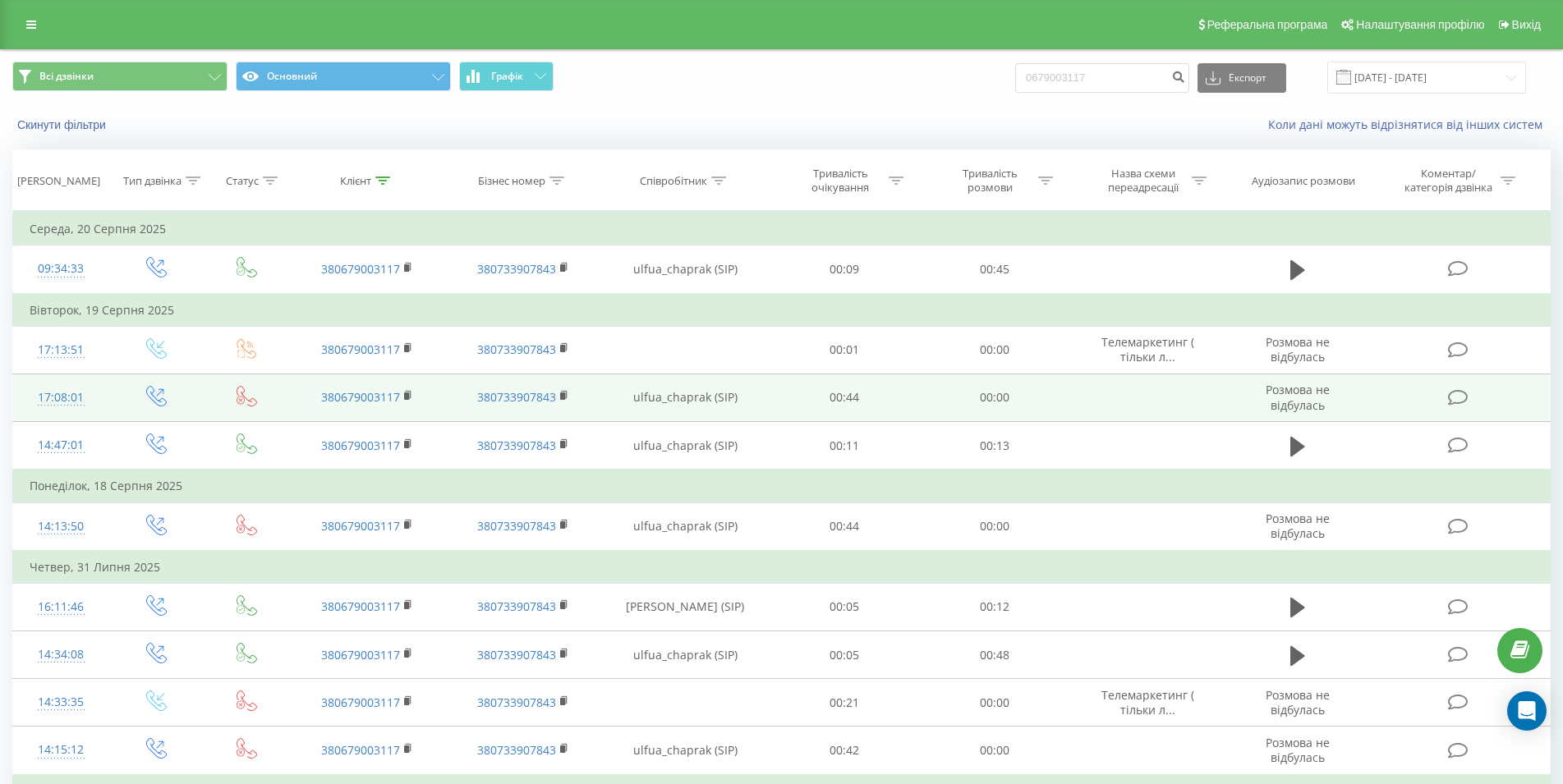
click at [1292, 272] on icon at bounding box center [1296, 269] width 14 height 19
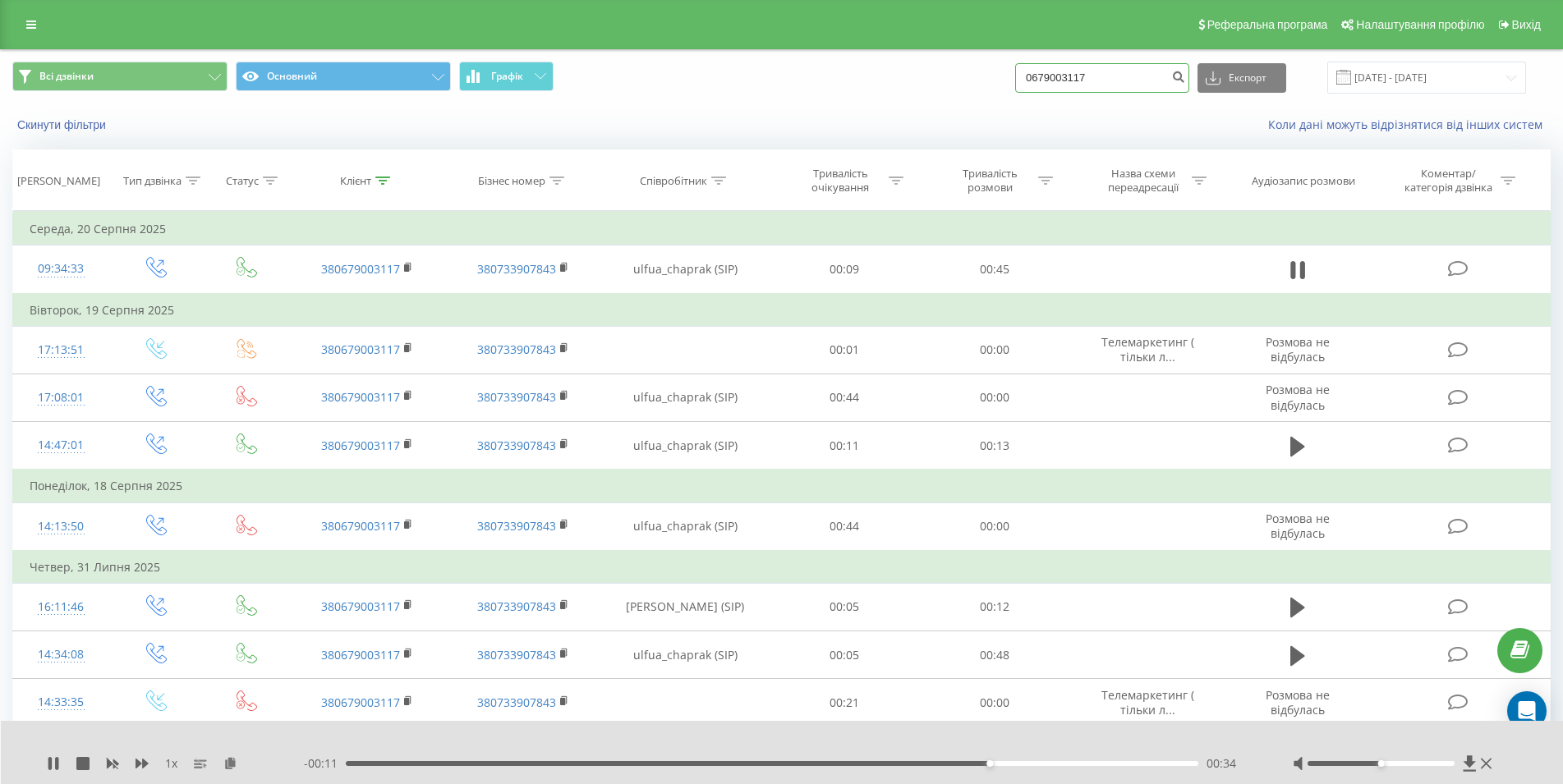
drag, startPoint x: 1123, startPoint y: 72, endPoint x: 1022, endPoint y: 78, distance: 101.2
click at [1022, 78] on input "0679003117" at bounding box center [1102, 77] width 174 height 30
paste input "050 353 21 05"
type input "050 353 21 05"
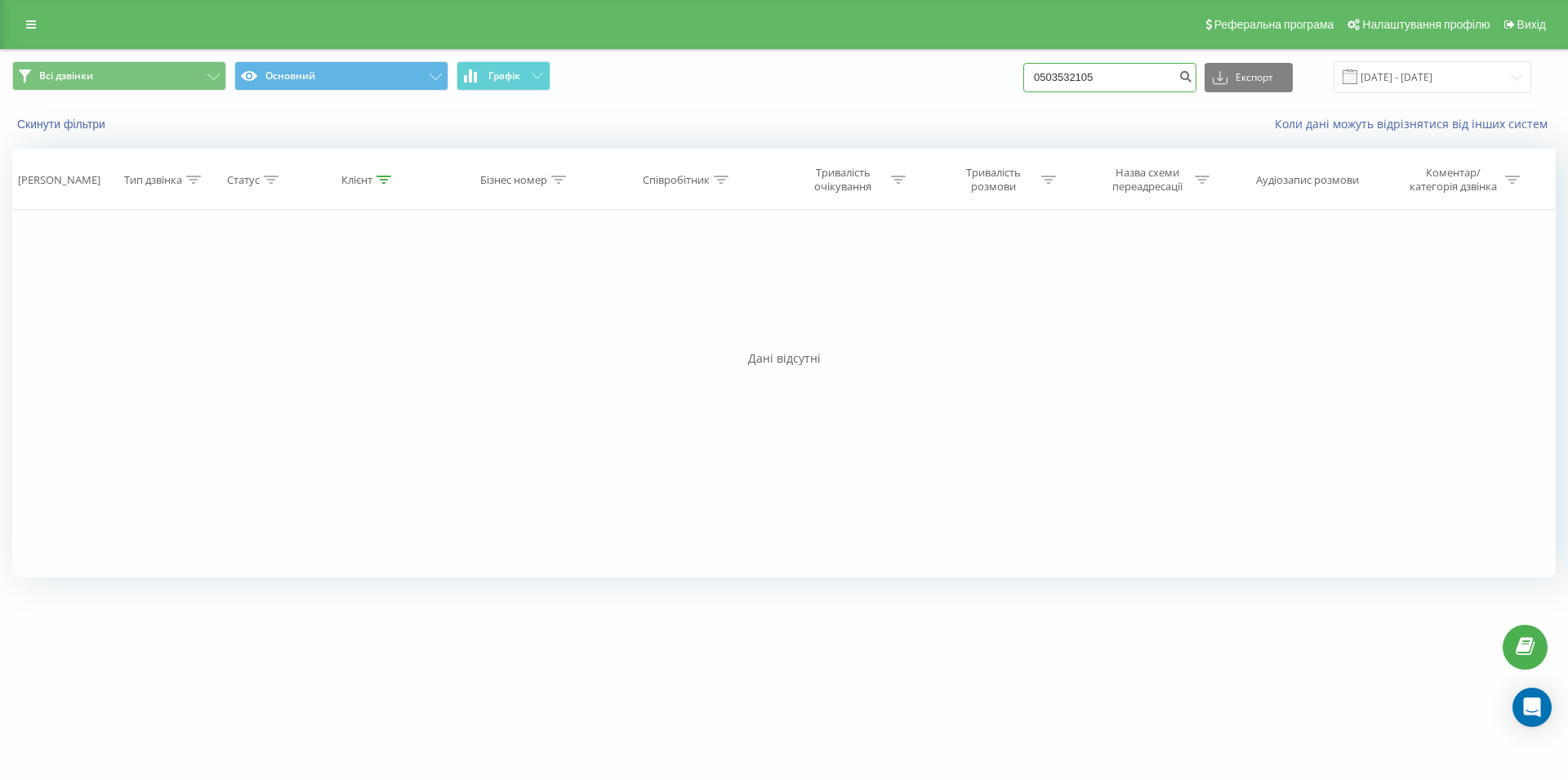
drag, startPoint x: 1037, startPoint y: 76, endPoint x: 1024, endPoint y: 78, distance: 13.2
click at [1024, 78] on input "0503532105" at bounding box center [1110, 77] width 173 height 30
paste input "067 433 34 13"
type input "067 433 34 13"
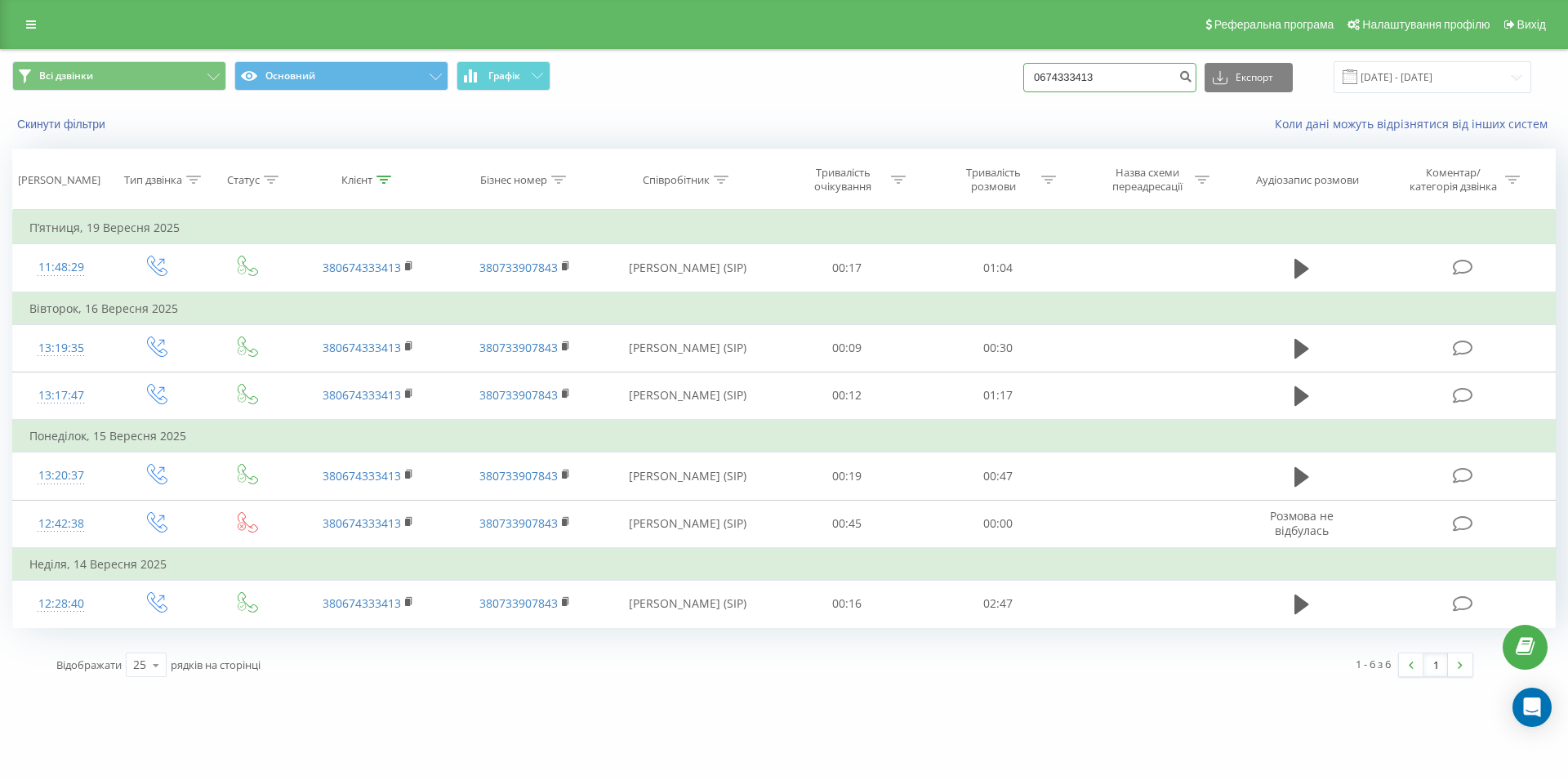
drag, startPoint x: 1131, startPoint y: 73, endPoint x: 992, endPoint y: 84, distance: 139.4
click at [1023, 84] on input "0674333413" at bounding box center [1110, 77] width 173 height 30
paste input "067 433 01 05"
type input "067 433 01 05"
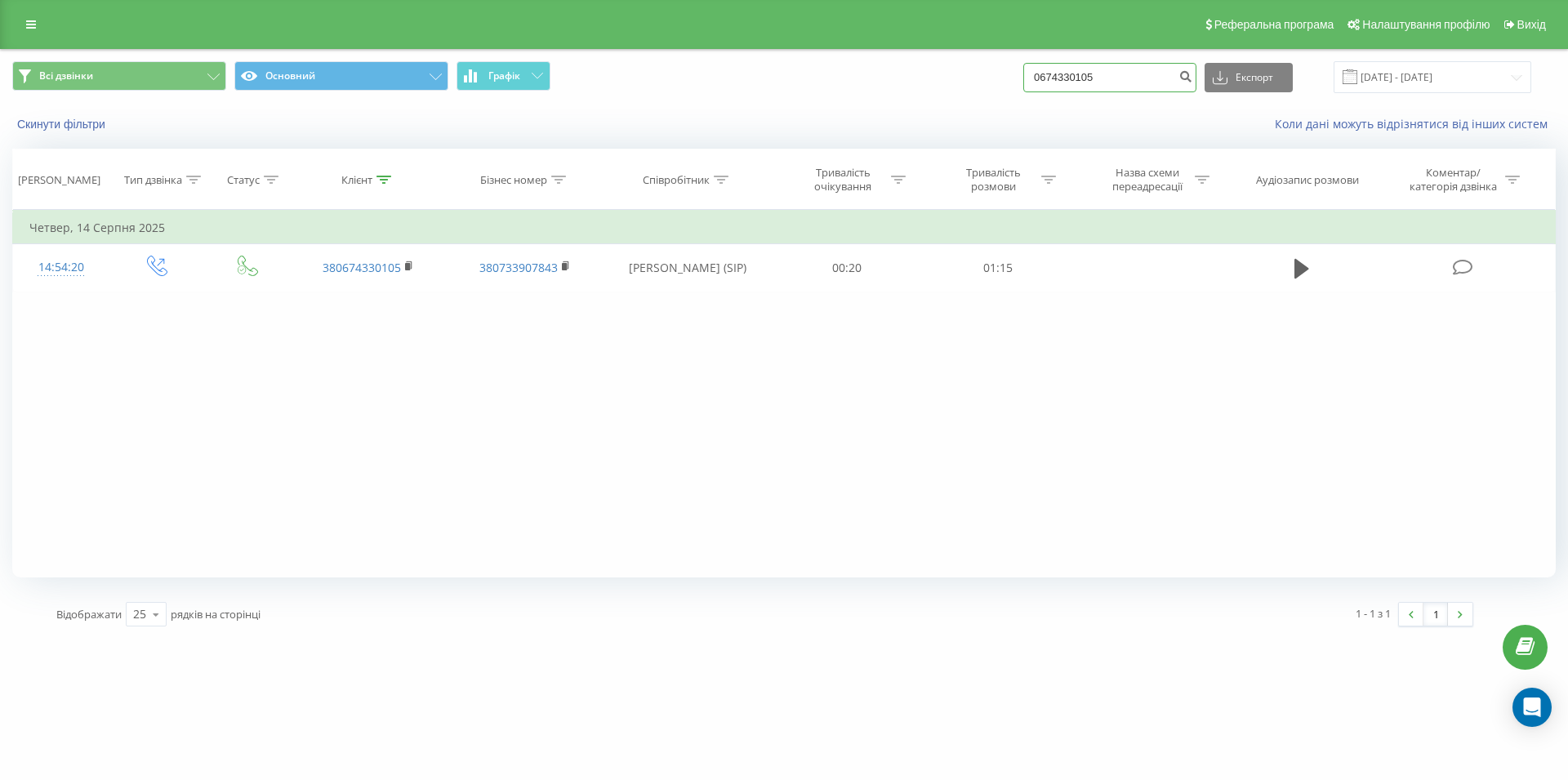
drag, startPoint x: 1135, startPoint y: 74, endPoint x: 997, endPoint y: 86, distance: 138.5
click at [1023, 86] on input "0674330105" at bounding box center [1110, 77] width 173 height 30
paste input "067 673 30 10"
type input "067 673 30 10"
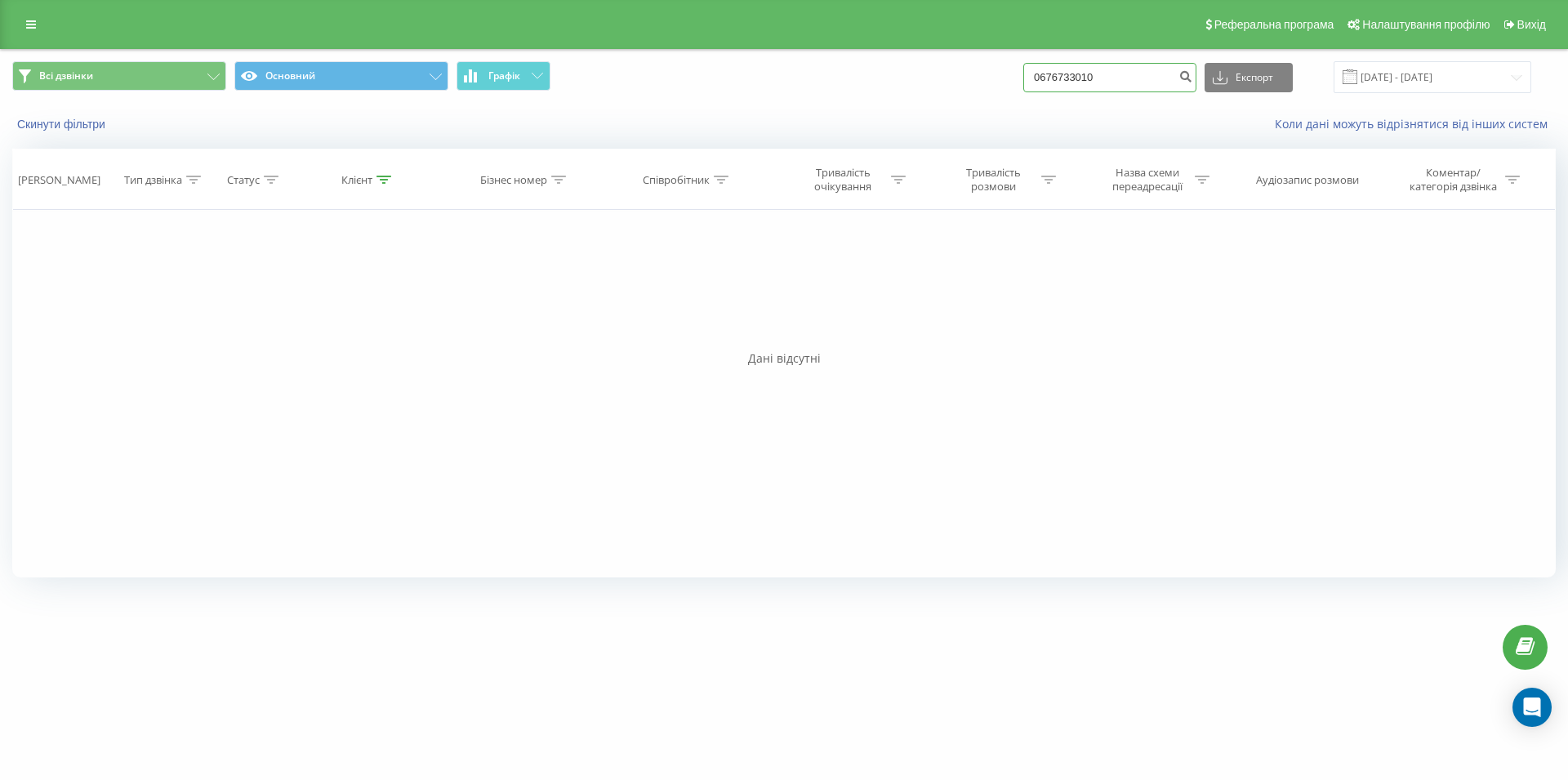
drag, startPoint x: 1137, startPoint y: 81, endPoint x: 981, endPoint y: 87, distance: 156.1
click at [1023, 87] on input "0676733010" at bounding box center [1110, 77] width 173 height 30
paste input "098 611 49 49"
type input "098 611 49 49"
drag, startPoint x: 1141, startPoint y: 74, endPoint x: 999, endPoint y: 85, distance: 142.4
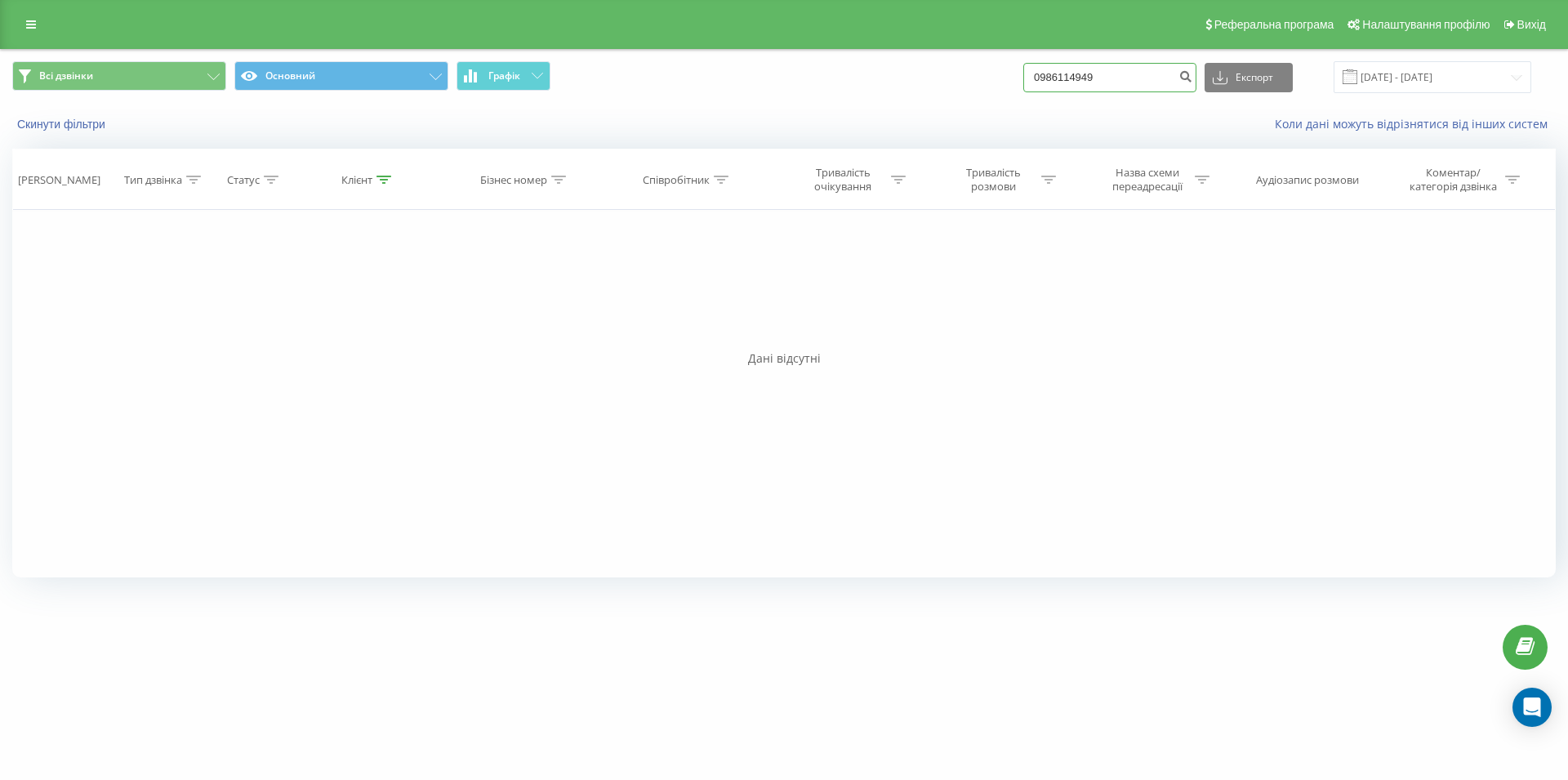
click at [1023, 85] on input "0986114949" at bounding box center [1110, 77] width 173 height 30
paste input "098 583 94 42"
type input "098 583 94 42"
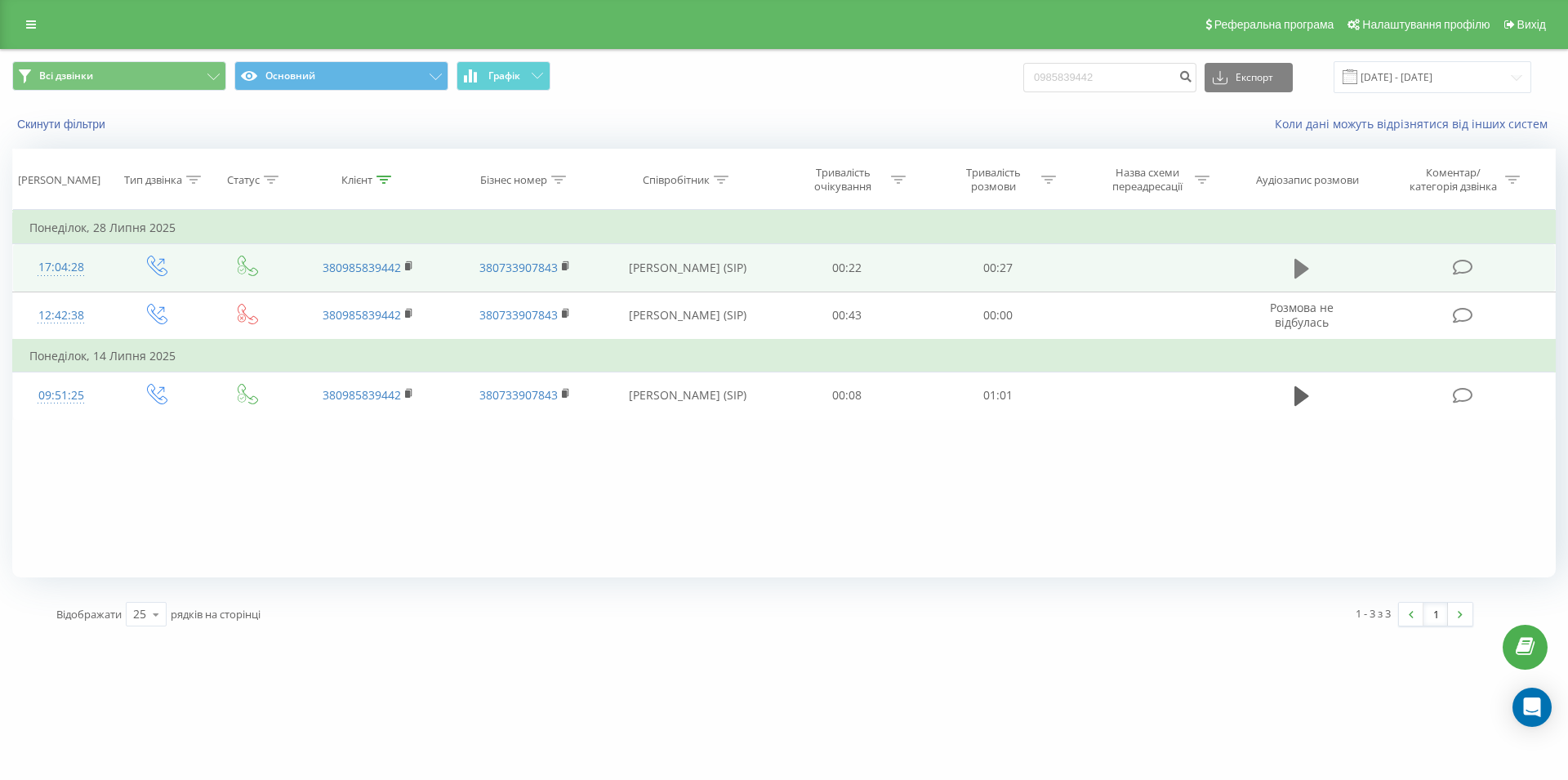
click at [1296, 265] on icon at bounding box center [1301, 268] width 14 height 19
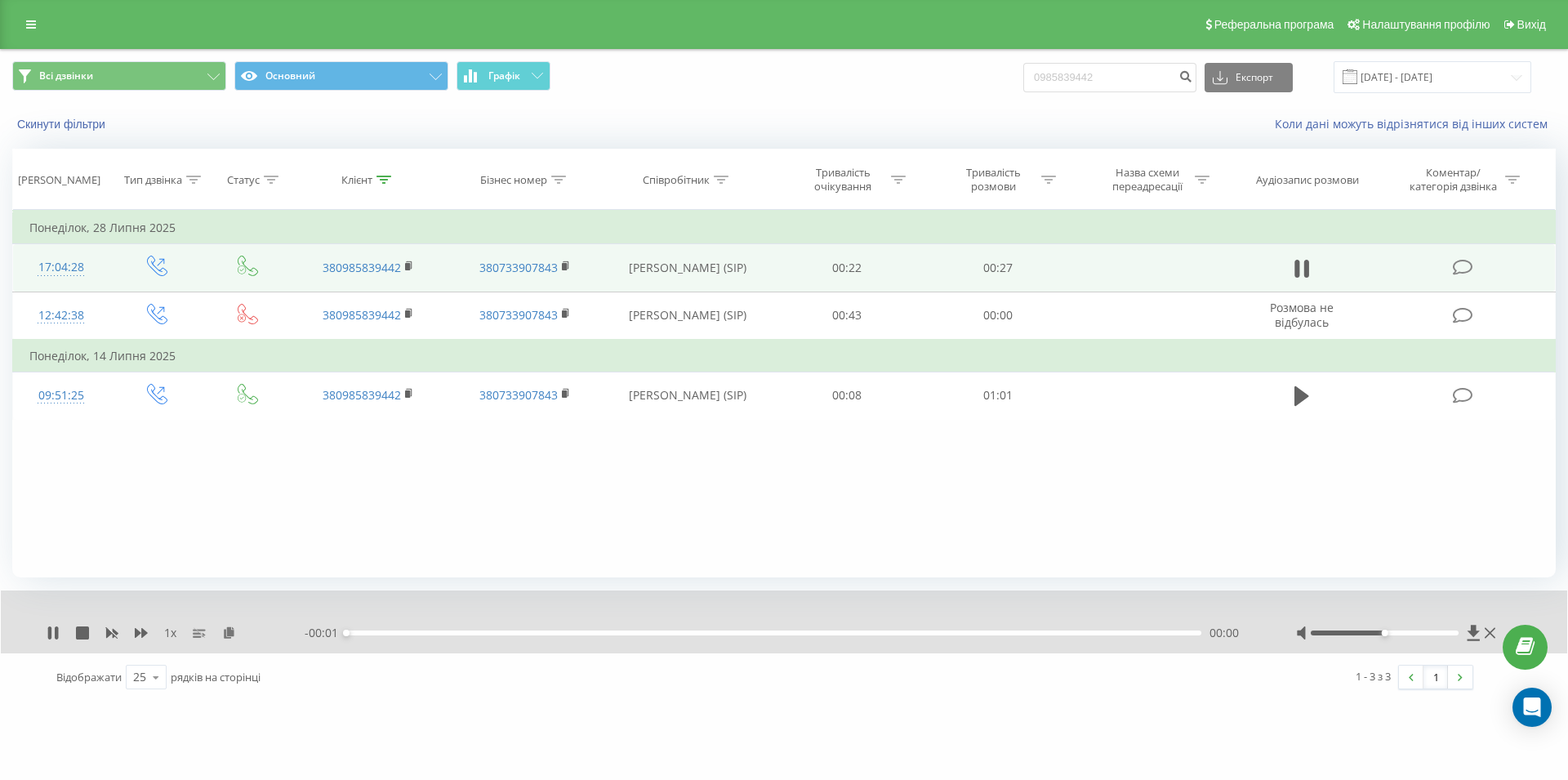
click at [1010, 634] on div "00:00" at bounding box center [773, 632] width 855 height 5
click at [1294, 264] on icon at bounding box center [1296, 268] width 5 height 18
drag, startPoint x: 1113, startPoint y: 74, endPoint x: 1017, endPoint y: 80, distance: 96.2
click at [1023, 80] on input "0985839442" at bounding box center [1110, 77] width 173 height 30
paste input "066 083 49 16"
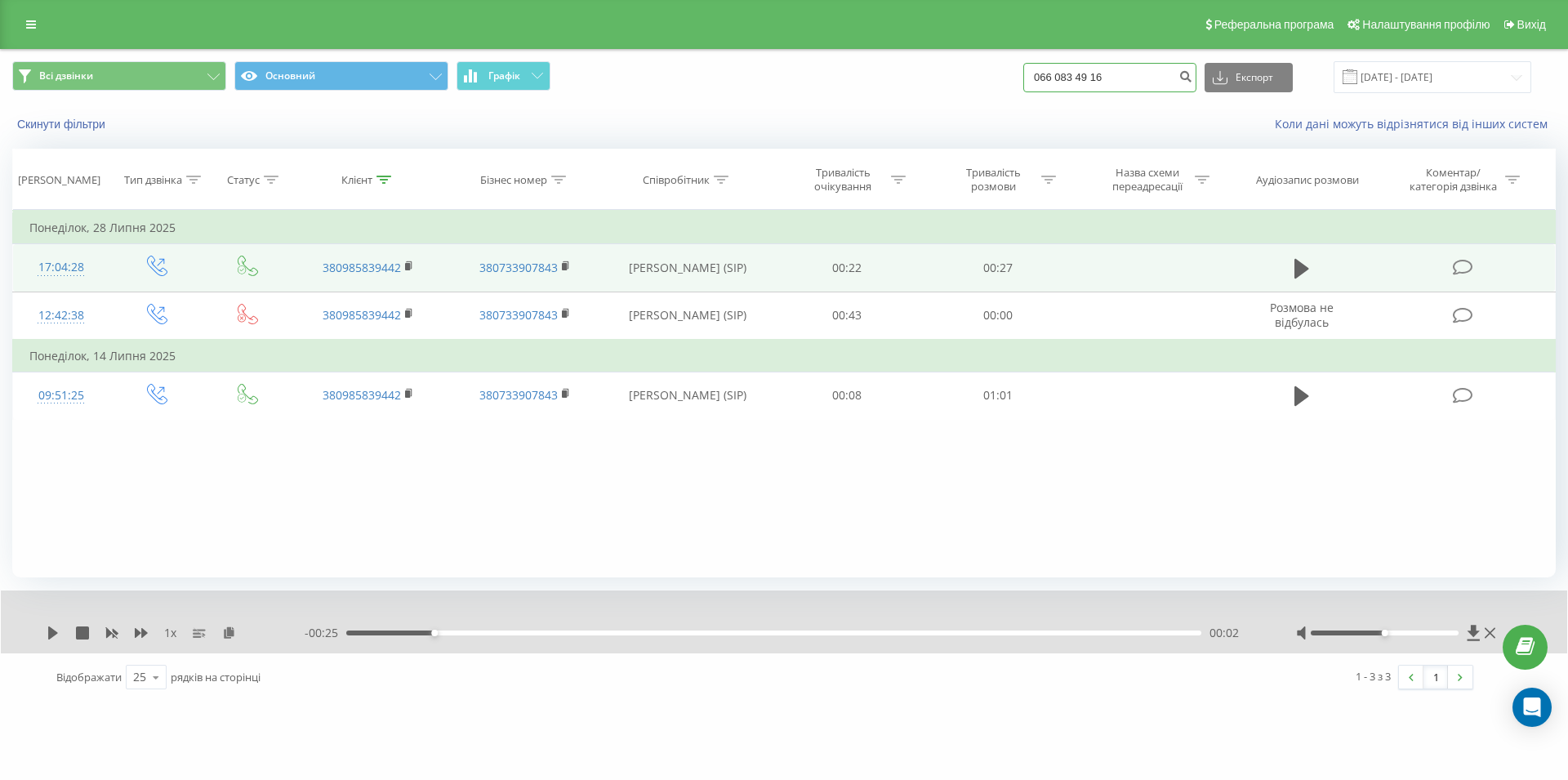
type input "066 083 49 16"
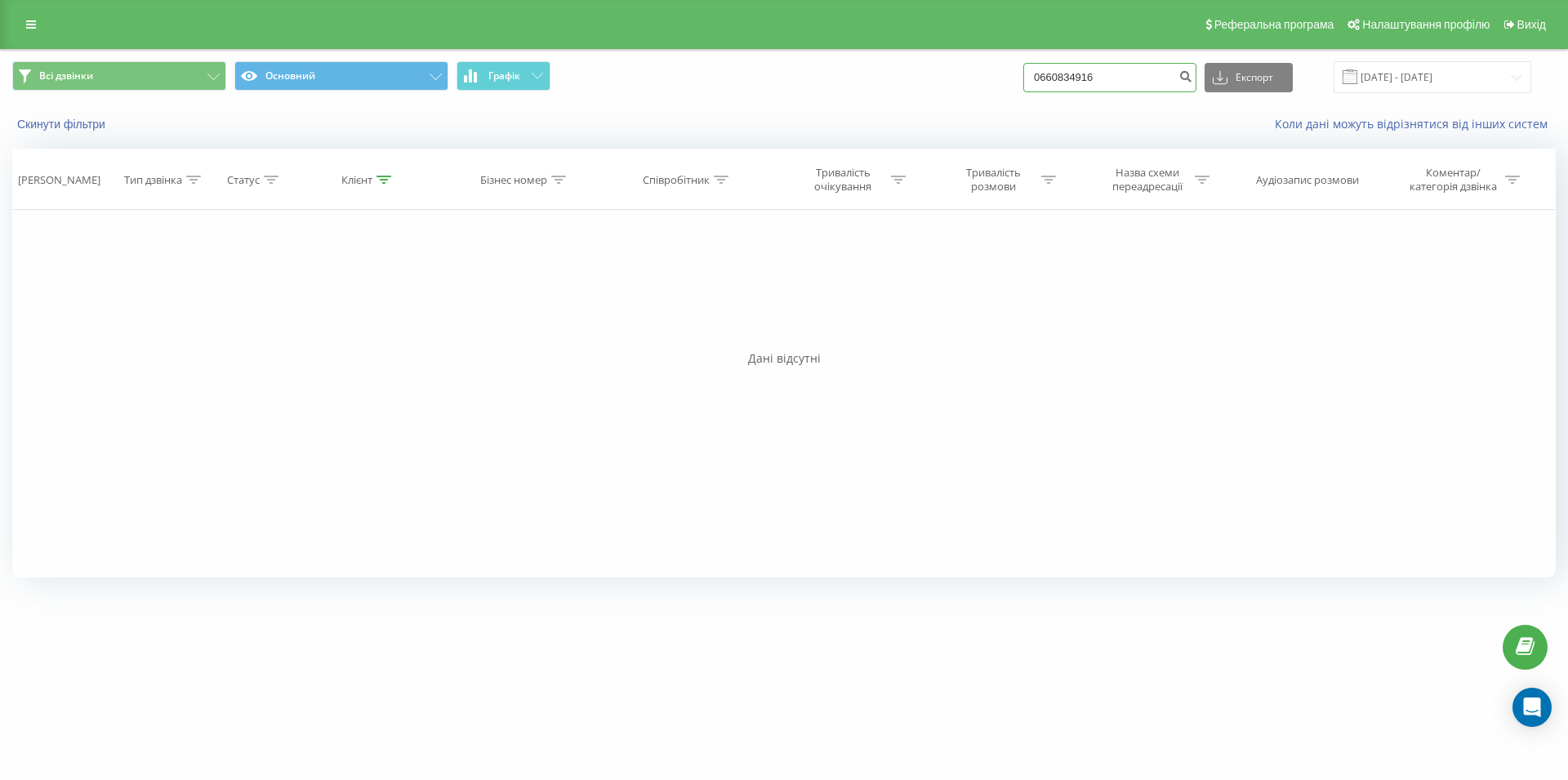
drag, startPoint x: 1085, startPoint y: 75, endPoint x: 987, endPoint y: 82, distance: 98.2
click at [1023, 82] on input "0660834916" at bounding box center [1110, 77] width 173 height 30
paste input "063 199 30 38"
type input "063 199 30 38"
drag, startPoint x: 1082, startPoint y: 78, endPoint x: 1043, endPoint y: 82, distance: 39.2
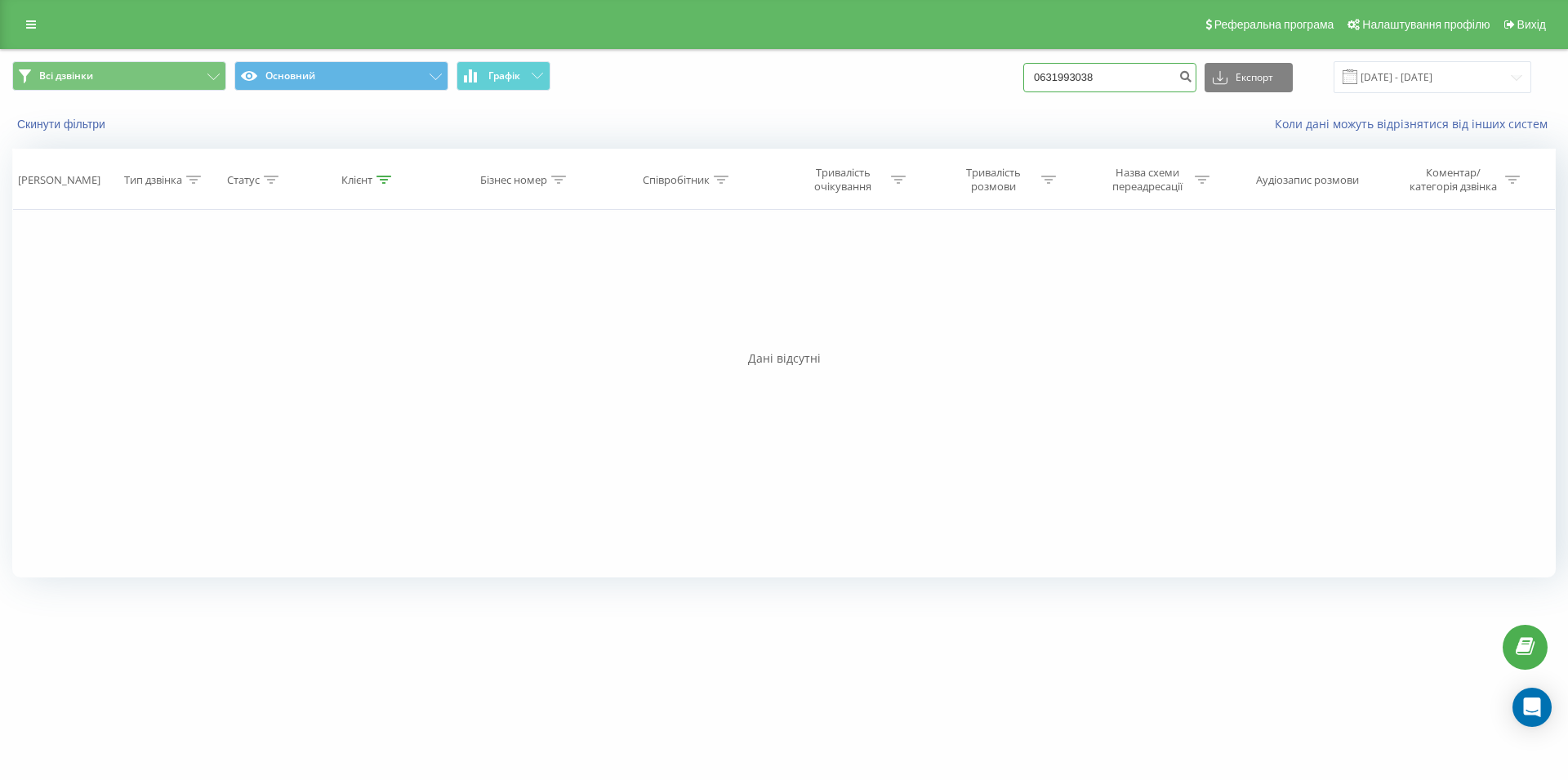
click at [1043, 82] on input "0631993038" at bounding box center [1110, 77] width 173 height 30
paste input "093 082 31 83"
type input "093 082 31 83"
drag, startPoint x: 1124, startPoint y: 75, endPoint x: 1000, endPoint y: 75, distance: 124.0
click at [1023, 75] on input "0930823183" at bounding box center [1110, 77] width 173 height 30
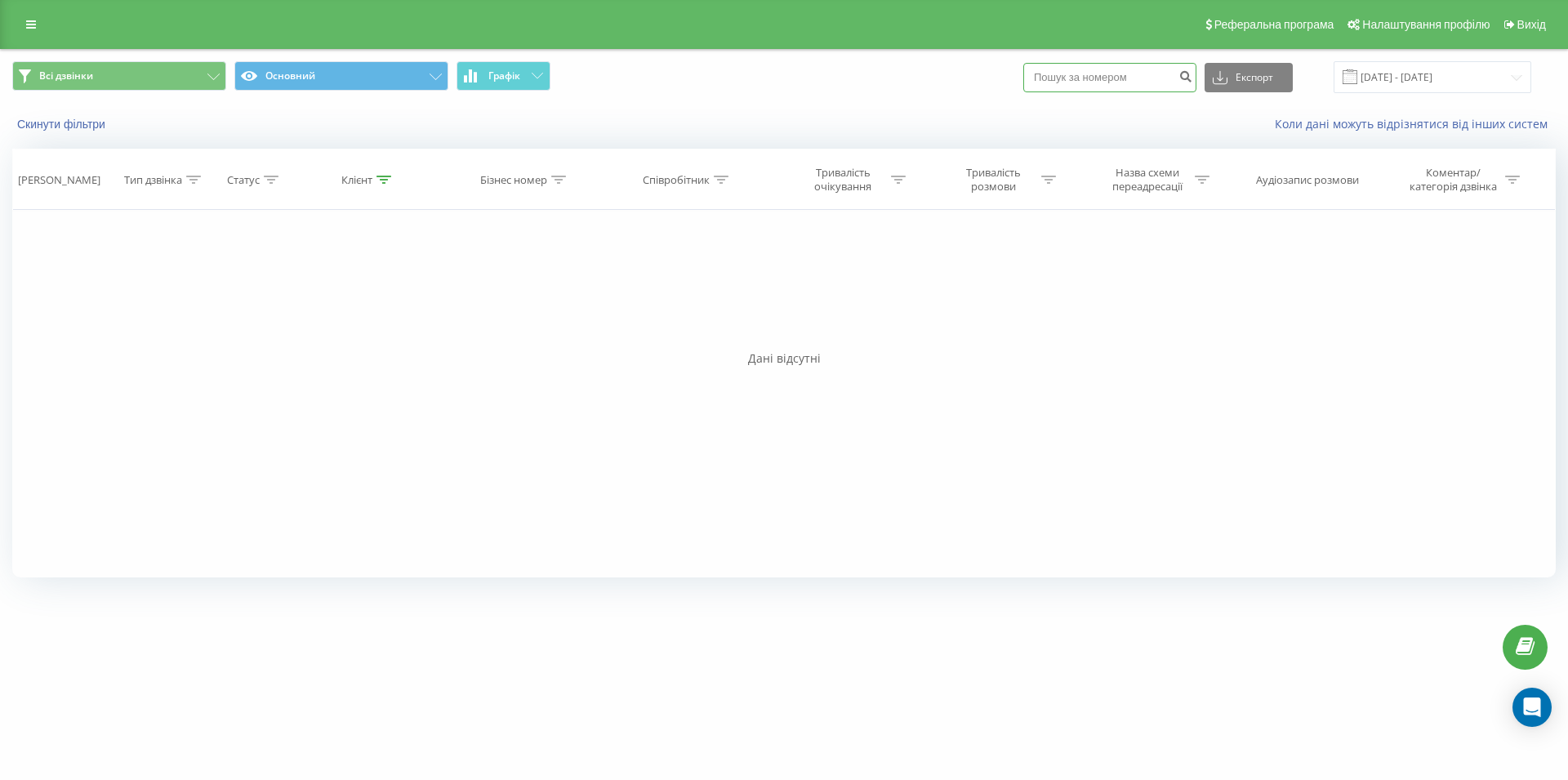
paste input "099 055 87 80"
type input "099 055 87 80"
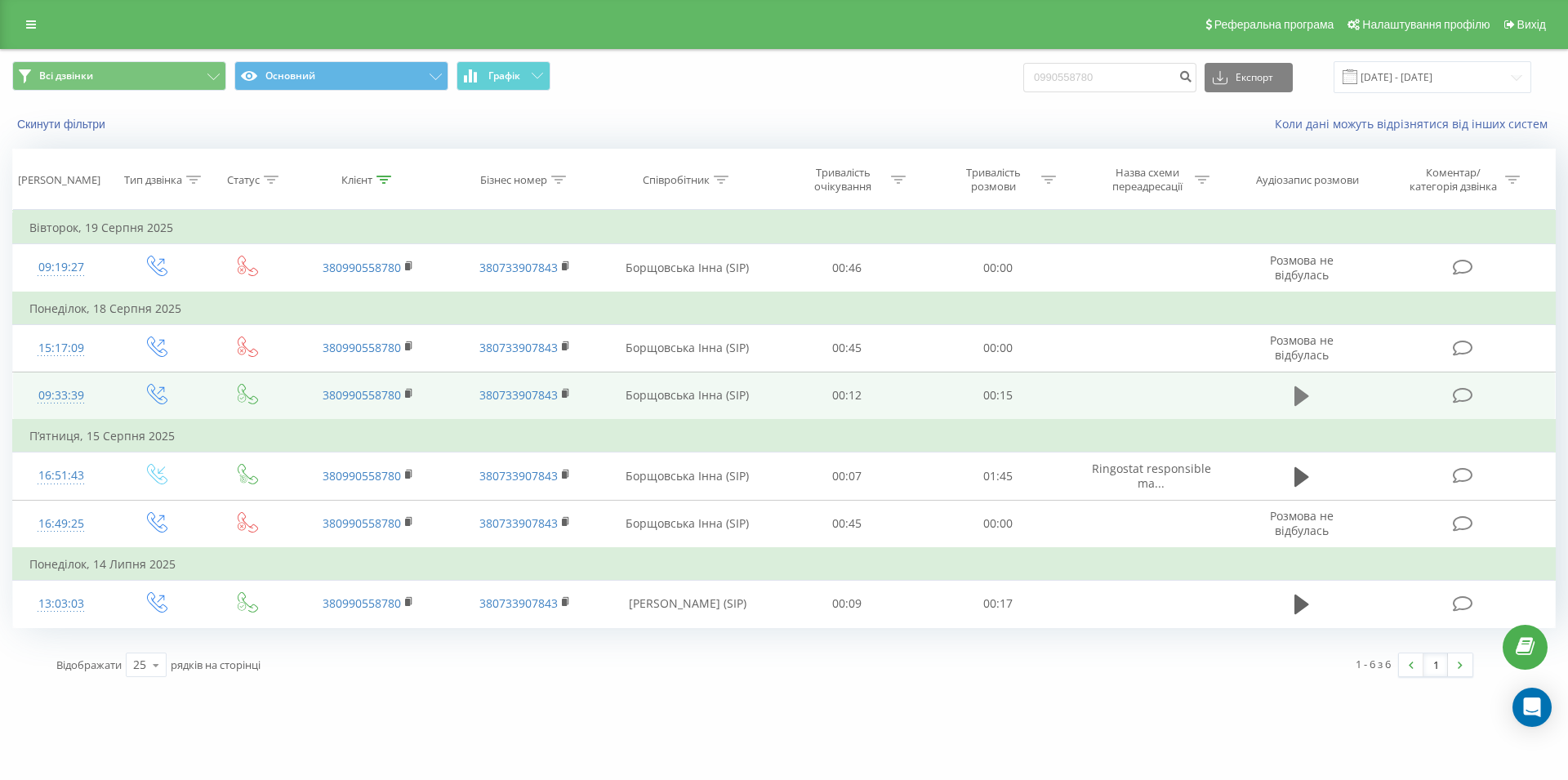
click at [1299, 399] on icon at bounding box center [1301, 396] width 14 height 19
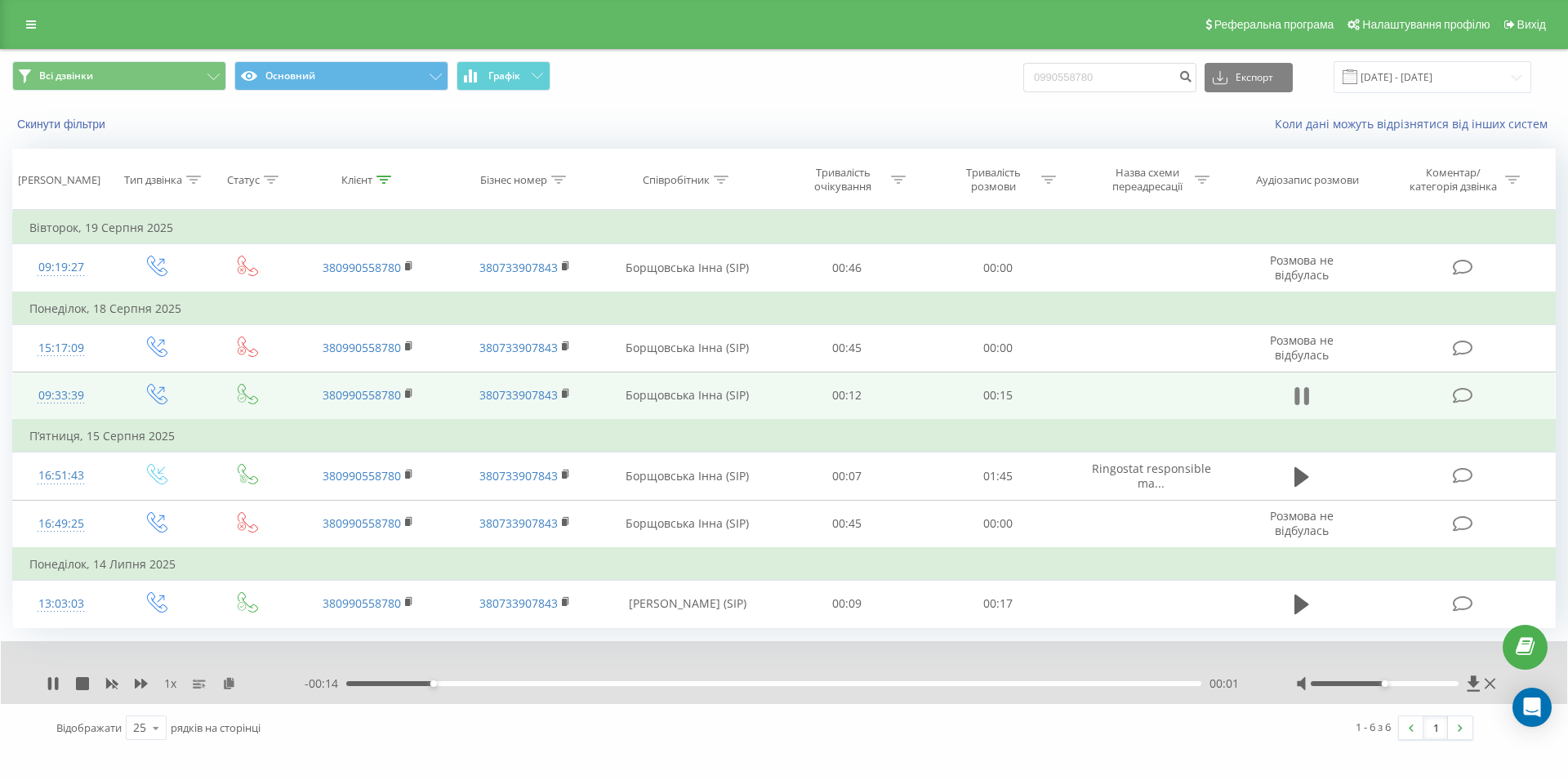
click at [1306, 404] on icon at bounding box center [1307, 396] width 5 height 18
click at [1023, 84] on input "0990558780" at bounding box center [1110, 77] width 173 height 30
paste input "068 049 12 11"
type input "068 049 12 11"
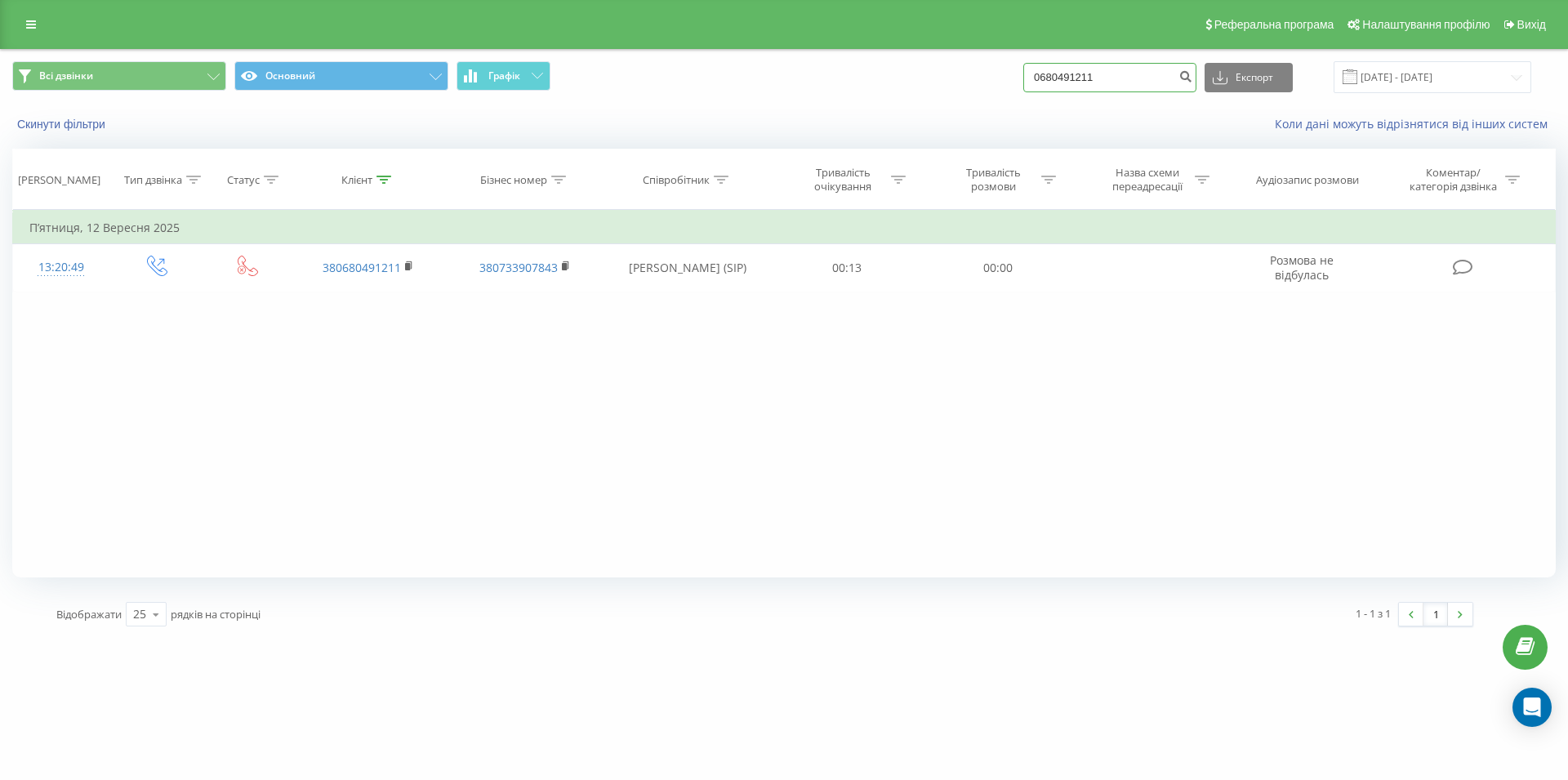
click at [1043, 84] on input "0680491211" at bounding box center [1110, 77] width 173 height 30
paste input "096 796 07 23"
type input "096 796 07 23"
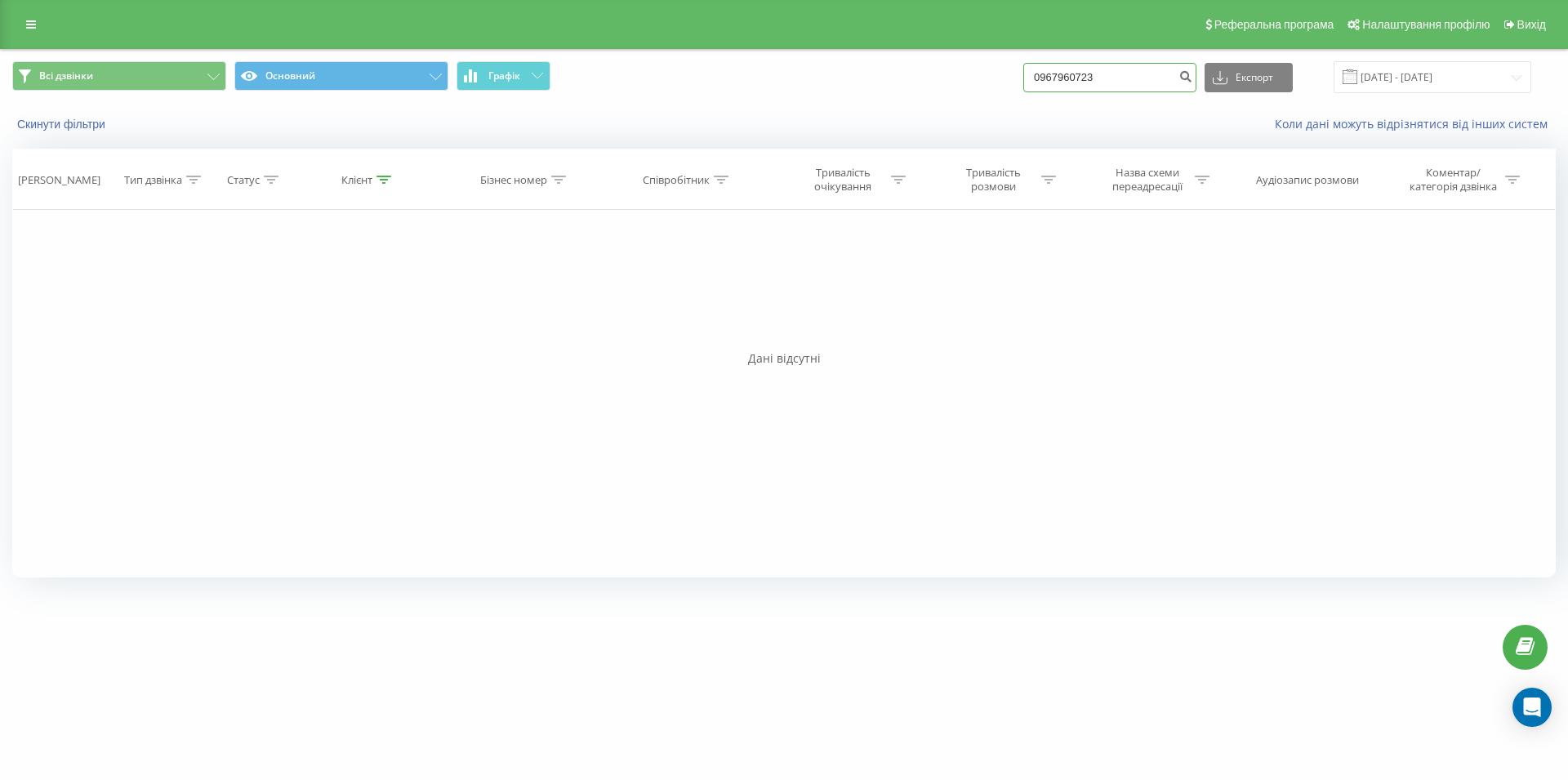
drag, startPoint x: 1107, startPoint y: 68, endPoint x: 1048, endPoint y: 68, distance: 59.0
click at [1048, 68] on input "0967960723" at bounding box center [1110, 77] width 173 height 30
paste input "093 126 57 41"
type input "093 126 57 41"
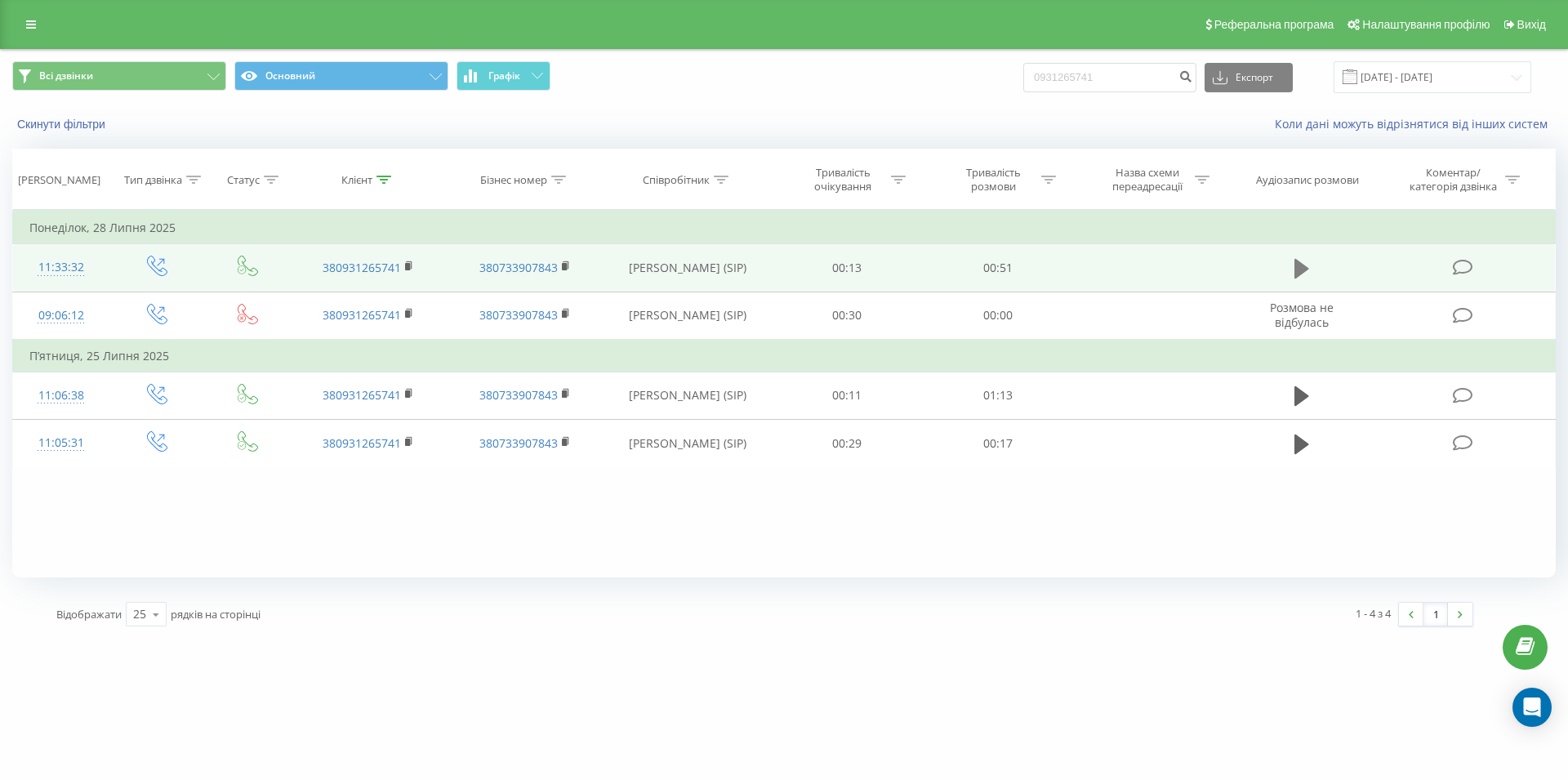
click at [1306, 273] on icon at bounding box center [1301, 268] width 14 height 19
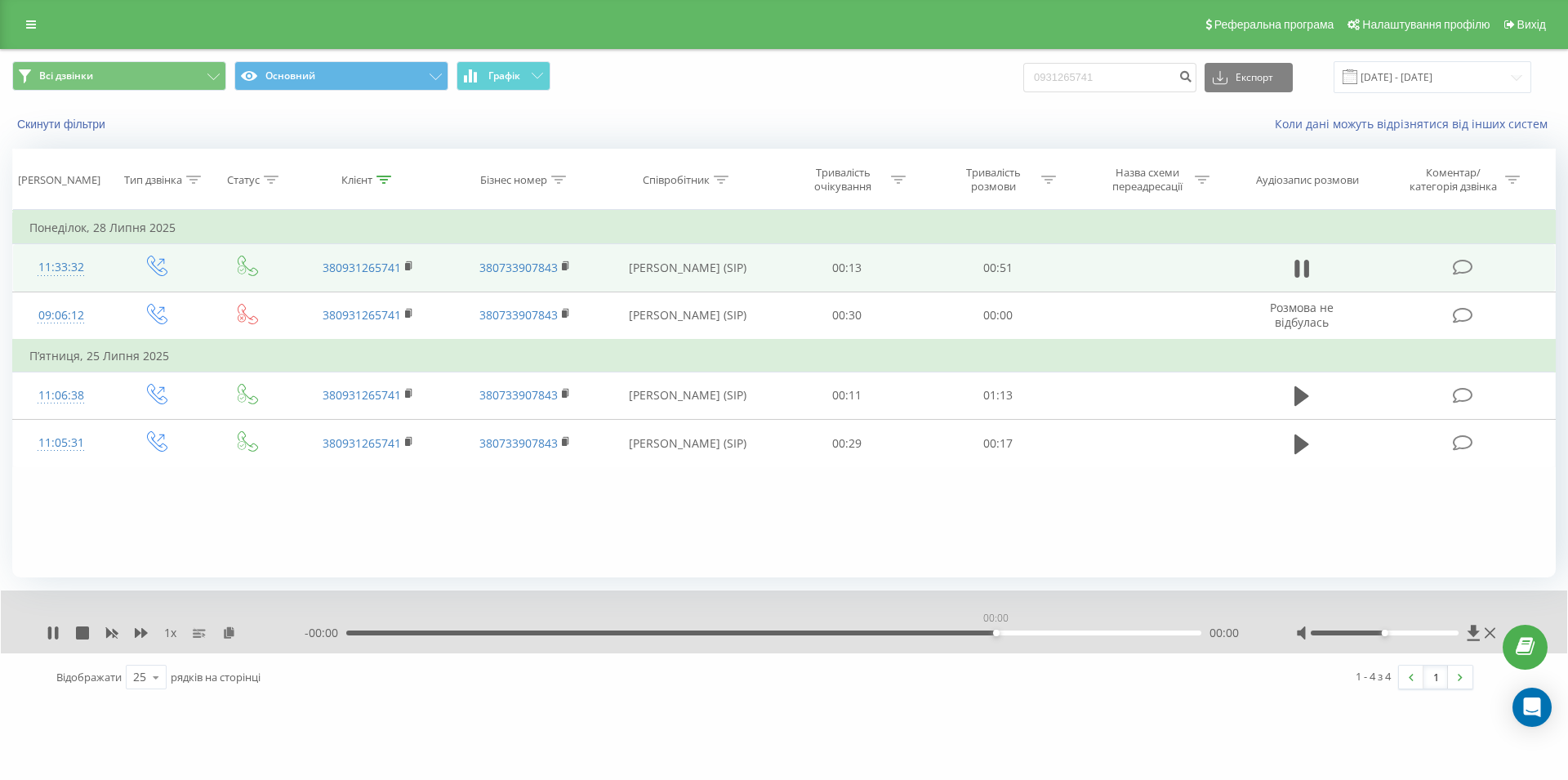
click at [998, 634] on div "00:00" at bounding box center [773, 632] width 855 height 5
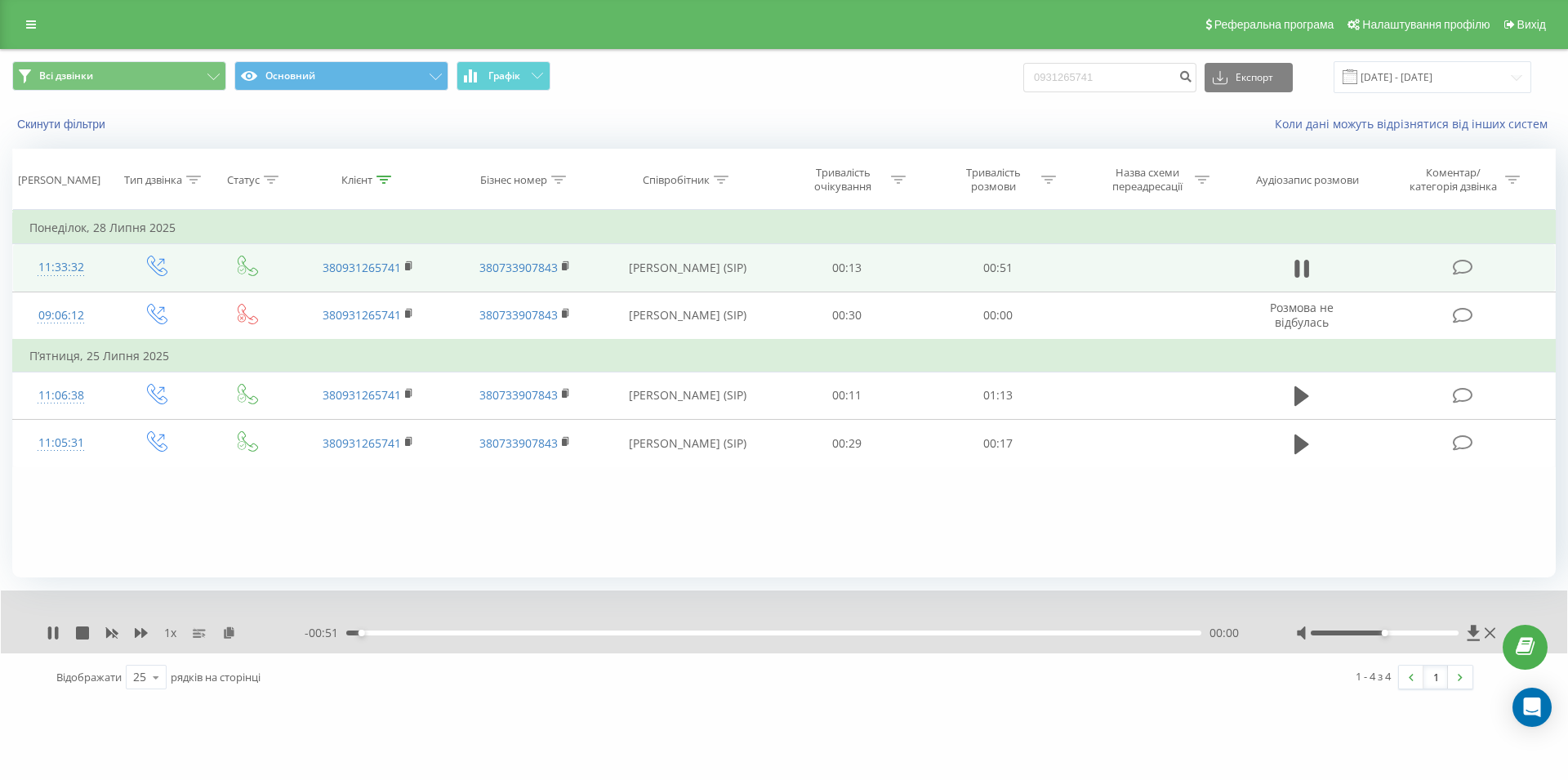
click at [963, 640] on div "- 00:51 00:00 00:00" at bounding box center [779, 632] width 950 height 16
click at [964, 631] on div "- 00:50 00:01 00:01" at bounding box center [779, 632] width 950 height 16
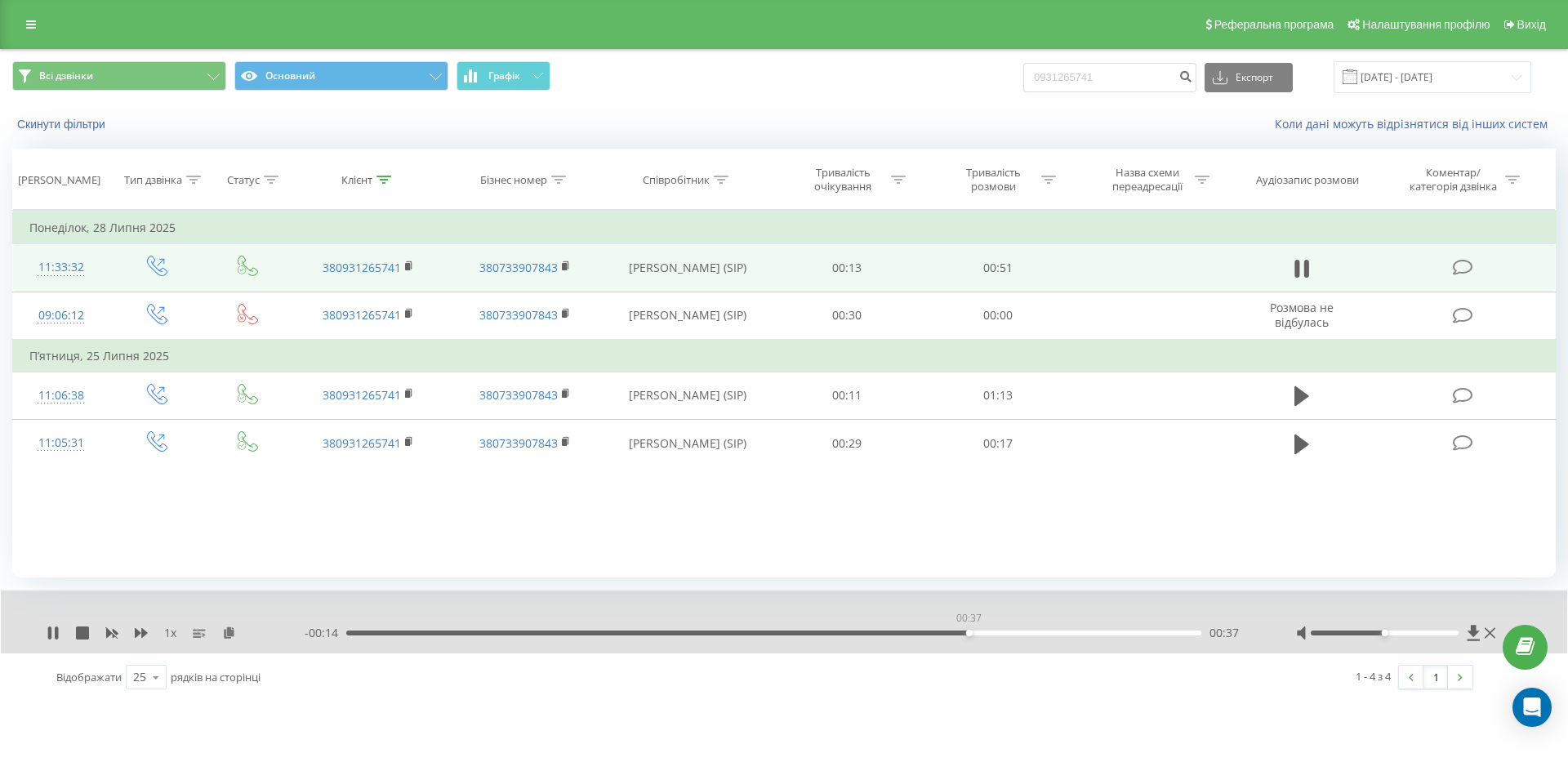
click at [968, 634] on div "00:37" at bounding box center [773, 632] width 855 height 5
drag, startPoint x: 1123, startPoint y: 76, endPoint x: 1014, endPoint y: 79, distance: 109.0
click at [1023, 79] on input "0931265741" at bounding box center [1110, 77] width 173 height 30
paste input "067 790 16 73"
type input "067 790 16 73"
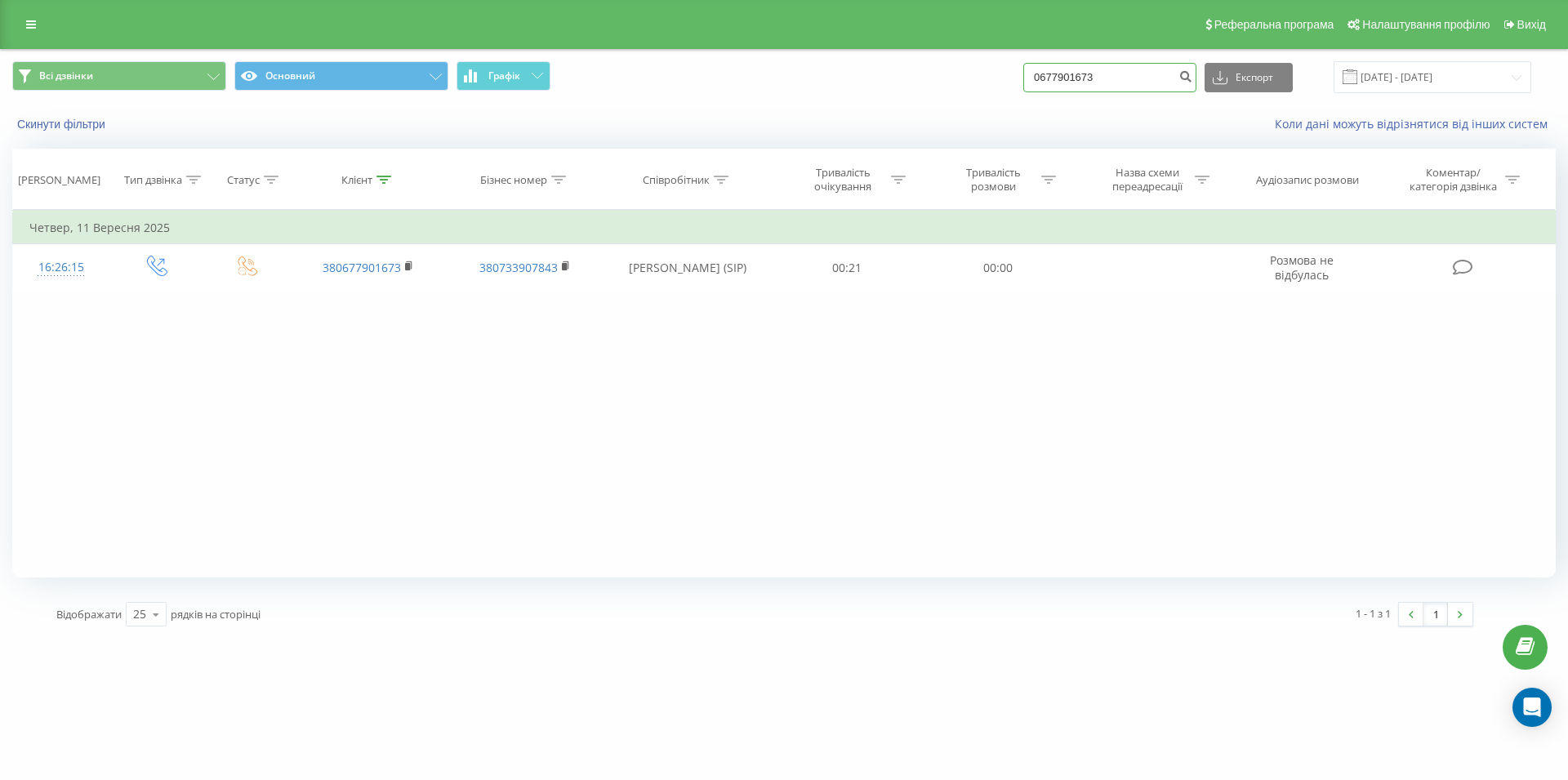
click at [1031, 78] on input "0677901673" at bounding box center [1110, 77] width 173 height 30
paste input "050 228 27 23"
type input "050 228 27 23"
drag, startPoint x: 1021, startPoint y: 74, endPoint x: 992, endPoint y: 77, distance: 29.2
click at [1023, 77] on input "0502282723" at bounding box center [1110, 77] width 173 height 30
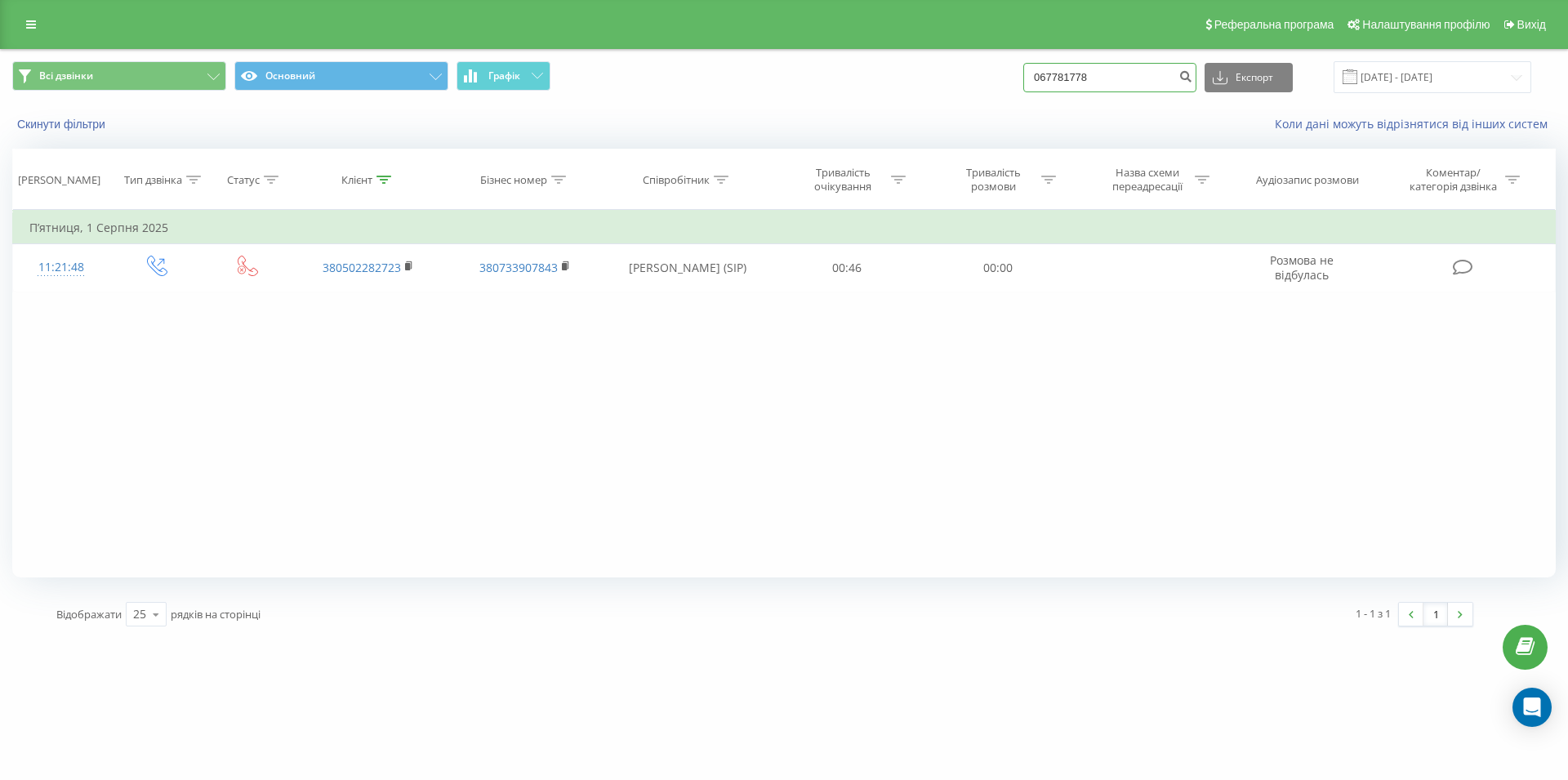
type input "0677817784"
drag, startPoint x: 994, startPoint y: 82, endPoint x: 973, endPoint y: 85, distance: 21.2
click at [1023, 85] on input "0677817784" at bounding box center [1110, 77] width 173 height 30
paste input "097 865 76 62"
type input "097 865 76 62"
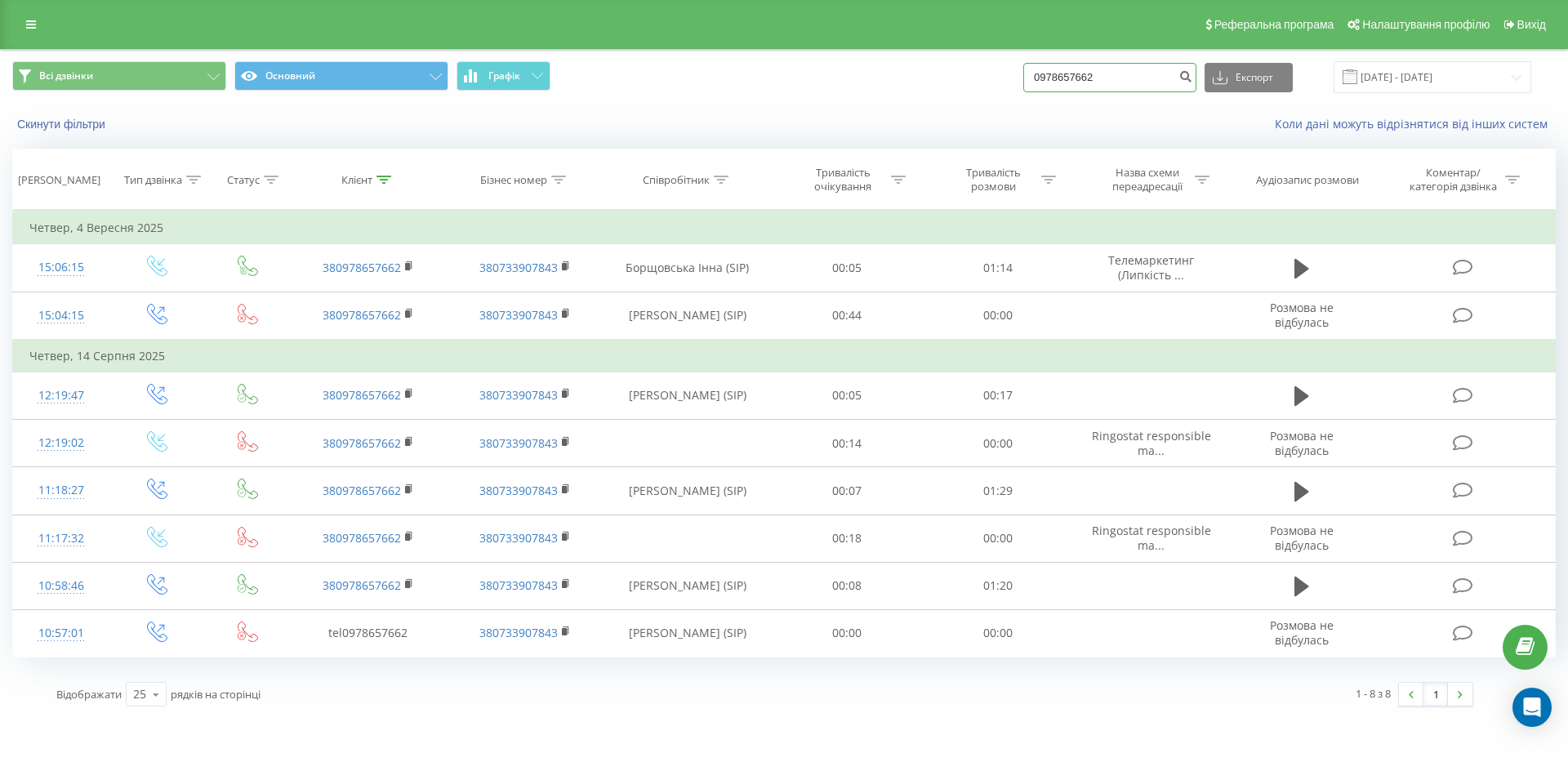
drag, startPoint x: 1032, startPoint y: 76, endPoint x: 1016, endPoint y: 79, distance: 16.3
click at [1023, 79] on input "0978657662" at bounding box center [1110, 77] width 173 height 30
paste input "067 432 16 00"
type input "067 432 16 00"
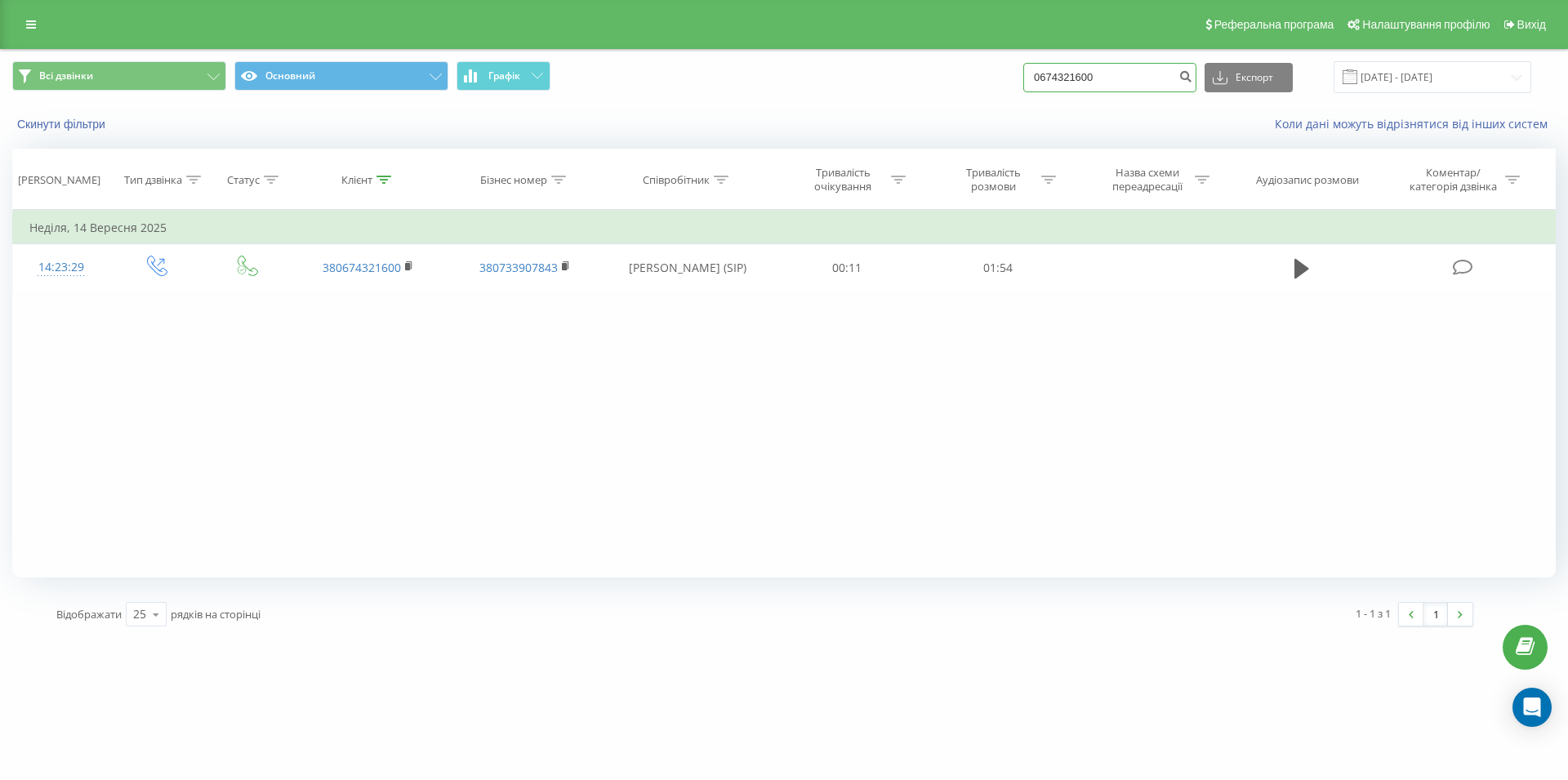
drag, startPoint x: 1136, startPoint y: 73, endPoint x: 928, endPoint y: 85, distance: 208.3
click at [1023, 85] on input "0674321600" at bounding box center [1110, 77] width 173 height 30
type input "0933818482"
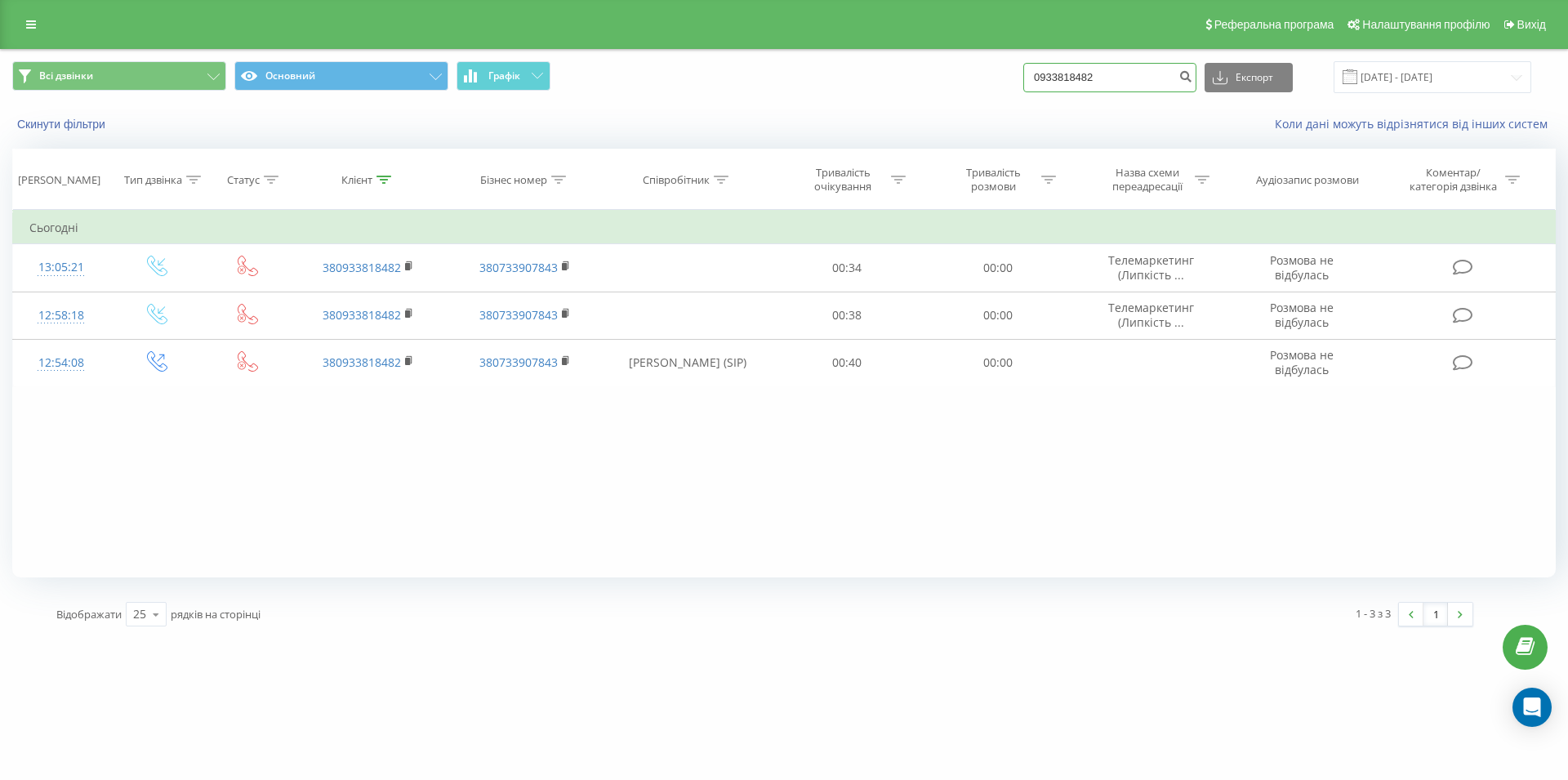
drag, startPoint x: 1126, startPoint y: 74, endPoint x: 944, endPoint y: 85, distance: 182.3
click at [1023, 85] on input "0933818482" at bounding box center [1110, 77] width 173 height 30
click at [1098, 72] on input "067567" at bounding box center [1110, 77] width 173 height 30
drag, startPoint x: 1117, startPoint y: 74, endPoint x: 1176, endPoint y: 160, distance: 104.3
click at [1023, 68] on input "067567" at bounding box center [1110, 77] width 173 height 30
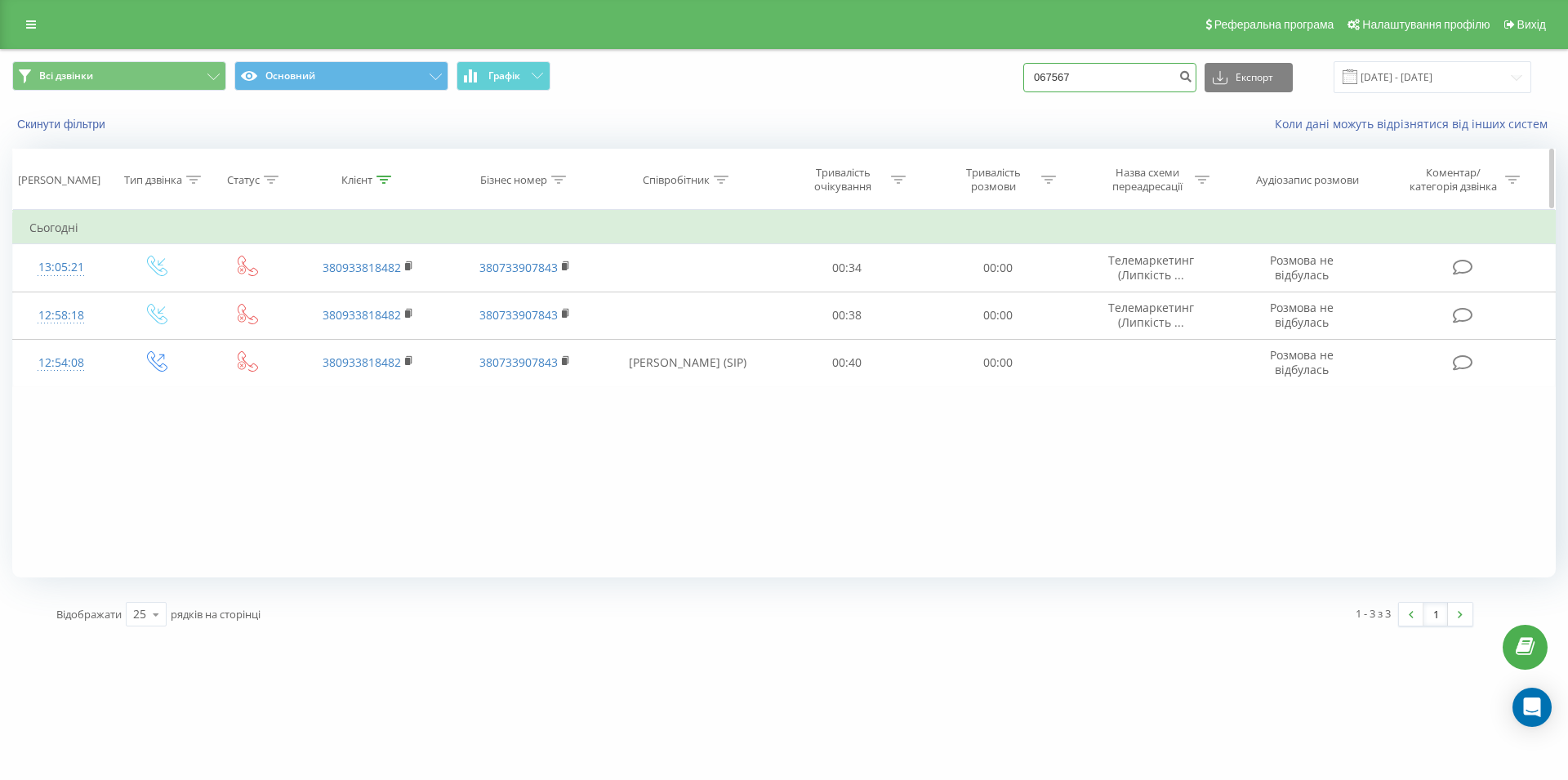
type input "067567"
click at [1110, 71] on input "067567" at bounding box center [1110, 77] width 173 height 30
drag, startPoint x: 1125, startPoint y: 79, endPoint x: 996, endPoint y: 80, distance: 129.0
click at [1023, 80] on input "067567" at bounding box center [1110, 77] width 173 height 30
paste input "098 799 67 95"
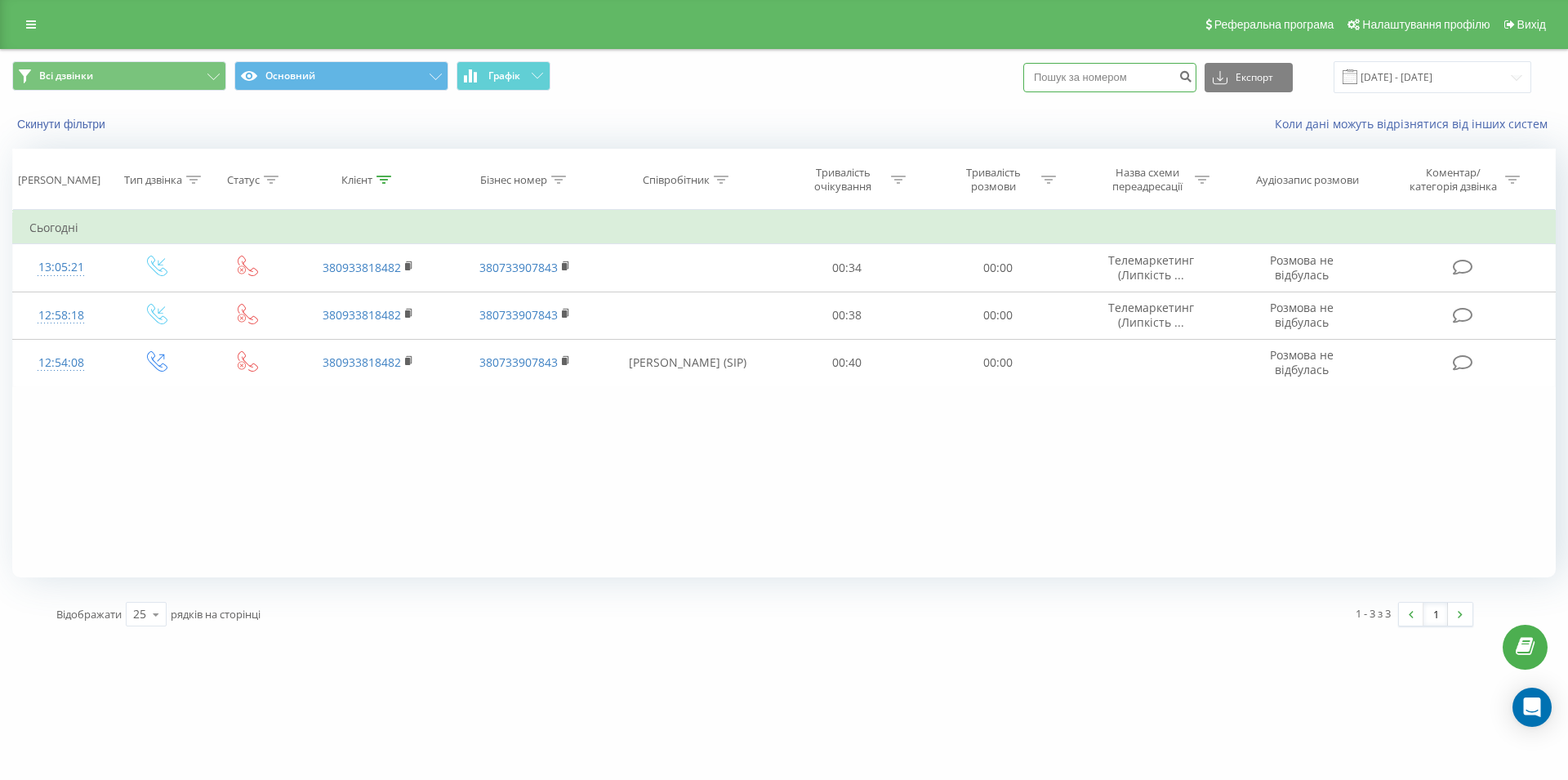
type input "098 799 67 95"
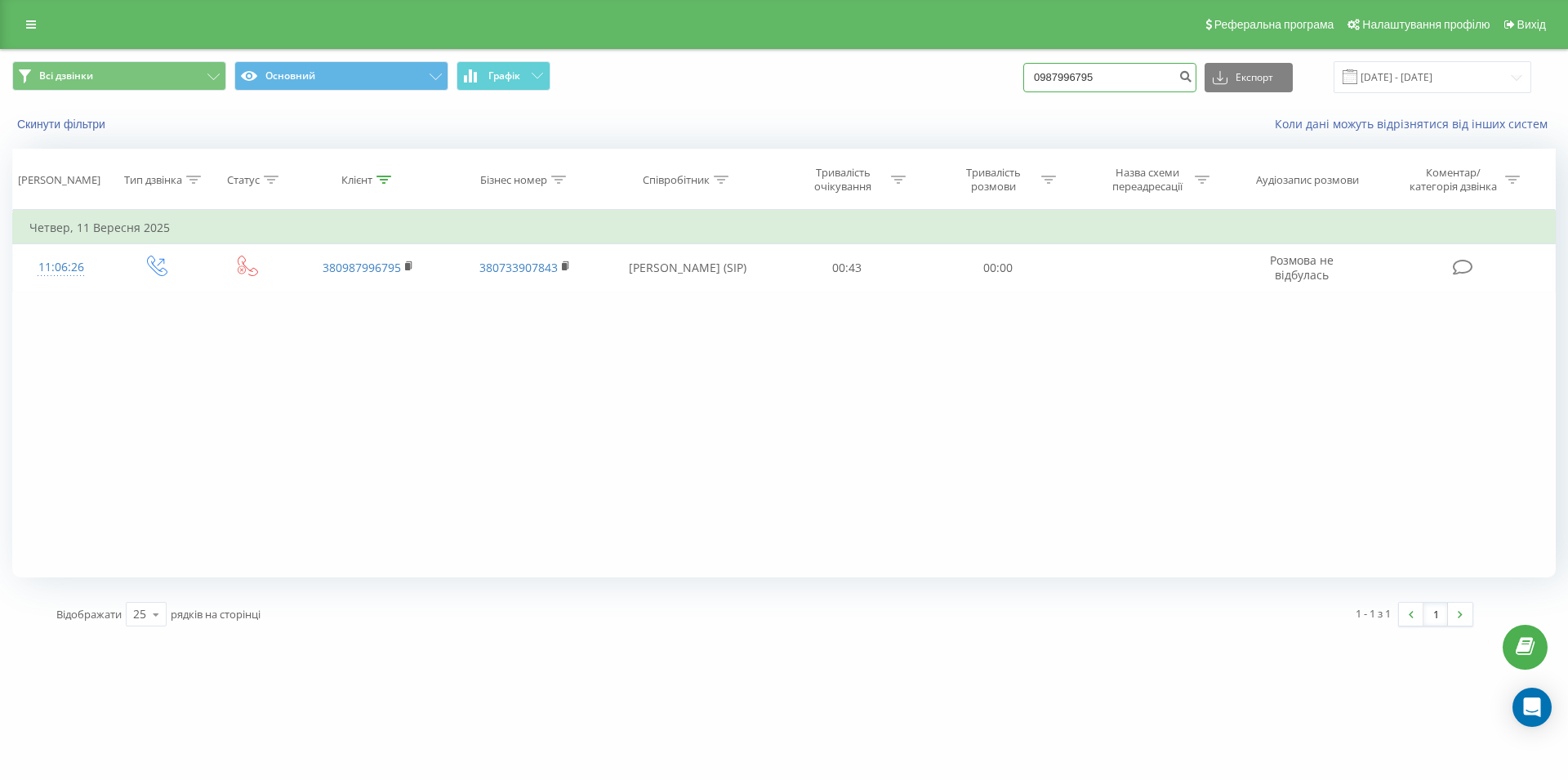
drag, startPoint x: 1131, startPoint y: 80, endPoint x: 1039, endPoint y: 85, distance: 92.1
click at [1039, 85] on input "0987996795" at bounding box center [1110, 77] width 173 height 30
paste input "096 359 93 74"
type input "096 359 93 74"
drag, startPoint x: 1091, startPoint y: 80, endPoint x: 989, endPoint y: 94, distance: 103.0
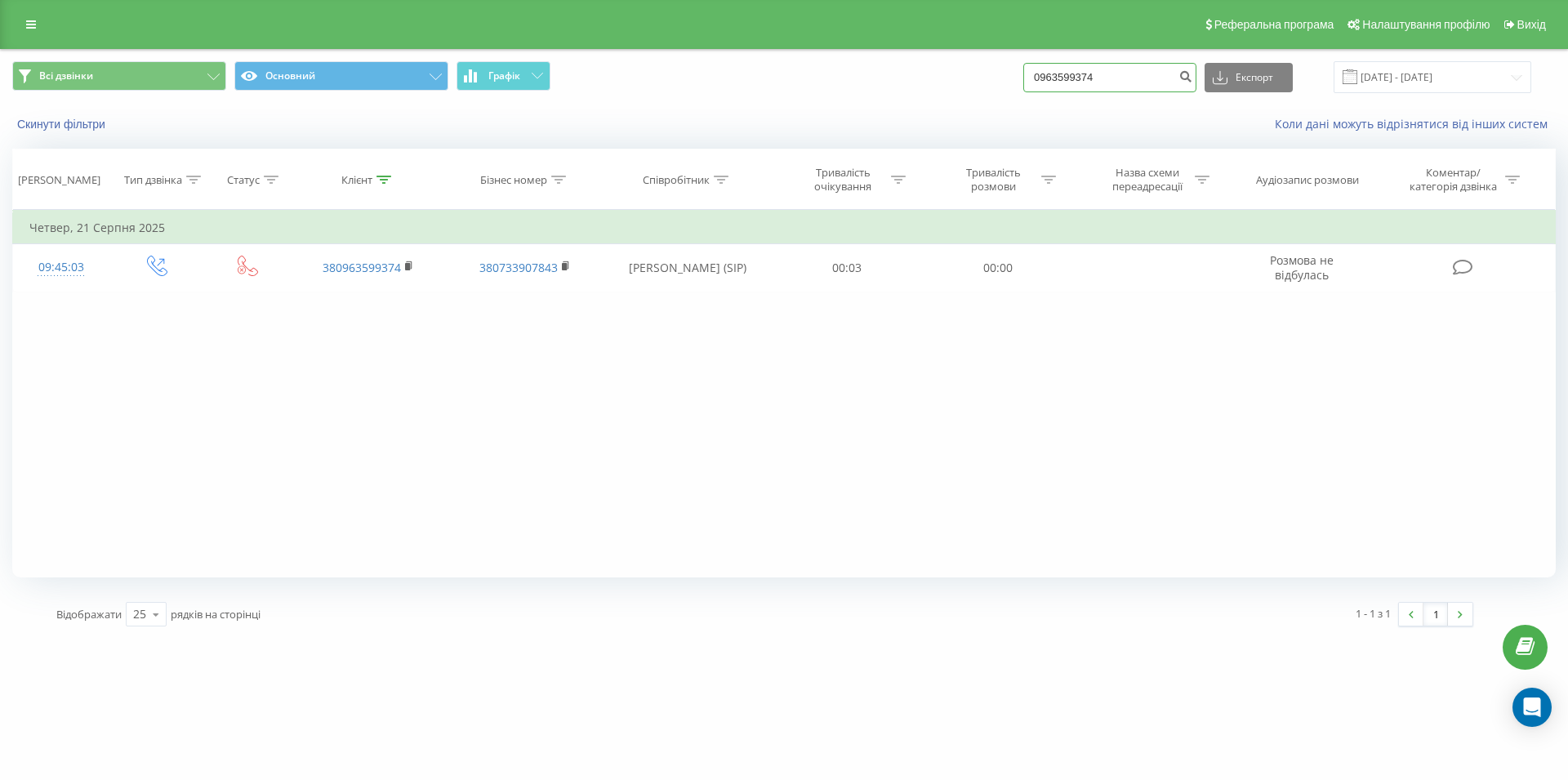
click at [1023, 92] on input "0963599374" at bounding box center [1110, 77] width 173 height 30
paste input "050 538 31 81"
type input "050 538 31 81"
drag, startPoint x: 1120, startPoint y: 68, endPoint x: 989, endPoint y: 79, distance: 131.5
click at [1023, 79] on input "0505383181" at bounding box center [1110, 77] width 173 height 30
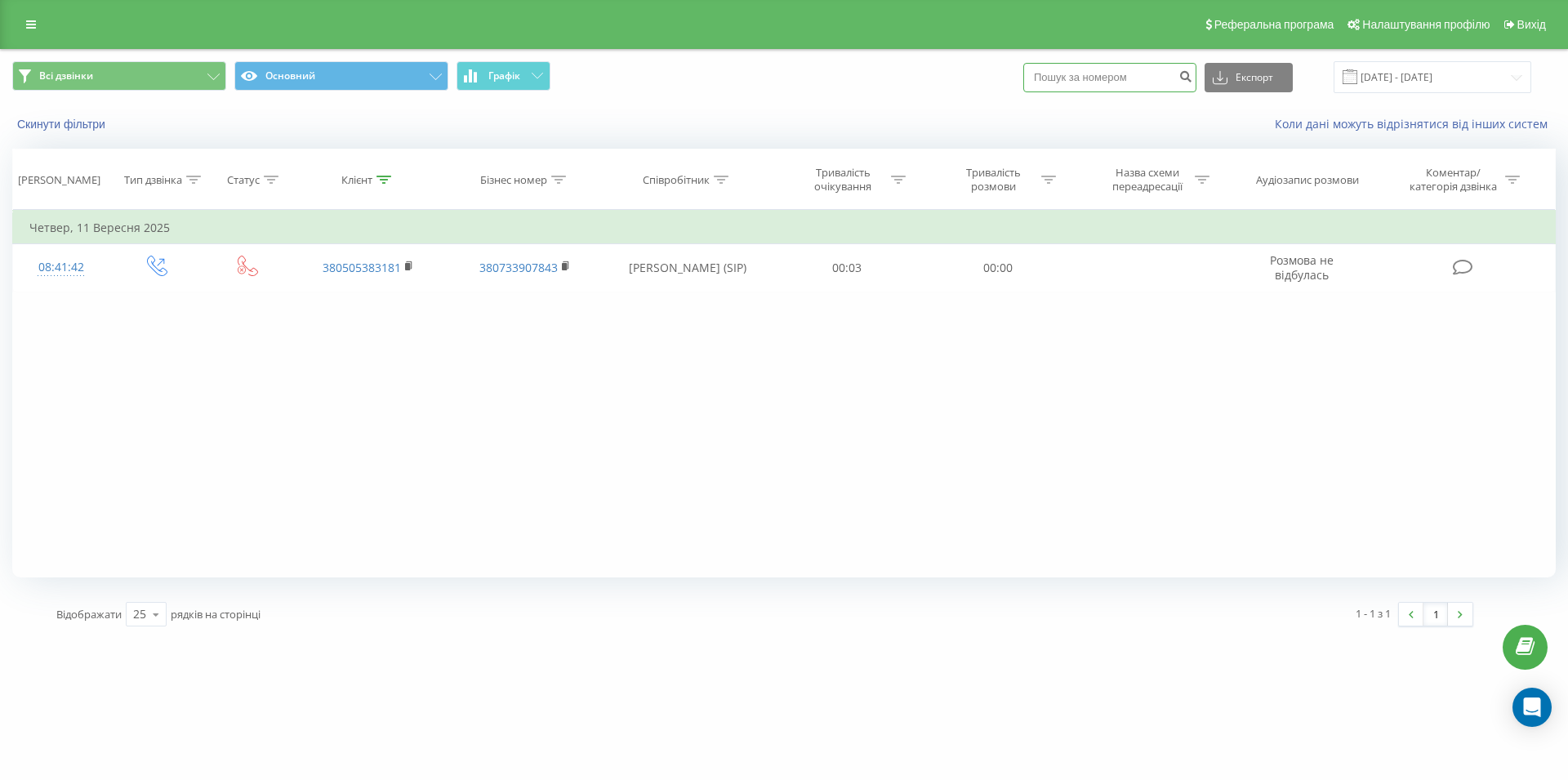
paste input "067 702 13 22"
type input "067 702 13 22"
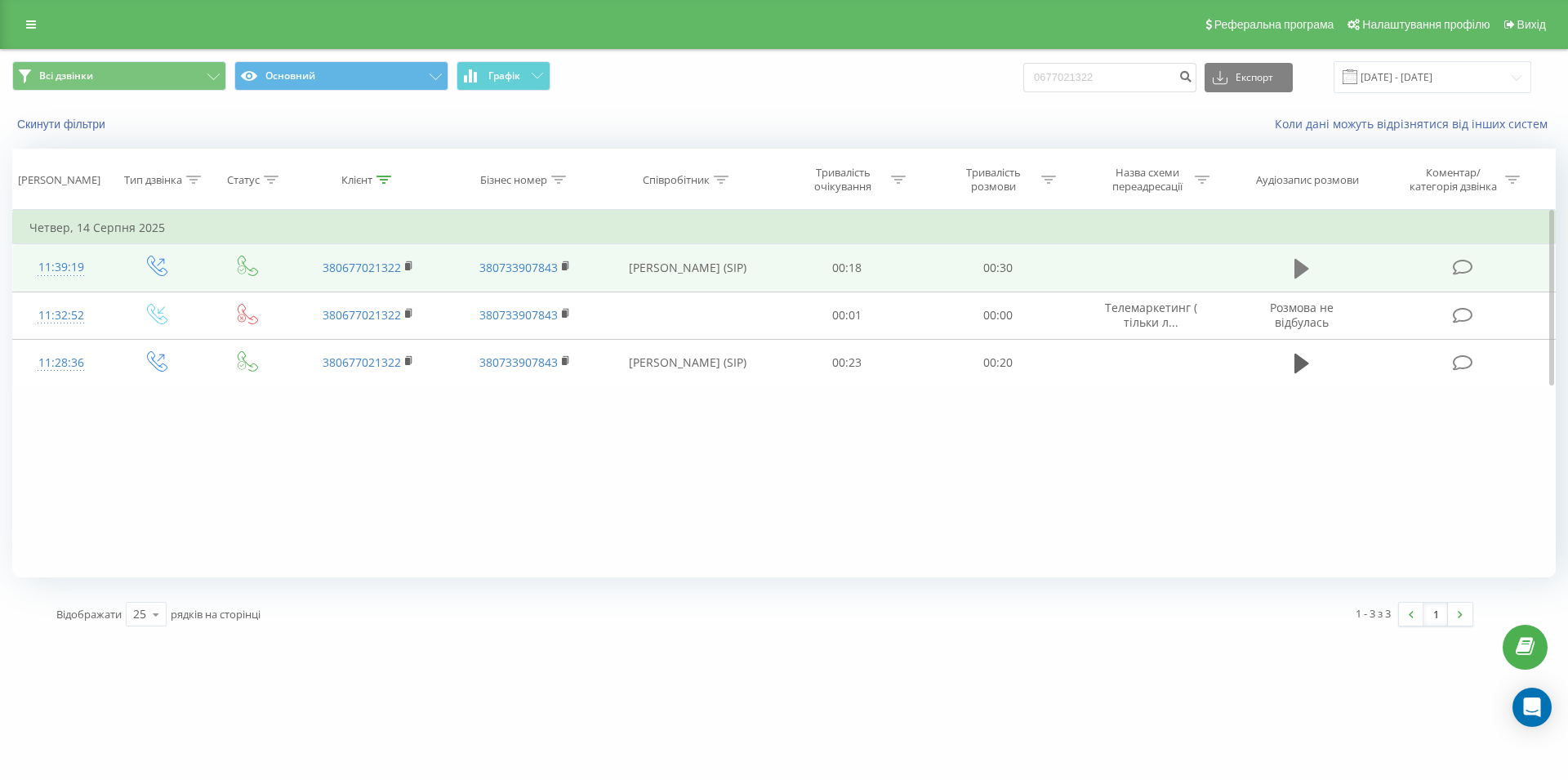
click at [1301, 275] on icon at bounding box center [1301, 268] width 14 height 19
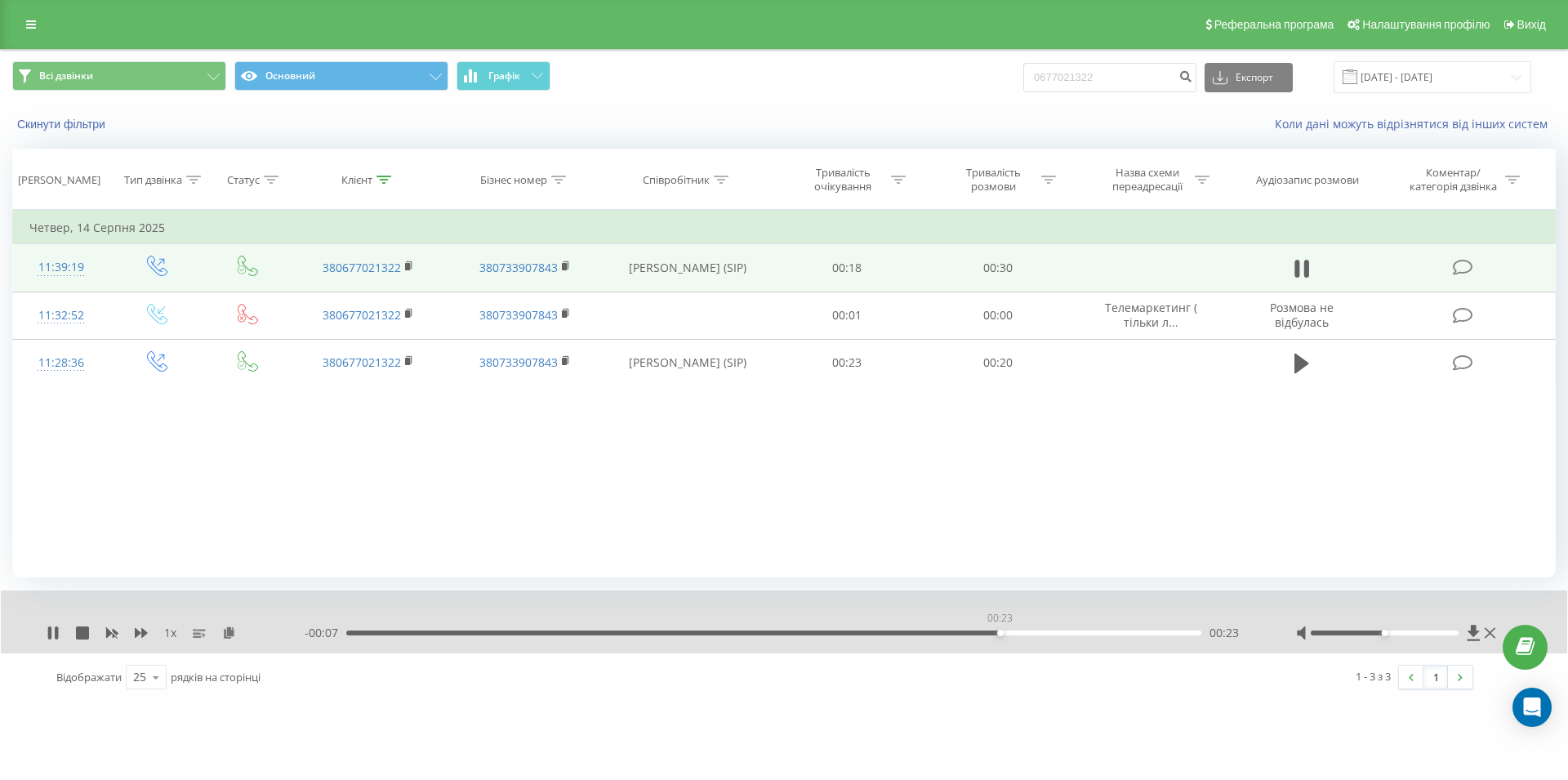
click at [999, 634] on div "00:23" at bounding box center [773, 632] width 855 height 5
drag, startPoint x: 1073, startPoint y: 77, endPoint x: 1016, endPoint y: 81, distance: 57.1
click at [1023, 81] on input "0677021322" at bounding box center [1110, 77] width 173 height 30
paste input "099 343 10 41"
type input "099 343 10 41"
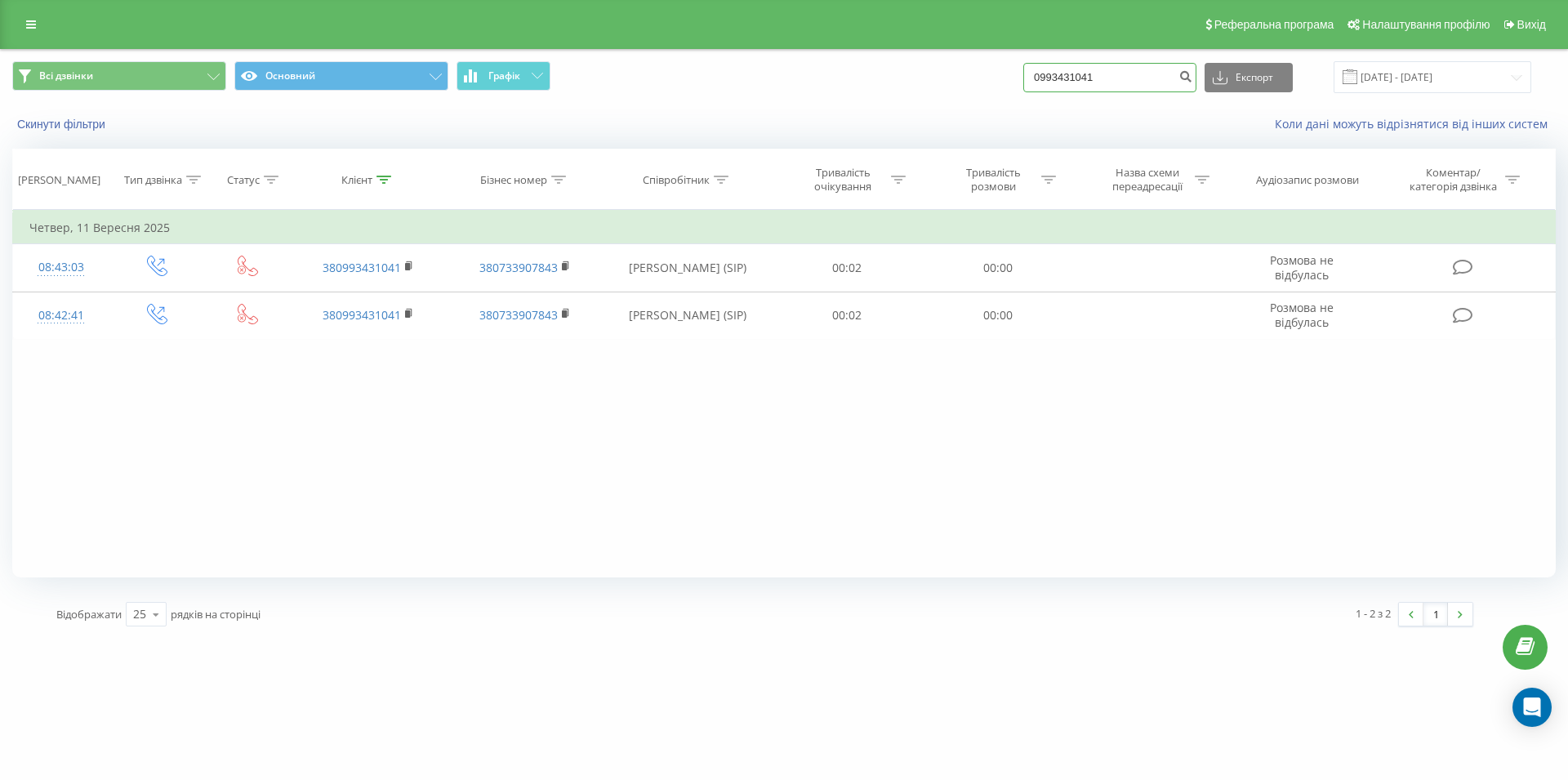
drag, startPoint x: 1125, startPoint y: 74, endPoint x: 1025, endPoint y: 83, distance: 100.4
click at [1025, 83] on input "0993431041" at bounding box center [1110, 77] width 173 height 30
paste input "097 470 64 43"
type input "097 470 64 43"
drag, startPoint x: 1133, startPoint y: 76, endPoint x: 1000, endPoint y: 88, distance: 133.5
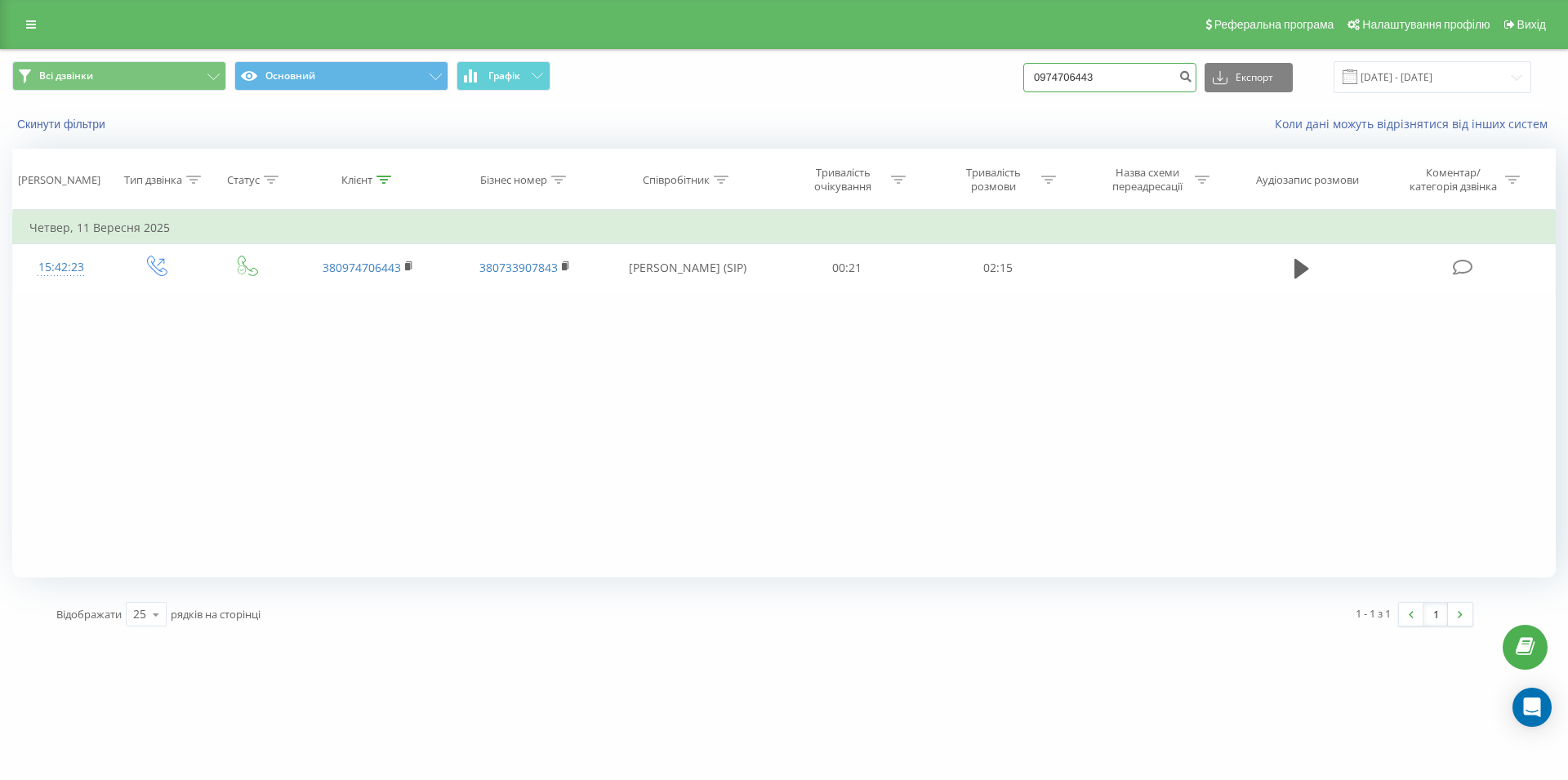
click at [1023, 88] on input "0974706443" at bounding box center [1110, 77] width 173 height 30
paste input "095 793 02 32"
type input "095 793 02 32"
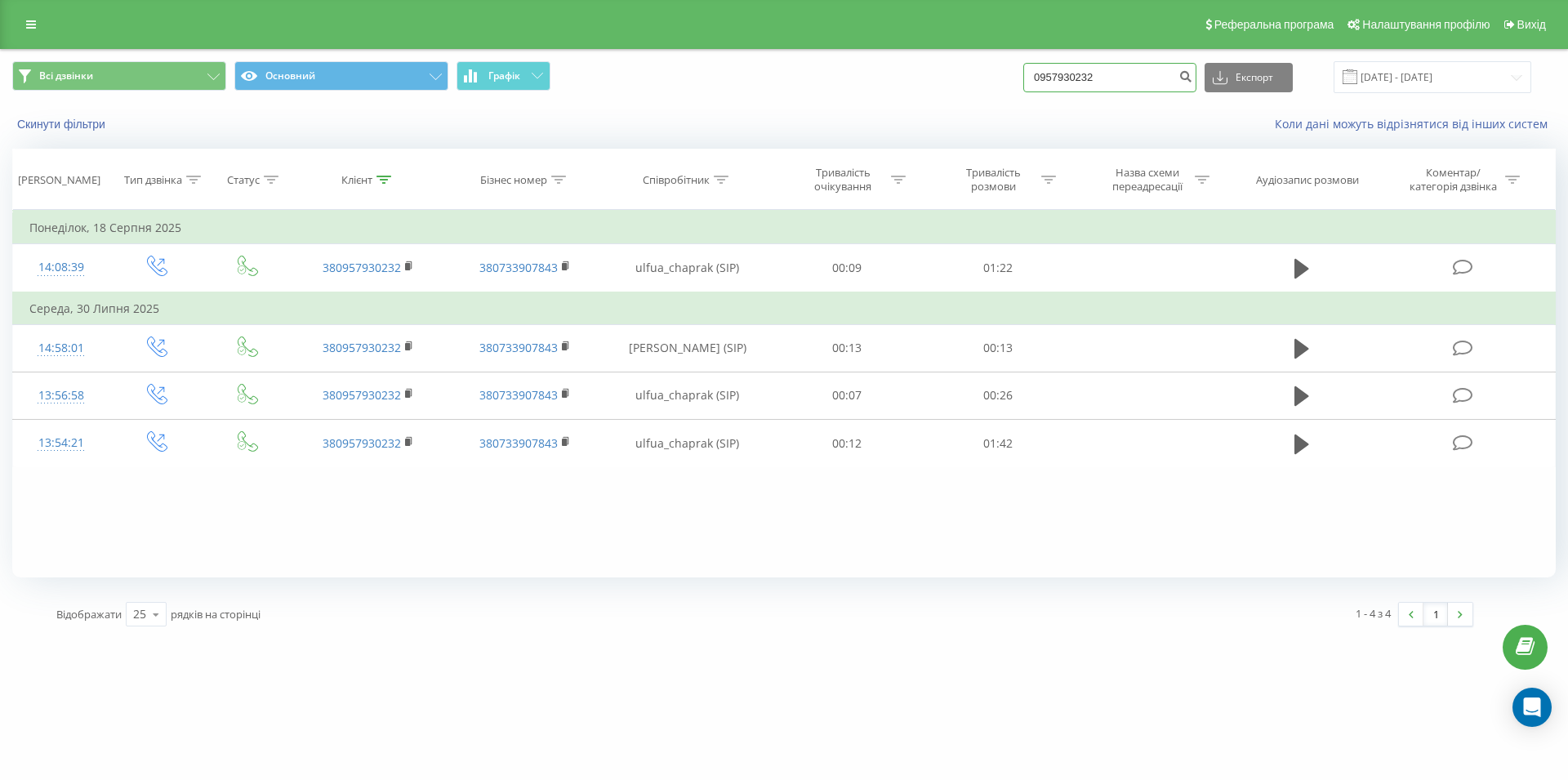
drag, startPoint x: 1056, startPoint y: 73, endPoint x: 1036, endPoint y: 75, distance: 20.1
click at [1036, 75] on input "0957930232" at bounding box center [1110, 77] width 173 height 30
paste input "098 022 32 42"
type input "098 022 32 42"
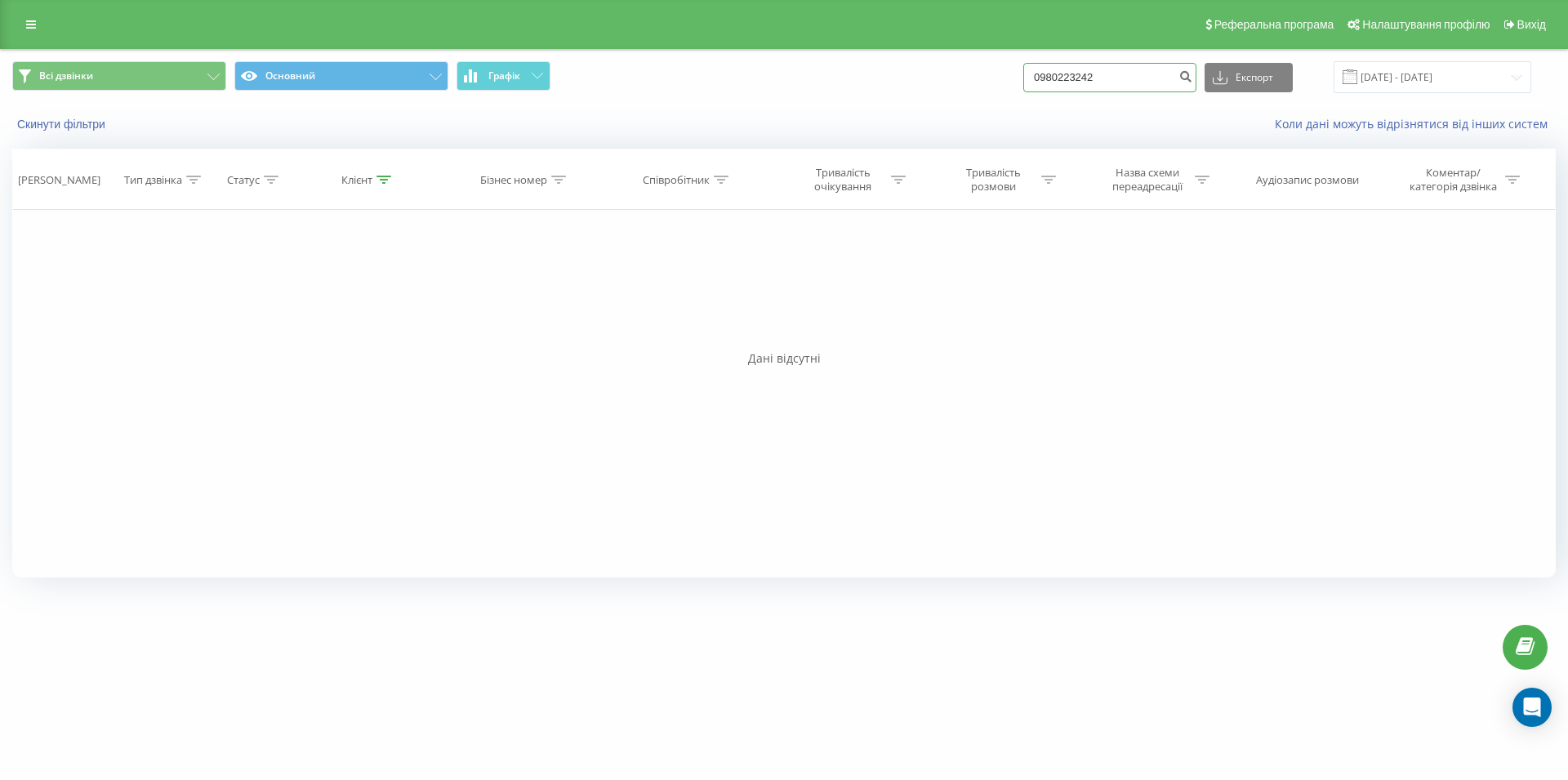
drag, startPoint x: 1106, startPoint y: 74, endPoint x: 1014, endPoint y: 78, distance: 92.1
click at [1023, 78] on input "0980223242" at bounding box center [1110, 77] width 173 height 30
paste input "067 826 77 99"
type input "067 826 77 99"
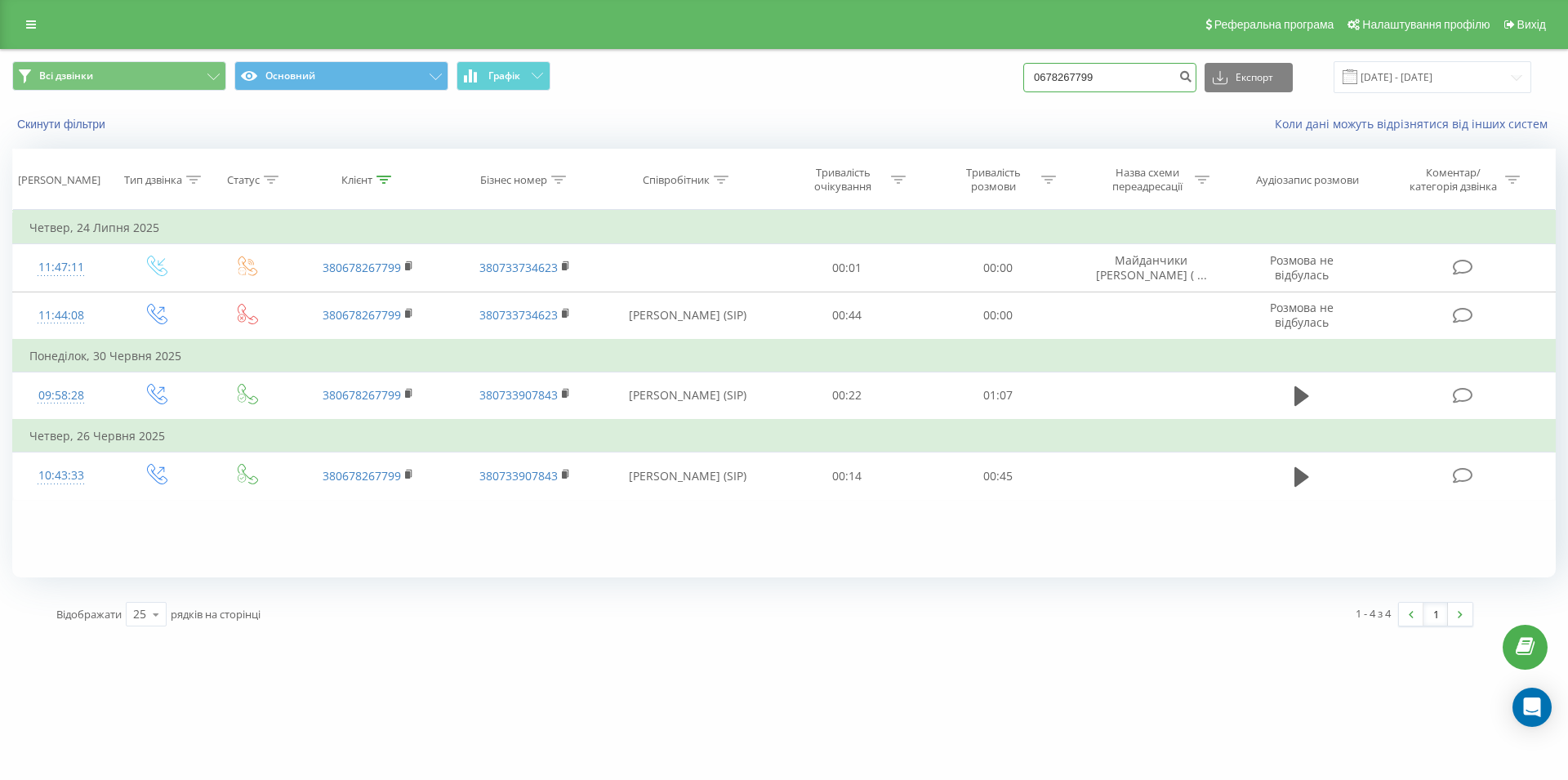
drag, startPoint x: 1101, startPoint y: 75, endPoint x: 1032, endPoint y: 77, distance: 69.0
click at [1032, 77] on input "0678267799" at bounding box center [1110, 77] width 173 height 30
paste input "0665791980"
type input "0665791980"
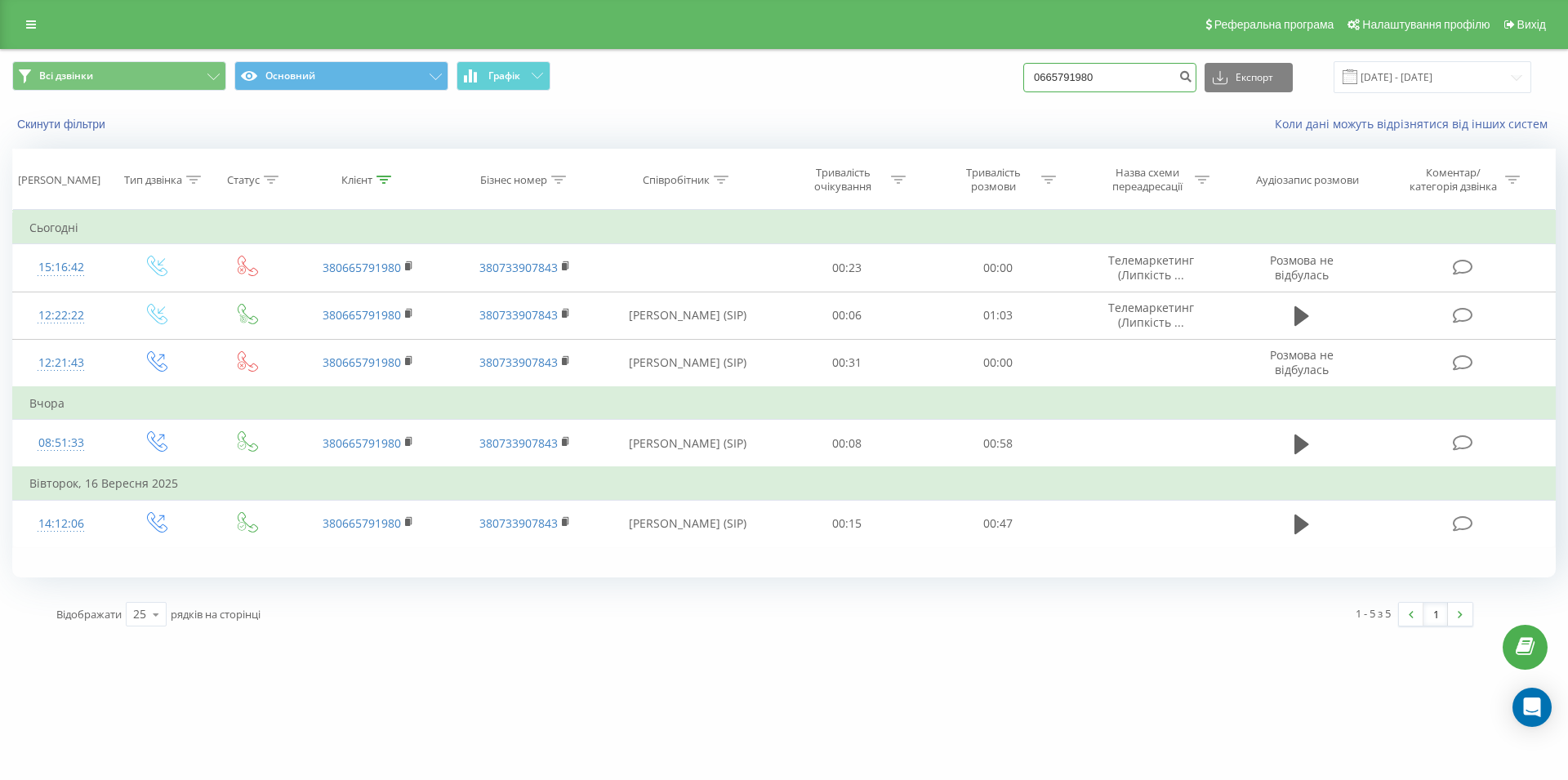
click at [1159, 65] on input "0665791980" at bounding box center [1110, 77] width 173 height 30
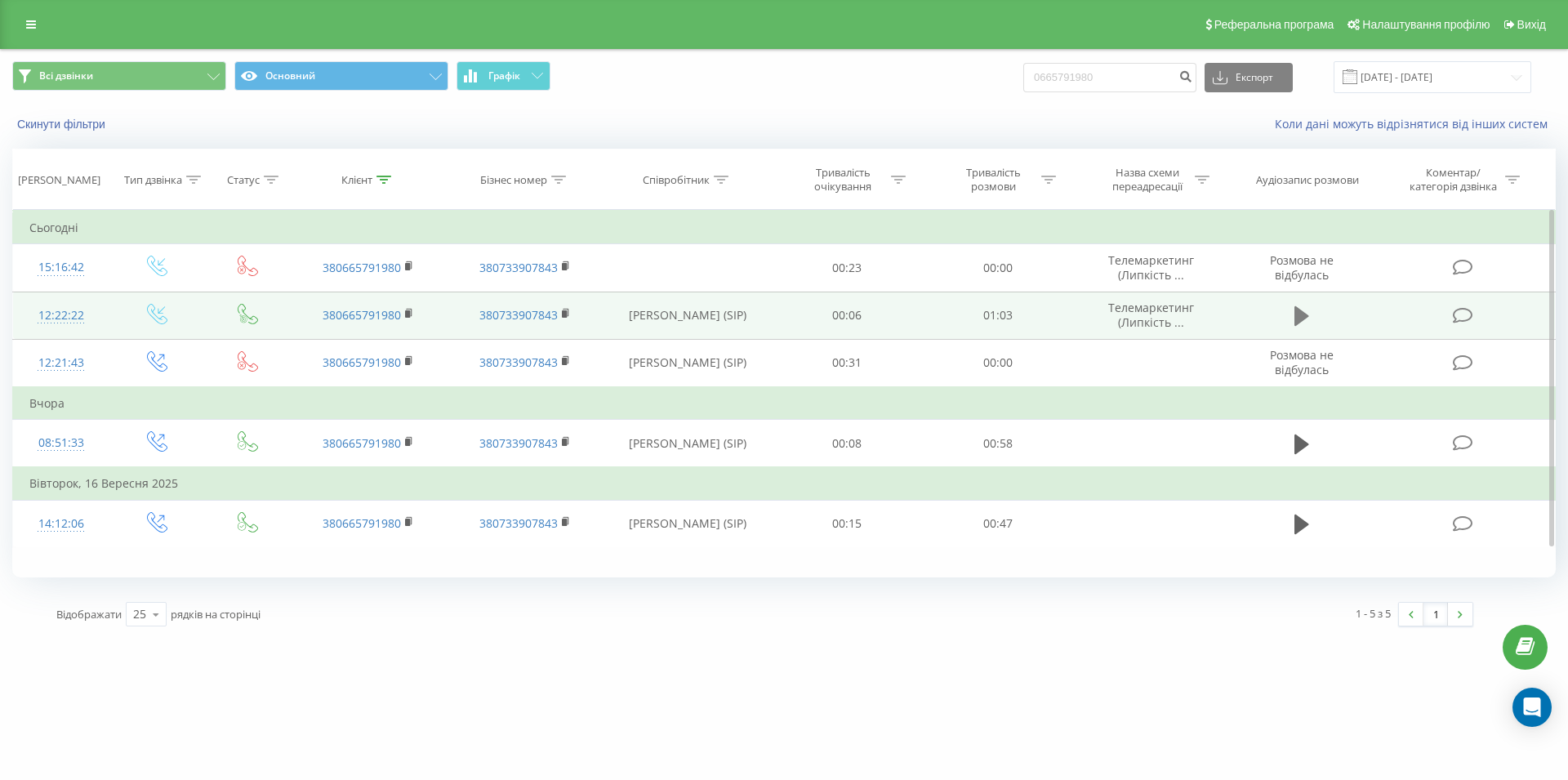
click at [1290, 317] on button at bounding box center [1302, 316] width 25 height 25
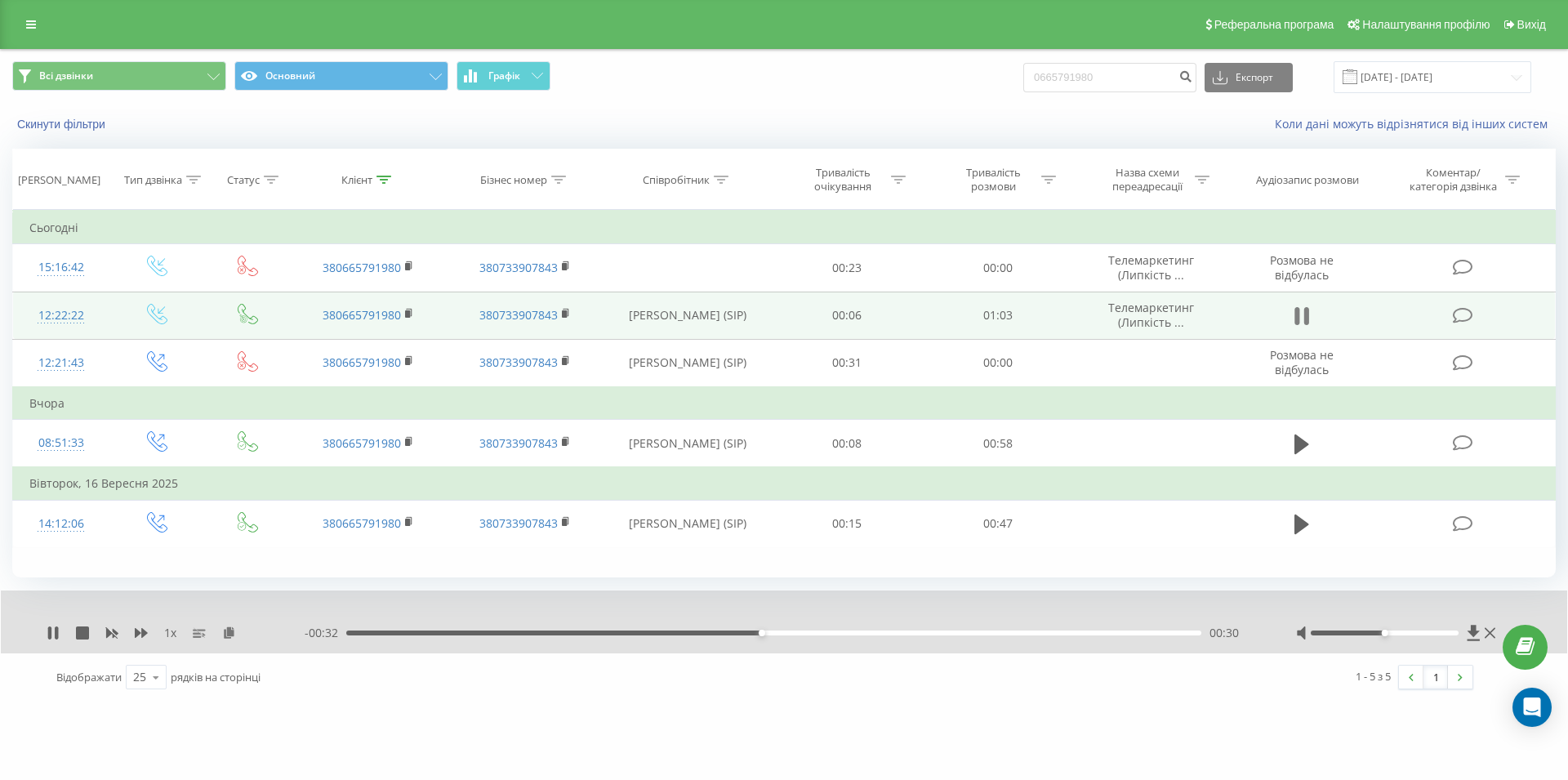
click at [1304, 322] on icon at bounding box center [1301, 316] width 14 height 23
drag, startPoint x: 1097, startPoint y: 78, endPoint x: 1017, endPoint y: 83, distance: 80.2
click at [1023, 83] on input "0665791980" at bounding box center [1110, 77] width 173 height 30
paste input "0730600706"
type input "0730600706"
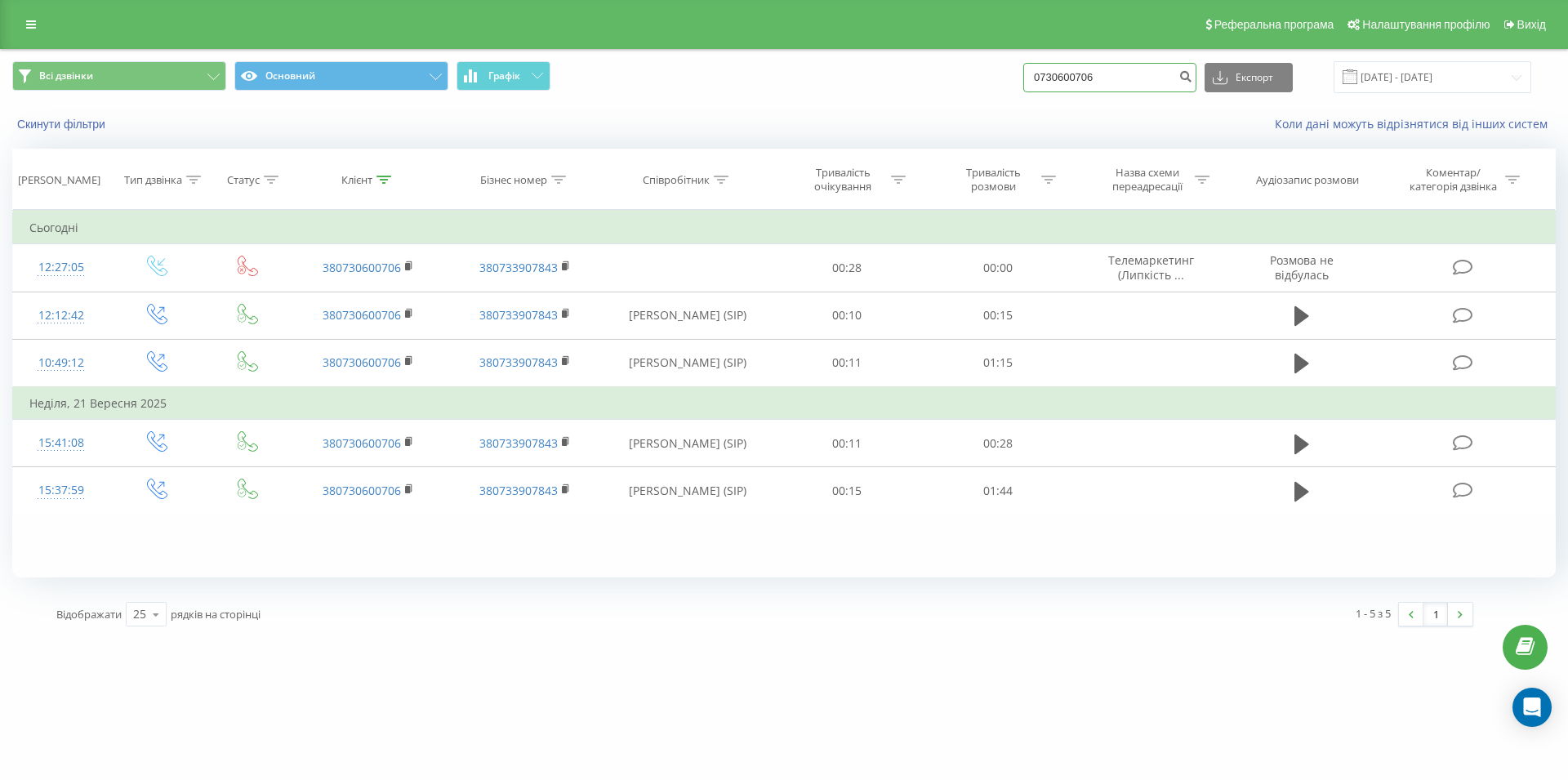
drag, startPoint x: 1091, startPoint y: 77, endPoint x: 1006, endPoint y: 79, distance: 85.0
click at [1023, 79] on input "0730600706" at bounding box center [1110, 77] width 173 height 30
paste input "0972552020"
type input "0972552020"
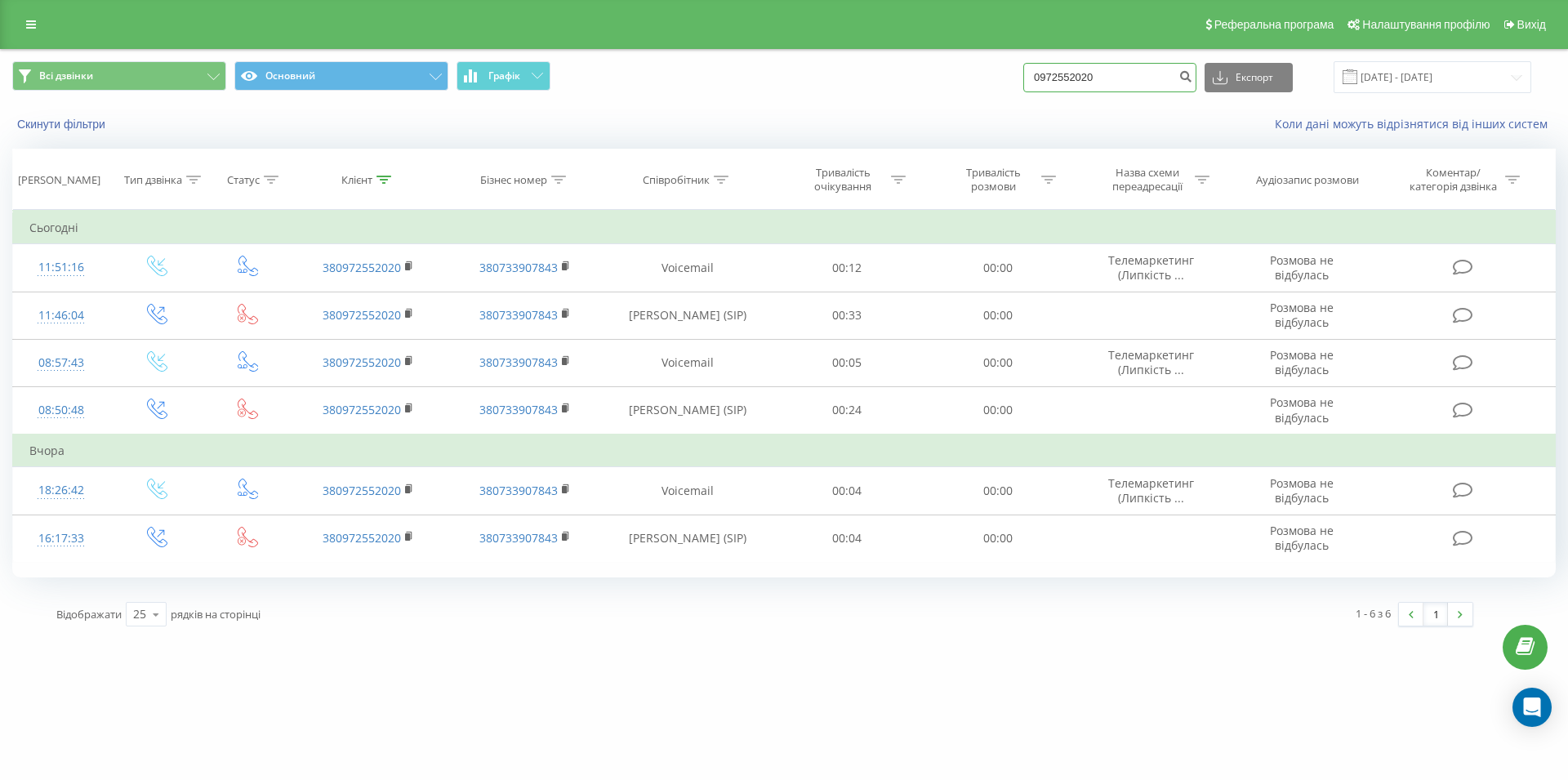
drag, startPoint x: 1131, startPoint y: 79, endPoint x: 1017, endPoint y: 77, distance: 114.0
click at [1023, 77] on input "0972552020" at bounding box center [1110, 77] width 173 height 30
paste input "0673847937"
type input "0673847937"
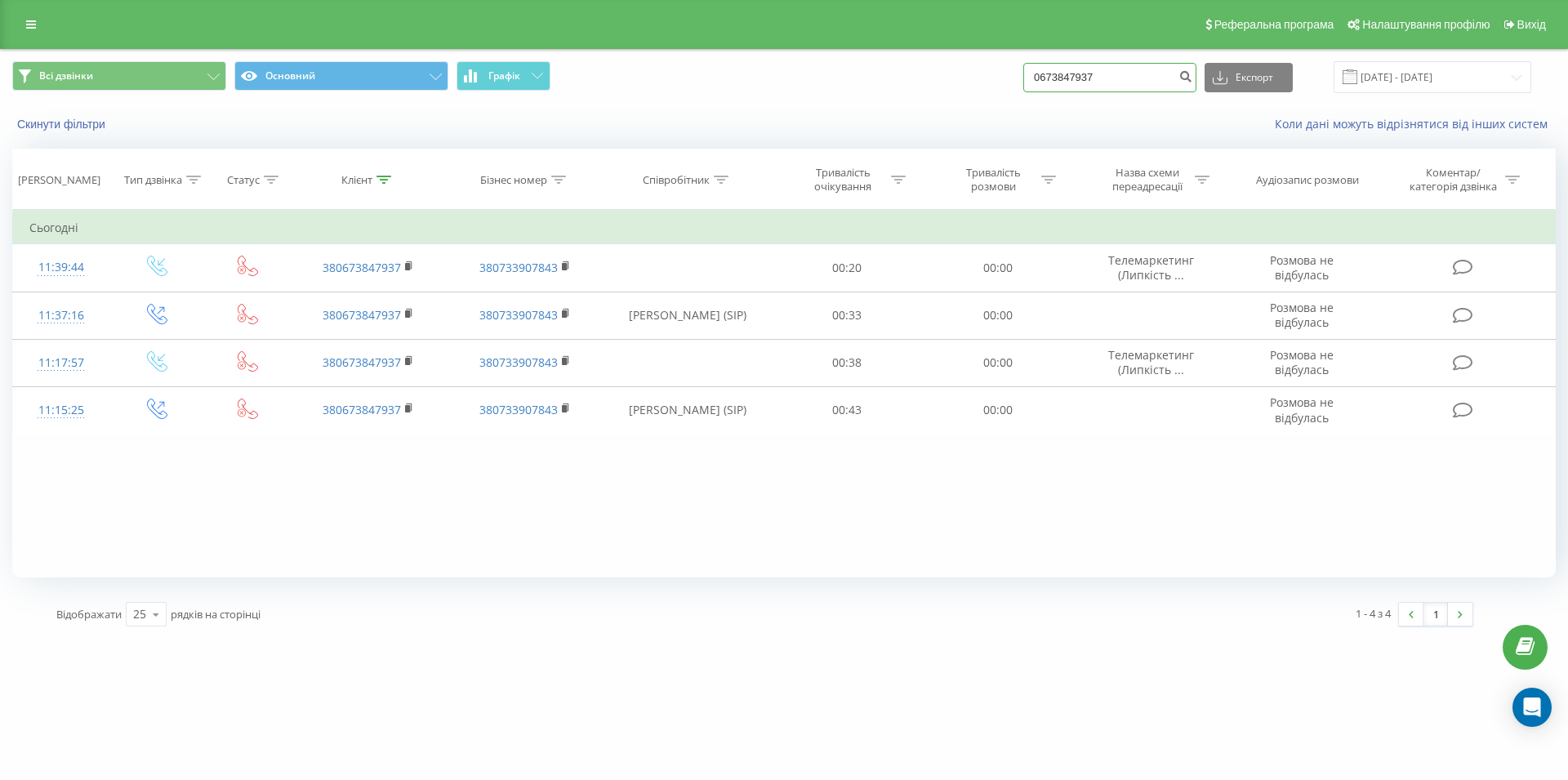
drag, startPoint x: 1136, startPoint y: 81, endPoint x: 1006, endPoint y: 79, distance: 130.0
click at [1023, 79] on input "0673847937" at bounding box center [1110, 77] width 173 height 30
drag, startPoint x: 1125, startPoint y: 76, endPoint x: 995, endPoint y: 107, distance: 133.6
click at [1023, 92] on input "0673847937" at bounding box center [1110, 77] width 173 height 30
paste input "066 978 29 74"
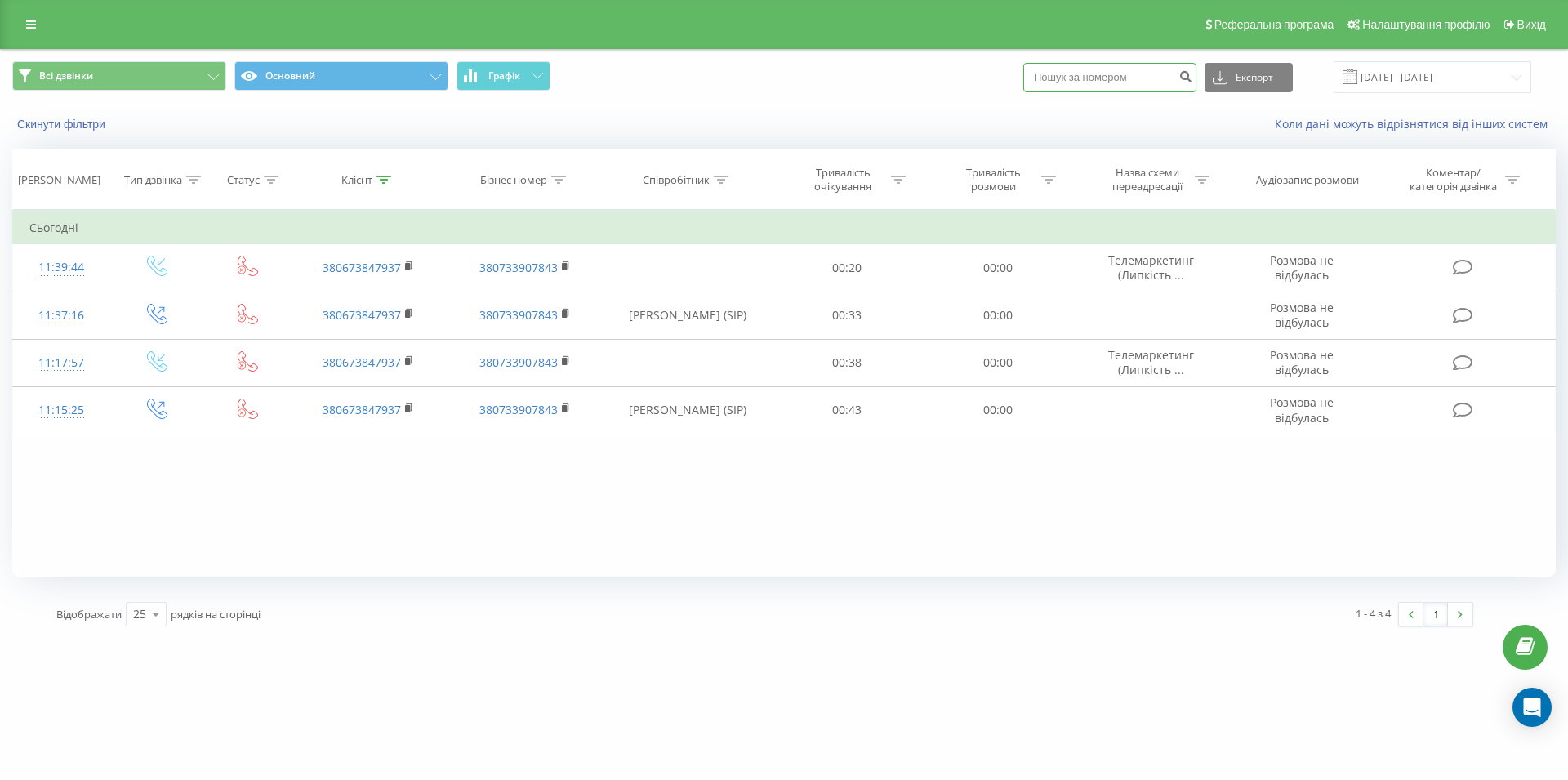
type input "066 978 29 74"
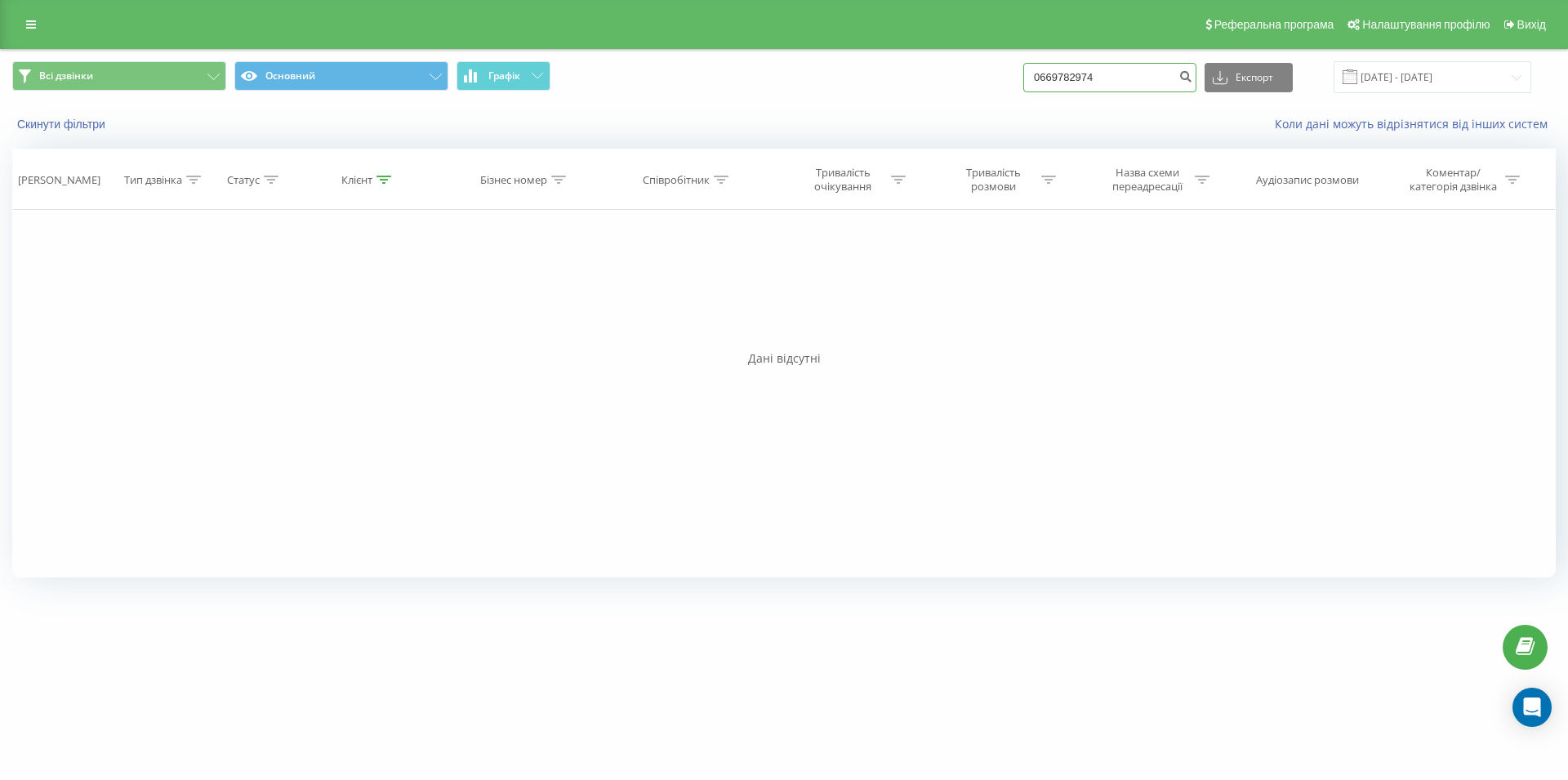
drag, startPoint x: 1086, startPoint y: 87, endPoint x: 1027, endPoint y: 93, distance: 59.3
click at [1027, 92] on input "0669782974" at bounding box center [1110, 77] width 173 height 30
paste input "050 363 03 68"
type input "050 363 03 68"
drag, startPoint x: 1072, startPoint y: 80, endPoint x: 1024, endPoint y: 85, distance: 48.3
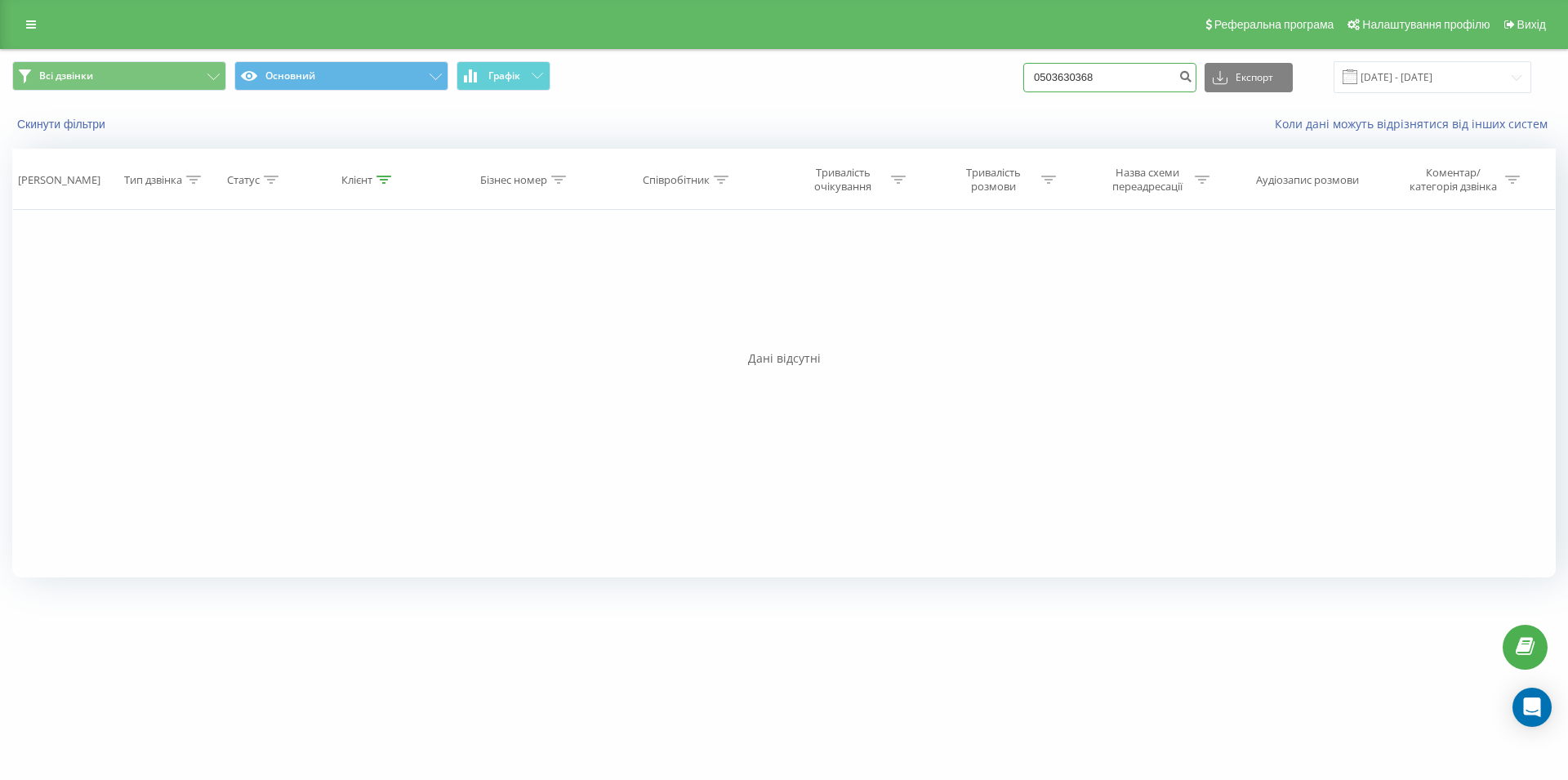
click at [1024, 85] on input "0503630368" at bounding box center [1110, 77] width 173 height 30
paste input "067 563 20 55"
type input "067 563 20 55"
drag, startPoint x: 1144, startPoint y: 74, endPoint x: 1013, endPoint y: 68, distance: 131.1
click at [1023, 68] on input "0675632055" at bounding box center [1110, 77] width 173 height 30
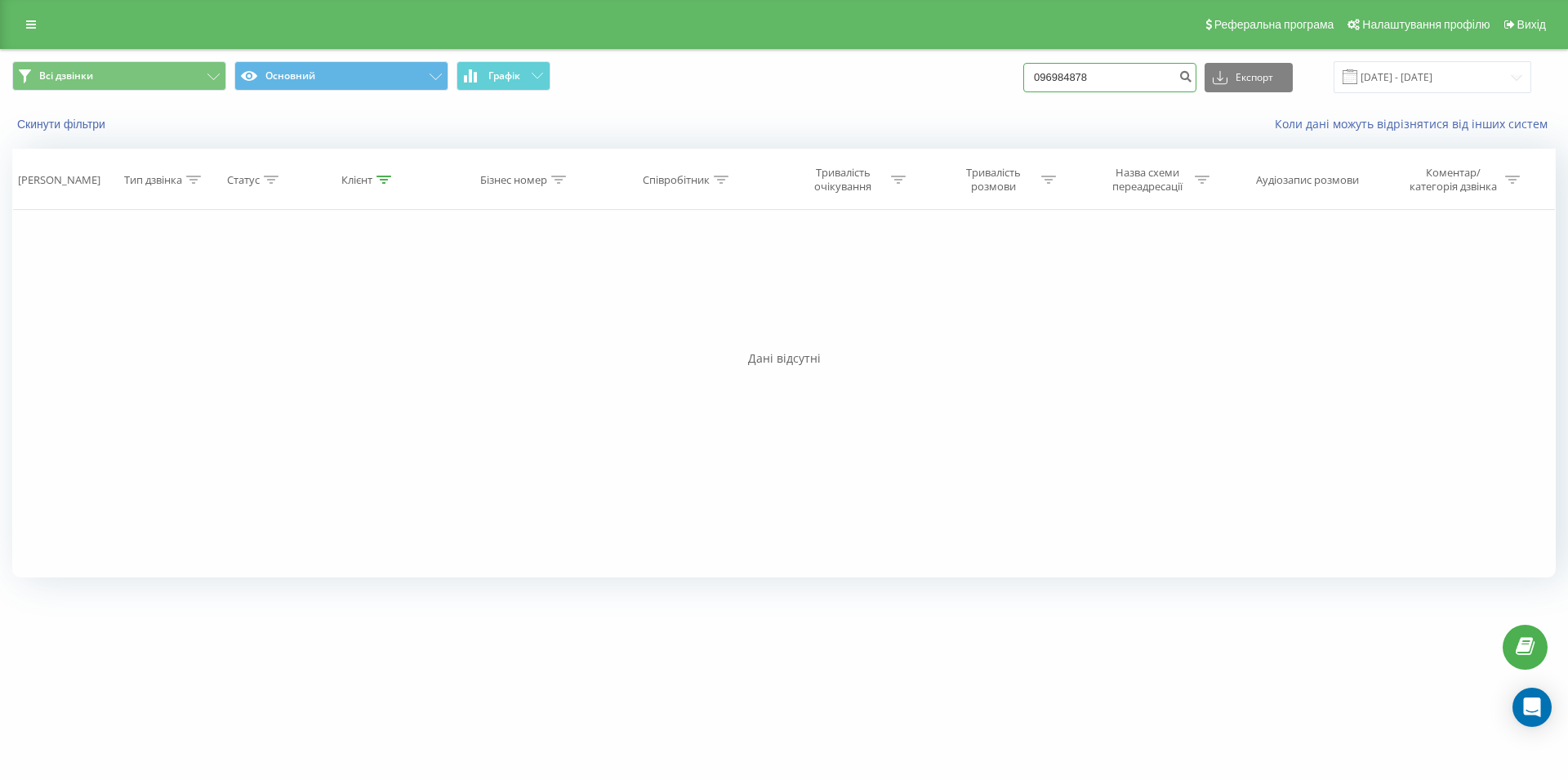
type input "0969848784"
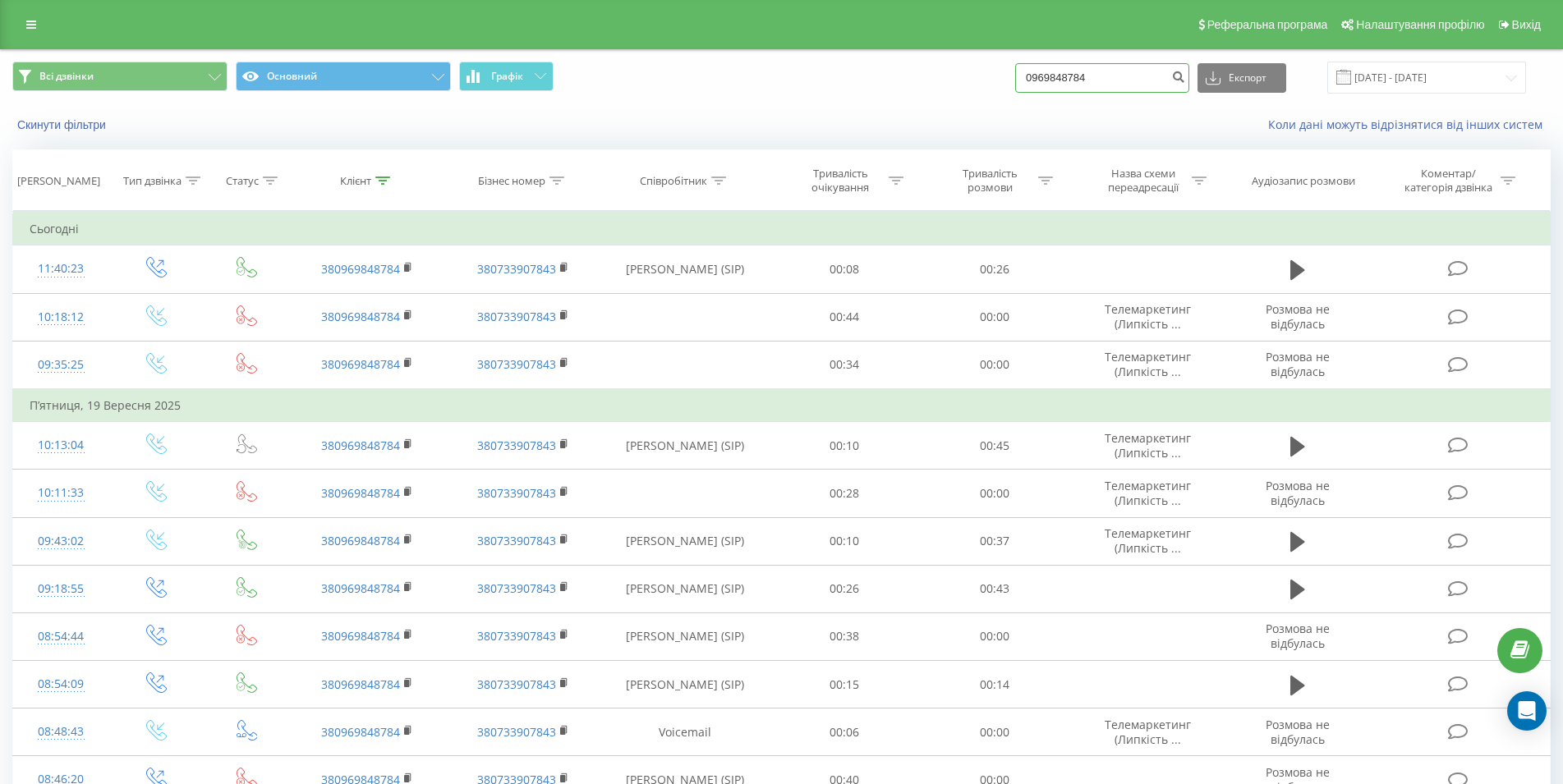
drag, startPoint x: 1116, startPoint y: 74, endPoint x: 1040, endPoint y: 79, distance: 76.2
click at [1040, 79] on input "0969848784" at bounding box center [1102, 77] width 174 height 30
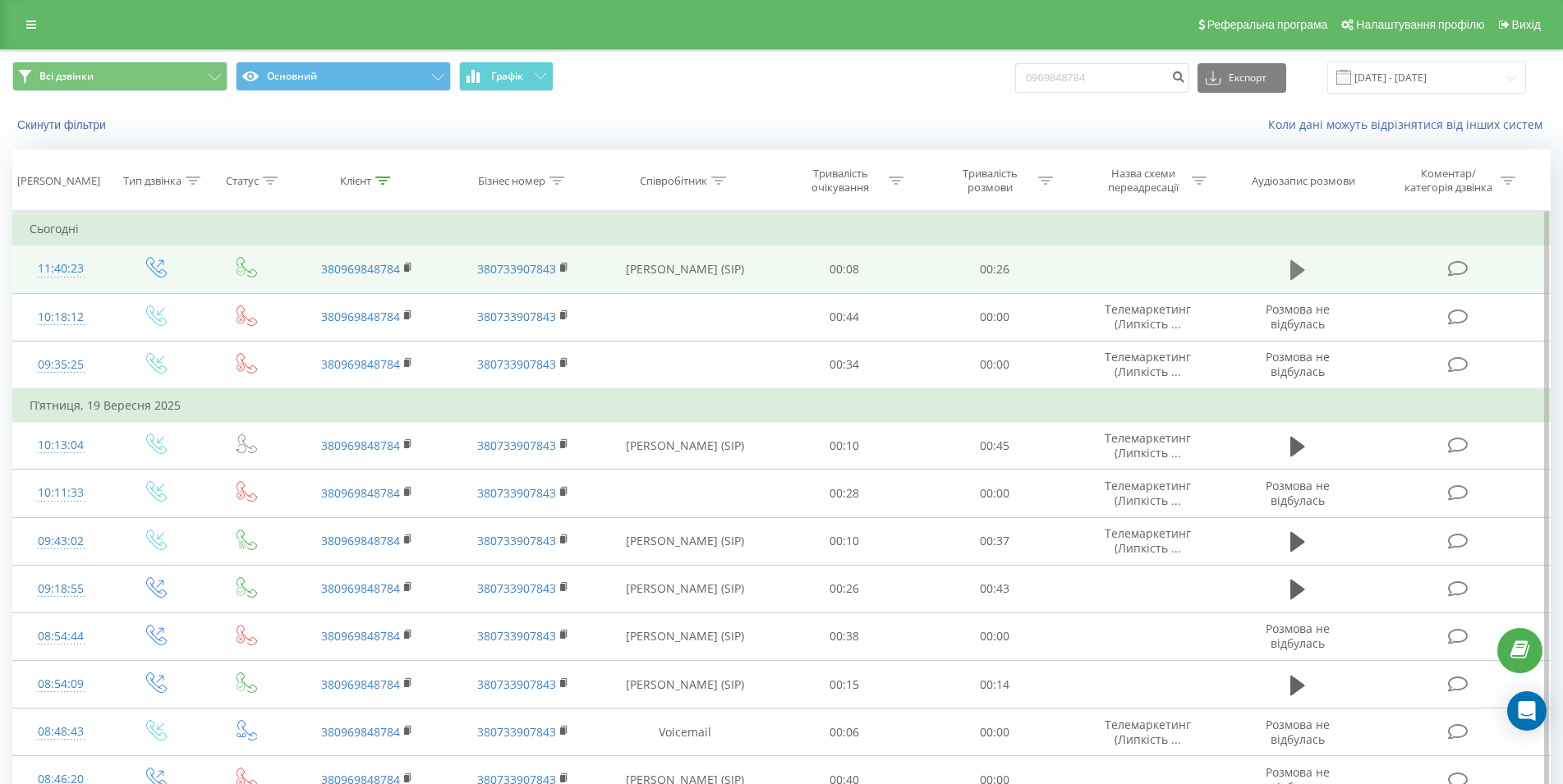
click at [1295, 272] on icon at bounding box center [1296, 269] width 14 height 19
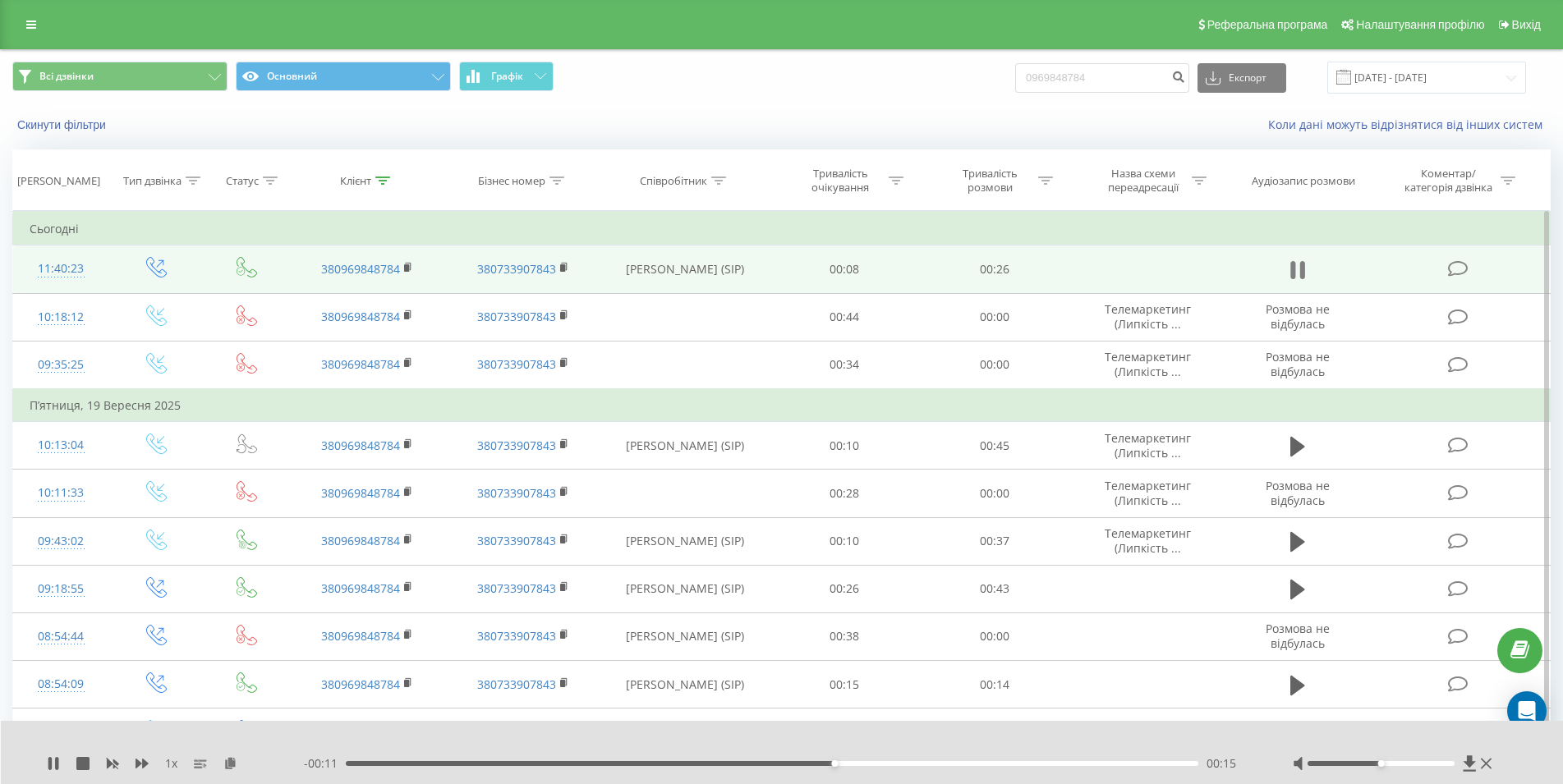
click at [1296, 266] on icon at bounding box center [1296, 270] width 14 height 23
drag, startPoint x: 1032, startPoint y: 80, endPoint x: 1014, endPoint y: 83, distance: 18.2
click at [1015, 83] on input "0969848784" at bounding box center [1102, 77] width 174 height 30
paste input "067 130 77 07"
type input "067 130 77 07"
